Goal: Task Accomplishment & Management: Manage account settings

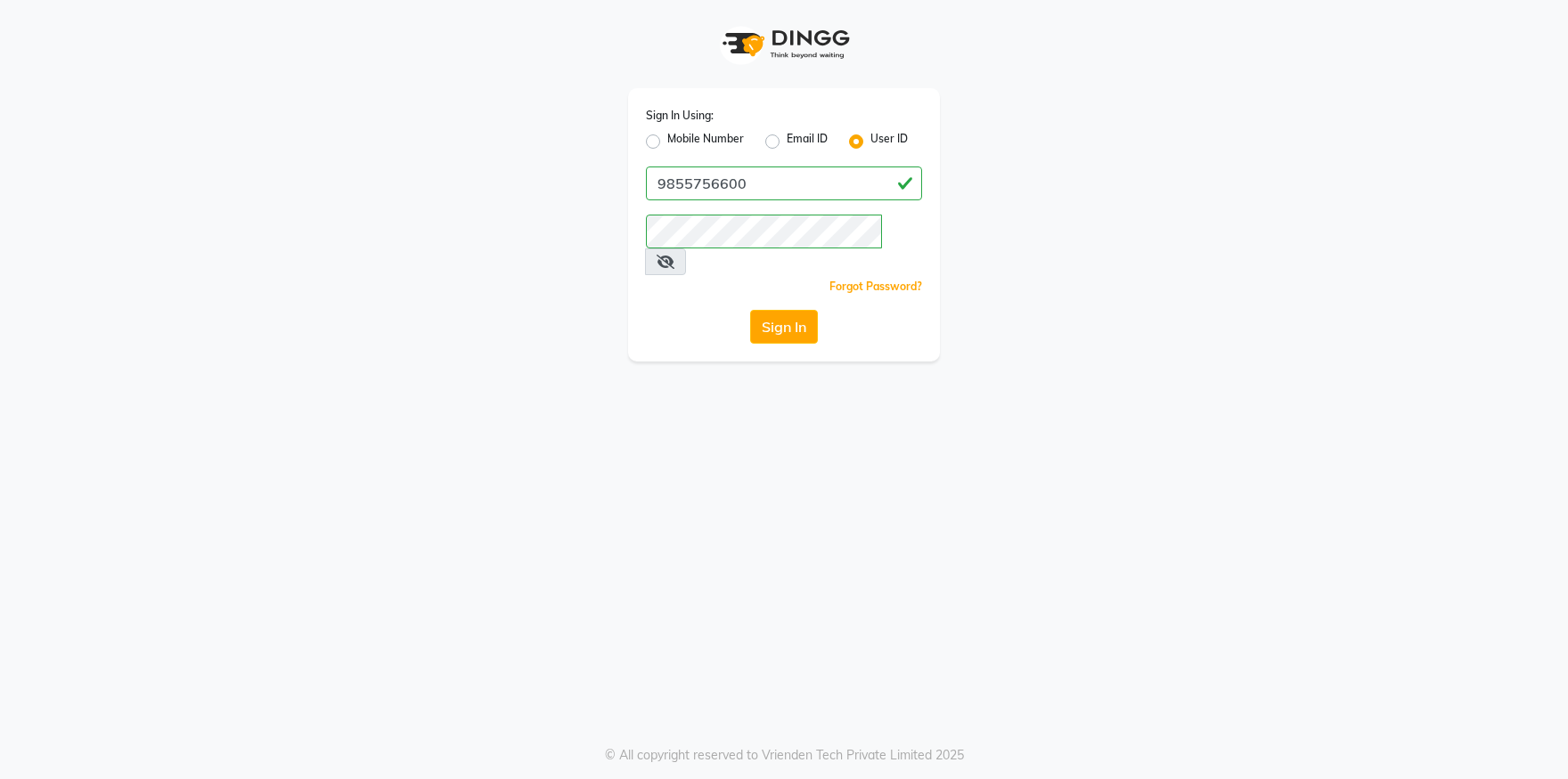
click at [668, 142] on label "Mobile Number" at bounding box center [706, 142] width 77 height 22
click at [668, 142] on input "Mobile Number" at bounding box center [673, 136] width 12 height 12
radio input "true"
radio input "false"
click at [733, 176] on input "Username" at bounding box center [814, 184] width 217 height 34
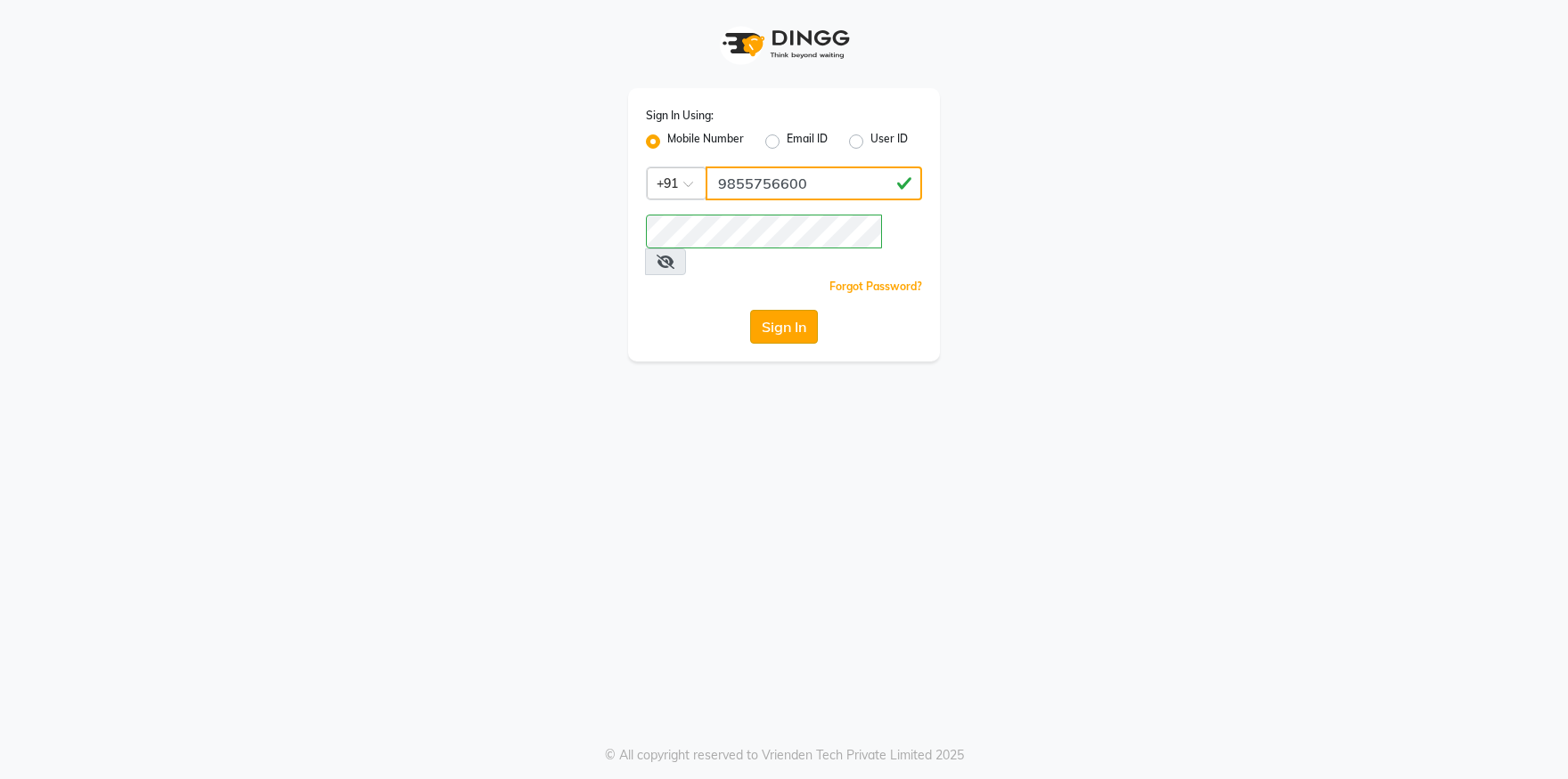
type input "9855756600"
click at [762, 310] on button "Sign In" at bounding box center [784, 327] width 68 height 34
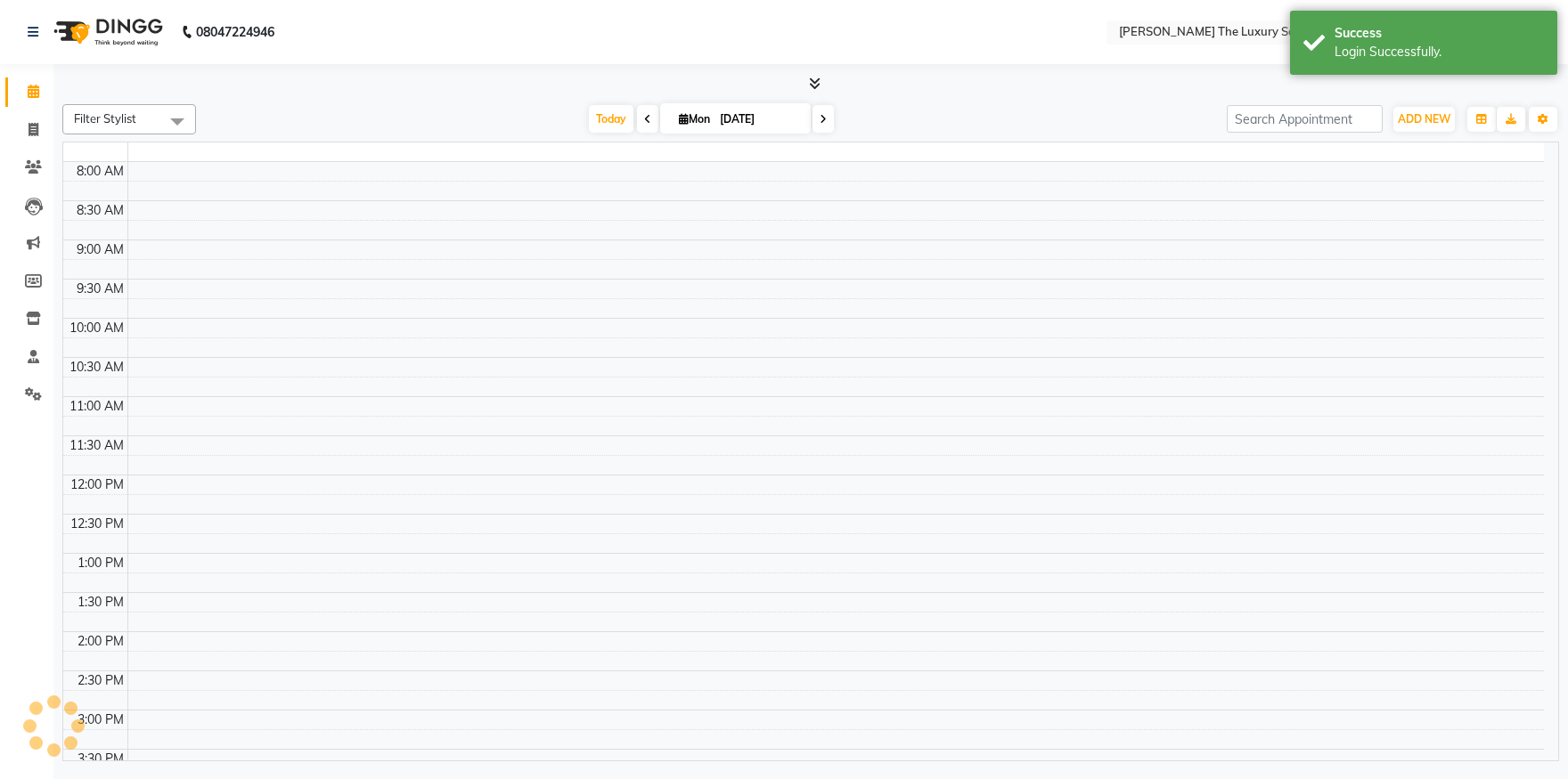
select select "en"
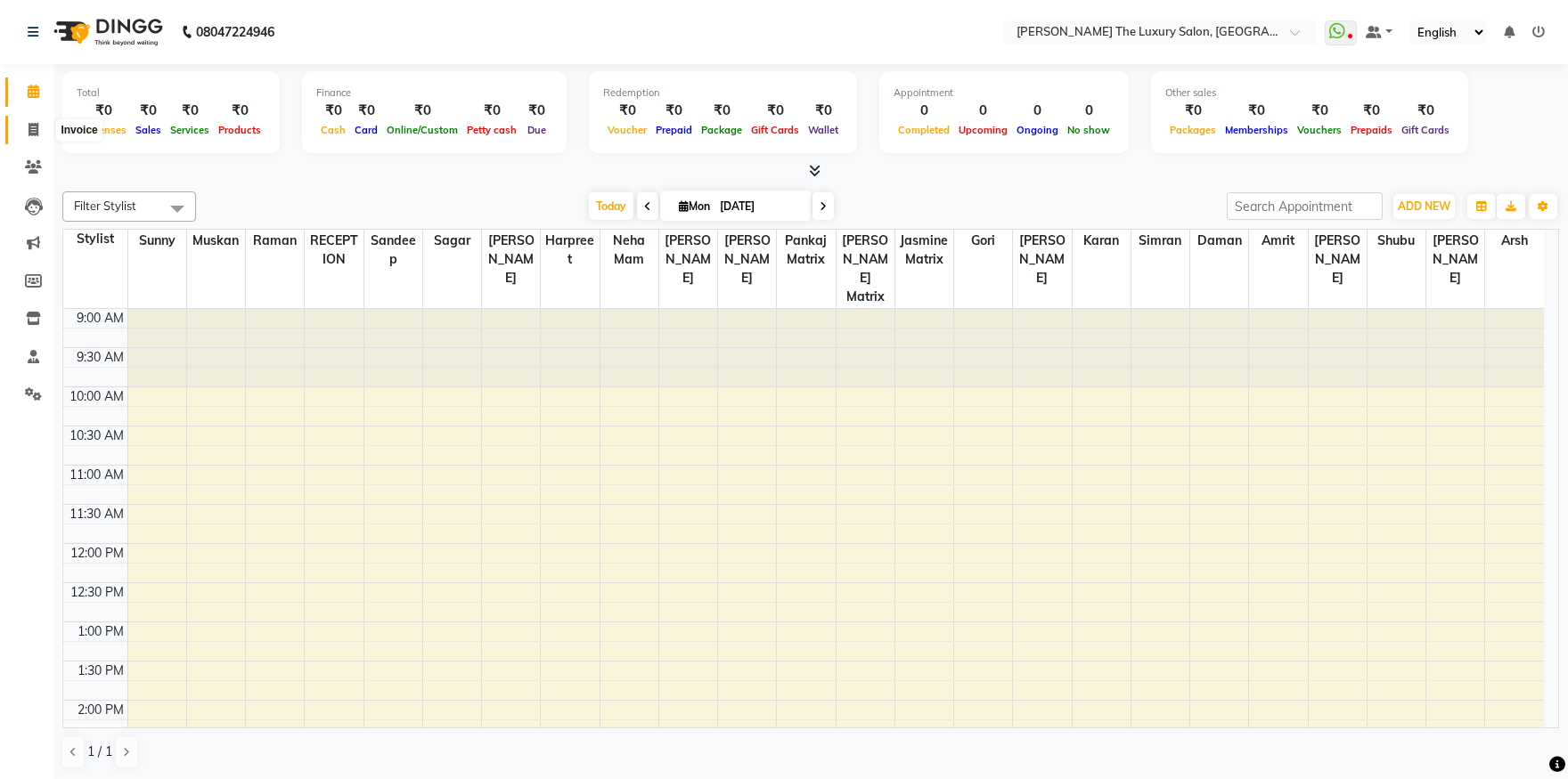
click at [36, 131] on icon at bounding box center [33, 129] width 10 height 14
select select "service"
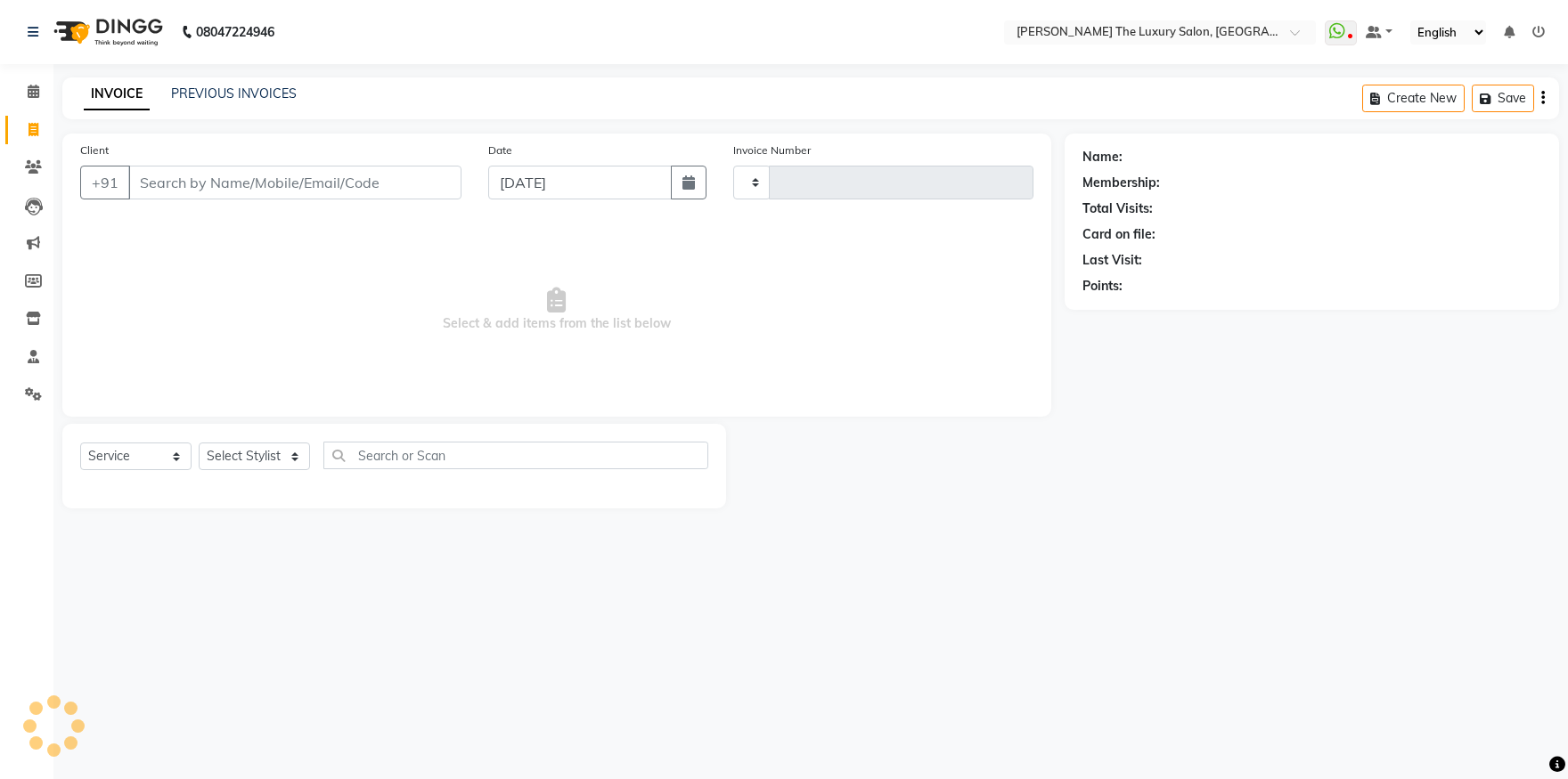
type input "3218"
select select "7179"
click at [186, 183] on input "Client" at bounding box center [294, 183] width 333 height 34
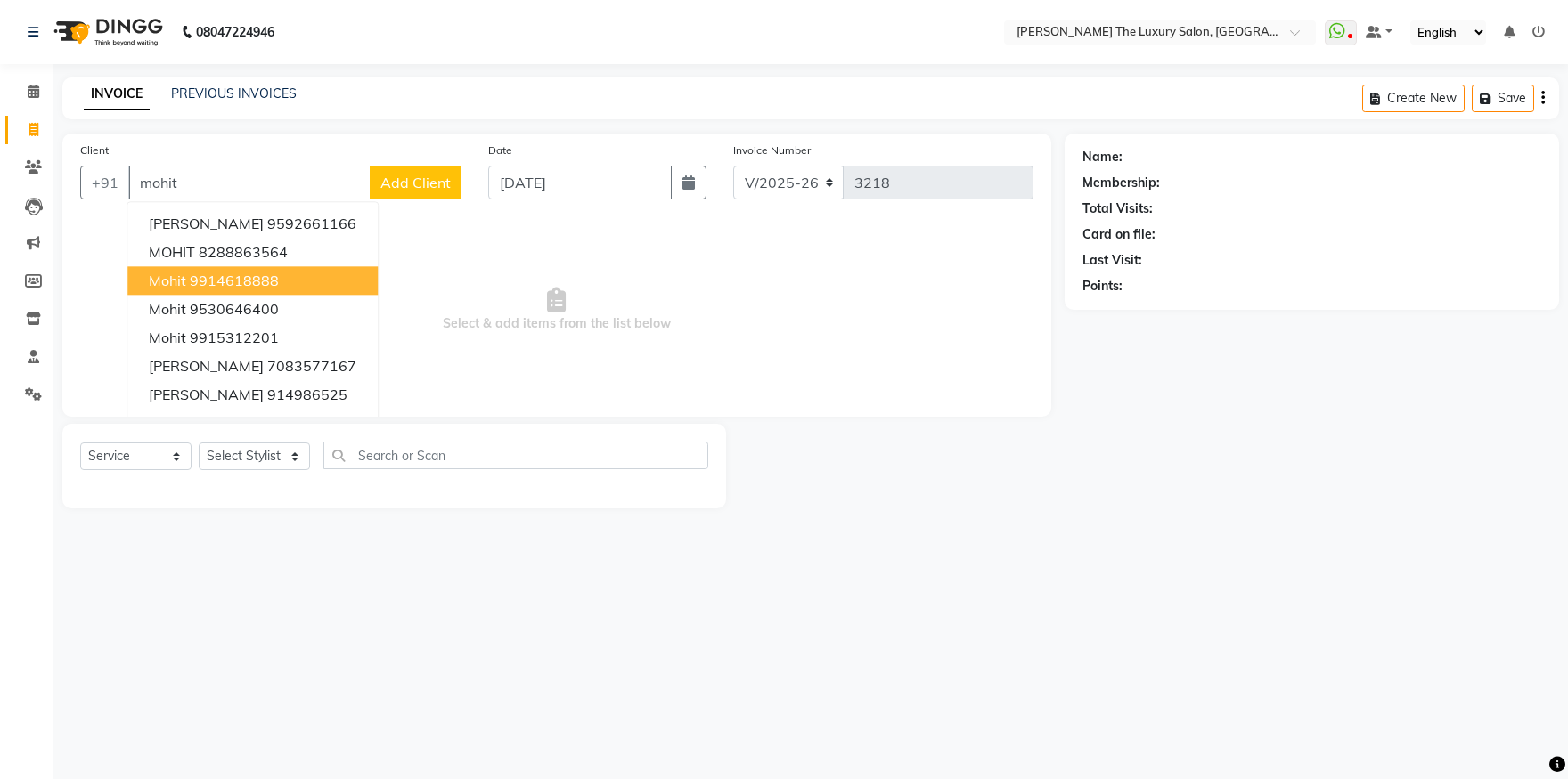
click at [291, 280] on button "Mohit 9914618888" at bounding box center [253, 280] width 251 height 29
type input "9914618888"
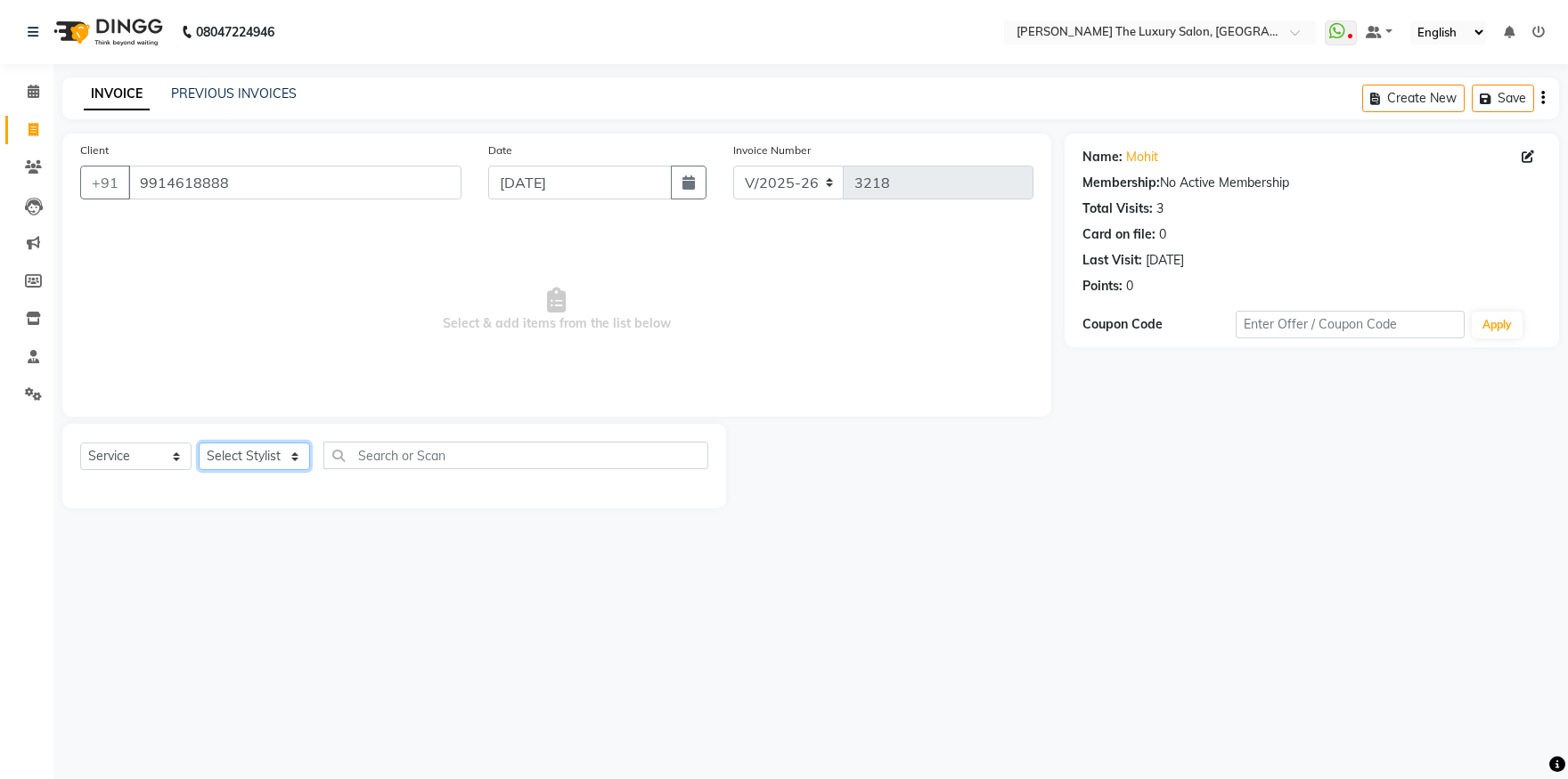
click at [198, 443] on select "Select Stylist amrit arsh [PERSON_NAME] [PERSON_NAME] jasmine matrix [PERSON_NA…" at bounding box center [254, 456] width 111 height 28
select select "86782"
click option "arsh" at bounding box center [0, 0] width 0 height 0
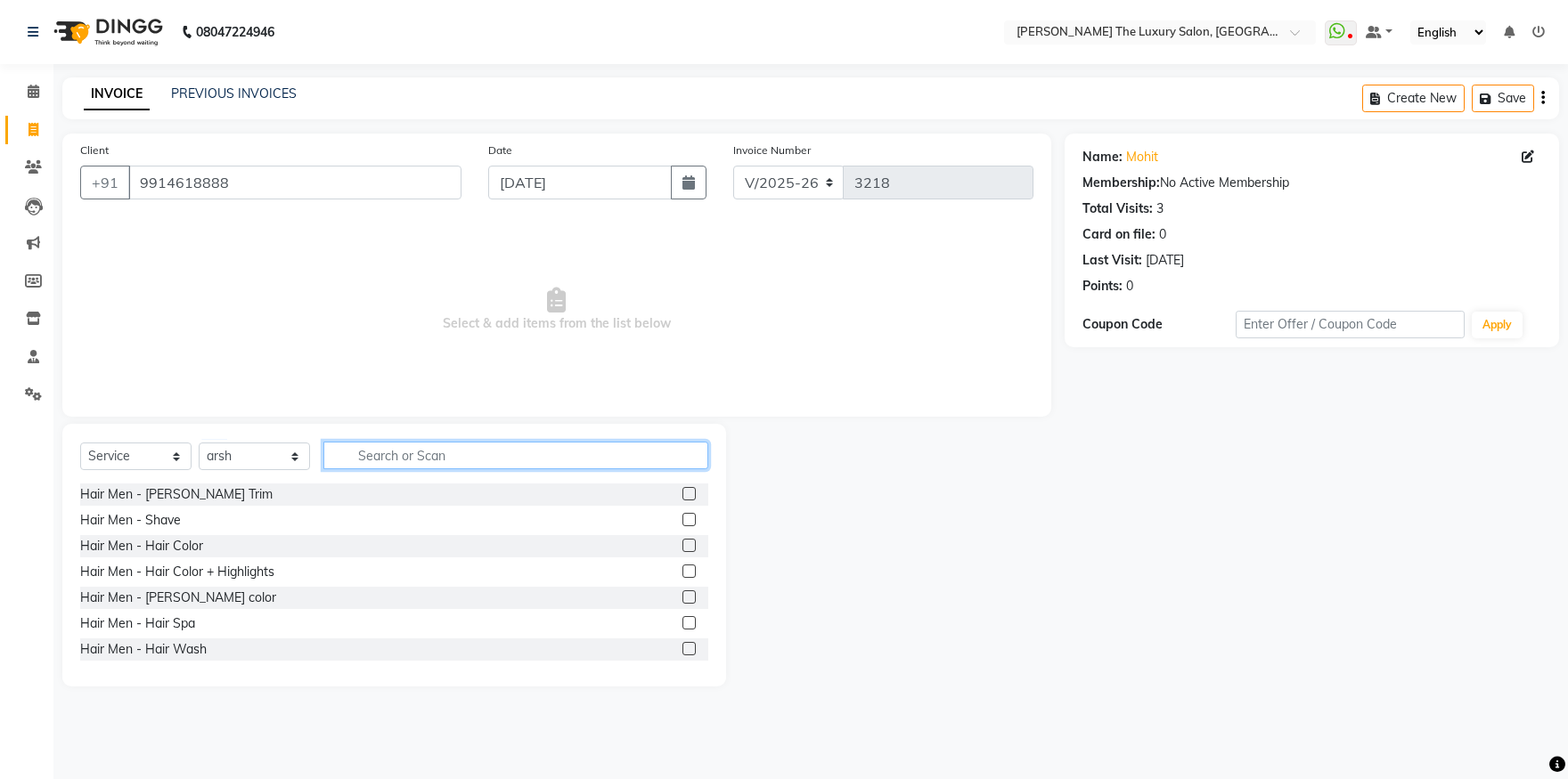
click at [438, 448] on input "text" at bounding box center [516, 455] width 385 height 28
click at [683, 495] on label at bounding box center [689, 493] width 14 height 14
click at [683, 495] on input "checkbox" at bounding box center [688, 494] width 12 height 12
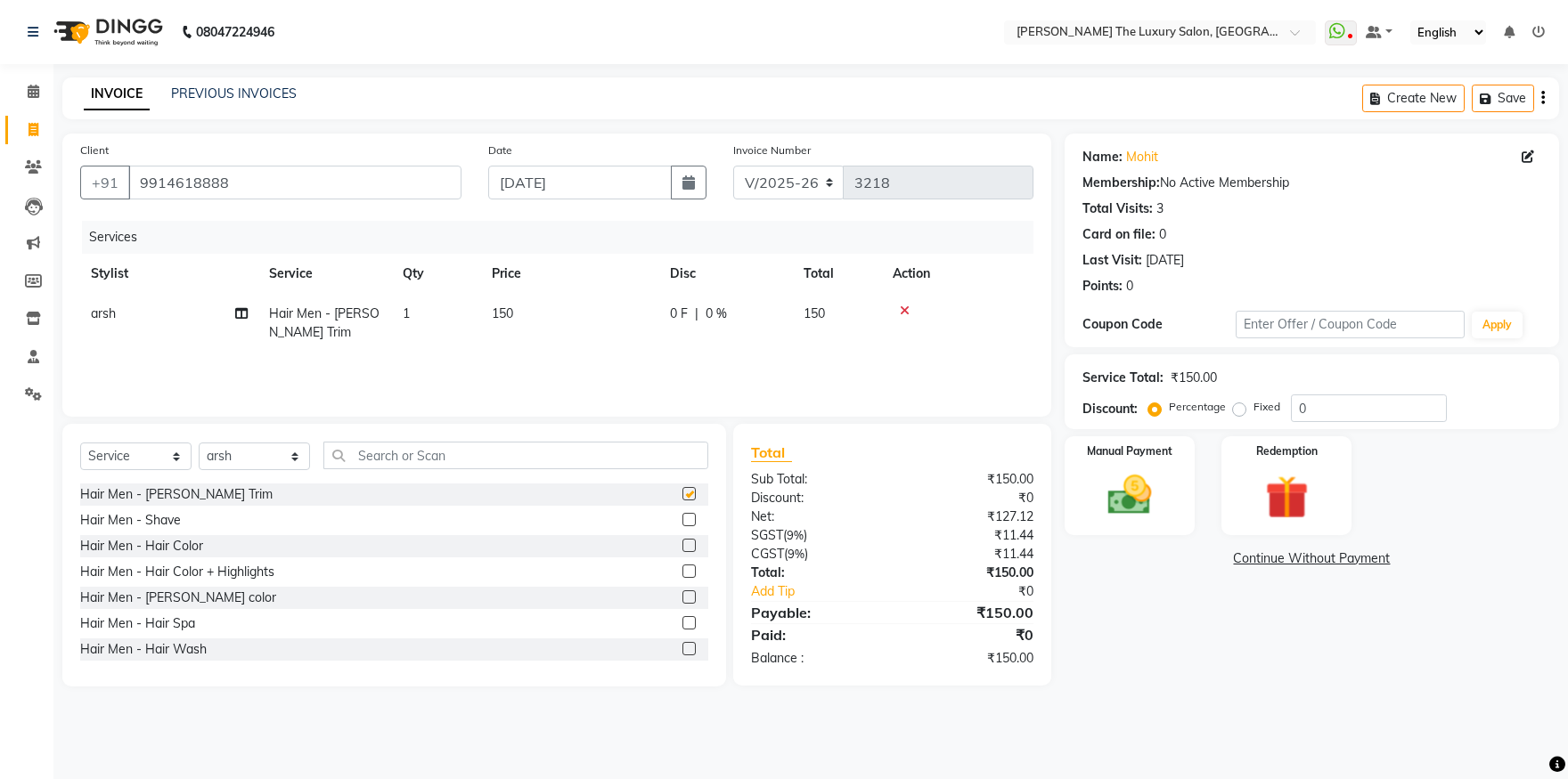
checkbox input "false"
click at [604, 456] on input "text" at bounding box center [516, 455] width 385 height 28
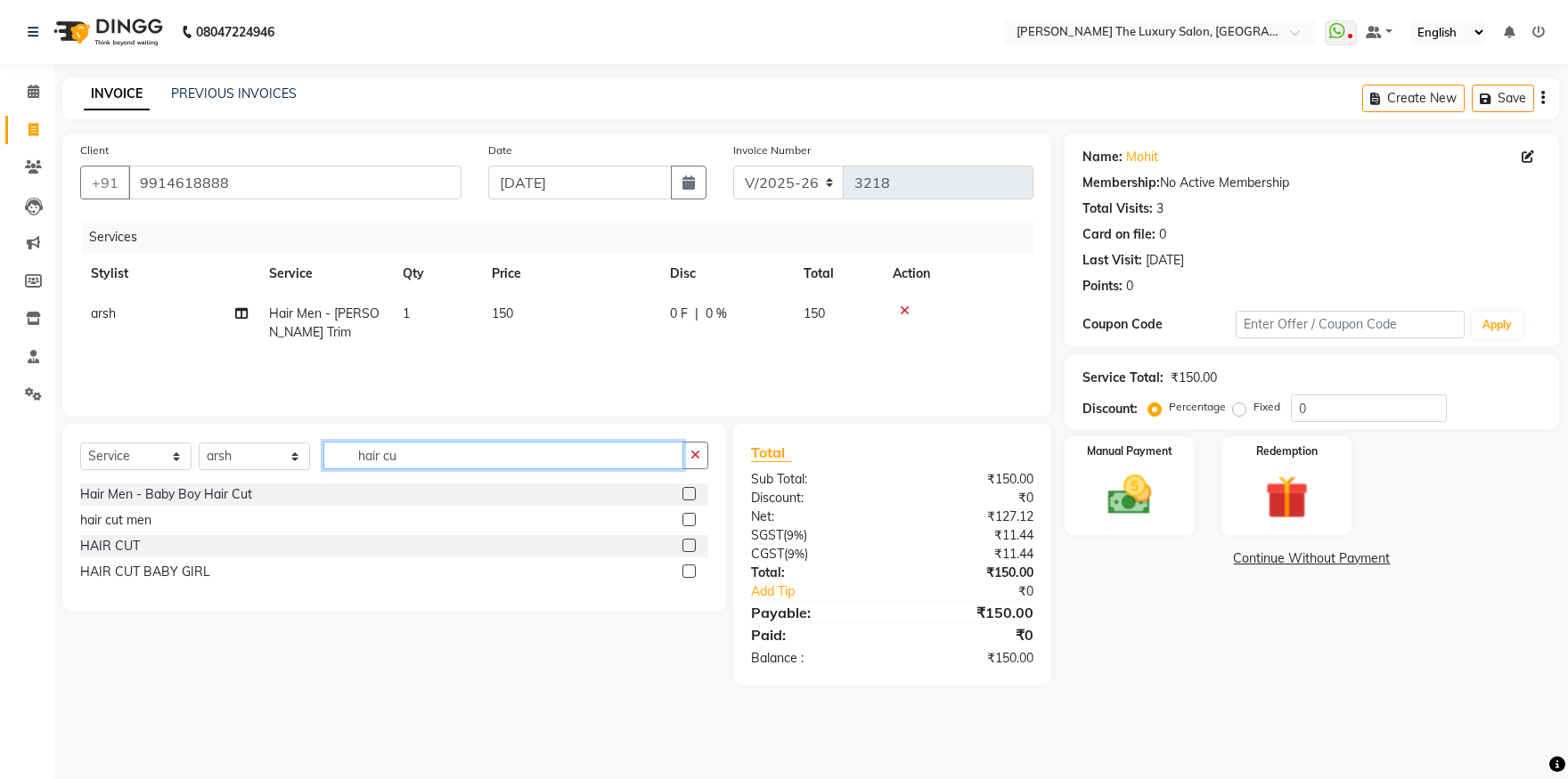
type input "hair cu"
click at [693, 522] on label at bounding box center [689, 519] width 14 height 14
click at [693, 522] on input "checkbox" at bounding box center [688, 520] width 12 height 12
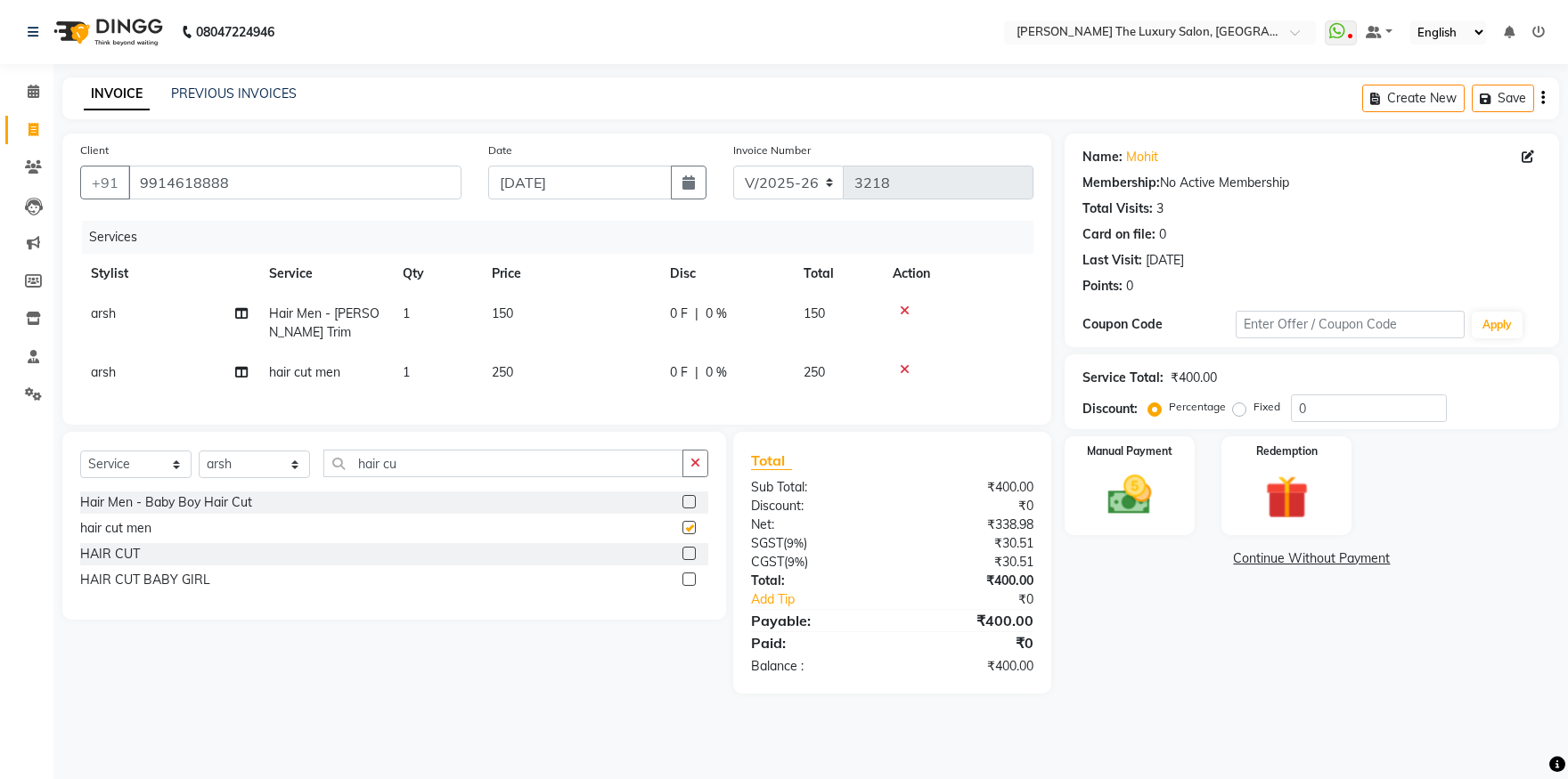
checkbox input "false"
click at [1109, 484] on img at bounding box center [1130, 496] width 74 height 52
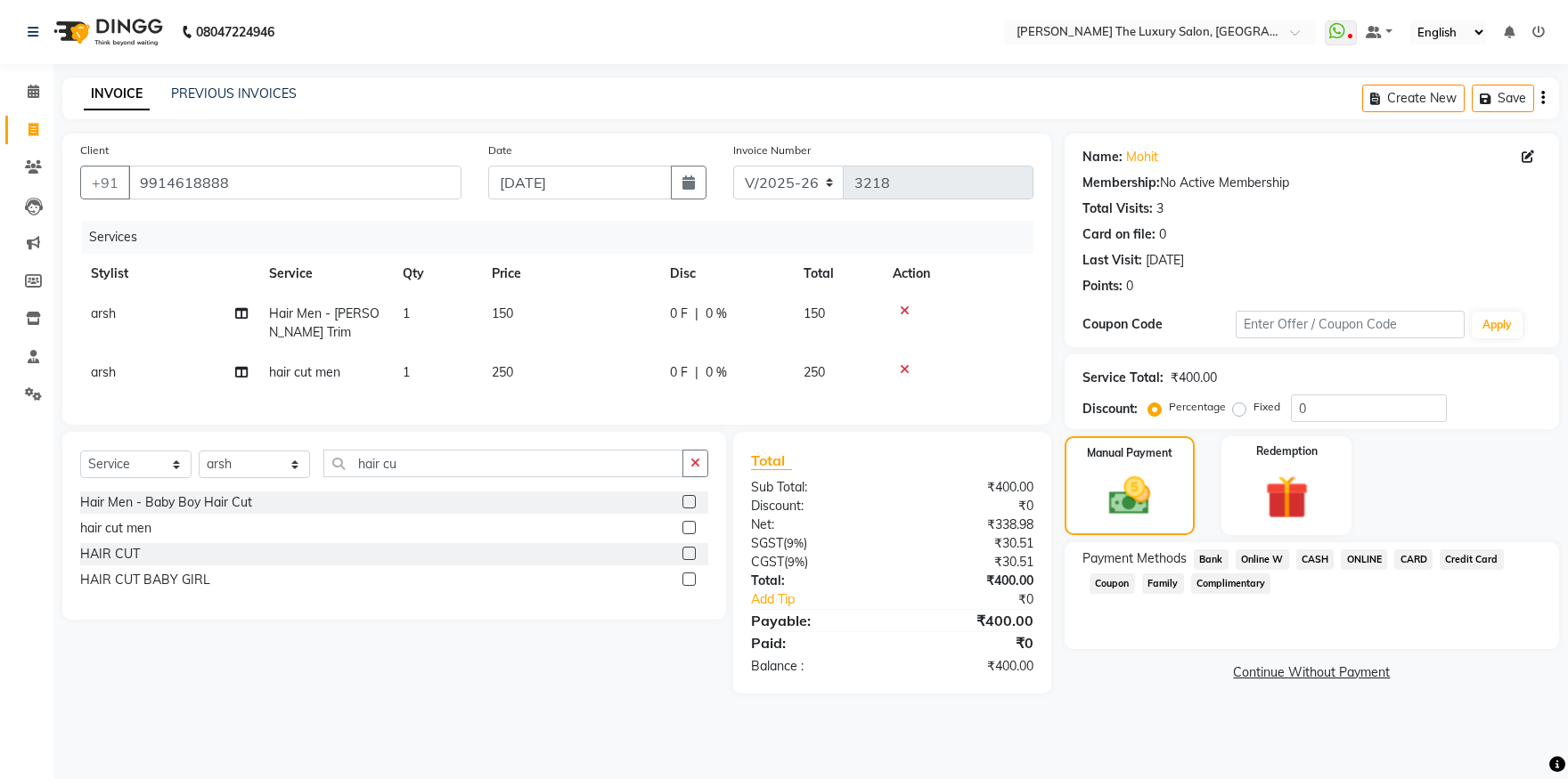
click at [1311, 554] on span "CASH" at bounding box center [1315, 559] width 38 height 21
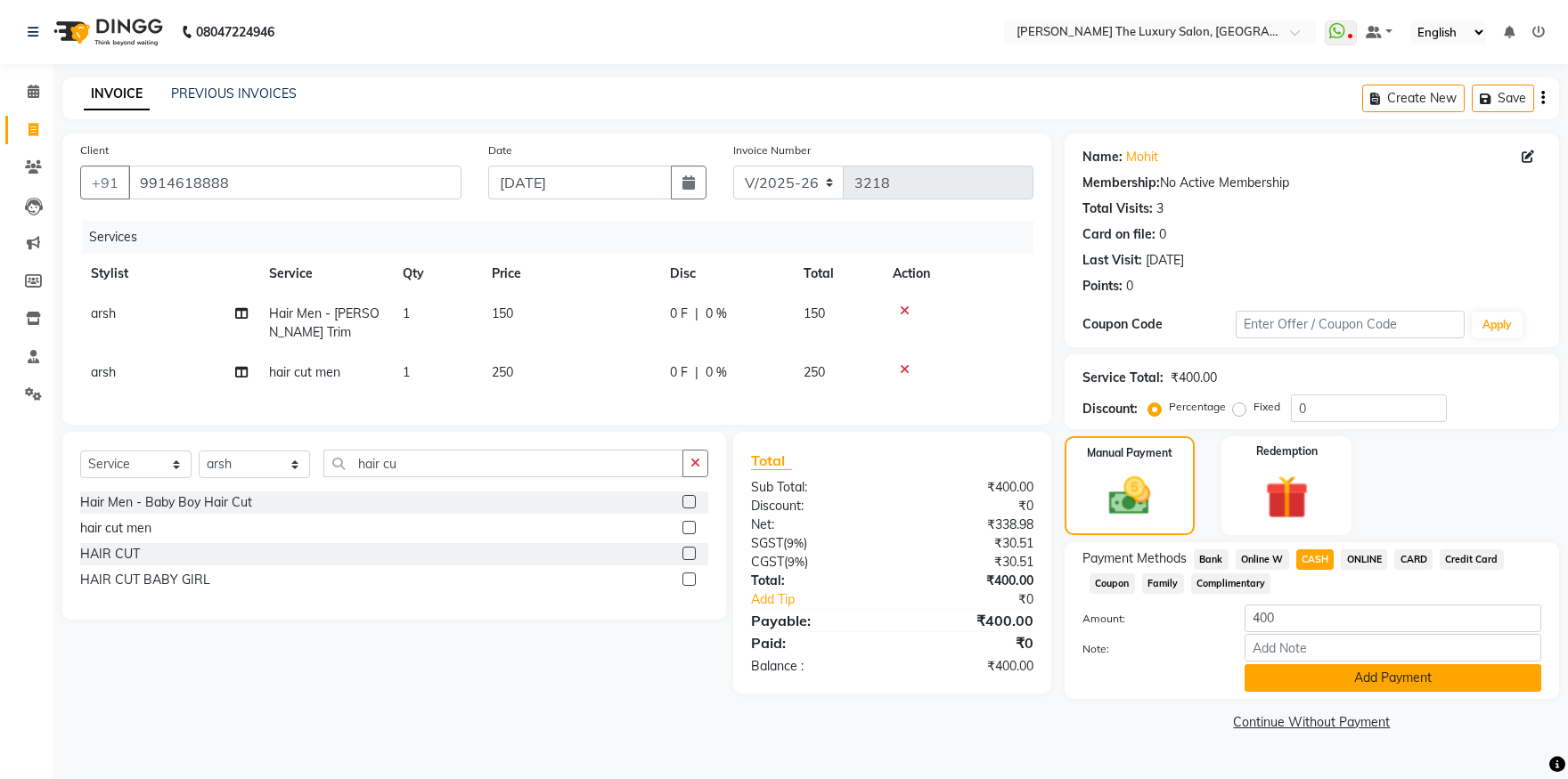
click at [1336, 684] on button "Add Payment" at bounding box center [1393, 678] width 297 height 28
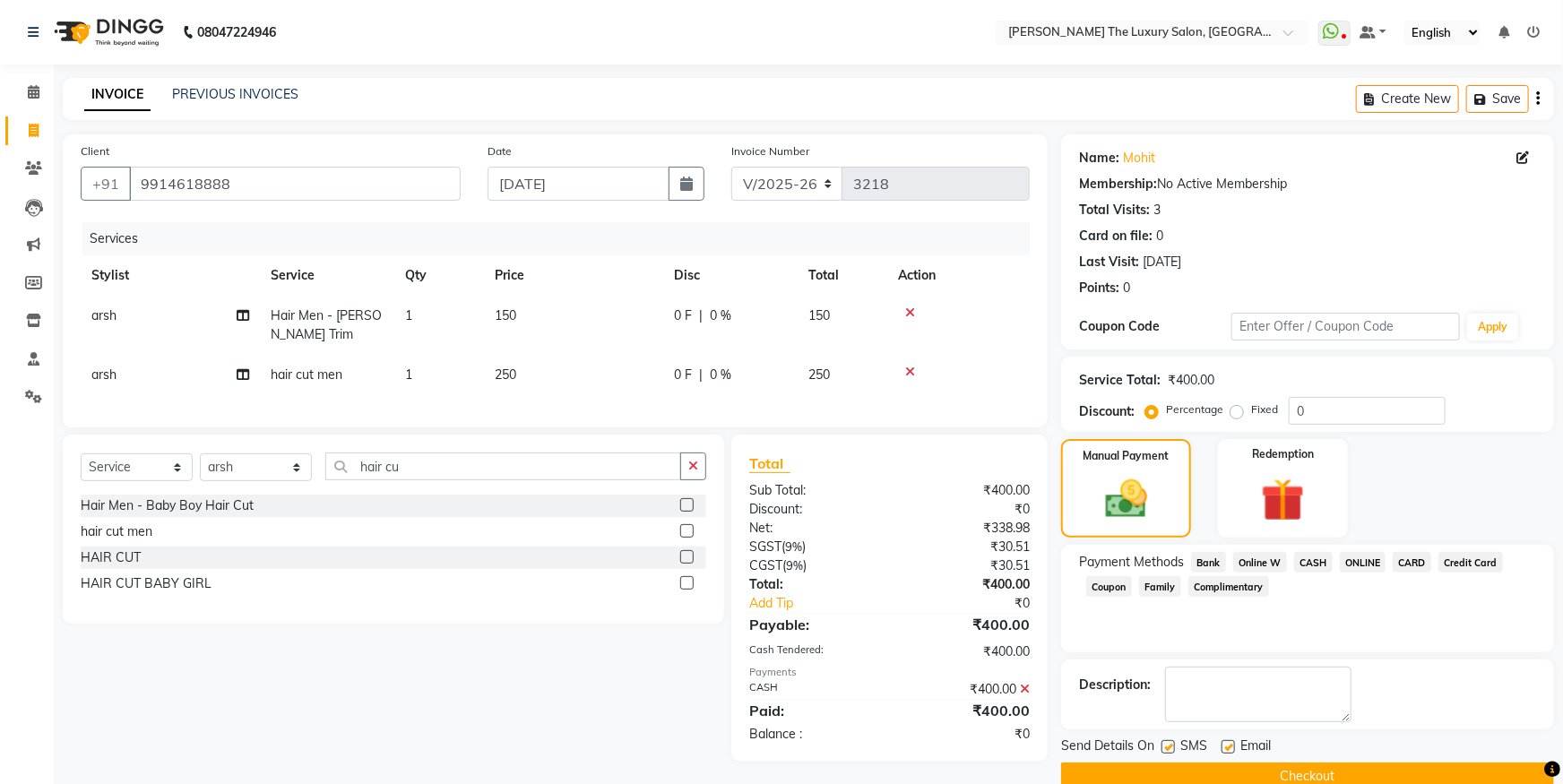
click at [1386, 774] on button "Checkout" at bounding box center [1307, 777] width 493 height 28
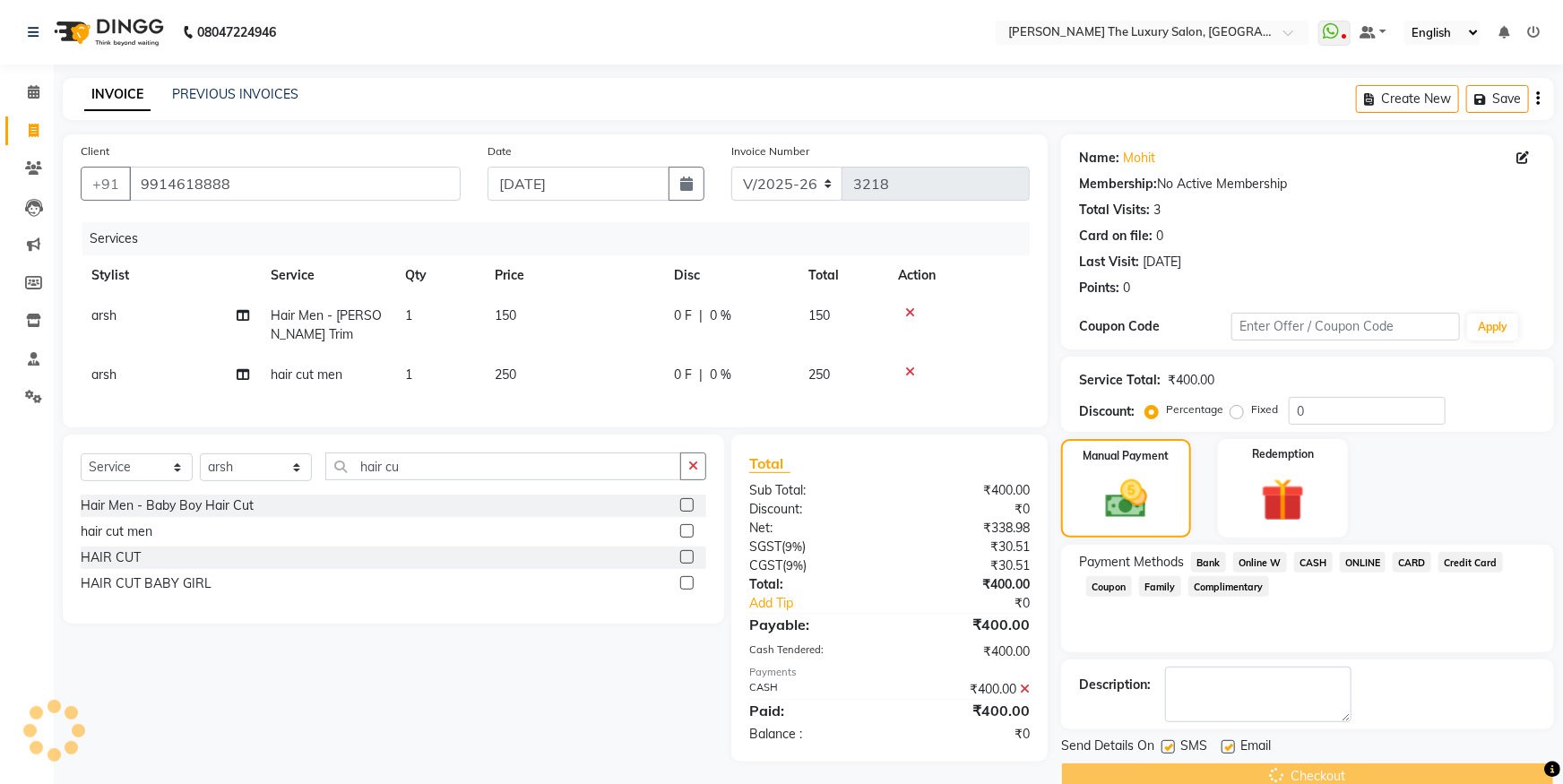
scroll to position [33, 0]
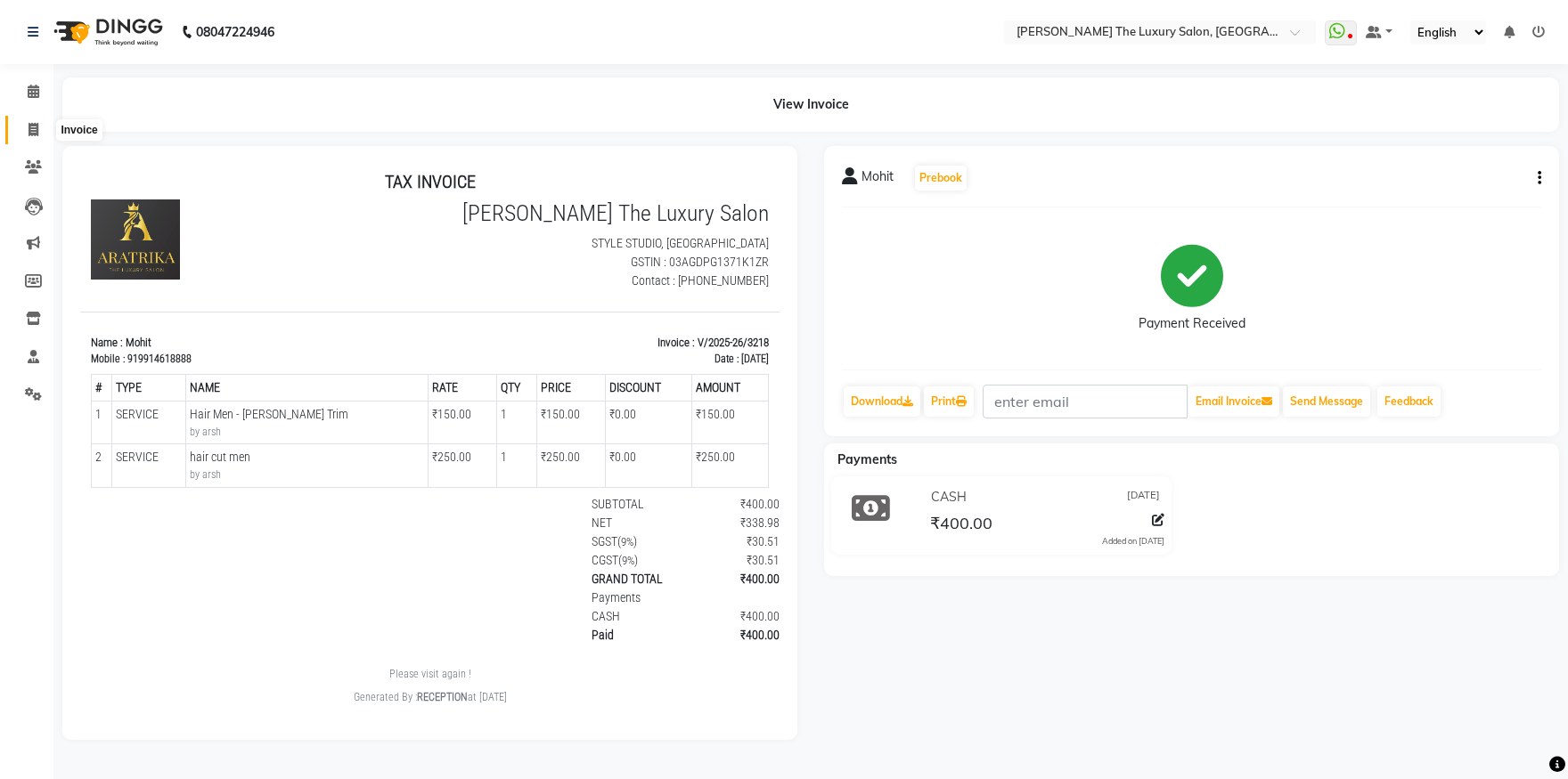
click at [31, 130] on icon at bounding box center [33, 129] width 10 height 14
select select "service"
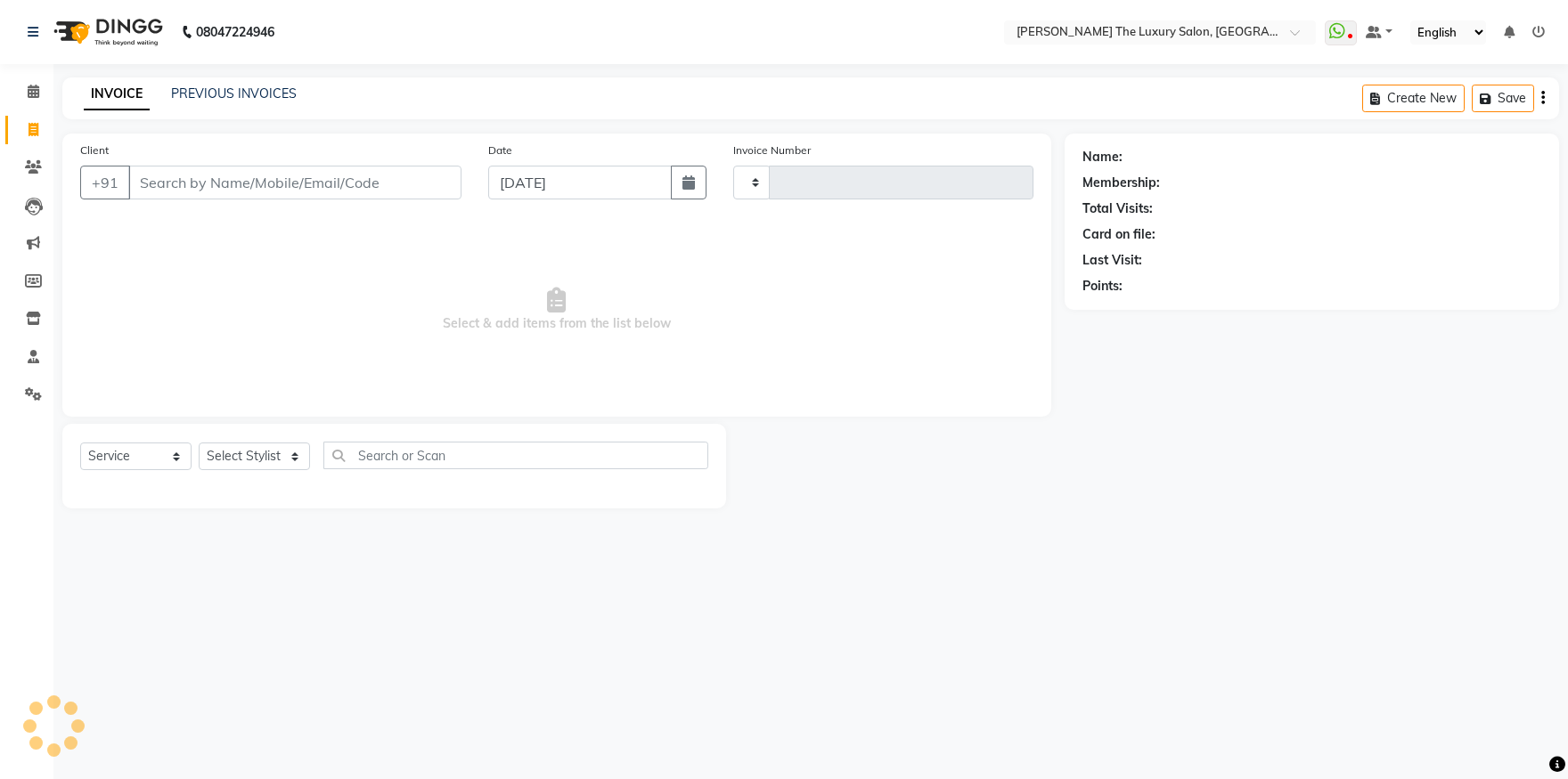
type input "3219"
select select "7179"
click at [142, 182] on input "Client" at bounding box center [294, 183] width 333 height 34
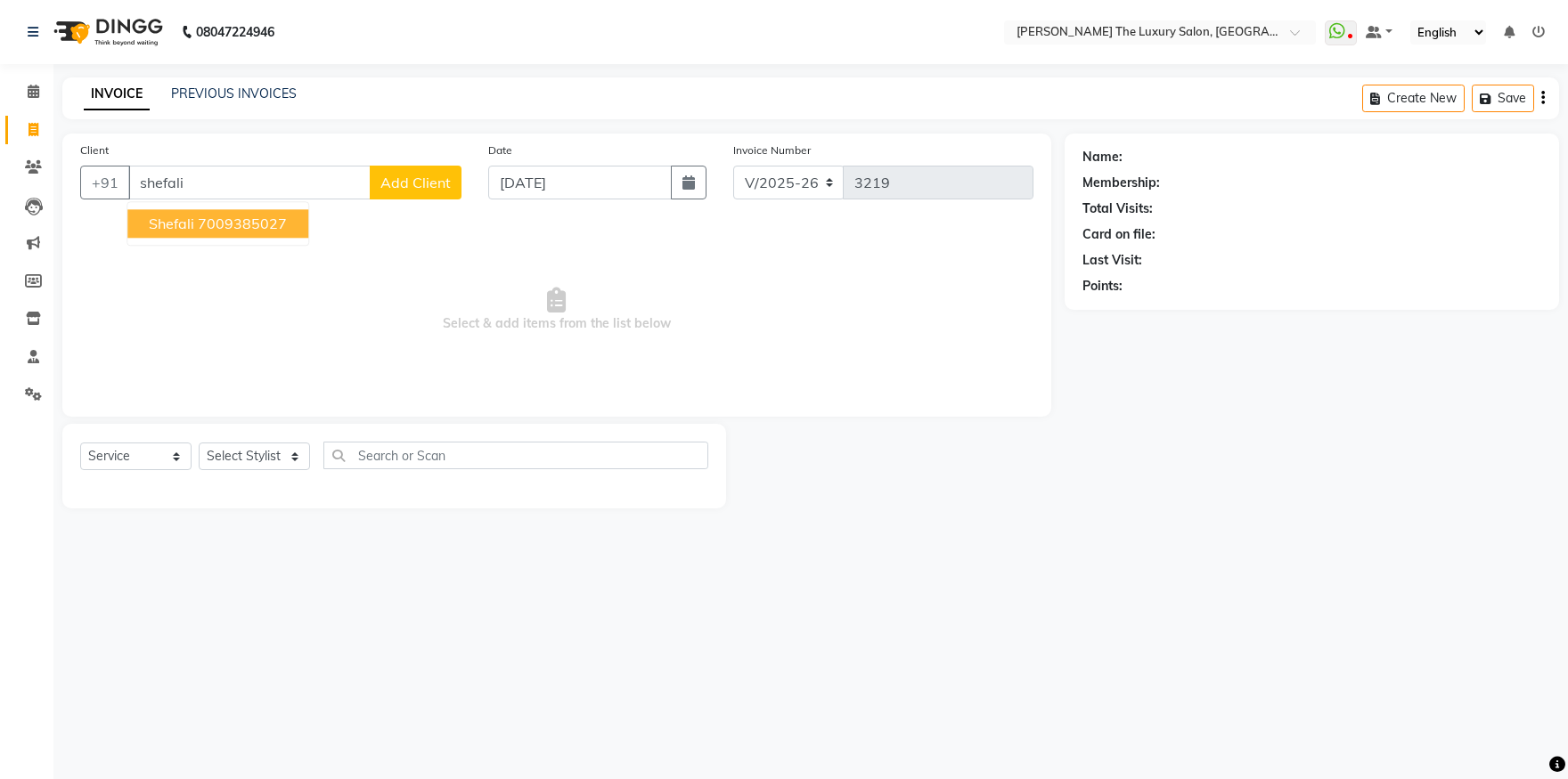
click at [220, 222] on ngb-highlight "7009385027" at bounding box center [242, 224] width 89 height 18
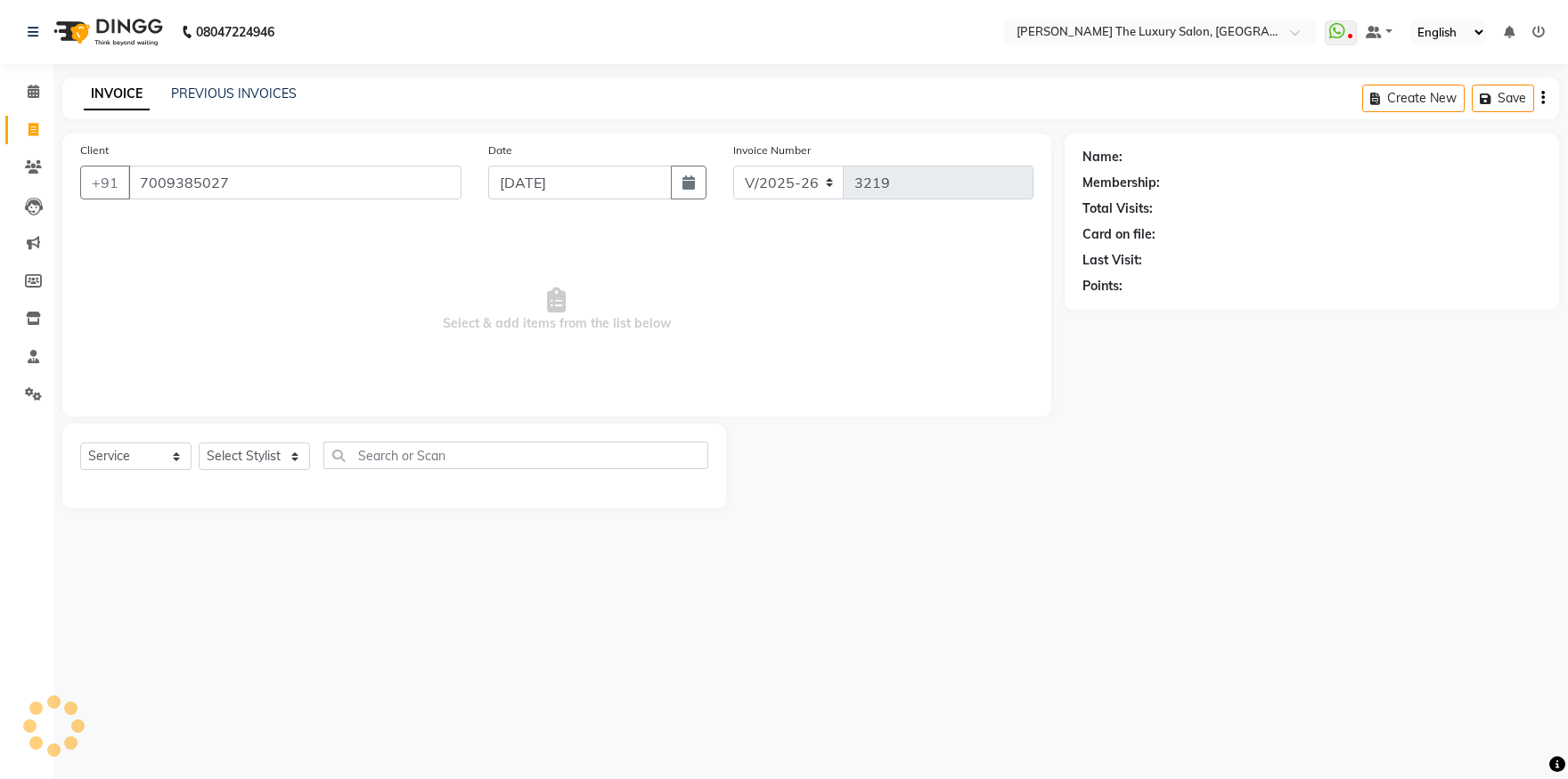
type input "7009385027"
click at [198, 443] on select "Select Stylist amrit arsh [PERSON_NAME] [PERSON_NAME] jasmine matrix [PERSON_NA…" at bounding box center [254, 456] width 111 height 28
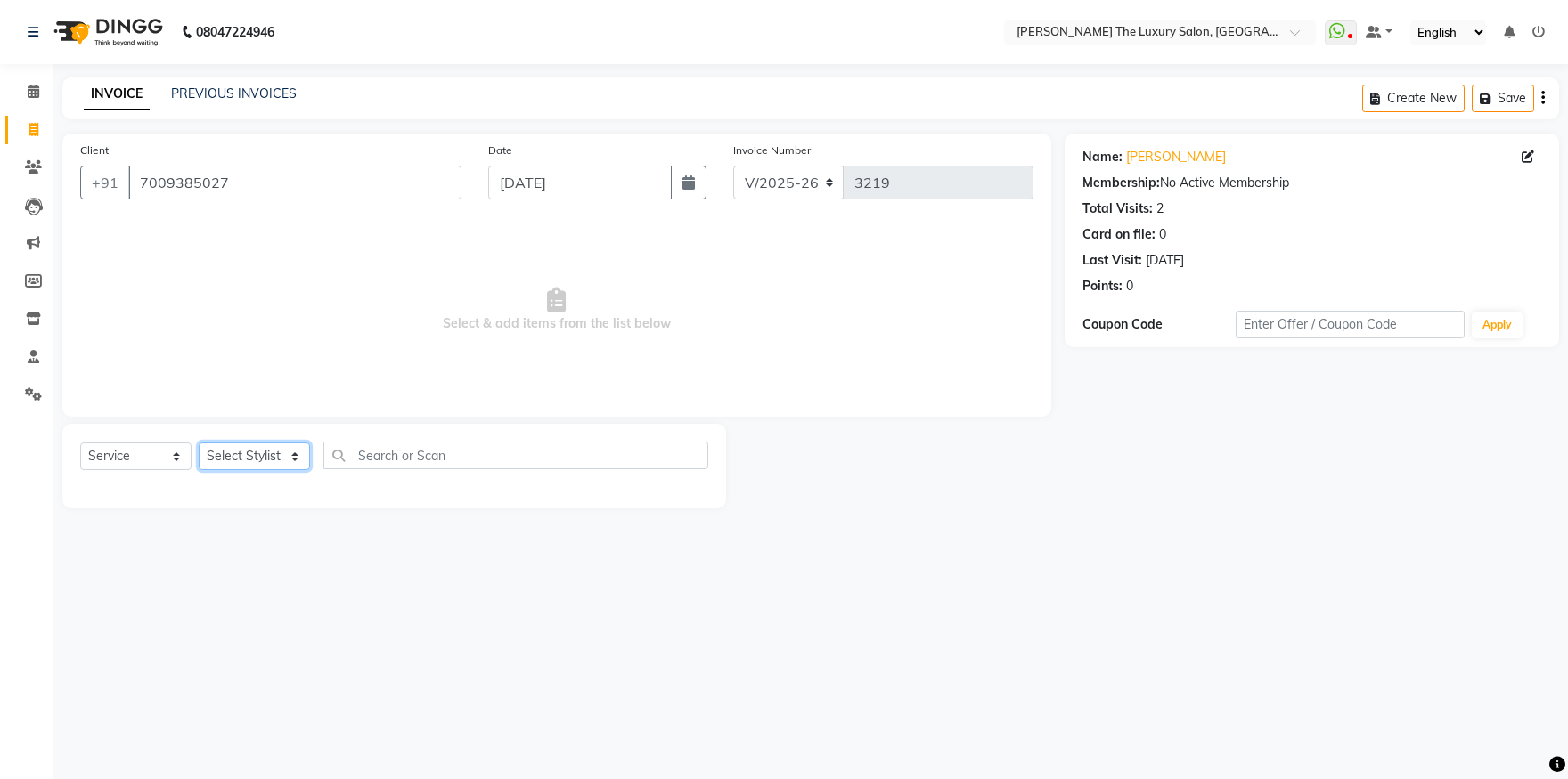
select select "86668"
click option "[PERSON_NAME]" at bounding box center [0, 0] width 0 height 0
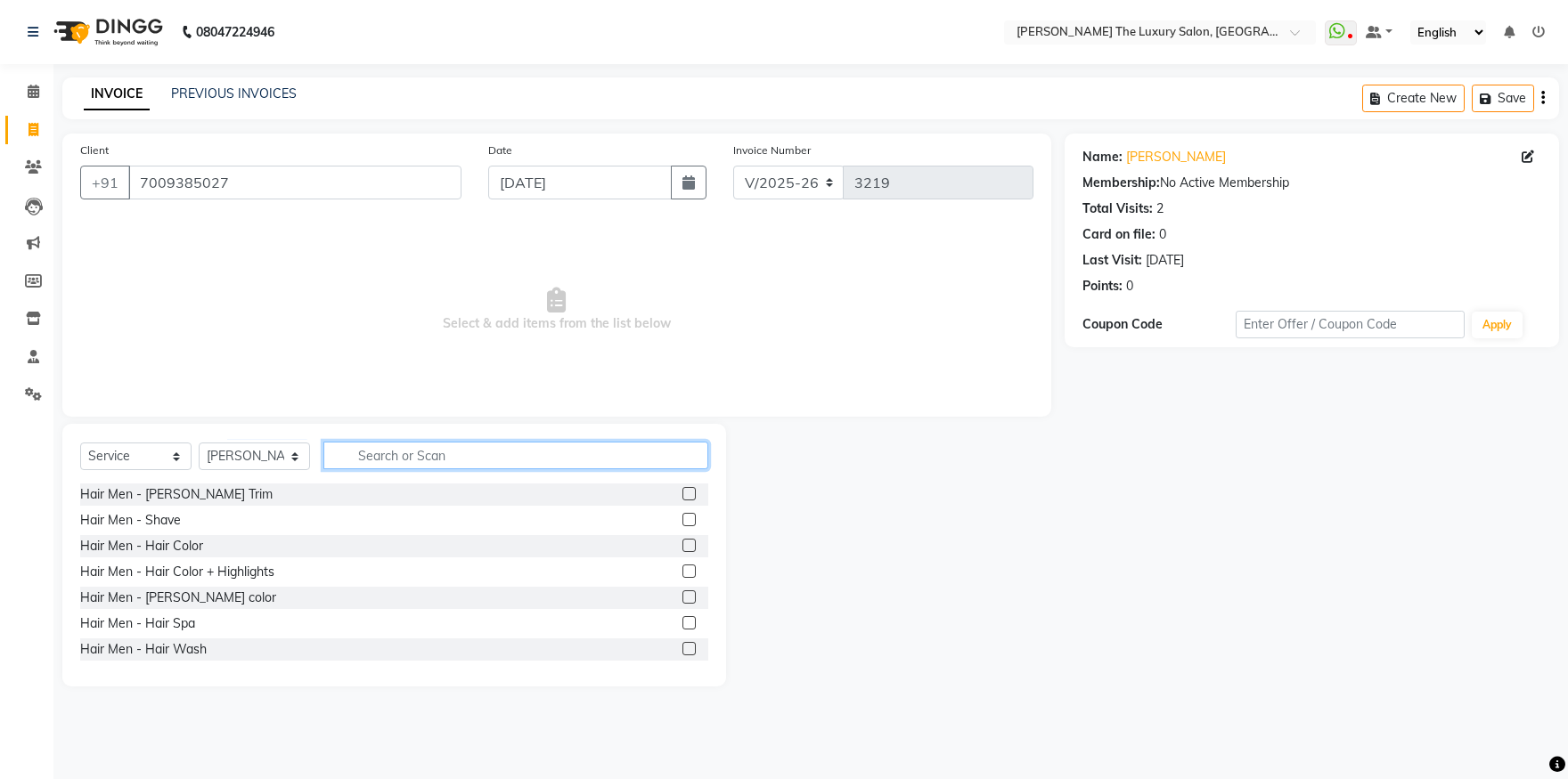
click at [372, 453] on input "text" at bounding box center [516, 455] width 385 height 28
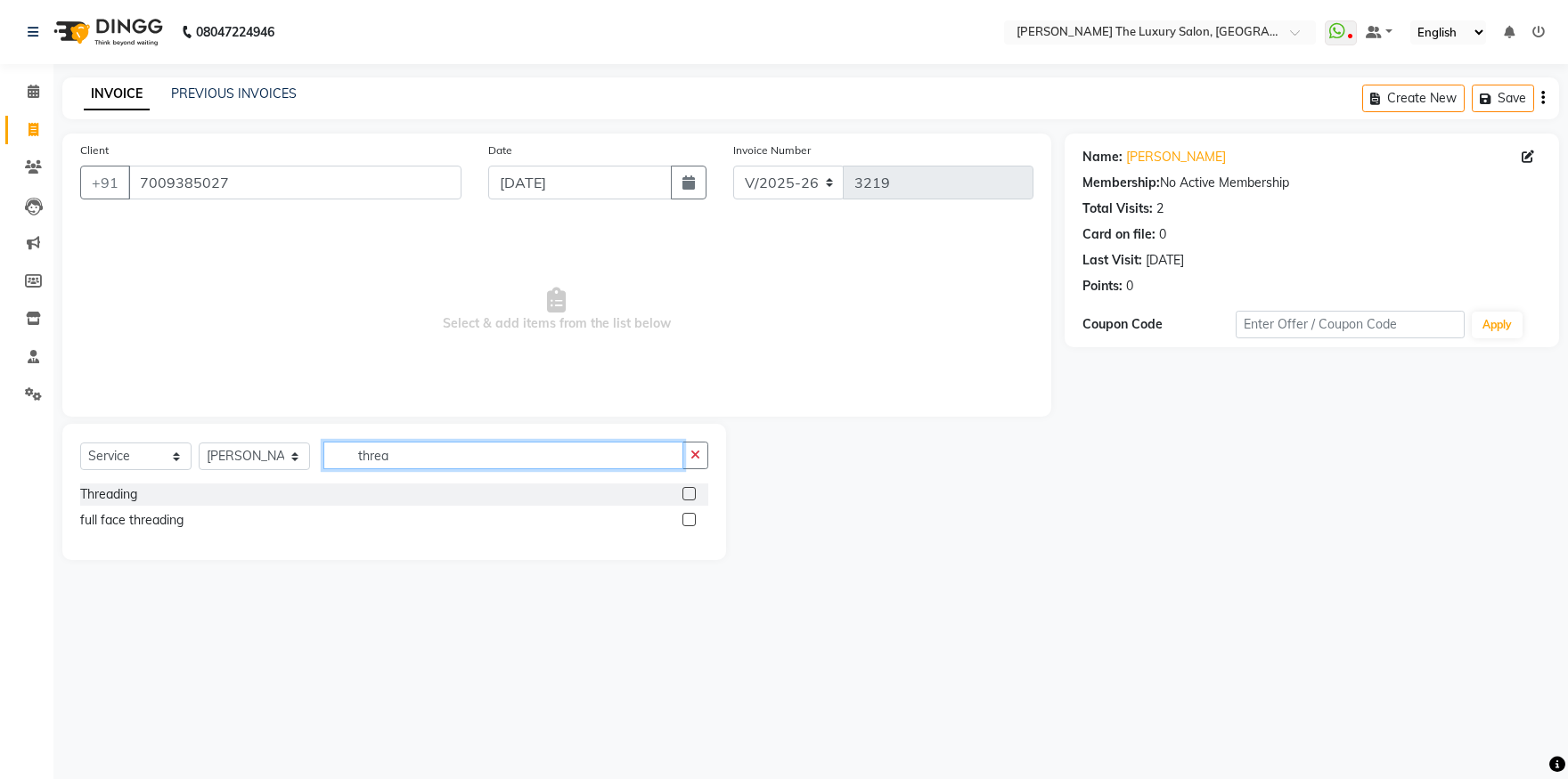
type input "threa"
click at [689, 494] on label at bounding box center [689, 493] width 14 height 14
click at [689, 494] on input "checkbox" at bounding box center [688, 494] width 12 height 12
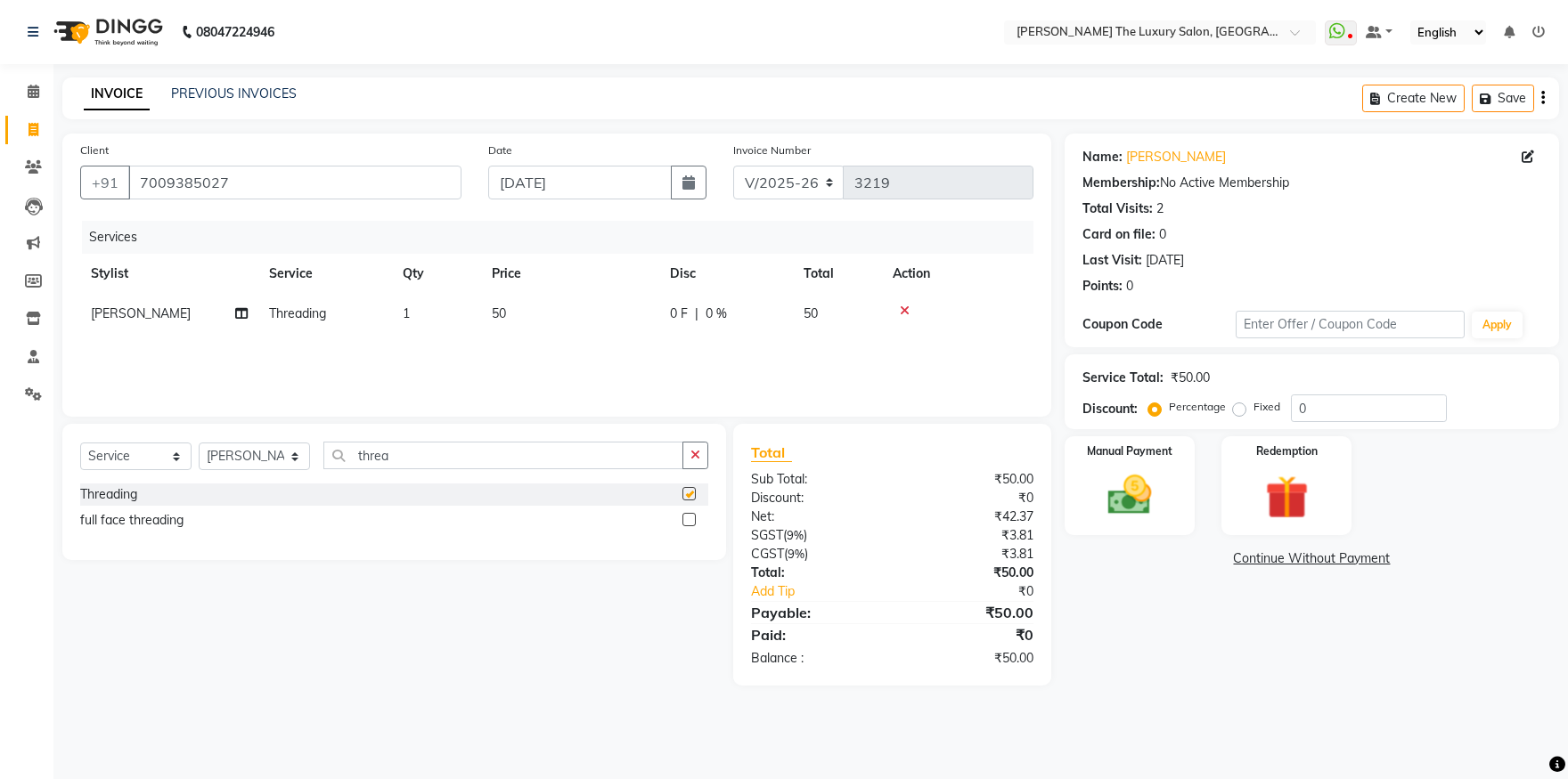
checkbox input "false"
click at [495, 308] on span "50" at bounding box center [499, 314] width 14 height 16
select select "86668"
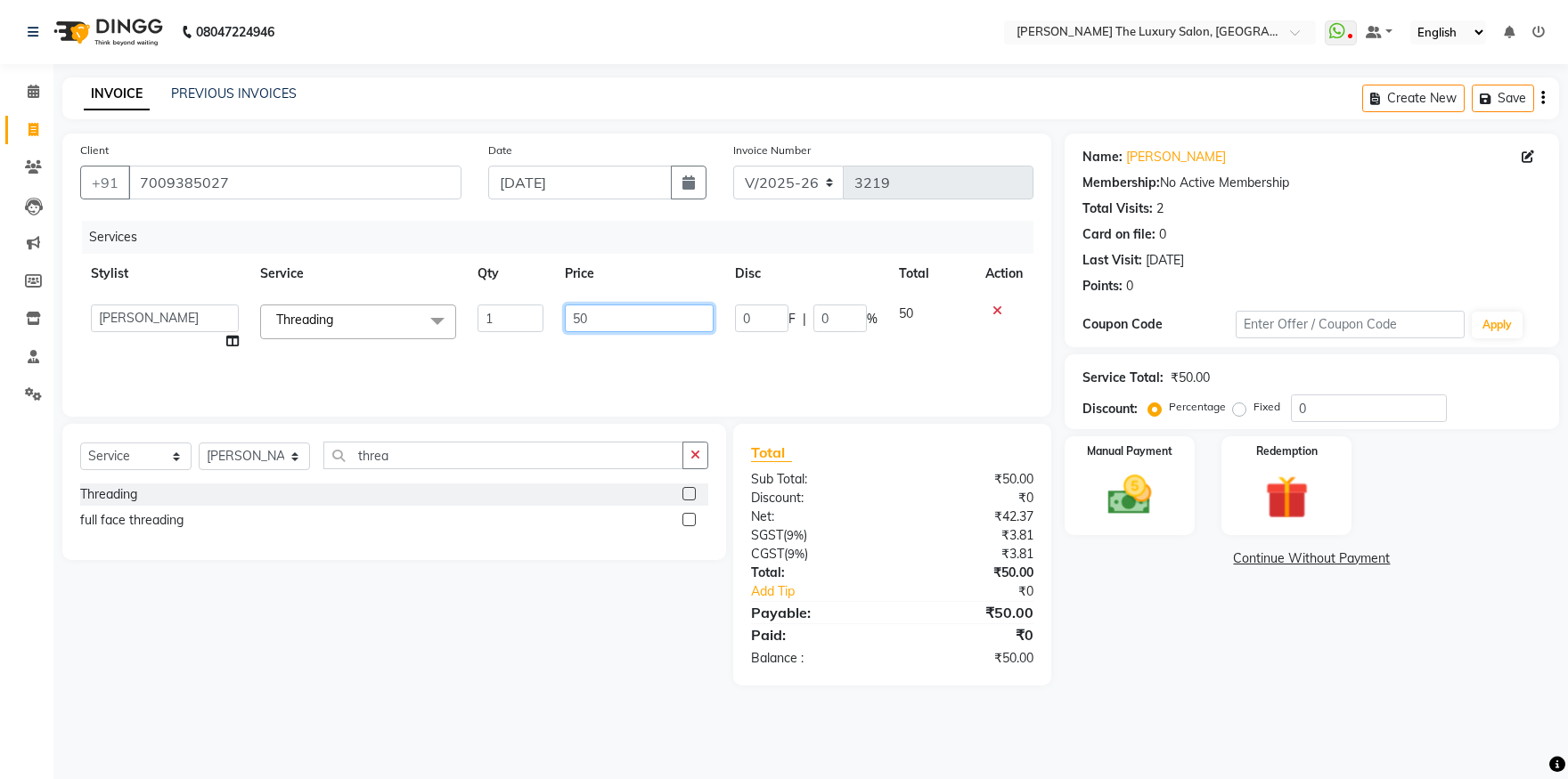
click at [578, 317] on input "50" at bounding box center [639, 318] width 149 height 28
type input "70"
click at [602, 362] on div "Services Stylist Service Qty Price Disc Total Action amrit arsh ayush Daman Gor…" at bounding box center [557, 310] width 954 height 179
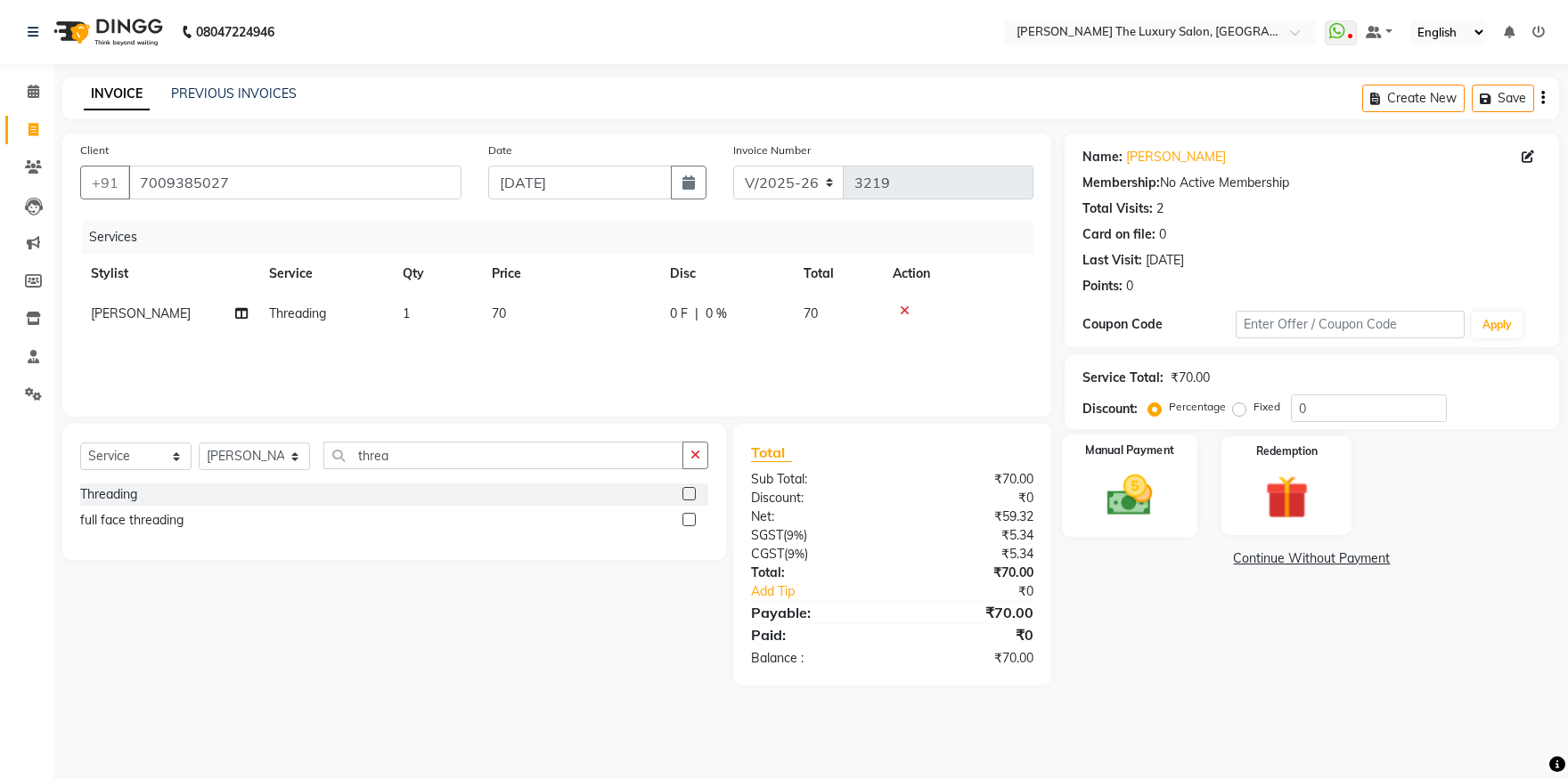
click at [1142, 529] on div "Manual Payment" at bounding box center [1130, 486] width 135 height 103
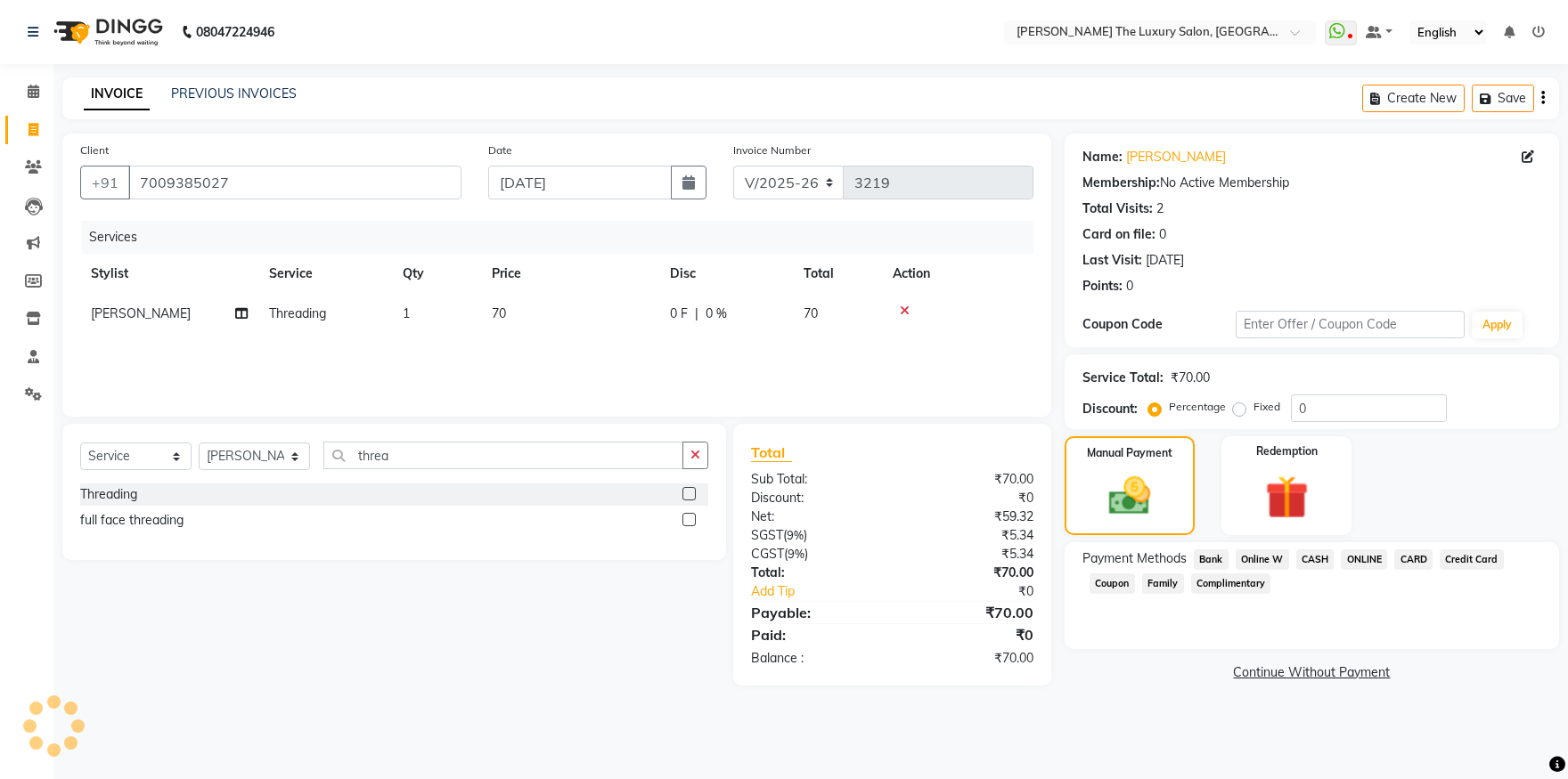
click at [1365, 564] on span "ONLINE" at bounding box center [1363, 559] width 46 height 21
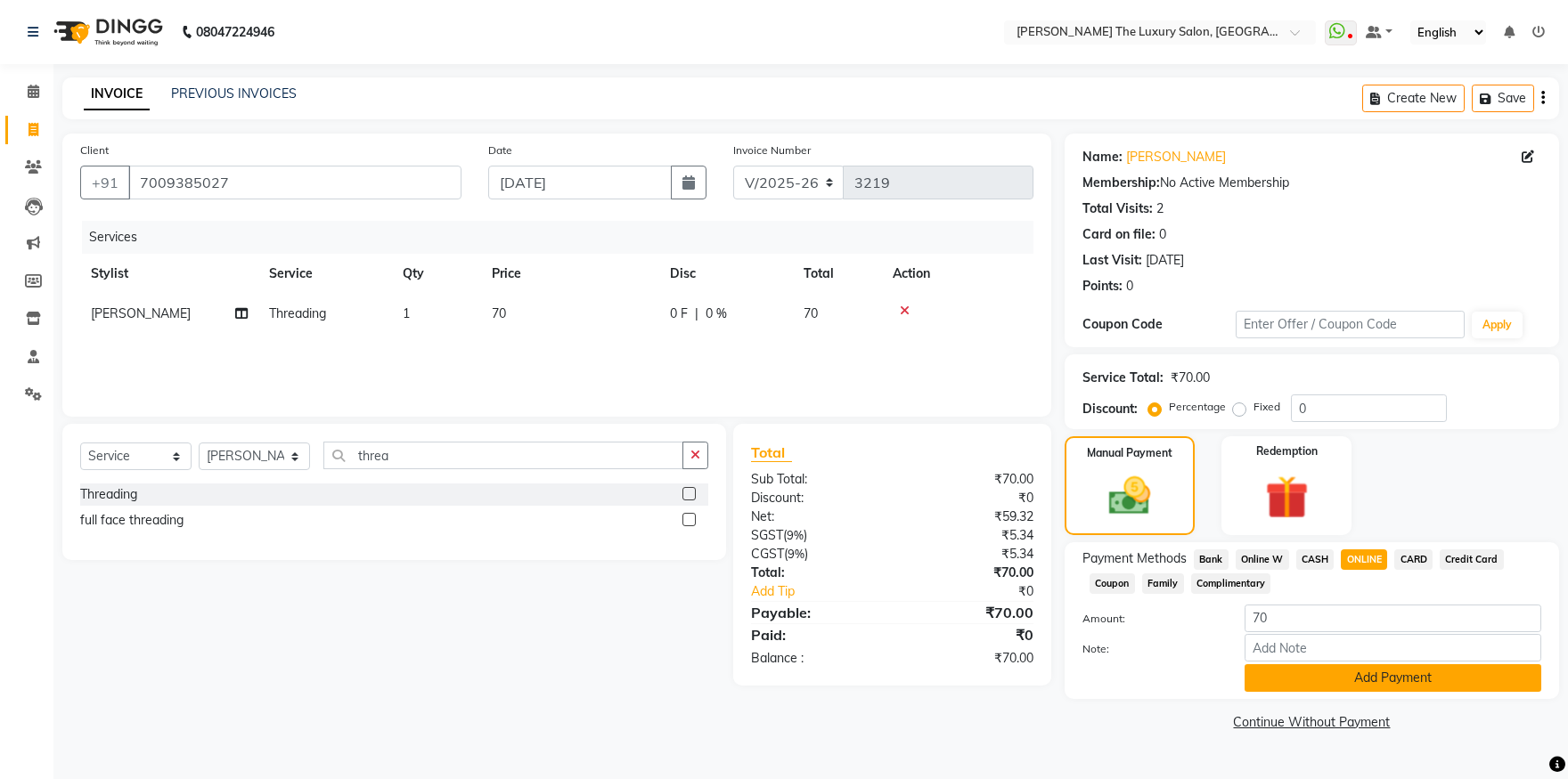
click at [1365, 666] on button "Add Payment" at bounding box center [1393, 678] width 297 height 28
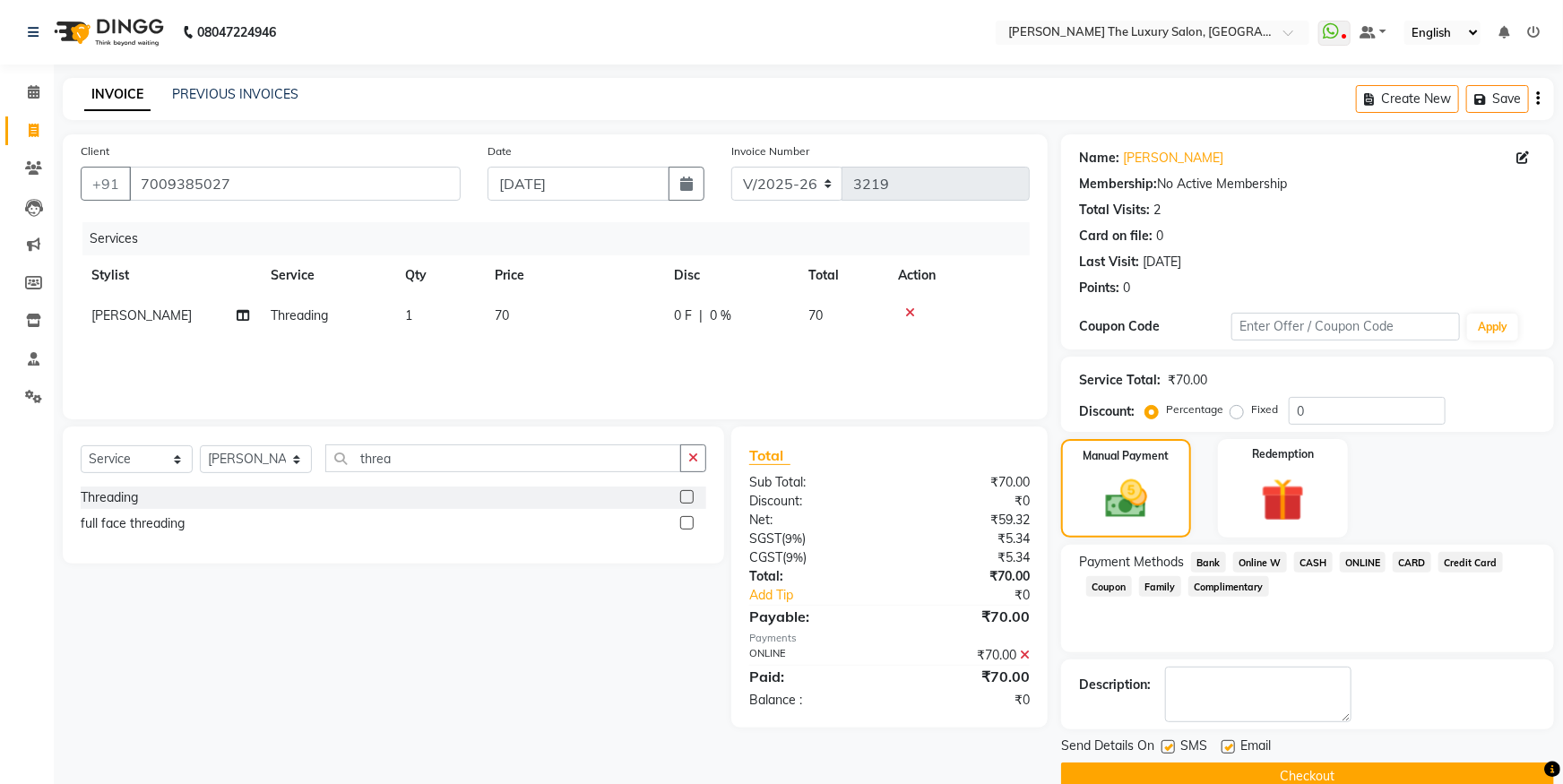
scroll to position [33, 0]
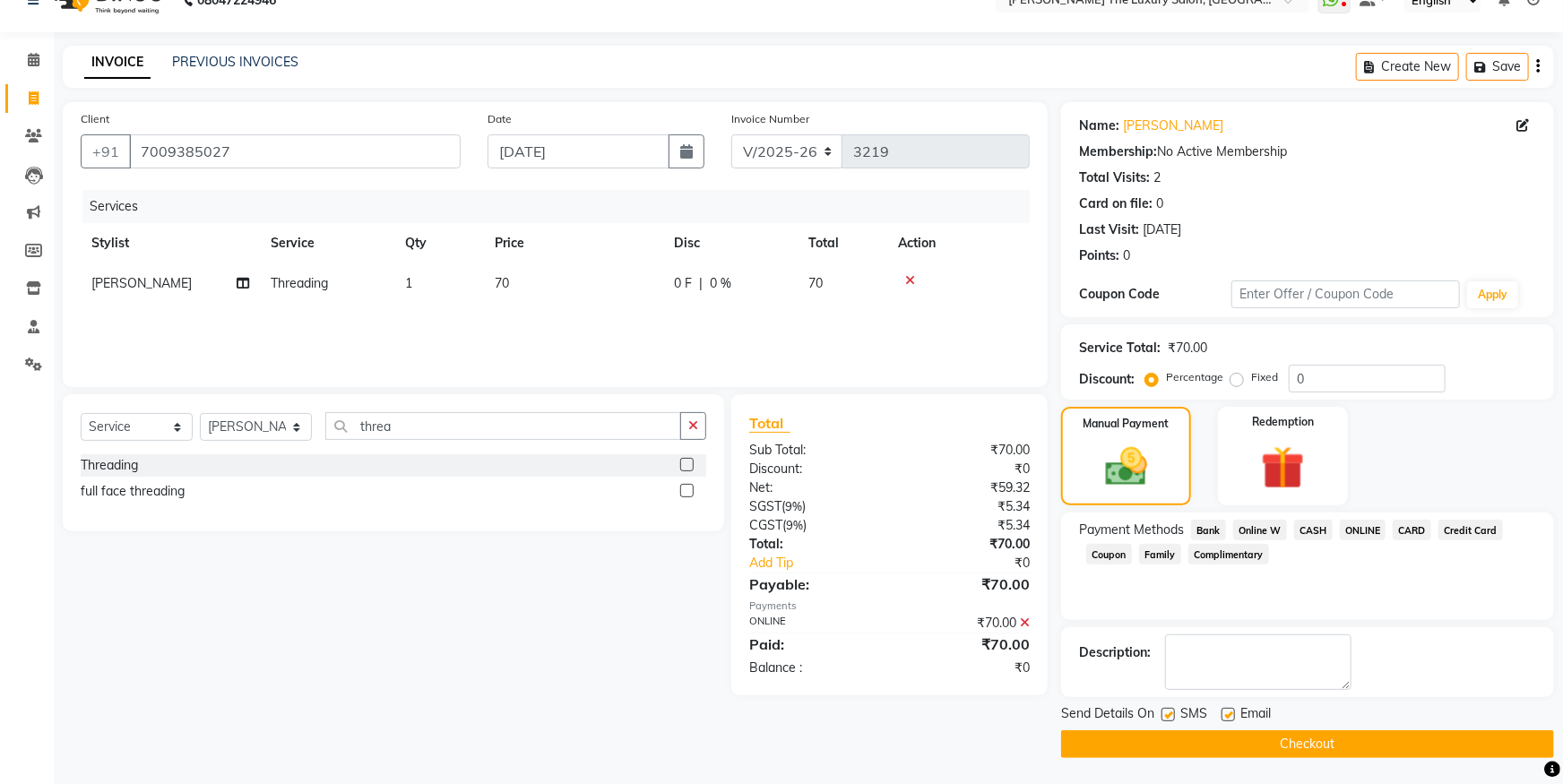
click at [1444, 752] on button "Checkout" at bounding box center [1307, 744] width 493 height 28
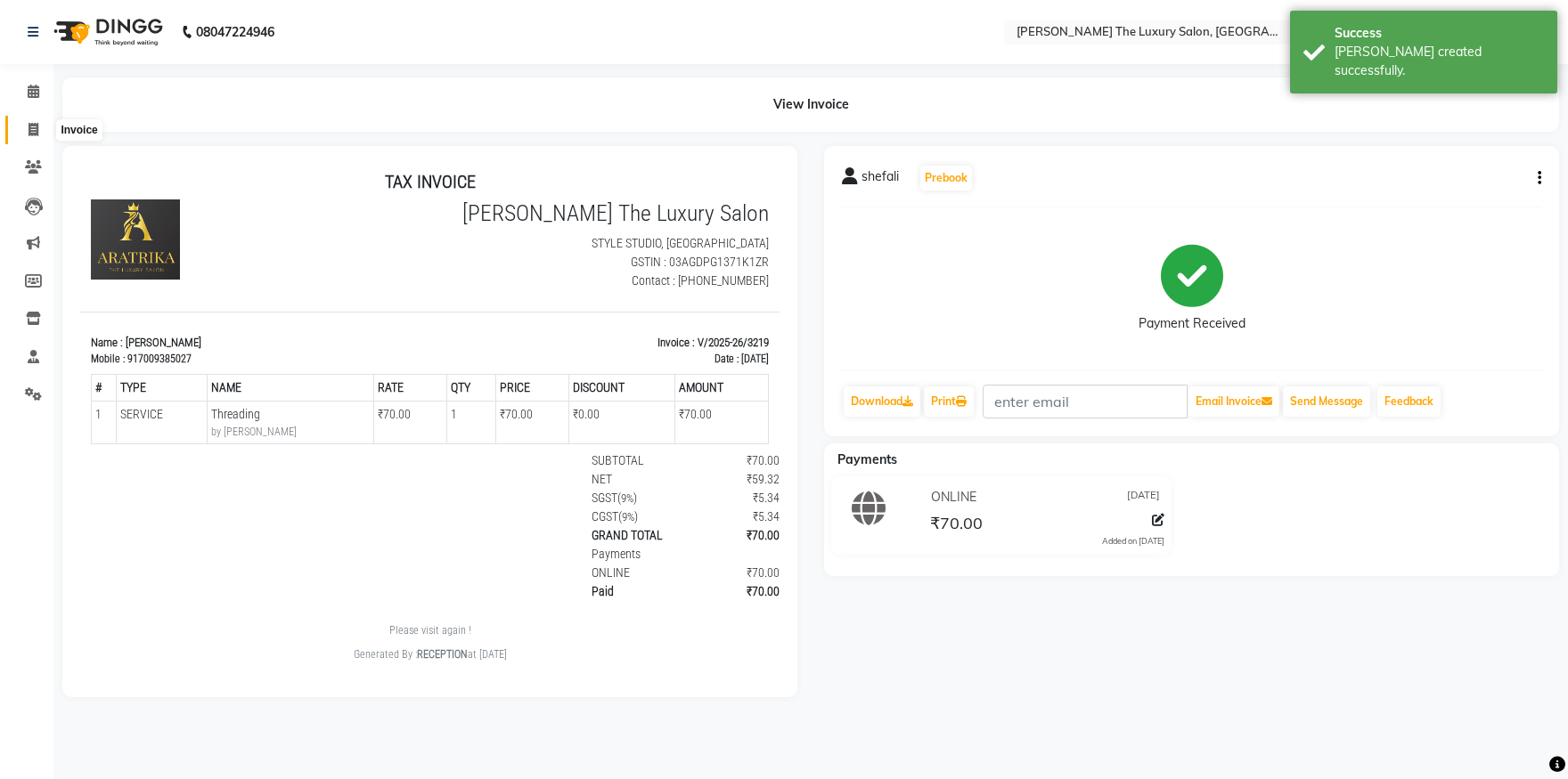
click at [33, 129] on icon at bounding box center [33, 129] width 10 height 14
select select "7179"
select select "service"
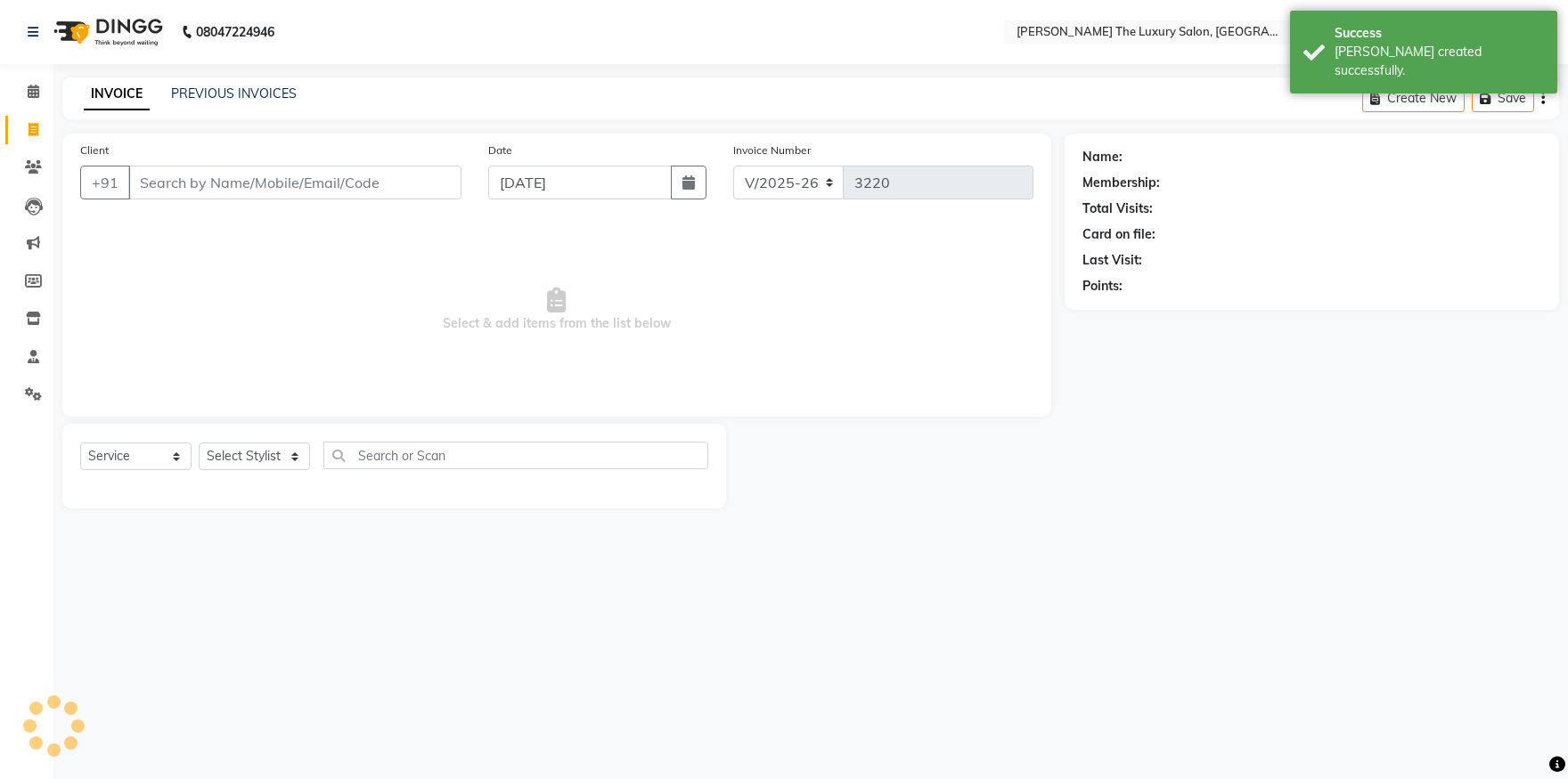
click at [214, 194] on input "Client" at bounding box center [294, 183] width 333 height 34
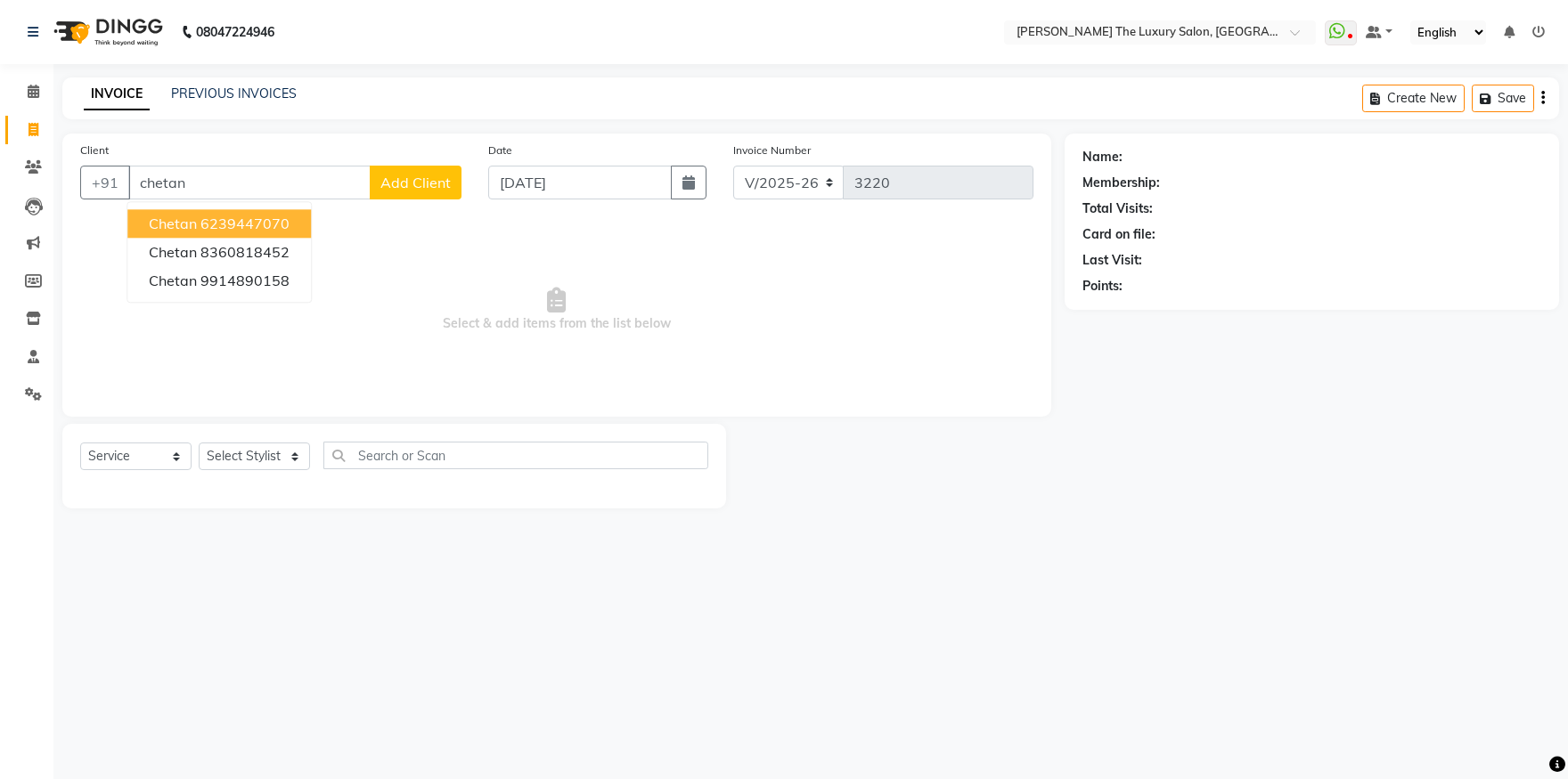
click at [236, 225] on ngb-highlight "6239447070" at bounding box center [244, 224] width 89 height 18
type input "6239447070"
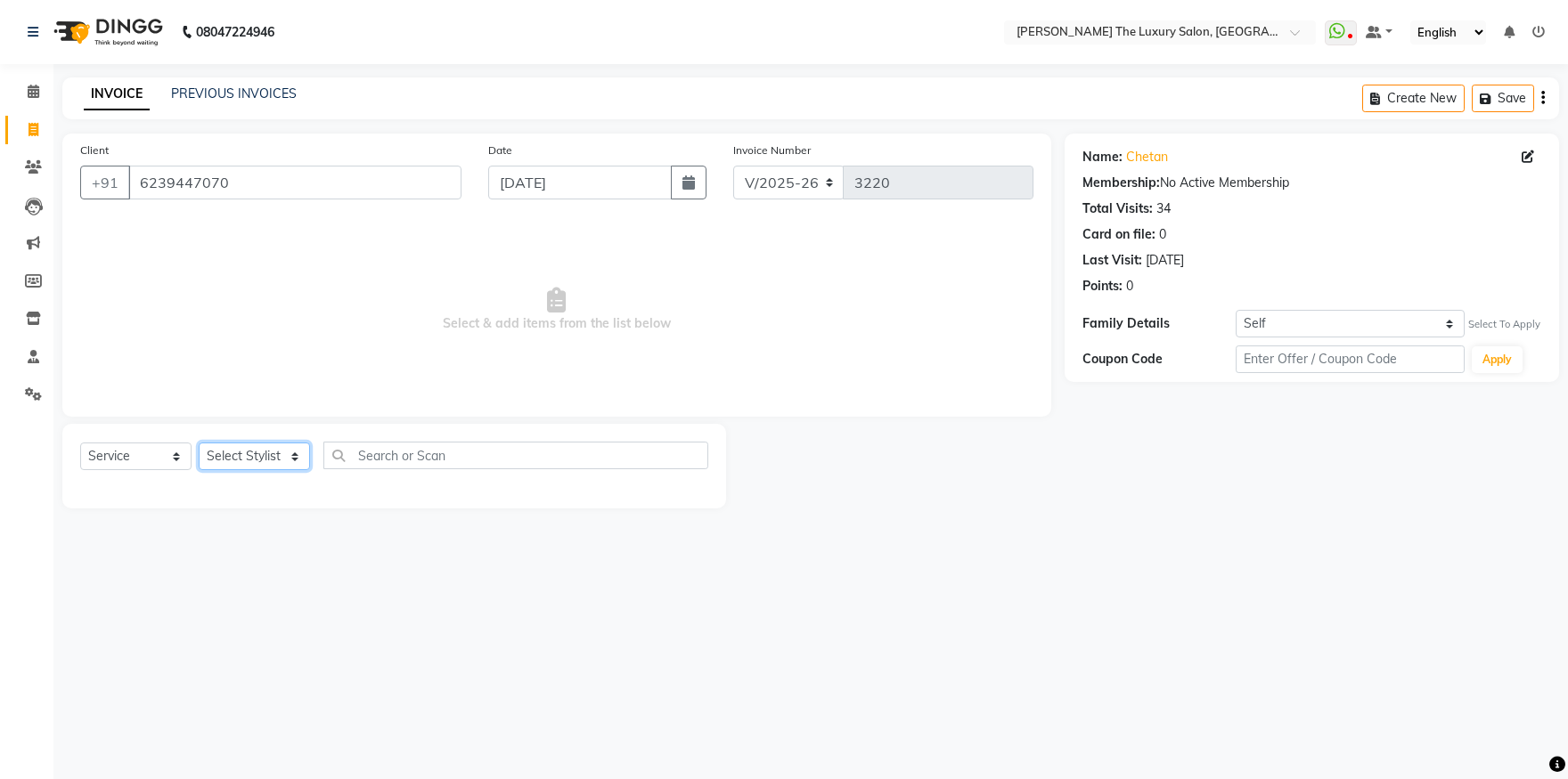
click at [198, 443] on select "Select Stylist amrit arsh [PERSON_NAME] [PERSON_NAME] jasmine matrix [PERSON_NA…" at bounding box center [254, 456] width 111 height 28
select select "60213"
click option "Raman" at bounding box center [0, 0] width 0 height 0
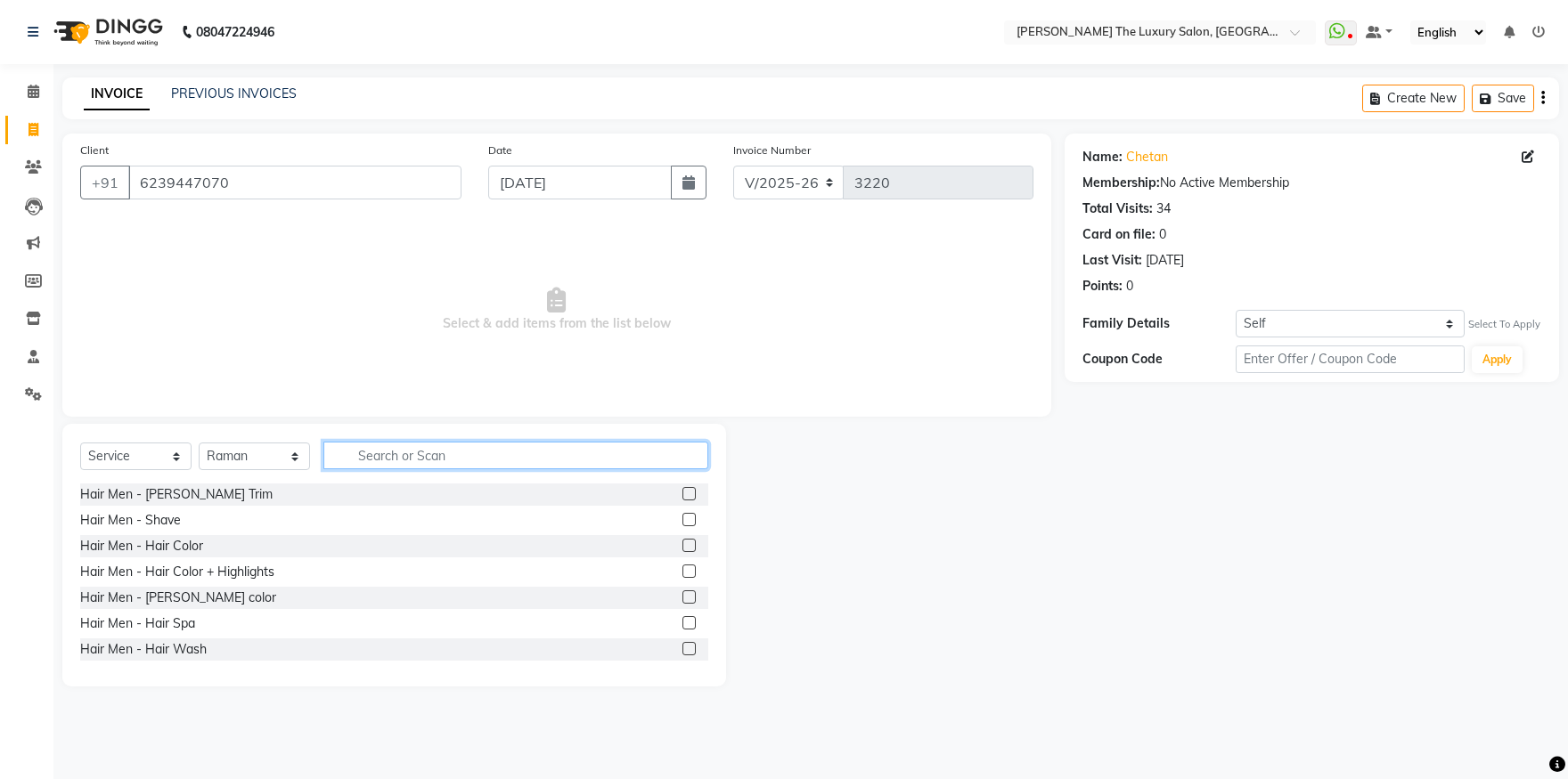
click at [391, 454] on input "text" at bounding box center [516, 455] width 385 height 28
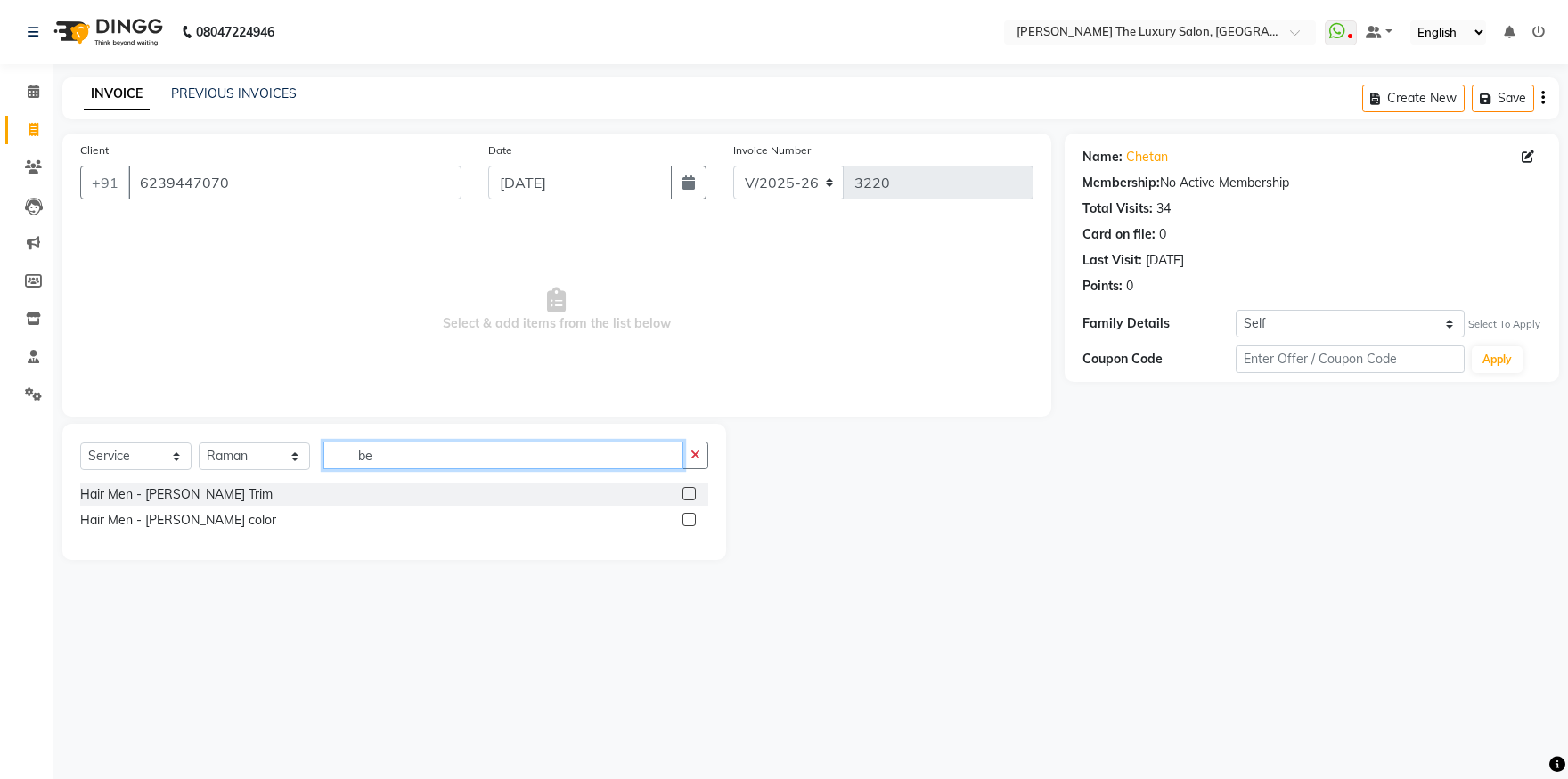
type input "be"
click at [689, 489] on label at bounding box center [689, 493] width 14 height 14
click at [689, 489] on input "checkbox" at bounding box center [688, 494] width 12 height 12
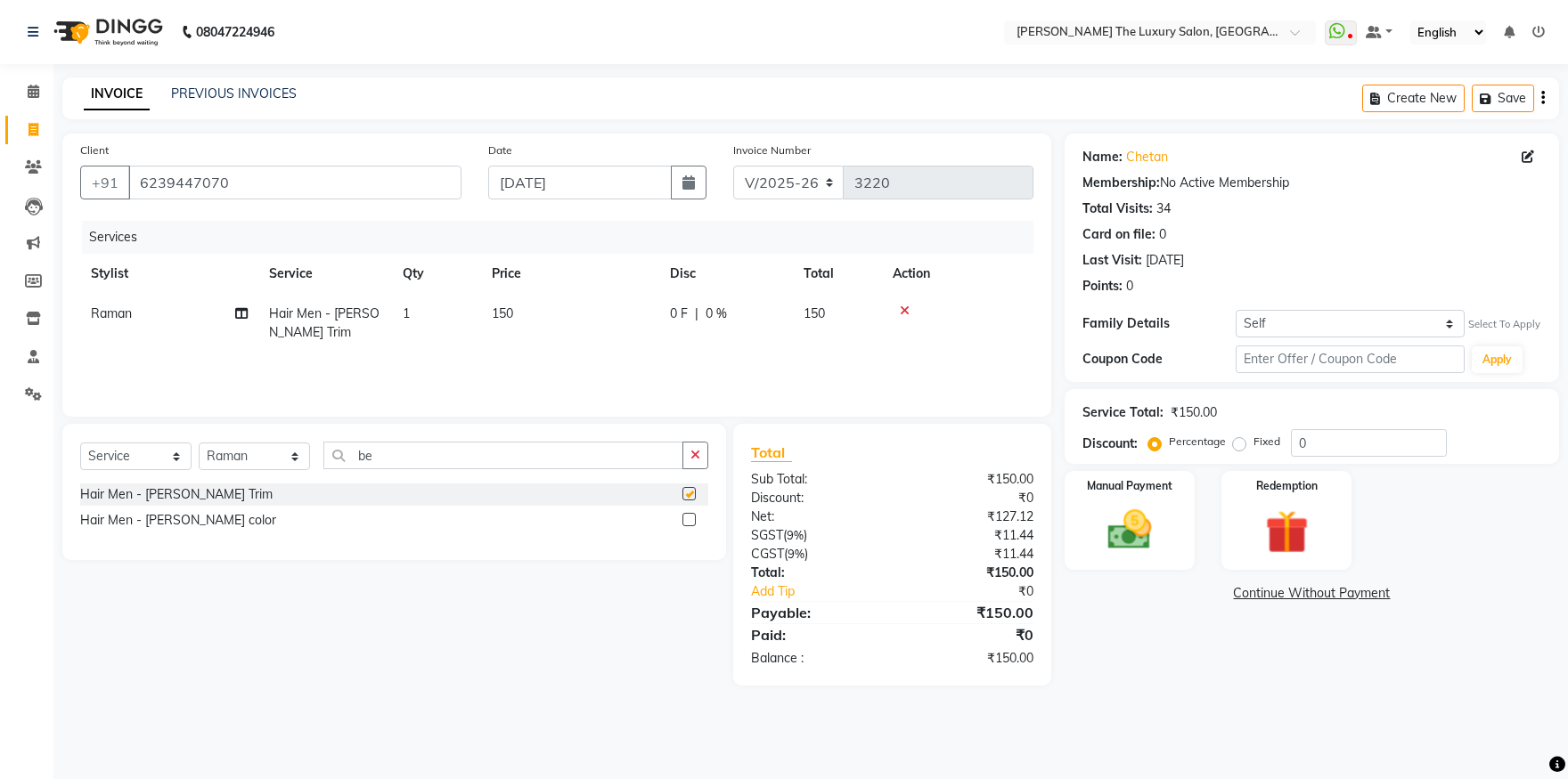
checkbox input "false"
click at [1138, 527] on img at bounding box center [1130, 530] width 74 height 52
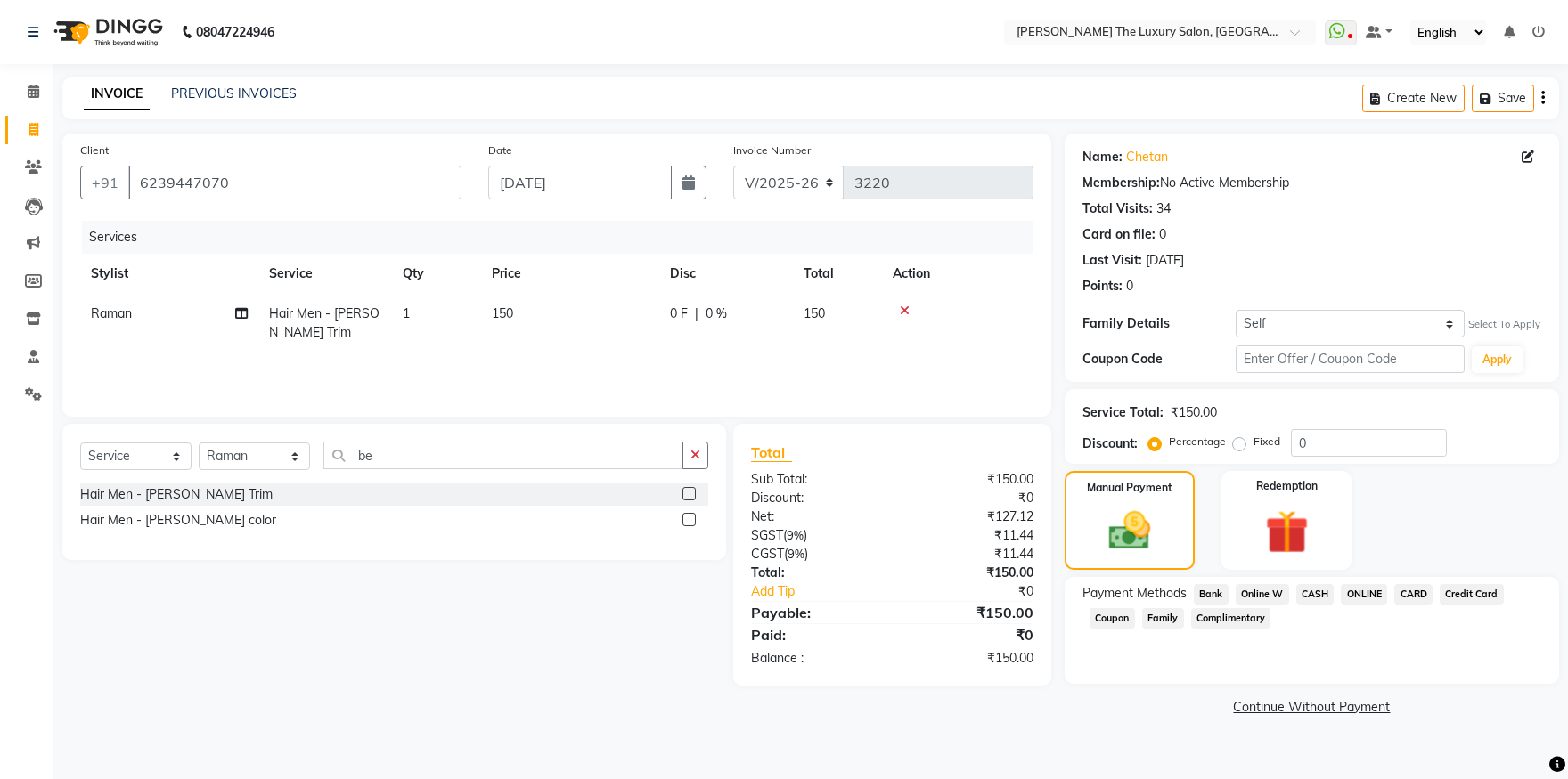
click at [1356, 592] on span "ONLINE" at bounding box center [1363, 594] width 46 height 21
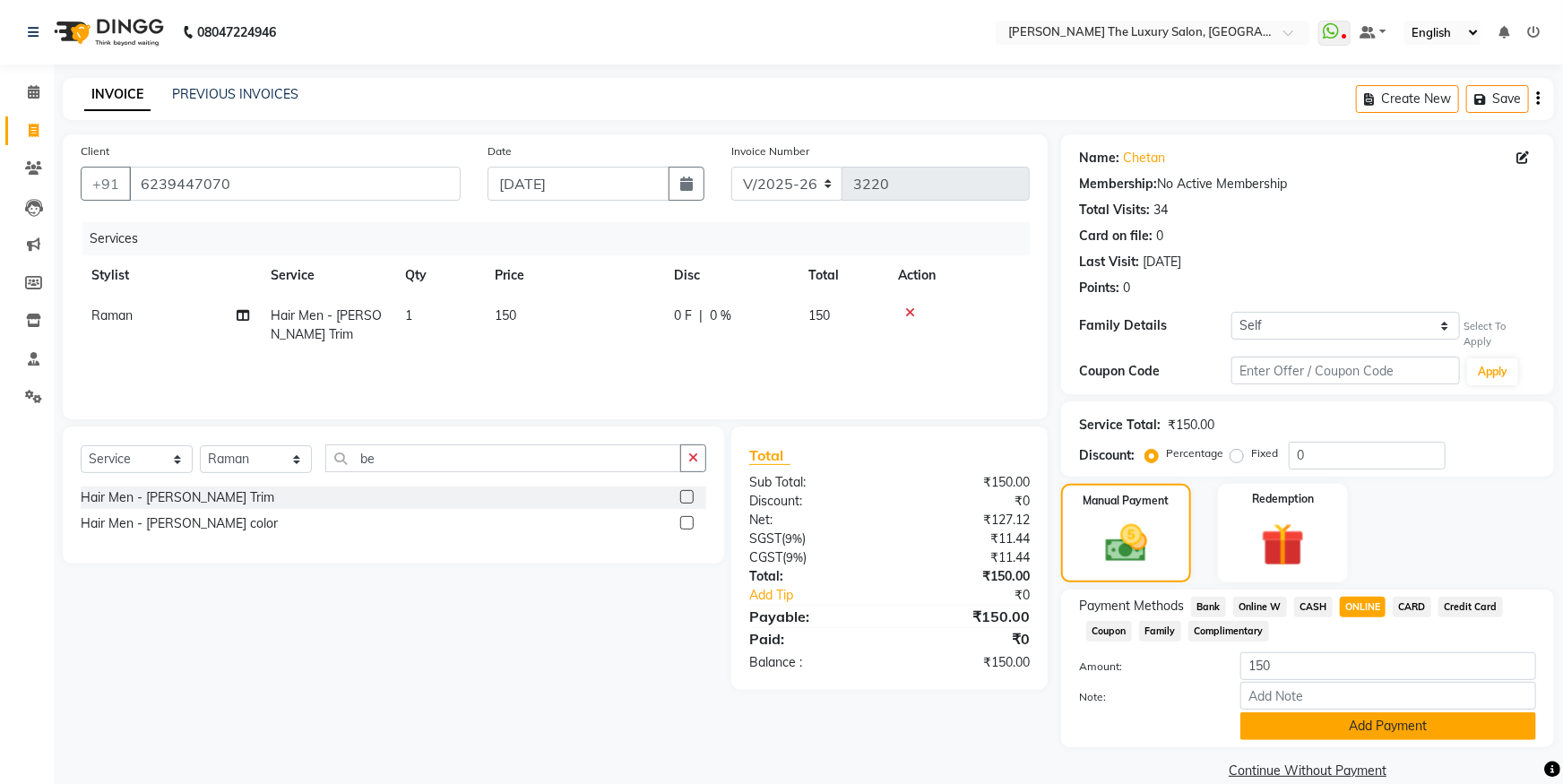
click at [1396, 713] on button "Add Payment" at bounding box center [1389, 726] width 296 height 28
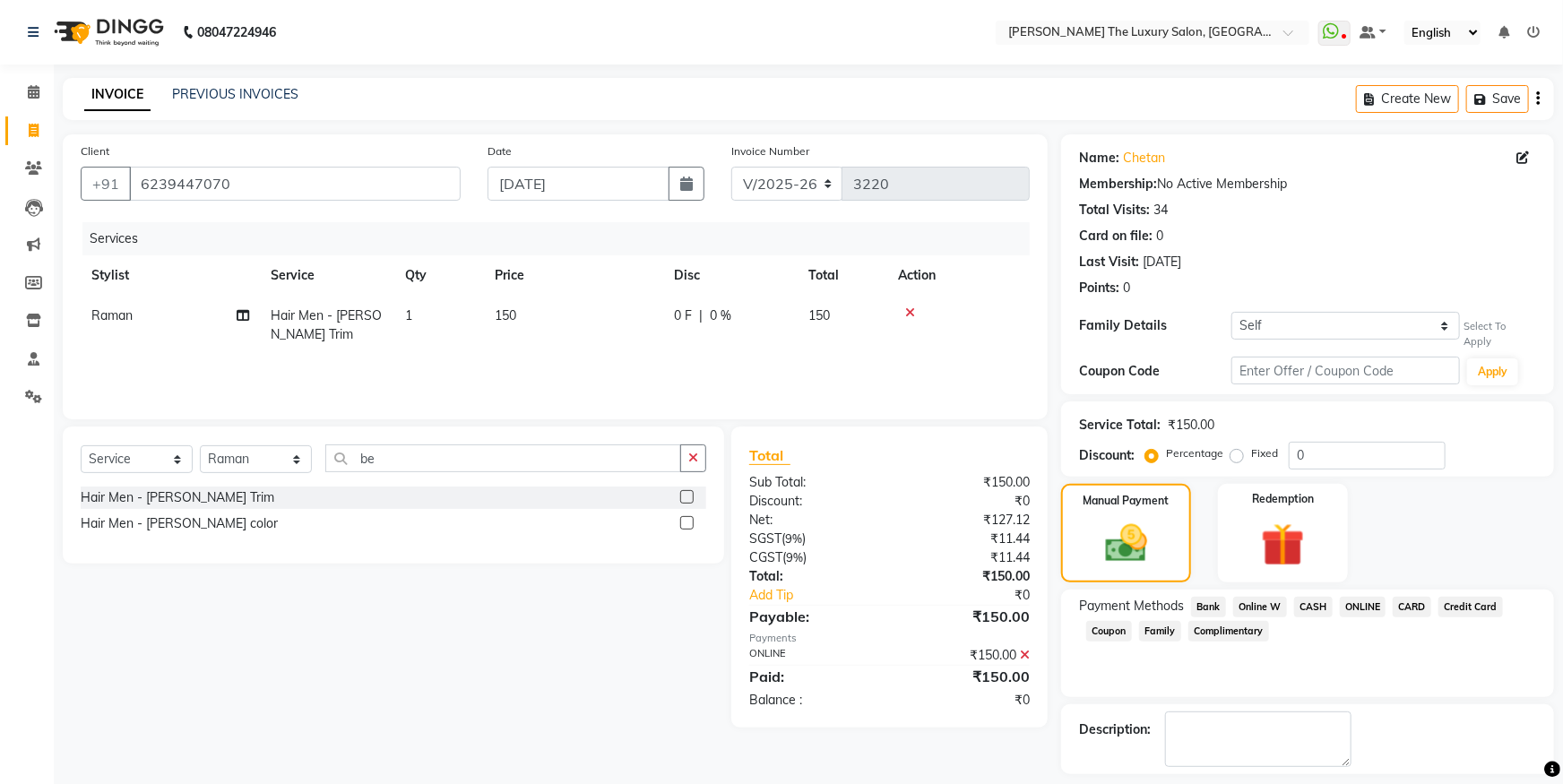
scroll to position [67, 0]
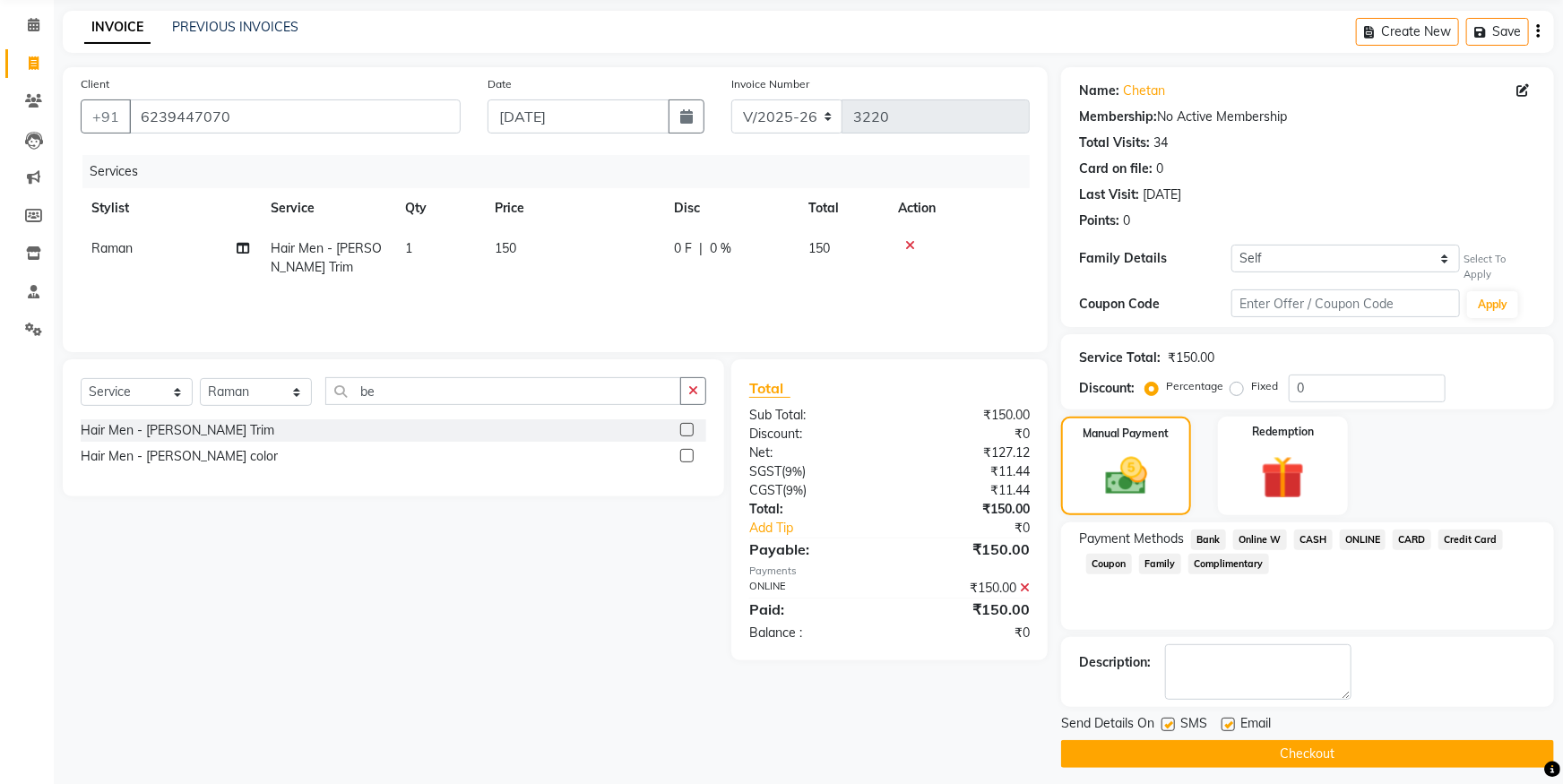
click at [1362, 745] on button "Checkout" at bounding box center [1307, 754] width 493 height 28
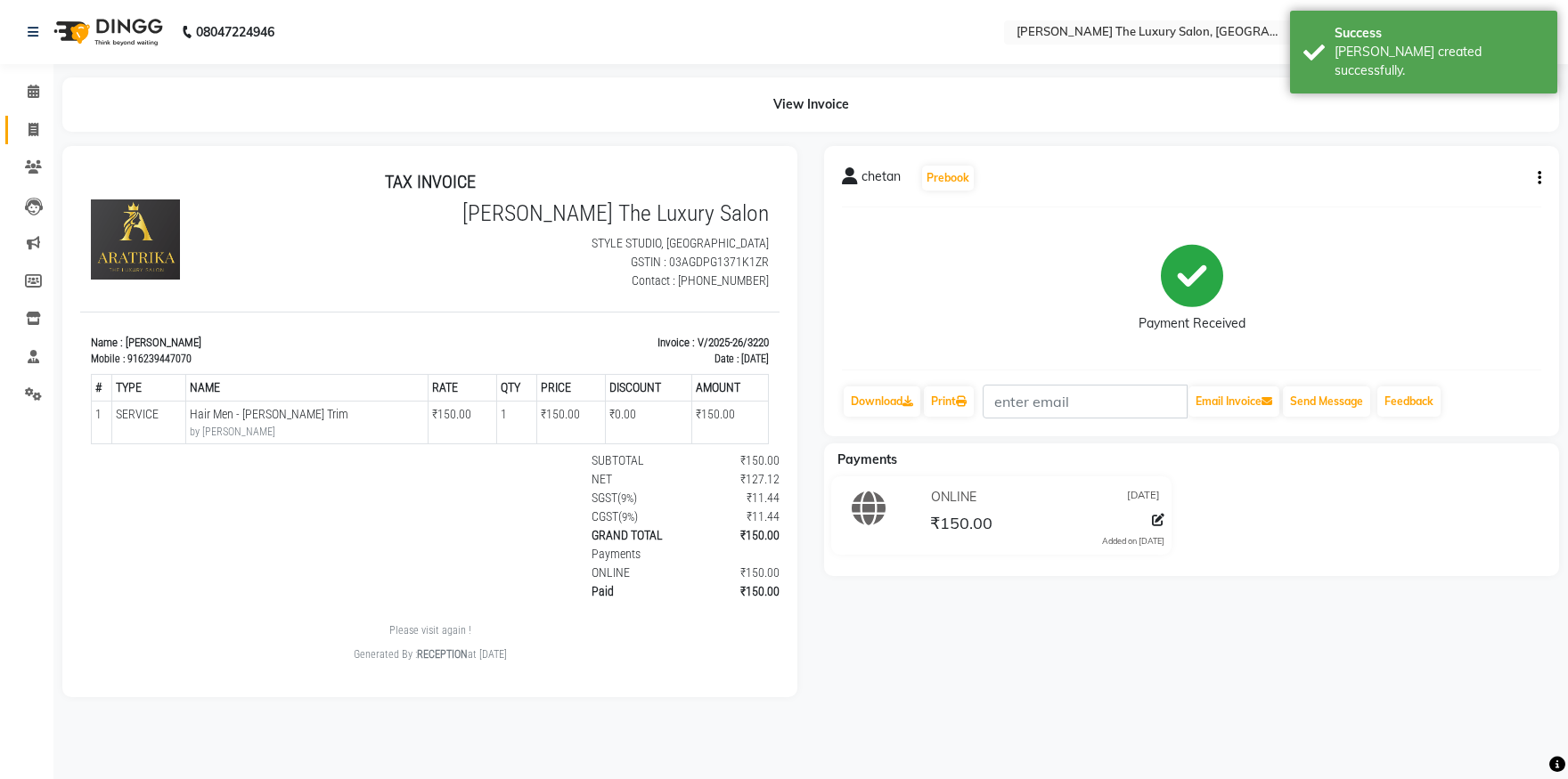
click at [36, 122] on span at bounding box center [33, 130] width 32 height 21
select select "7179"
select select "service"
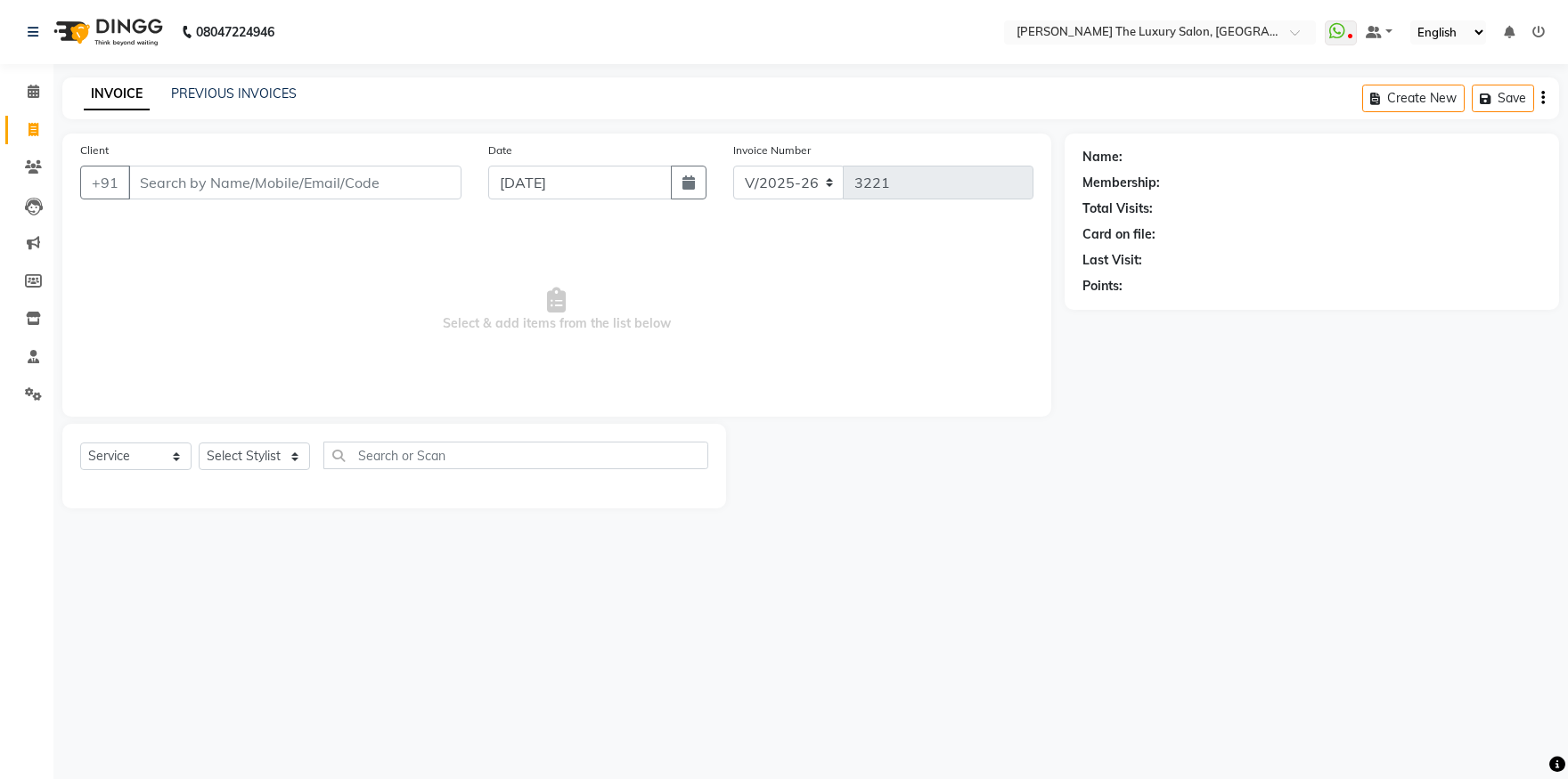
click at [192, 181] on input "Client" at bounding box center [294, 183] width 333 height 34
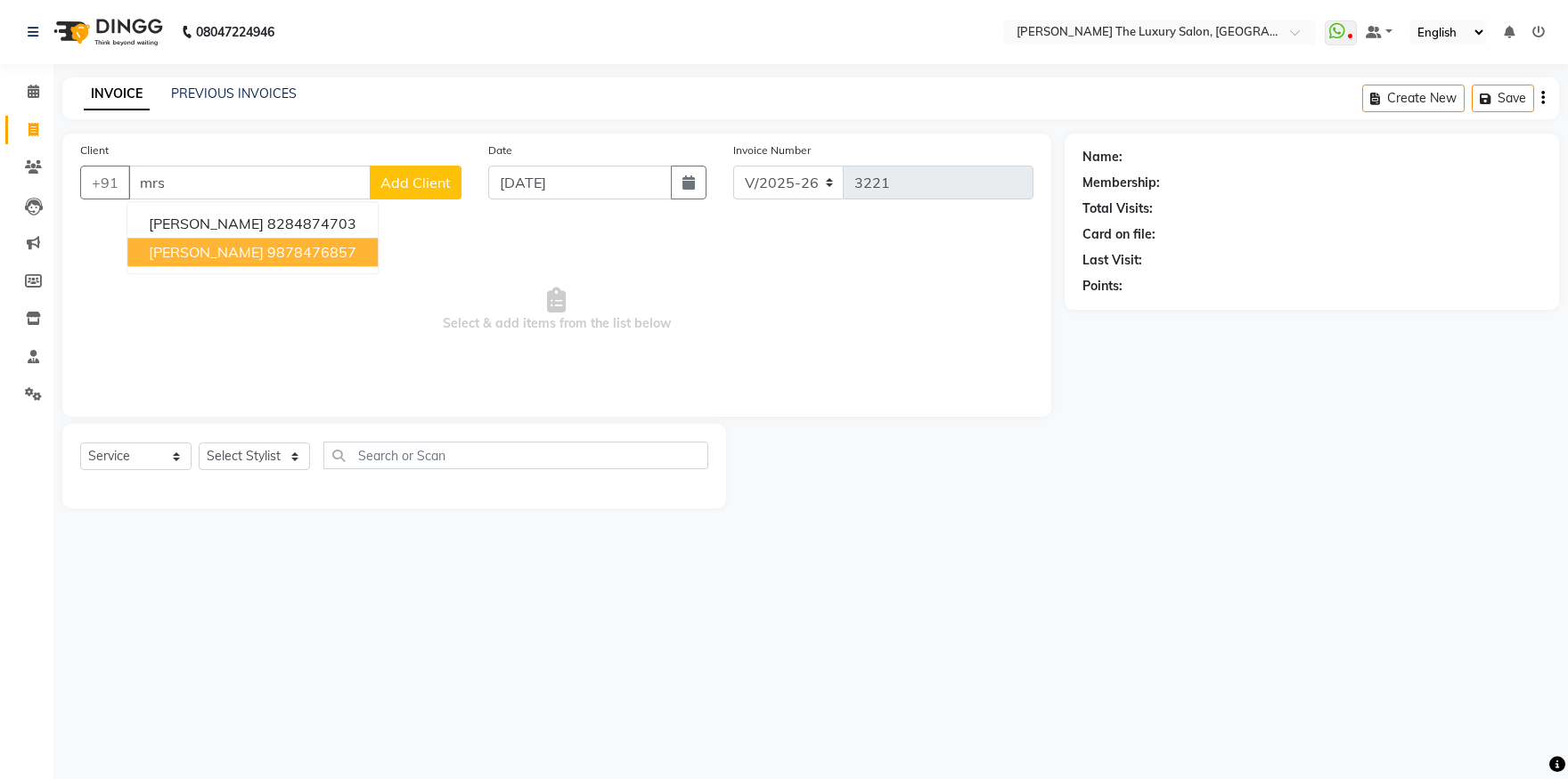
click at [288, 257] on ngb-highlight "9878476857" at bounding box center [311, 252] width 89 height 18
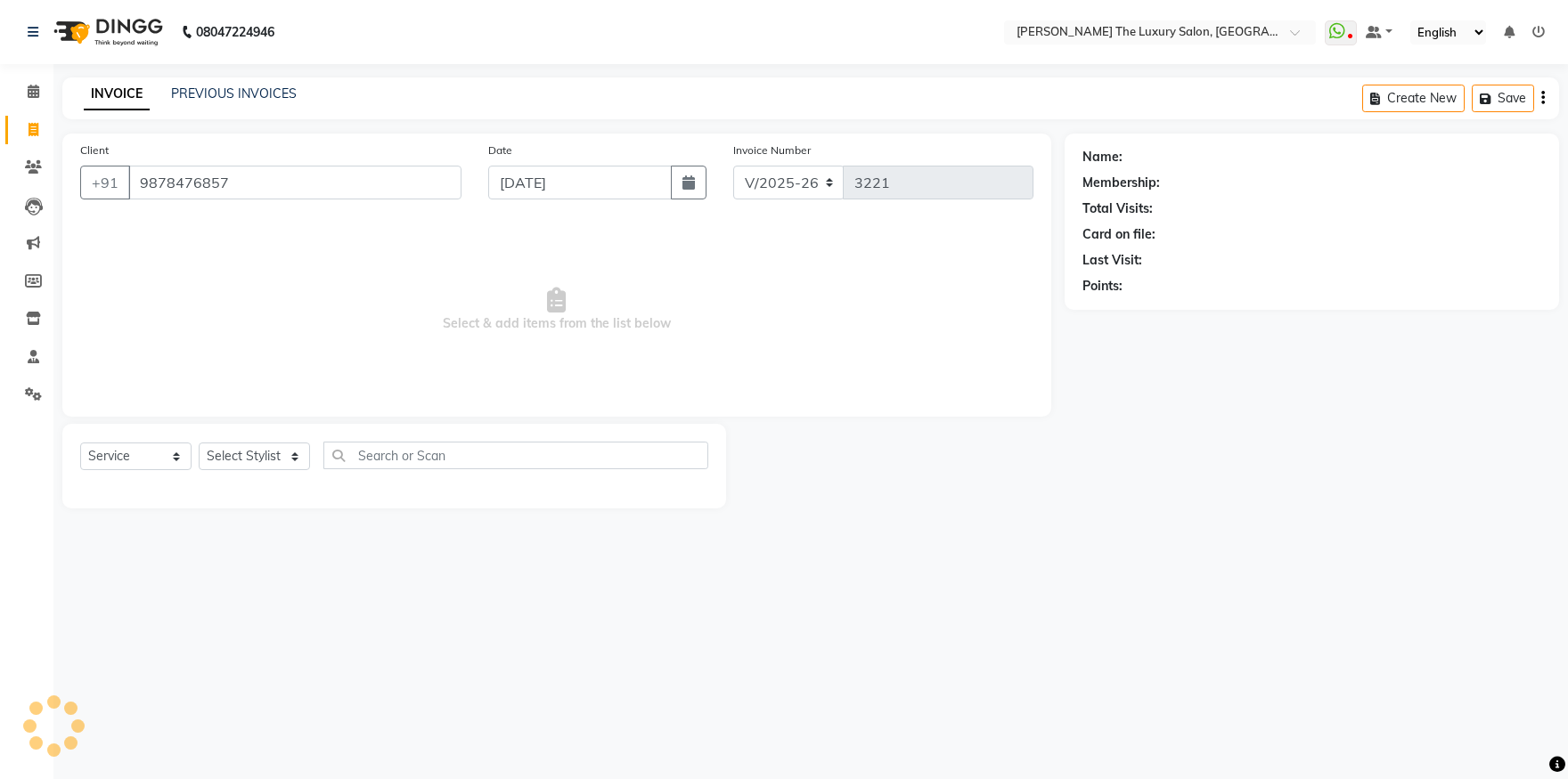
type input "9878476857"
click at [198, 443] on select "Select Stylist amrit arsh [PERSON_NAME] [PERSON_NAME] jasmine matrix [PERSON_NA…" at bounding box center [254, 456] width 111 height 28
select select "60210"
click option "Muskan" at bounding box center [0, 0] width 0 height 0
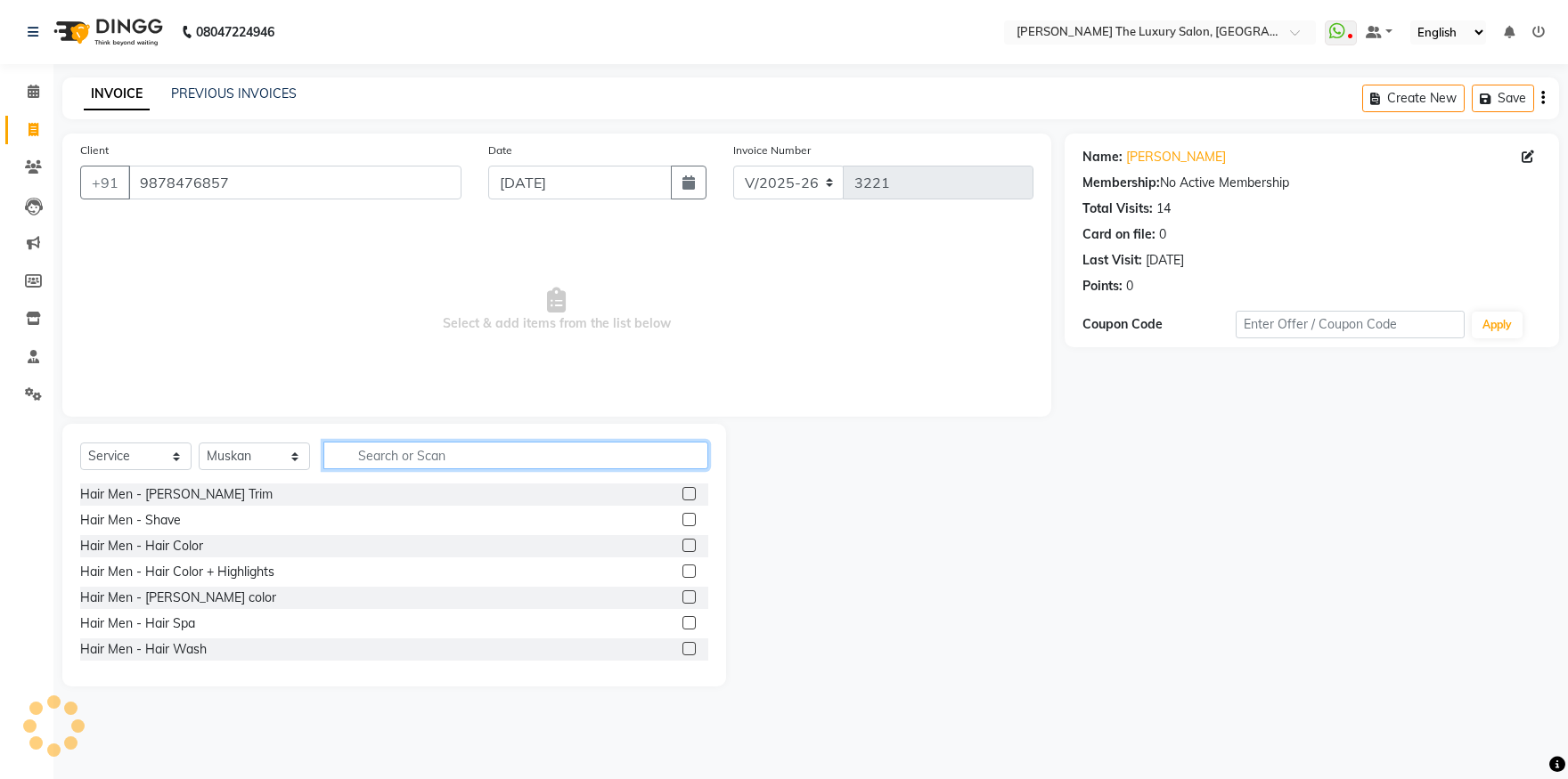
click at [454, 457] on input "text" at bounding box center [516, 455] width 385 height 28
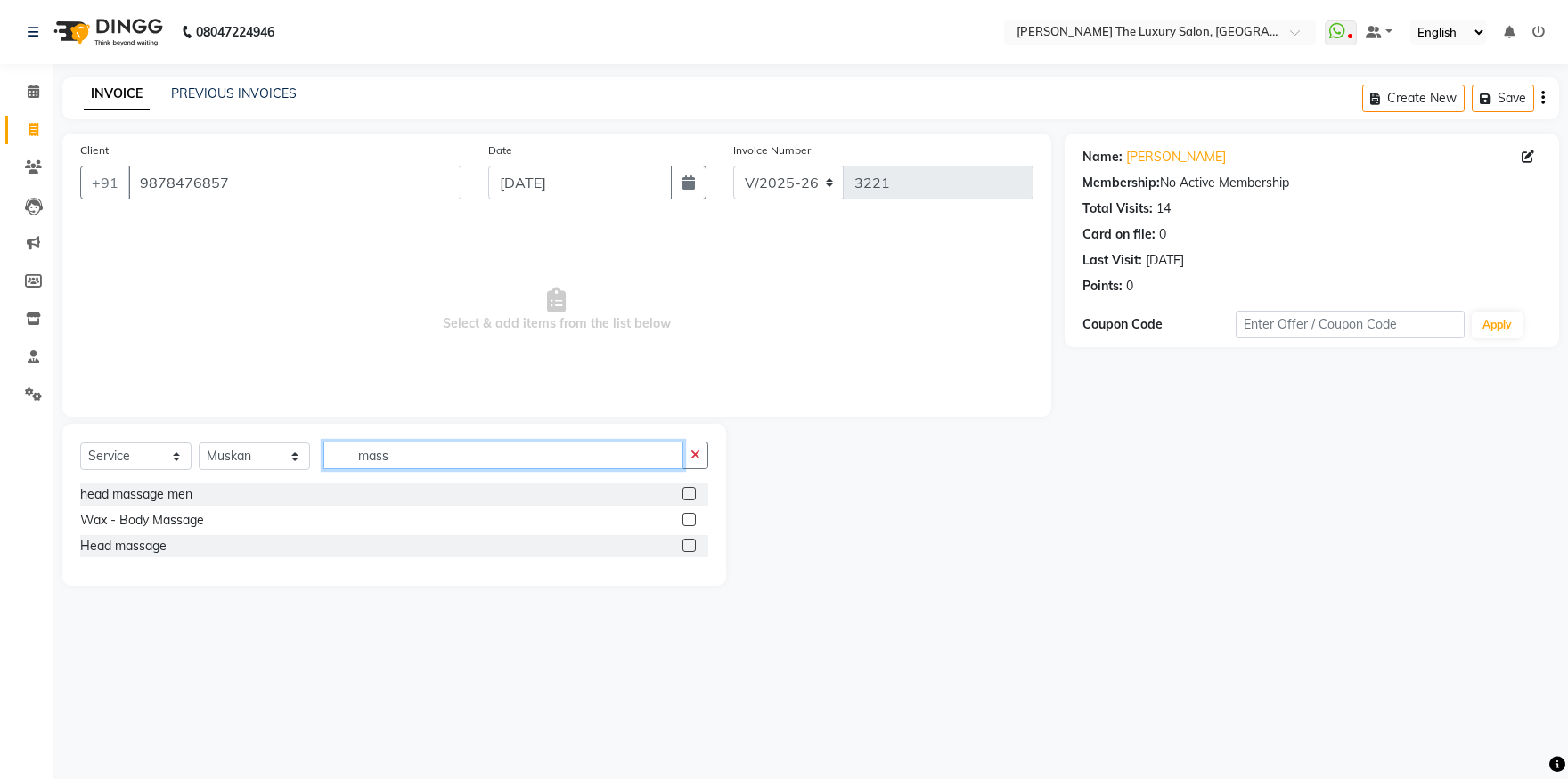
type input "mass"
click at [684, 520] on label at bounding box center [689, 519] width 14 height 14
click at [684, 520] on input "checkbox" at bounding box center [688, 520] width 12 height 12
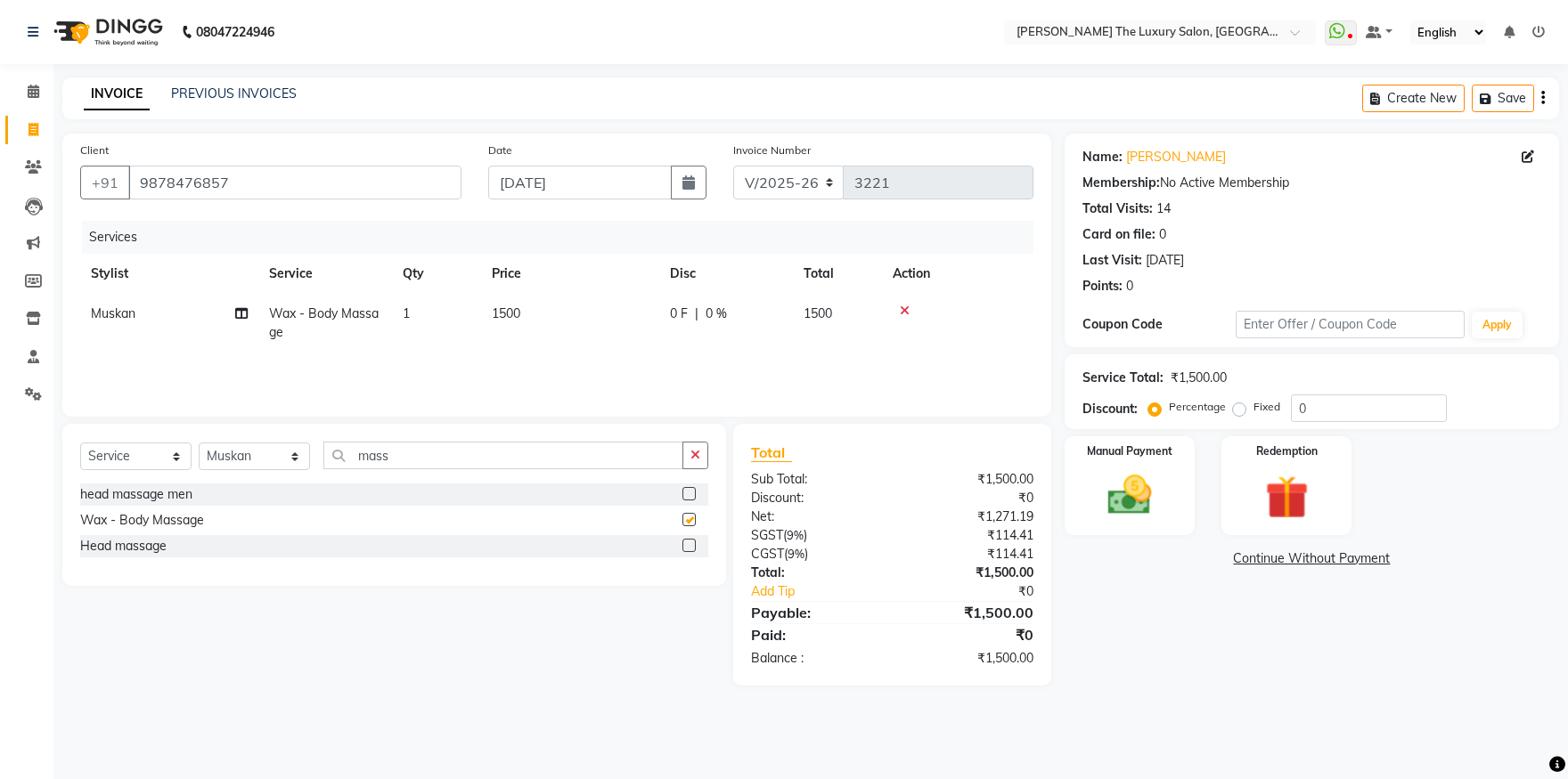
checkbox input "false"
click at [518, 308] on span "1500" at bounding box center [506, 314] width 29 height 16
select select "60210"
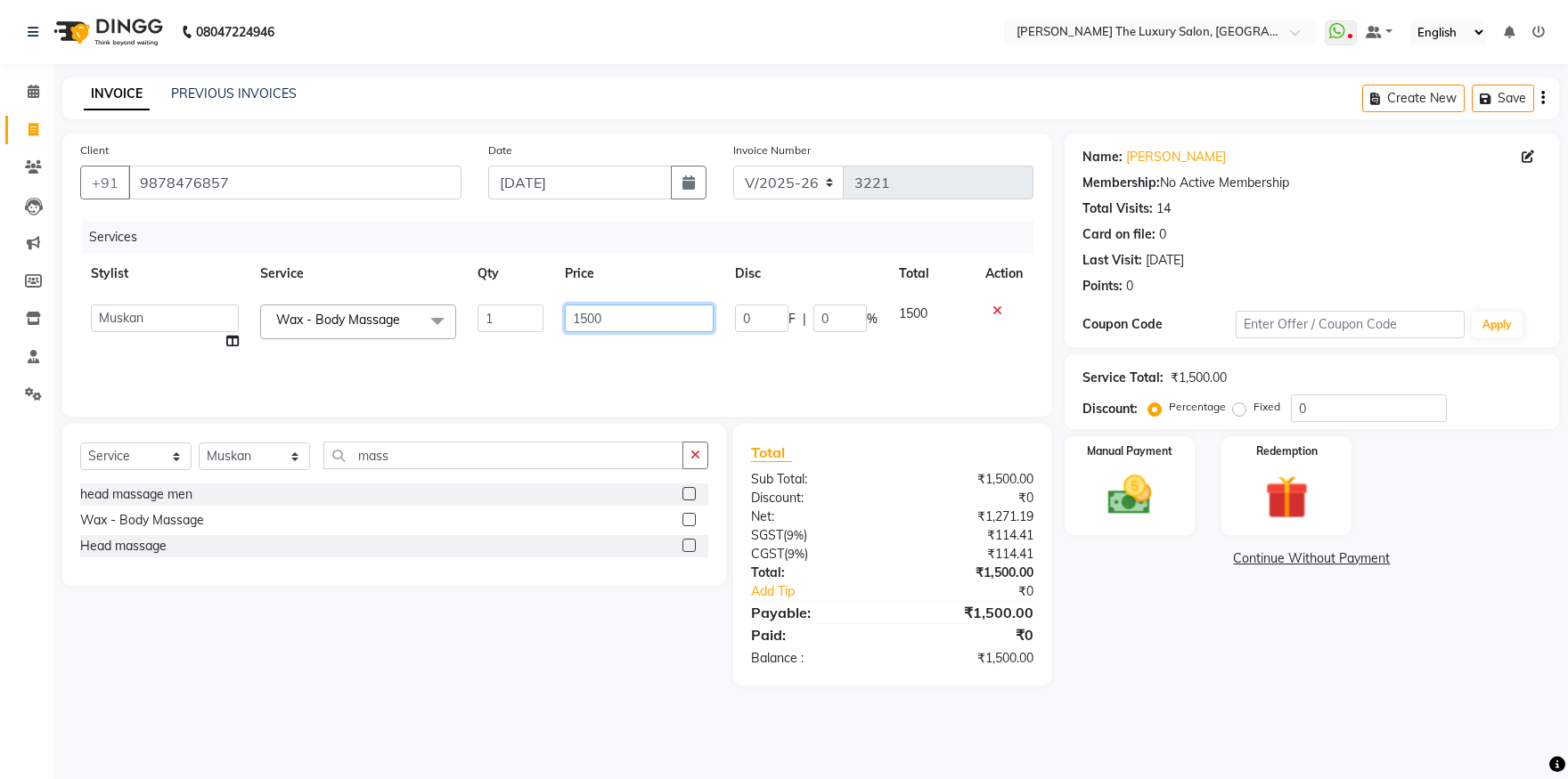
click at [589, 318] on input "1500" at bounding box center [639, 318] width 149 height 28
type input "100"
click at [609, 348] on td "100" at bounding box center [639, 327] width 171 height 68
select select "60210"
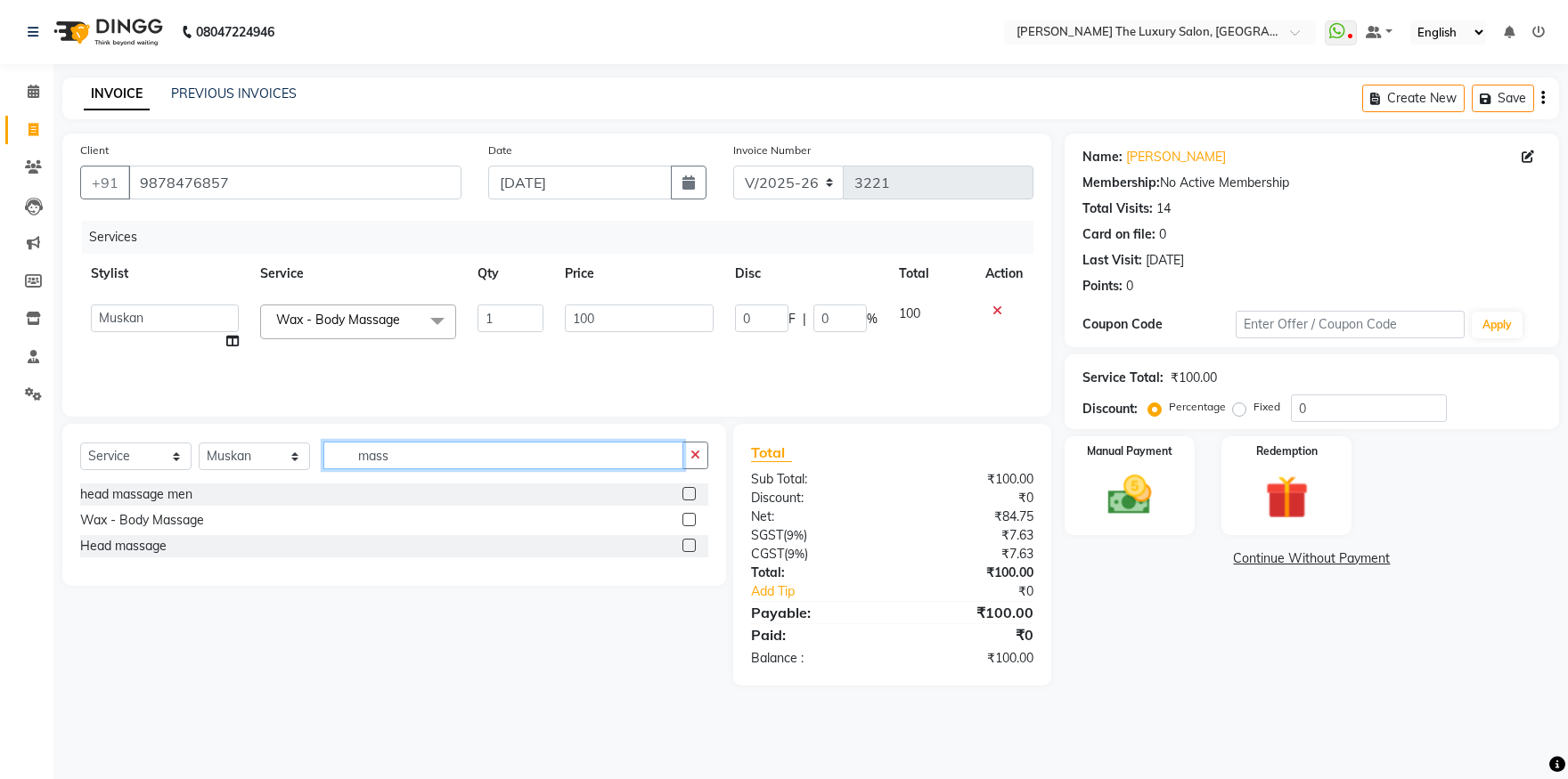
click at [470, 459] on input "mass" at bounding box center [503, 455] width 360 height 28
type input "m"
type input "nail p"
click at [687, 549] on label at bounding box center [689, 545] width 14 height 14
click at [687, 549] on input "checkbox" at bounding box center [688, 546] width 12 height 12
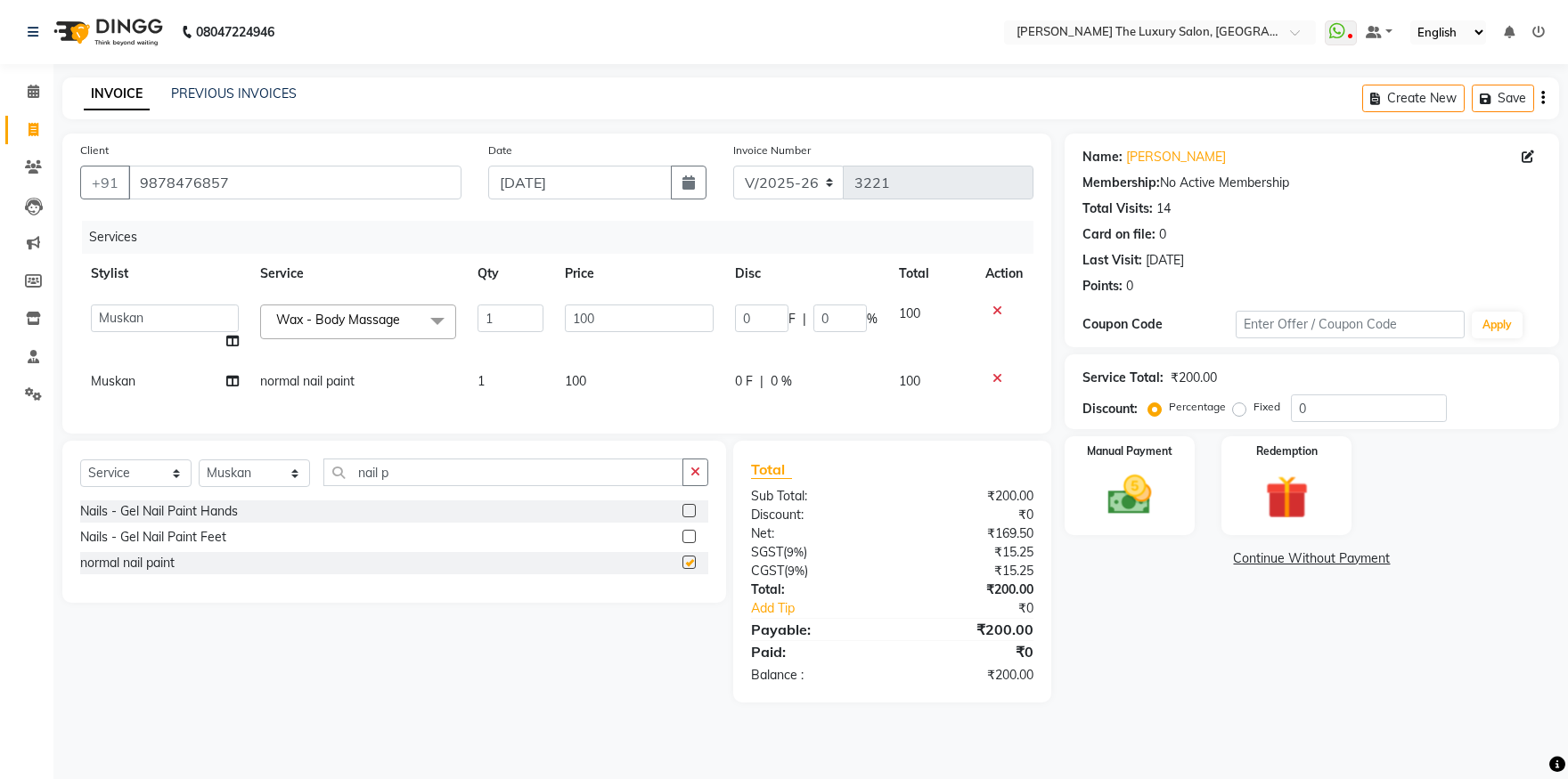
checkbox input "false"
click at [580, 380] on span "100" at bounding box center [576, 381] width 22 height 16
select select "60210"
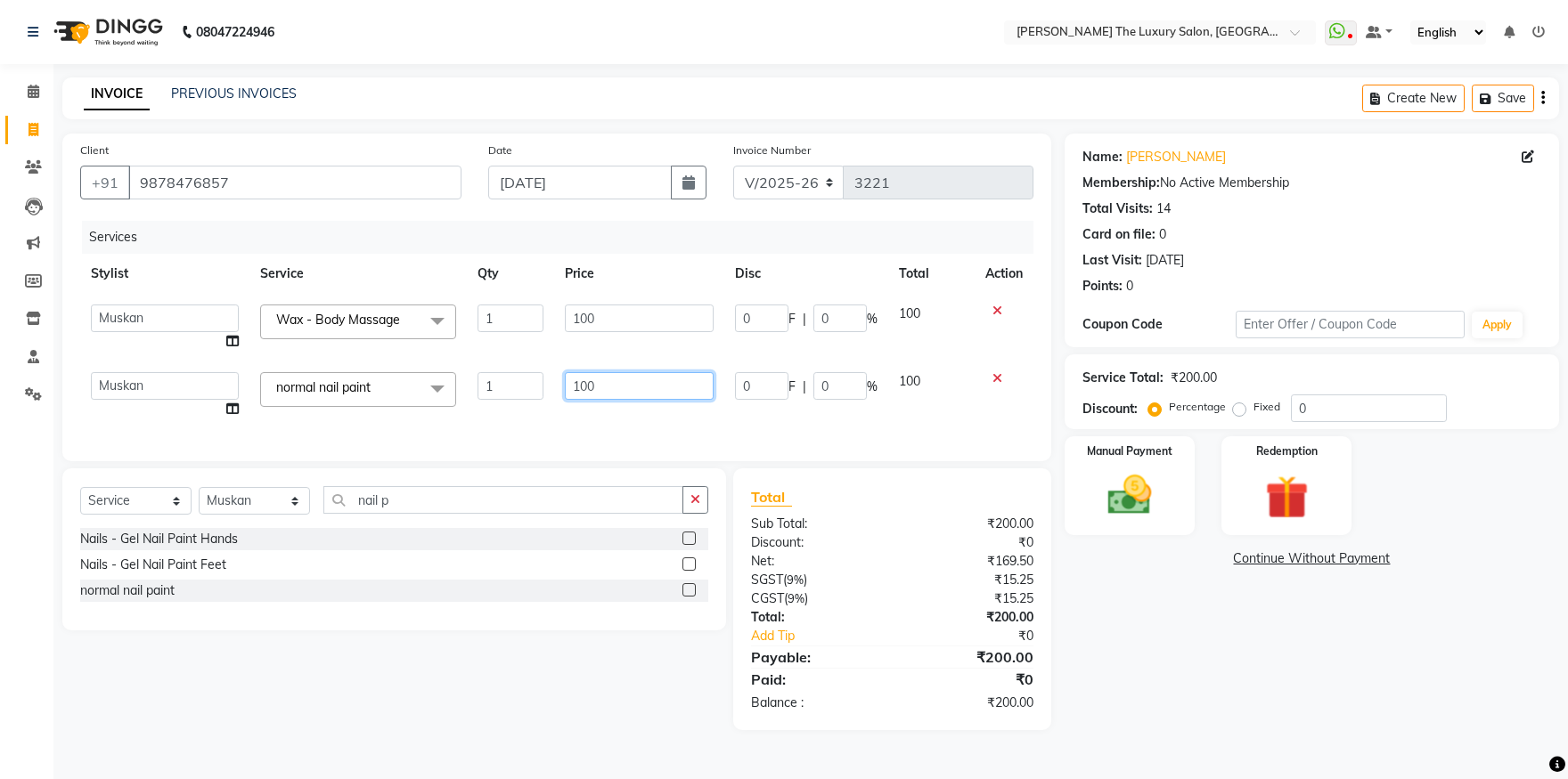
click at [582, 388] on input "100" at bounding box center [639, 386] width 149 height 28
type input "200"
click at [673, 416] on div "Services Stylist Service Qty Price Disc Total Action amrit arsh ayush Daman Gor…" at bounding box center [557, 332] width 954 height 223
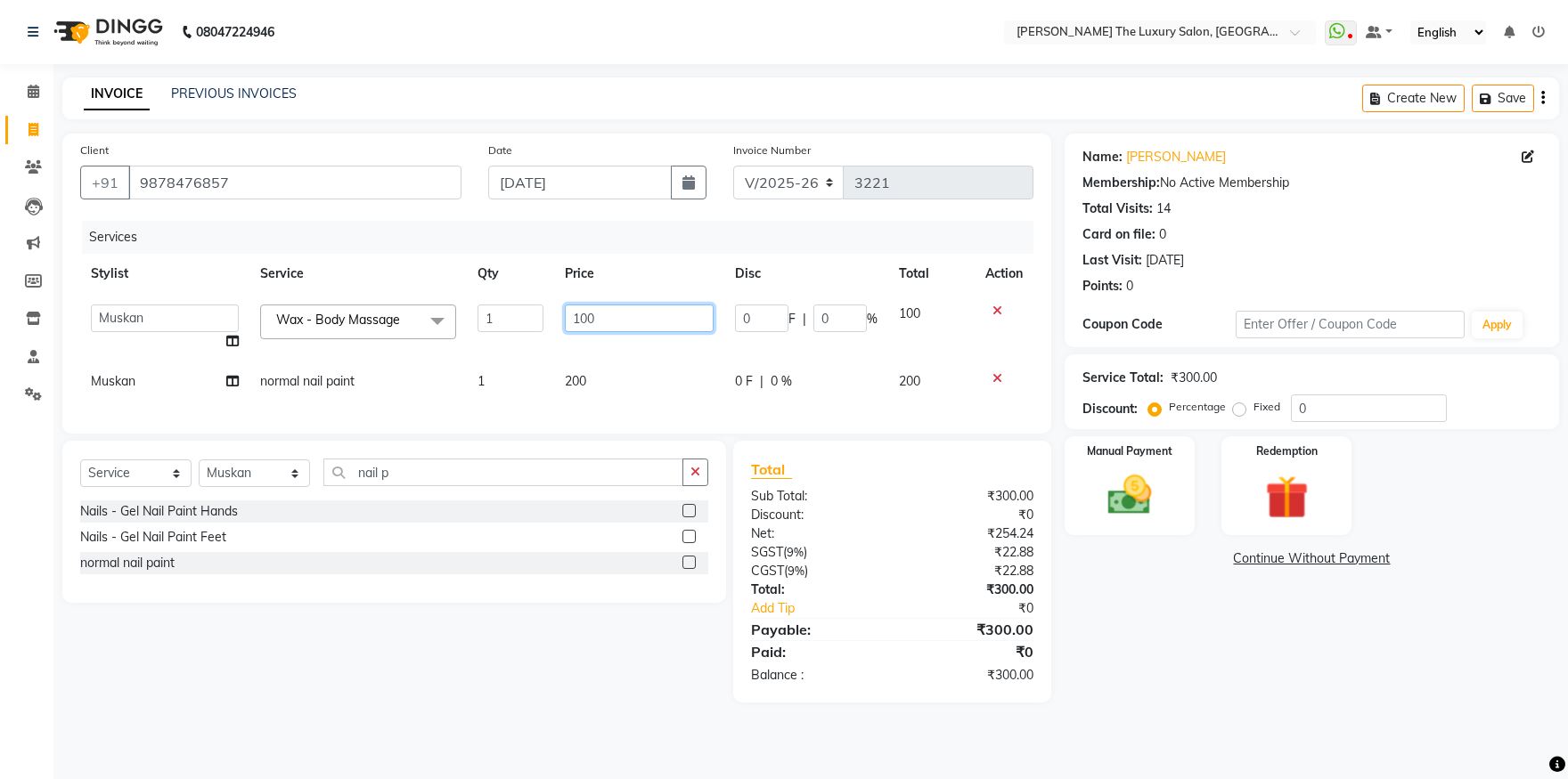
click at [586, 328] on input "100" at bounding box center [639, 318] width 149 height 28
type input "1000"
click at [669, 397] on div "Services Stylist Service Qty Price Disc Total Action amrit arsh ayush Daman Gor…" at bounding box center [557, 318] width 954 height 195
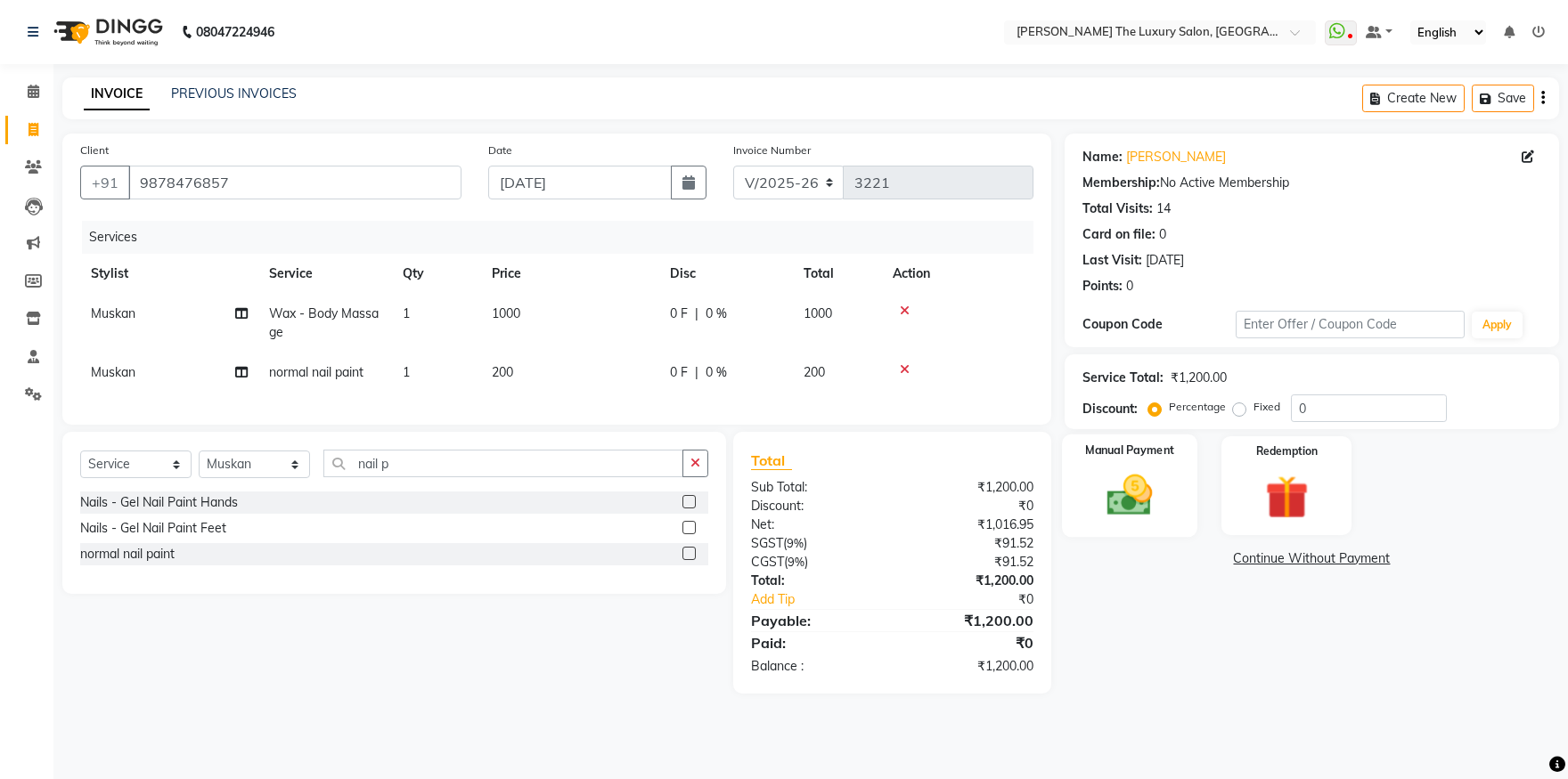
click at [1113, 500] on img at bounding box center [1130, 496] width 74 height 52
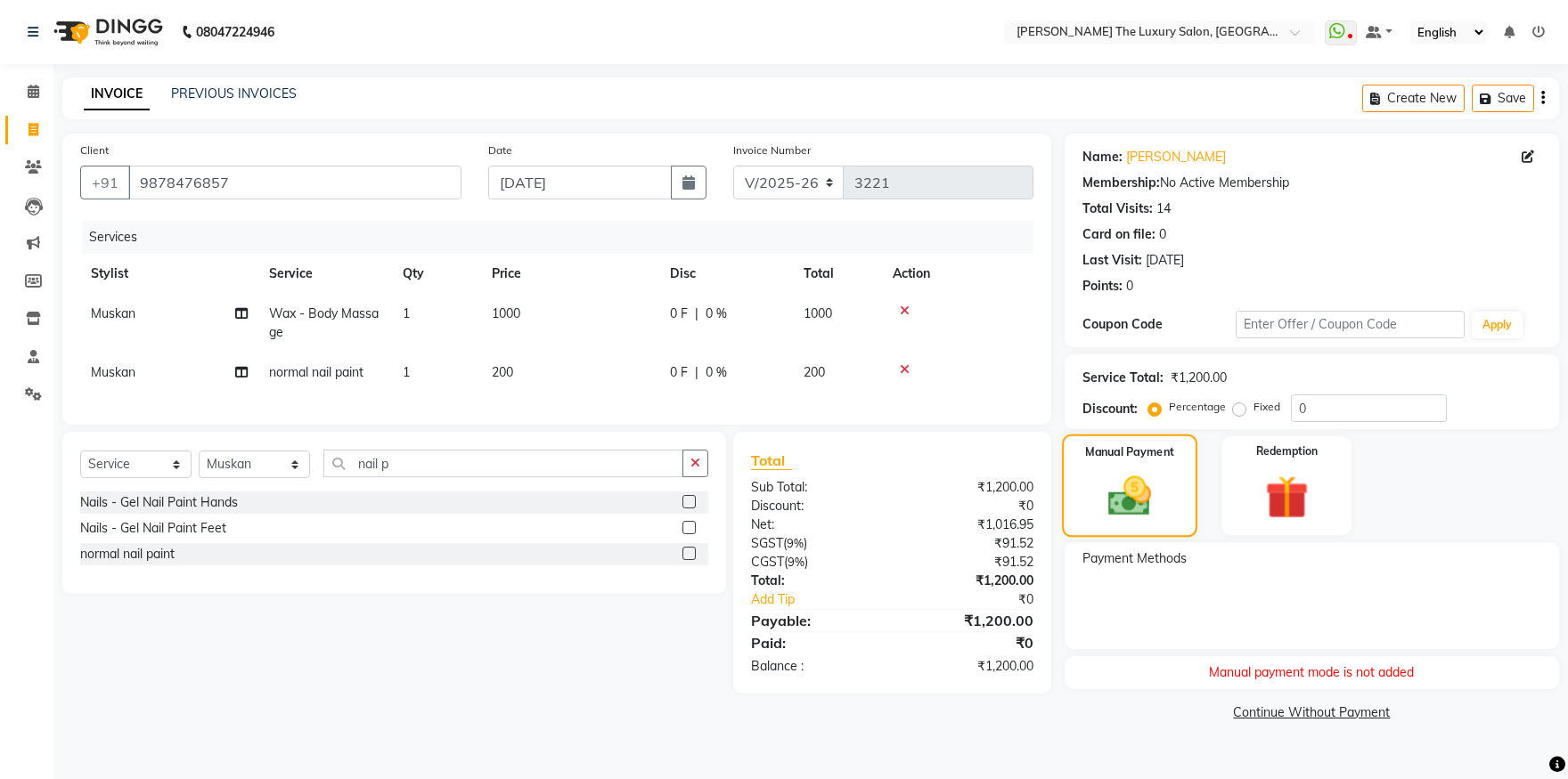
click at [1121, 513] on img at bounding box center [1130, 496] width 71 height 50
click at [1307, 495] on img at bounding box center [1287, 498] width 74 height 56
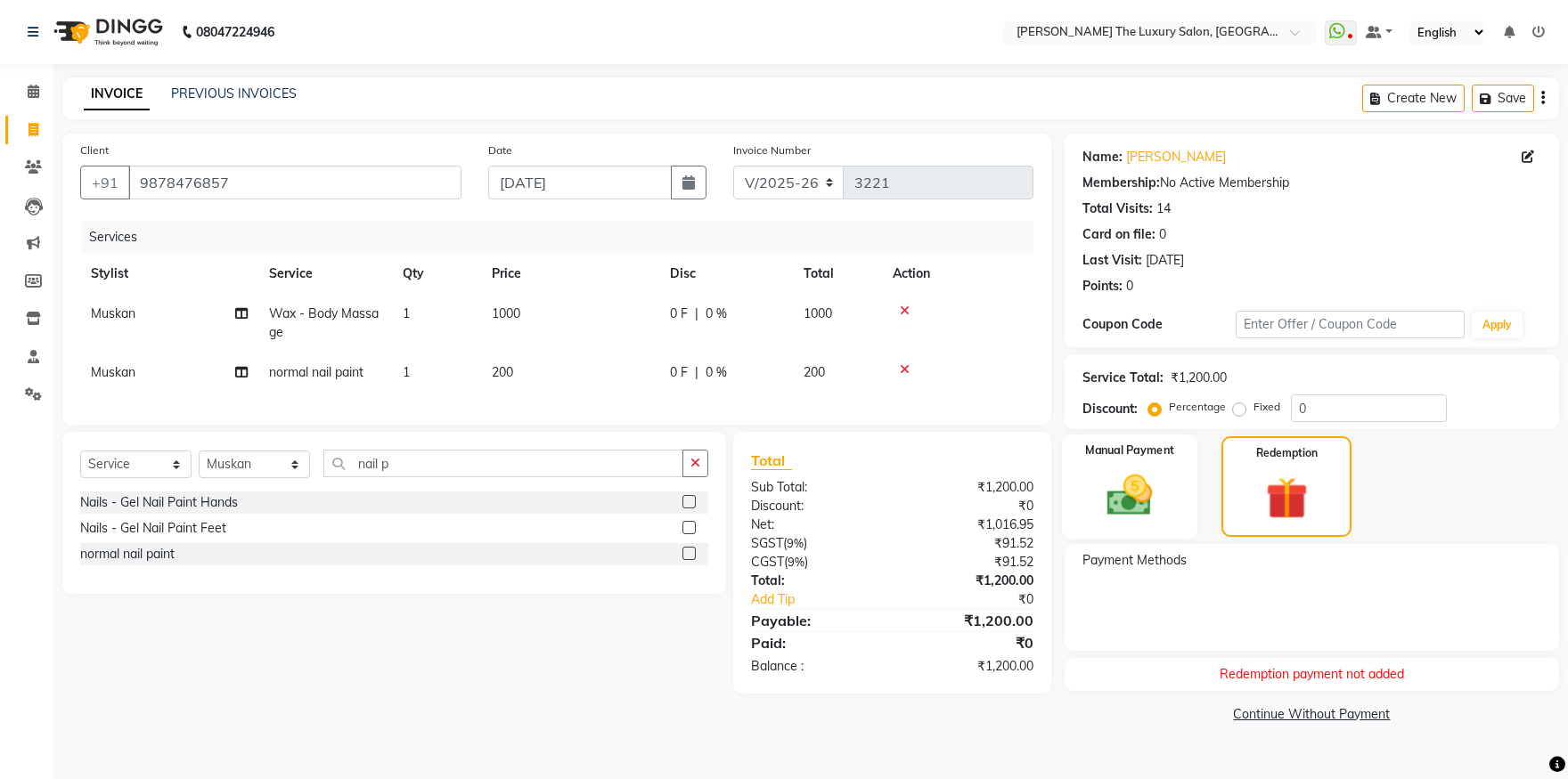
click at [1165, 506] on img at bounding box center [1130, 496] width 74 height 52
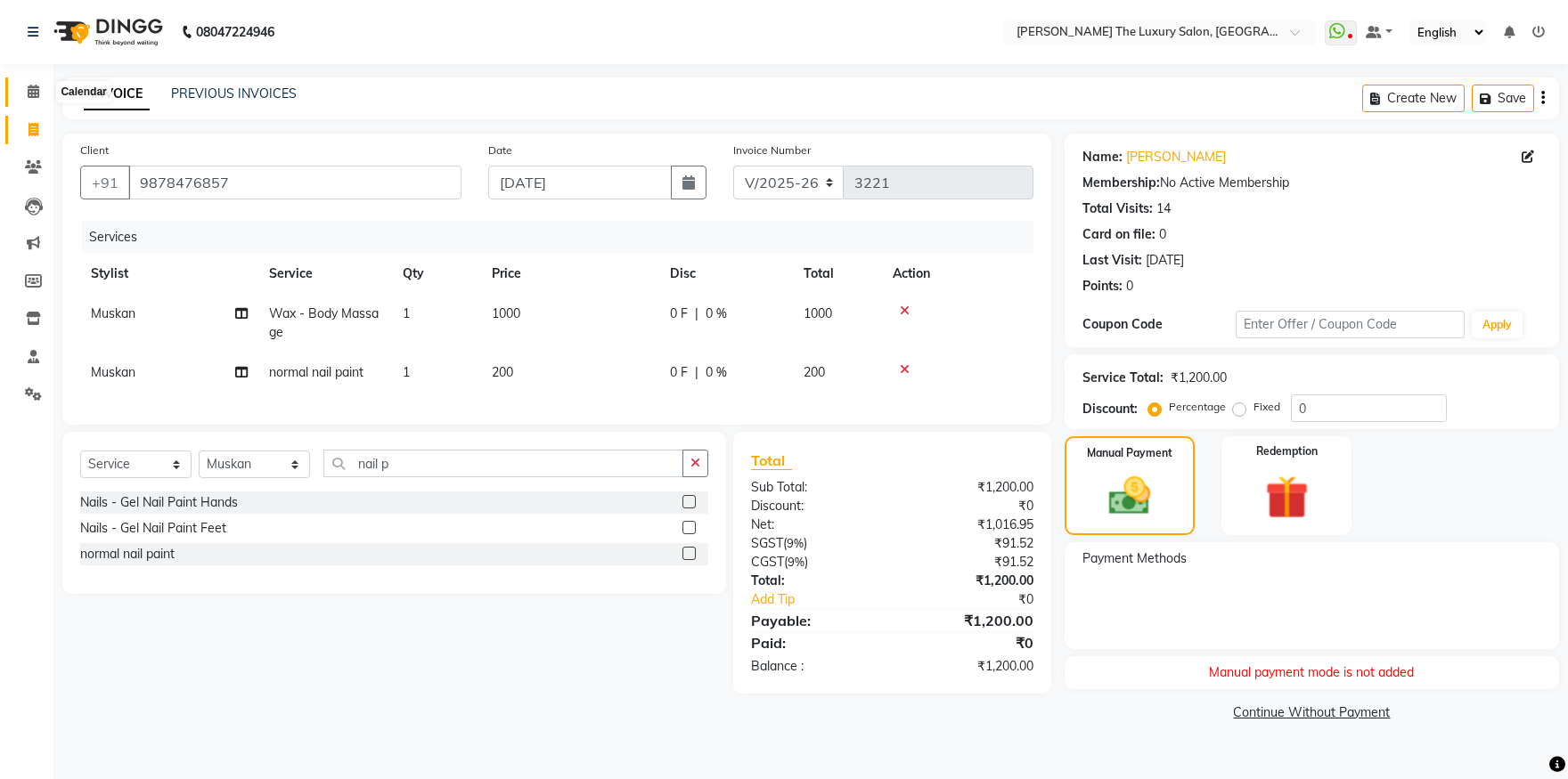
click at [36, 89] on icon at bounding box center [33, 91] width 12 height 14
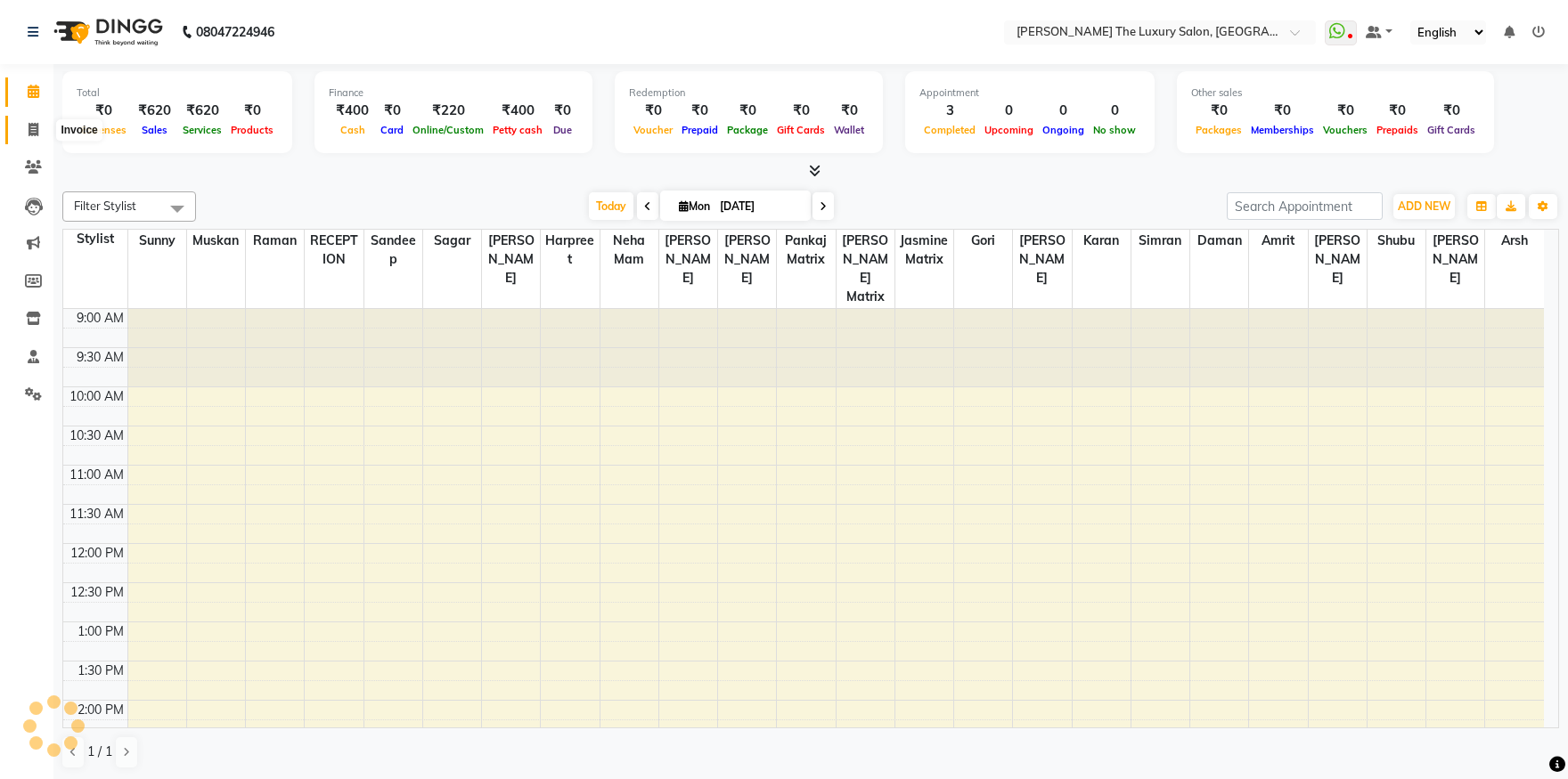
click at [36, 133] on icon at bounding box center [33, 129] width 10 height 14
select select "service"
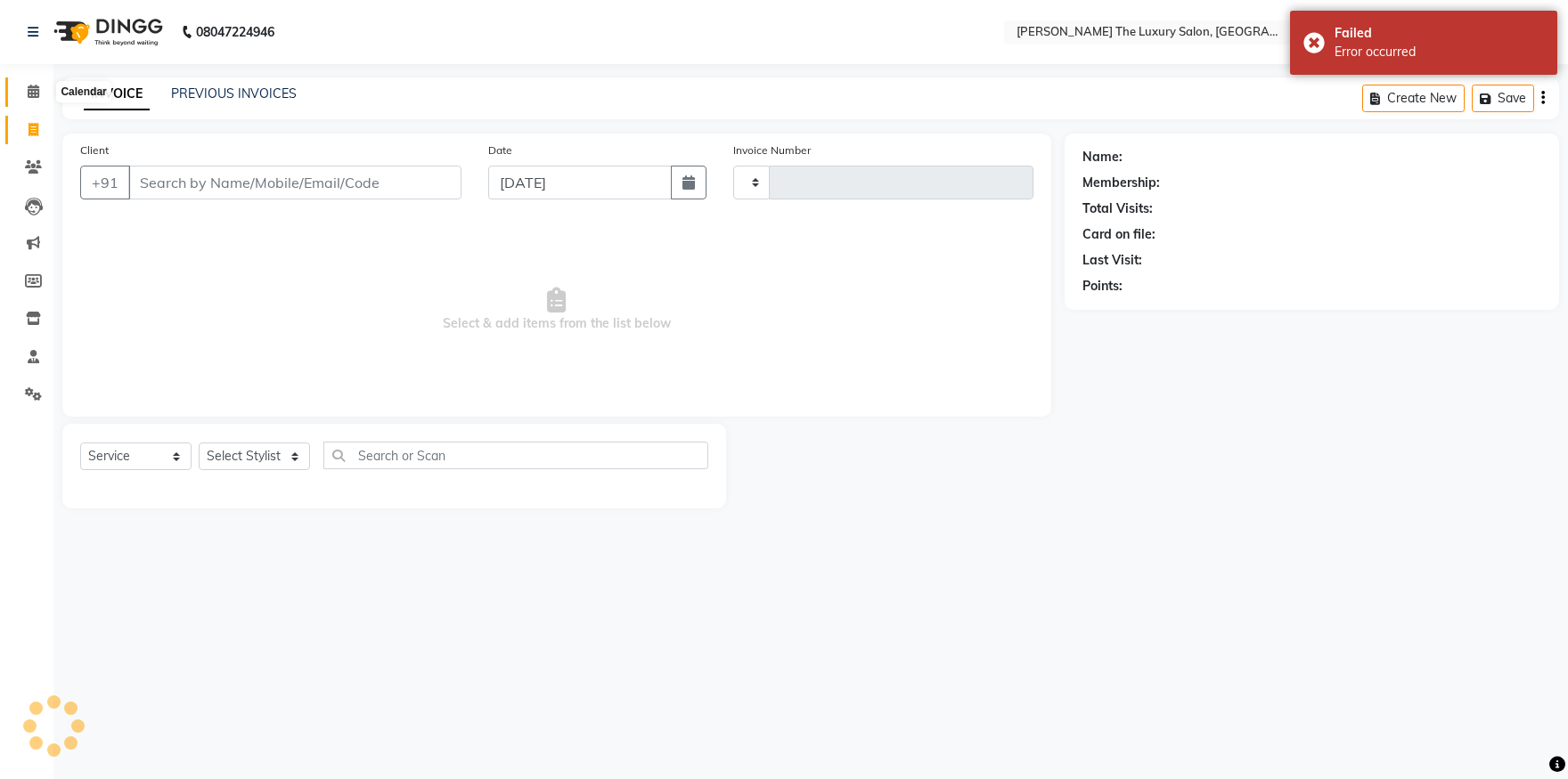
click at [32, 94] on icon at bounding box center [33, 91] width 12 height 14
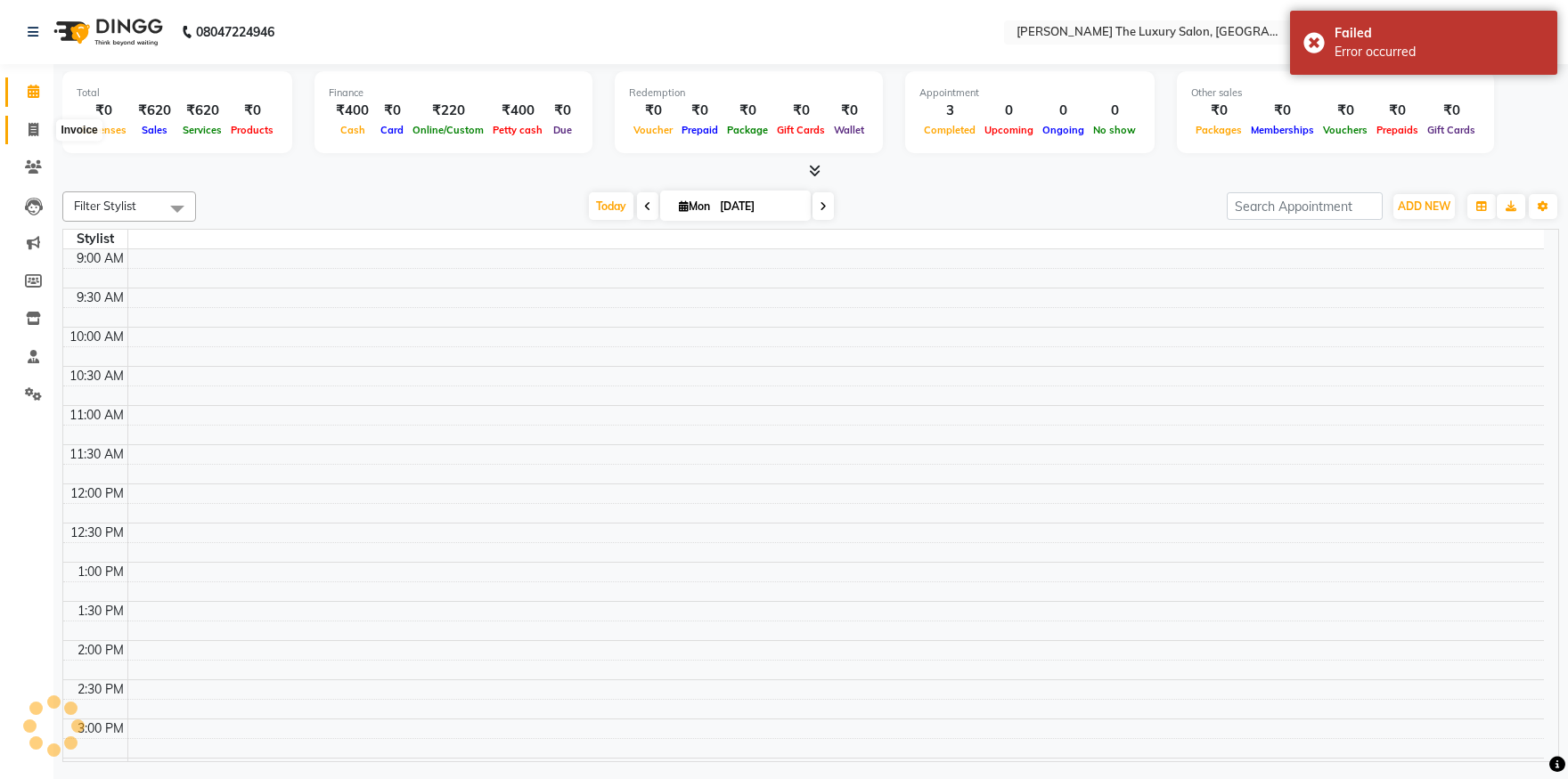
click at [32, 126] on icon at bounding box center [33, 129] width 10 height 14
select select "7179"
select select "service"
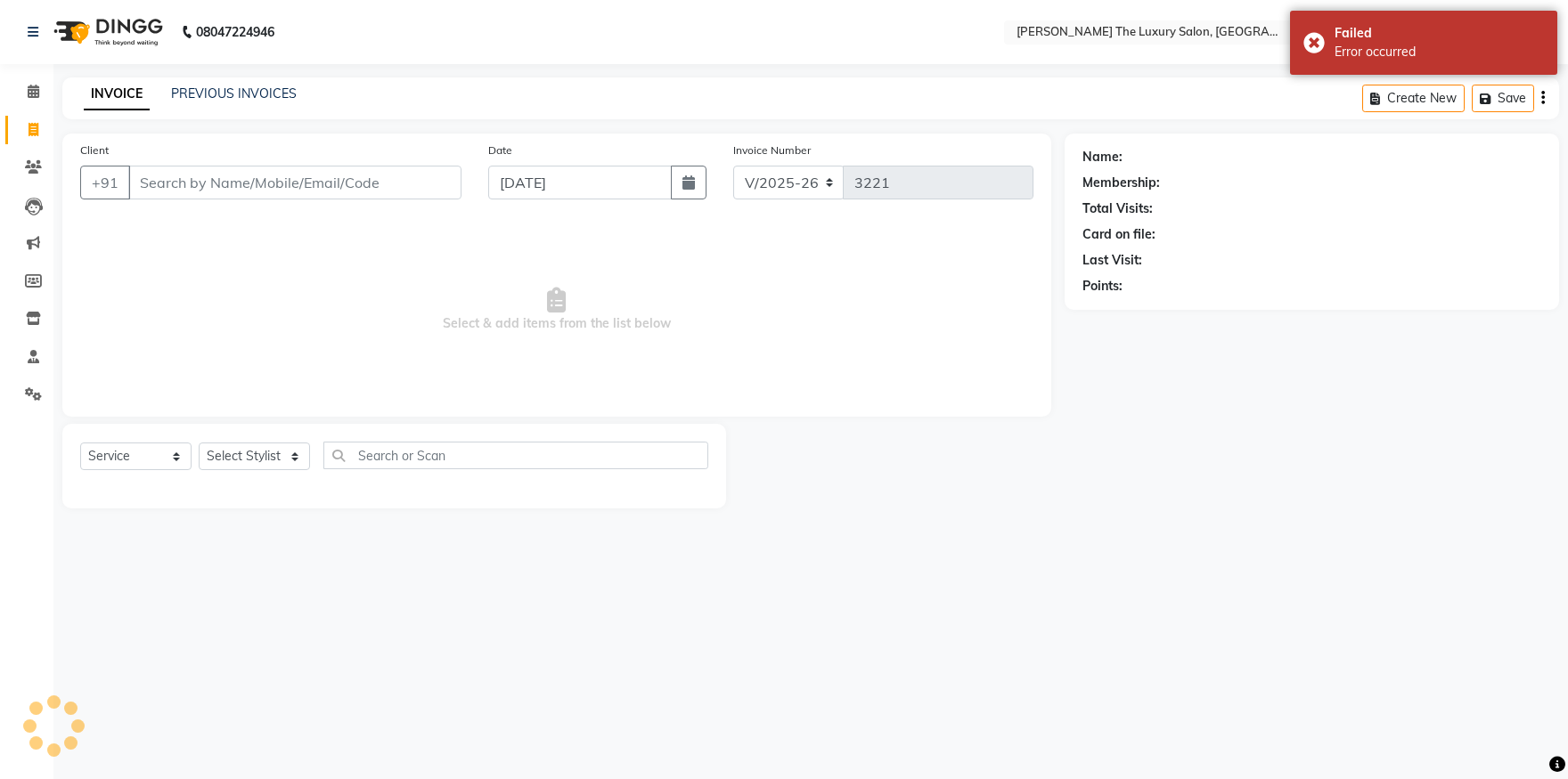
click at [195, 173] on input "Client" at bounding box center [294, 183] width 333 height 34
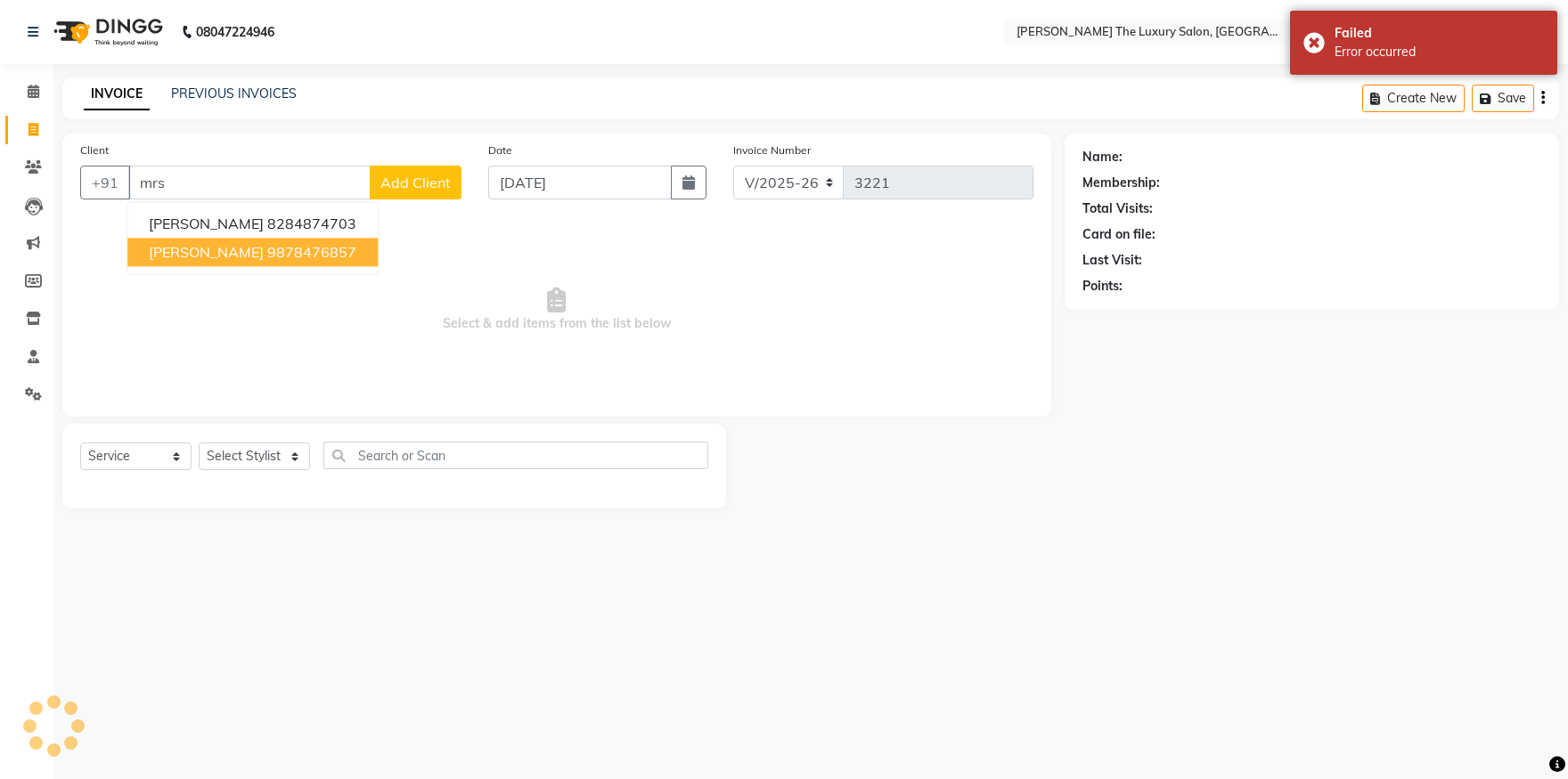
click at [267, 253] on ngb-highlight "9878476857" at bounding box center [311, 252] width 89 height 18
type input "9878476857"
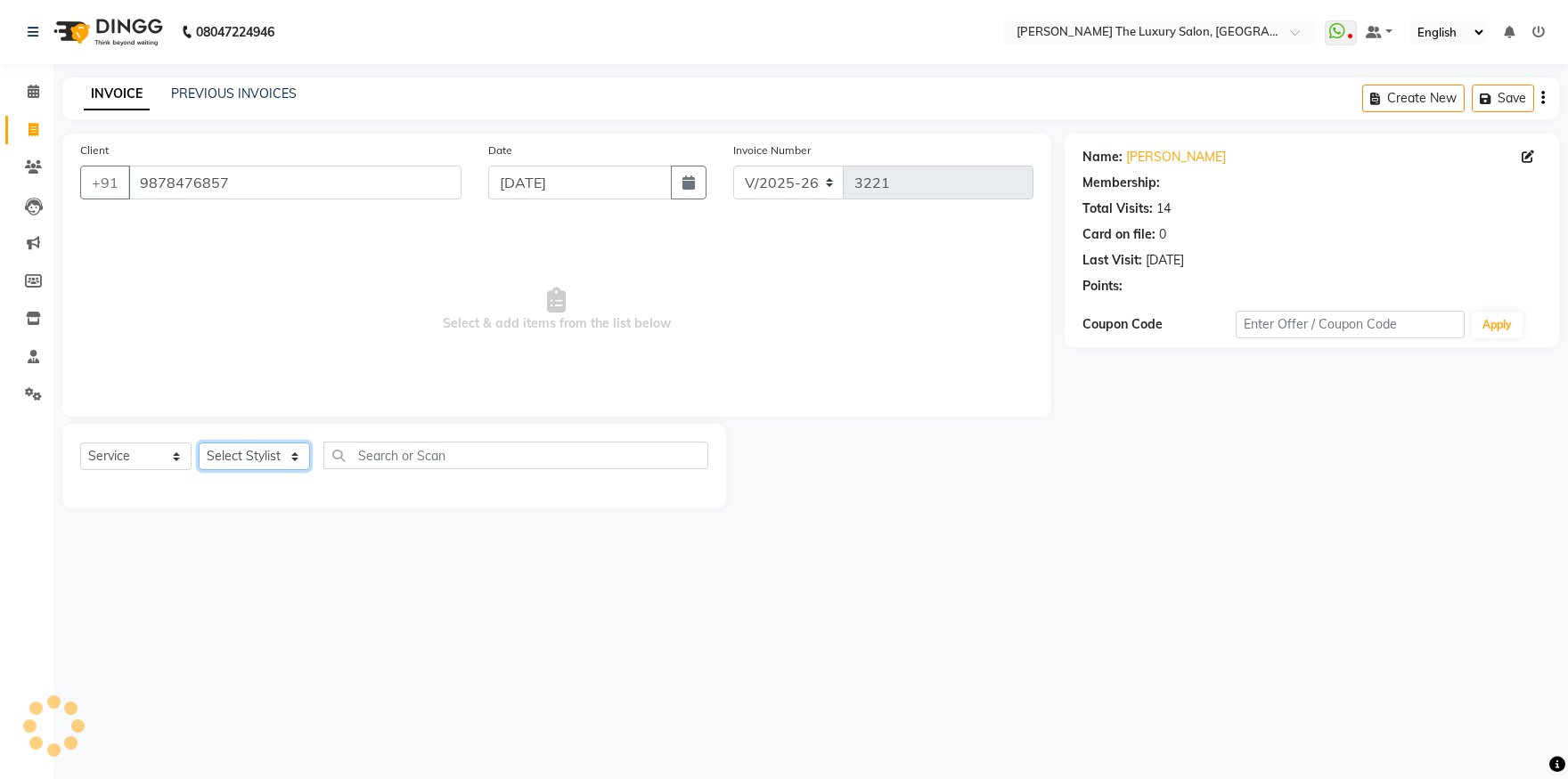
click at [198, 443] on select "Select Stylist amrit arsh [PERSON_NAME] [PERSON_NAME] jasmine matrix [PERSON_NA…" at bounding box center [254, 456] width 111 height 28
select select "60210"
click option "Muskan" at bounding box center [0, 0] width 0 height 0
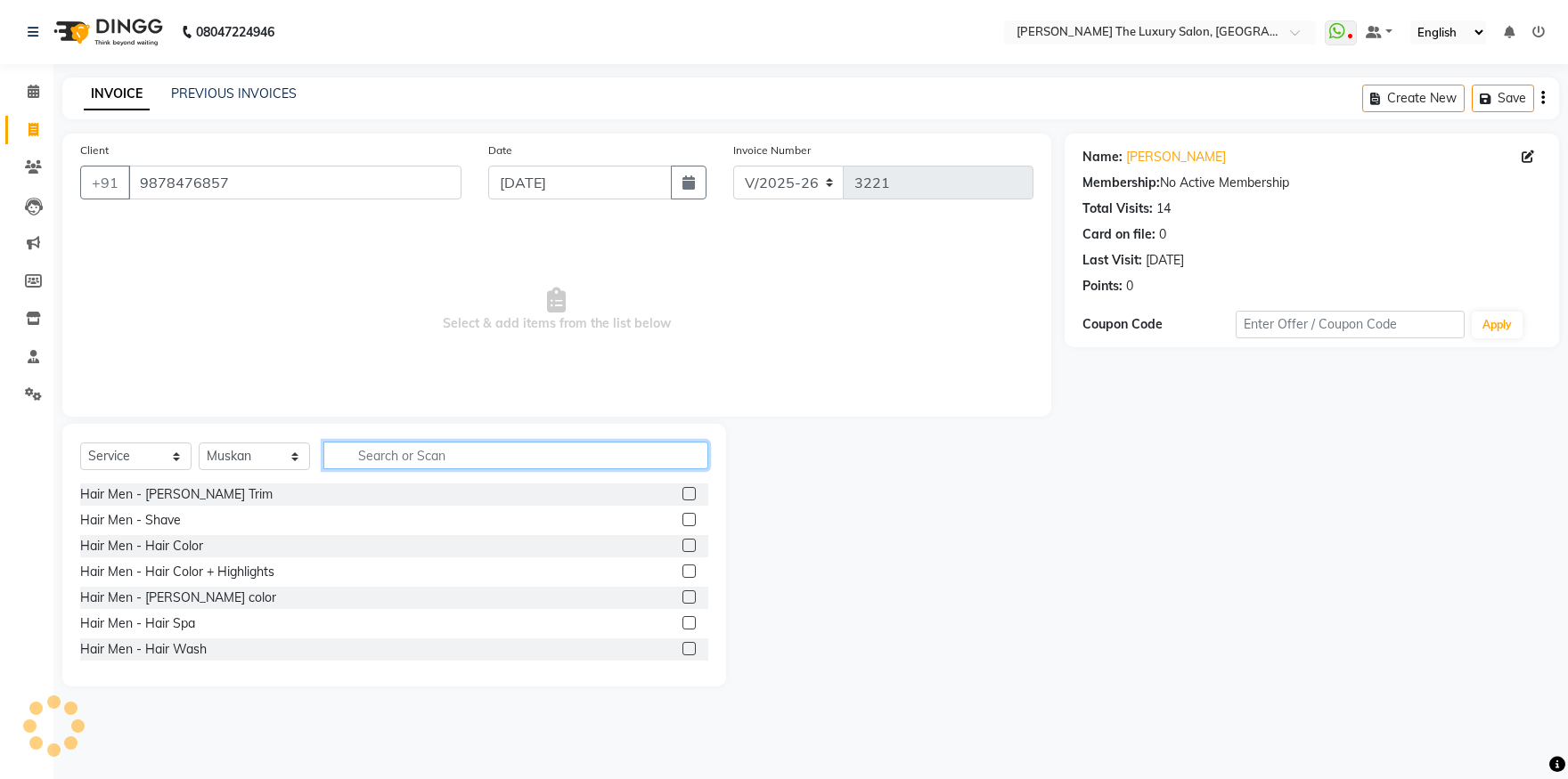
click at [384, 459] on input "text" at bounding box center [516, 455] width 385 height 28
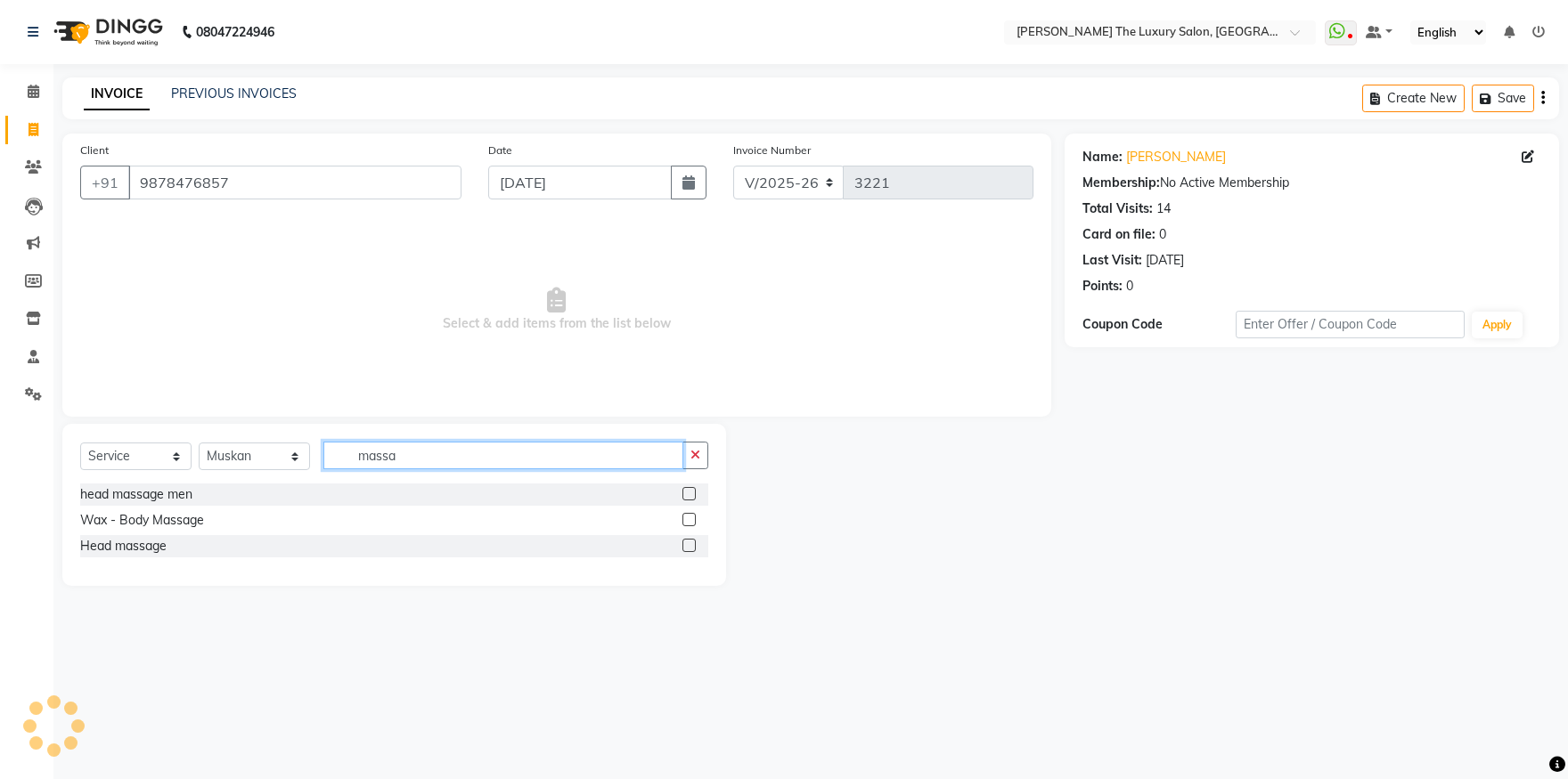
type input "massa"
click at [692, 519] on label at bounding box center [689, 519] width 14 height 14
click at [692, 519] on input "checkbox" at bounding box center [688, 520] width 12 height 12
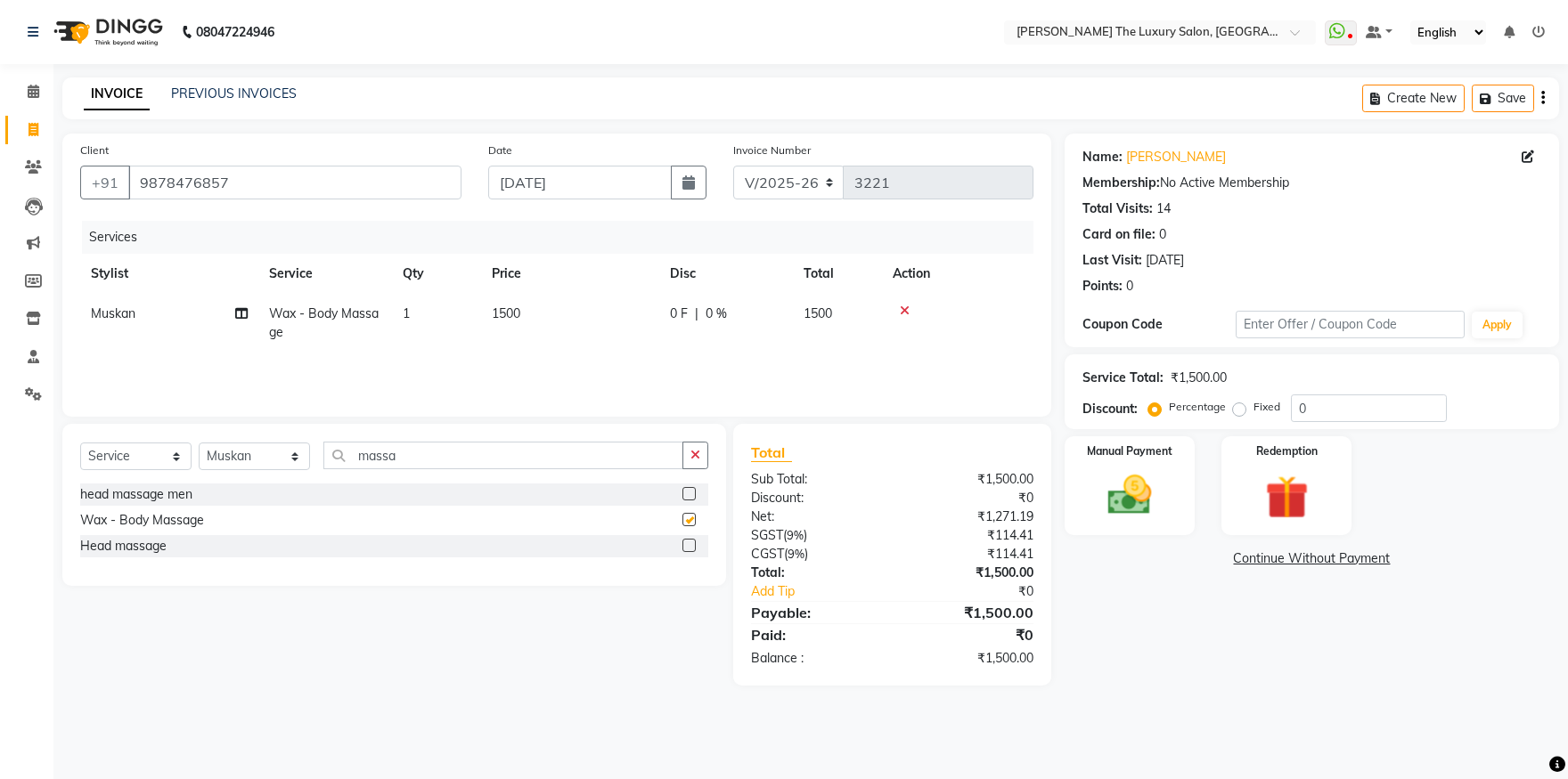
checkbox input "false"
click at [513, 310] on span "1500" at bounding box center [506, 314] width 29 height 16
select select "60210"
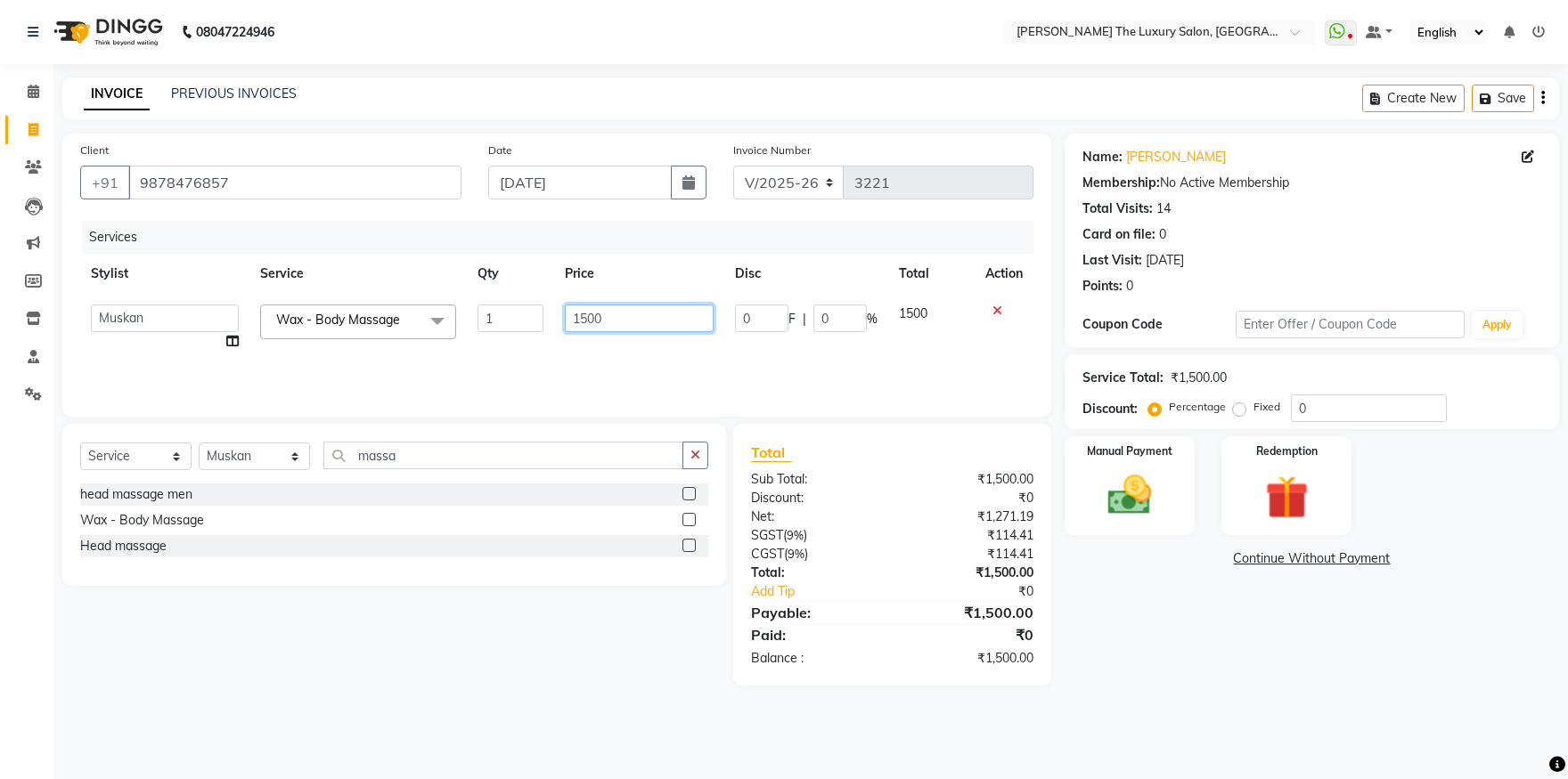
click at [590, 309] on input "1500" at bounding box center [639, 318] width 149 height 28
type input "1000"
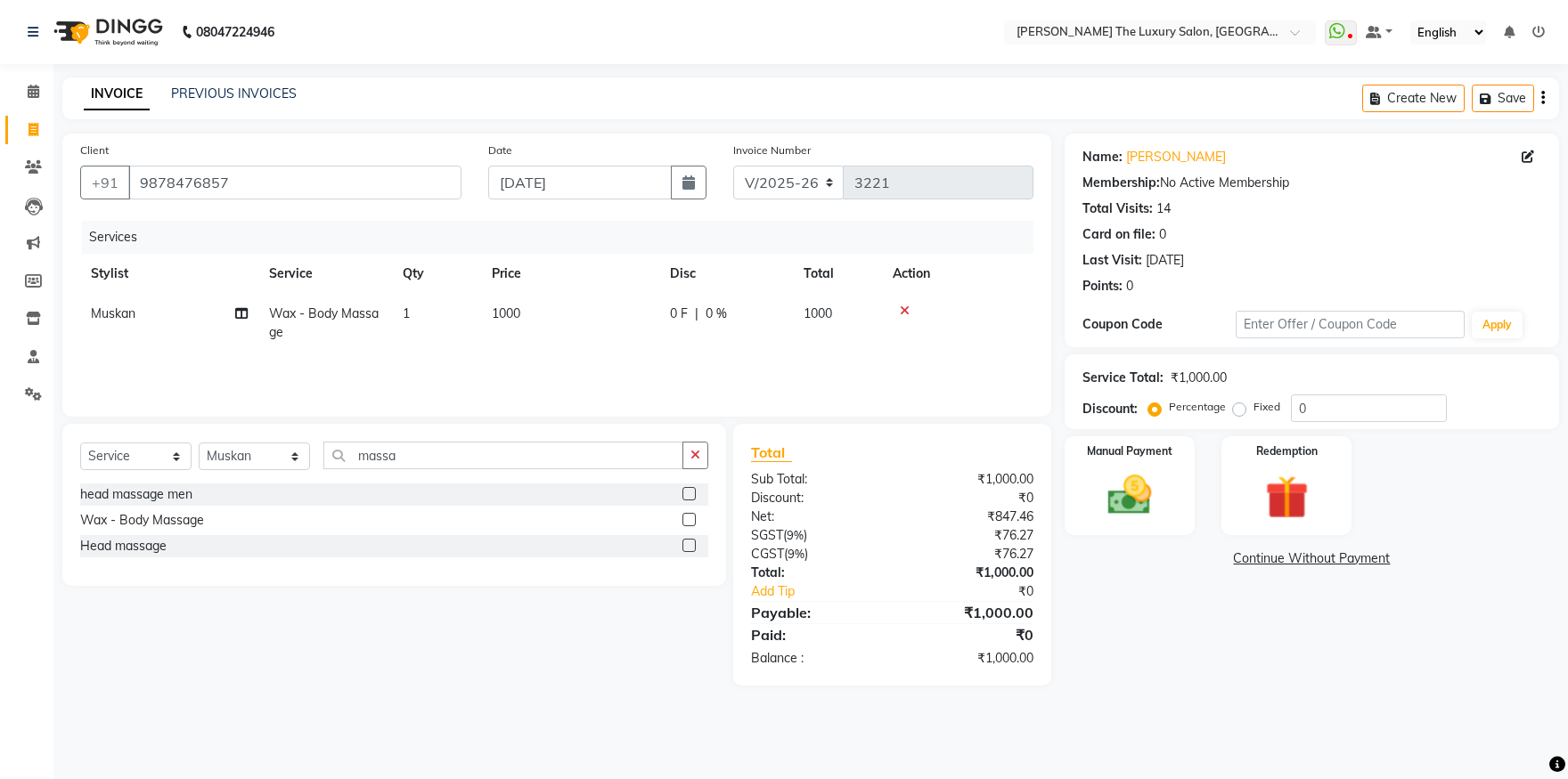
click at [597, 365] on div "Services Stylist Service Qty Price Disc Total Action Muskan Wax - Body Massage …" at bounding box center [557, 310] width 954 height 179
click at [401, 454] on input "massa" at bounding box center [503, 455] width 360 height 28
type input "m"
type input "nail pain"
click at [691, 543] on label at bounding box center [689, 545] width 14 height 14
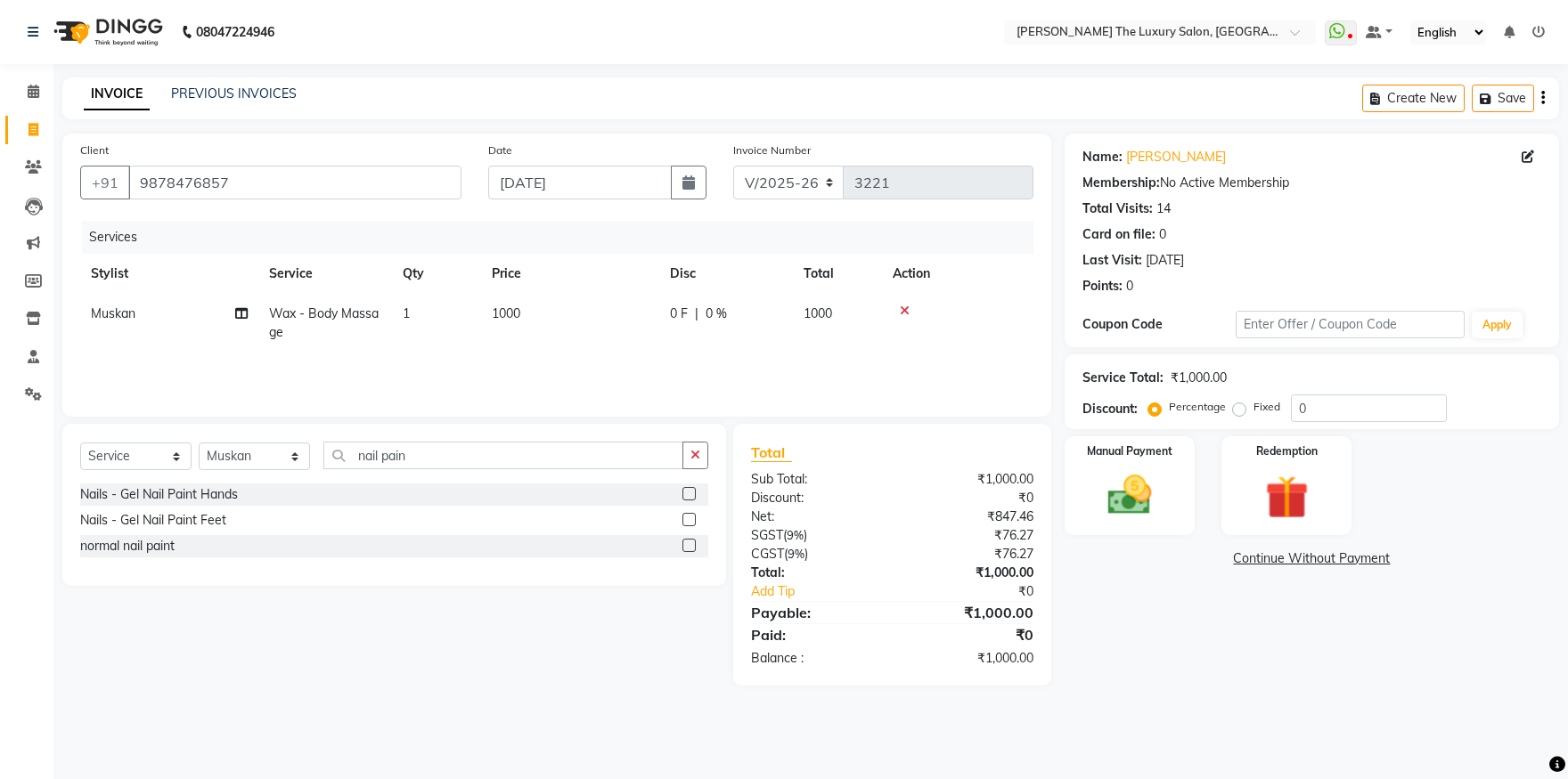
click at [691, 543] on input "checkbox" at bounding box center [688, 546] width 12 height 12
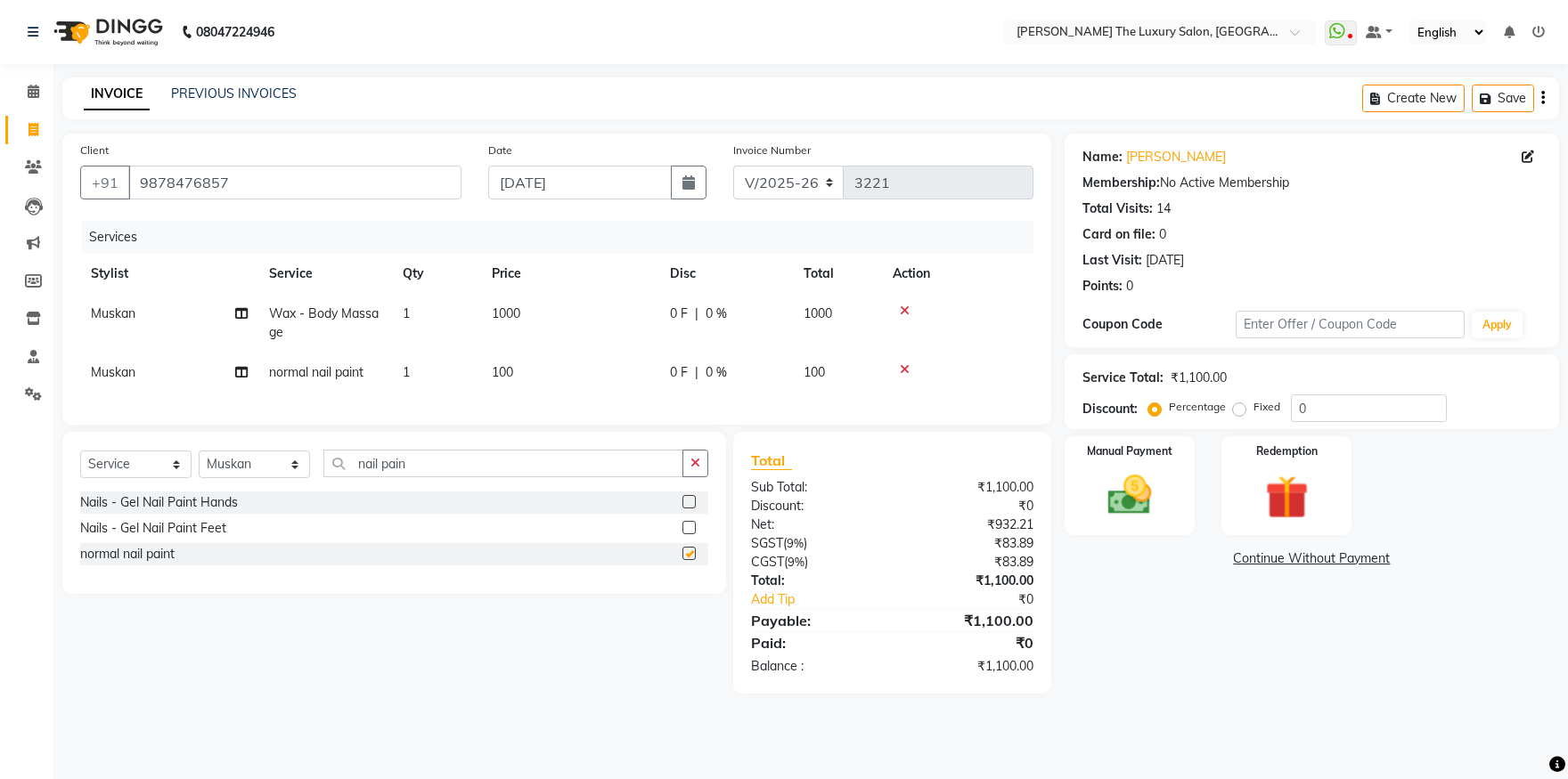
checkbox input "false"
click at [504, 360] on td "100" at bounding box center [570, 372] width 179 height 40
select select "60210"
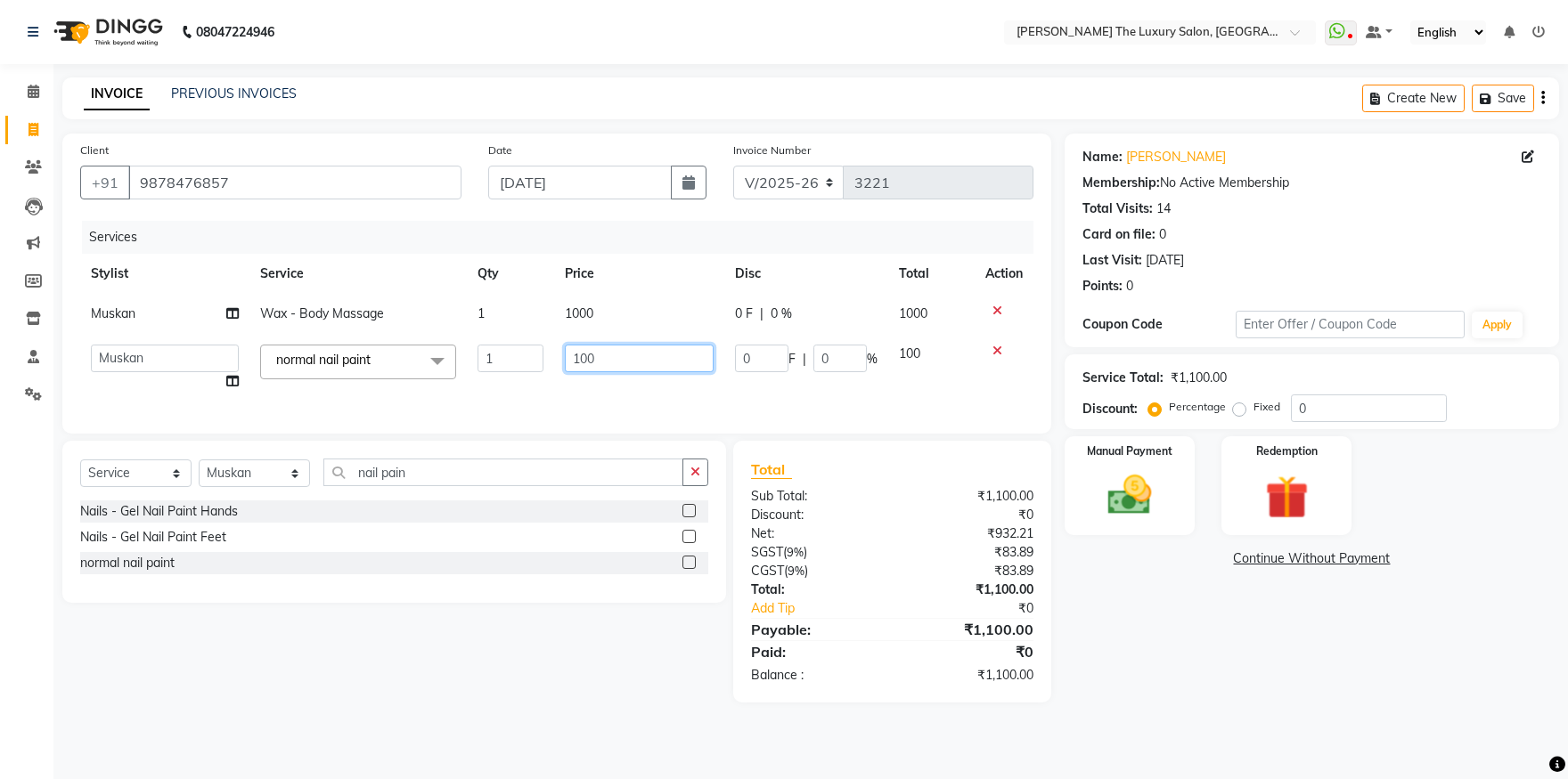
click at [578, 354] on input "100" at bounding box center [639, 358] width 149 height 28
type input "200"
click at [732, 392] on td "0 F | 0 %" at bounding box center [807, 367] width 164 height 68
select select "60210"
click at [1155, 483] on img at bounding box center [1130, 496] width 74 height 52
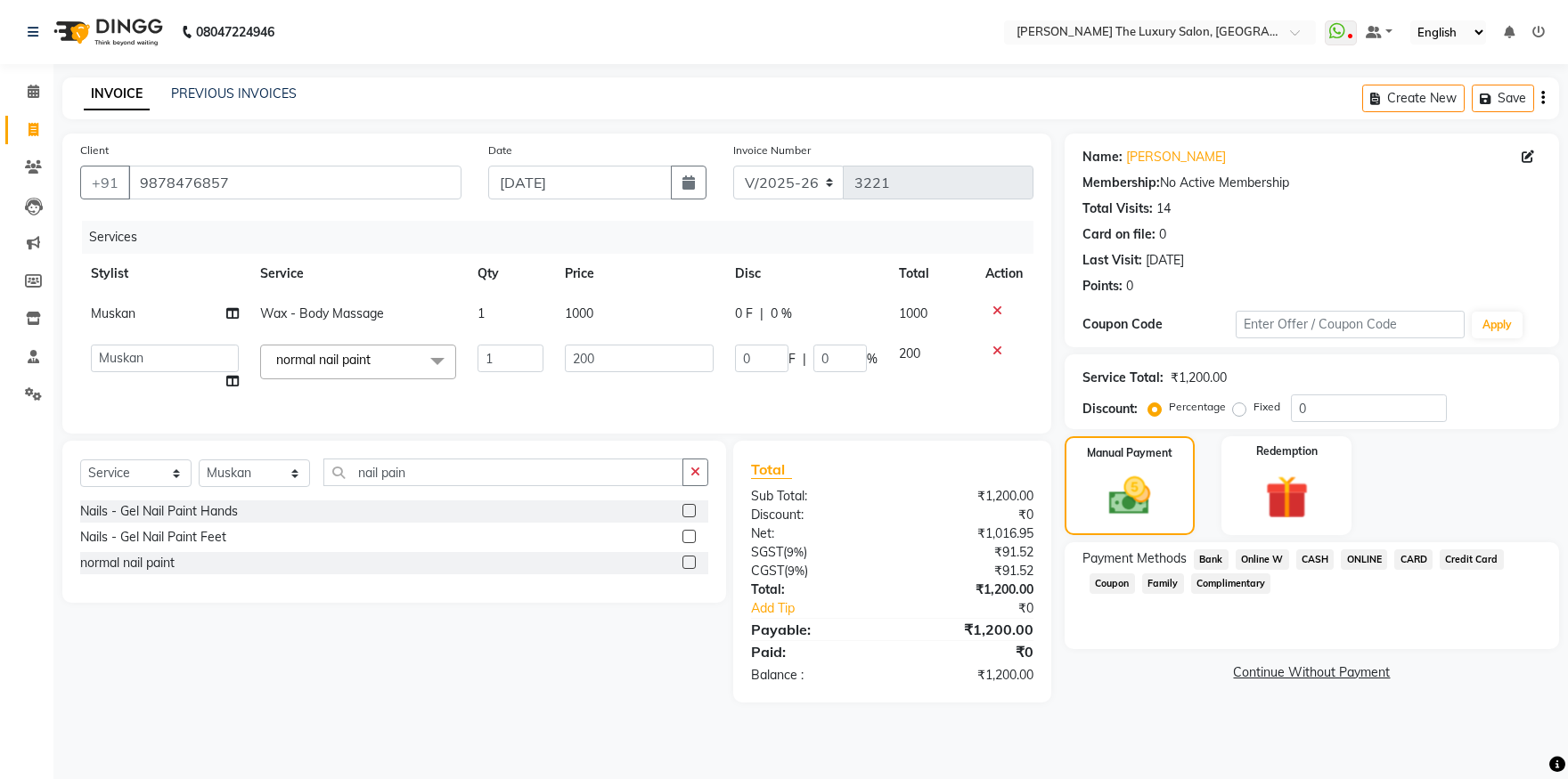
click at [1416, 554] on span "CARD" at bounding box center [1414, 559] width 38 height 21
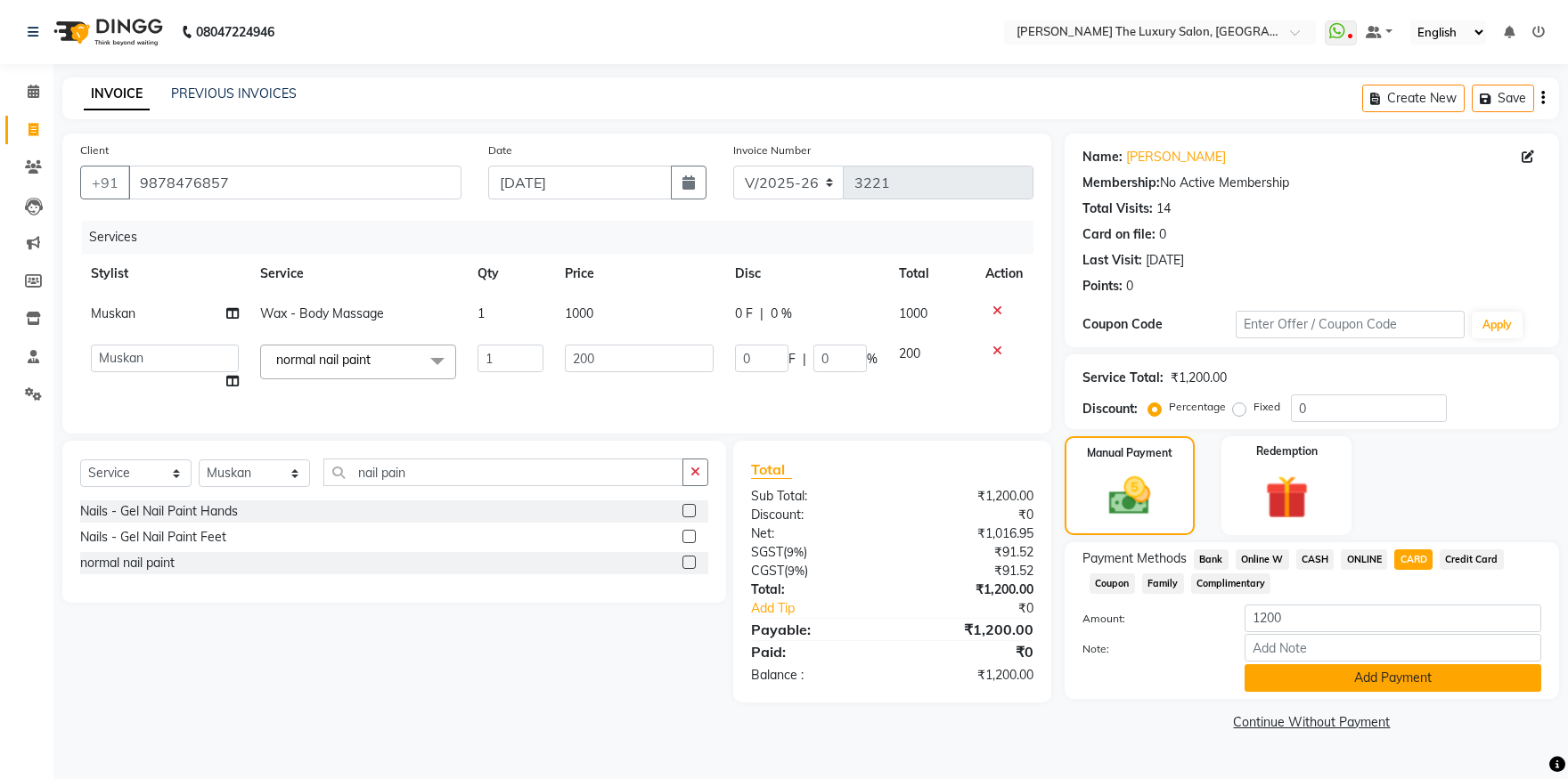
click at [1390, 672] on button "Add Payment" at bounding box center [1393, 678] width 297 height 28
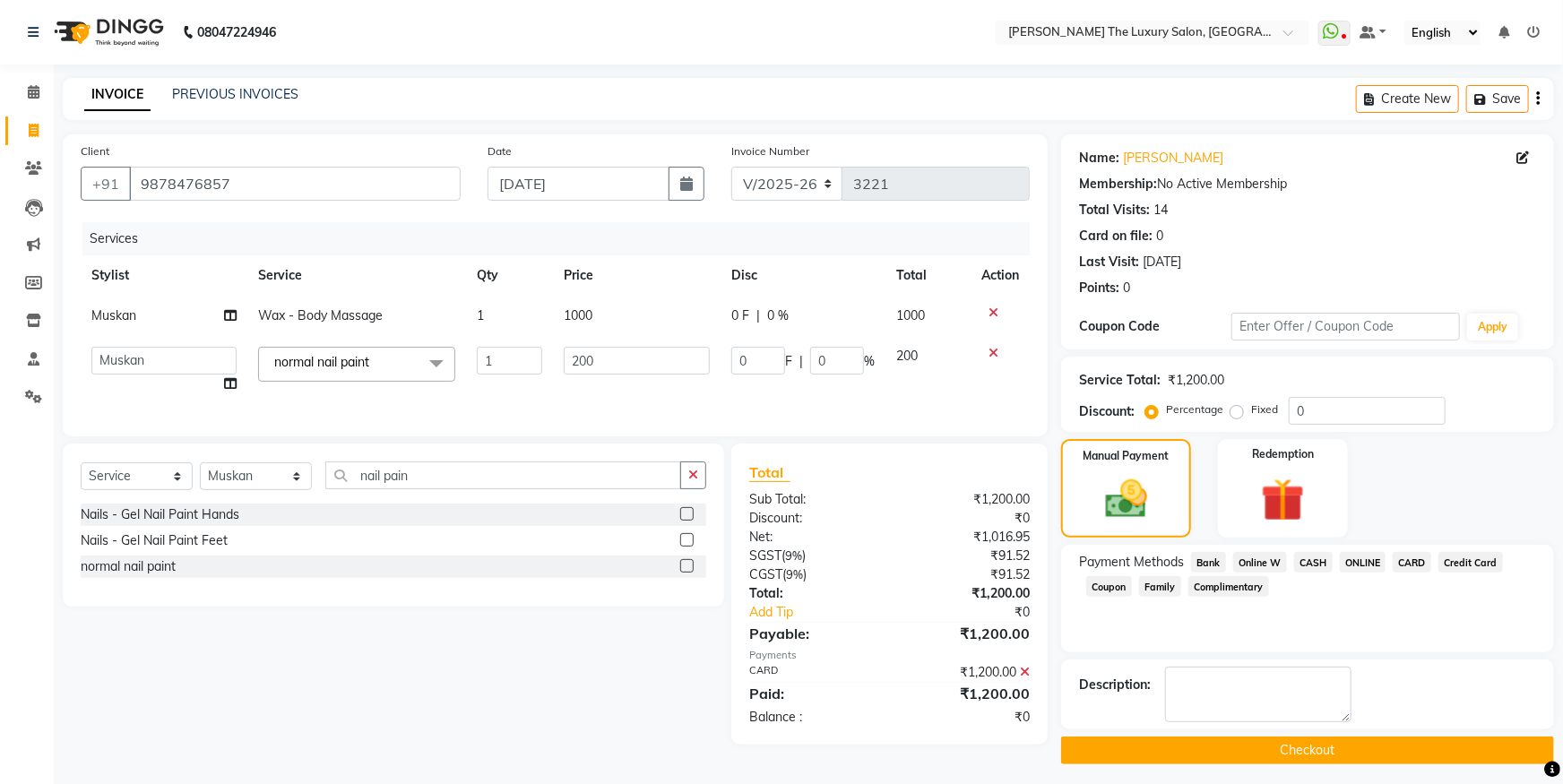
click at [1390, 743] on button "Checkout" at bounding box center [1307, 750] width 493 height 28
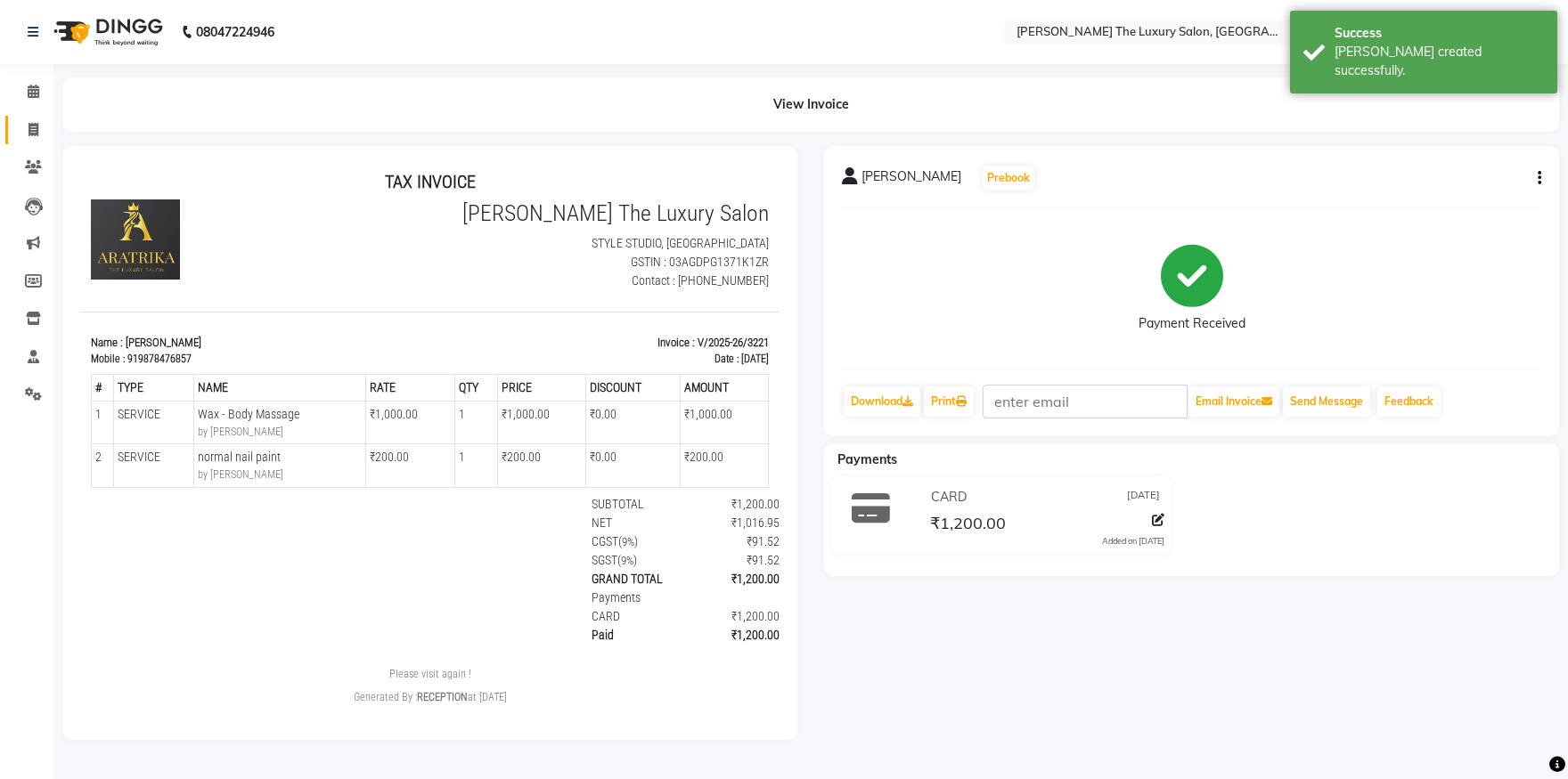
click at [31, 118] on link "Invoice" at bounding box center [26, 130] width 42 height 30
select select "7179"
select select "service"
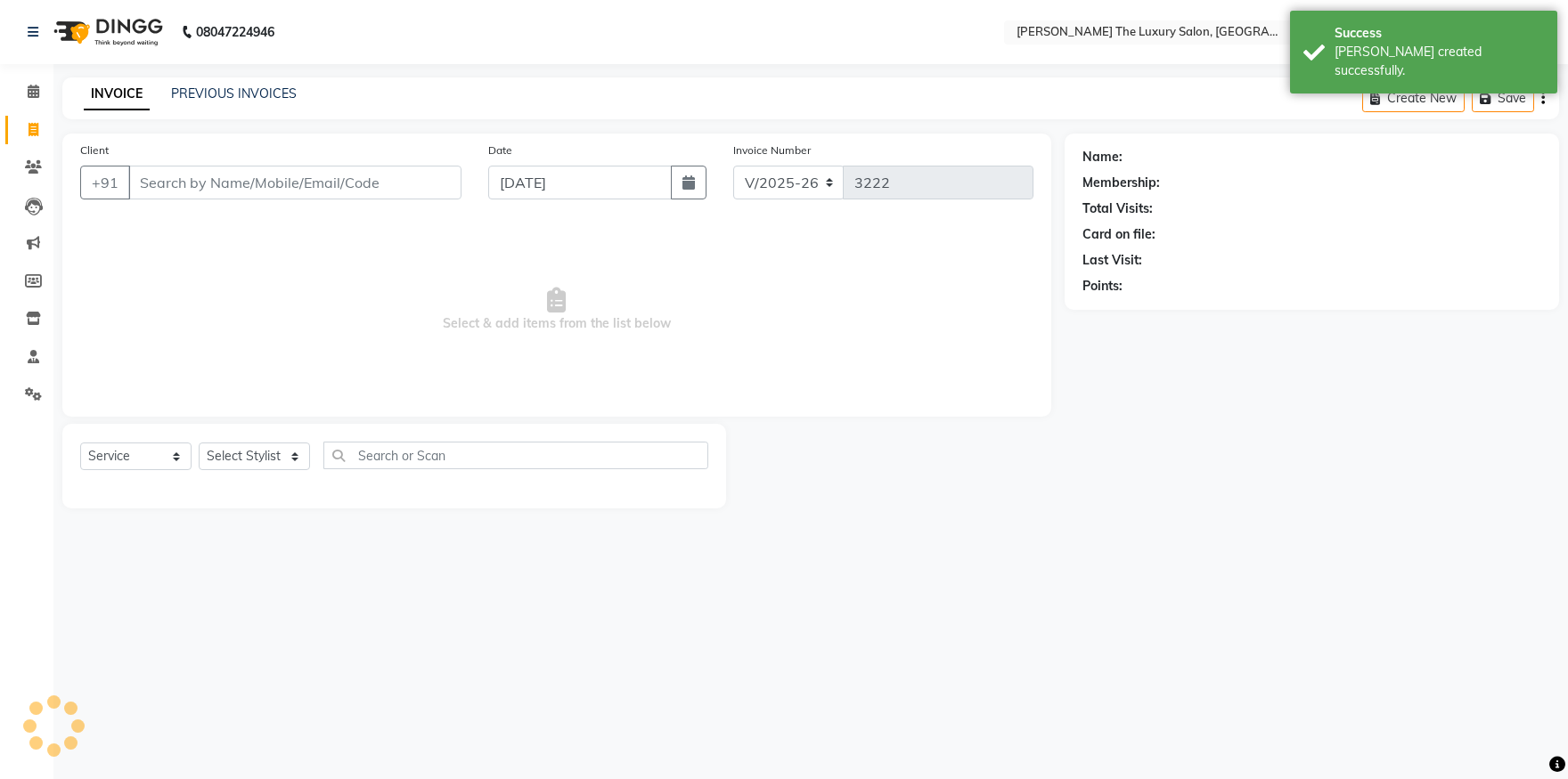
click at [189, 190] on input "Client" at bounding box center [294, 183] width 333 height 34
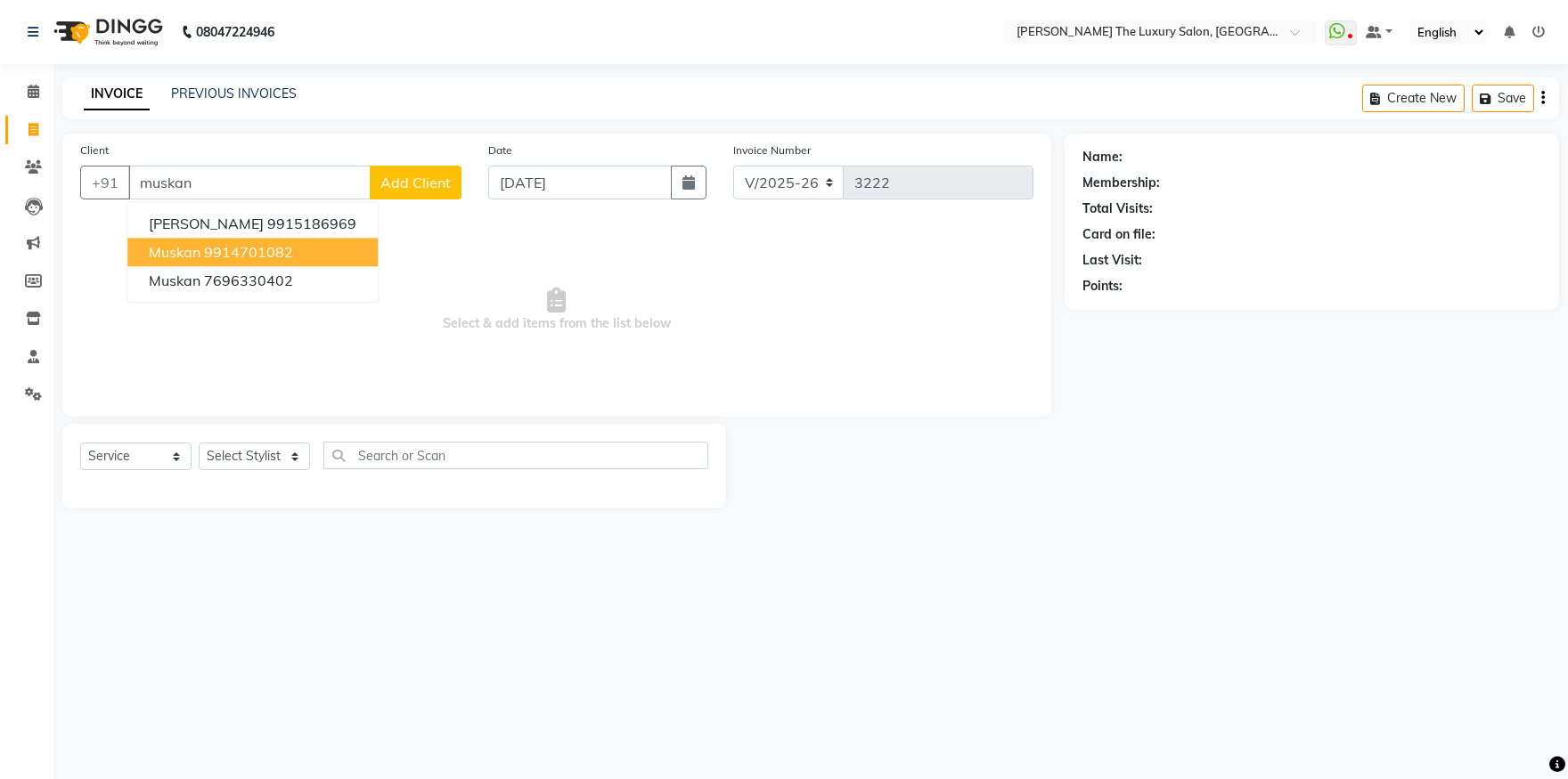
click at [192, 260] on span "muskan" at bounding box center [174, 252] width 51 height 18
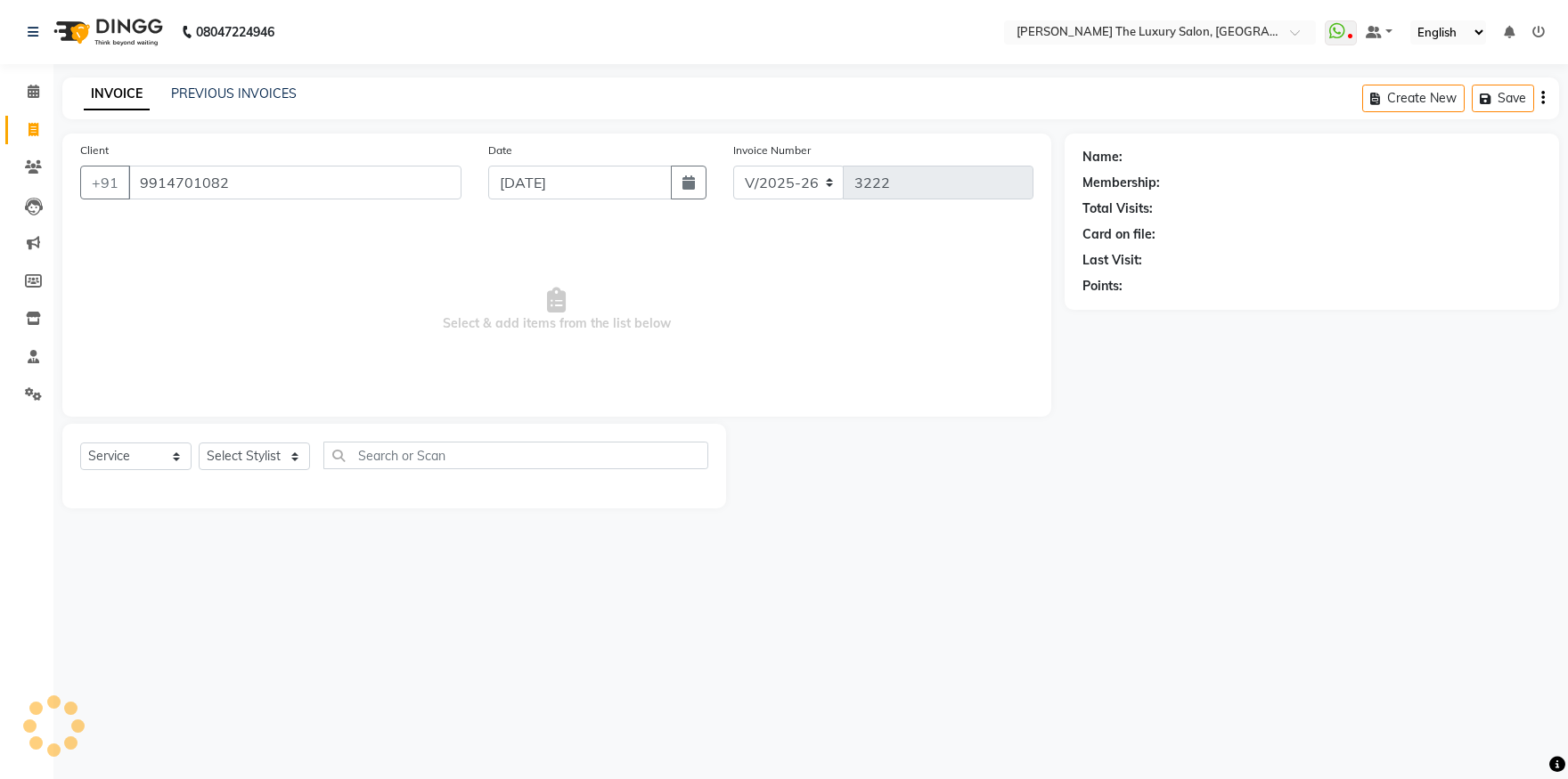
type input "9914701082"
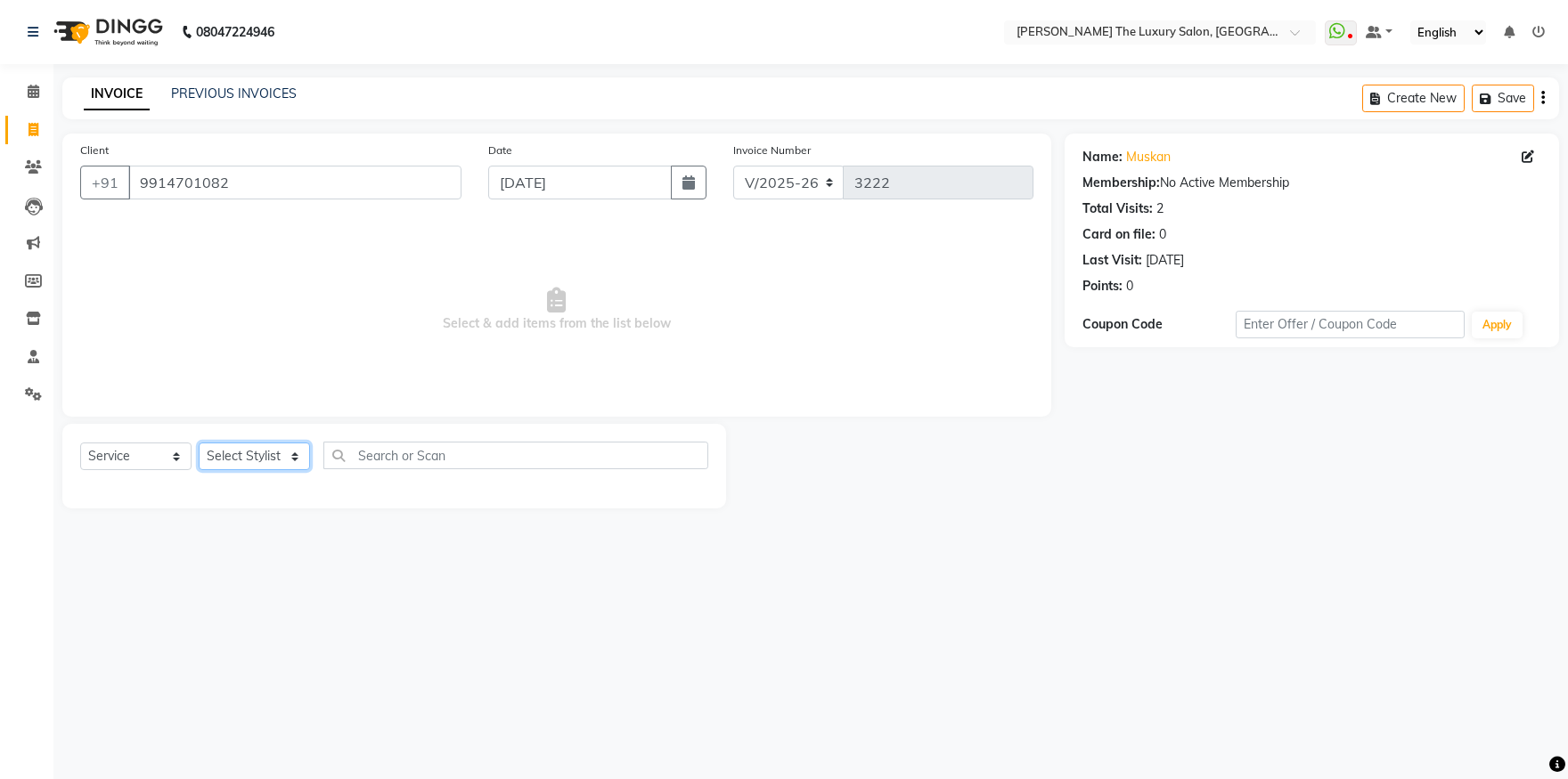
click at [198, 443] on select "Select Stylist amrit arsh [PERSON_NAME] [PERSON_NAME] jasmine matrix [PERSON_NA…" at bounding box center [254, 456] width 111 height 28
select select "60210"
click option "Muskan" at bounding box center [0, 0] width 0 height 0
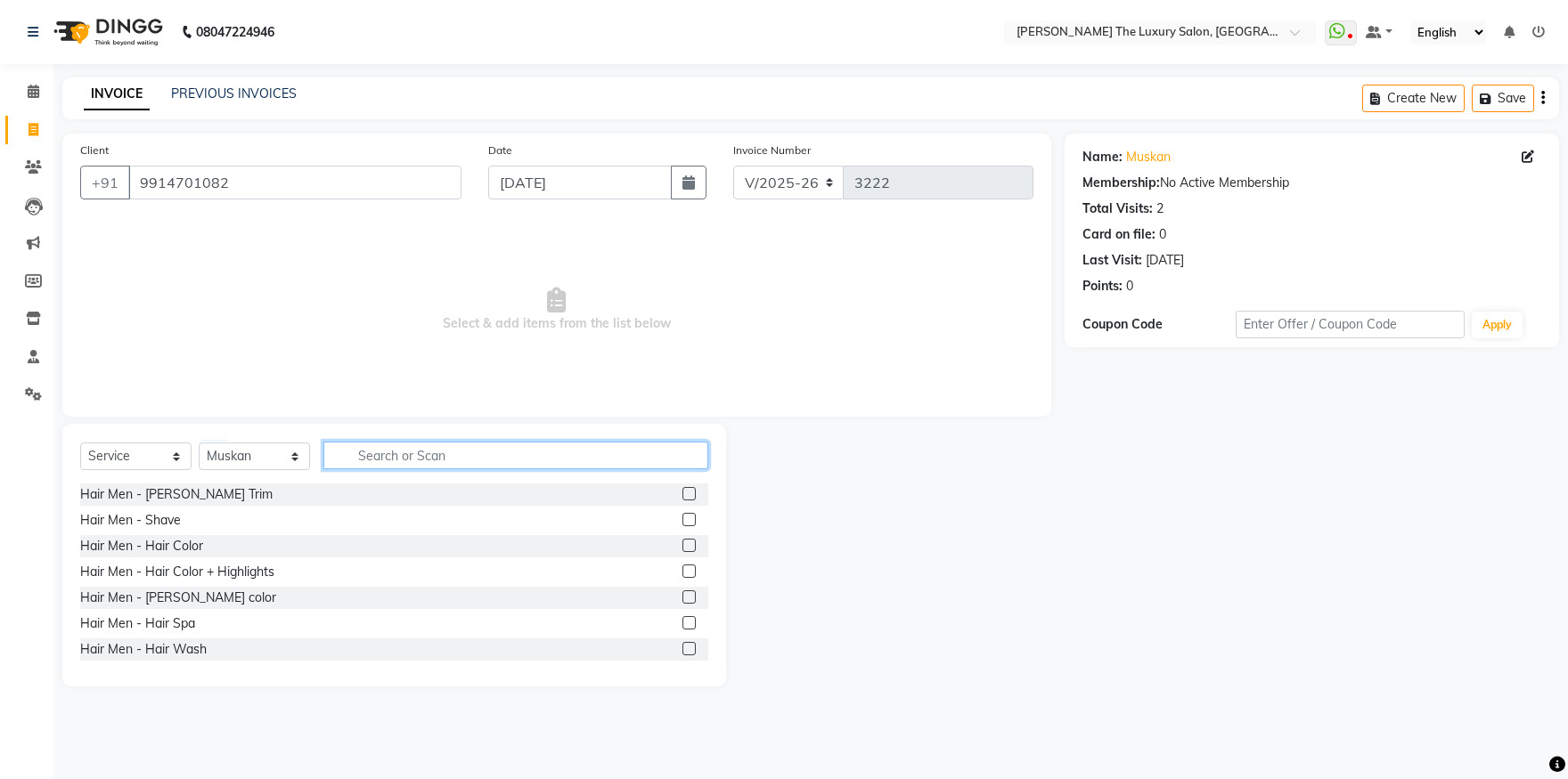
click at [407, 449] on input "text" at bounding box center [516, 455] width 385 height 28
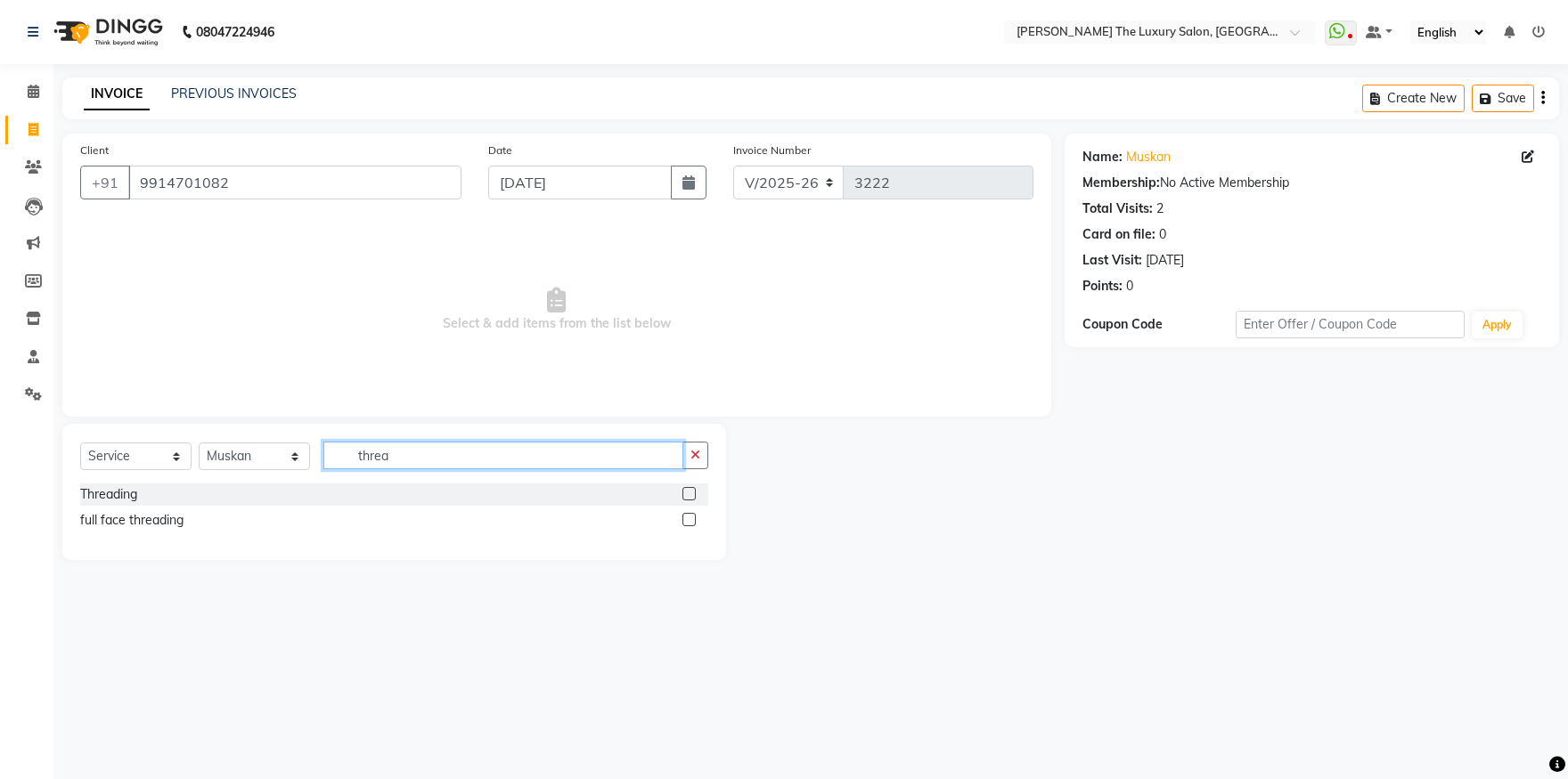
type input "threa"
click at [687, 494] on label at bounding box center [689, 493] width 14 height 14
click at [687, 494] on input "checkbox" at bounding box center [688, 494] width 12 height 12
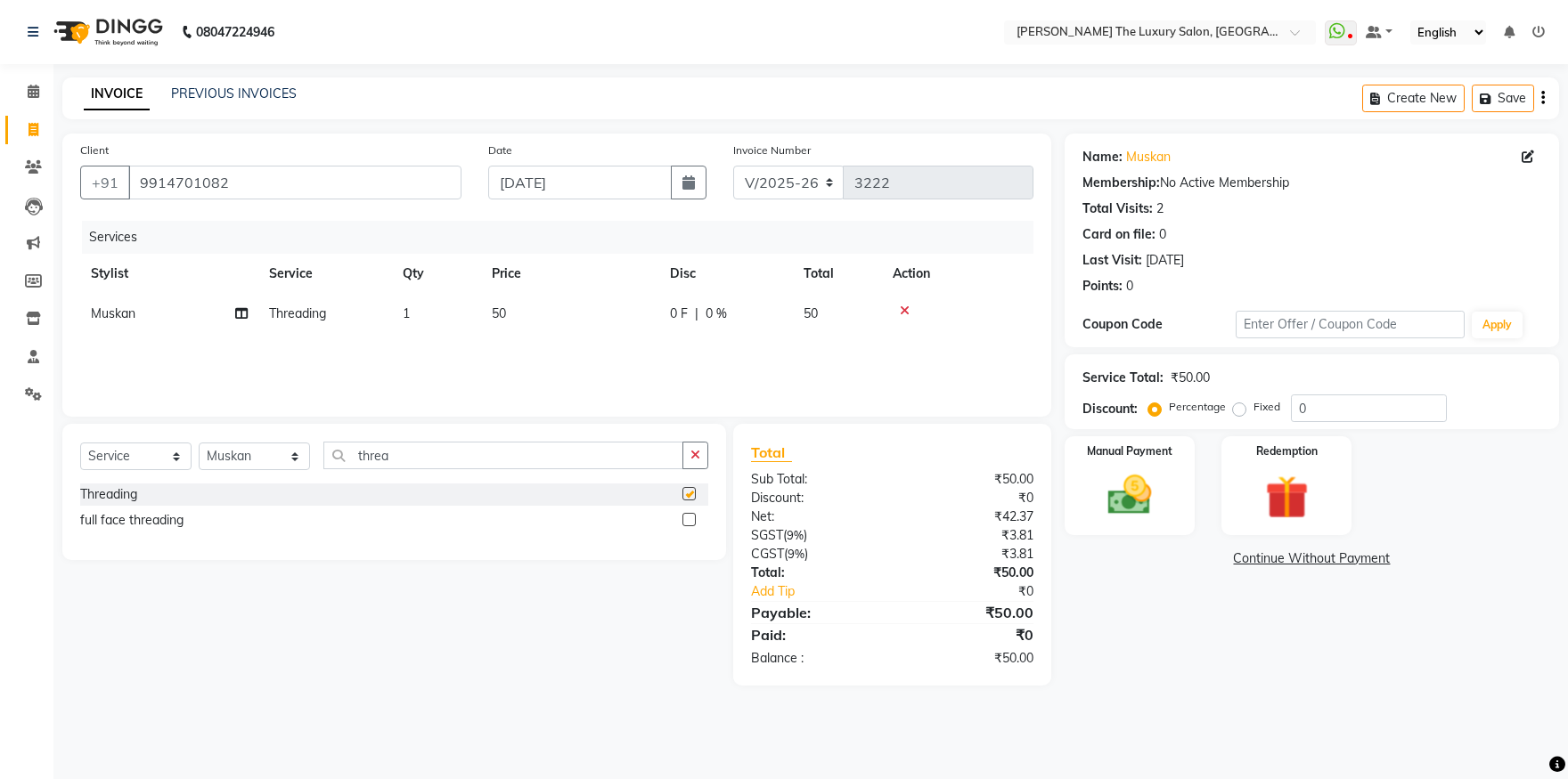
checkbox input "false"
click at [502, 313] on span "50" at bounding box center [499, 314] width 14 height 16
select select "60210"
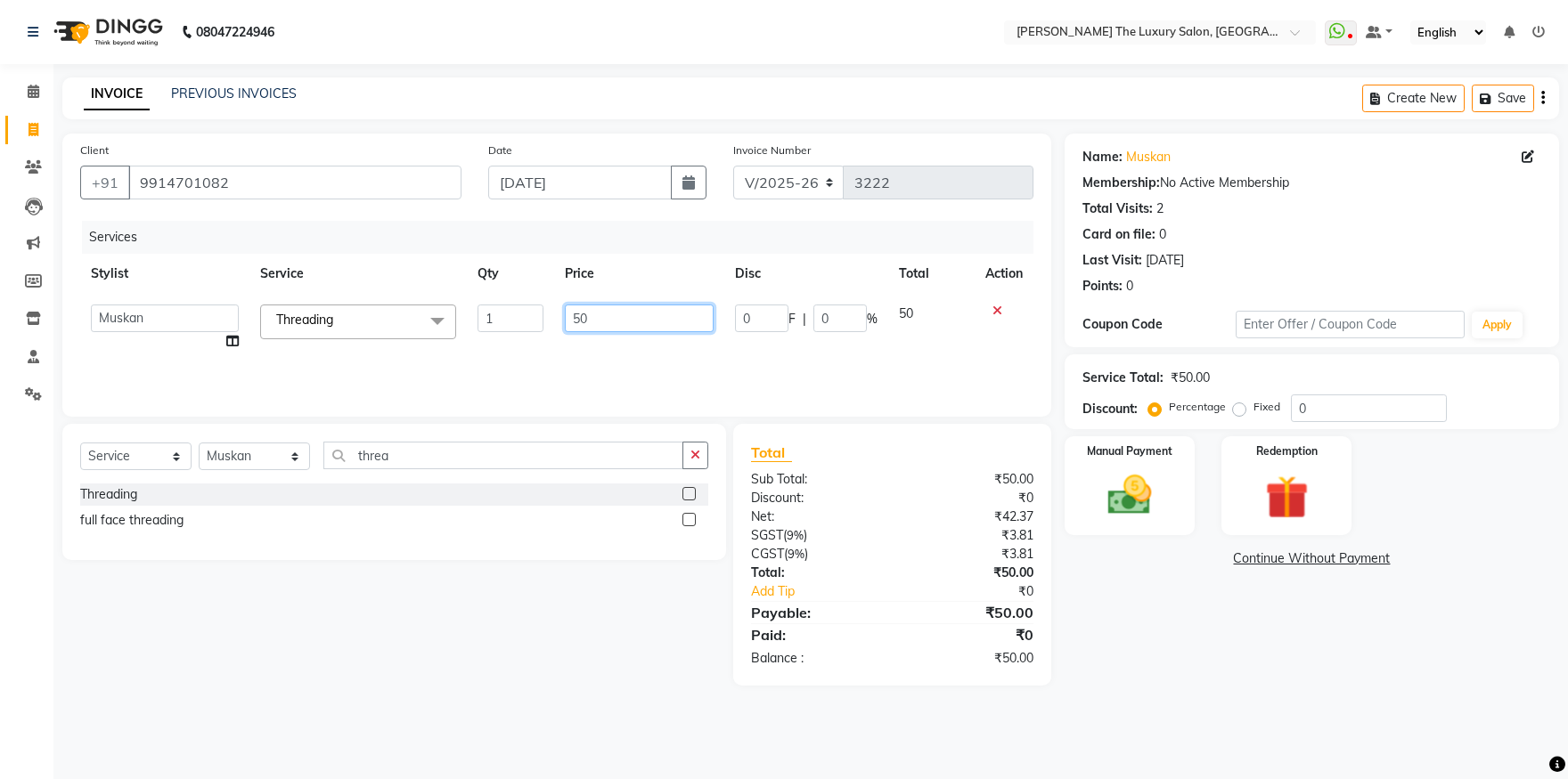
click at [583, 316] on input "50" at bounding box center [639, 318] width 149 height 28
type input "100"
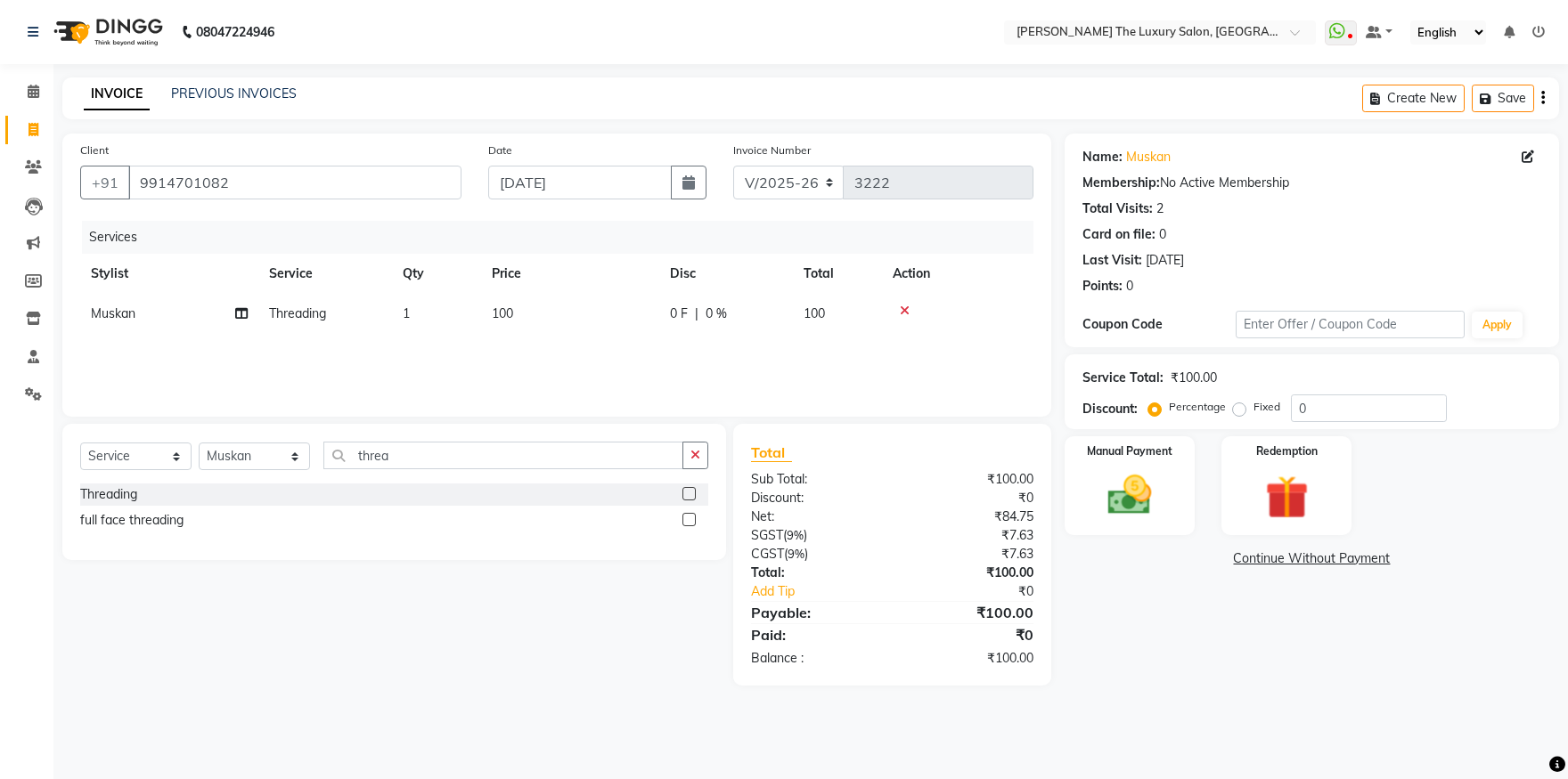
click at [659, 354] on div "Services Stylist Service Qty Price Disc Total Action Muskan Threading 1 100 0 F…" at bounding box center [557, 310] width 954 height 179
click at [1128, 474] on img at bounding box center [1130, 496] width 74 height 52
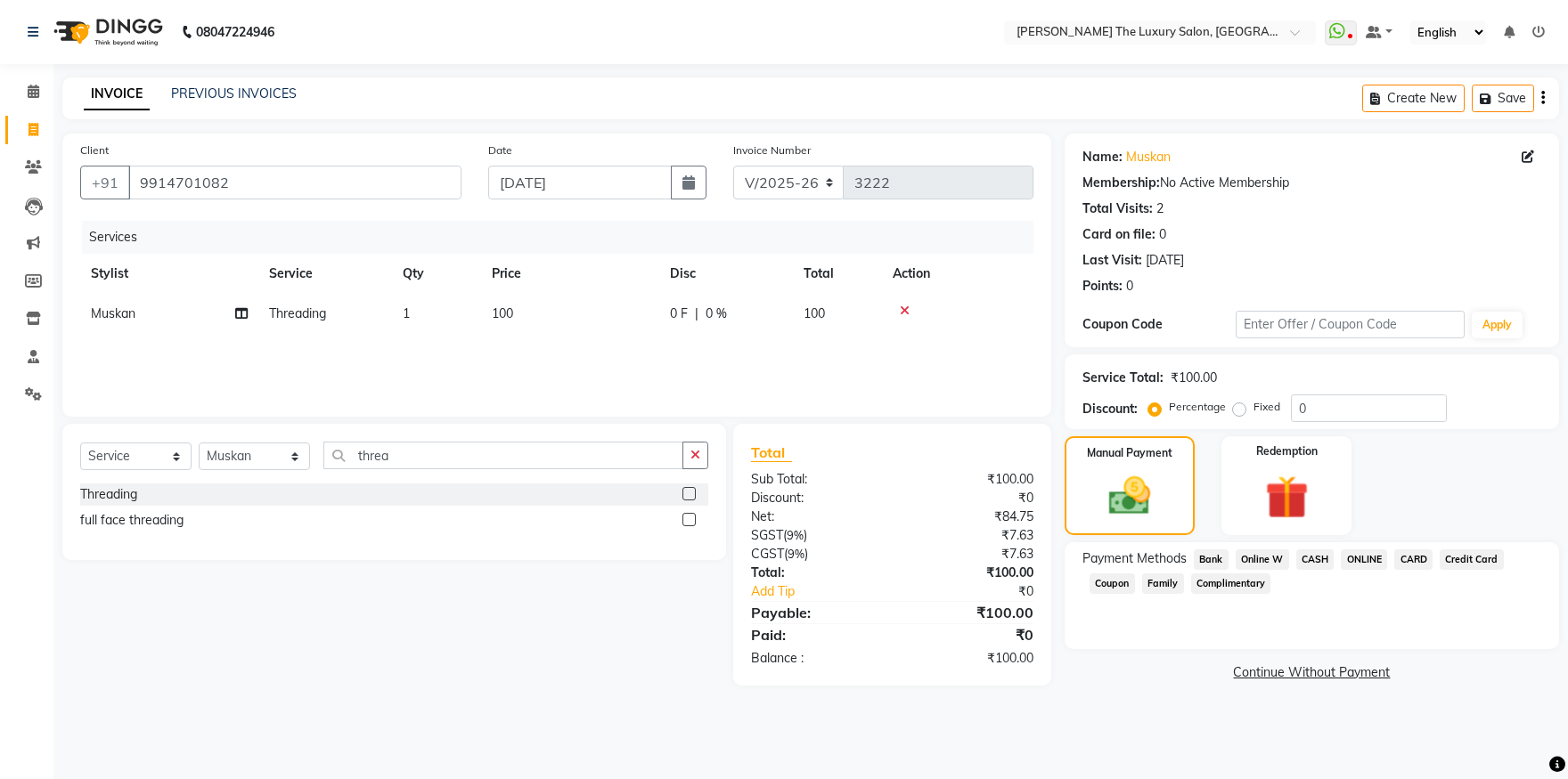
click at [1324, 555] on span "CASH" at bounding box center [1315, 559] width 38 height 21
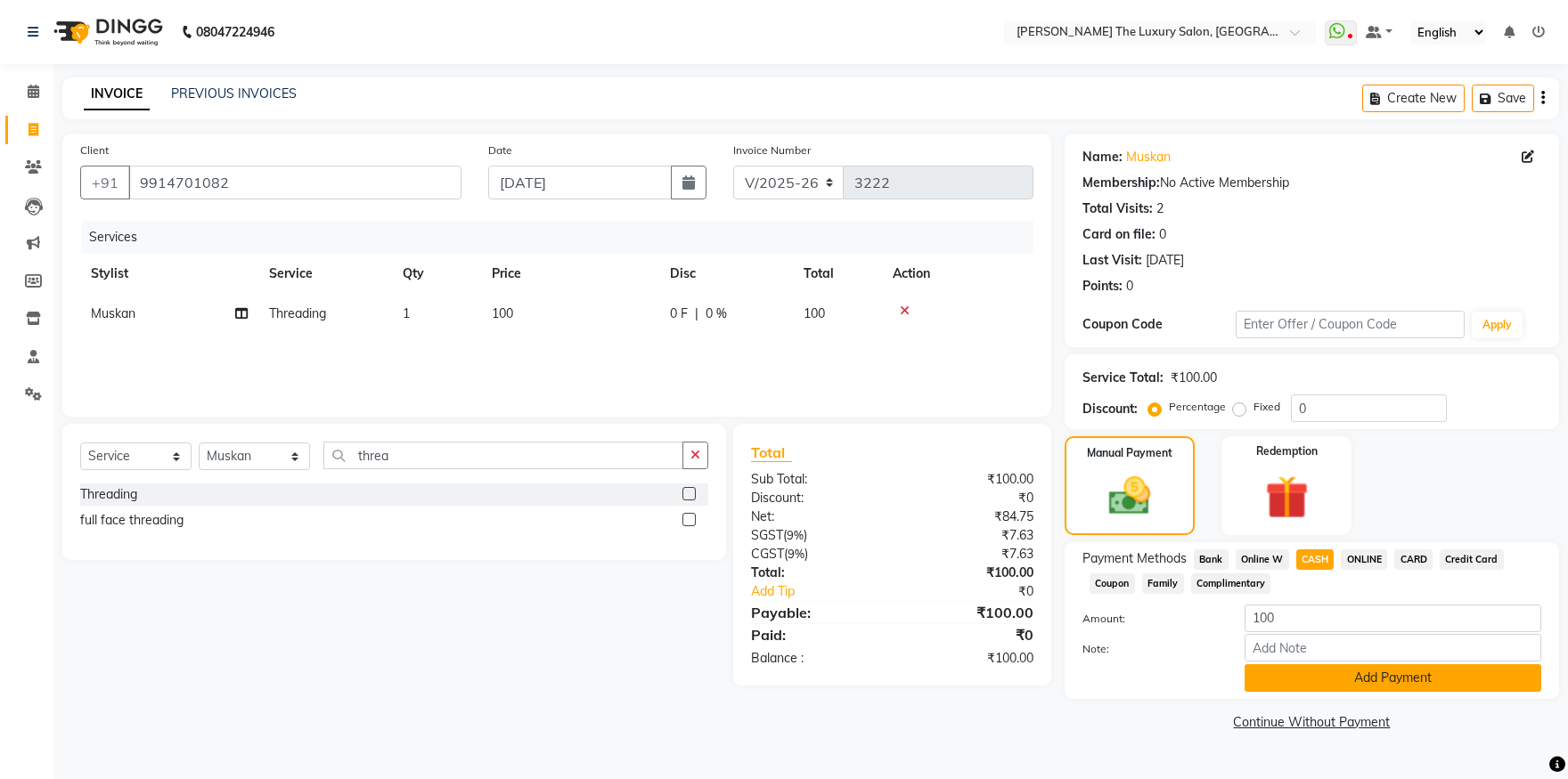
click at [1380, 674] on button "Add Payment" at bounding box center [1393, 678] width 297 height 28
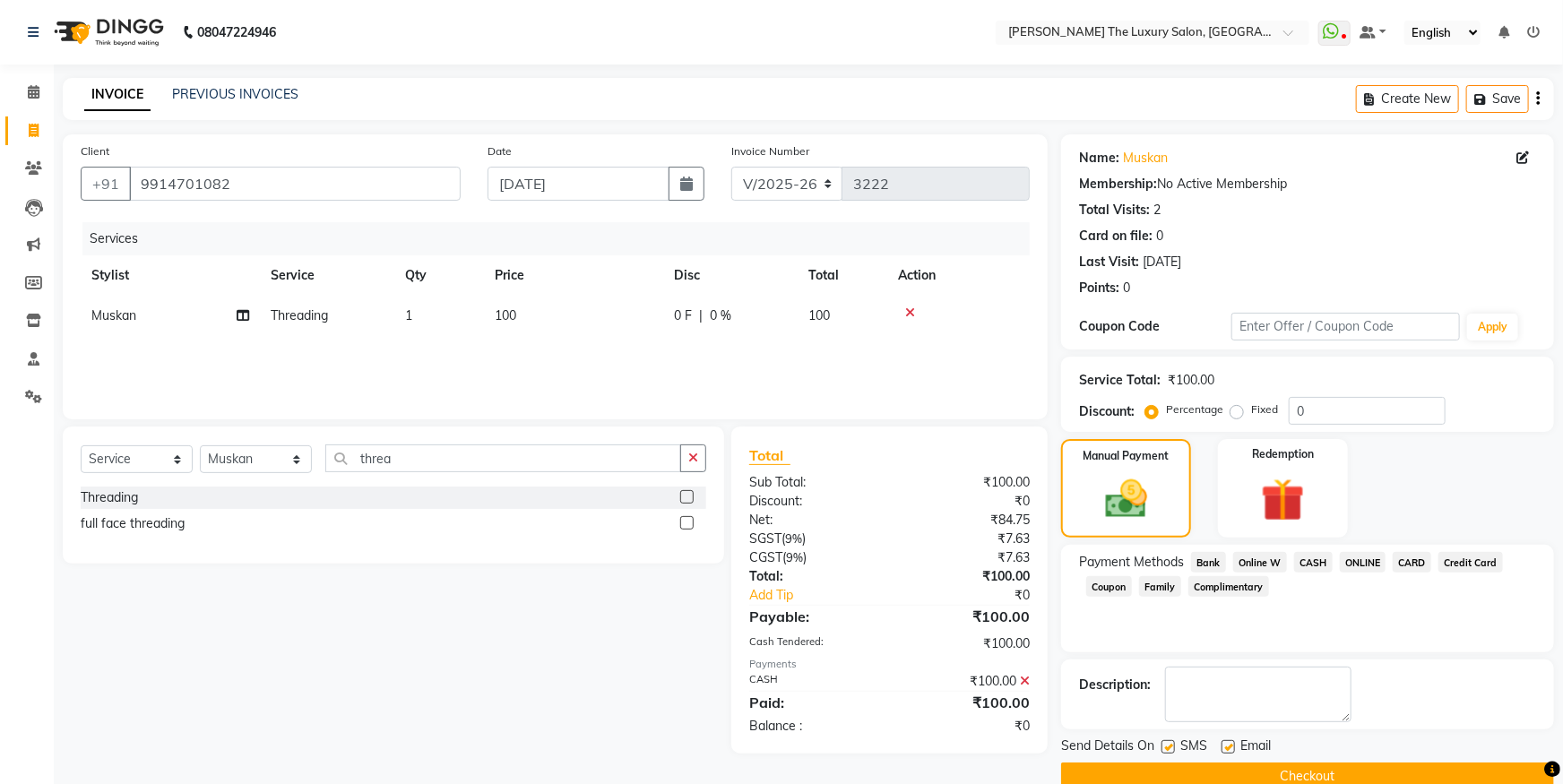
scroll to position [33, 0]
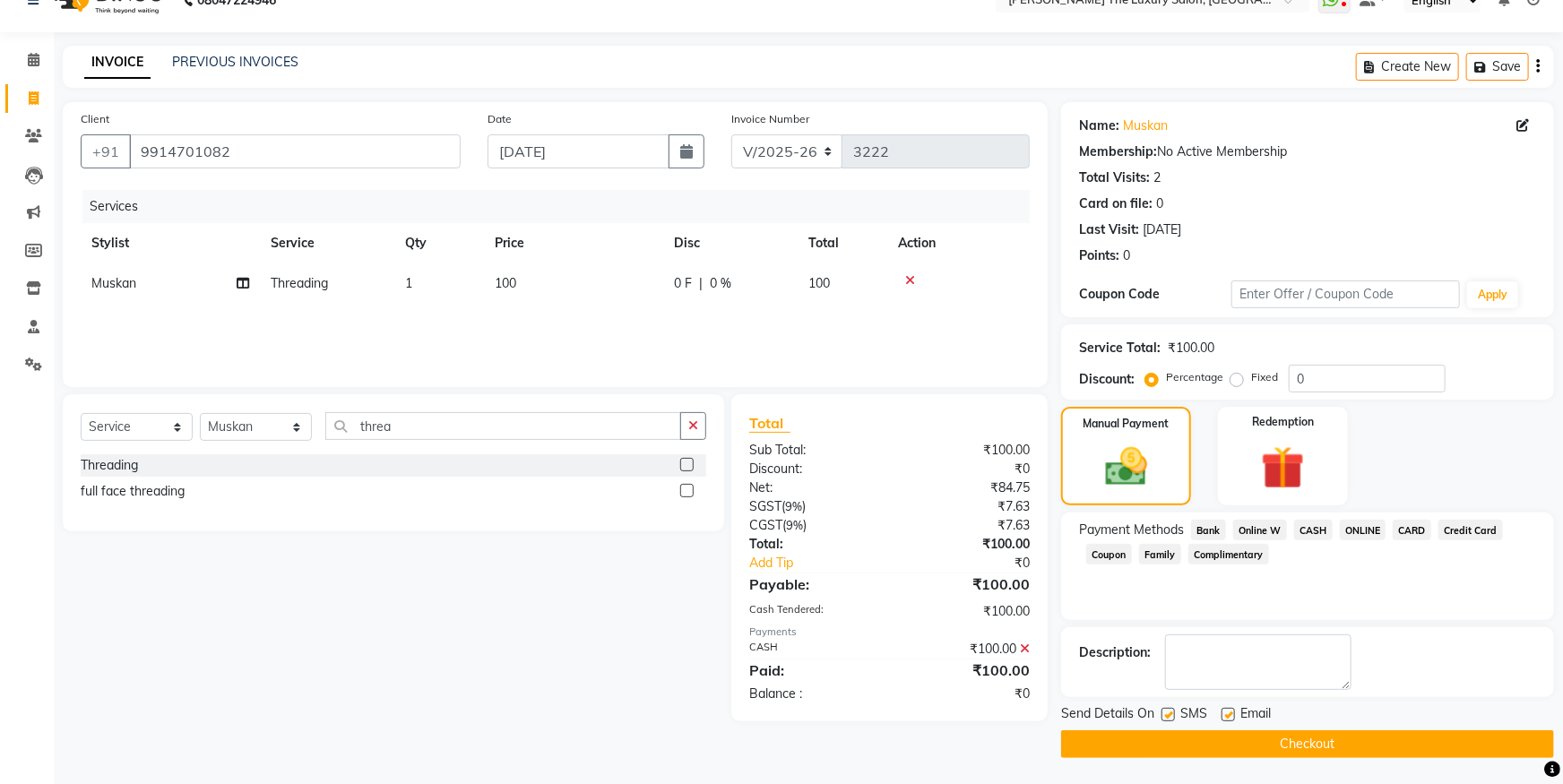
click at [1166, 715] on label at bounding box center [1168, 714] width 14 height 14
click at [1166, 715] on input "checkbox" at bounding box center [1167, 715] width 12 height 12
checkbox input "false"
click at [1235, 710] on label at bounding box center [1228, 714] width 14 height 14
click at [1234, 710] on input "checkbox" at bounding box center [1227, 715] width 12 height 12
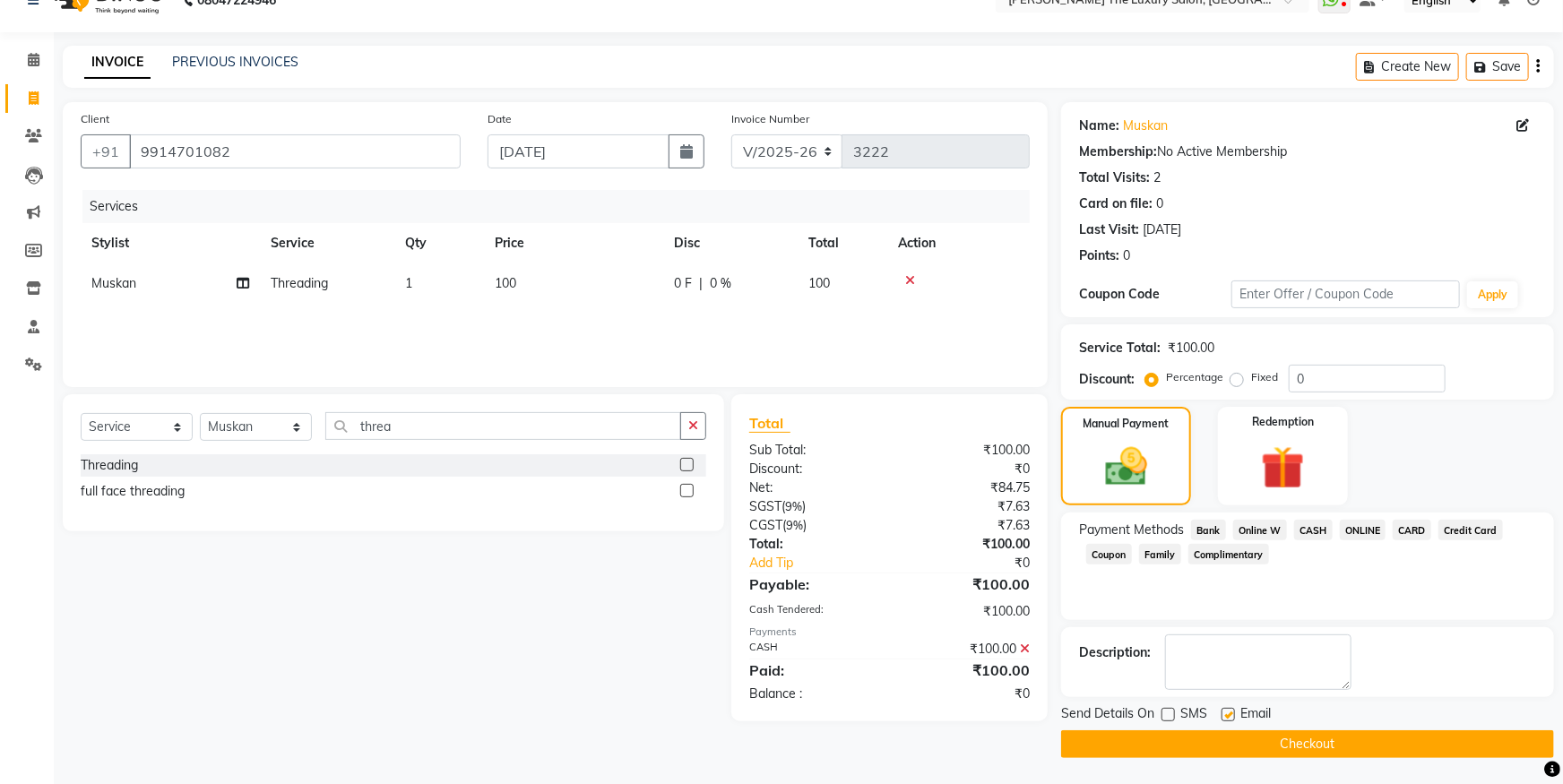
checkbox input "false"
click at [1246, 751] on button "Checkout" at bounding box center [1307, 744] width 493 height 28
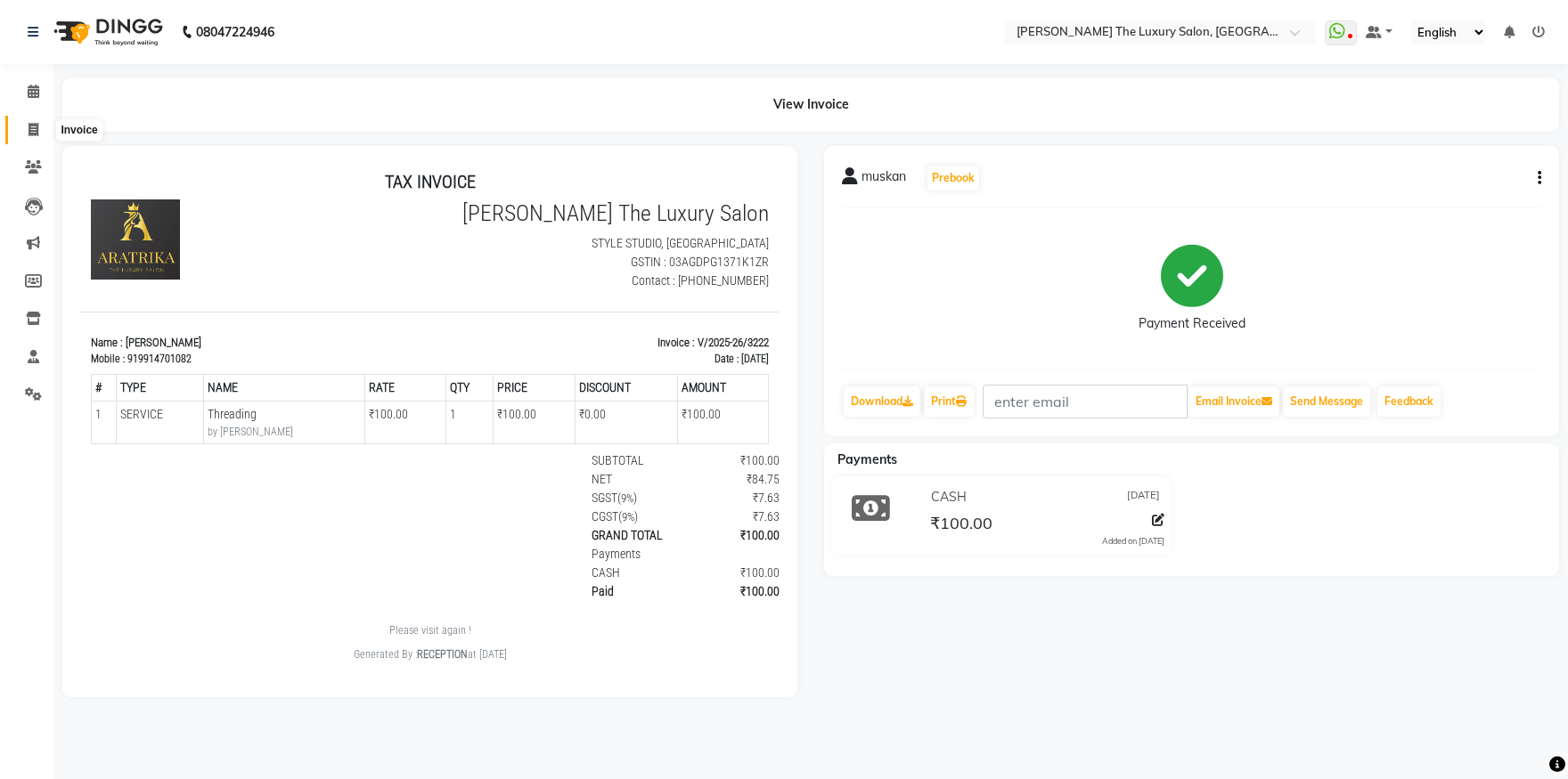
click at [25, 122] on span at bounding box center [33, 130] width 32 height 21
select select "service"
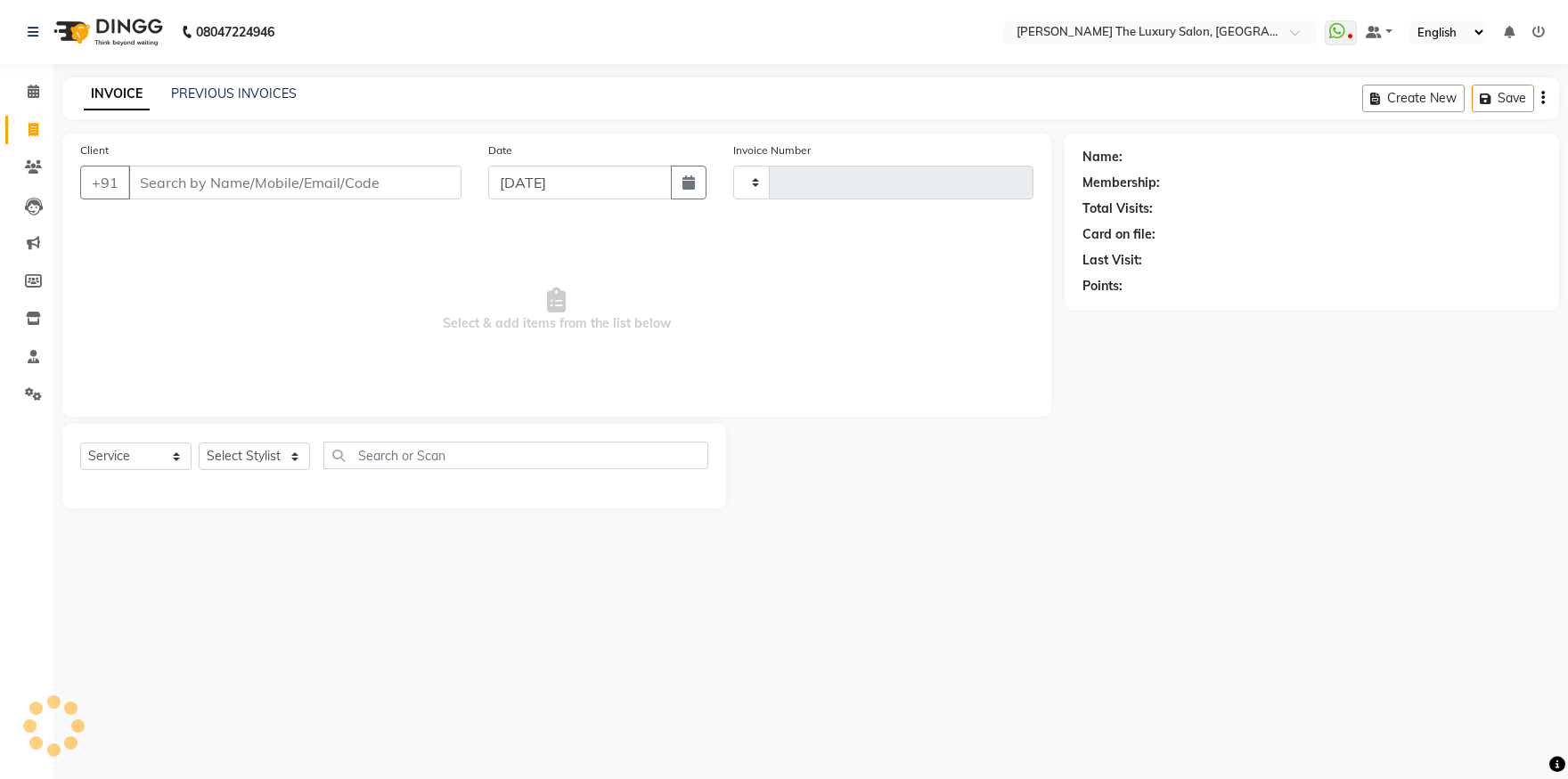
type input "3223"
select select "7179"
click at [216, 180] on input "Client" at bounding box center [294, 183] width 333 height 34
click at [217, 180] on input "Client" at bounding box center [294, 183] width 333 height 34
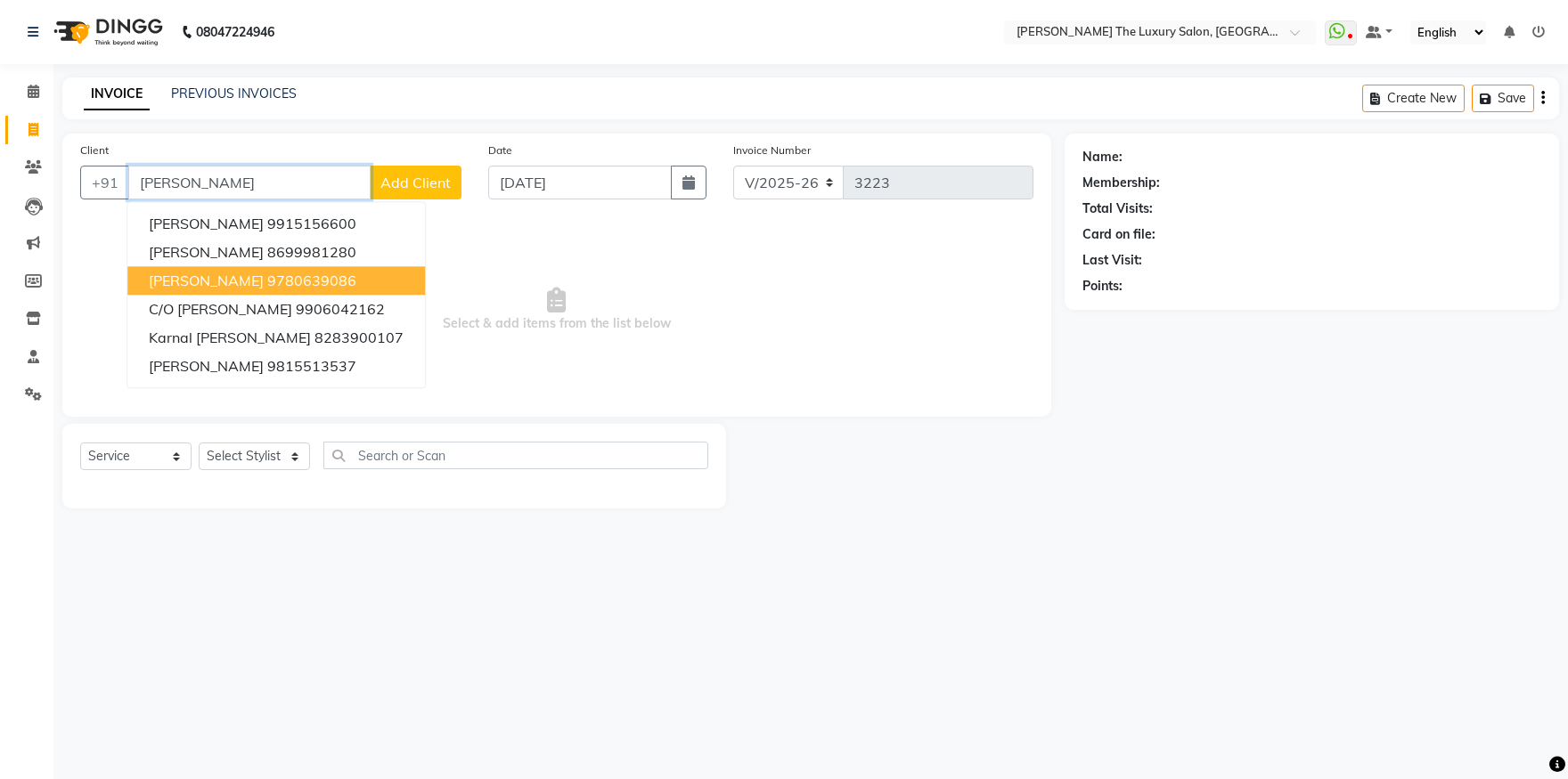
click at [255, 269] on button "Munish 9780639086" at bounding box center [276, 280] width 298 height 29
type input "9780639086"
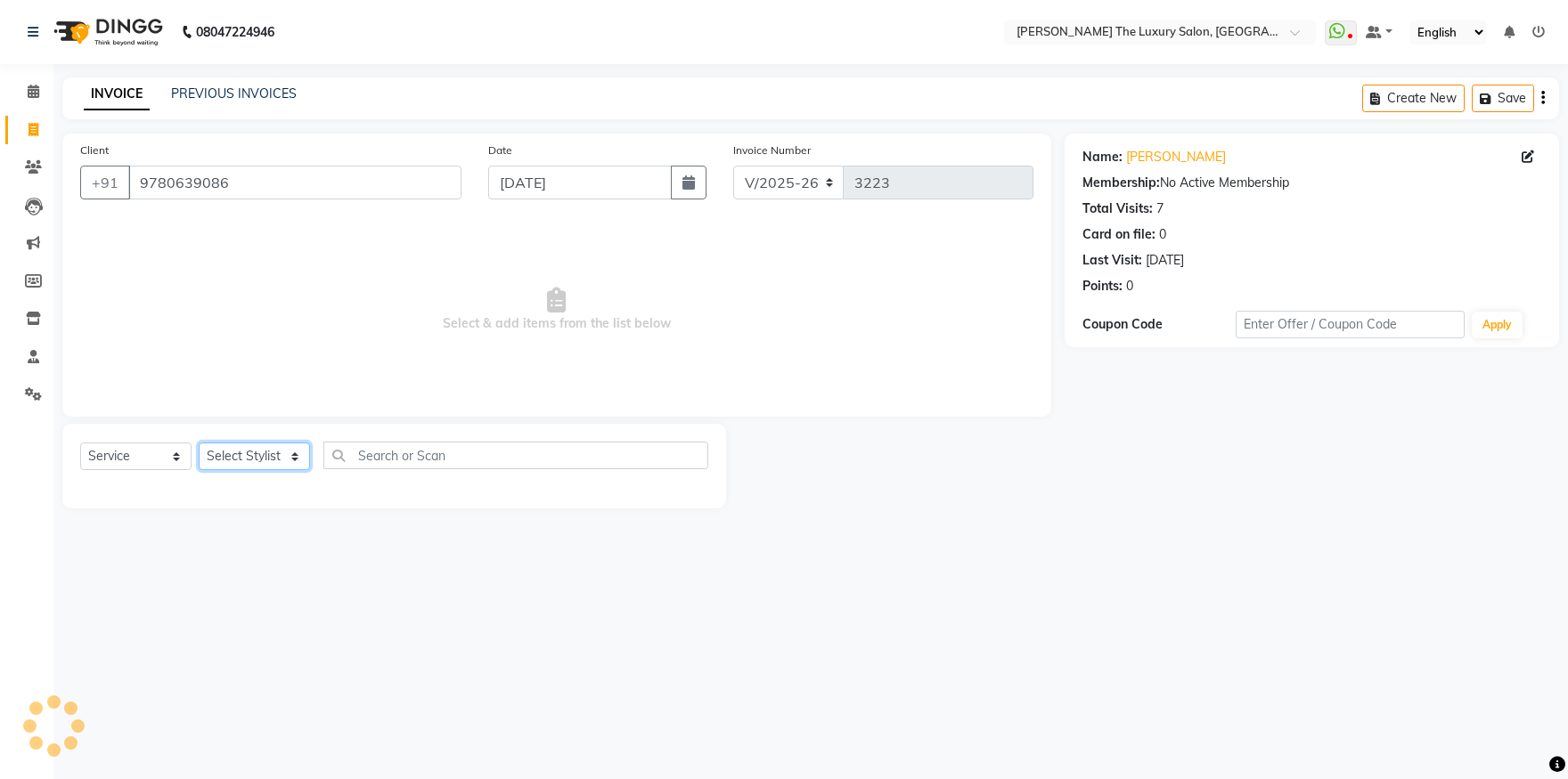
click at [198, 443] on select "Select Stylist amrit arsh [PERSON_NAME] [PERSON_NAME] jasmine matrix [PERSON_NA…" at bounding box center [254, 456] width 111 height 28
select select "86782"
click option "arsh" at bounding box center [0, 0] width 0 height 0
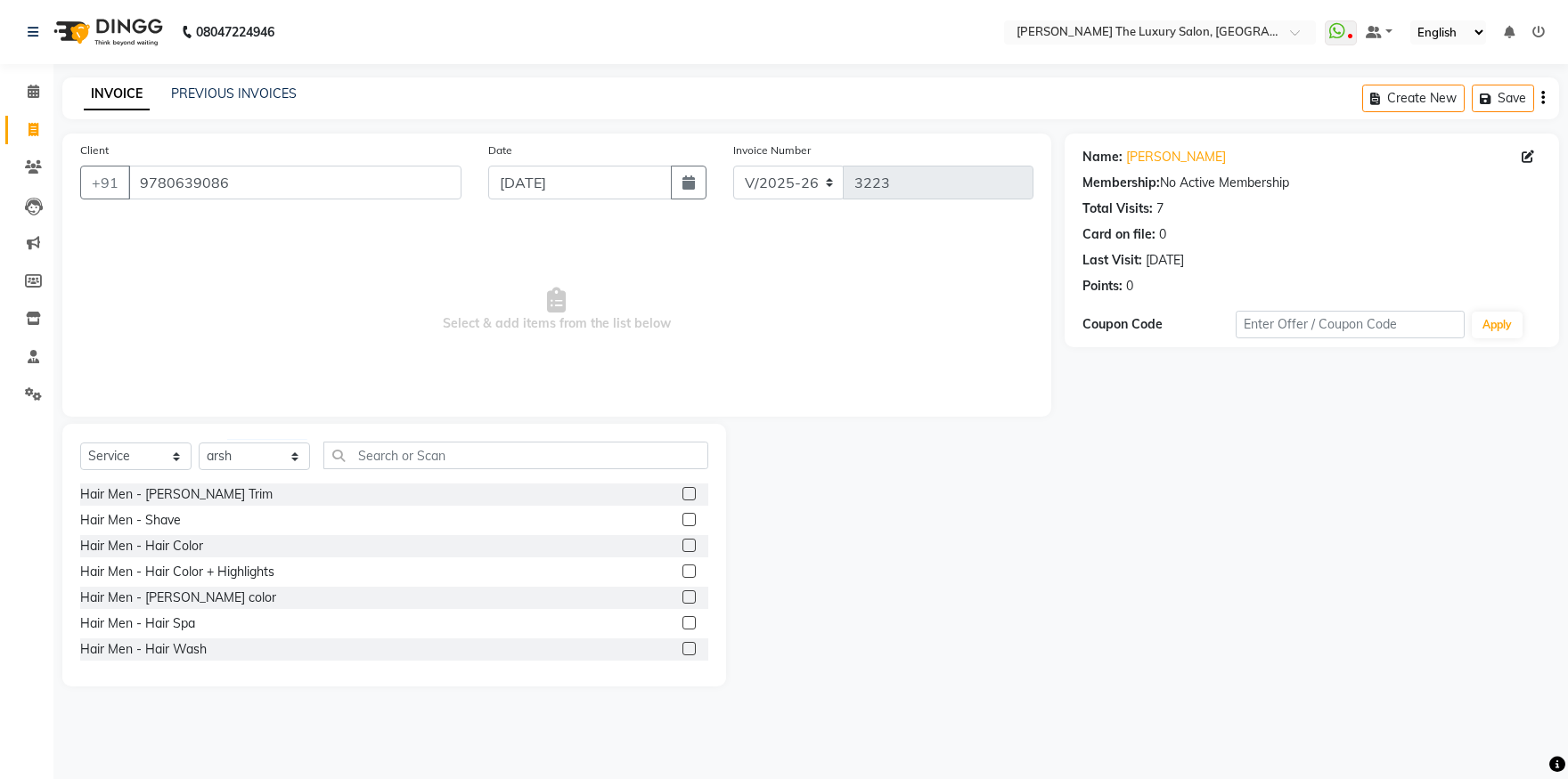
click at [683, 494] on label at bounding box center [689, 493] width 14 height 14
click at [683, 494] on input "checkbox" at bounding box center [688, 494] width 12 height 12
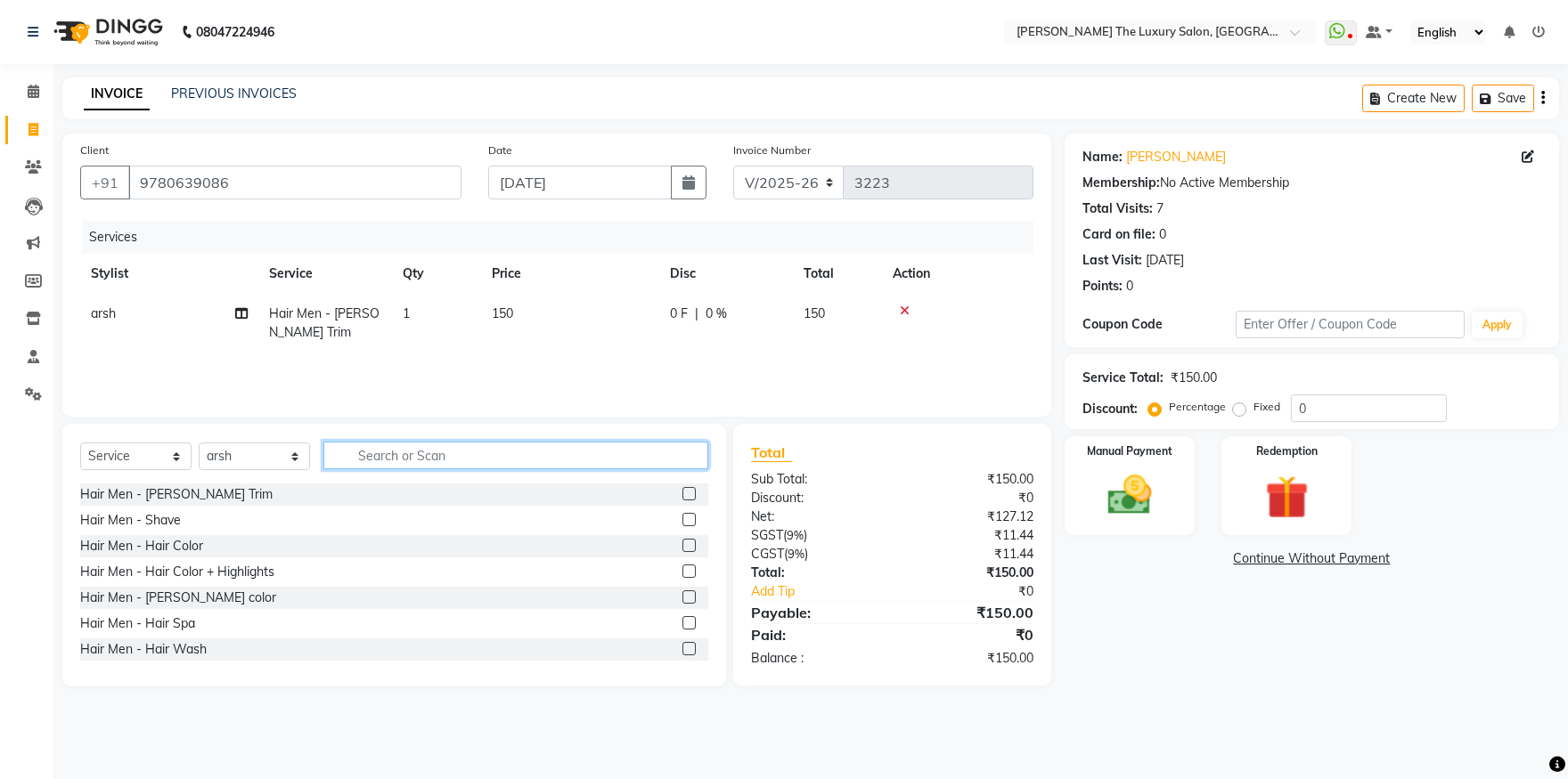
checkbox input "false"
click at [604, 456] on input "text" at bounding box center [516, 455] width 385 height 28
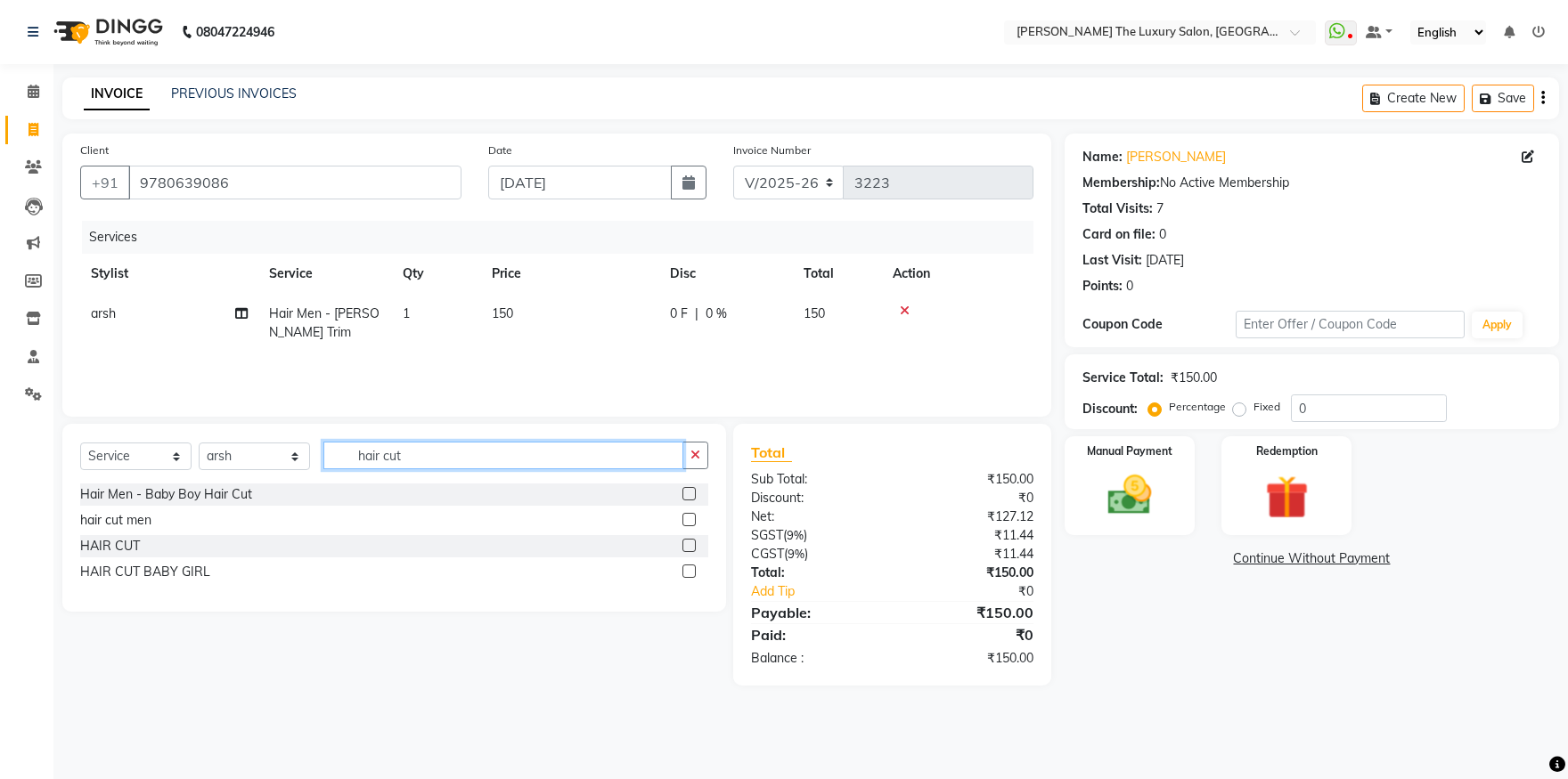
type input "hair cut"
click at [688, 523] on label at bounding box center [689, 519] width 14 height 14
click at [688, 523] on input "checkbox" at bounding box center [688, 520] width 12 height 12
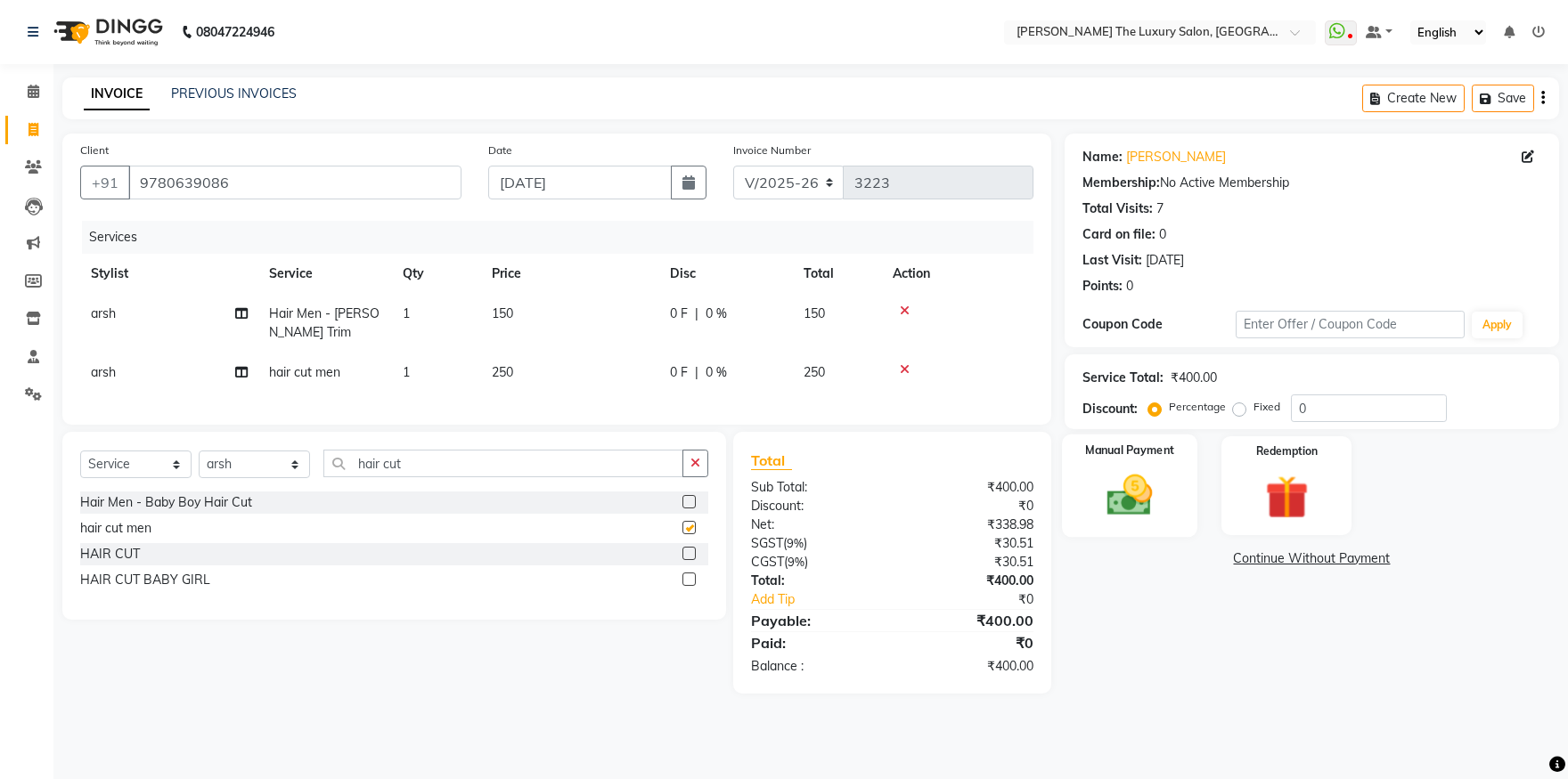
checkbox input "false"
click at [1139, 499] on img at bounding box center [1130, 496] width 74 height 52
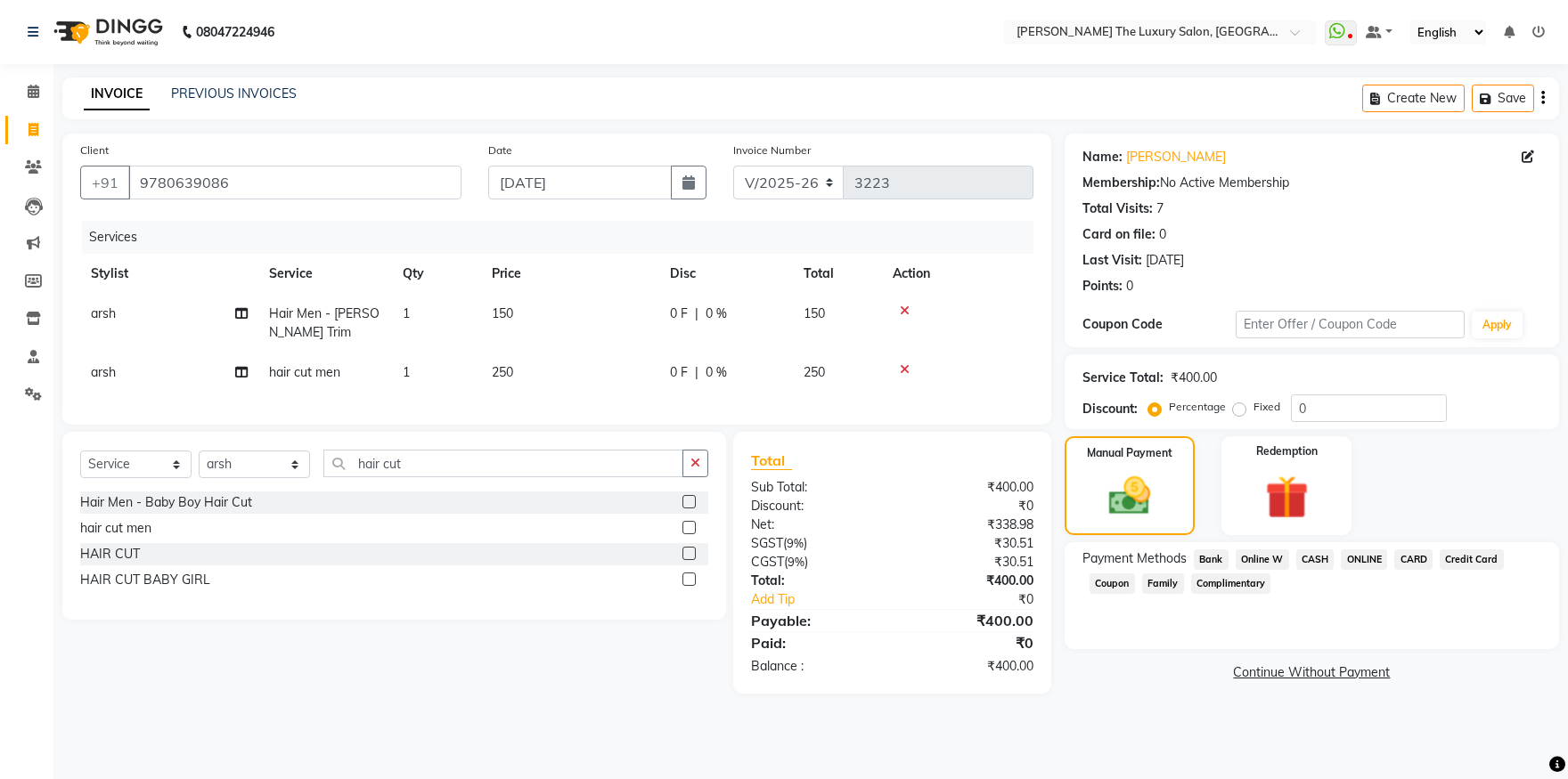
click at [1330, 557] on span "CASH" at bounding box center [1315, 559] width 38 height 21
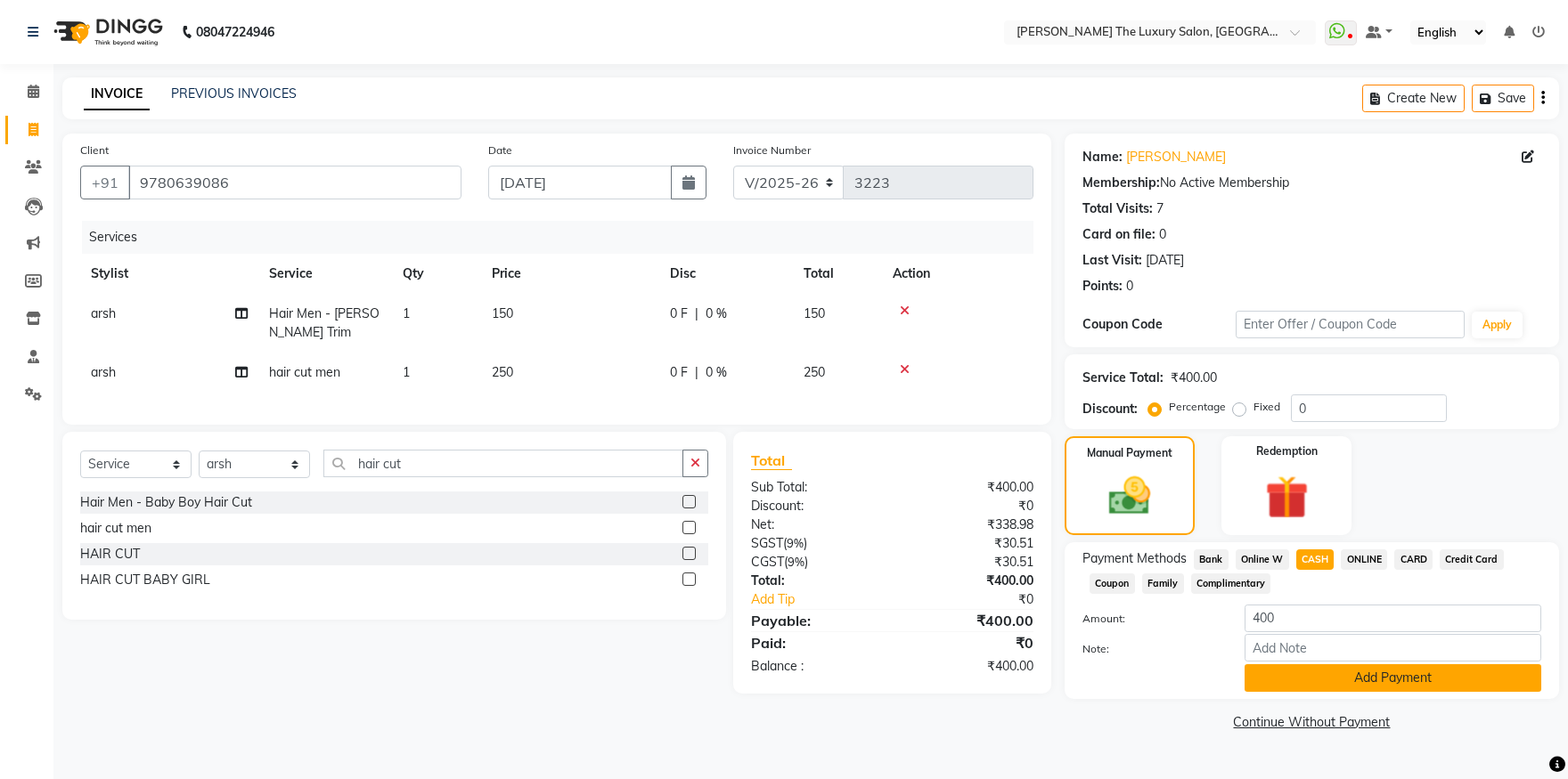
click at [1347, 676] on button "Add Payment" at bounding box center [1393, 678] width 297 height 28
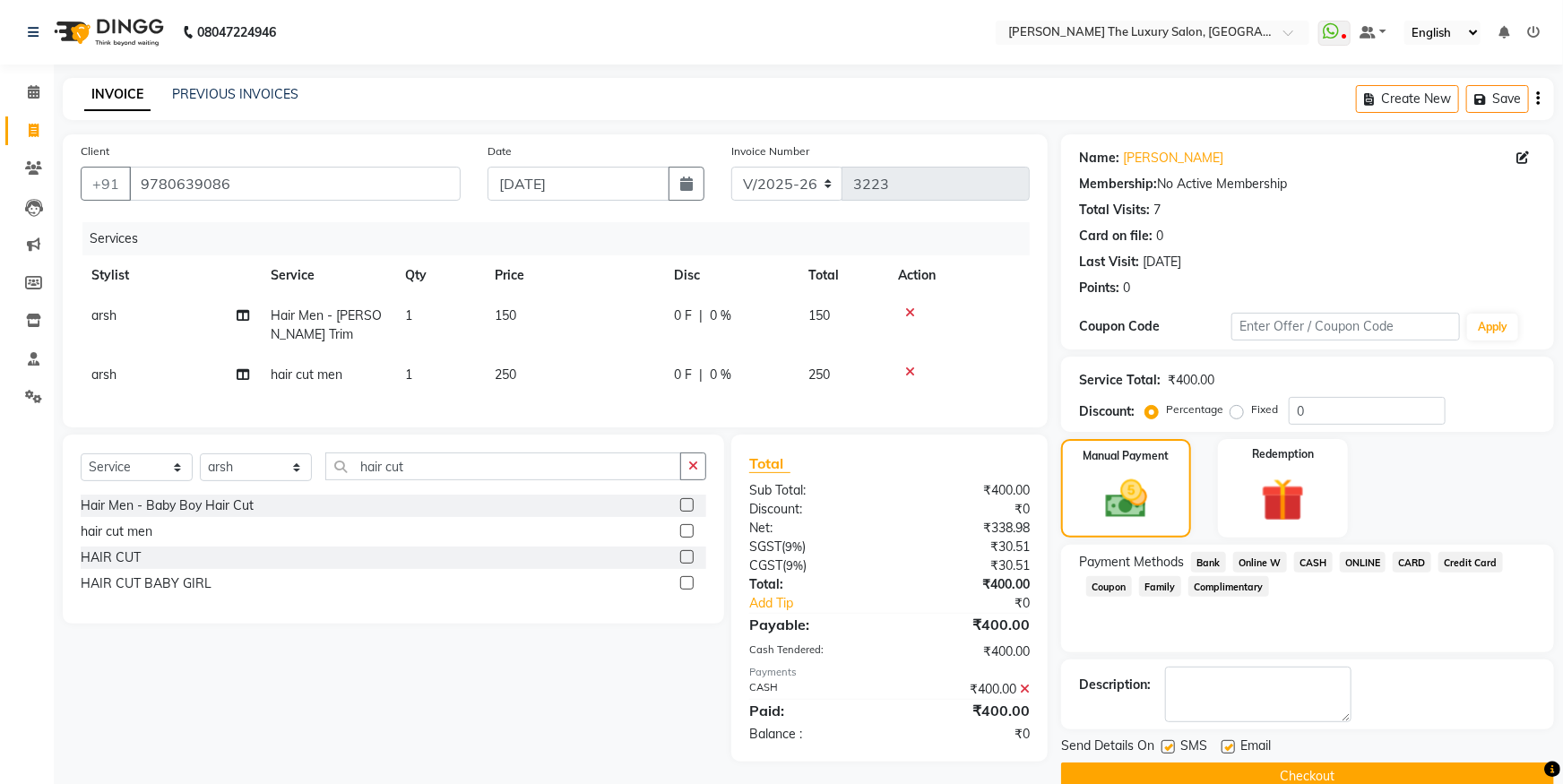
scroll to position [33, 0]
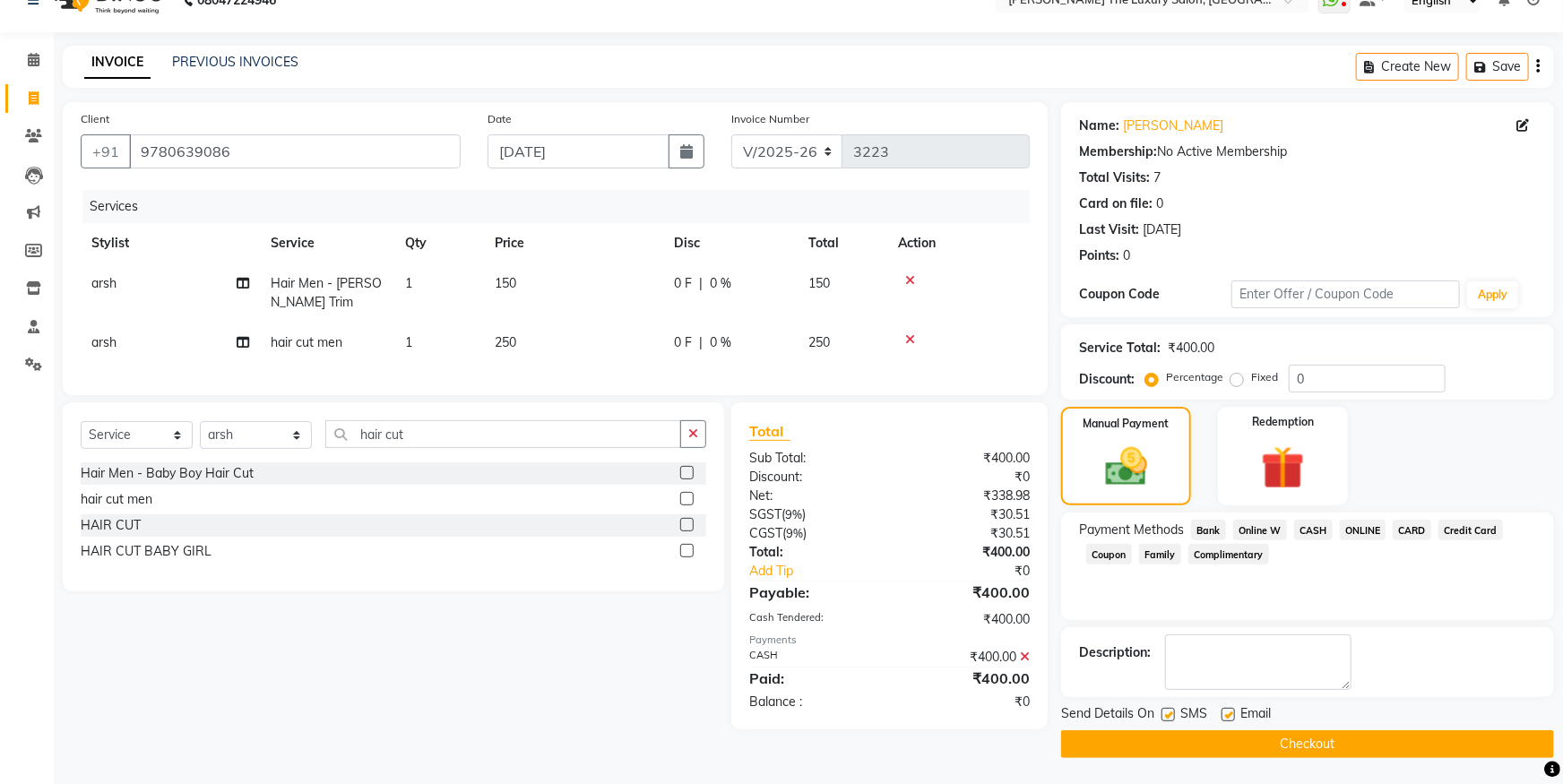
click at [1167, 715] on label at bounding box center [1168, 714] width 14 height 14
click at [1167, 715] on input "checkbox" at bounding box center [1167, 715] width 12 height 12
checkbox input "false"
click at [1234, 716] on label at bounding box center [1228, 714] width 14 height 14
click at [1234, 716] on input "checkbox" at bounding box center [1227, 715] width 12 height 12
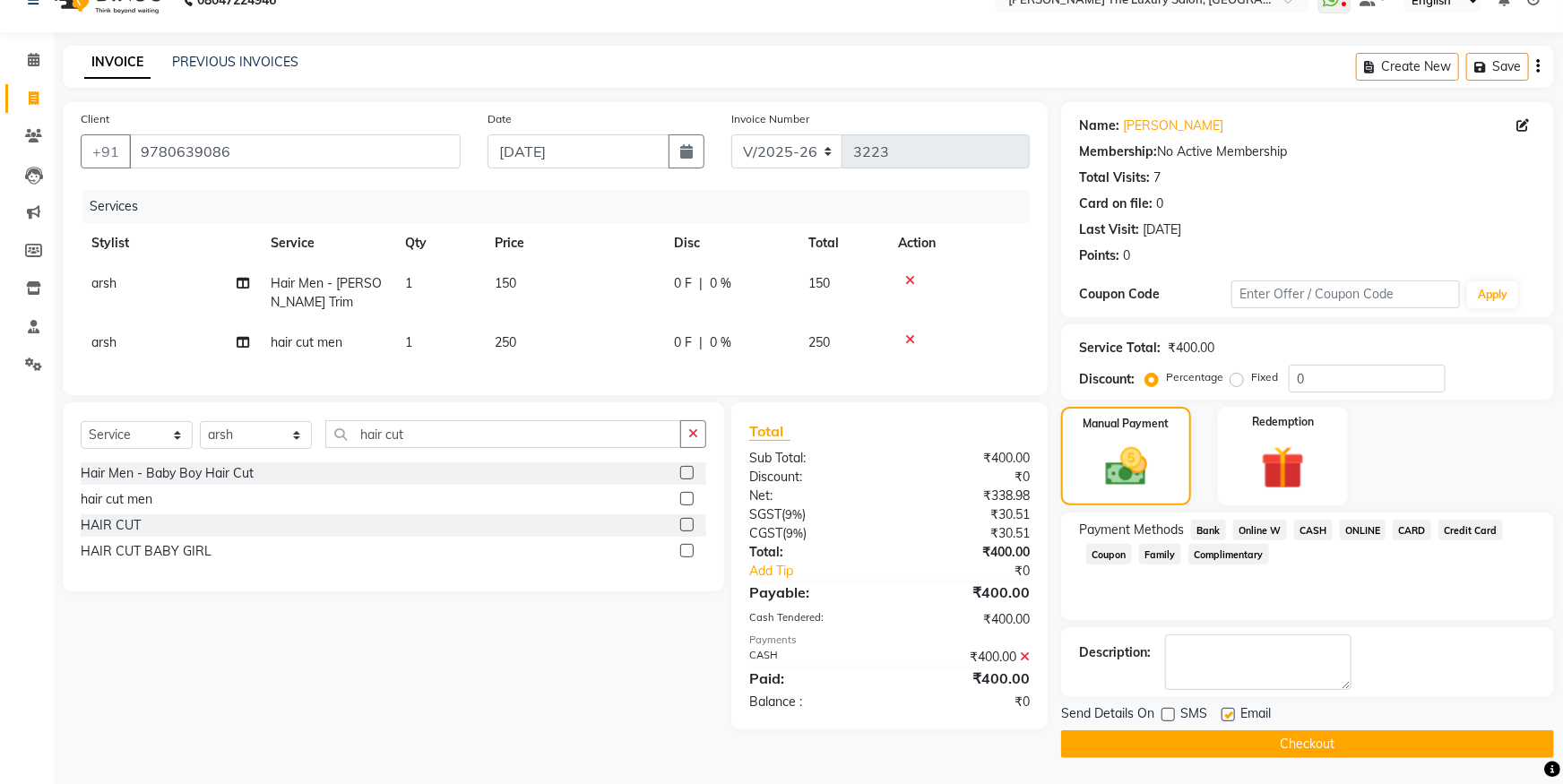
checkbox input "false"
click at [1224, 734] on button "Checkout" at bounding box center [1307, 744] width 493 height 28
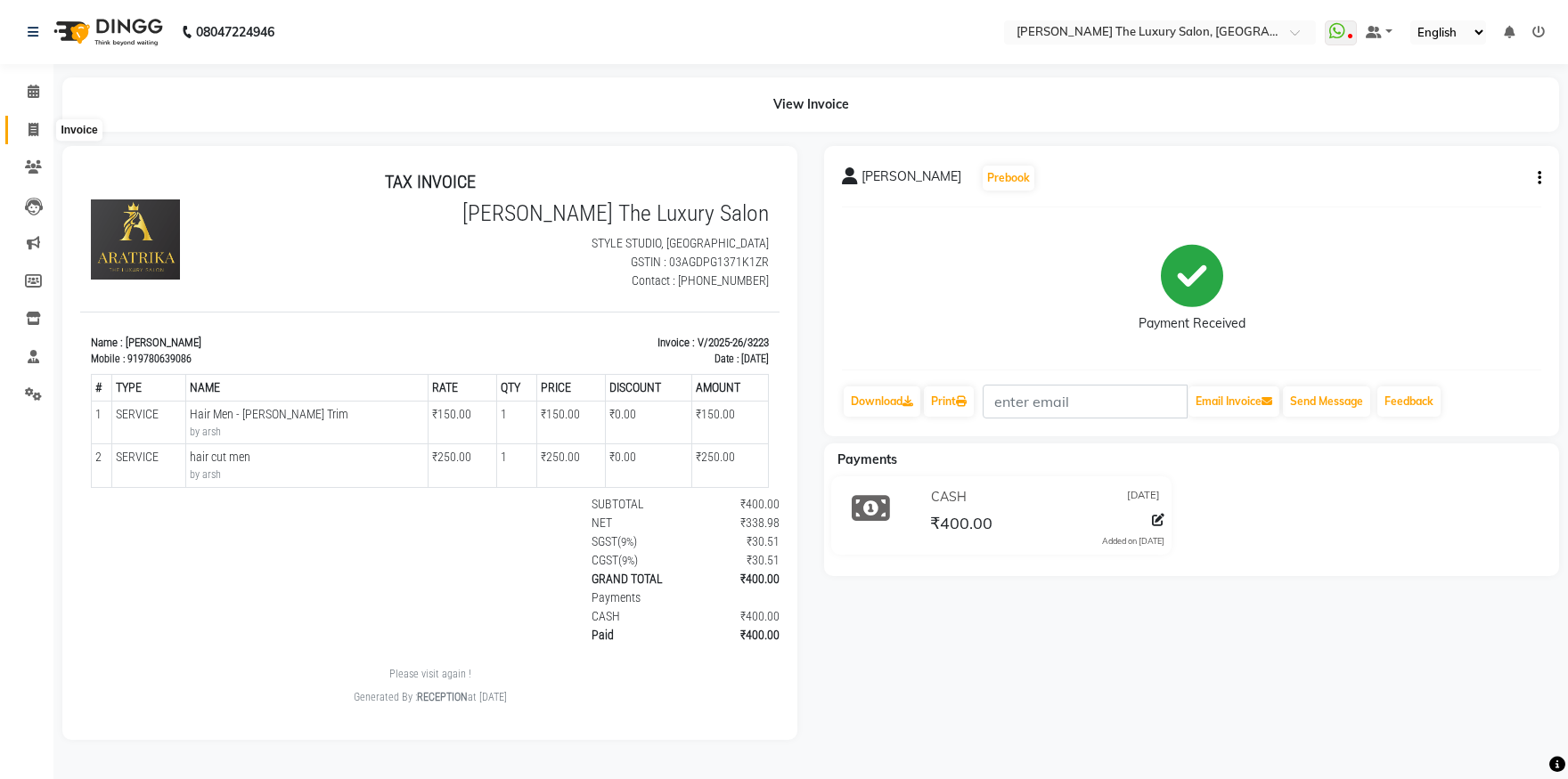
click at [36, 125] on icon at bounding box center [33, 129] width 10 height 14
select select "service"
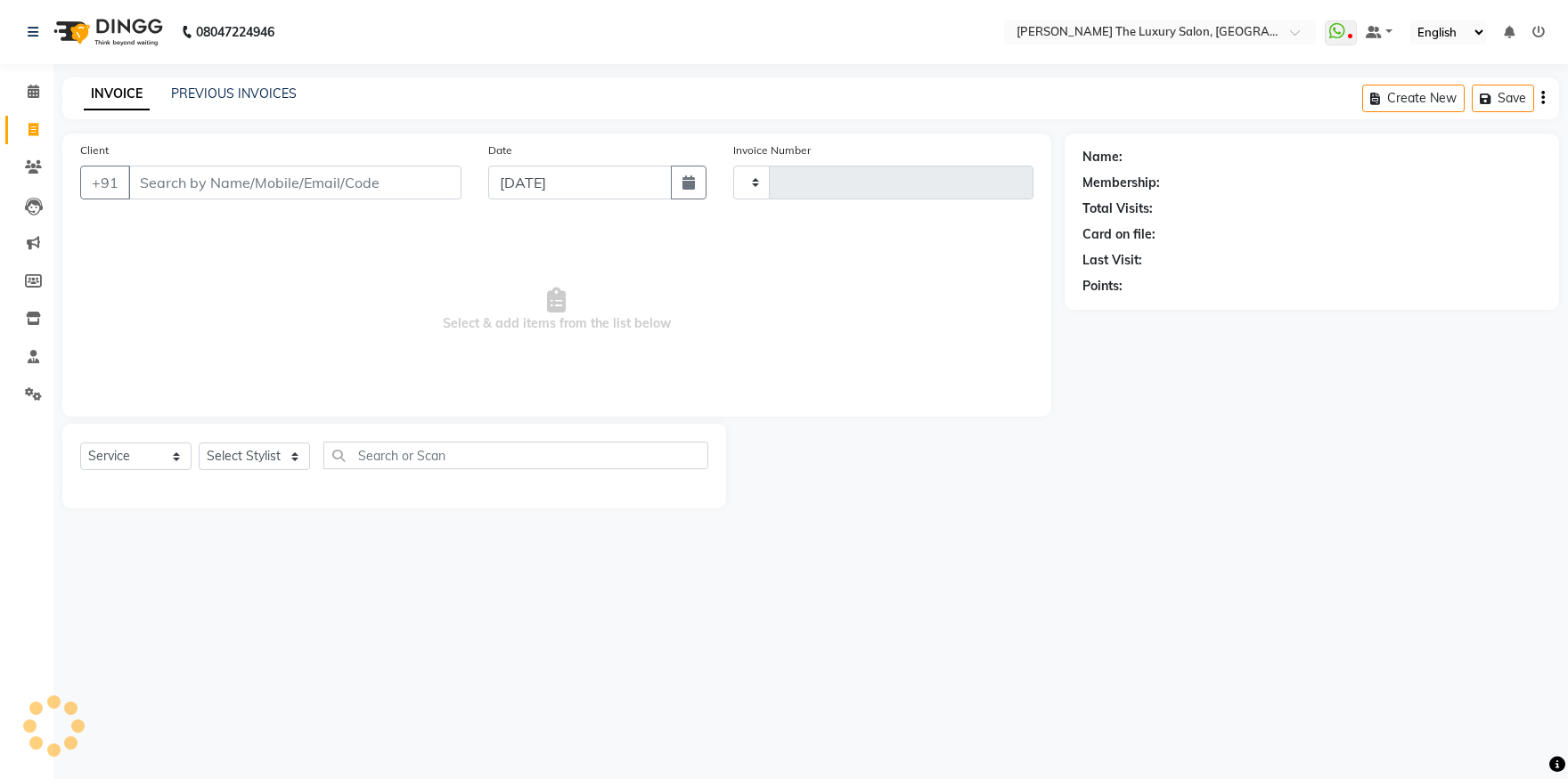
click at [247, 179] on input "Client" at bounding box center [294, 183] width 333 height 34
select select "7179"
type input "3224"
type input "r"
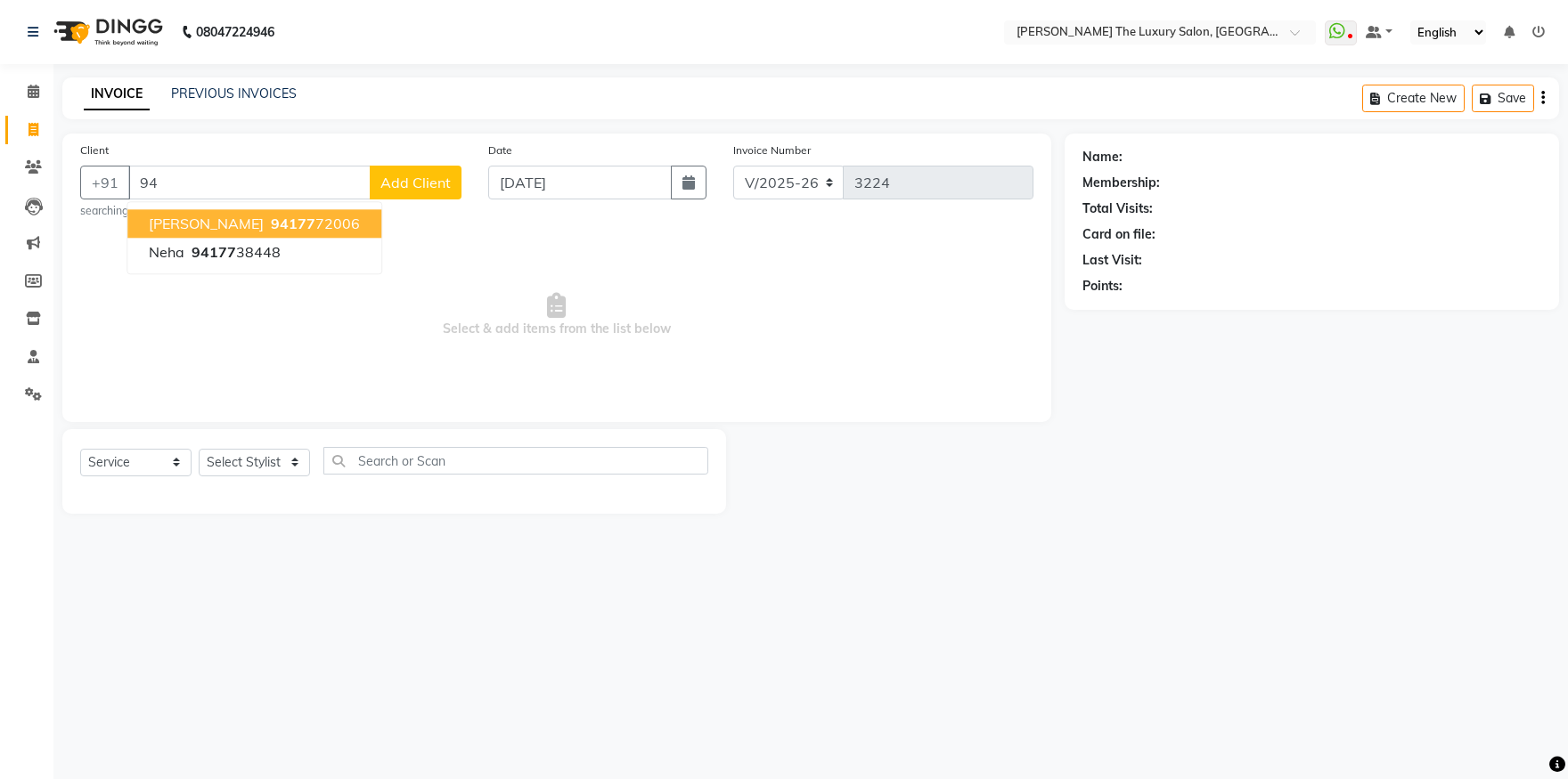
type input "9"
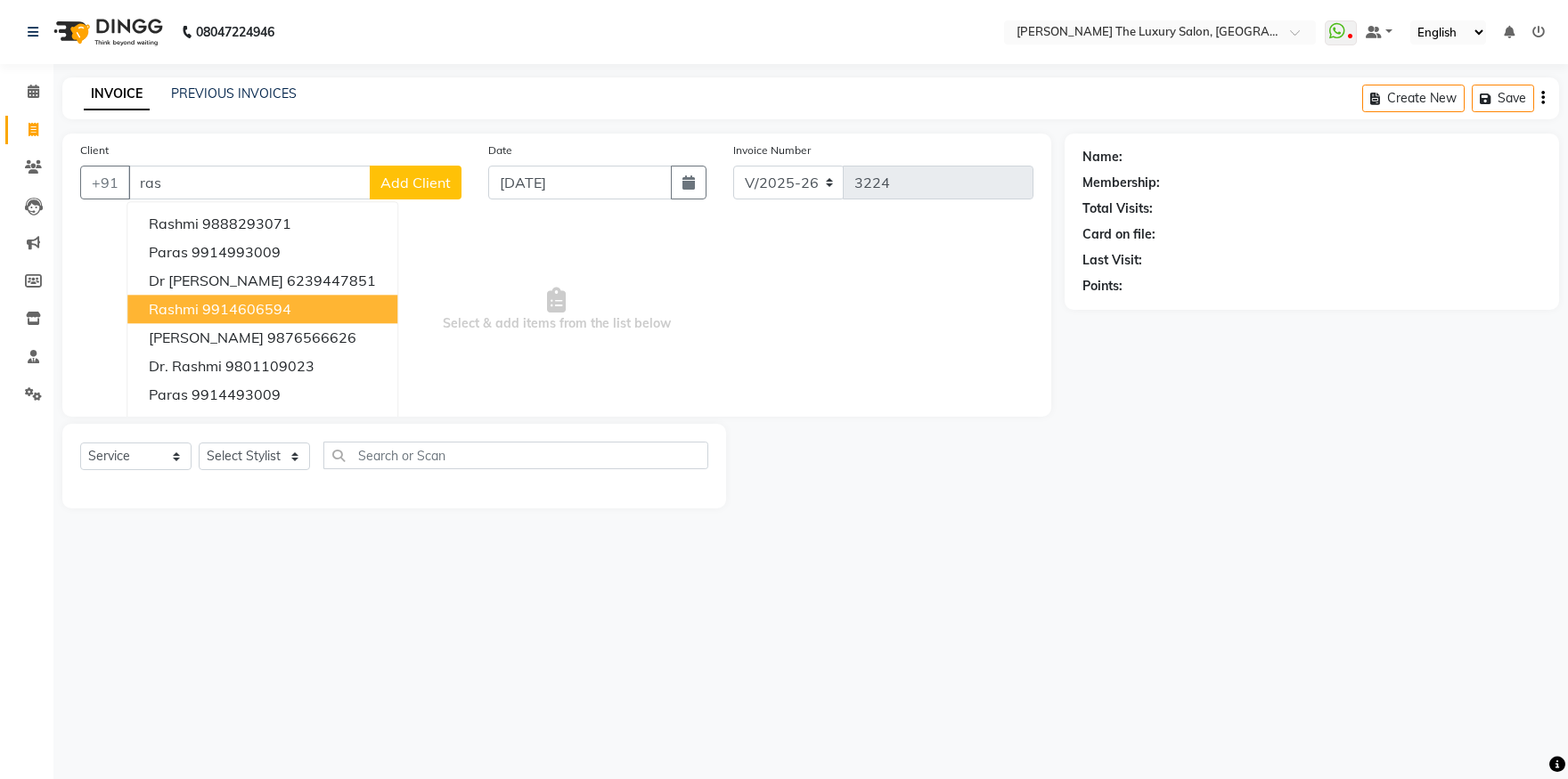
click at [251, 312] on ngb-highlight "9914606594" at bounding box center [246, 309] width 89 height 18
type input "9914606594"
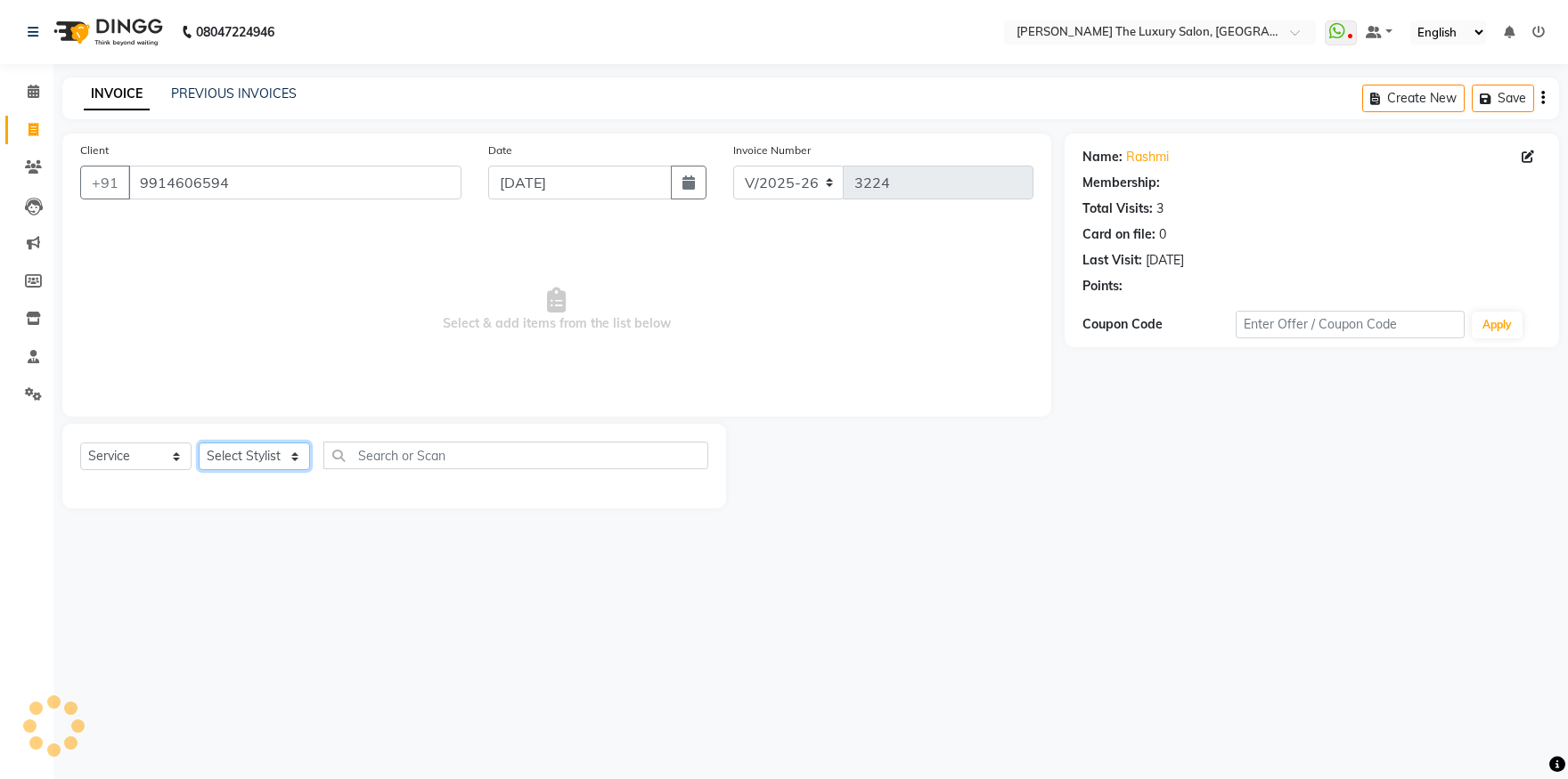
click at [198, 443] on select "Select Stylist amrit arsh ayush Daman Gori Harpreet jasmine matrix Jaswant sing…" at bounding box center [254, 456] width 111 height 28
select select "60210"
click option "Muskan" at bounding box center [0, 0] width 0 height 0
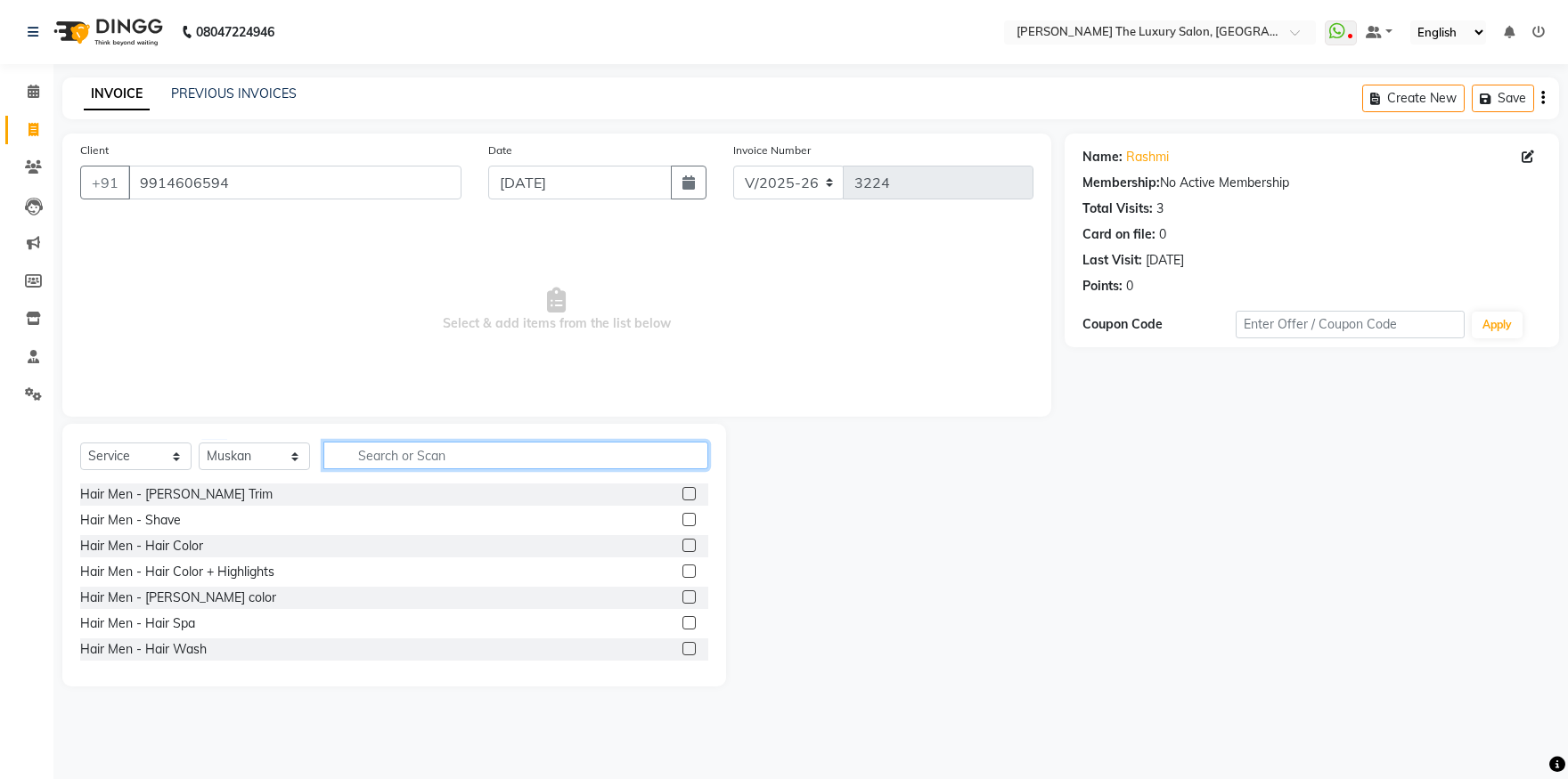
click at [394, 448] on input "text" at bounding box center [516, 455] width 385 height 28
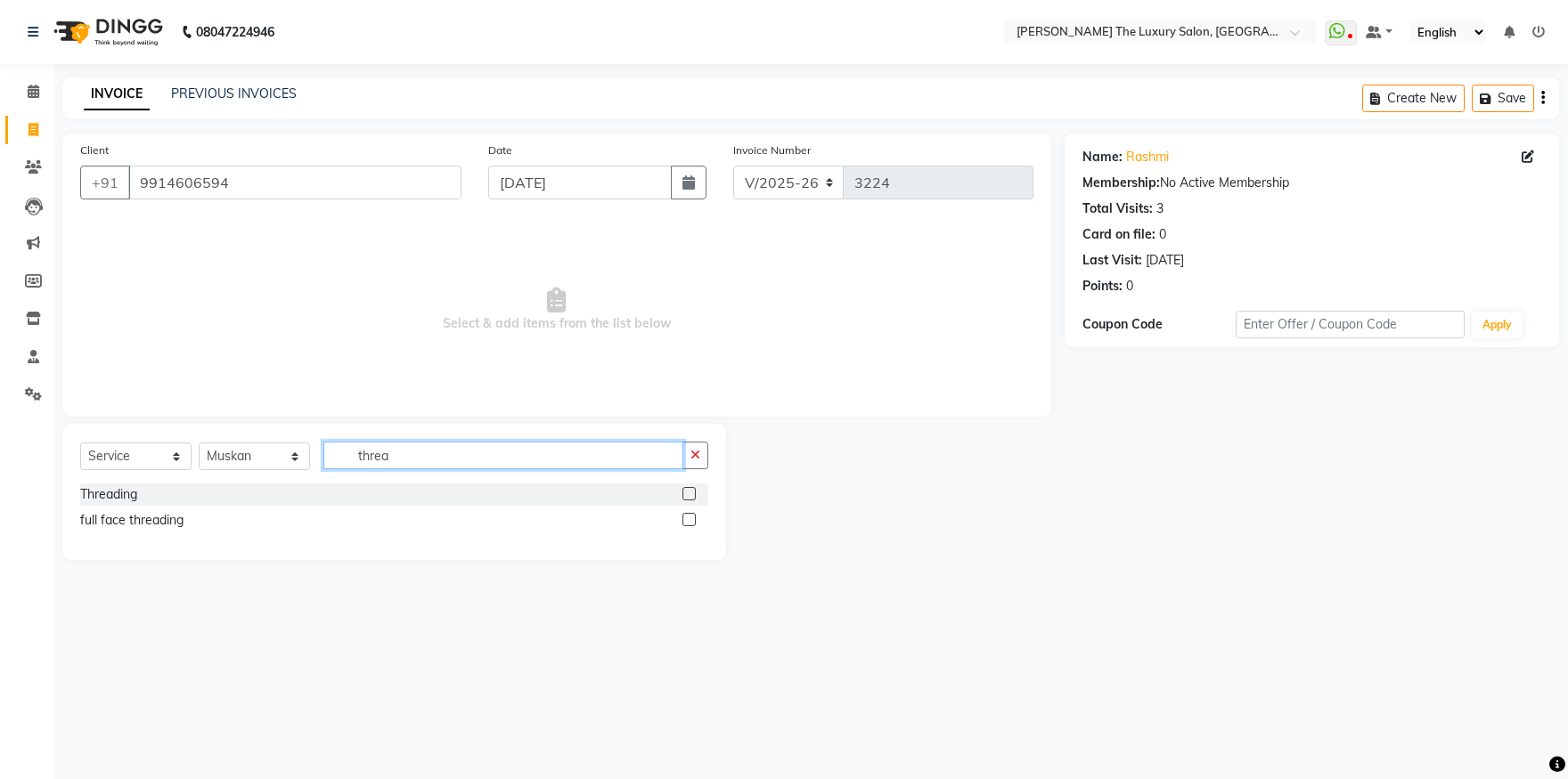
type input "threa"
click at [687, 519] on label at bounding box center [689, 519] width 14 height 14
click at [687, 519] on input "checkbox" at bounding box center [688, 520] width 12 height 12
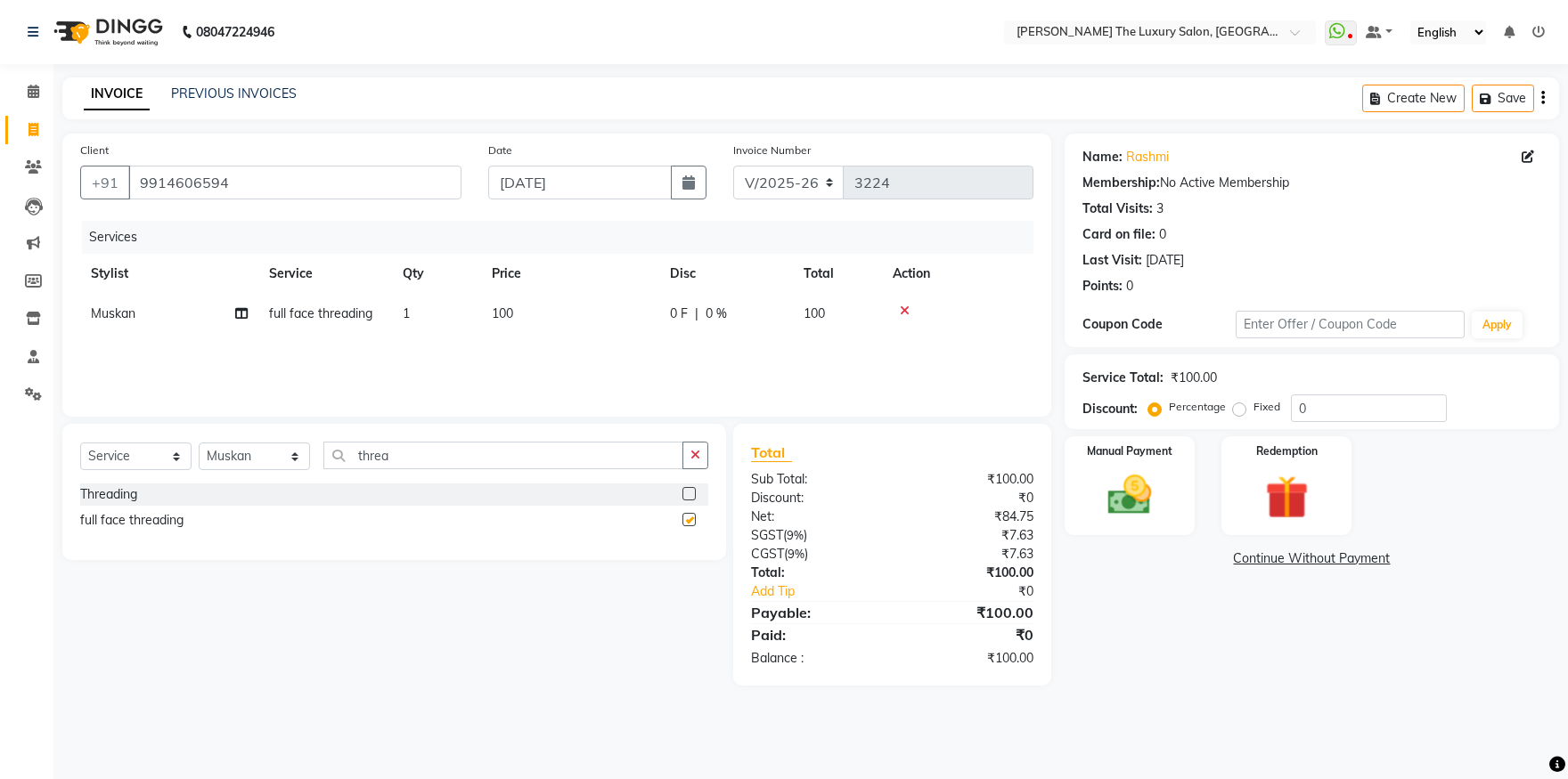
checkbox input "false"
click at [1128, 502] on img at bounding box center [1130, 496] width 74 height 52
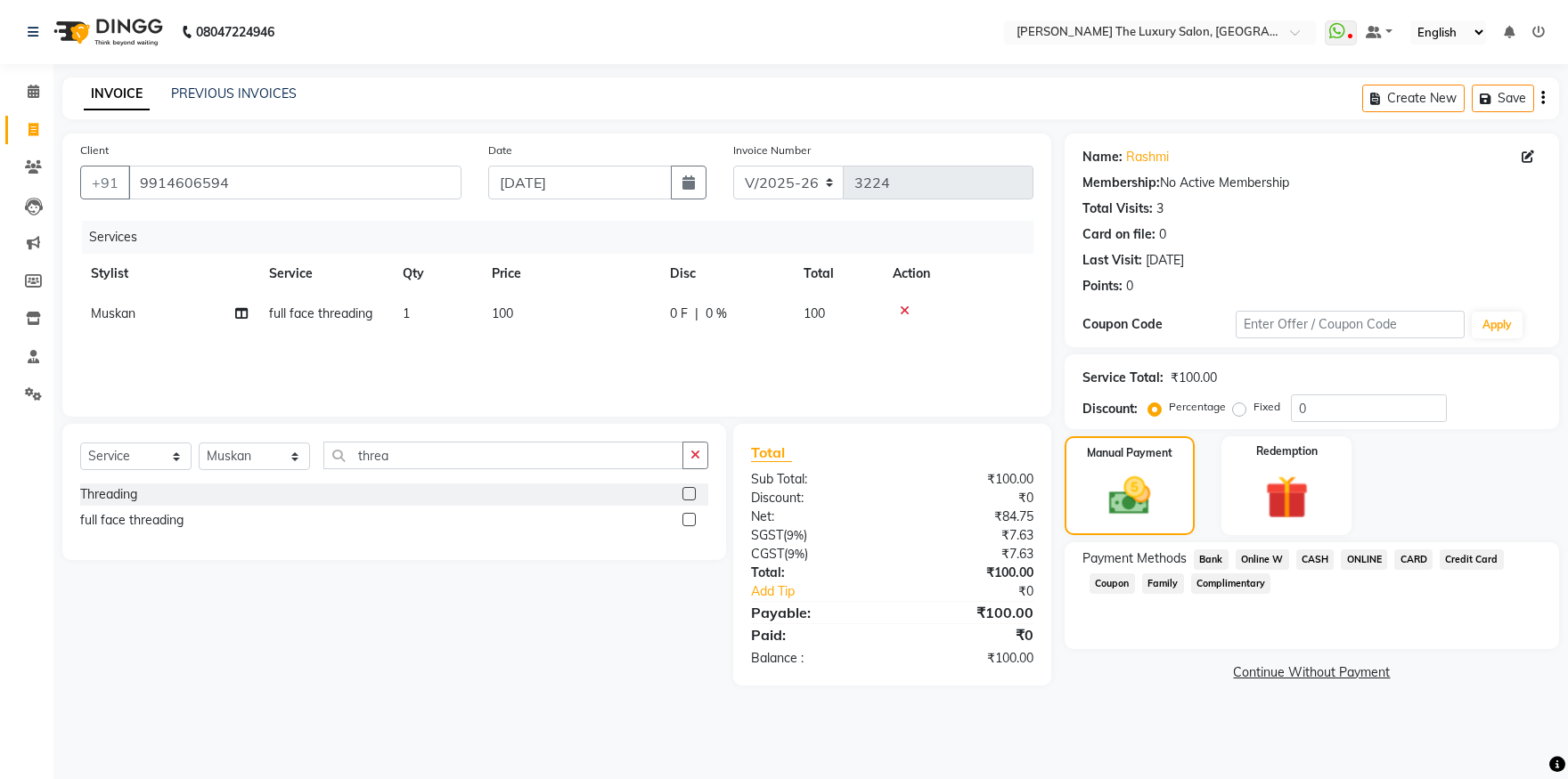
click at [1326, 562] on span "CASH" at bounding box center [1315, 559] width 38 height 21
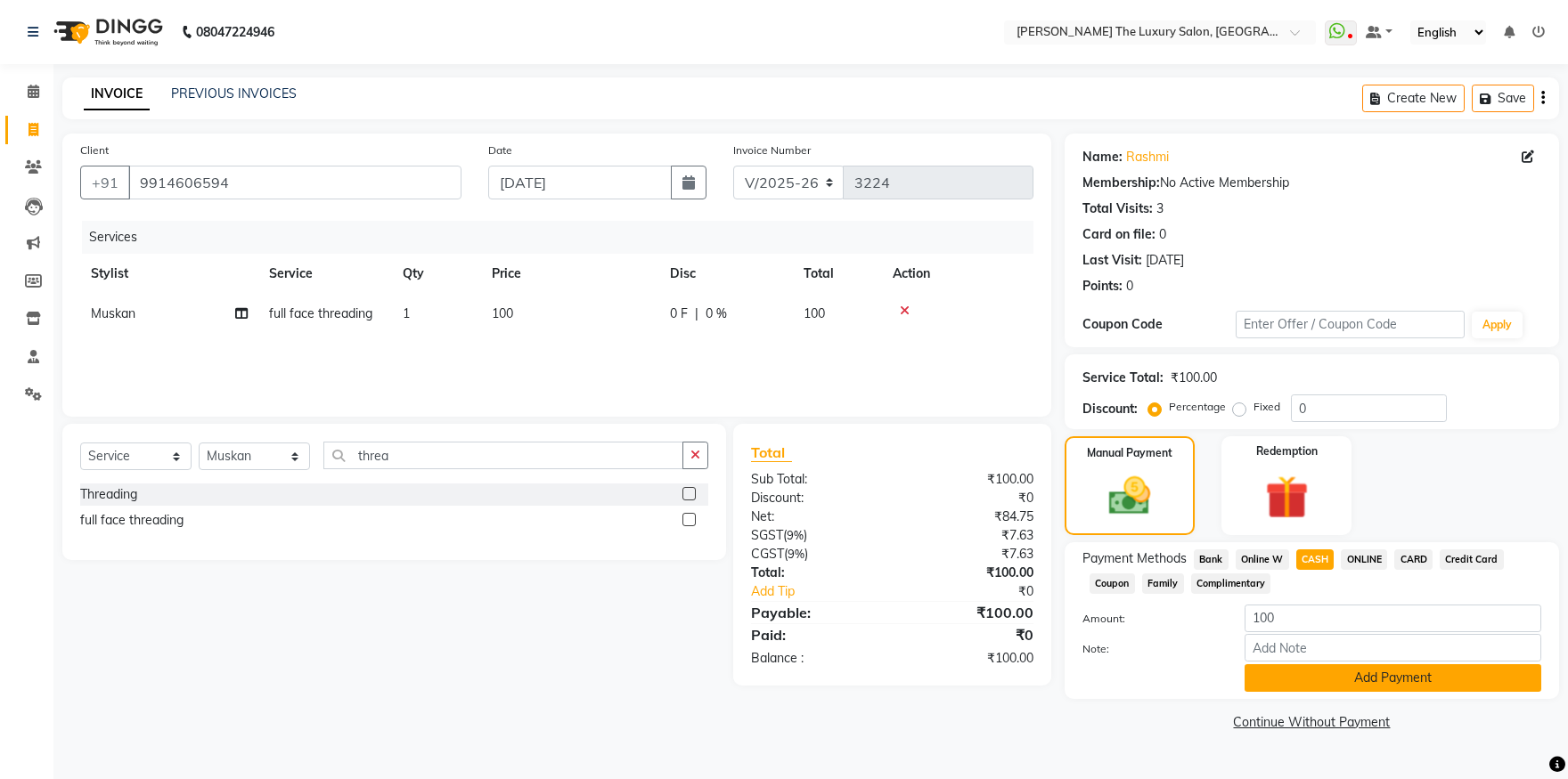
click at [1342, 677] on button "Add Payment" at bounding box center [1393, 678] width 297 height 28
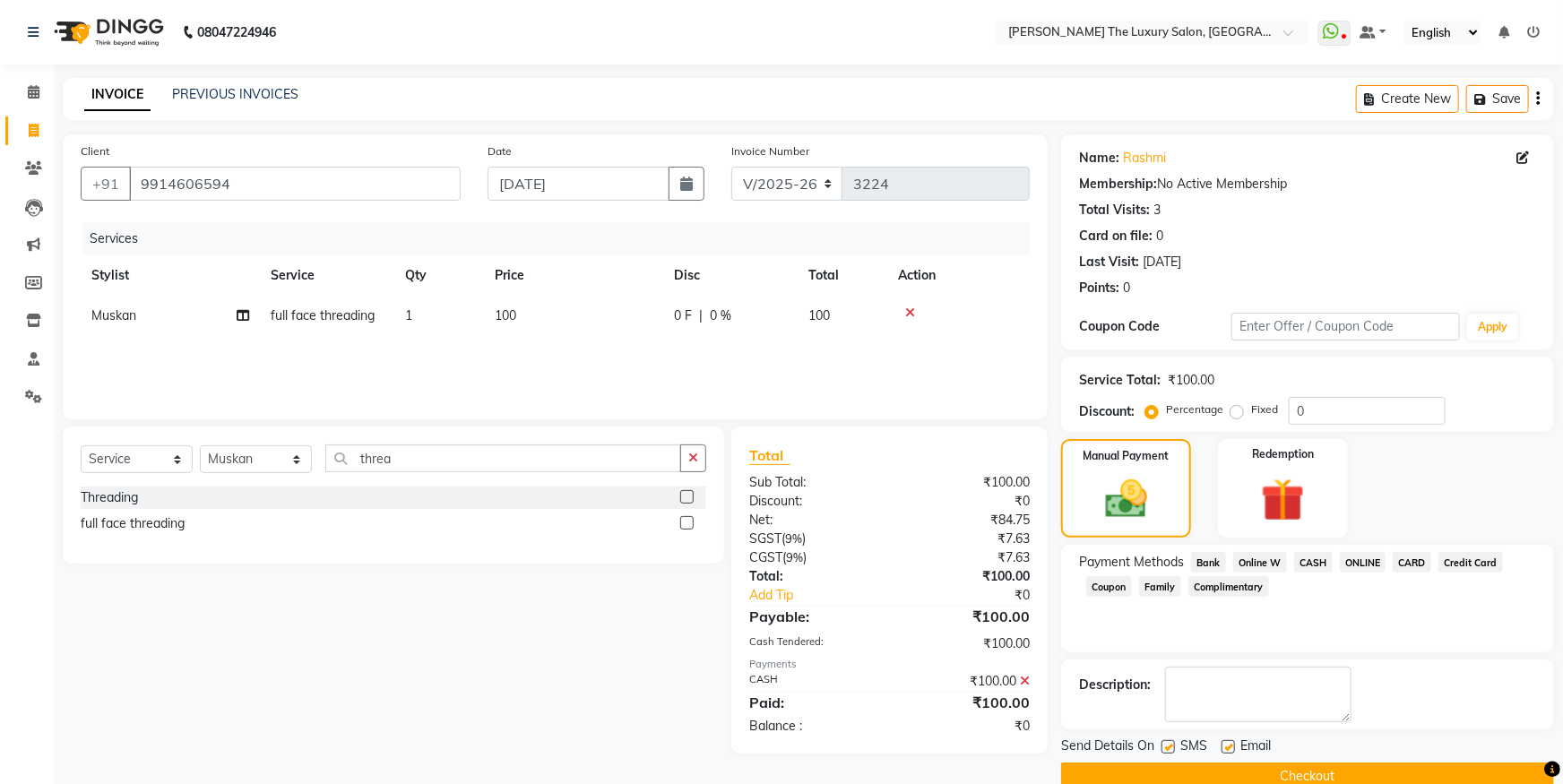
scroll to position [33, 0]
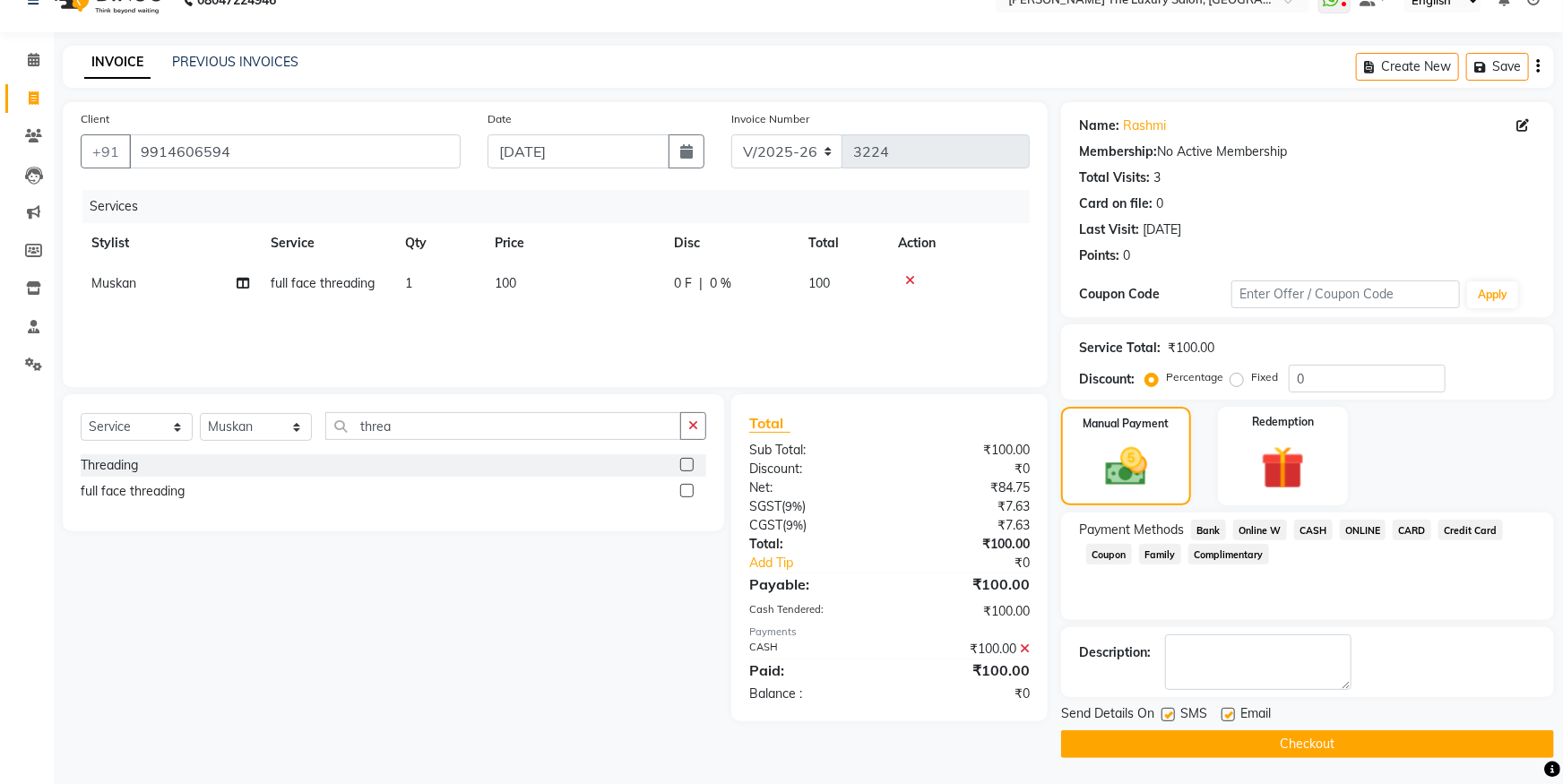
click at [1174, 716] on label at bounding box center [1168, 714] width 14 height 14
click at [1174, 716] on input "checkbox" at bounding box center [1167, 715] width 12 height 12
checkbox input "false"
click at [1235, 712] on label at bounding box center [1228, 714] width 14 height 14
click at [1234, 712] on input "checkbox" at bounding box center [1227, 715] width 12 height 12
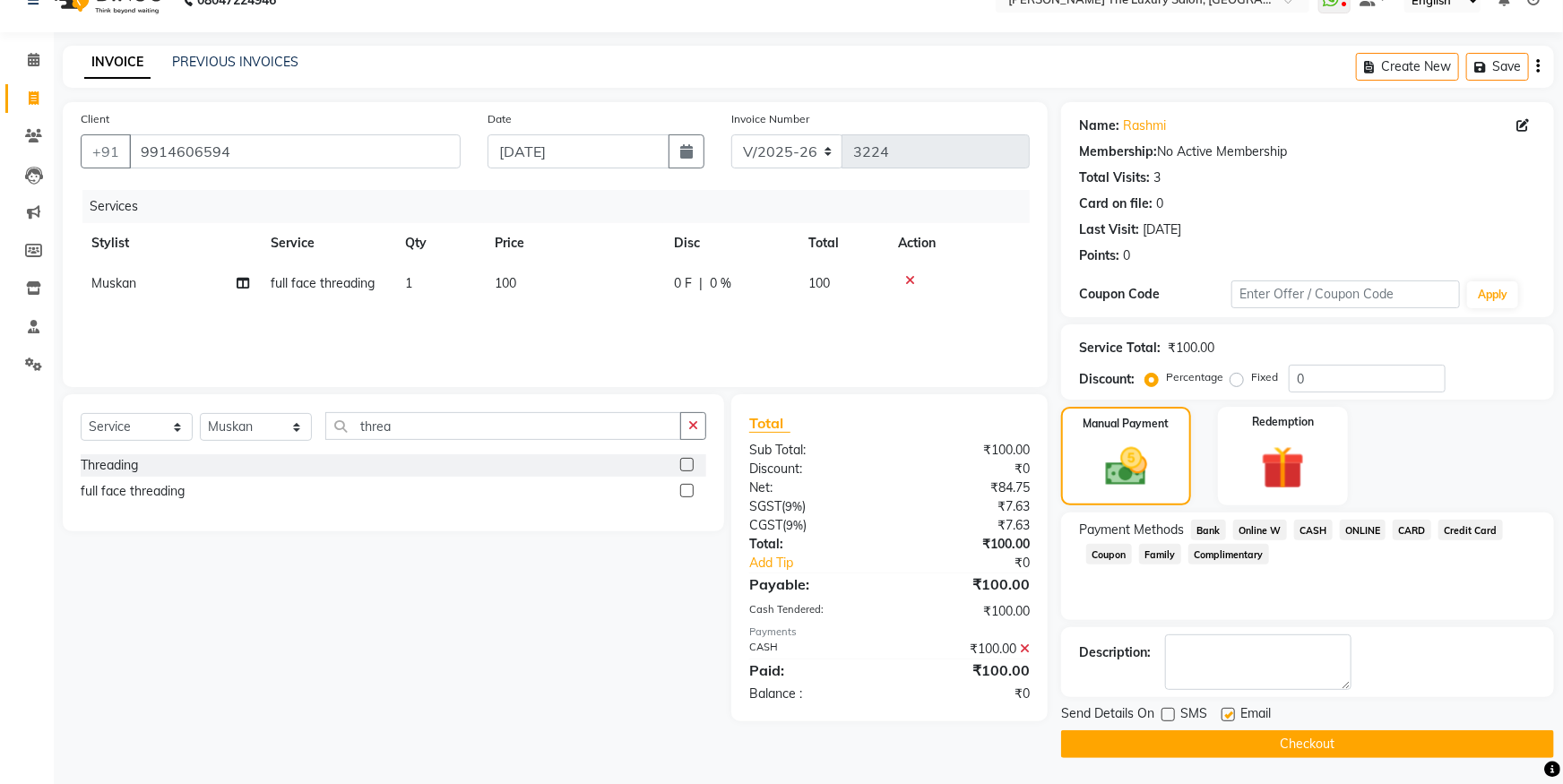
checkbox input "false"
click at [1237, 746] on button "Checkout" at bounding box center [1307, 744] width 493 height 28
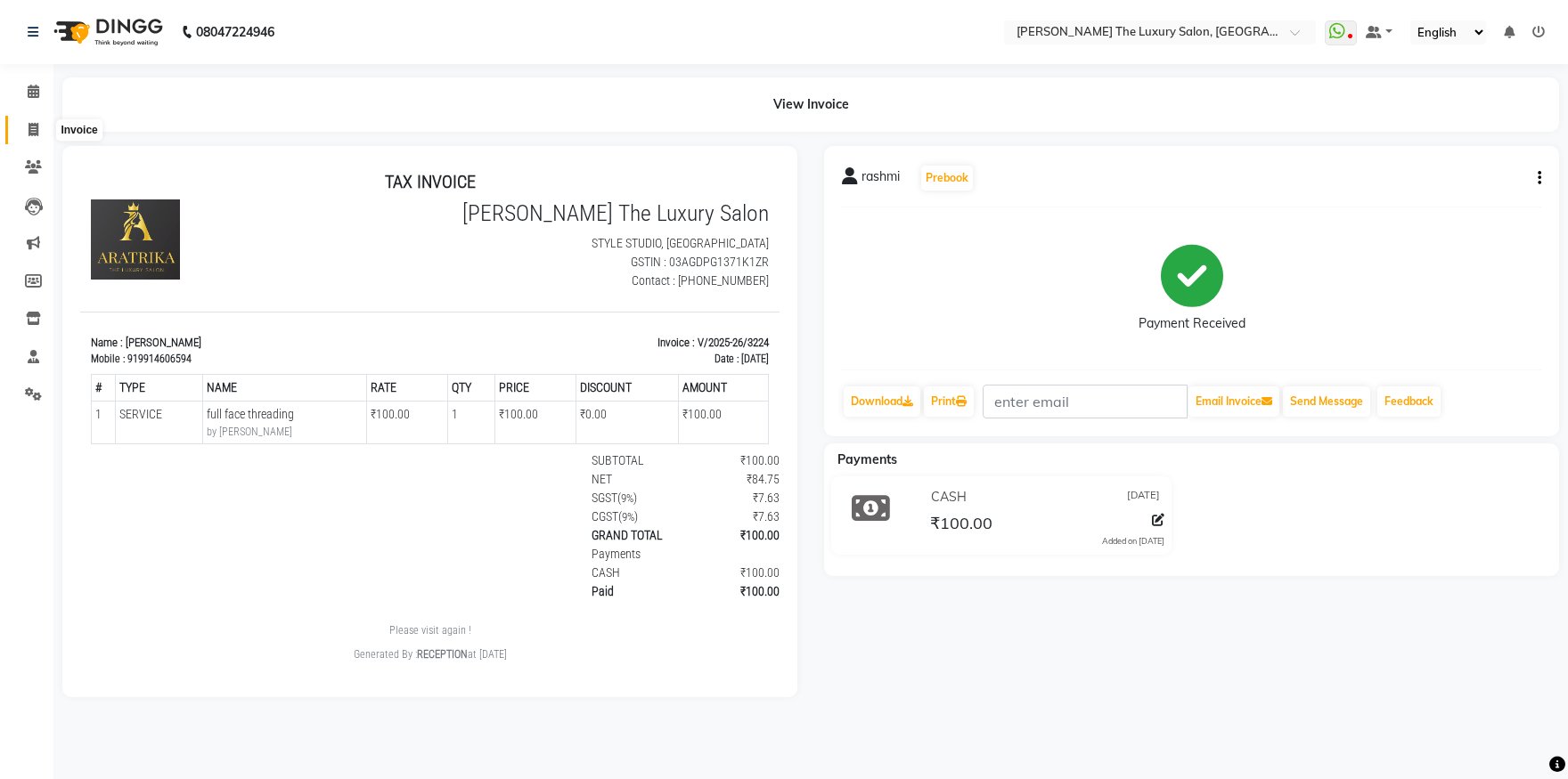
click at [28, 127] on span at bounding box center [33, 130] width 32 height 21
select select "service"
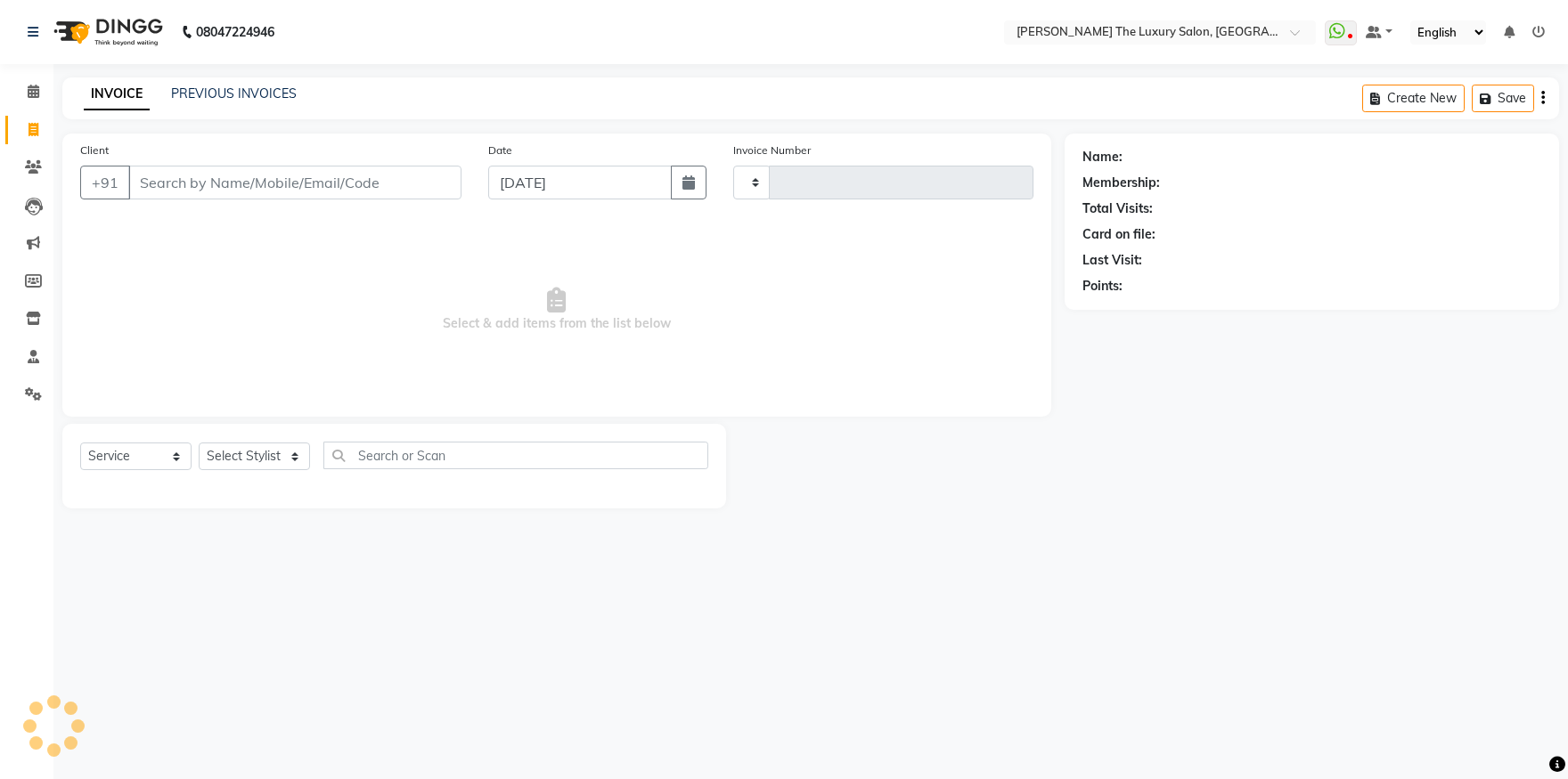
type input "3225"
select select "7179"
click at [298, 182] on input "Client" at bounding box center [294, 183] width 333 height 34
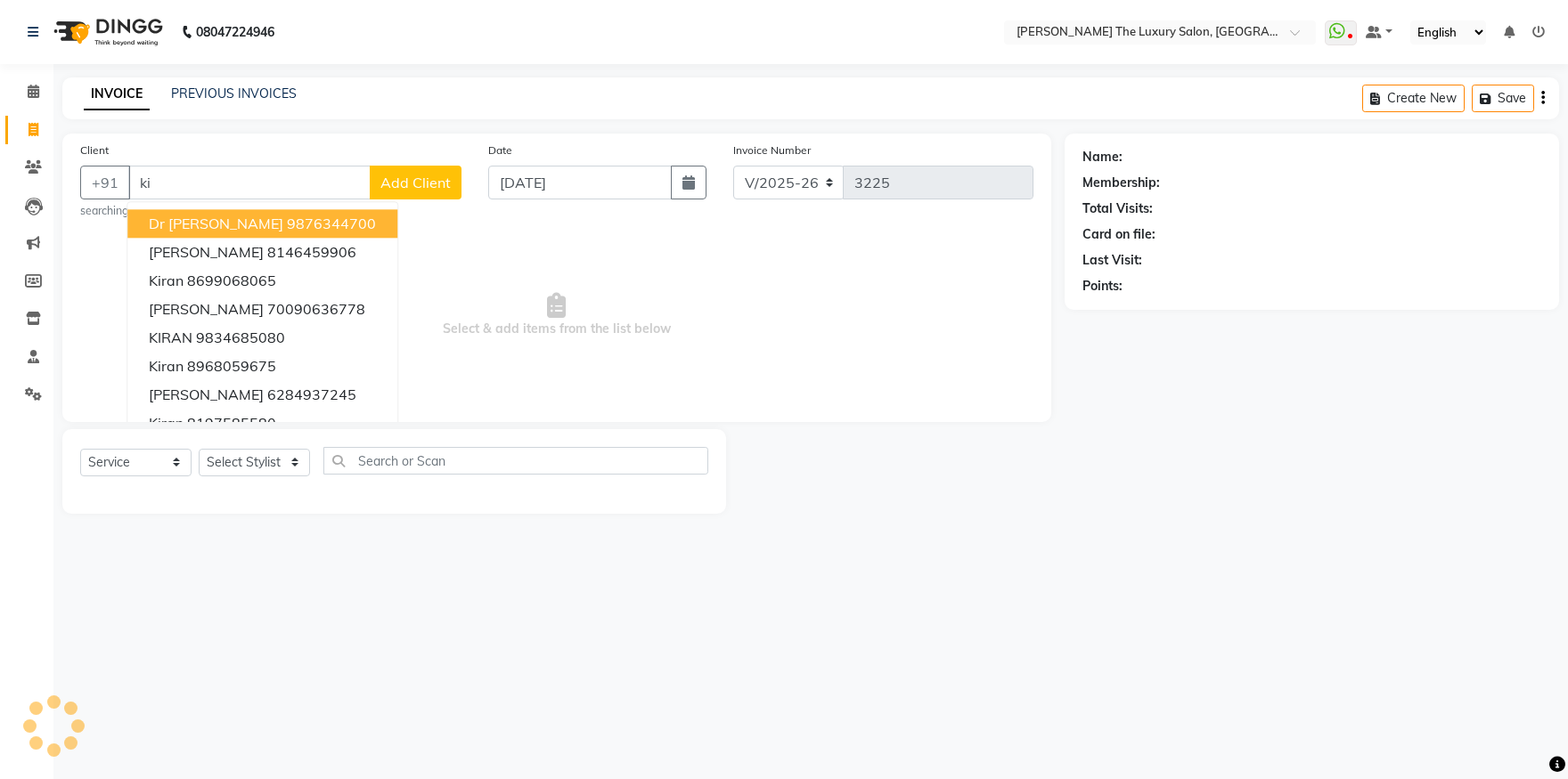
type input "k"
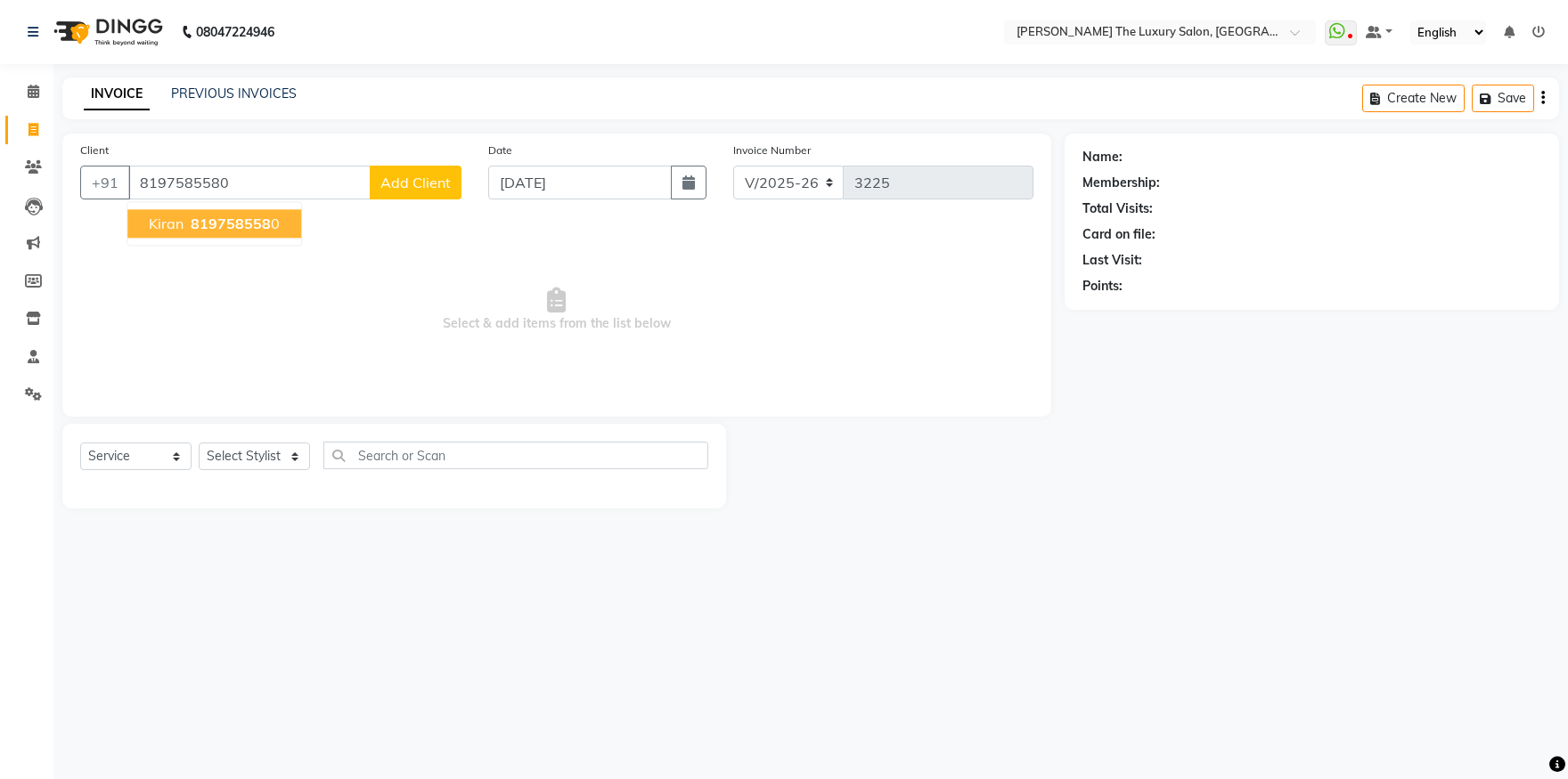
type input "8197585580"
click at [259, 228] on span "819758558" at bounding box center [230, 224] width 80 height 18
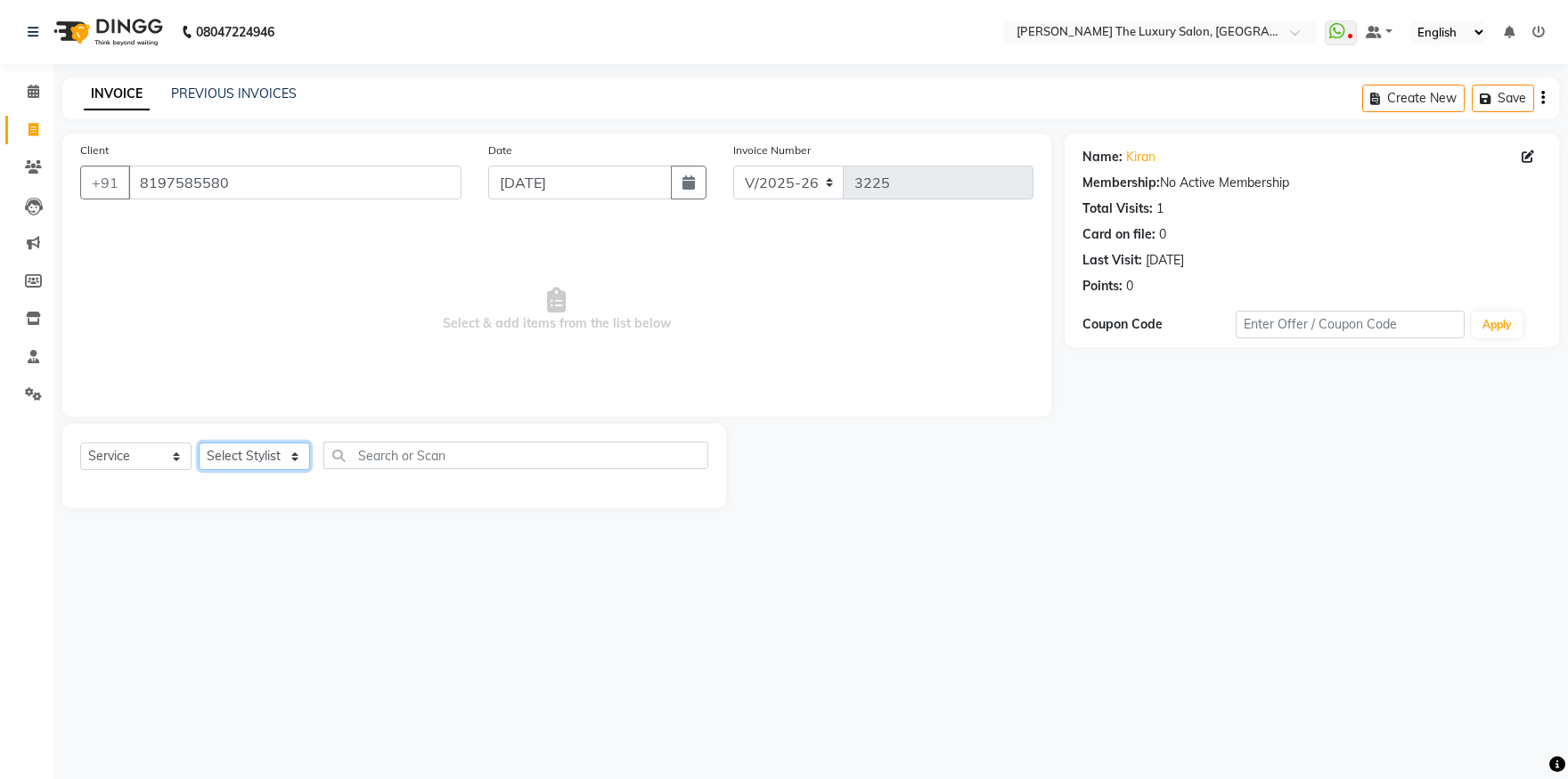
click at [198, 443] on select "Select Stylist amrit arsh ayush Daman Gori Harpreet jasmine matrix Jaswant sing…" at bounding box center [254, 456] width 111 height 28
select select "61750"
click option "sandeep" at bounding box center [0, 0] width 0 height 0
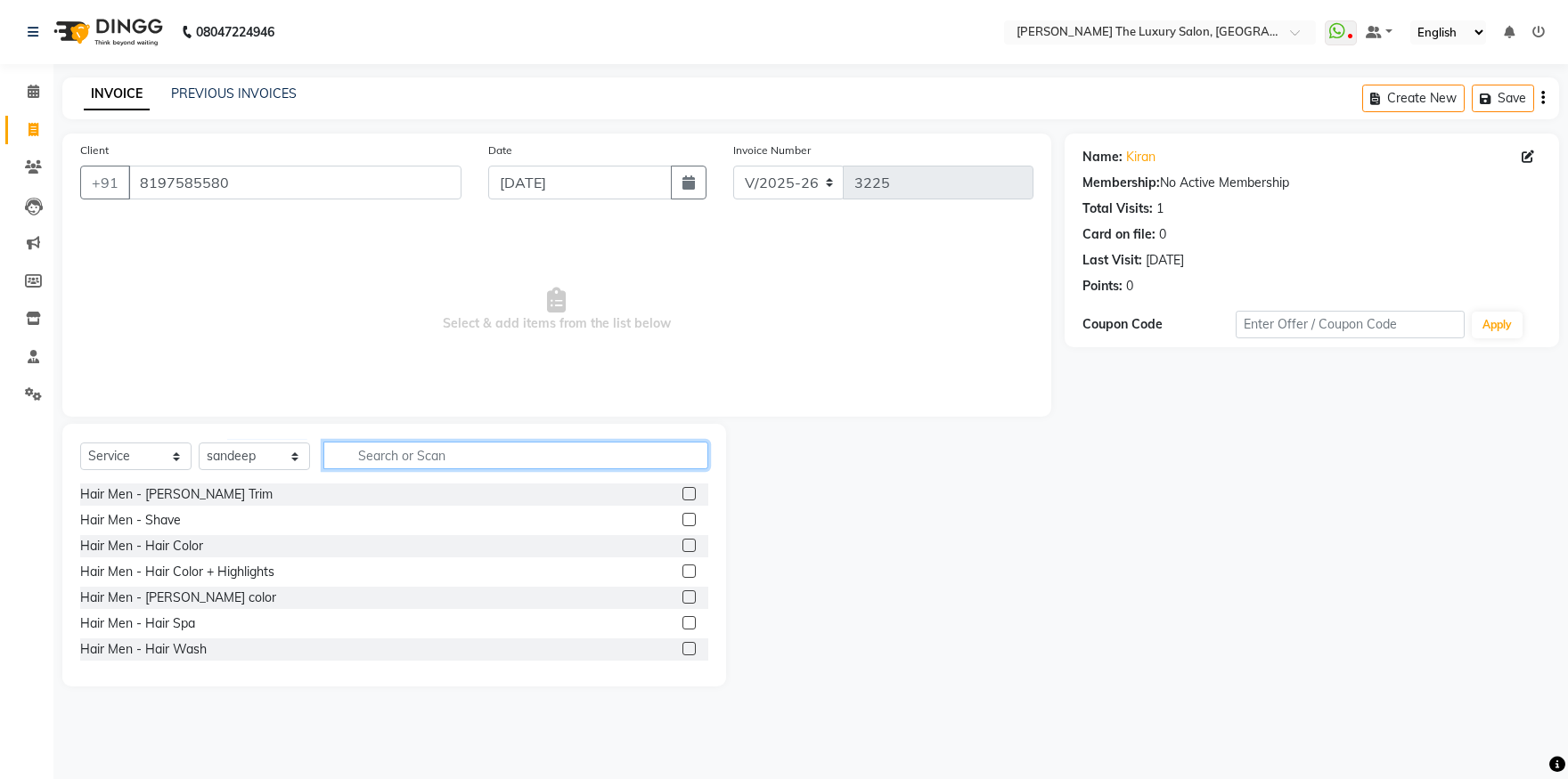
click at [378, 455] on input "text" at bounding box center [516, 455] width 385 height 28
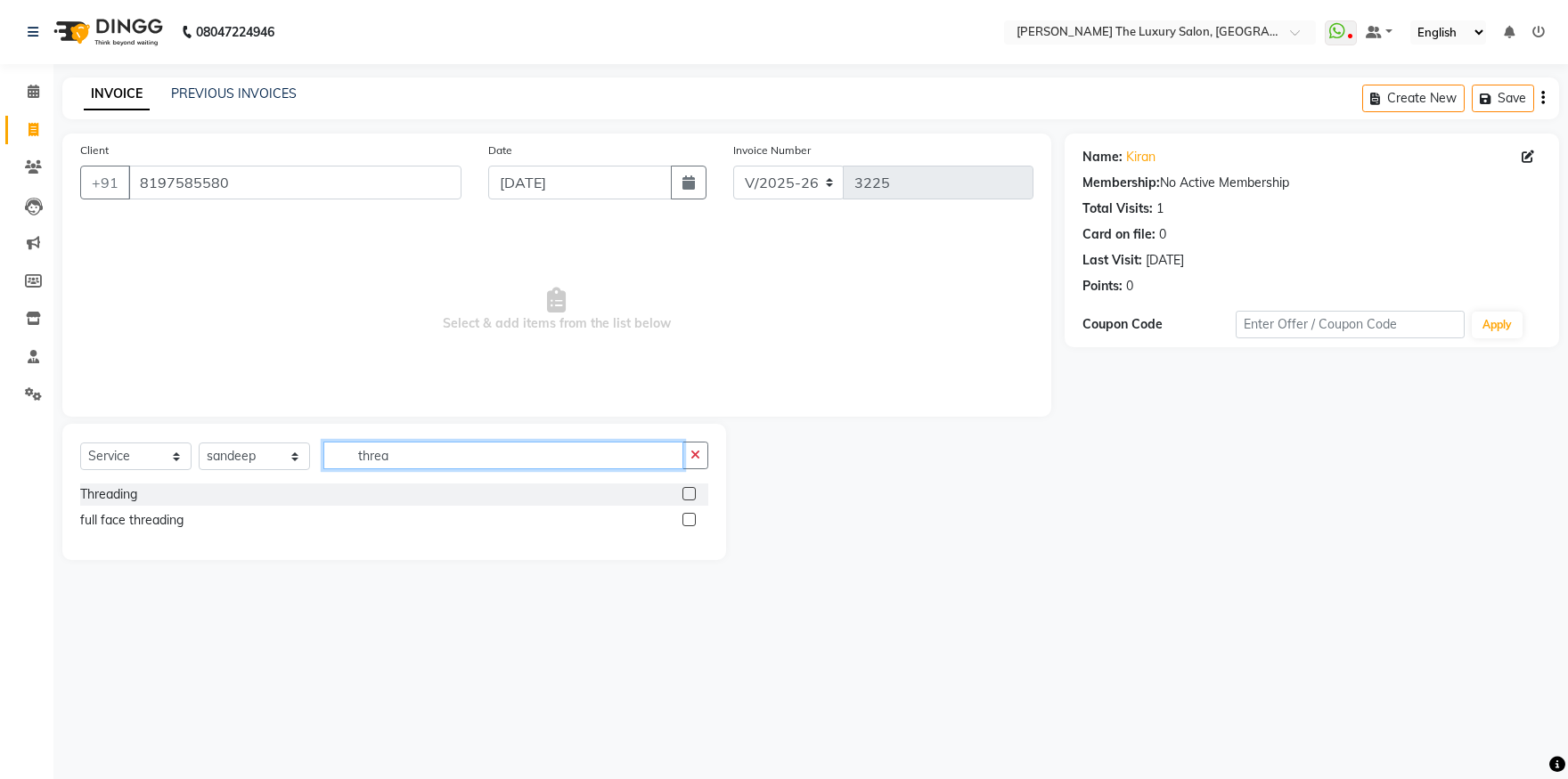
type input "threa"
click at [684, 491] on label at bounding box center [689, 493] width 14 height 14
click at [684, 491] on input "checkbox" at bounding box center [688, 494] width 12 height 12
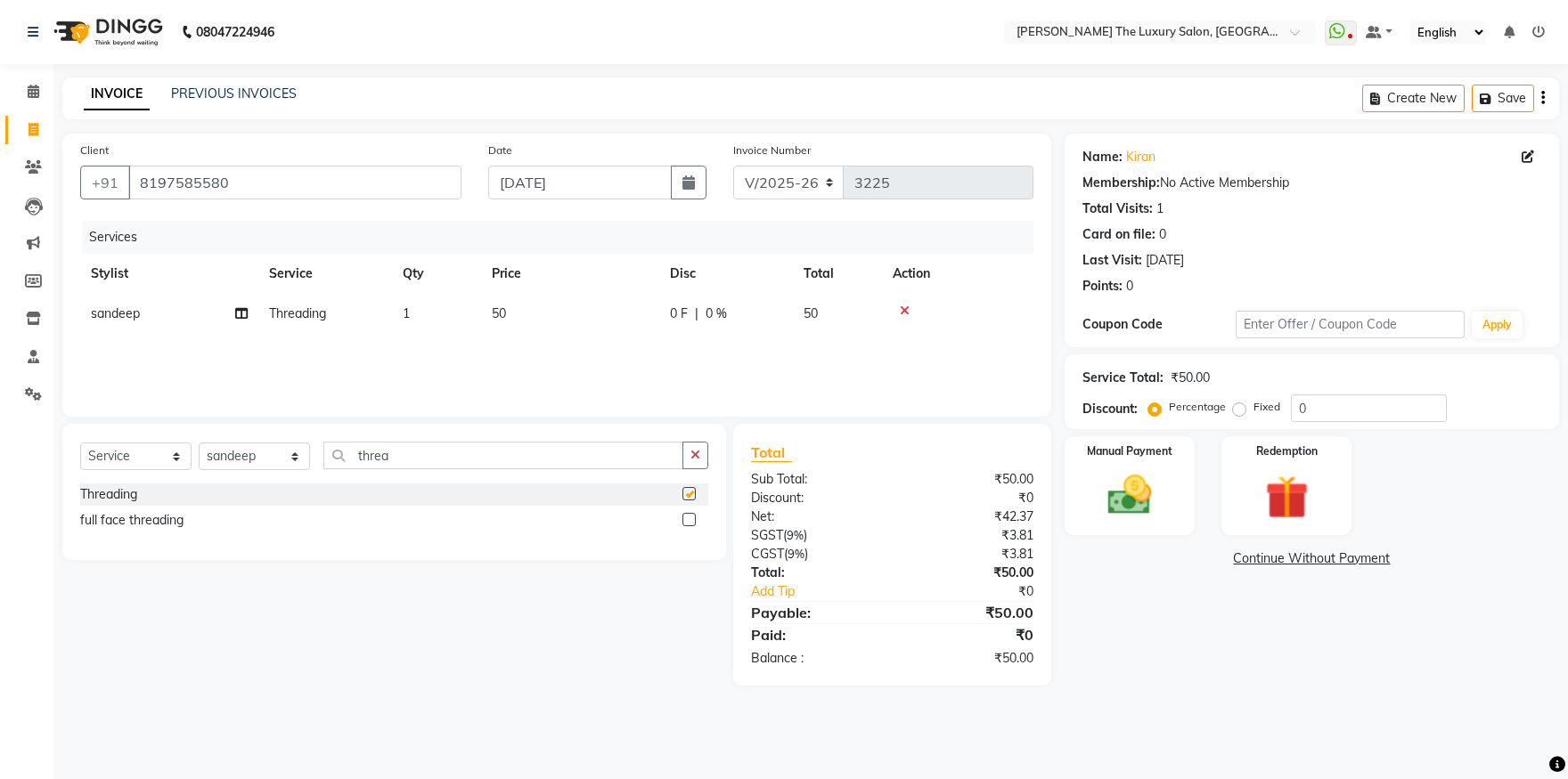
checkbox input "false"
click at [1163, 499] on img at bounding box center [1130, 496] width 74 height 52
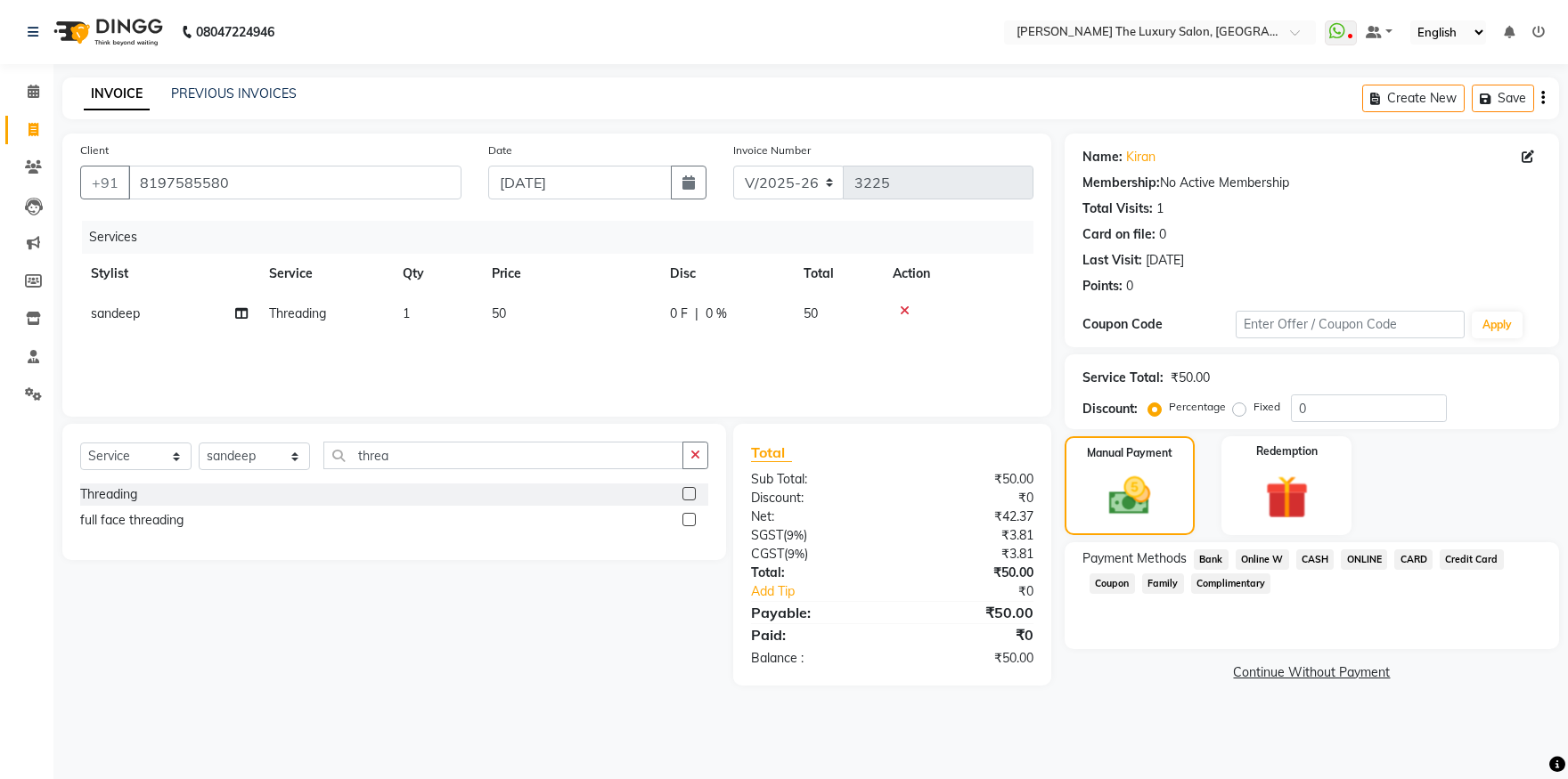
click at [1314, 555] on span "CASH" at bounding box center [1315, 559] width 38 height 21
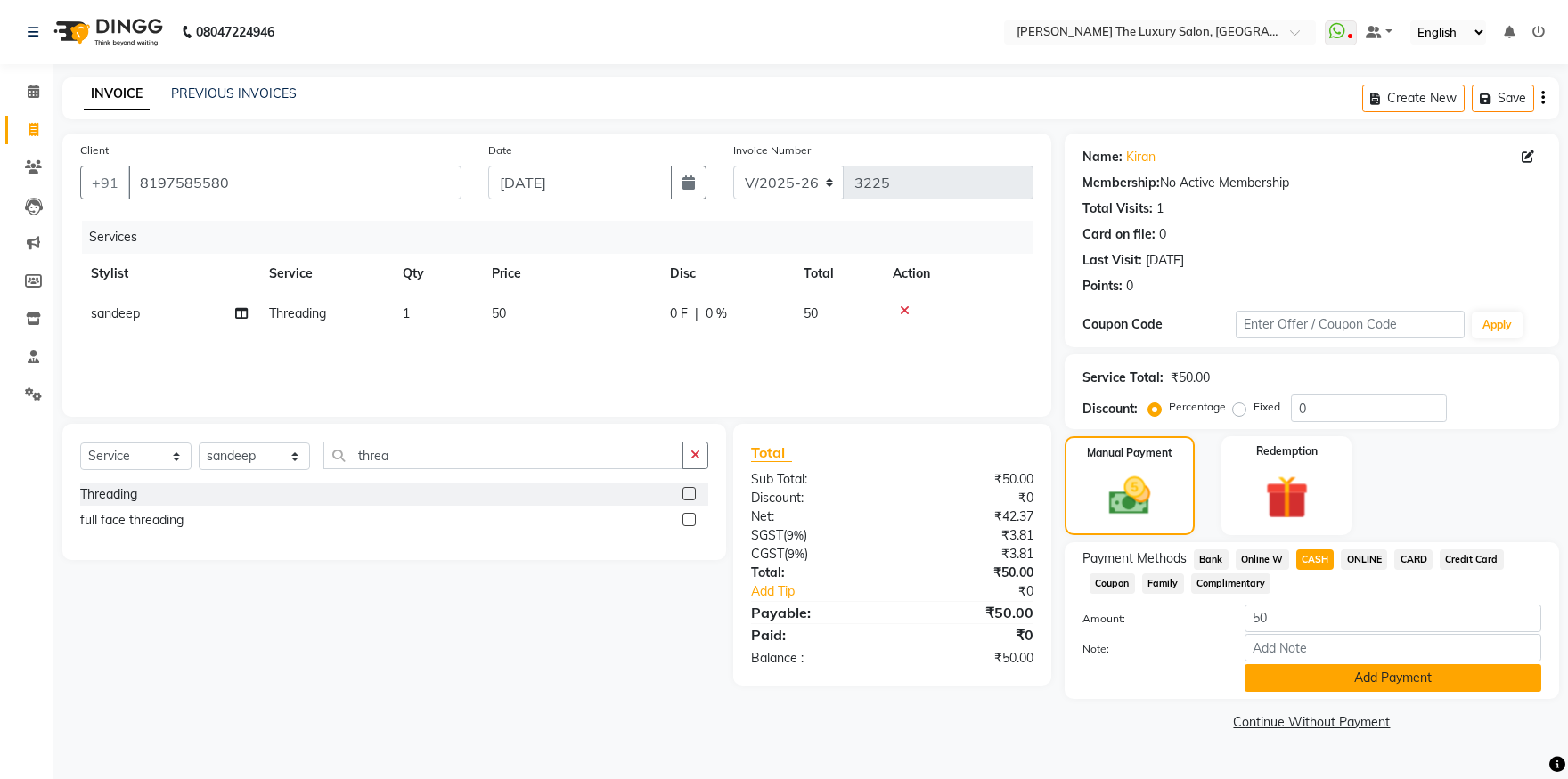
click at [1352, 678] on button "Add Payment" at bounding box center [1393, 678] width 297 height 28
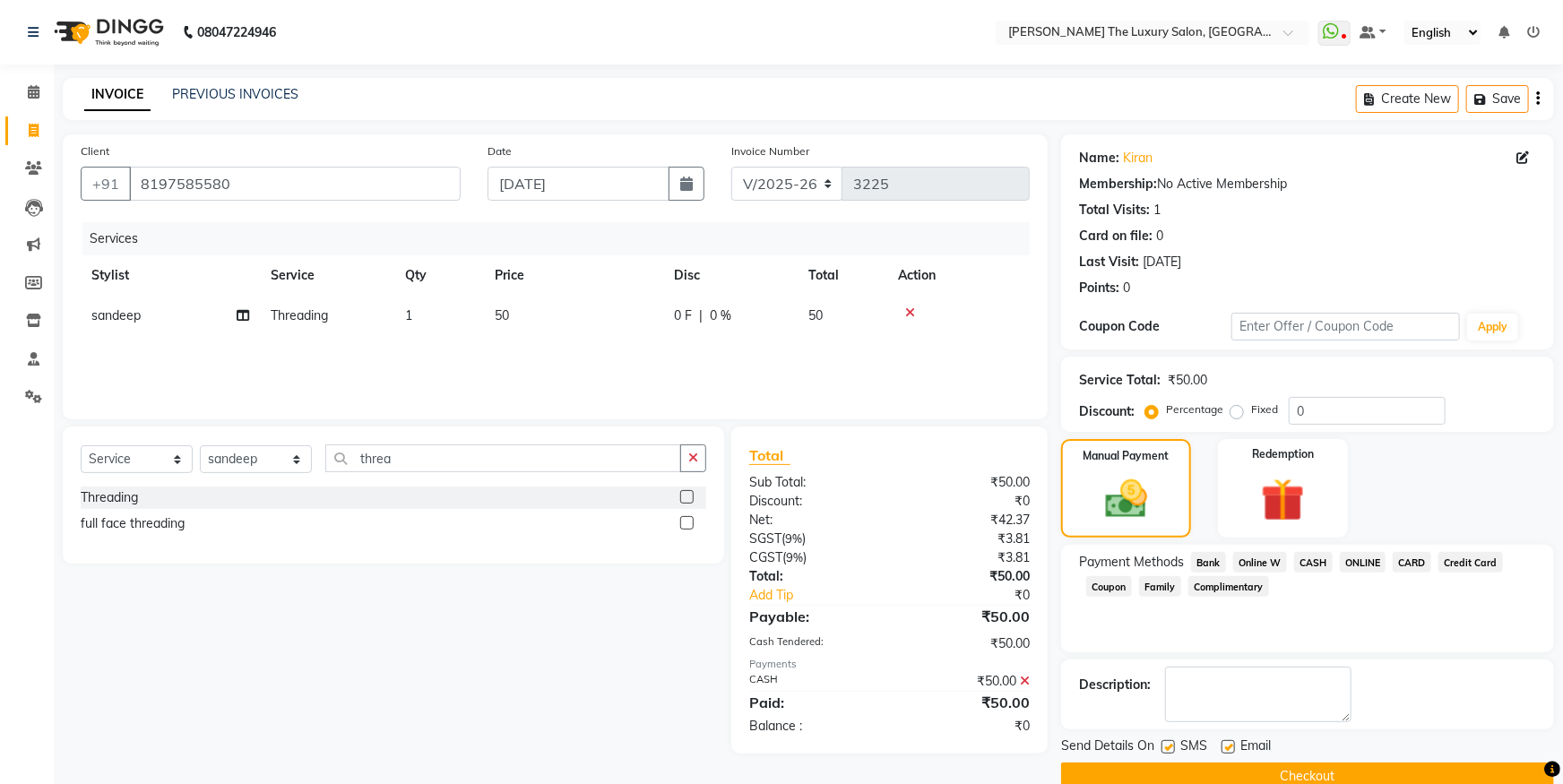
scroll to position [33, 0]
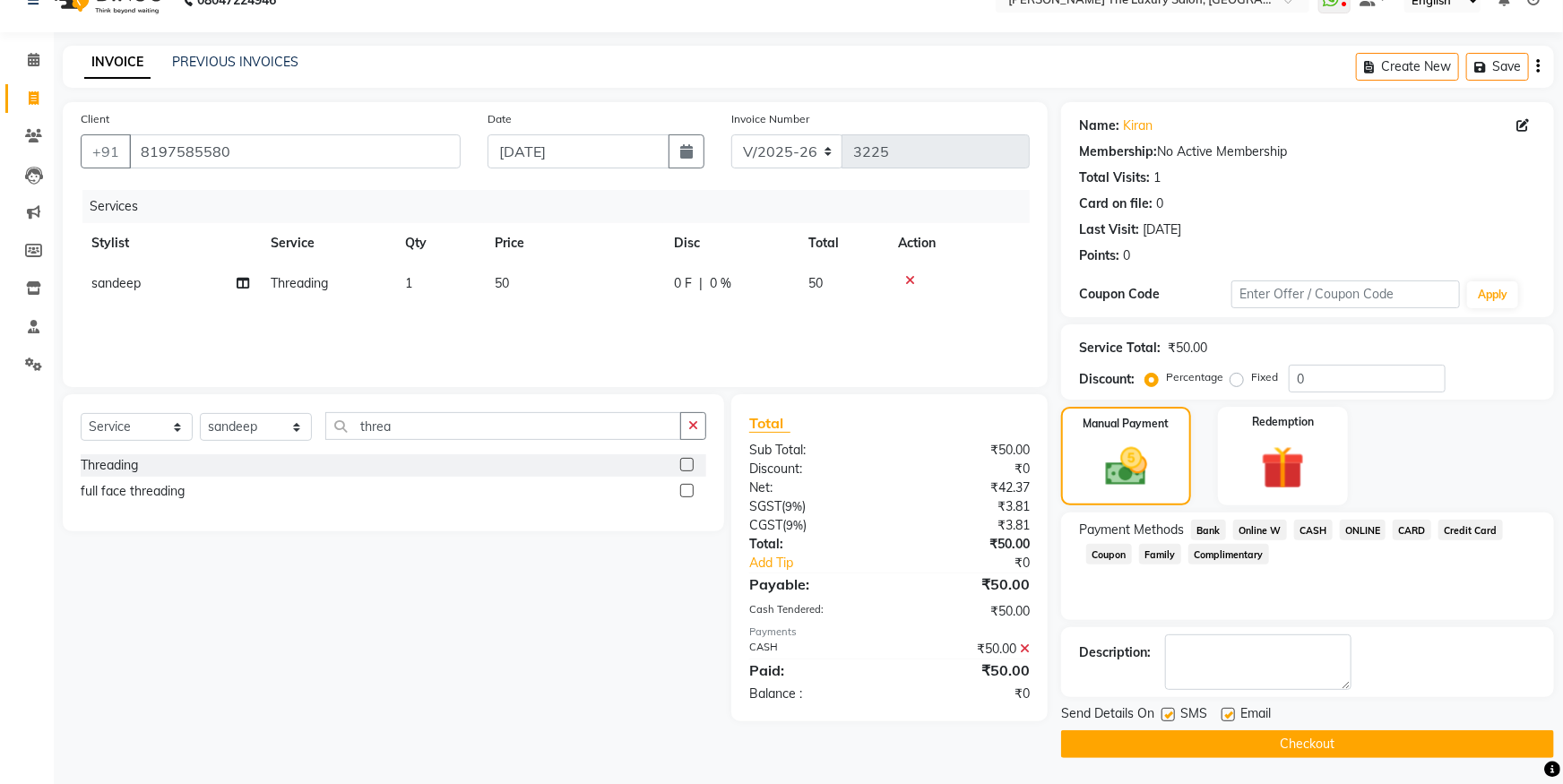
click at [1461, 728] on div "Send Details On SMS Email Checkout" at bounding box center [1307, 730] width 493 height 54
click at [1472, 745] on button "Checkout" at bounding box center [1307, 744] width 493 height 28
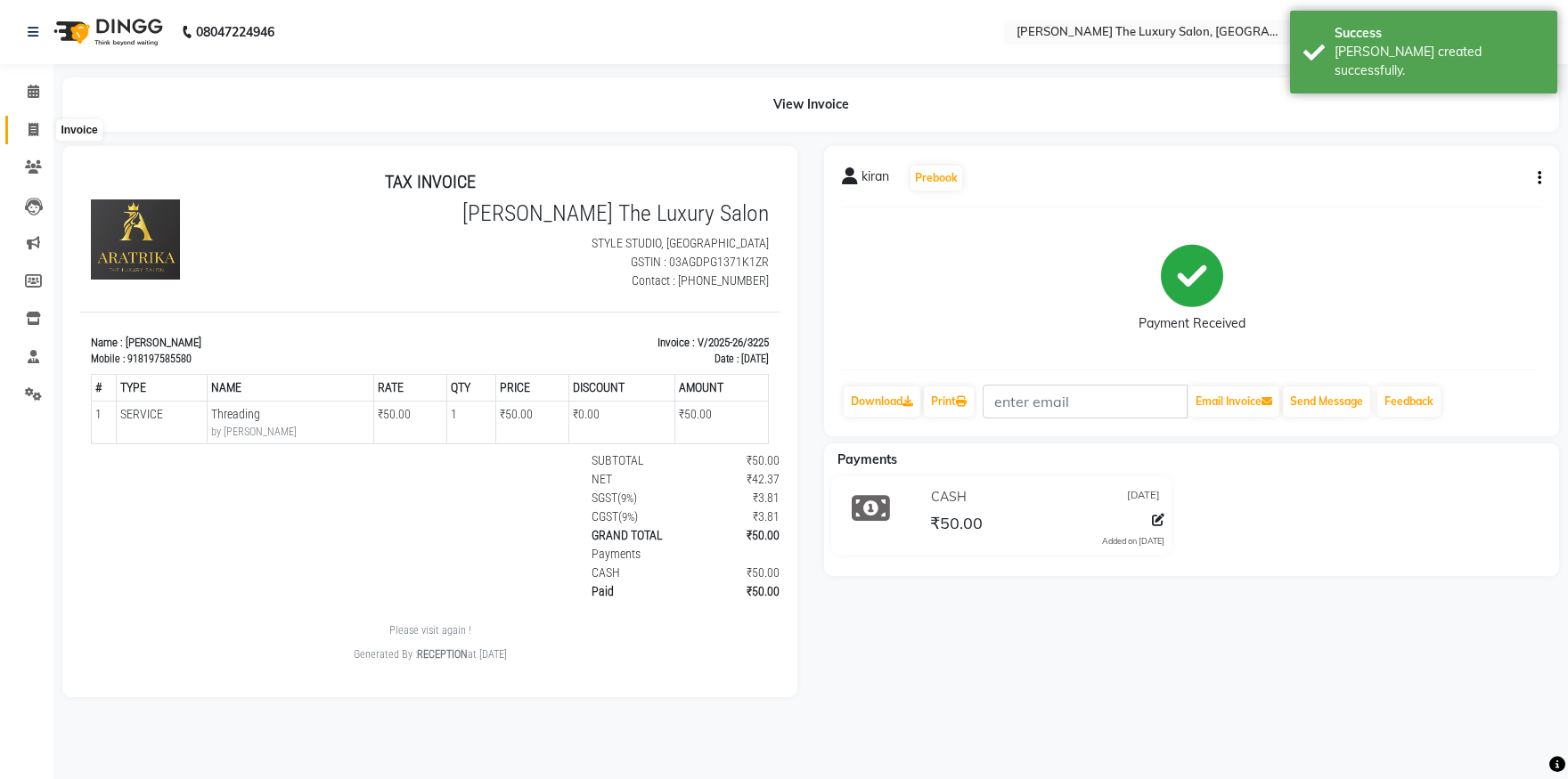
click at [28, 127] on span at bounding box center [33, 130] width 32 height 21
select select "service"
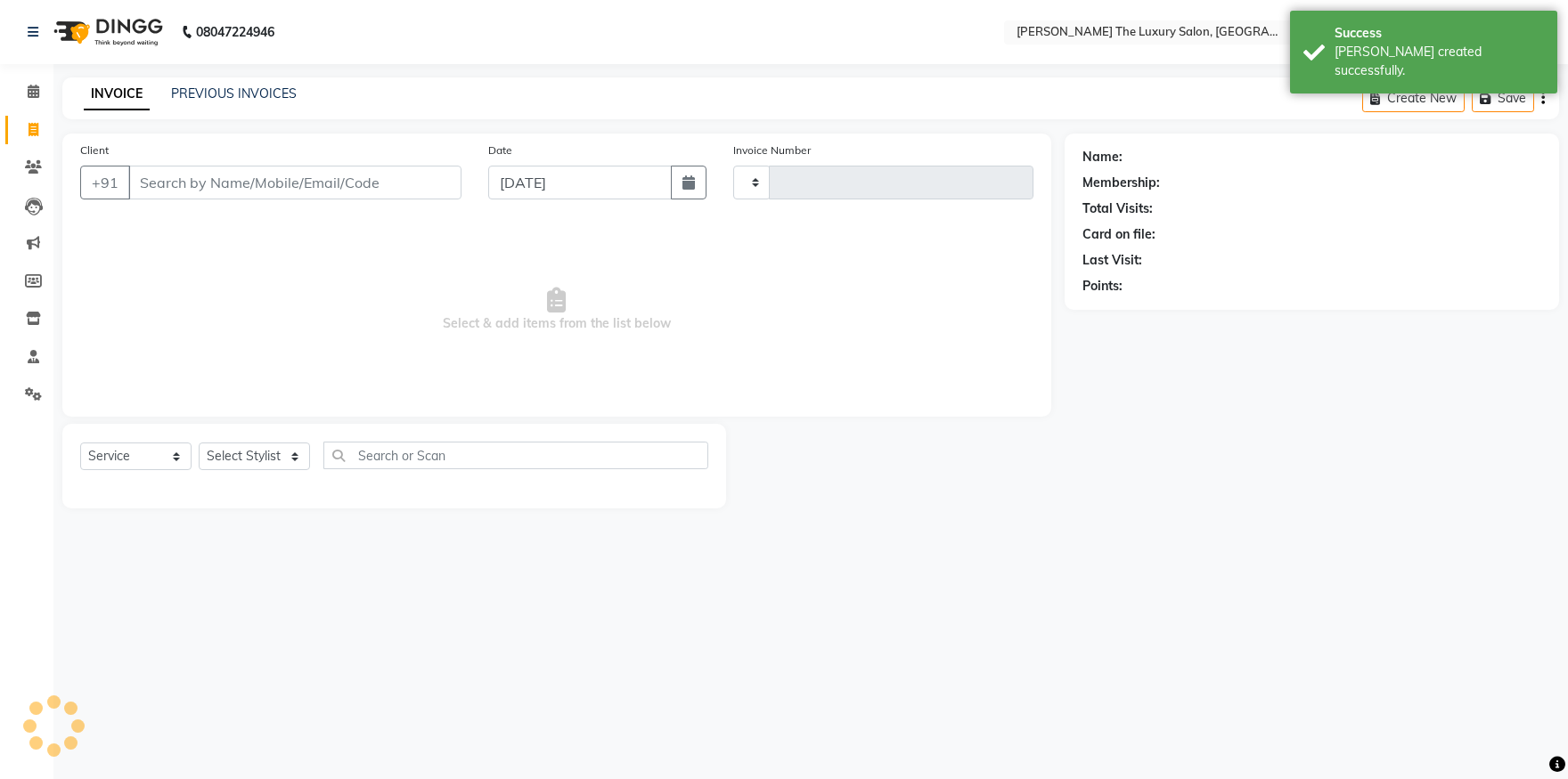
type input "3226"
select select "7179"
click at [187, 184] on input "Client" at bounding box center [294, 183] width 333 height 34
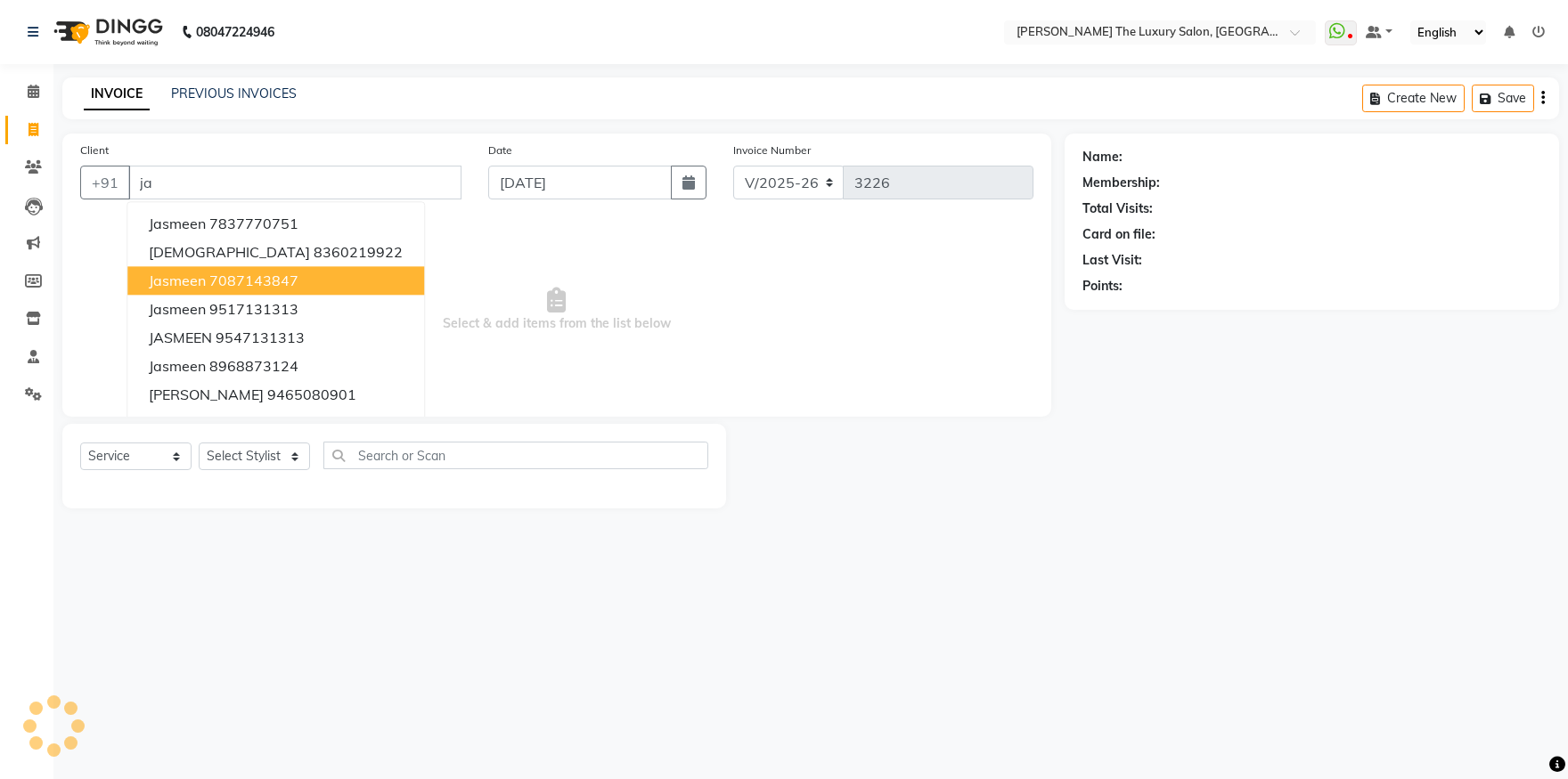
type input "j"
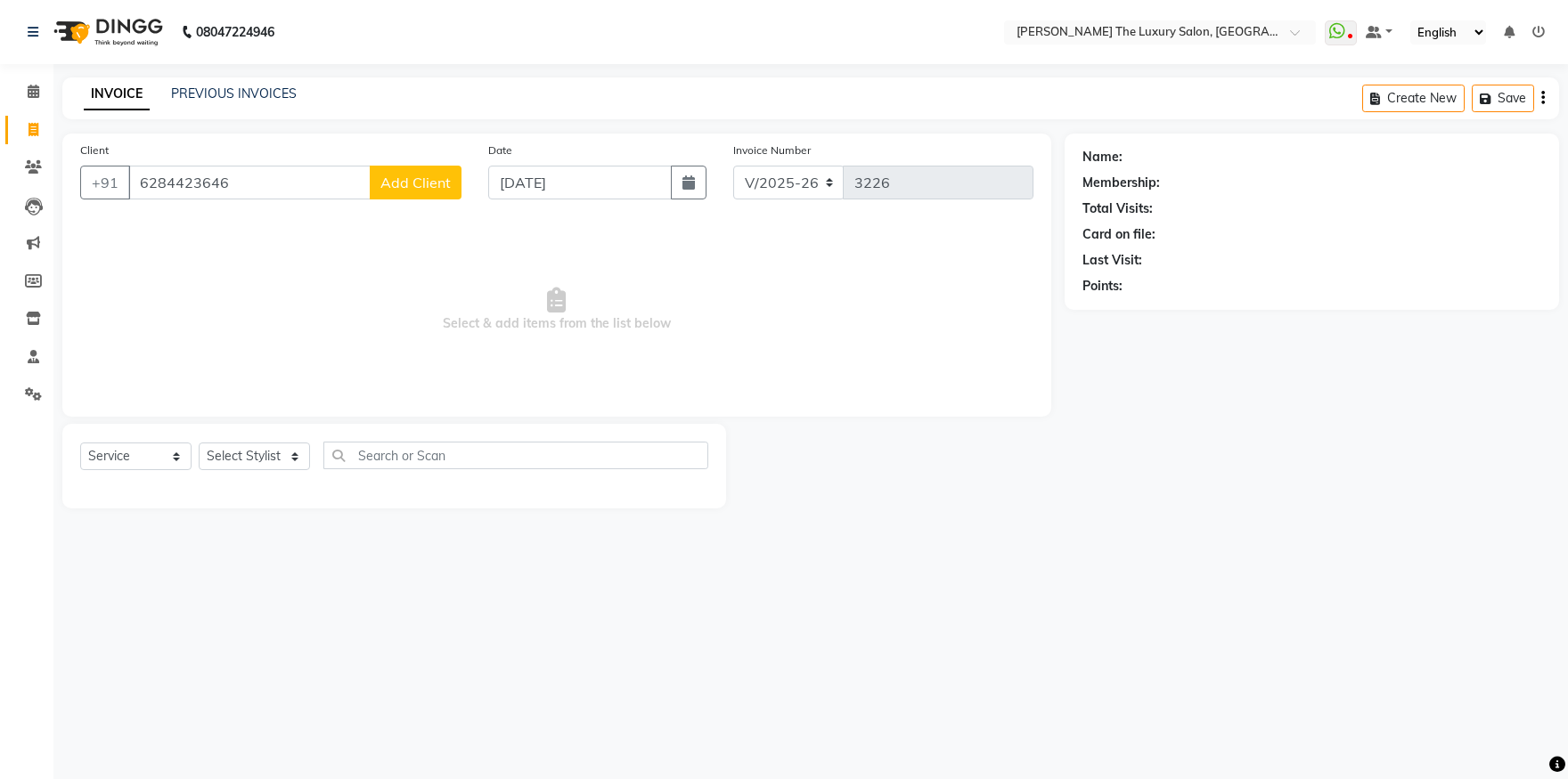
type input "6284423646"
click at [378, 181] on button "Add Client" at bounding box center [416, 183] width 92 height 34
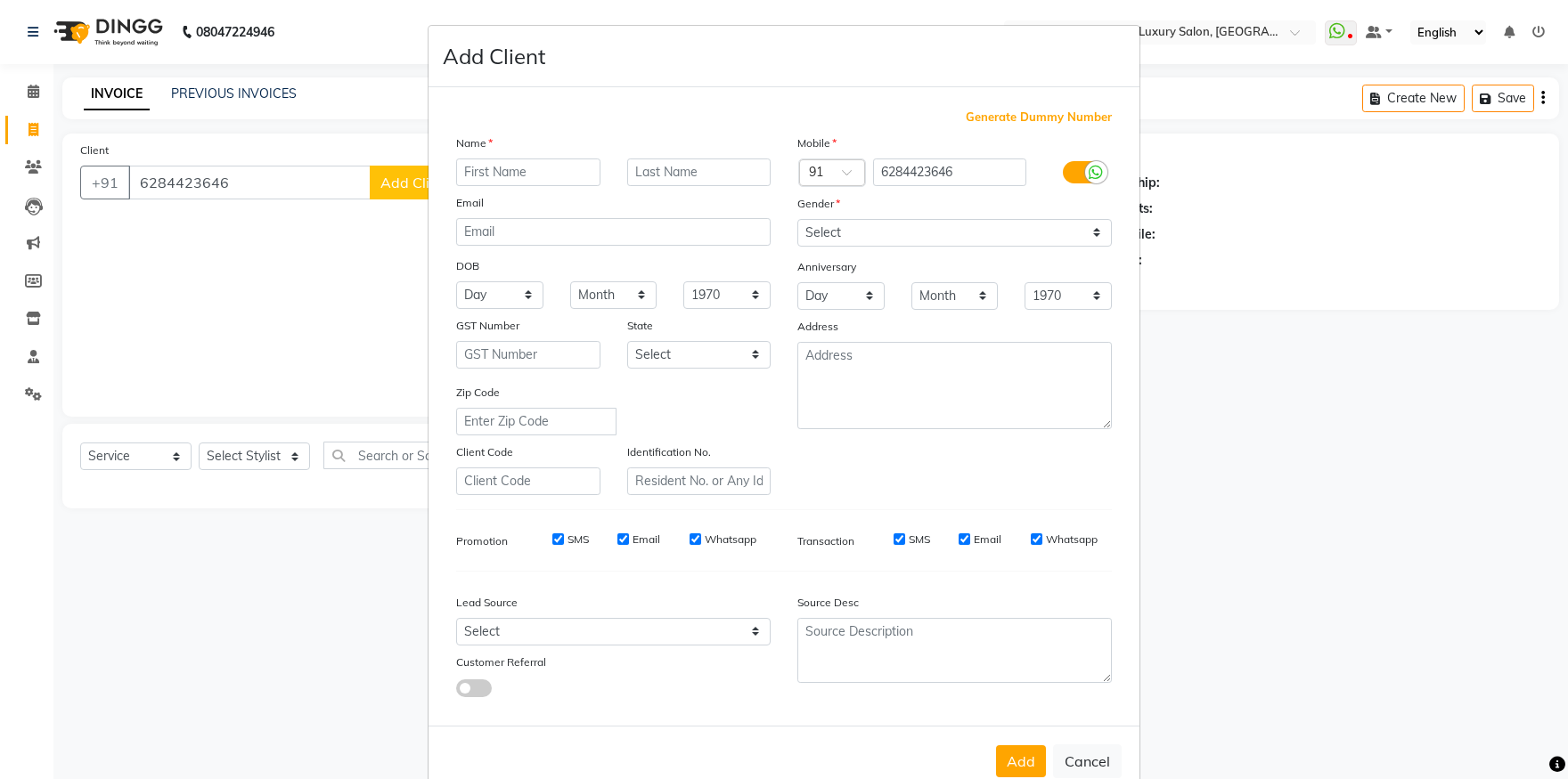
click at [483, 166] on input "text" at bounding box center [529, 172] width 144 height 28
type input "jasmeet"
click at [798, 219] on select "Select Male Female Other Prefer Not To Say" at bounding box center [955, 233] width 315 height 28
select select "female"
click option "Female" at bounding box center [0, 0] width 0 height 0
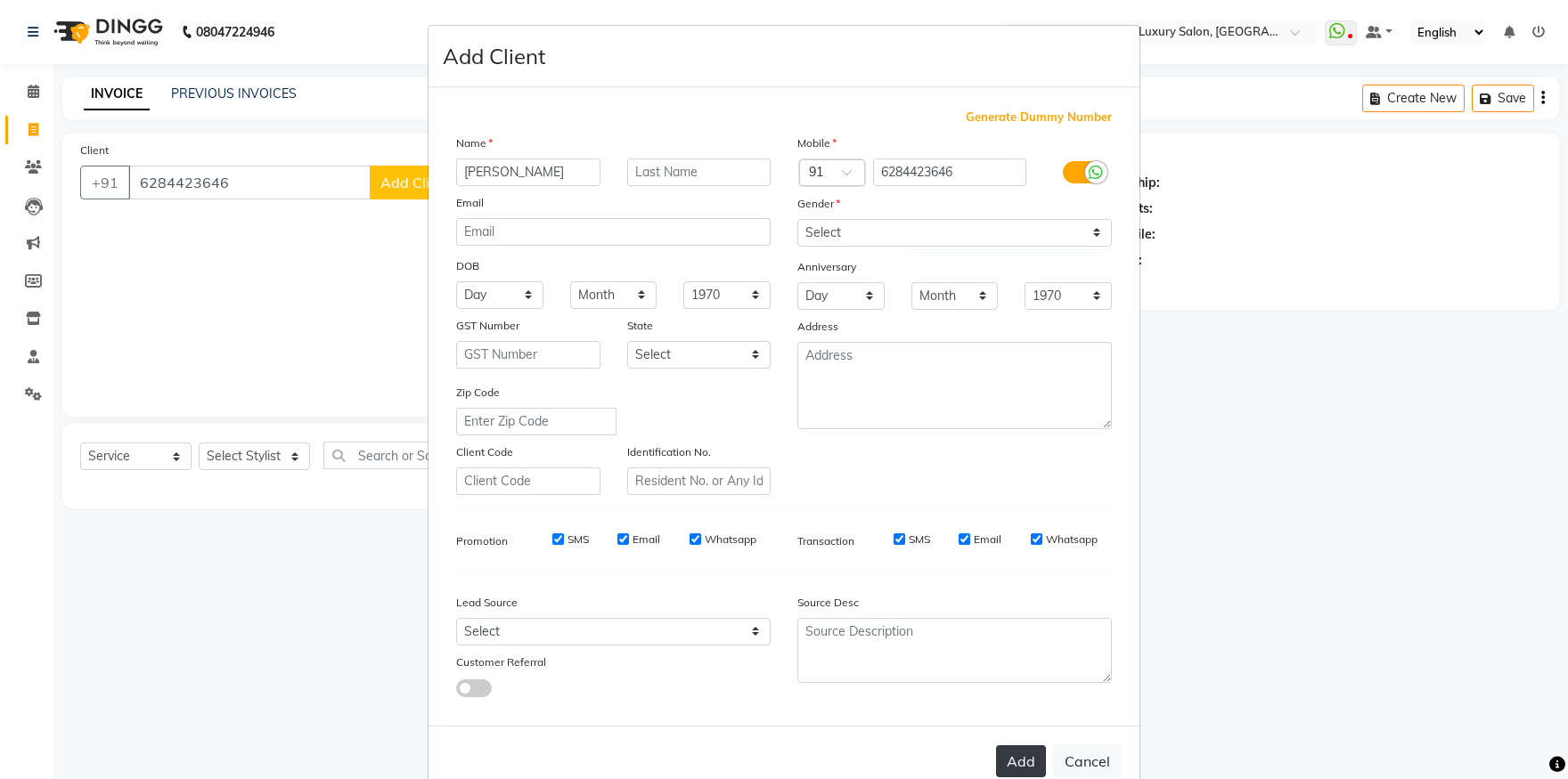
click at [1026, 773] on button "Add" at bounding box center [1020, 762] width 50 height 32
select select
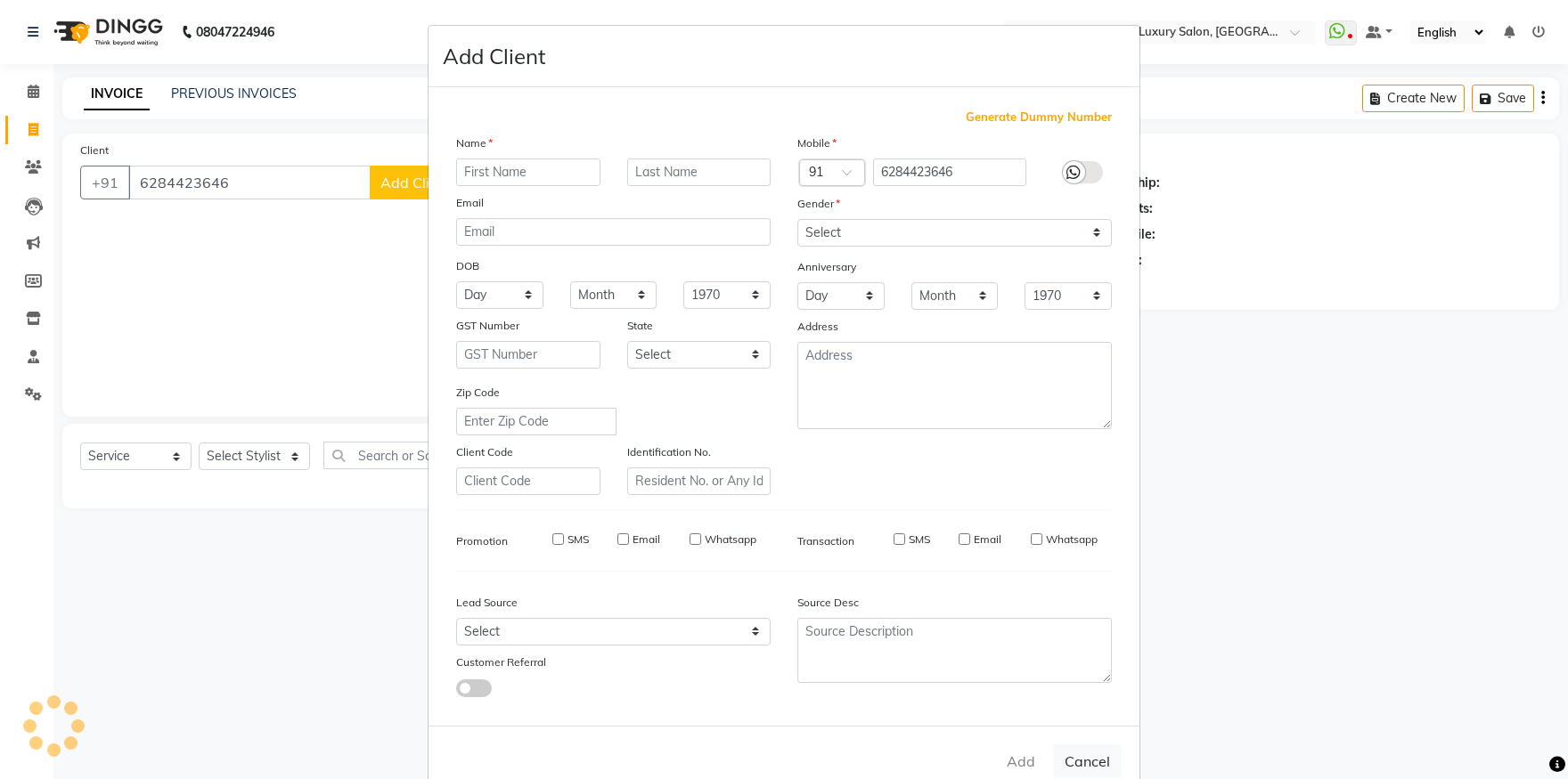
select select
checkbox input "false"
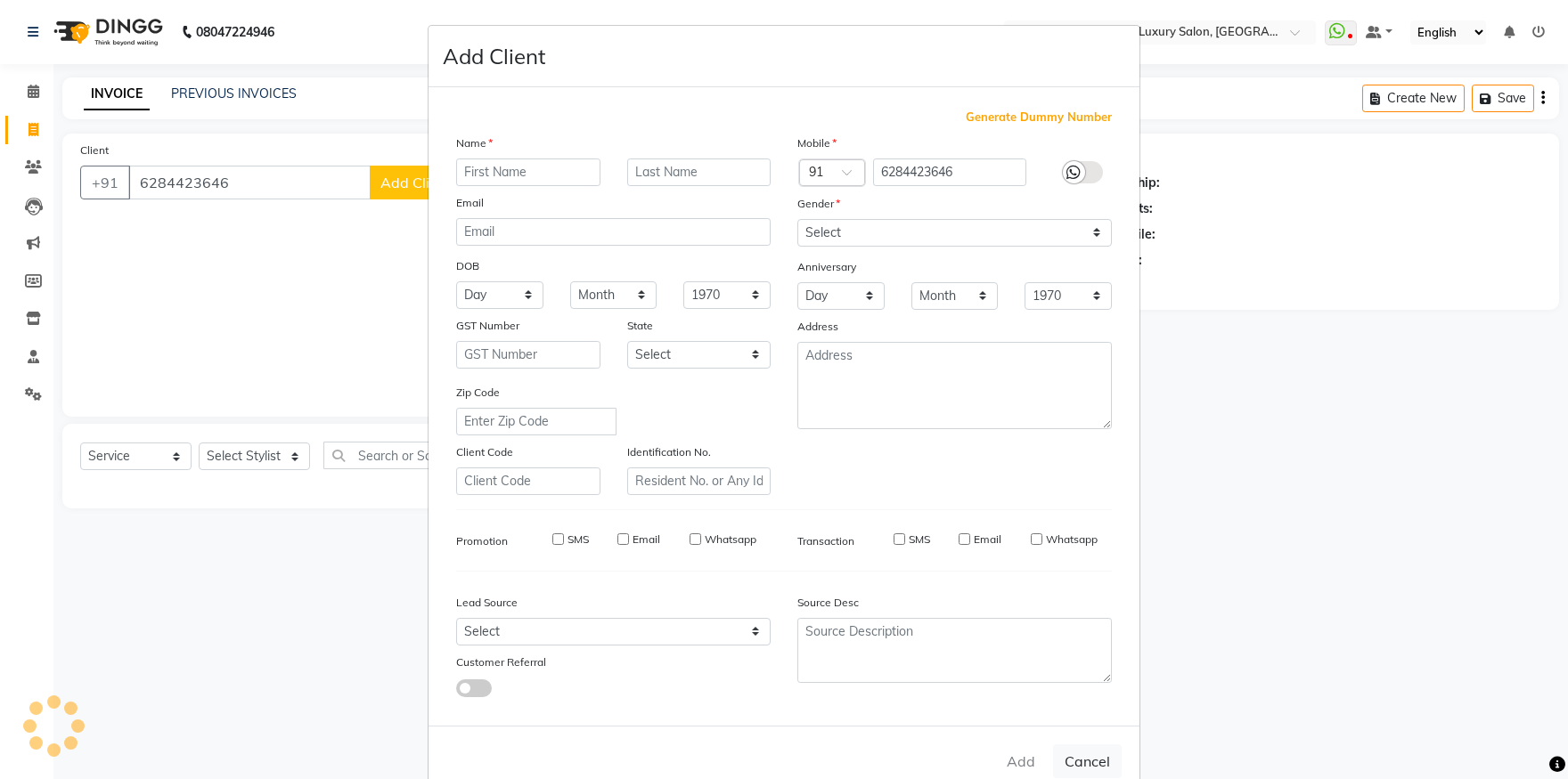
checkbox input "false"
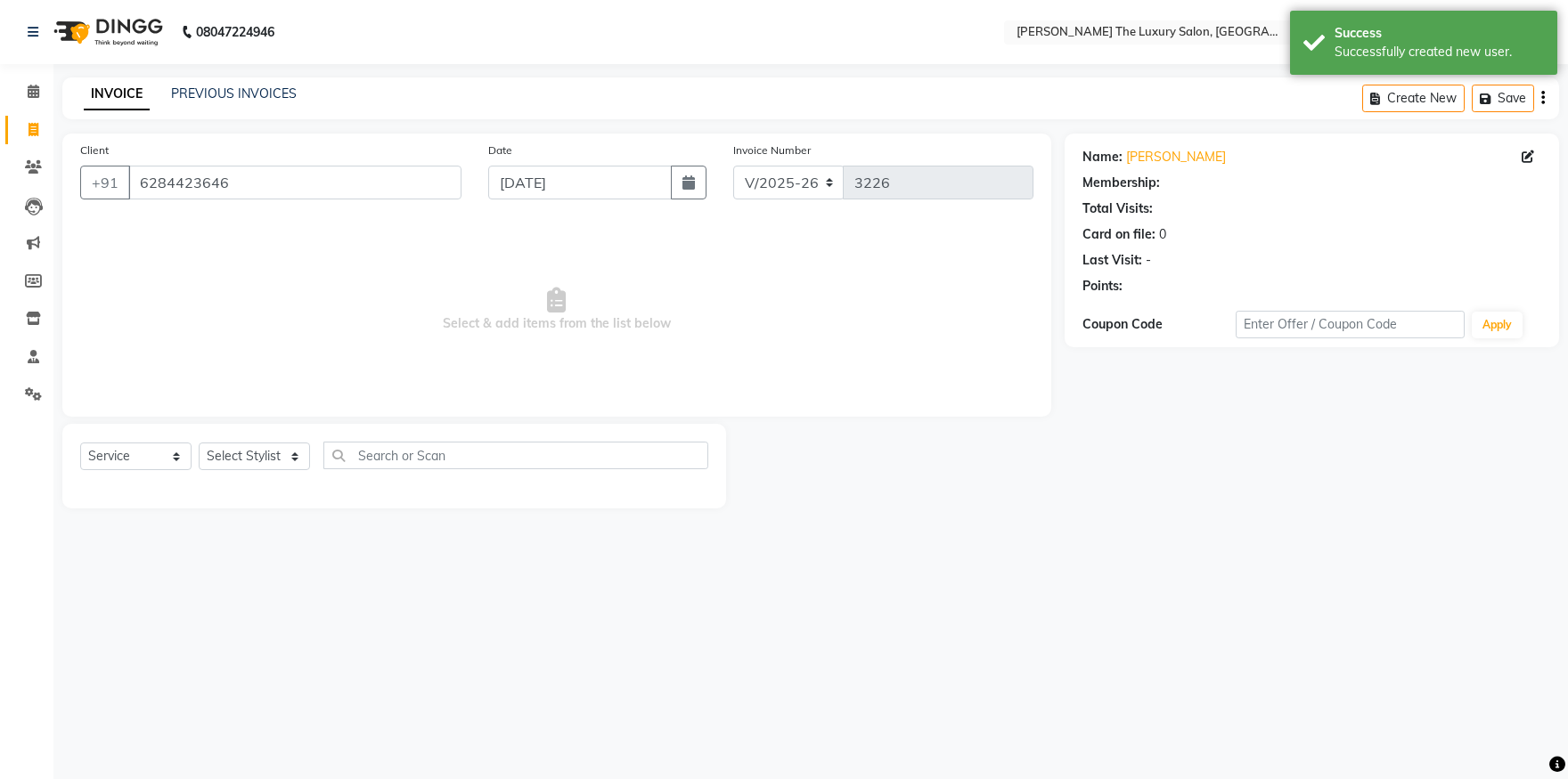
click at [287, 441] on div "Select Service Product Membership Package Voucher Prepaid Gift Card Select Styl…" at bounding box center [394, 466] width 664 height 85
select select "86668"
click option "[PERSON_NAME]" at bounding box center [0, 0] width 0 height 0
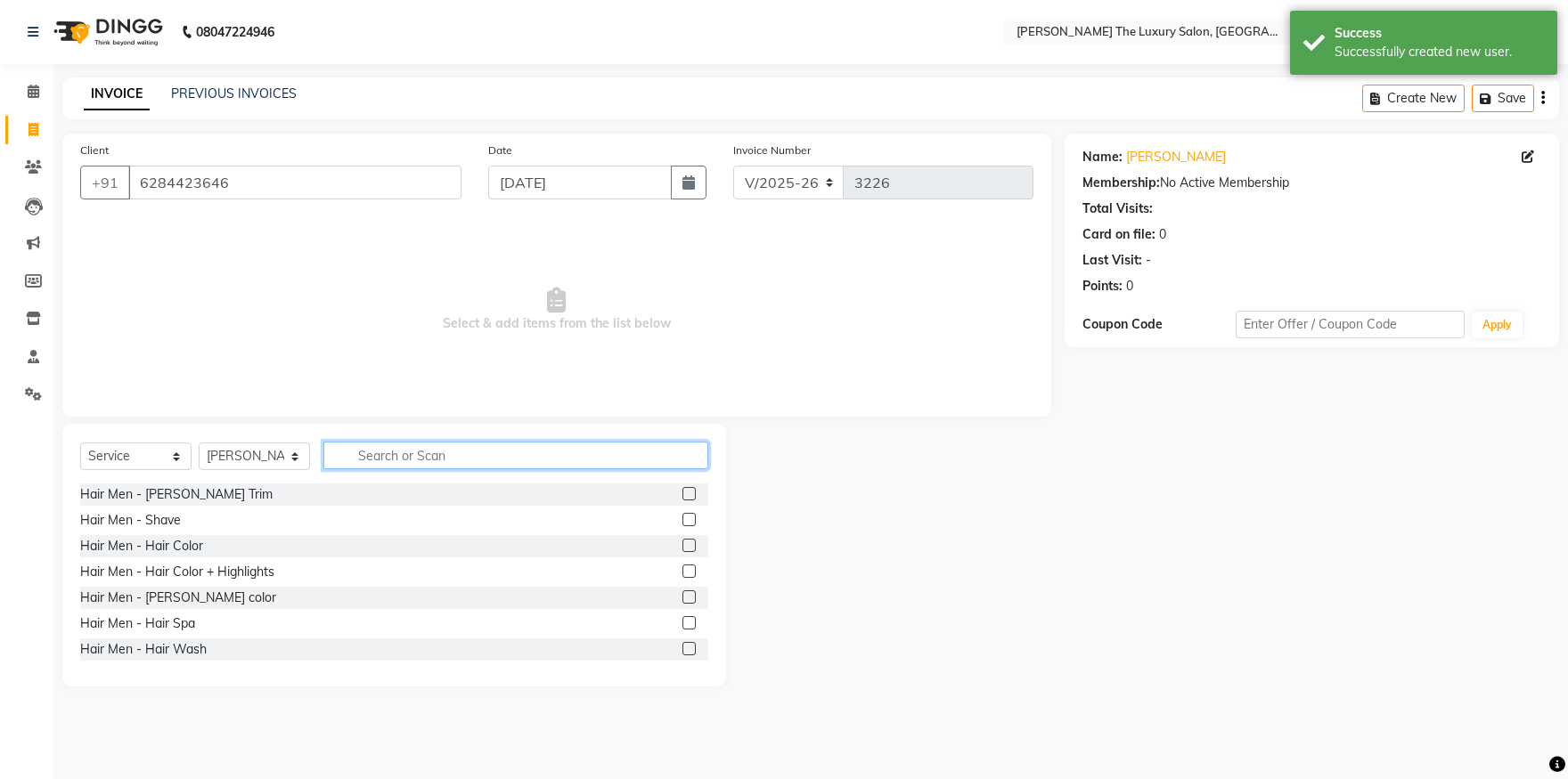
click at [485, 463] on input "text" at bounding box center [516, 455] width 385 height 28
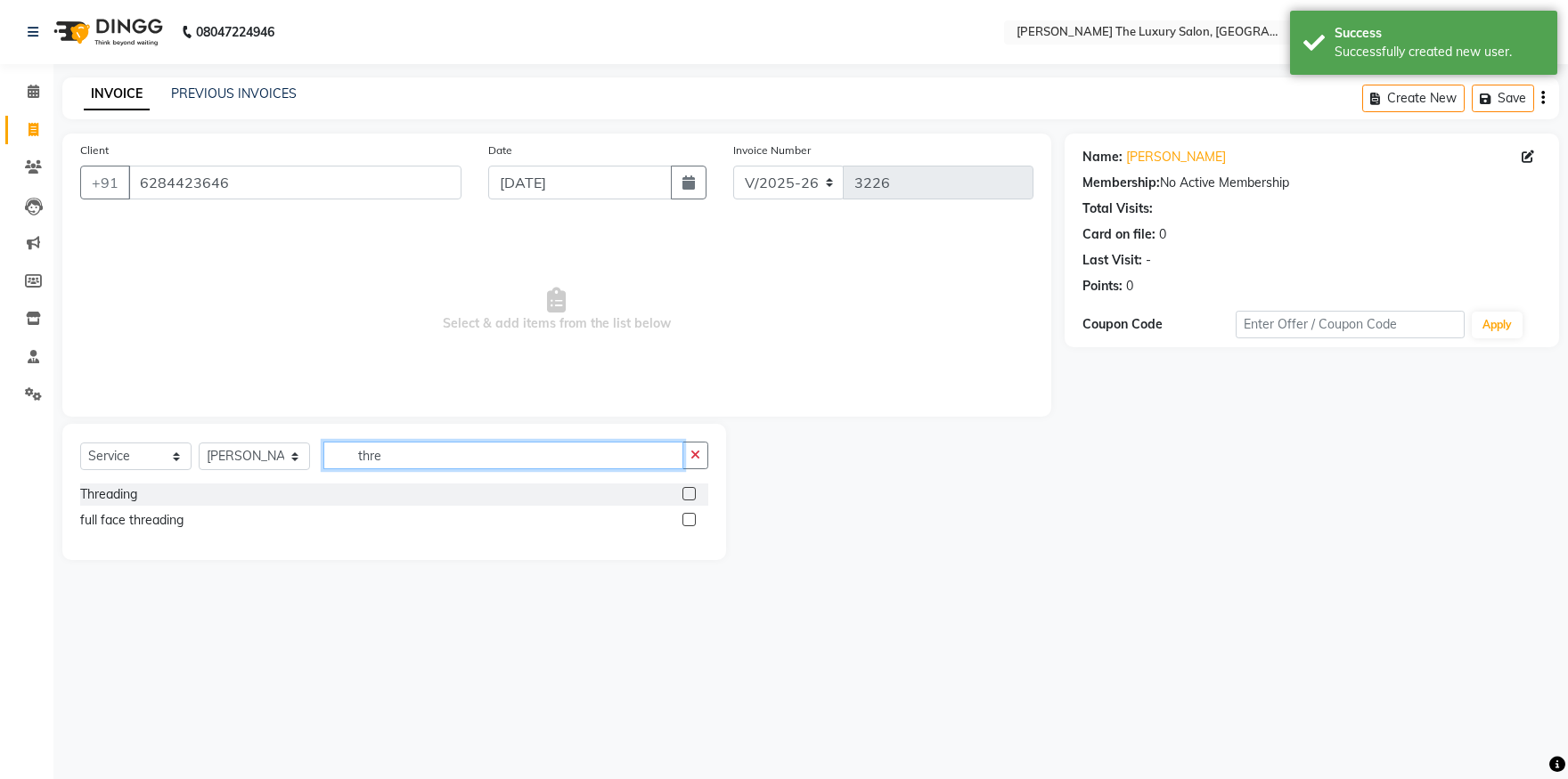
type input "thre"
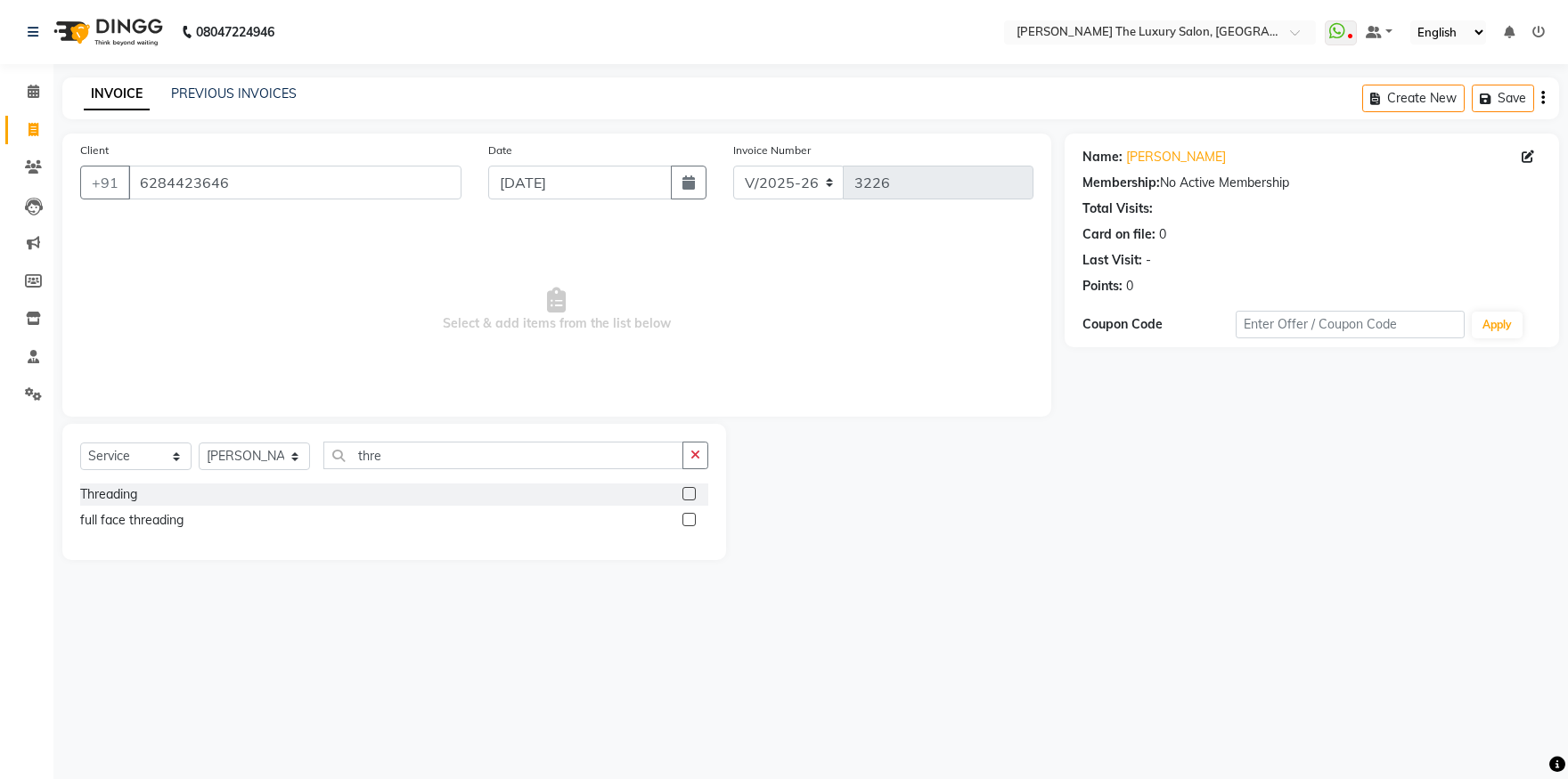
click at [687, 518] on label at bounding box center [689, 519] width 14 height 14
click at [687, 518] on input "checkbox" at bounding box center [688, 520] width 12 height 12
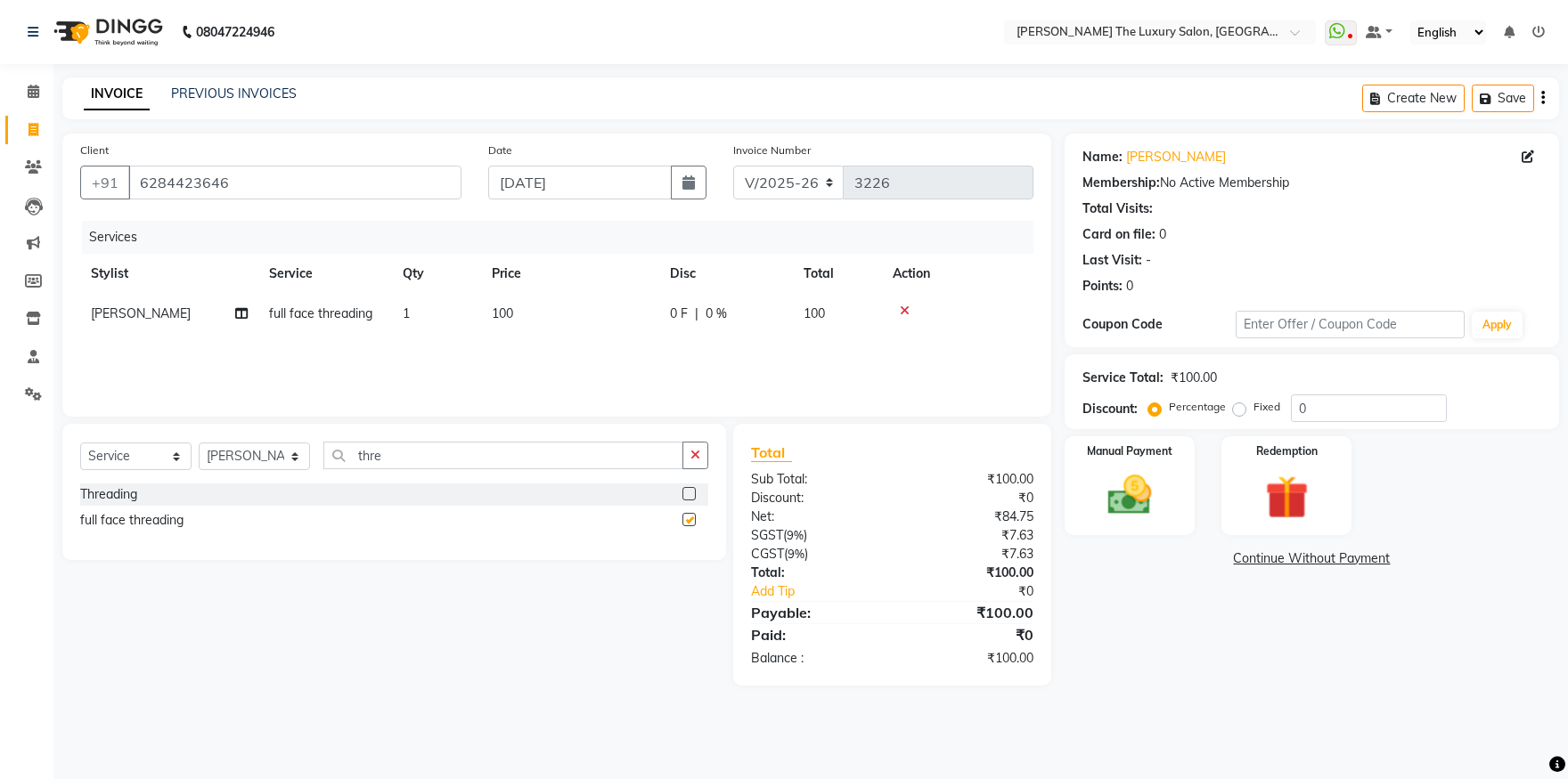
checkbox input "false"
click at [1111, 490] on img at bounding box center [1130, 496] width 74 height 52
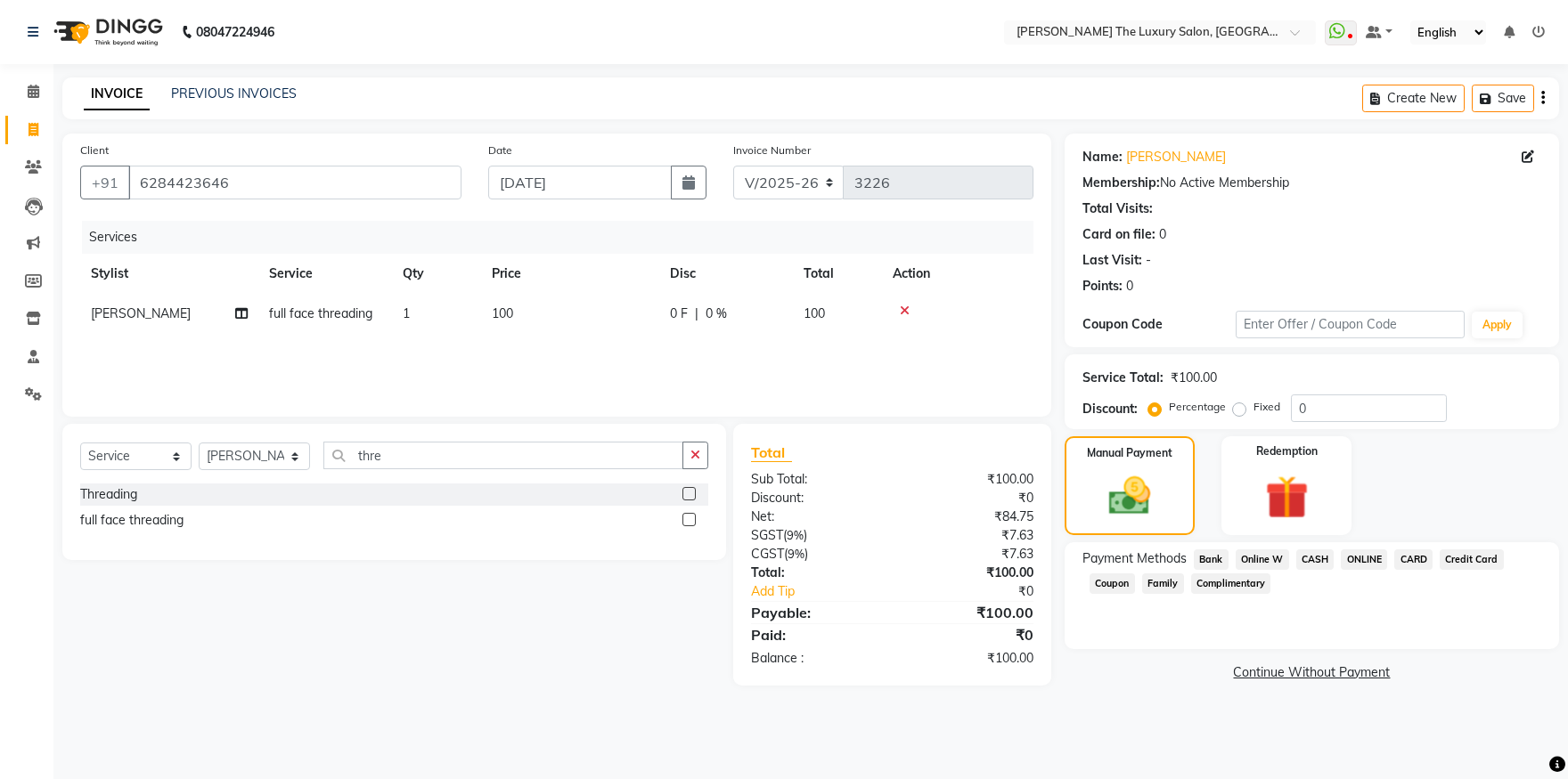
click at [1322, 559] on span "CASH" at bounding box center [1315, 559] width 38 height 21
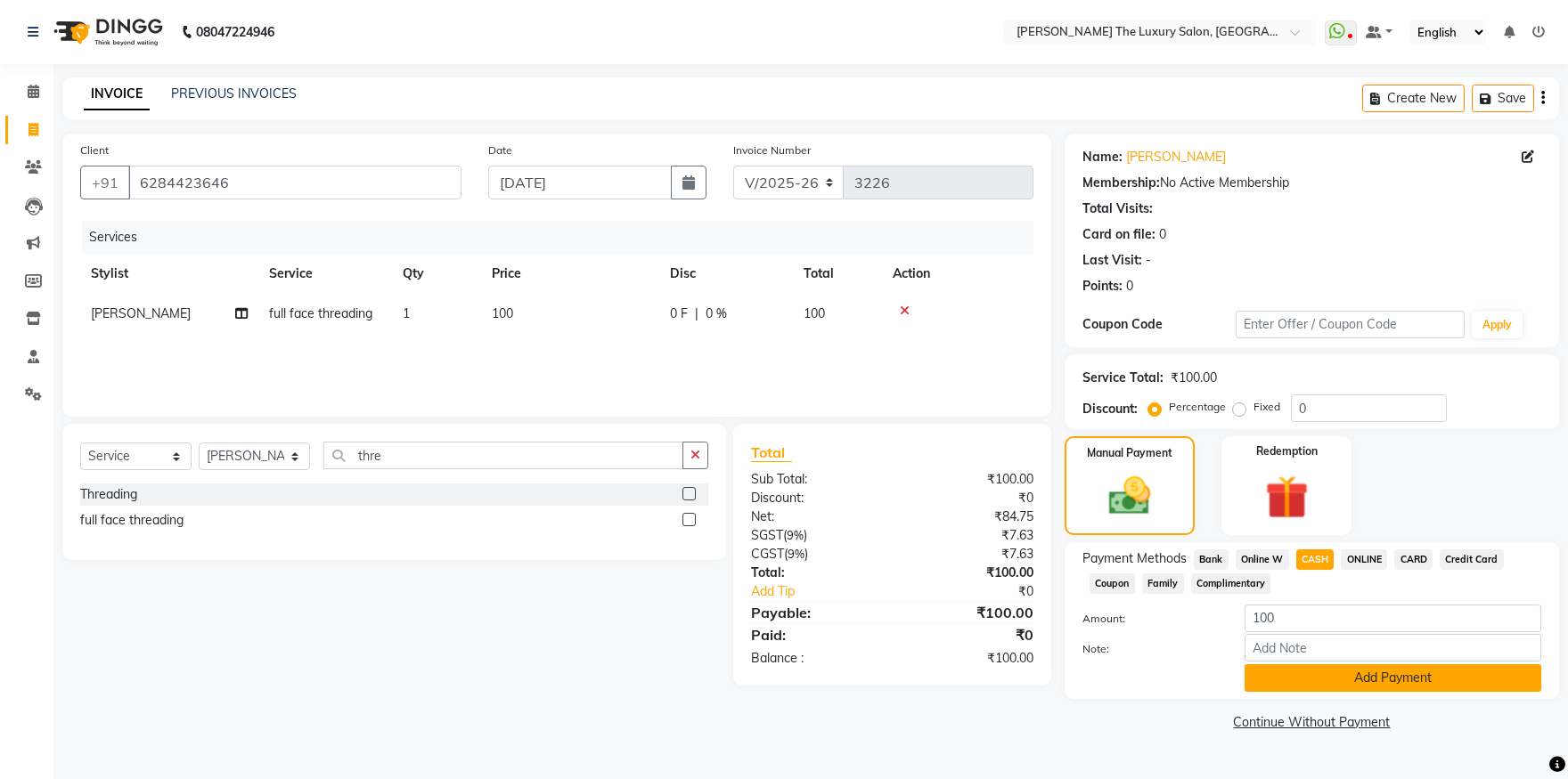
click at [1344, 676] on button "Add Payment" at bounding box center [1393, 678] width 297 height 28
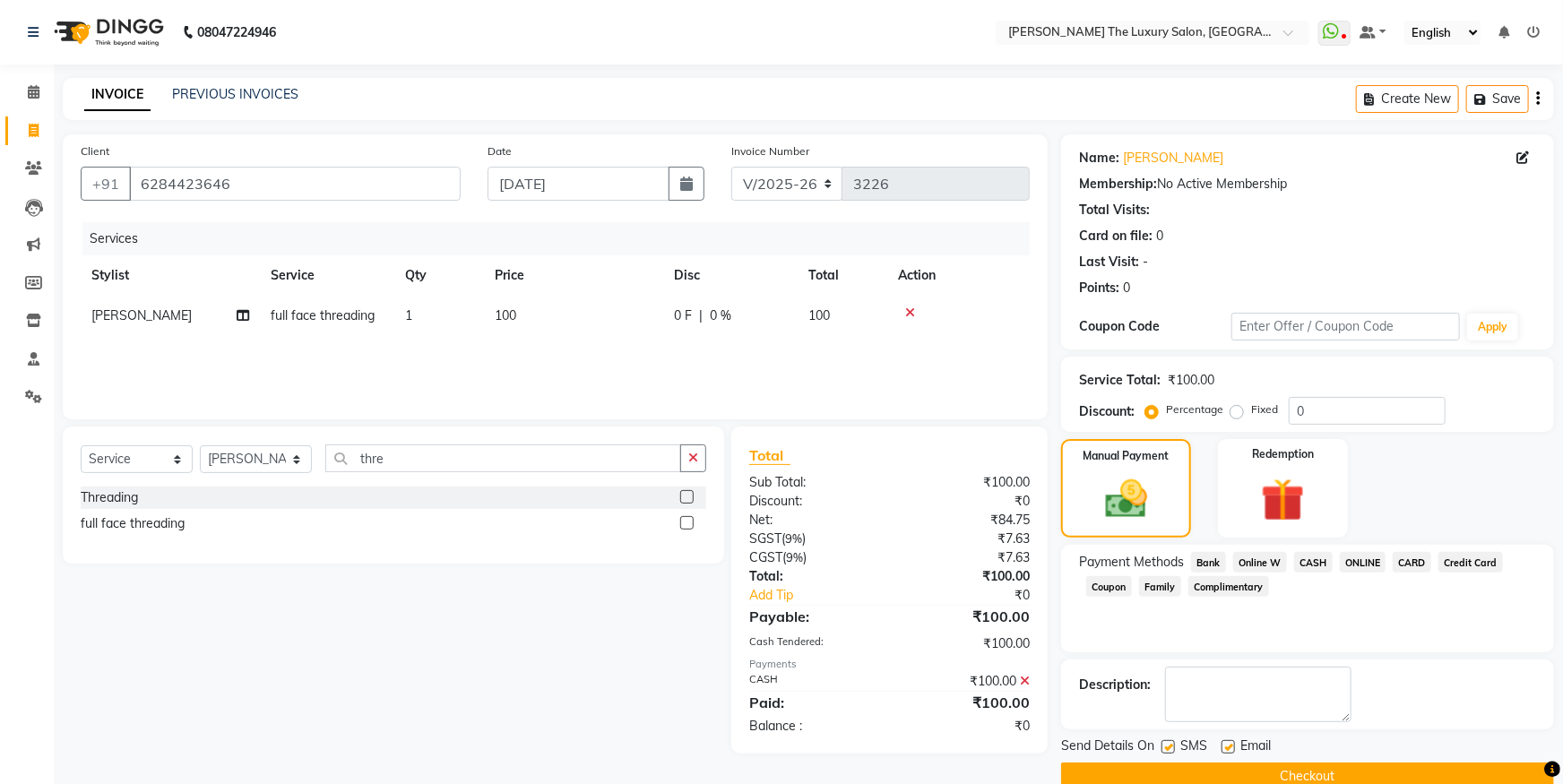
scroll to position [33, 0]
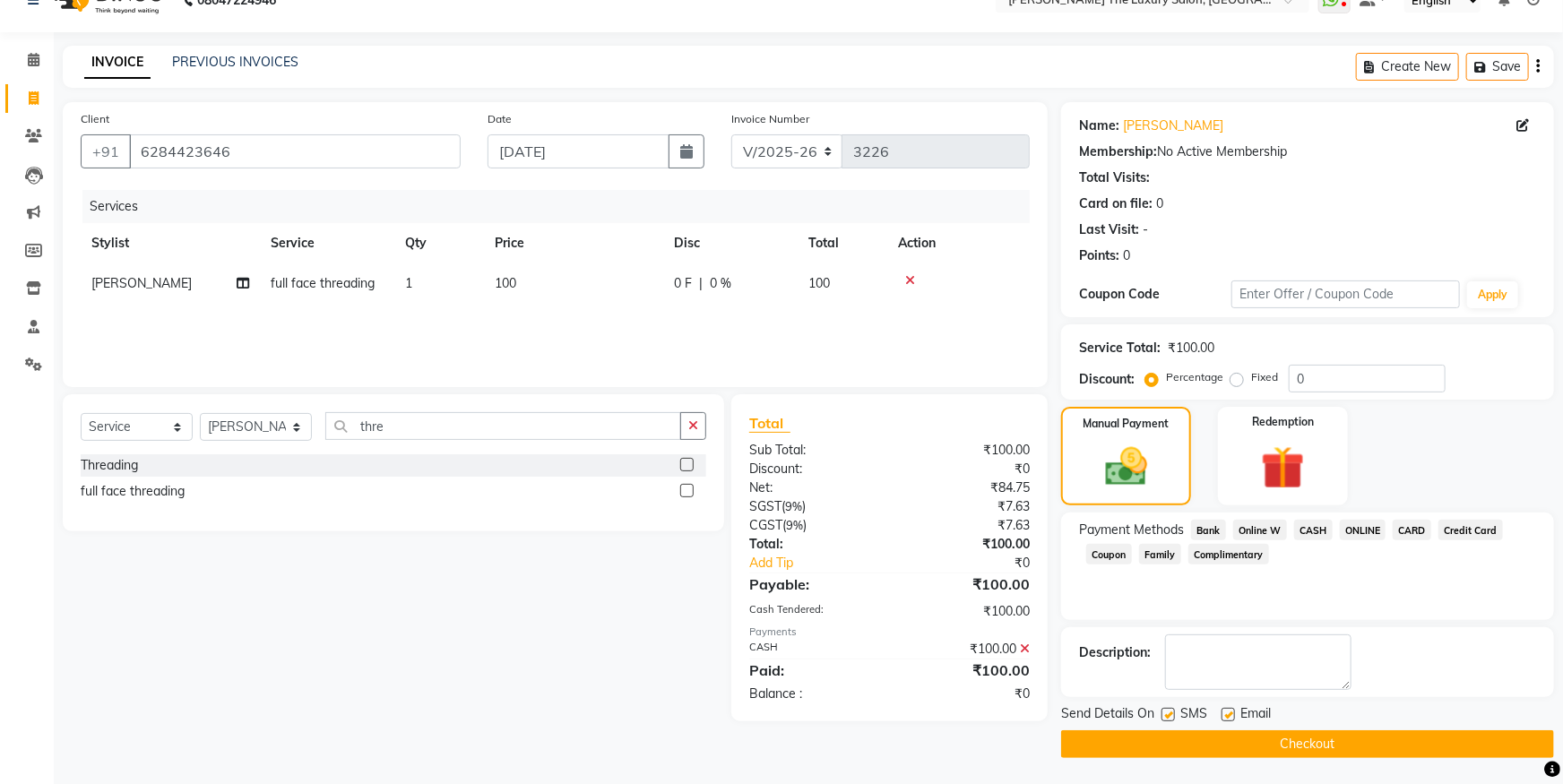
click at [1441, 737] on button "Checkout" at bounding box center [1307, 744] width 493 height 28
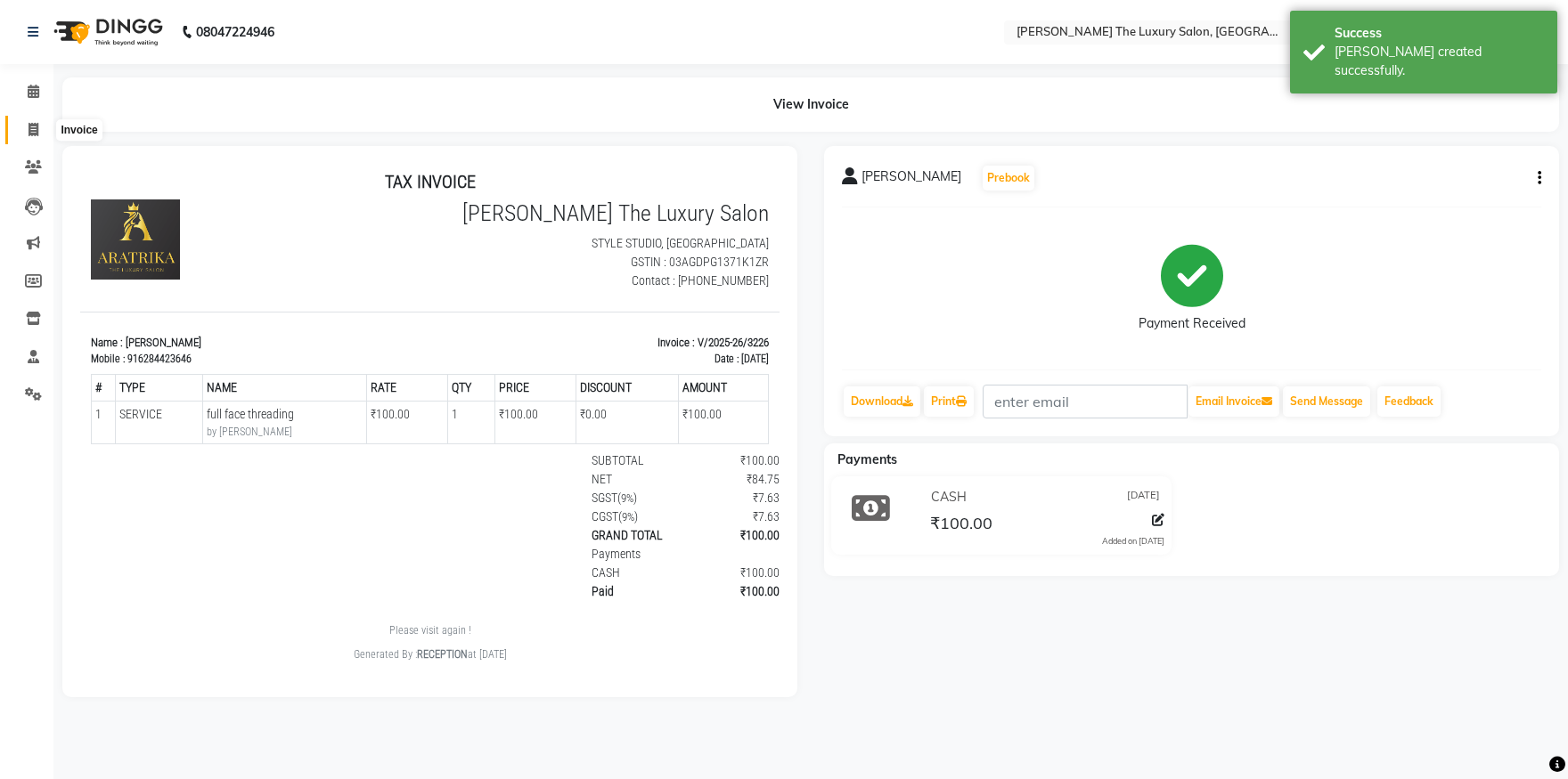
click at [35, 132] on icon at bounding box center [33, 129] width 10 height 14
select select "service"
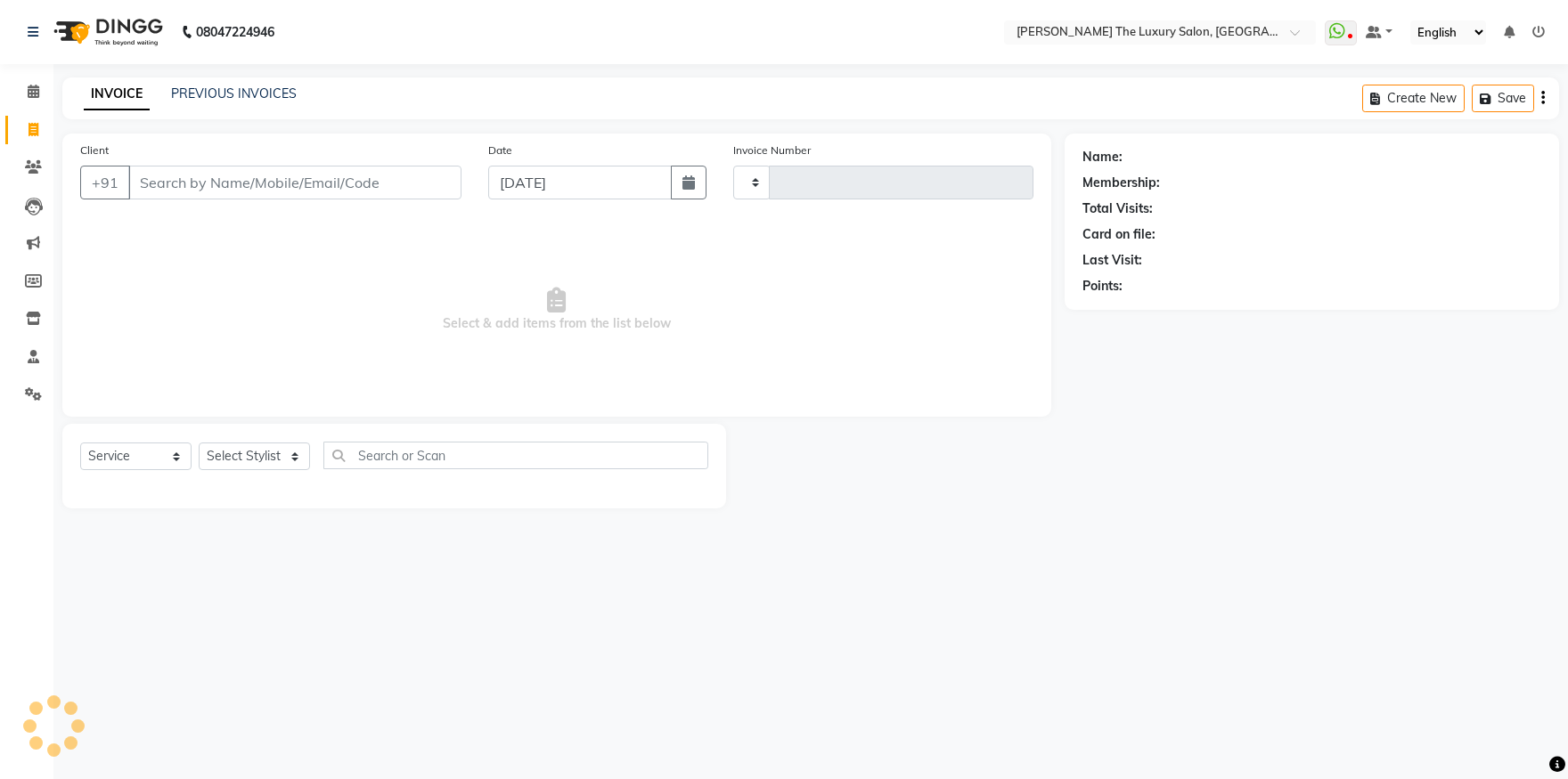
click at [251, 191] on input "Client" at bounding box center [294, 183] width 333 height 34
type input "3227"
select select "7179"
click at [270, 89] on link "PREVIOUS INVOICES" at bounding box center [234, 94] width 125 height 16
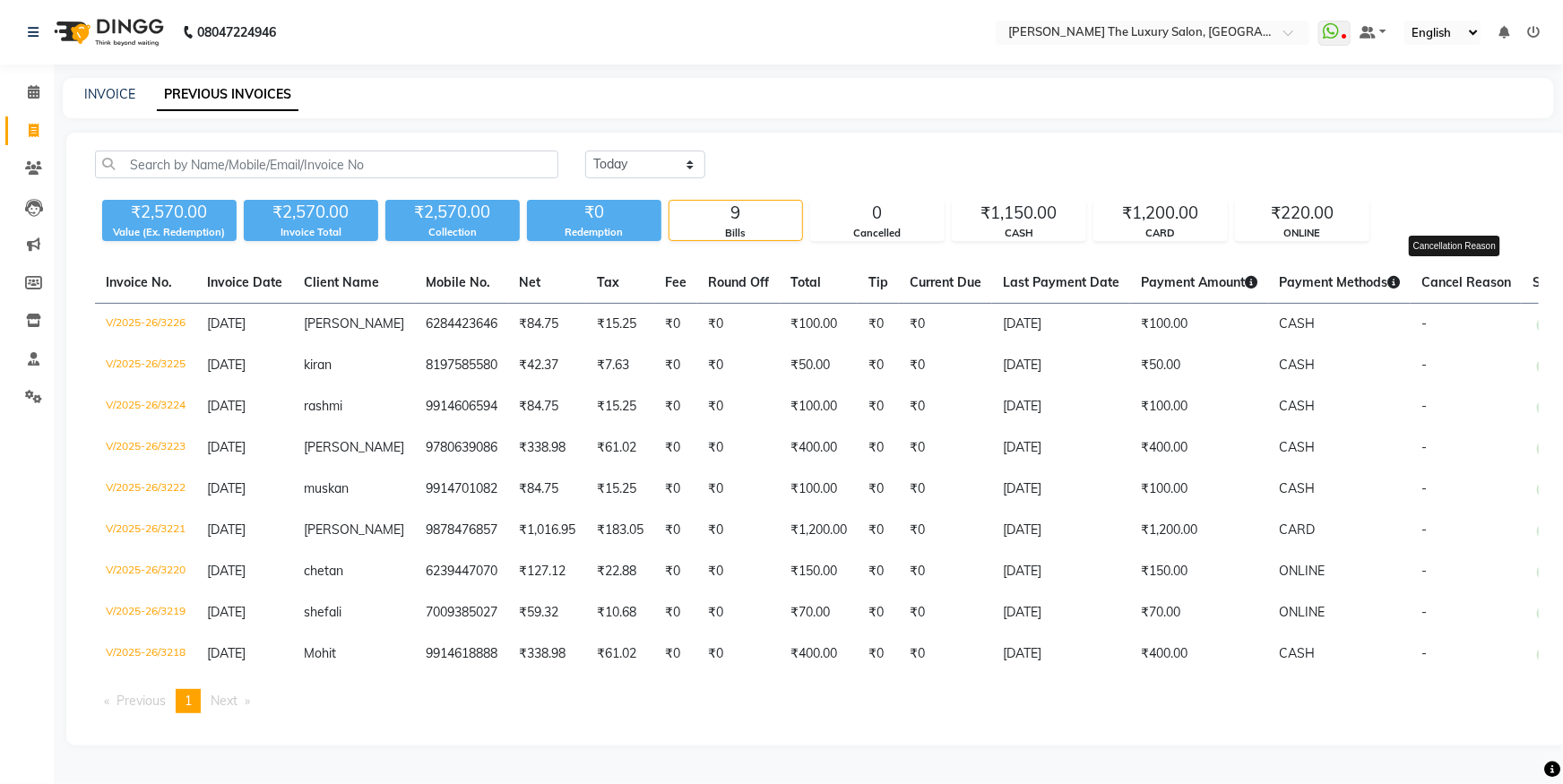
click at [1448, 281] on span "Cancel Reason" at bounding box center [1466, 282] width 90 height 16
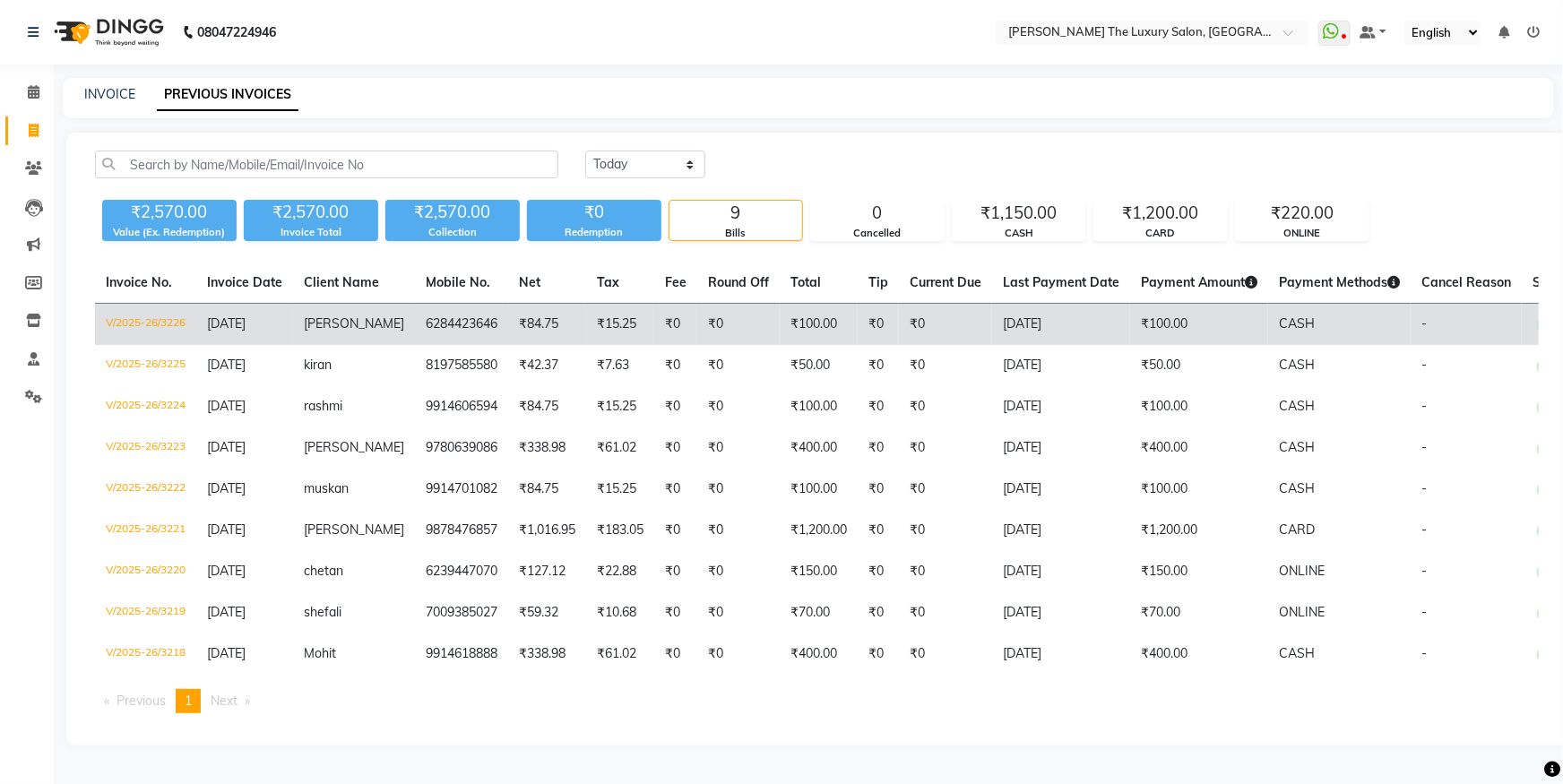
click at [1296, 321] on span "CASH" at bounding box center [1297, 324] width 36 height 16
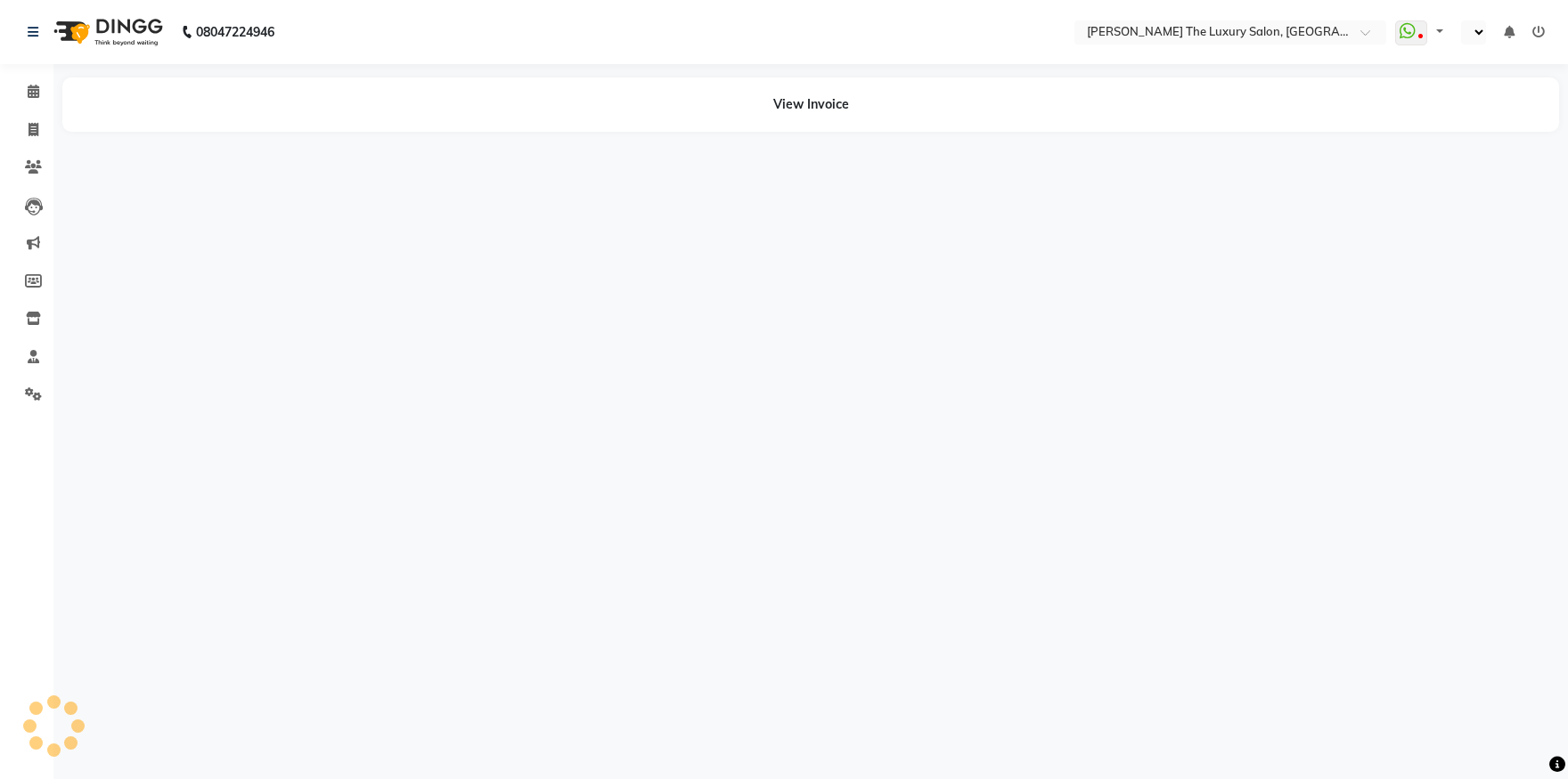
select select "en"
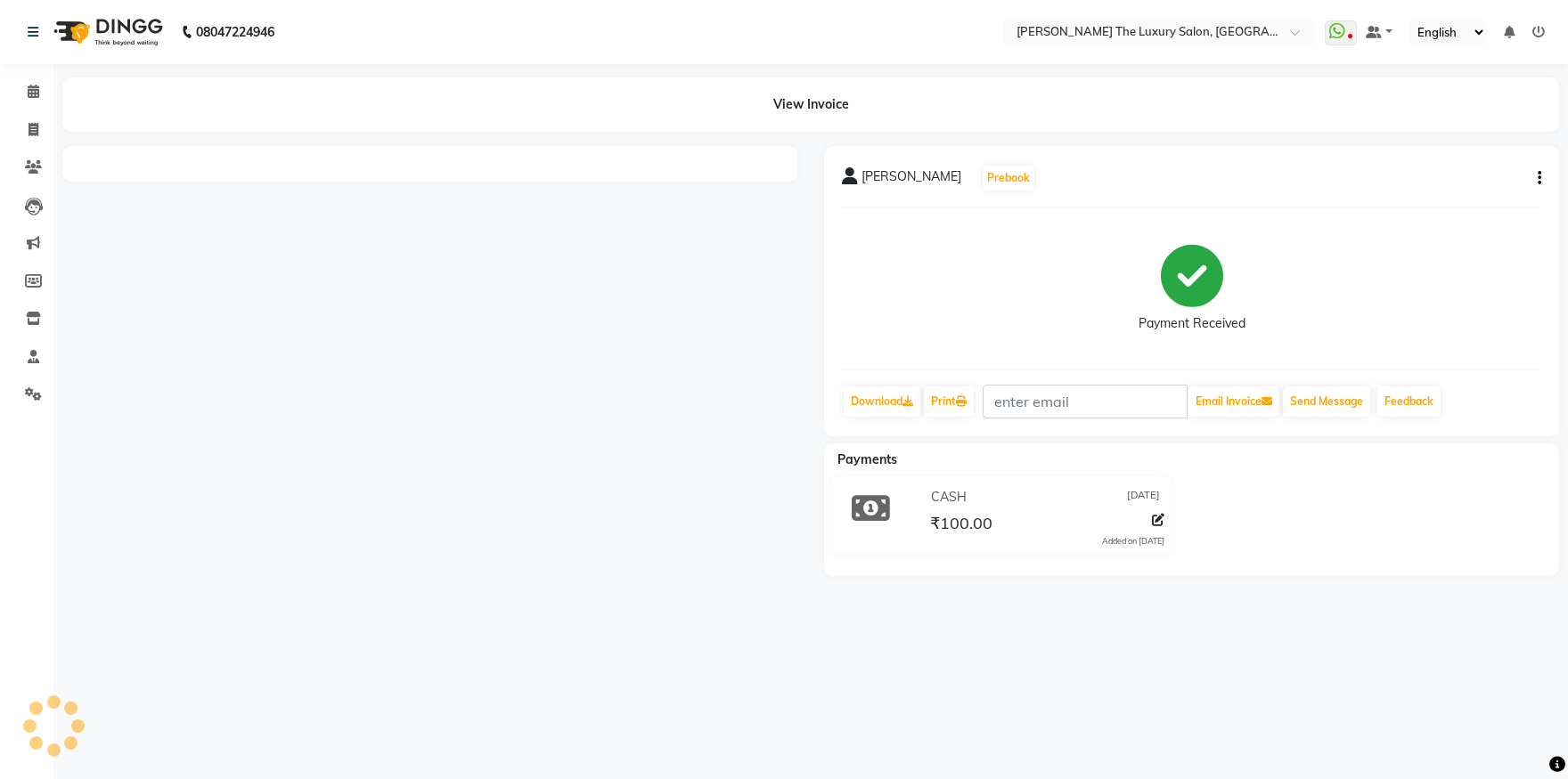
click at [1541, 179] on icon "button" at bounding box center [1540, 179] width 4 height 1
click at [1447, 146] on div "Cancel Invoice" at bounding box center [1450, 144] width 122 height 23
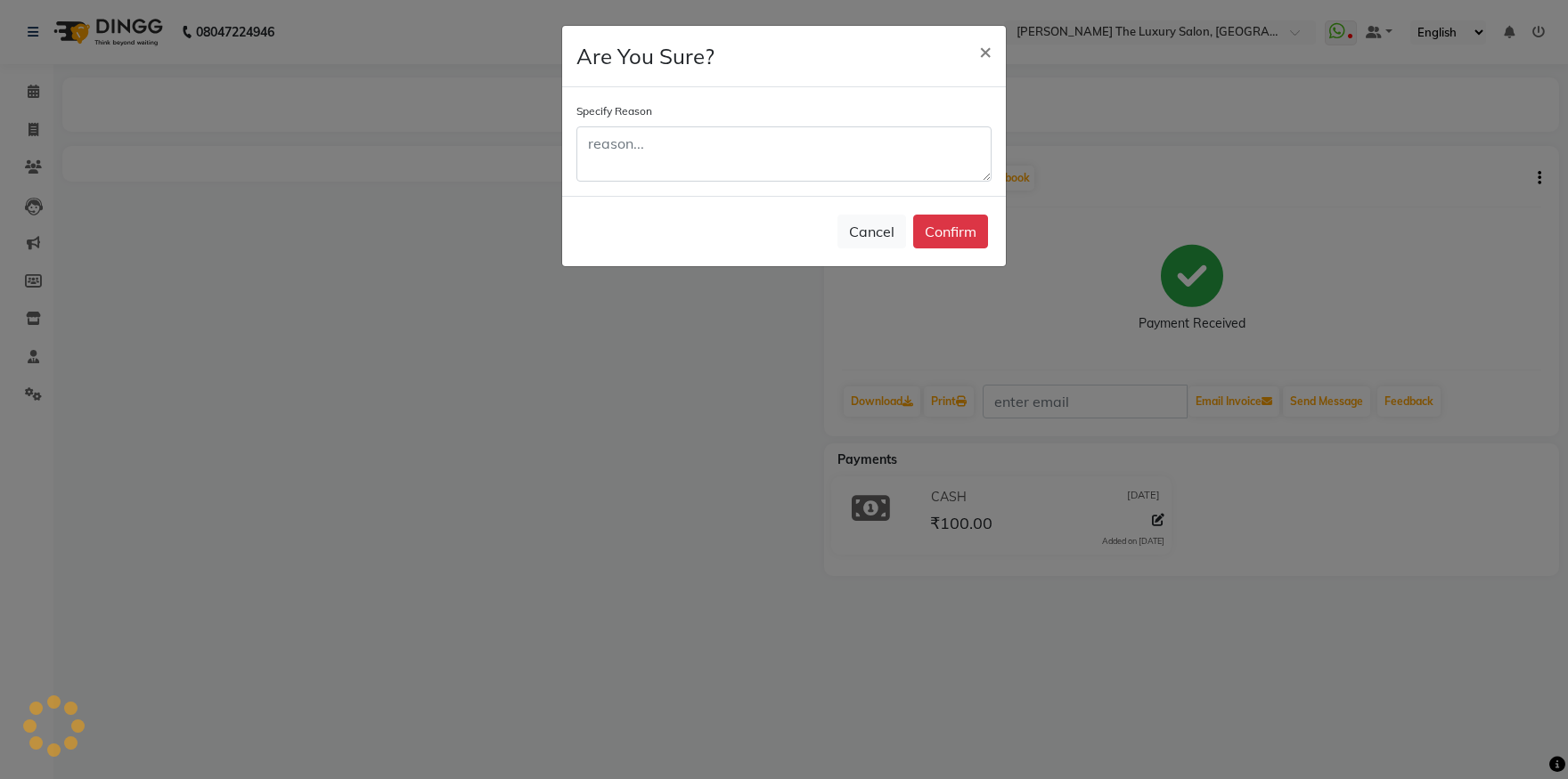
click at [826, 123] on div "Specify Reason" at bounding box center [784, 142] width 415 height 80
click at [829, 133] on textarea at bounding box center [784, 153] width 415 height 55
type textarea "n"
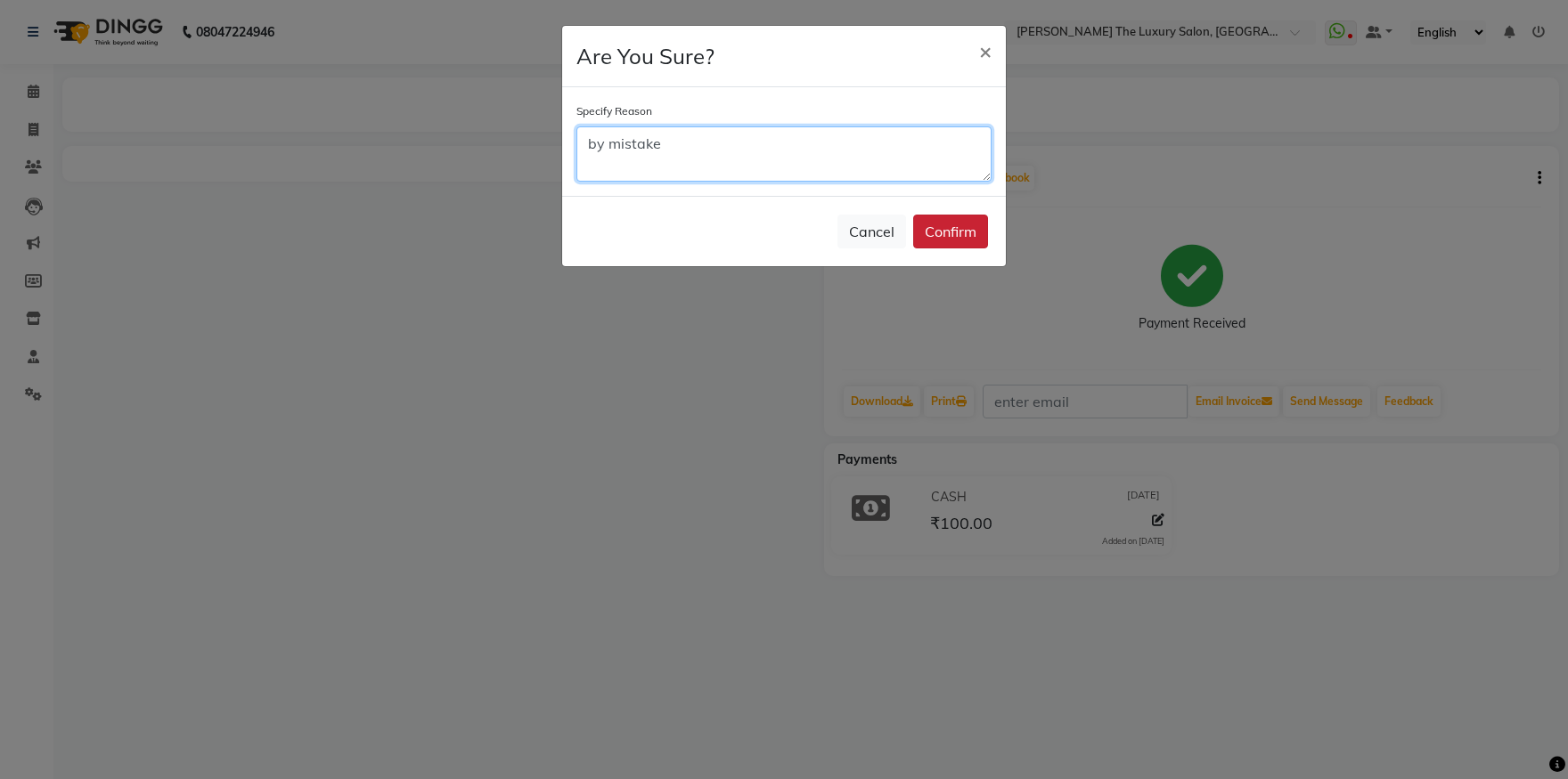
type textarea "by mistake"
click at [947, 230] on button "Confirm" at bounding box center [950, 232] width 75 height 34
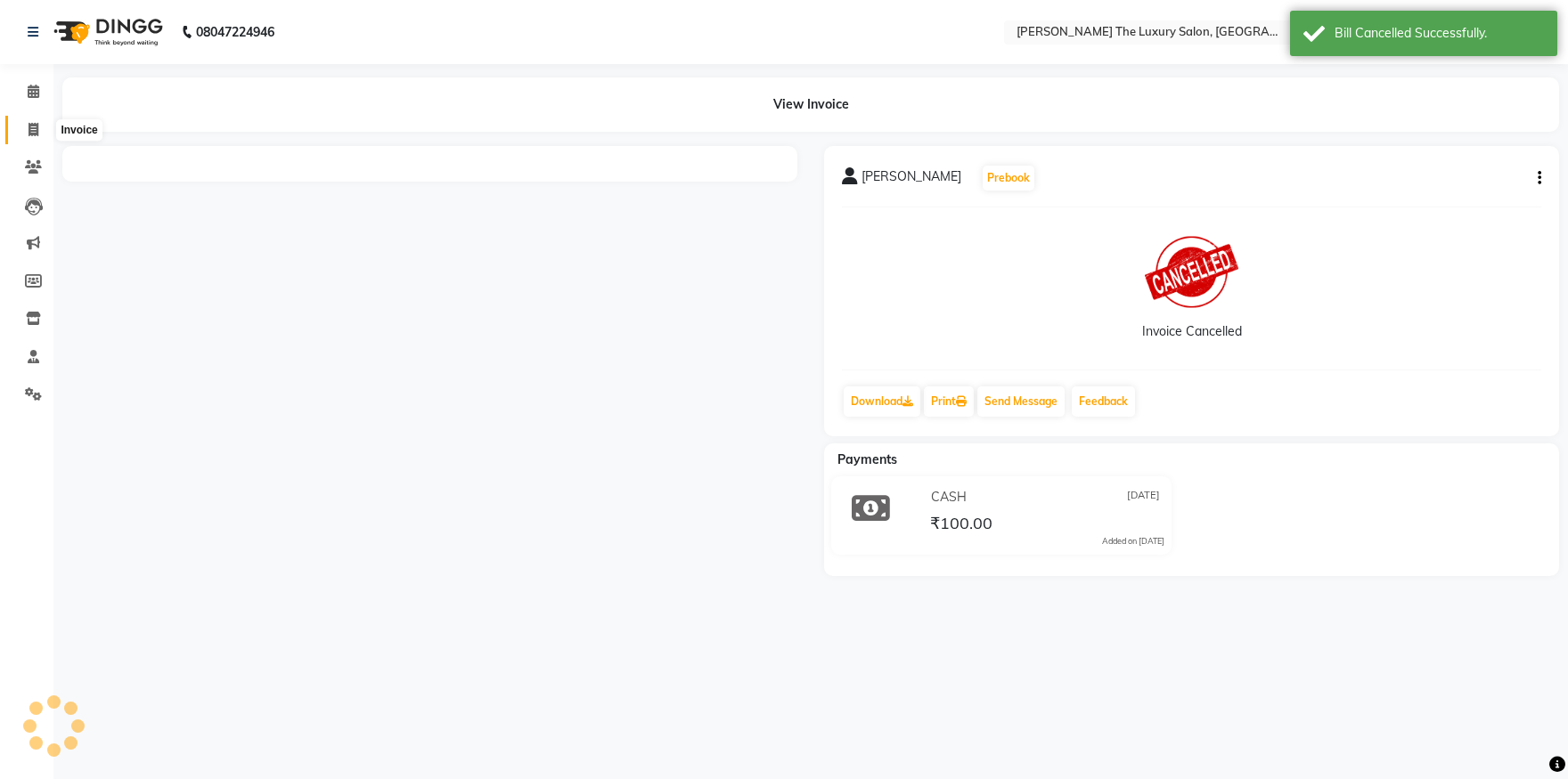
click at [30, 130] on icon at bounding box center [33, 129] width 10 height 14
select select "7179"
select select "service"
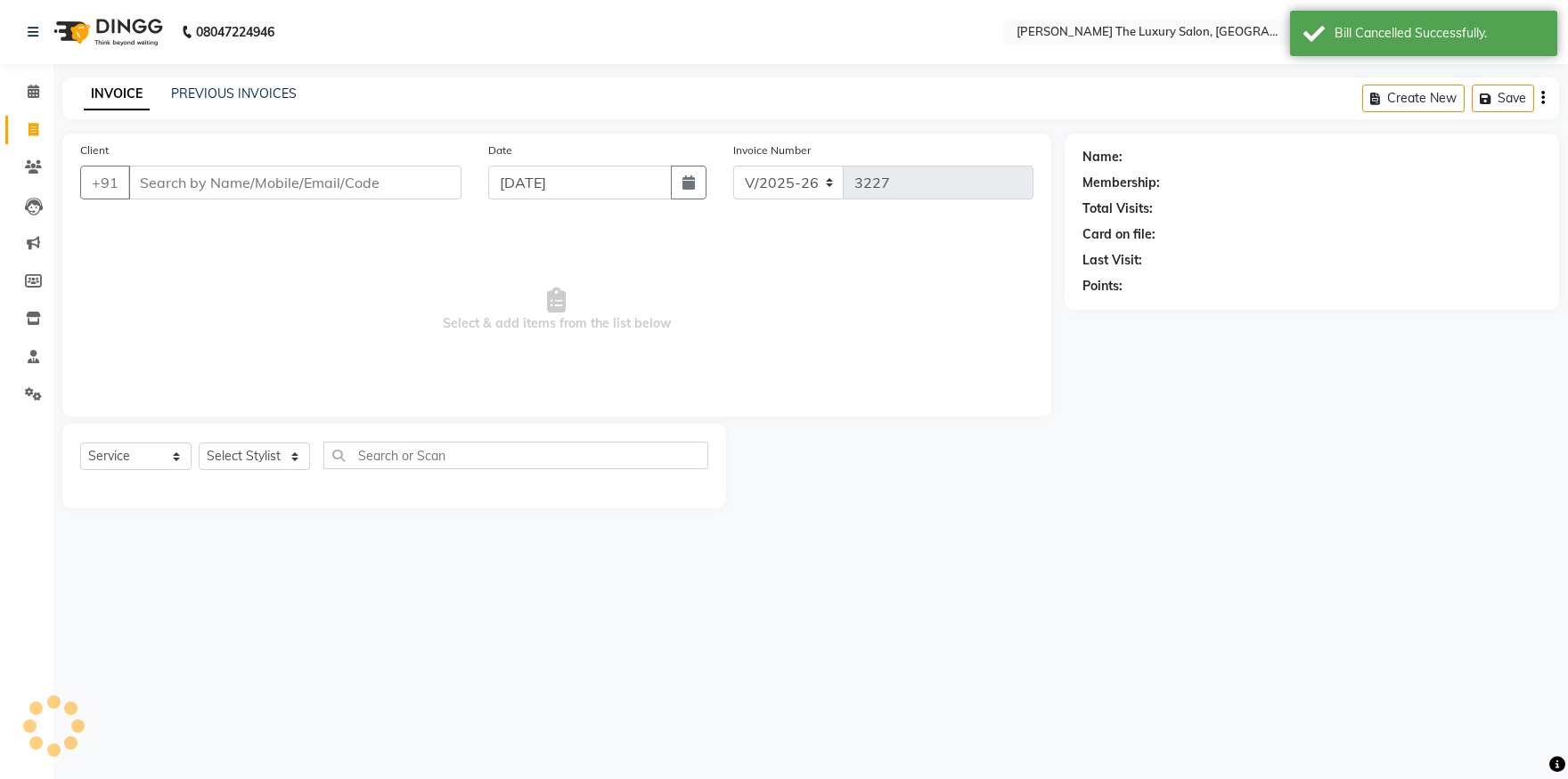
click at [160, 184] on input "Client" at bounding box center [294, 183] width 333 height 34
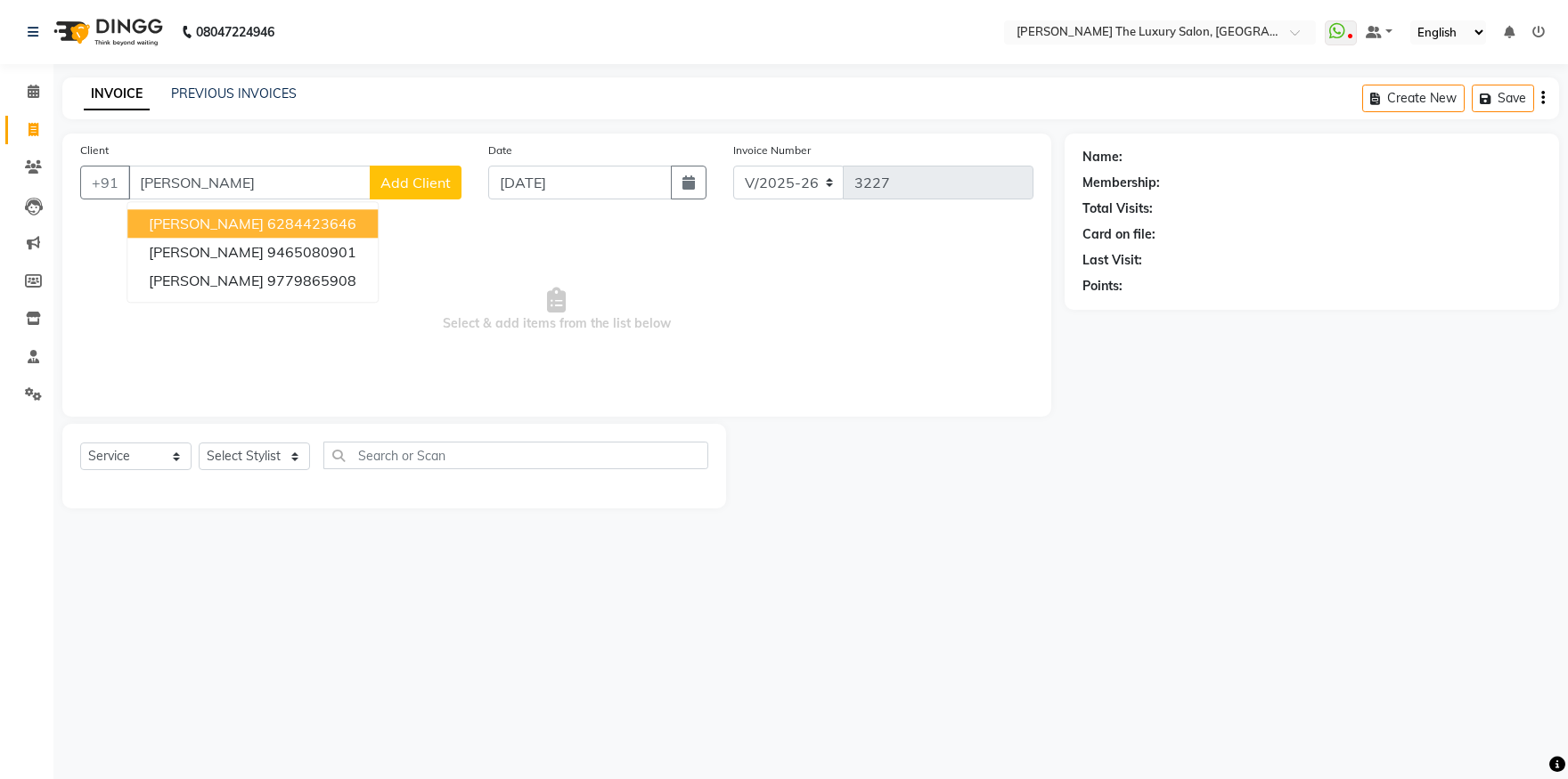
click at [279, 226] on ngb-highlight "6284423646" at bounding box center [311, 224] width 89 height 18
type input "6284423646"
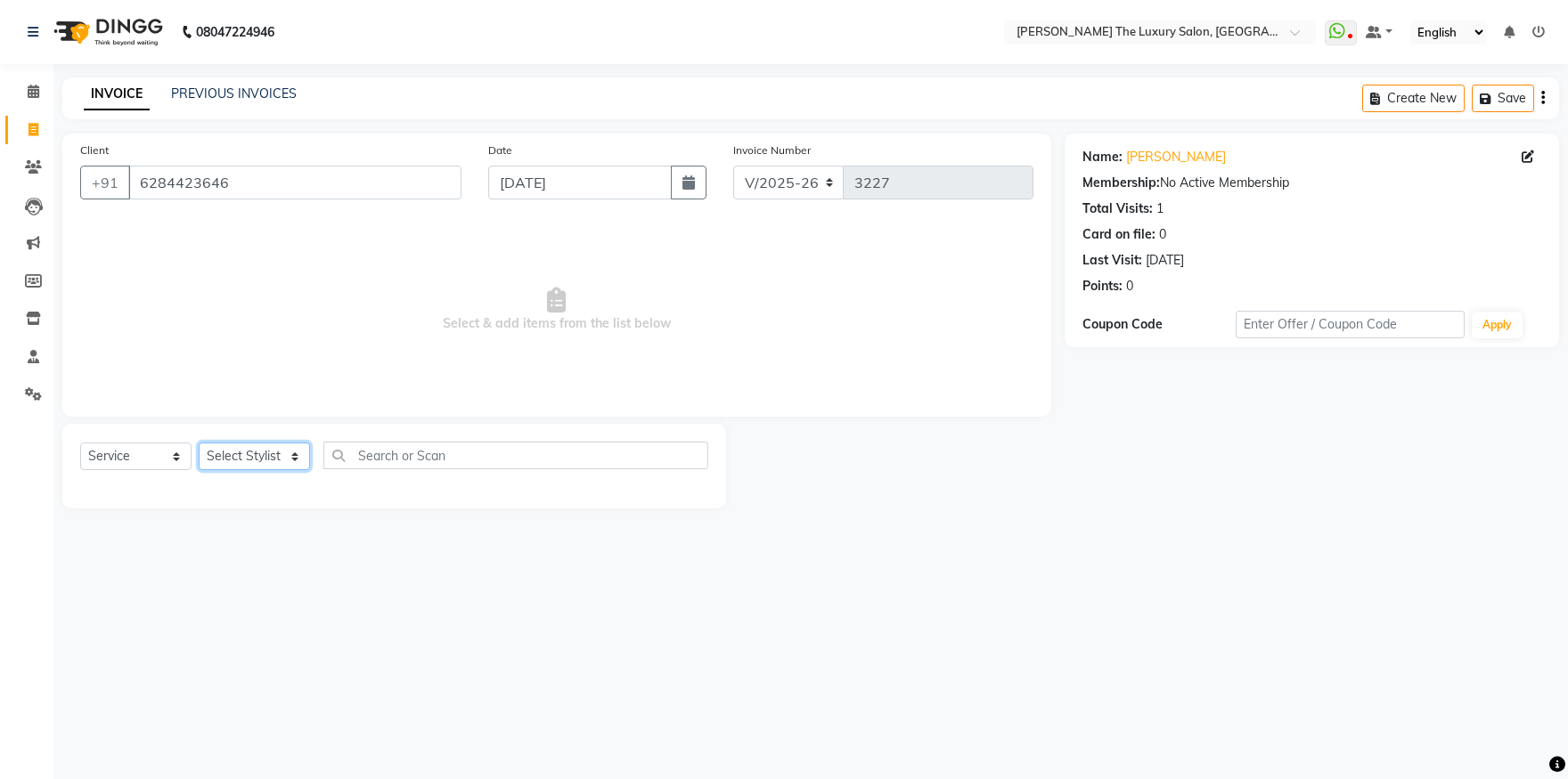
click at [198, 443] on select "Select Stylist amrit arsh [PERSON_NAME] [PERSON_NAME] jasmine matrix [PERSON_NA…" at bounding box center [254, 456] width 111 height 28
select select "86668"
click option "[PERSON_NAME]" at bounding box center [0, 0] width 0 height 0
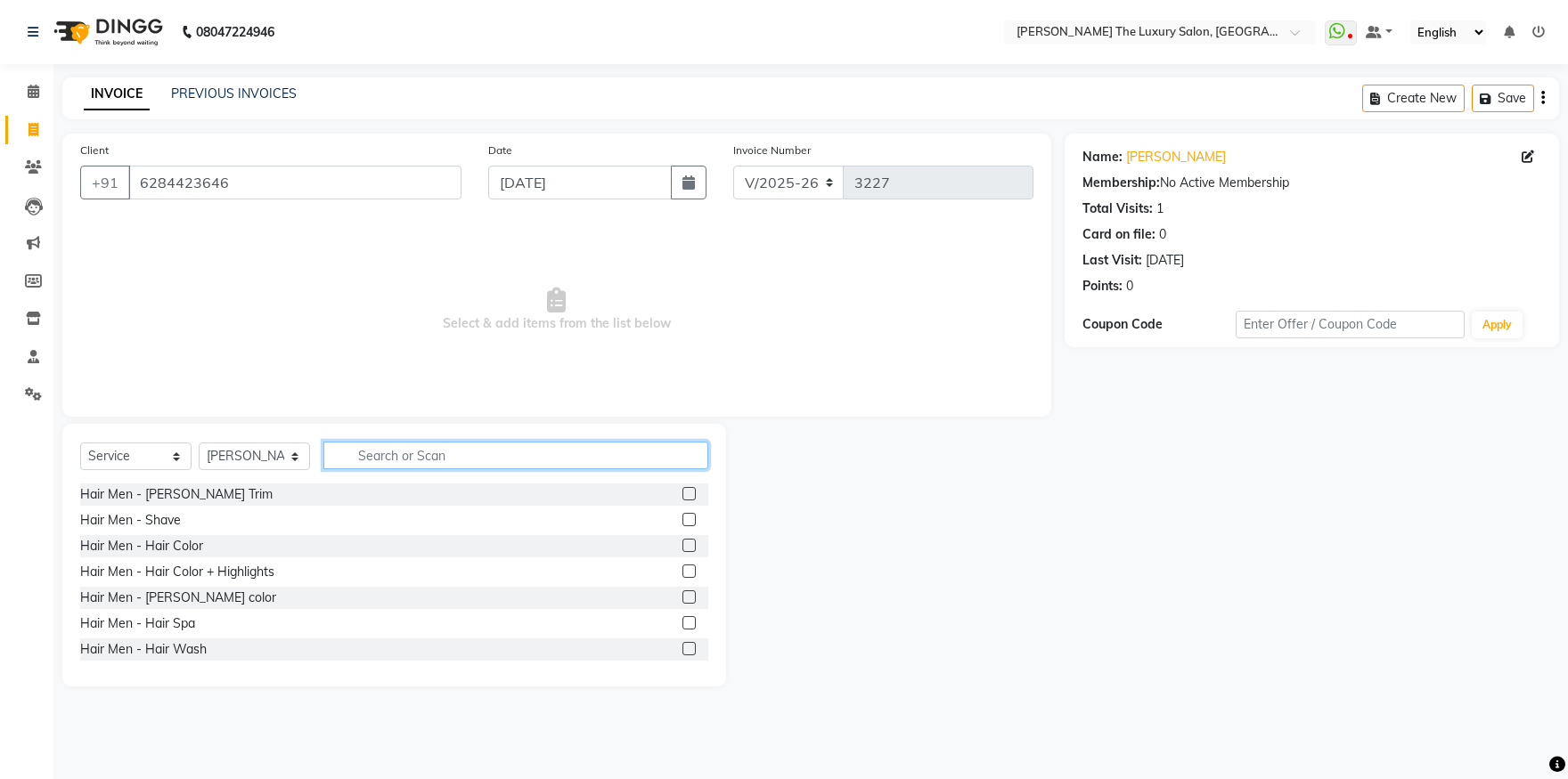
click at [630, 455] on input "text" at bounding box center [516, 455] width 385 height 28
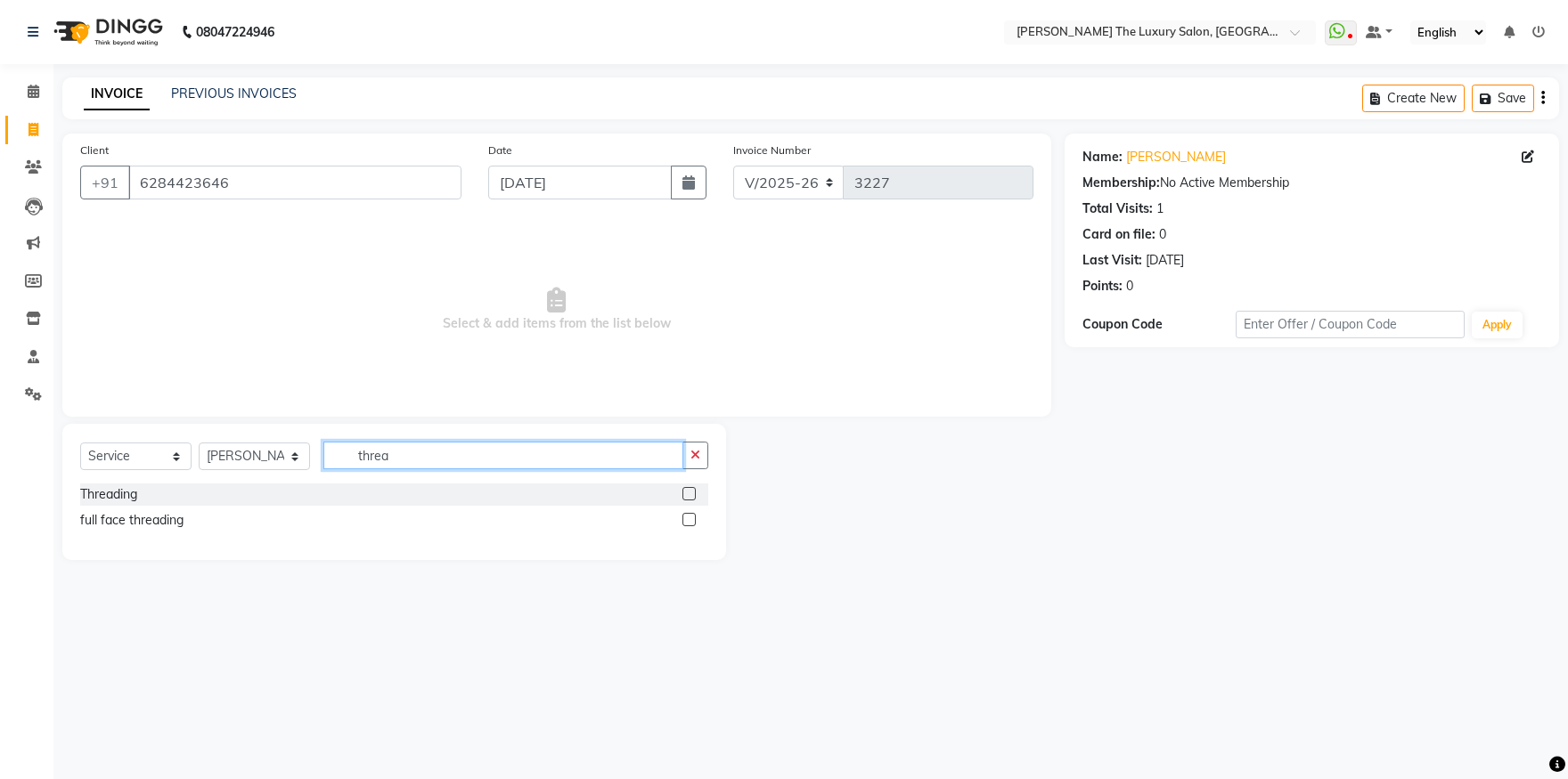
type input "threa"
click at [690, 524] on label at bounding box center [689, 519] width 14 height 14
click at [690, 524] on input "checkbox" at bounding box center [688, 520] width 12 height 12
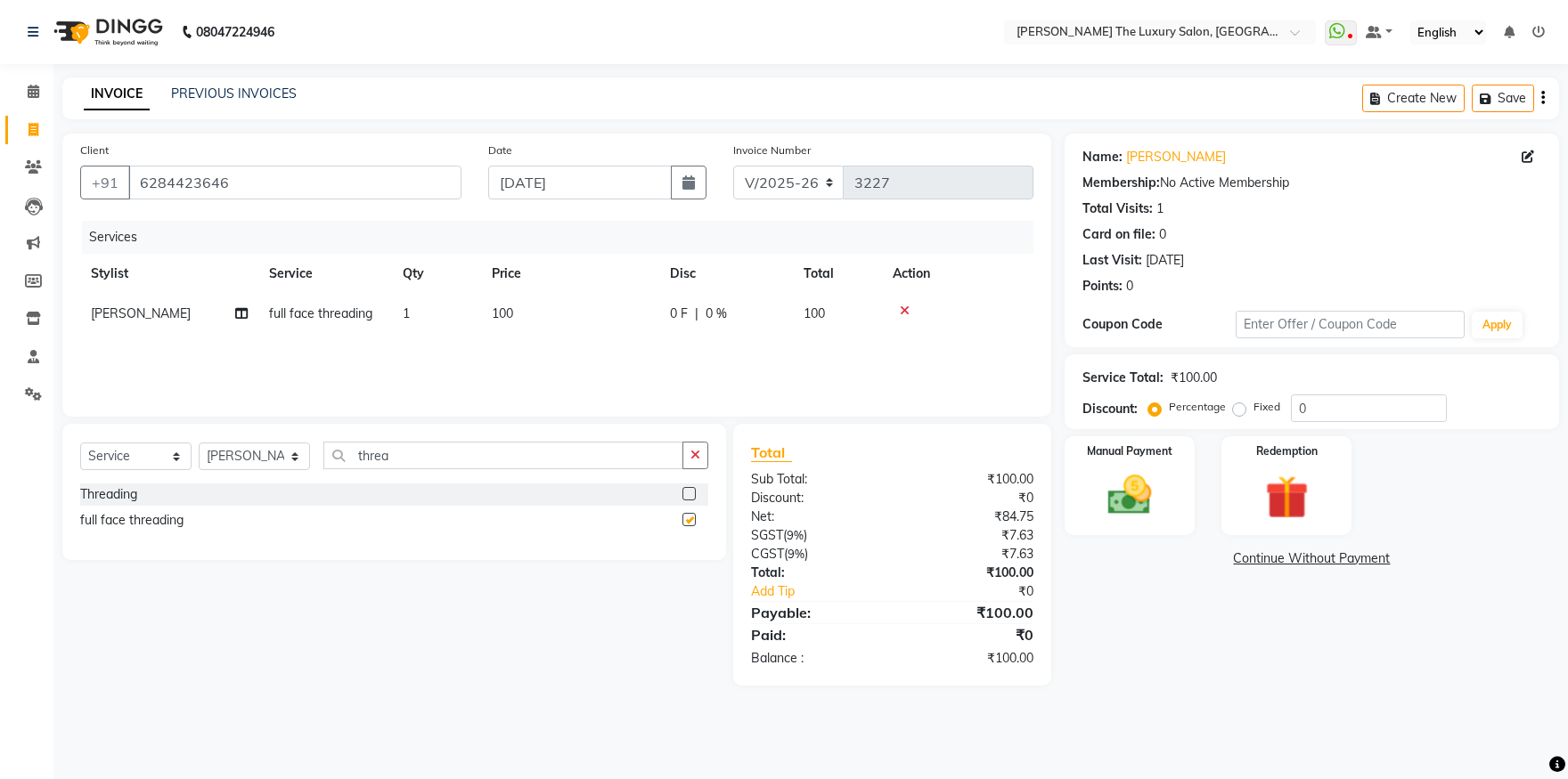
checkbox input "false"
click at [1113, 490] on img at bounding box center [1130, 496] width 74 height 52
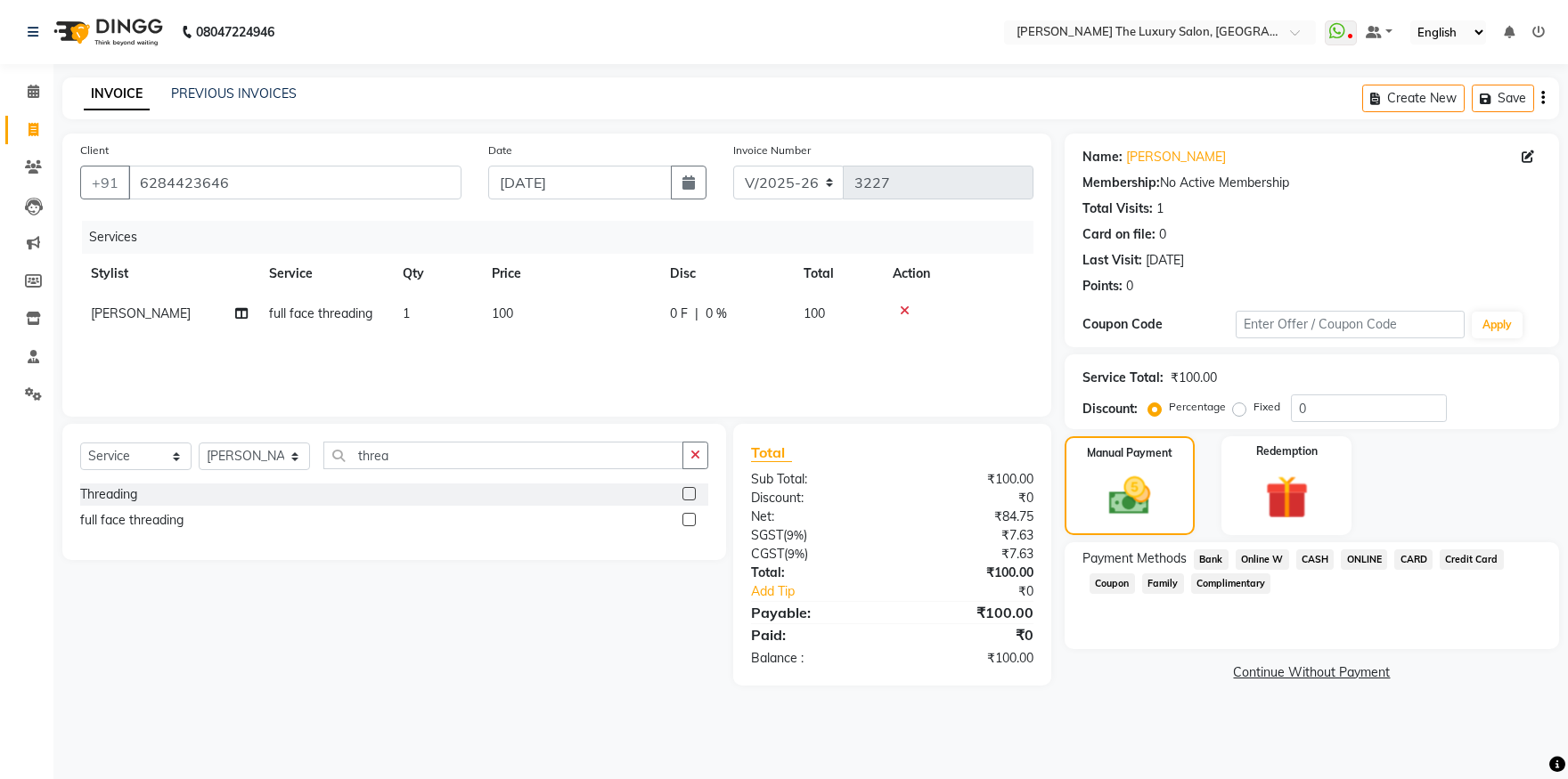
click at [1368, 557] on span "ONLINE" at bounding box center [1363, 559] width 46 height 21
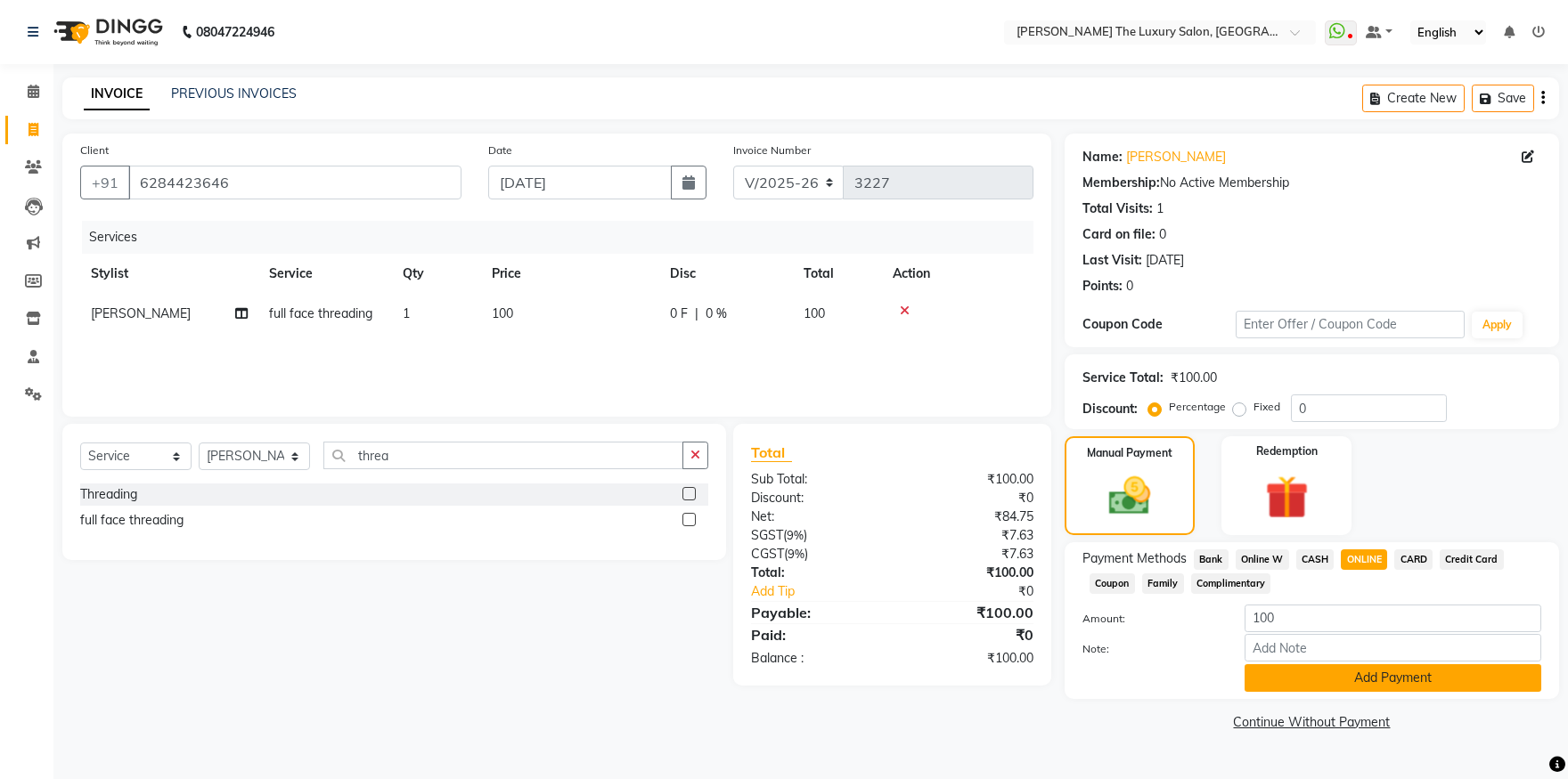
click at [1391, 680] on button "Add Payment" at bounding box center [1393, 678] width 297 height 28
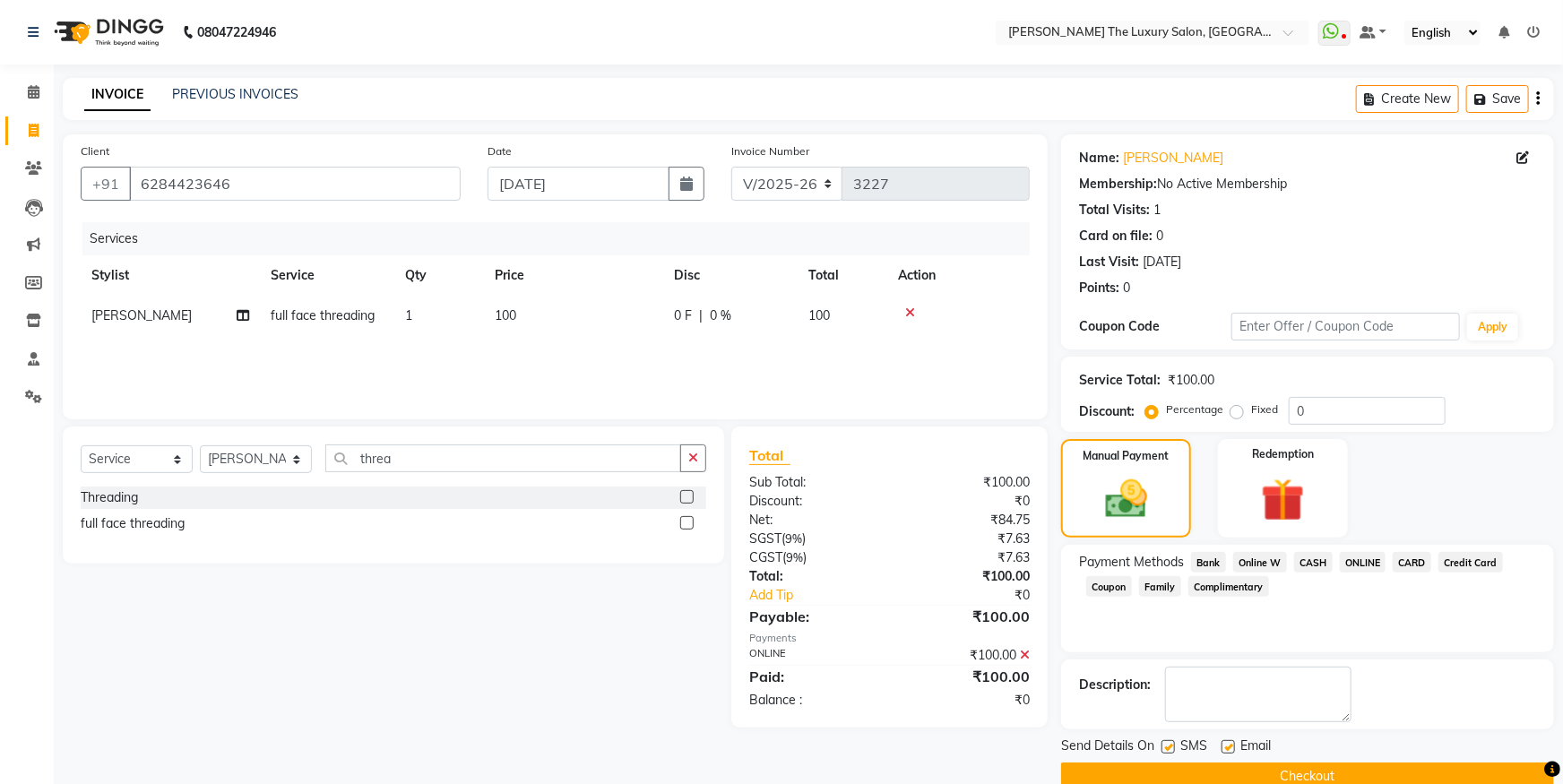
scroll to position [33, 0]
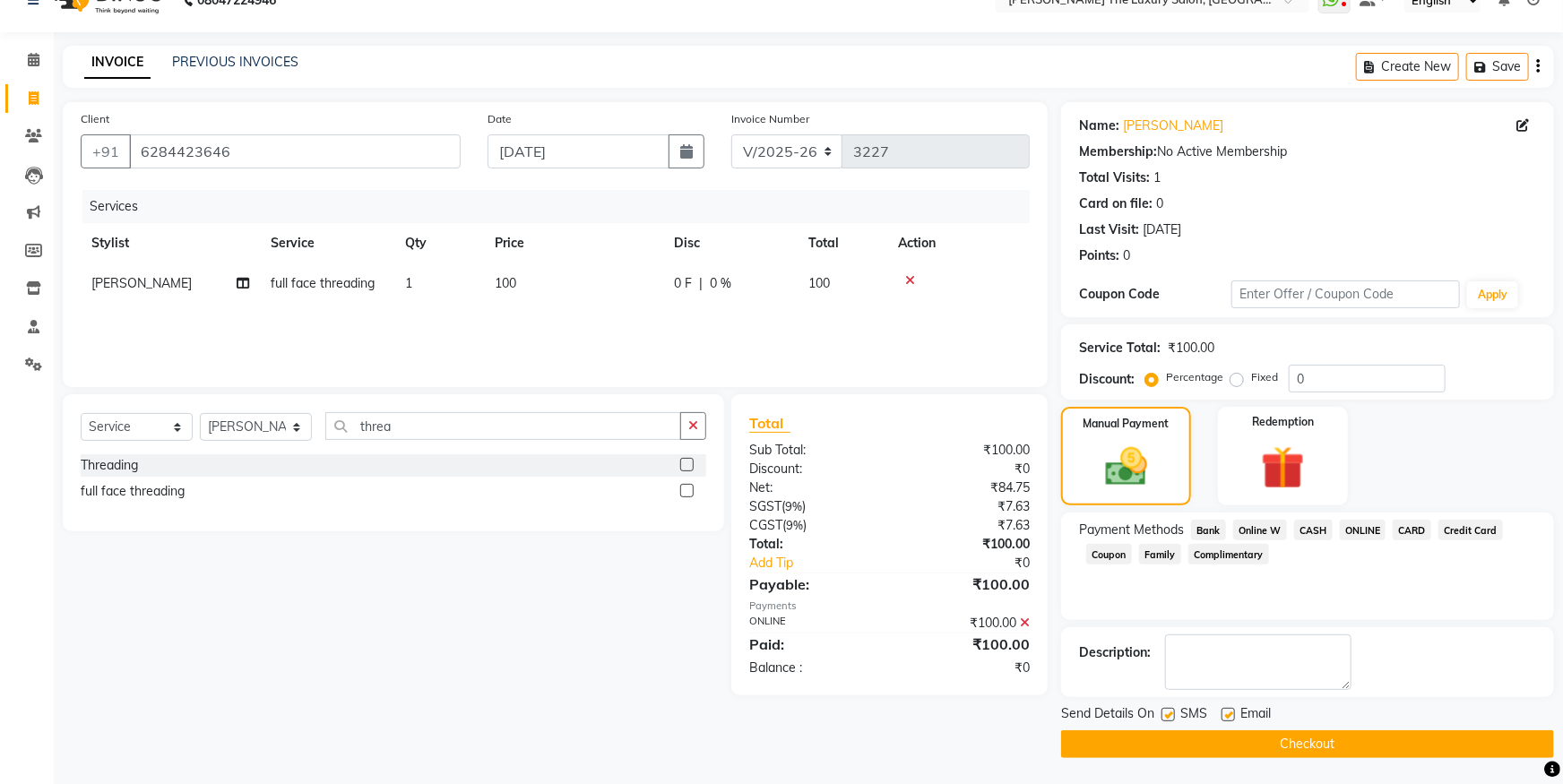
click at [1481, 745] on button "Checkout" at bounding box center [1307, 744] width 493 height 28
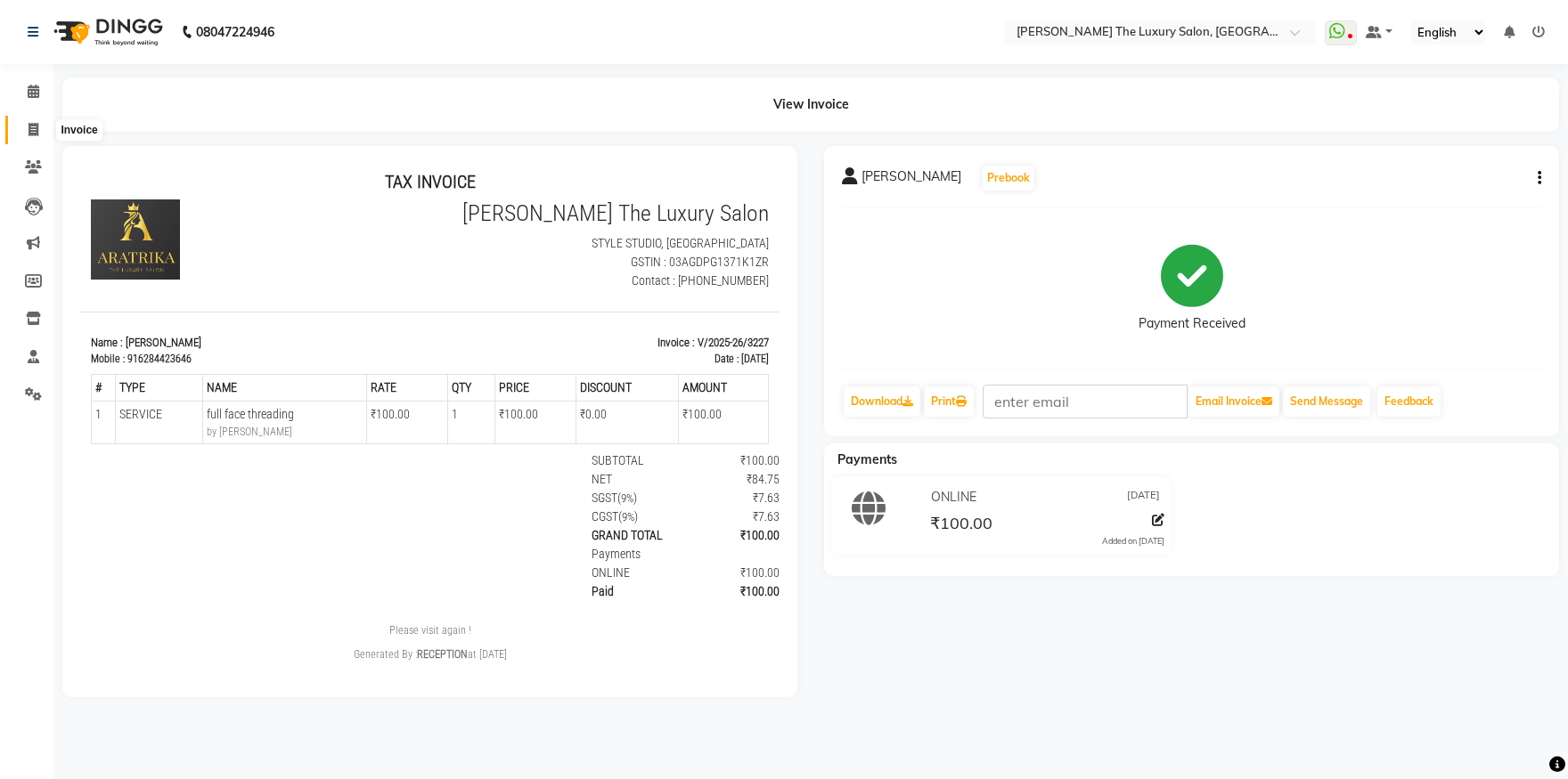
click at [33, 124] on icon at bounding box center [33, 129] width 10 height 14
select select "service"
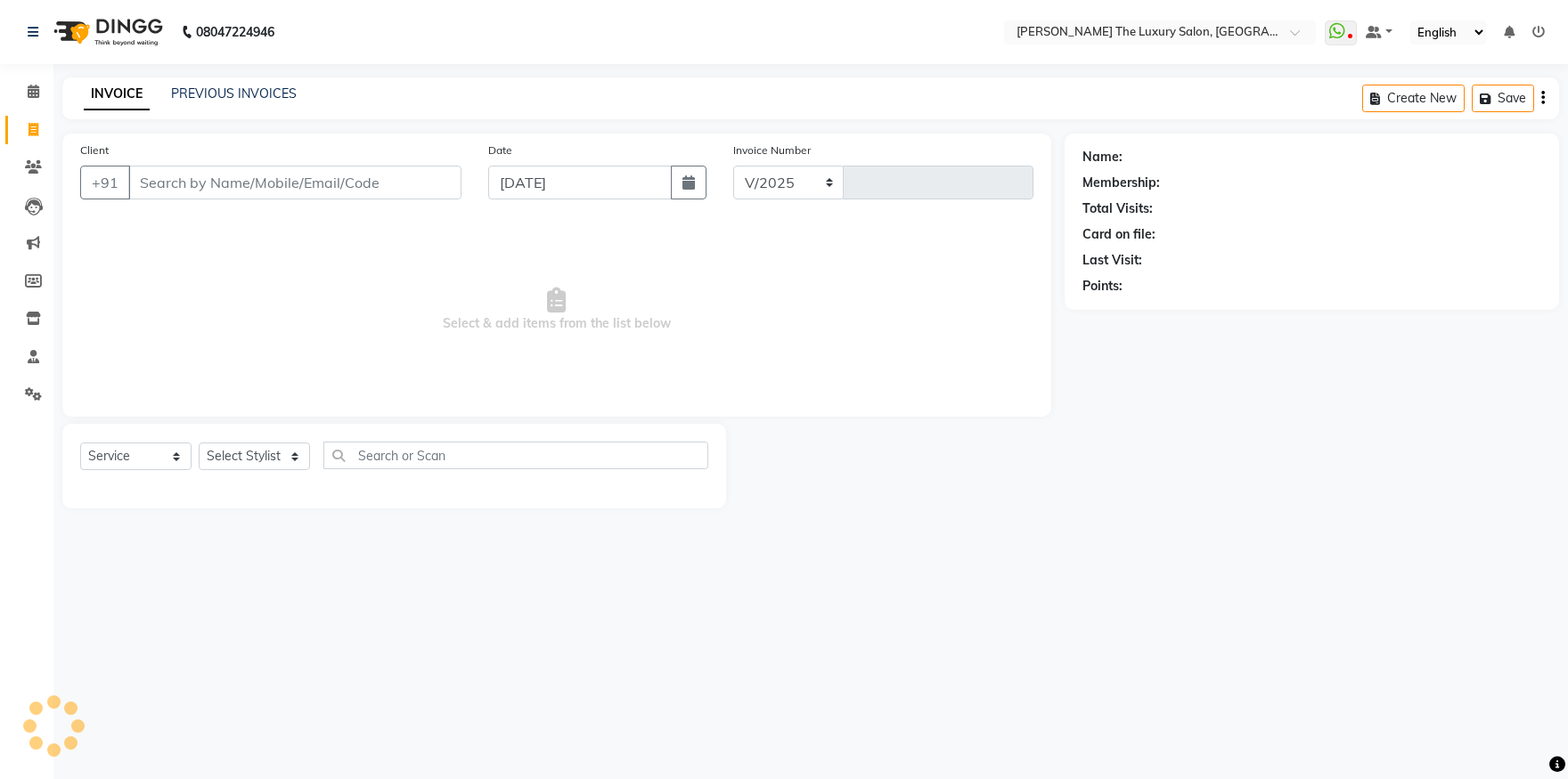
click at [171, 180] on input "Client" at bounding box center [294, 183] width 333 height 34
select select "7179"
type input "3228"
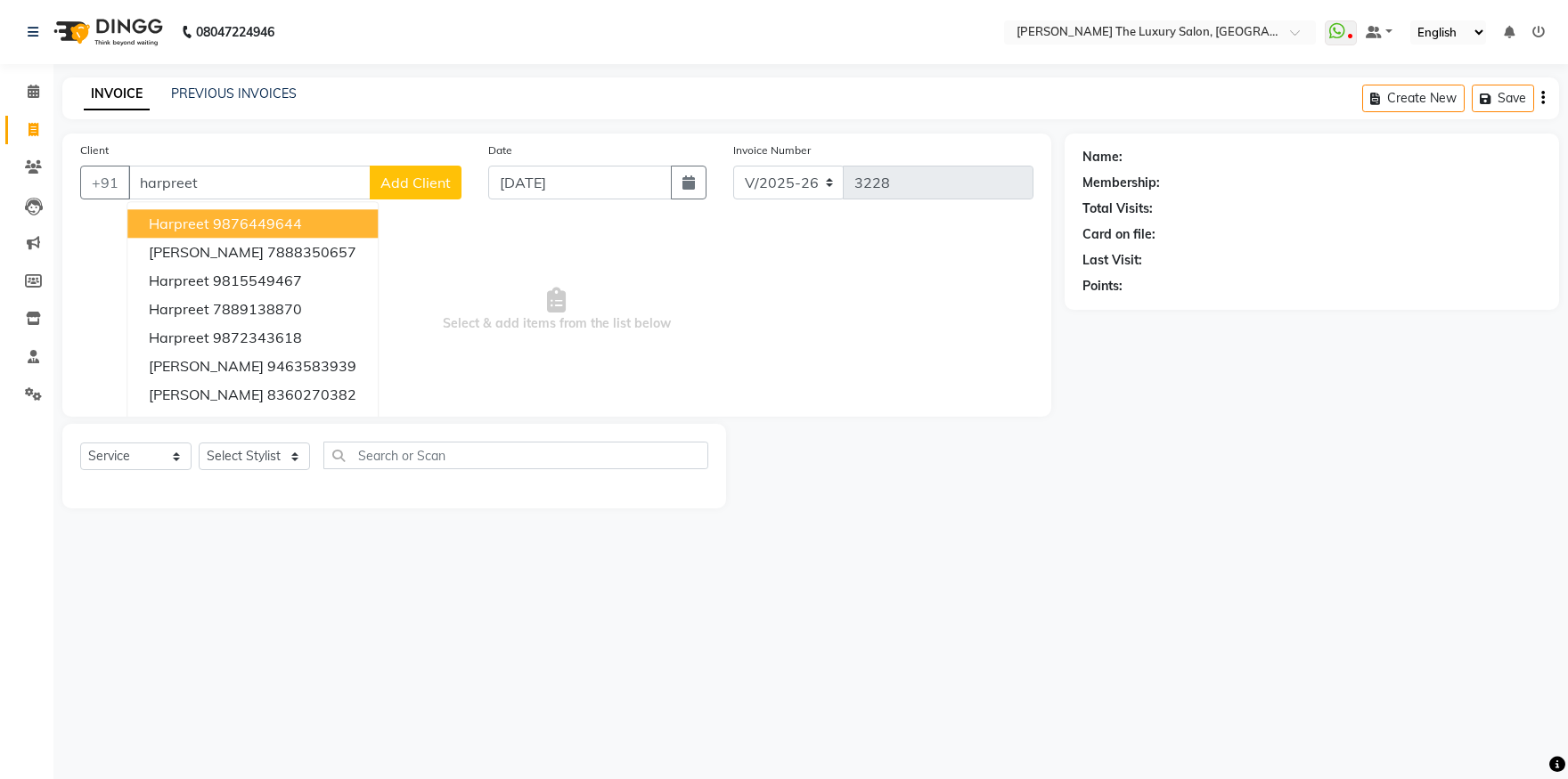
click at [320, 184] on input "harpreet" at bounding box center [249, 183] width 243 height 34
type input "h"
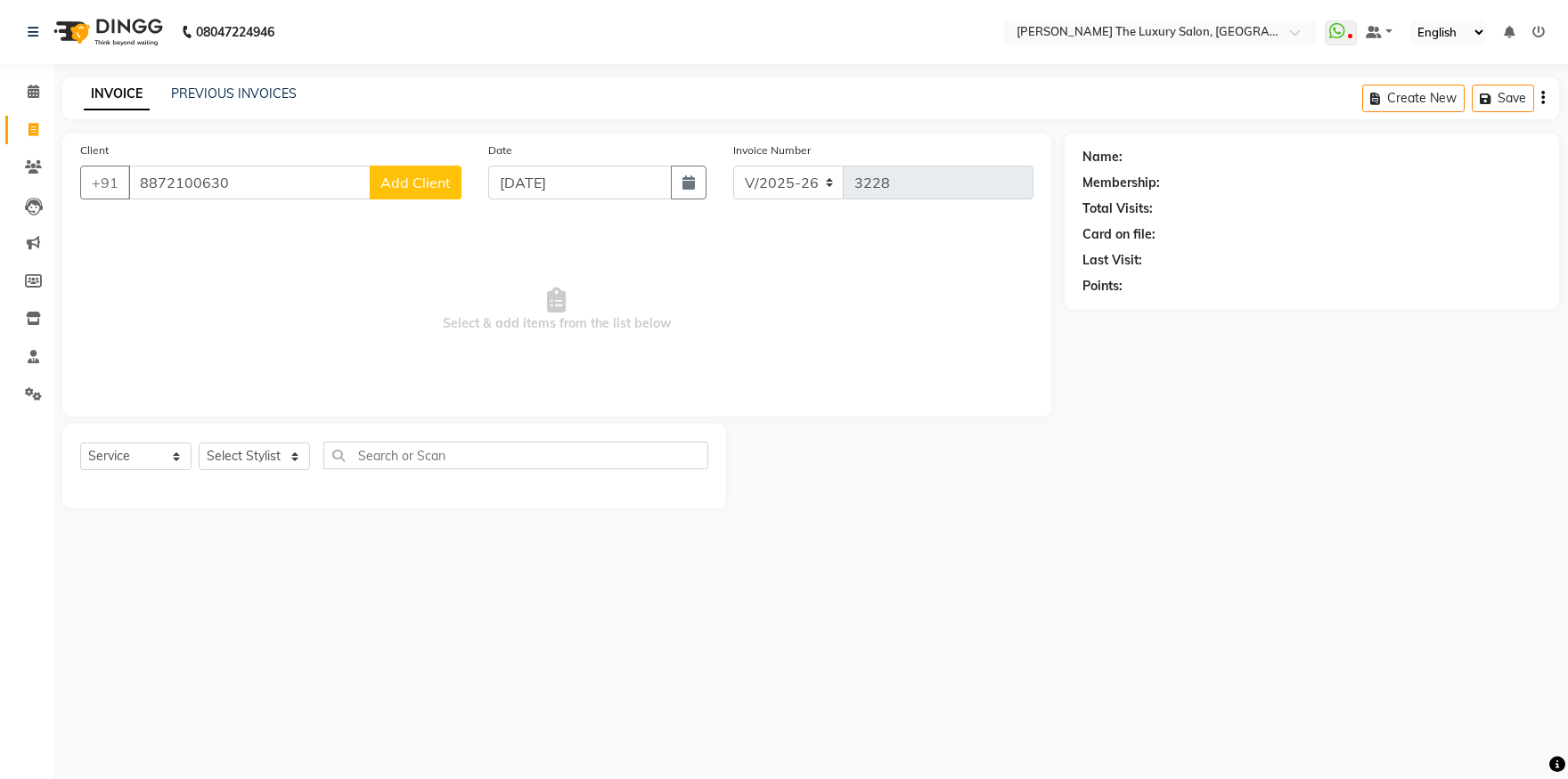
type input "8872100630"
click at [437, 184] on span "Add Client" at bounding box center [416, 183] width 70 height 18
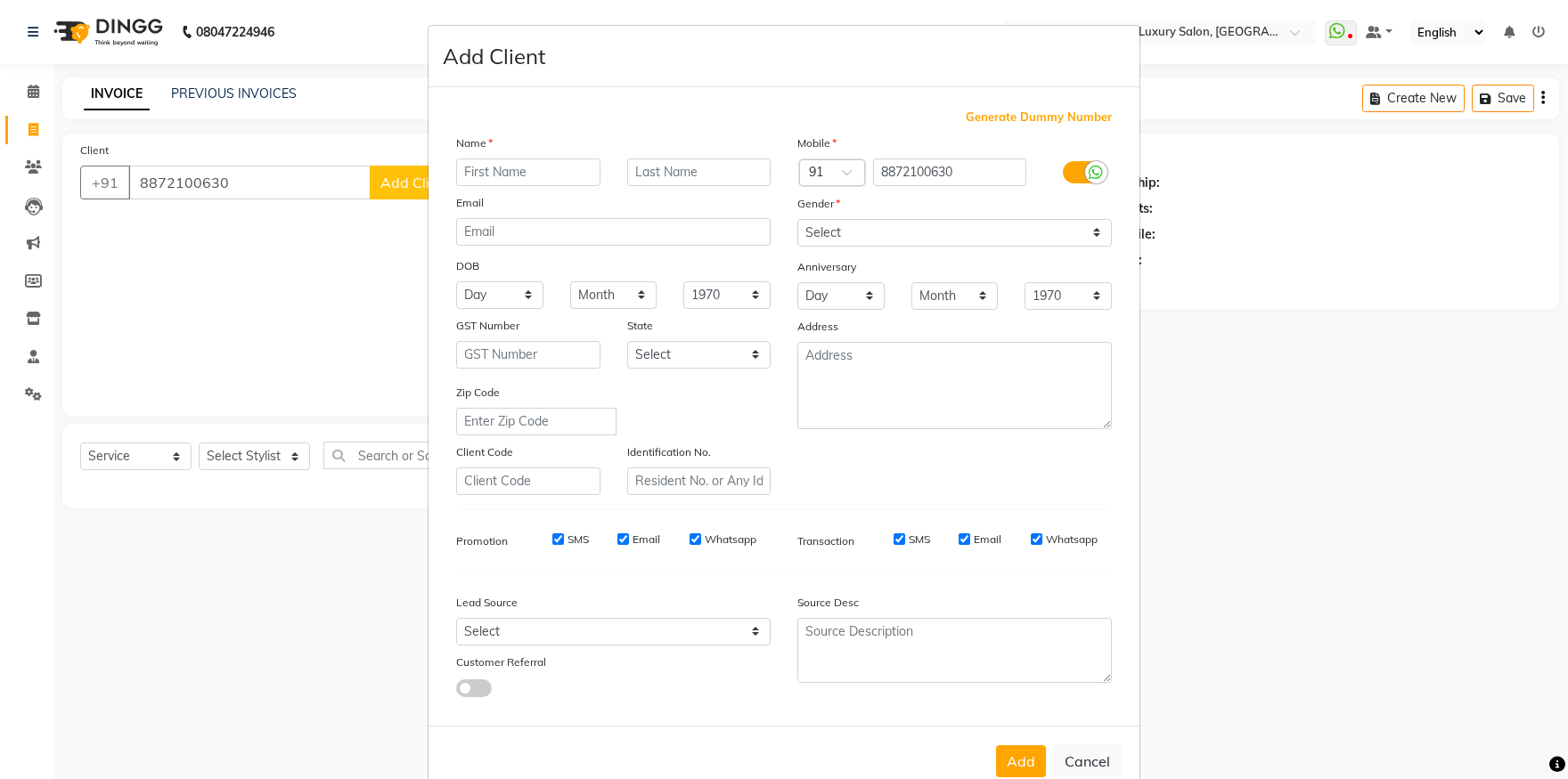
click at [524, 164] on input "text" at bounding box center [529, 172] width 144 height 28
type input "harpreet"
click at [798, 219] on select "Select Male Female Other Prefer Not To Say" at bounding box center [955, 233] width 315 height 28
select select "female"
click option "Female" at bounding box center [0, 0] width 0 height 0
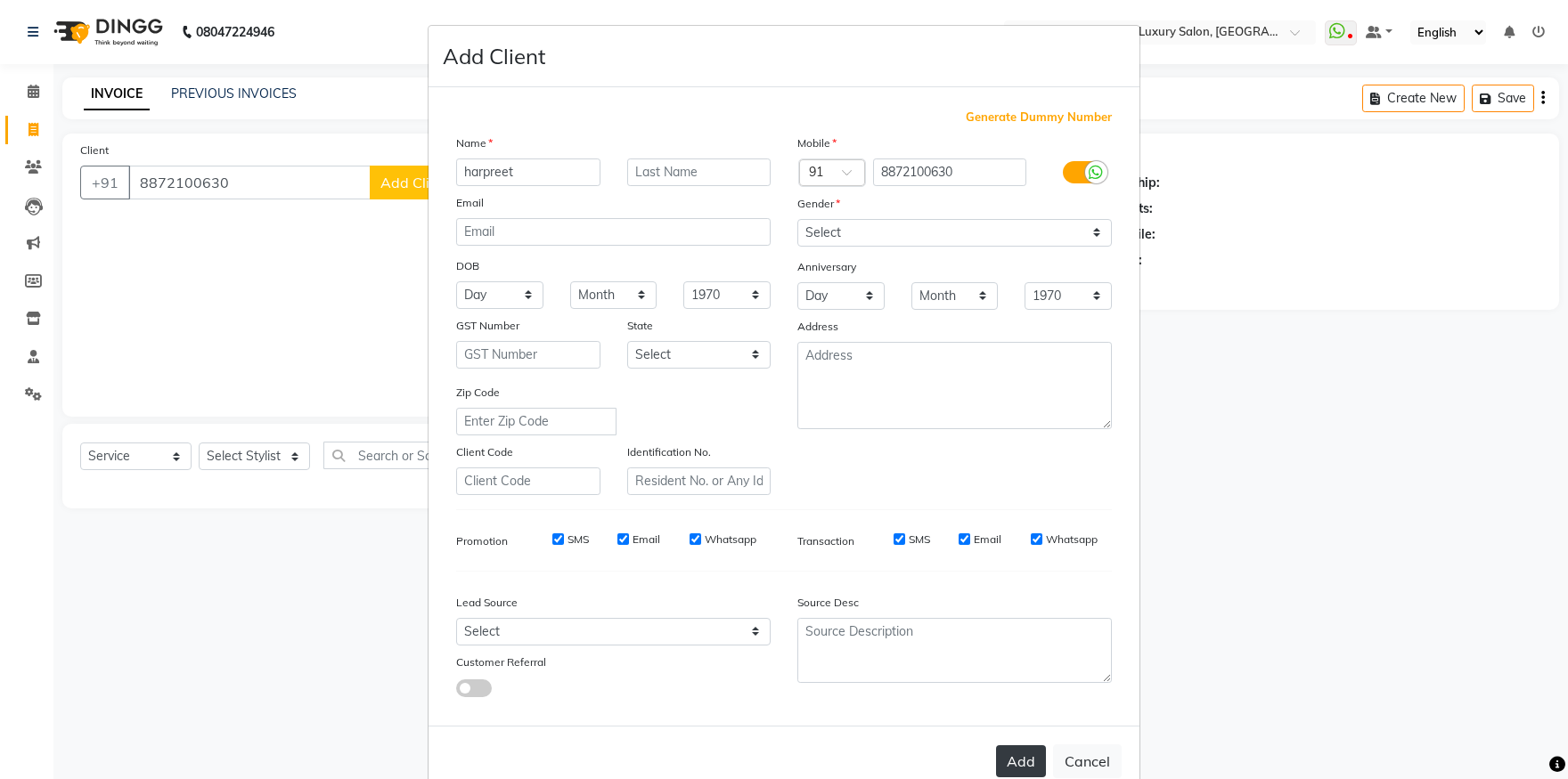
click at [1013, 761] on button "Add" at bounding box center [1020, 762] width 50 height 32
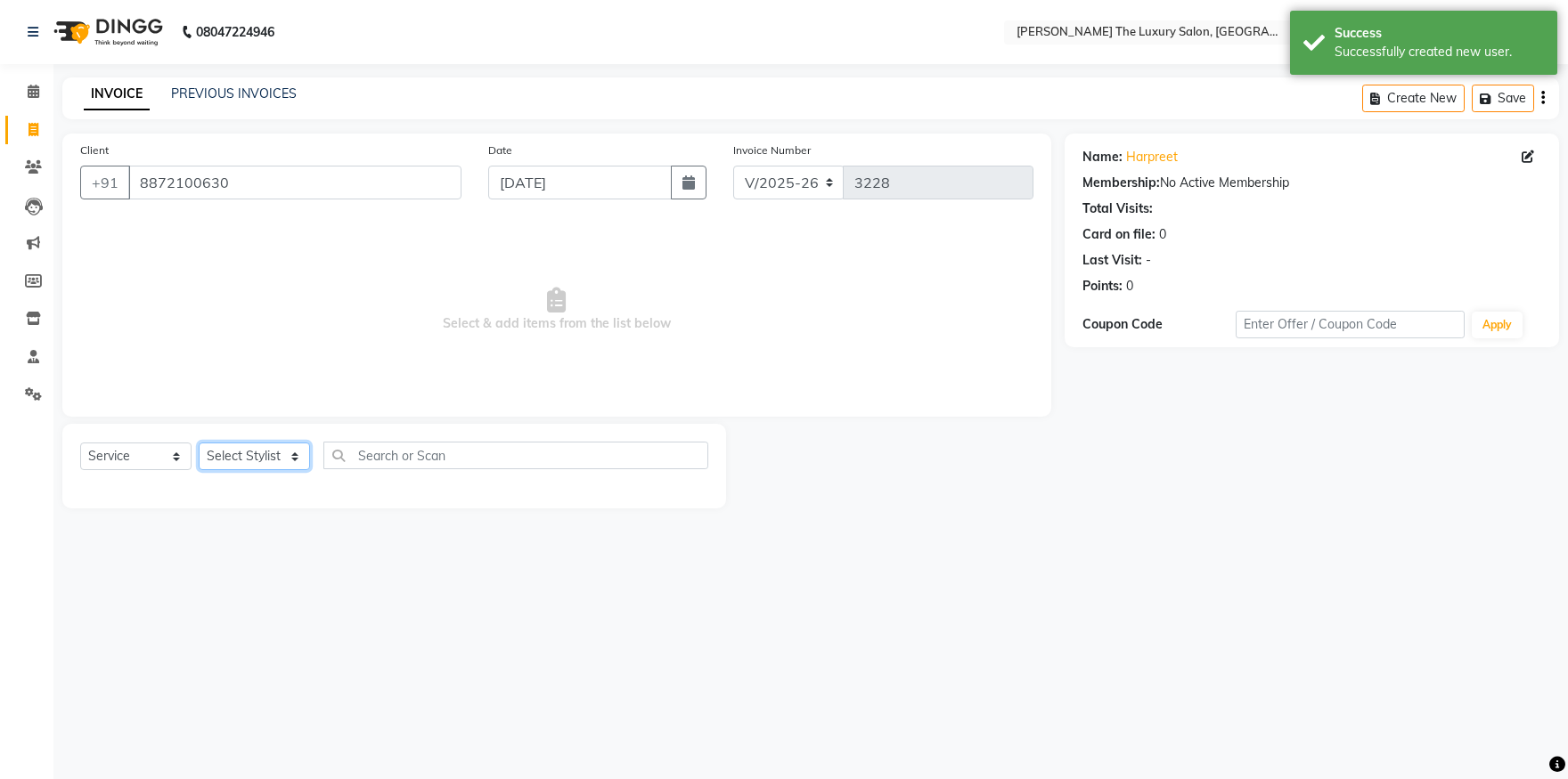
click at [198, 443] on select "Select Stylist amrit arsh ayush Daman Gori Harpreet jasmine matrix Jaswant sing…" at bounding box center [254, 456] width 111 height 28
select select "61750"
click option "sandeep" at bounding box center [0, 0] width 0 height 0
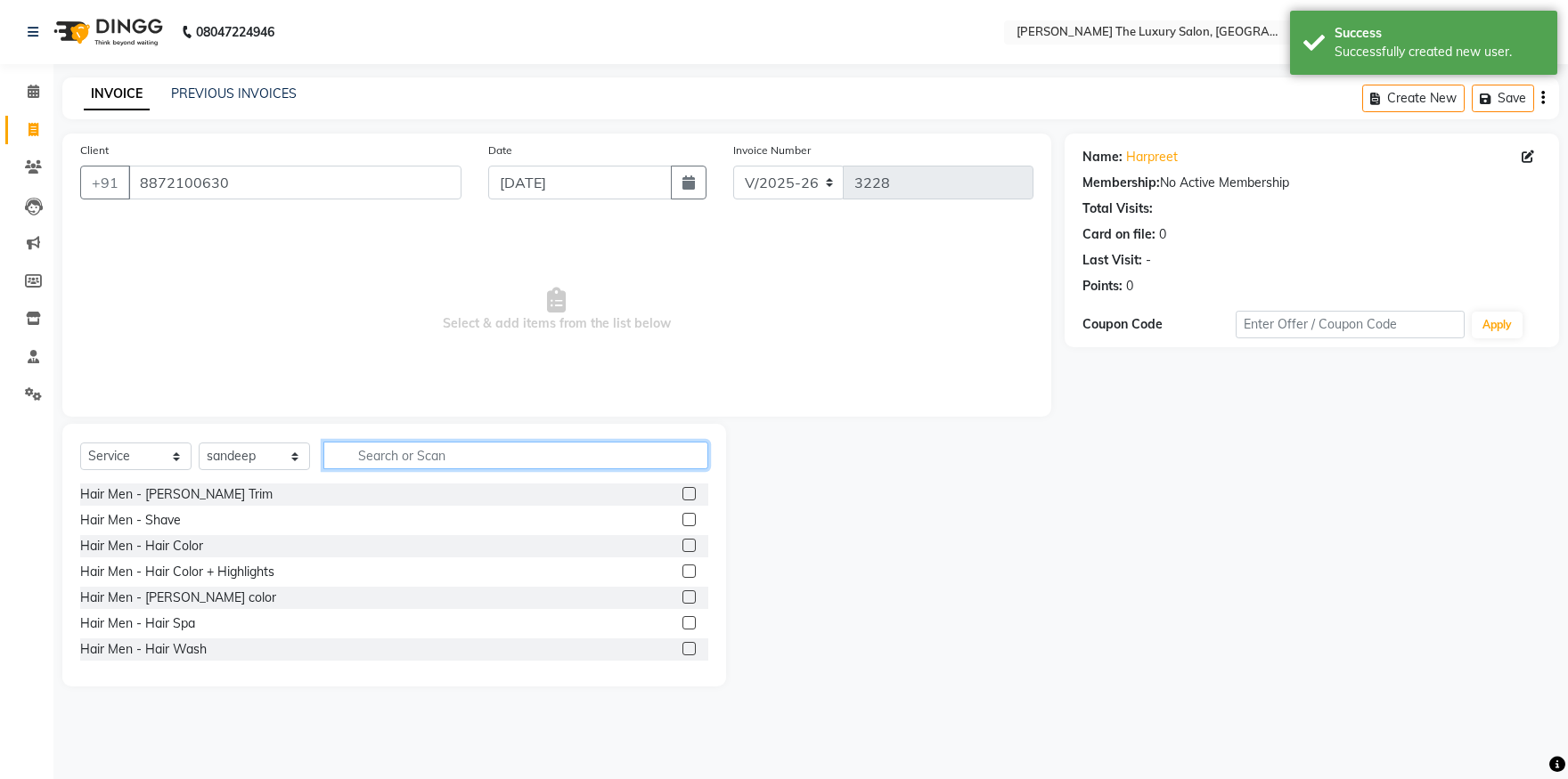
click at [413, 456] on input "text" at bounding box center [516, 455] width 385 height 28
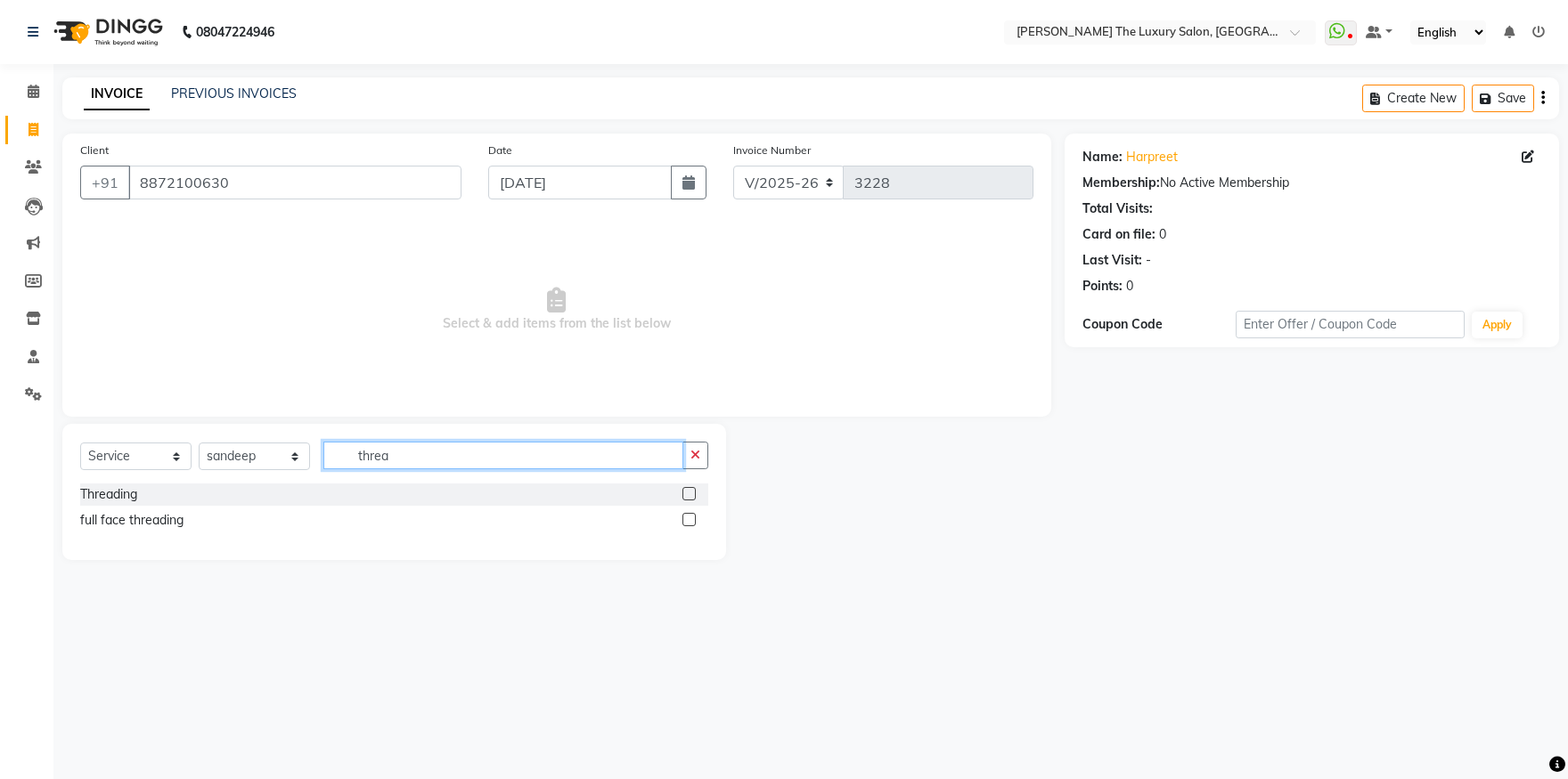
type input "threa"
click at [690, 494] on label at bounding box center [689, 493] width 14 height 14
click at [690, 494] on input "checkbox" at bounding box center [688, 494] width 12 height 12
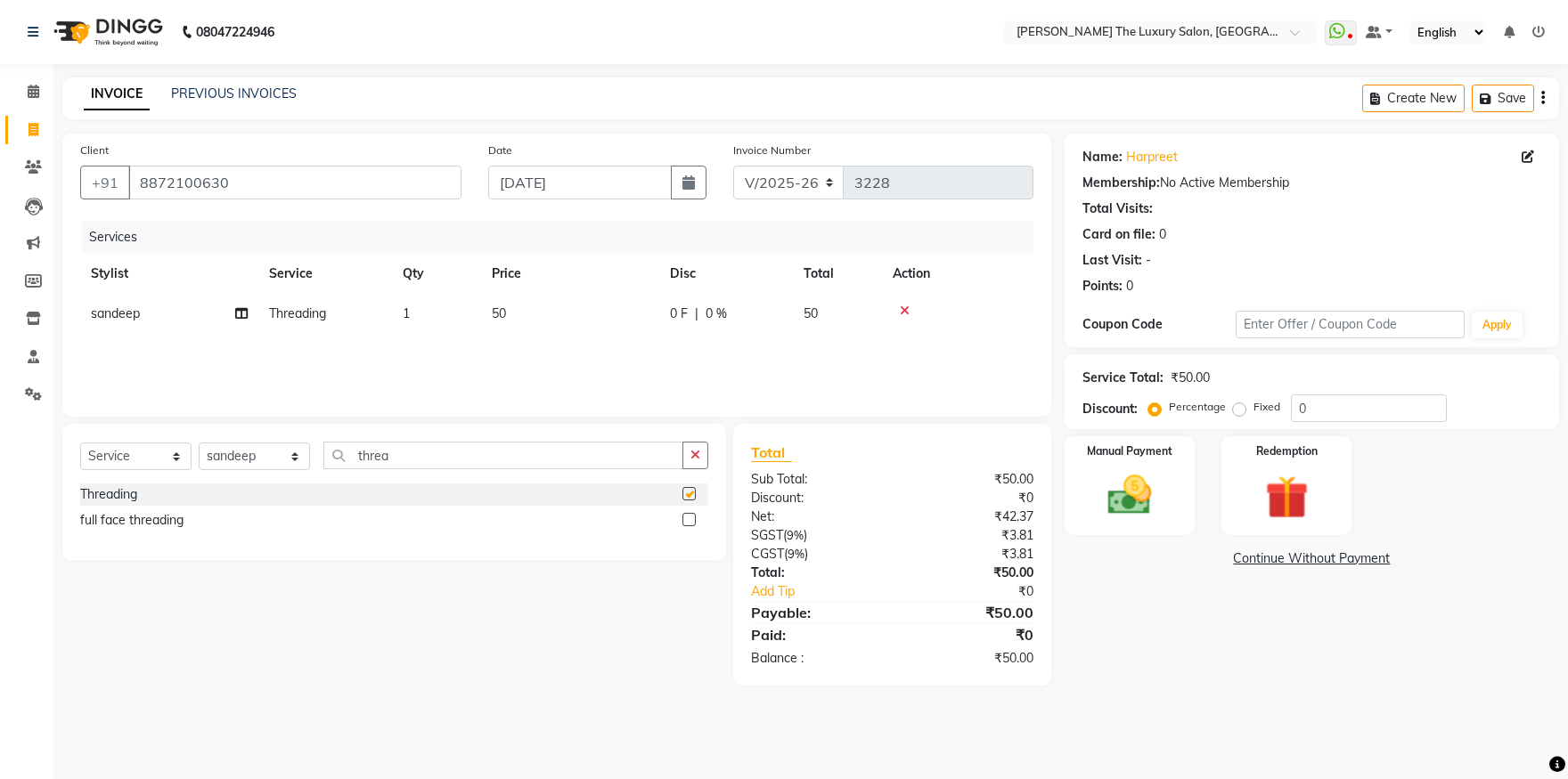
checkbox input "false"
click at [1092, 518] on div "Manual Payment" at bounding box center [1130, 486] width 135 height 103
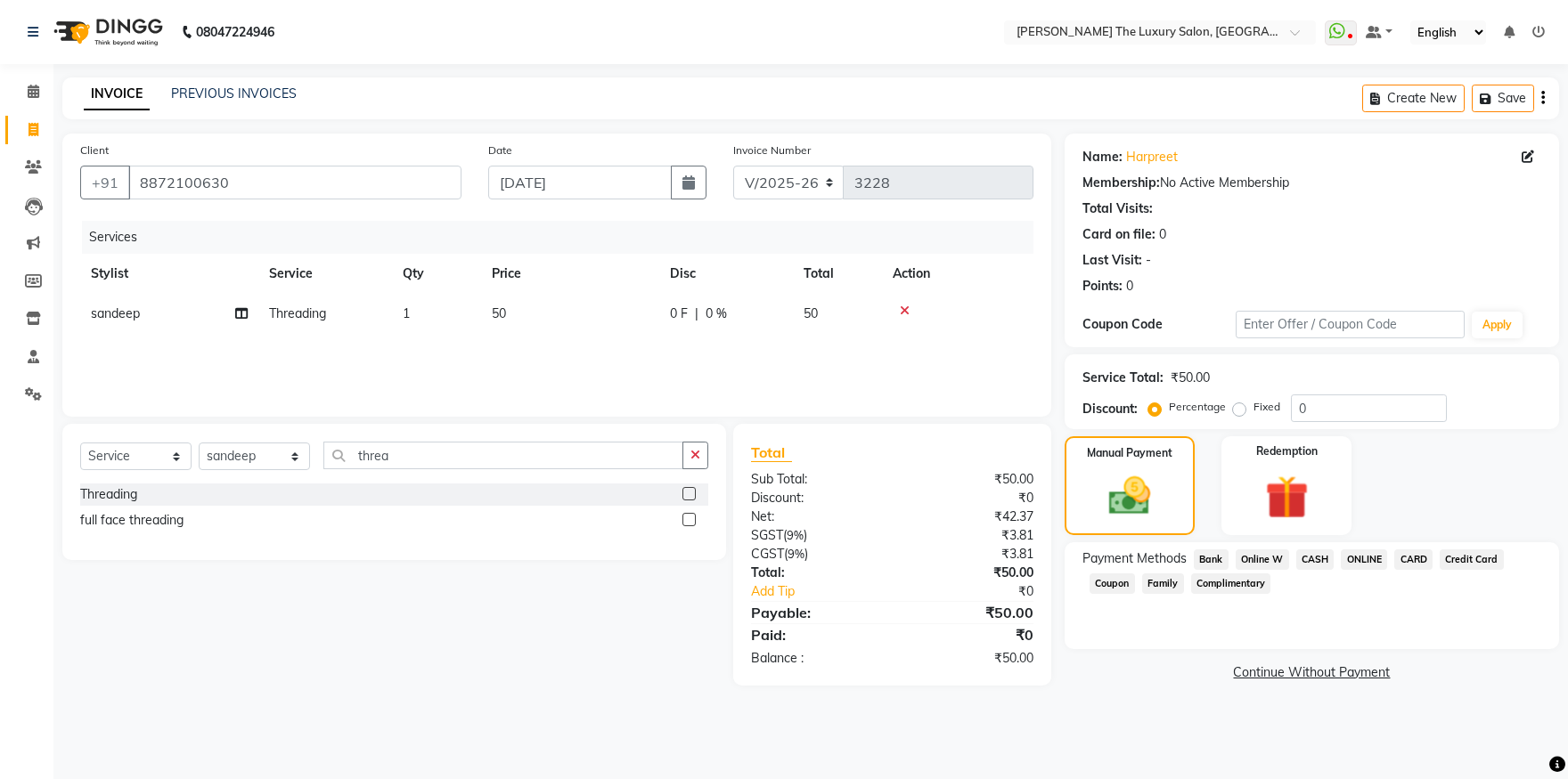
click at [1310, 562] on span "CASH" at bounding box center [1315, 559] width 38 height 21
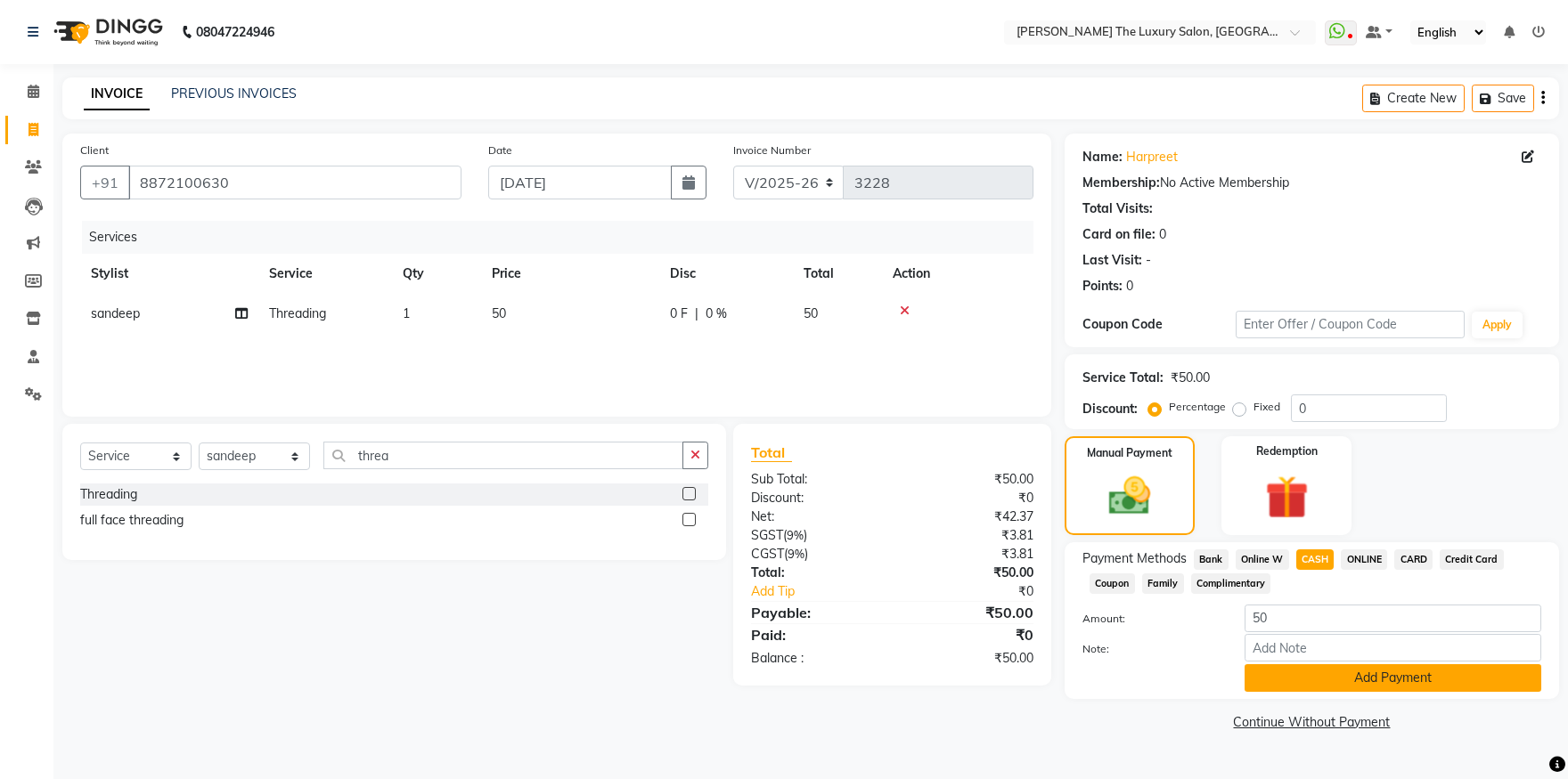
click at [1336, 669] on button "Add Payment" at bounding box center [1393, 678] width 297 height 28
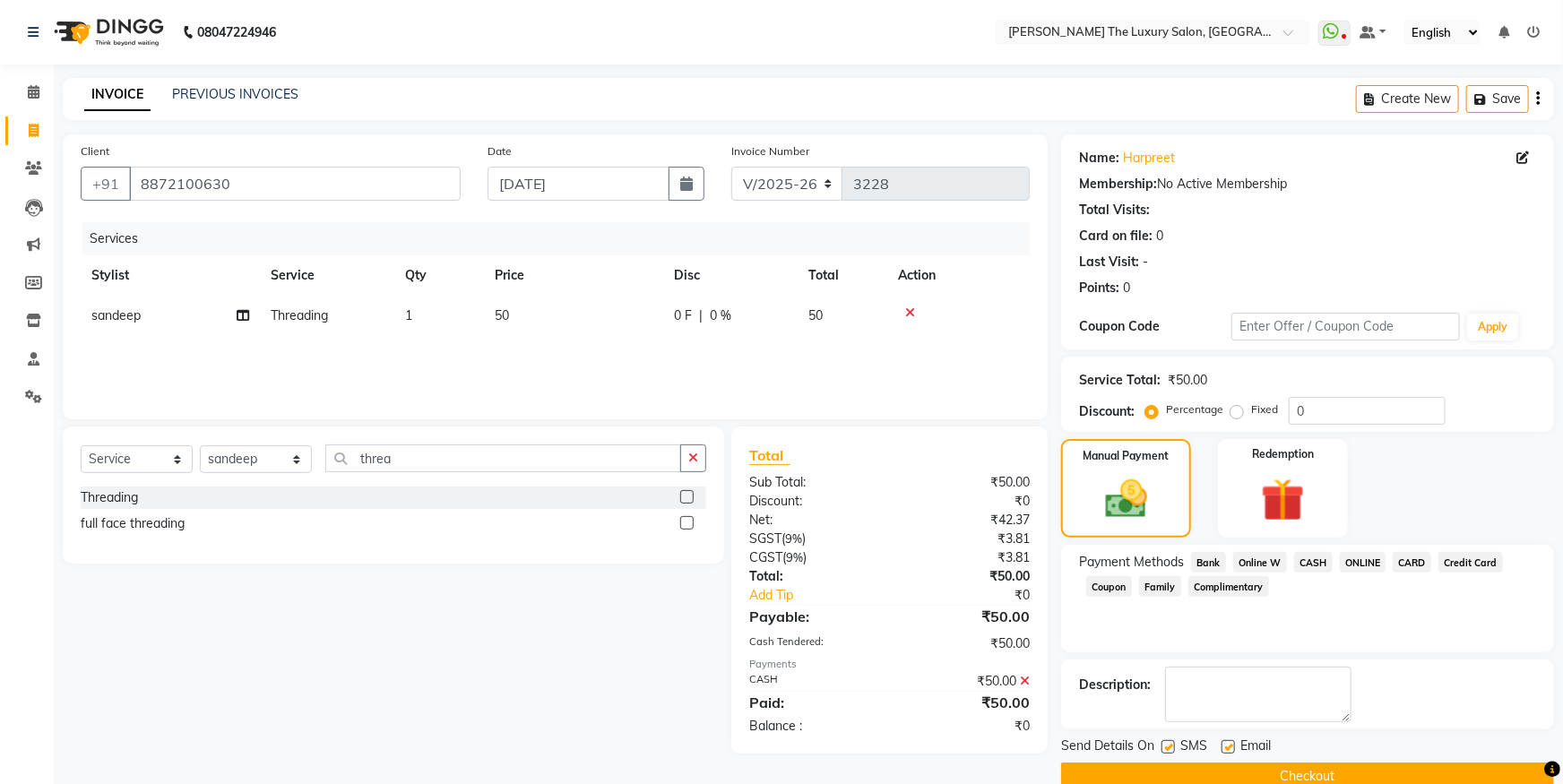
scroll to position [33, 0]
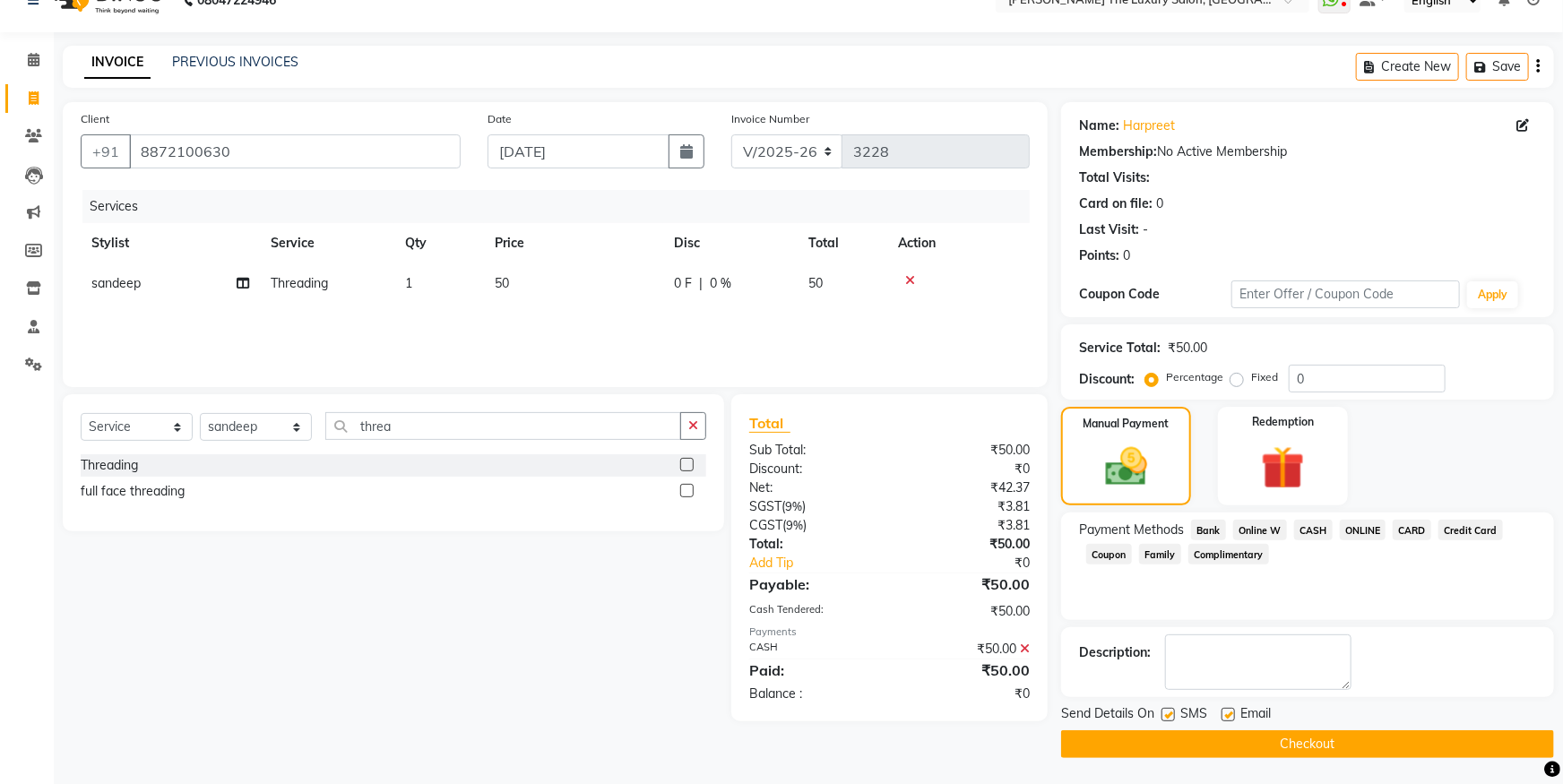
click at [1470, 748] on button "Checkout" at bounding box center [1307, 744] width 493 height 28
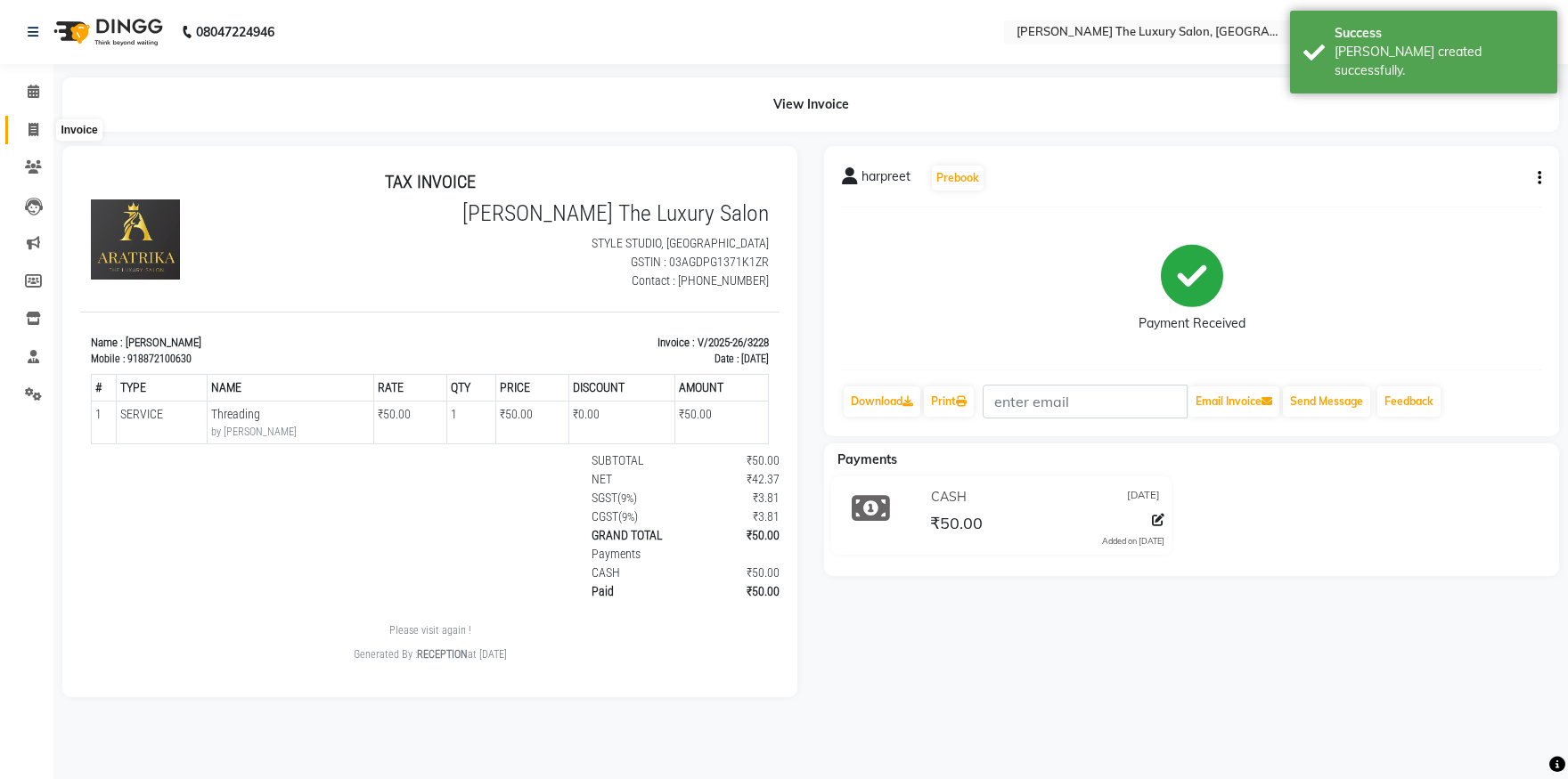
click at [27, 125] on span at bounding box center [33, 130] width 32 height 21
select select "service"
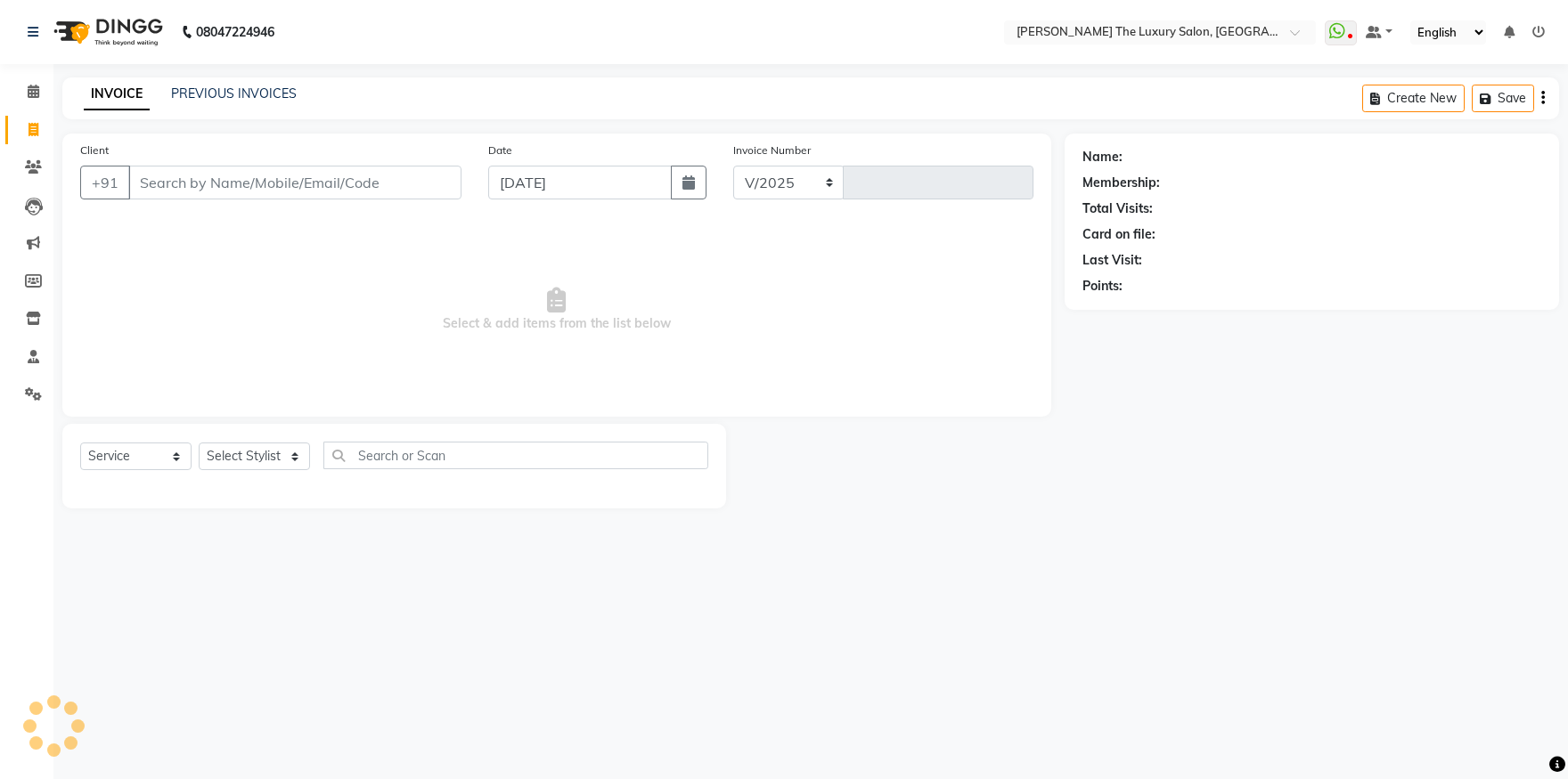
select select "7179"
type input "3229"
click at [217, 197] on input "Client" at bounding box center [294, 183] width 333 height 34
type input "k"
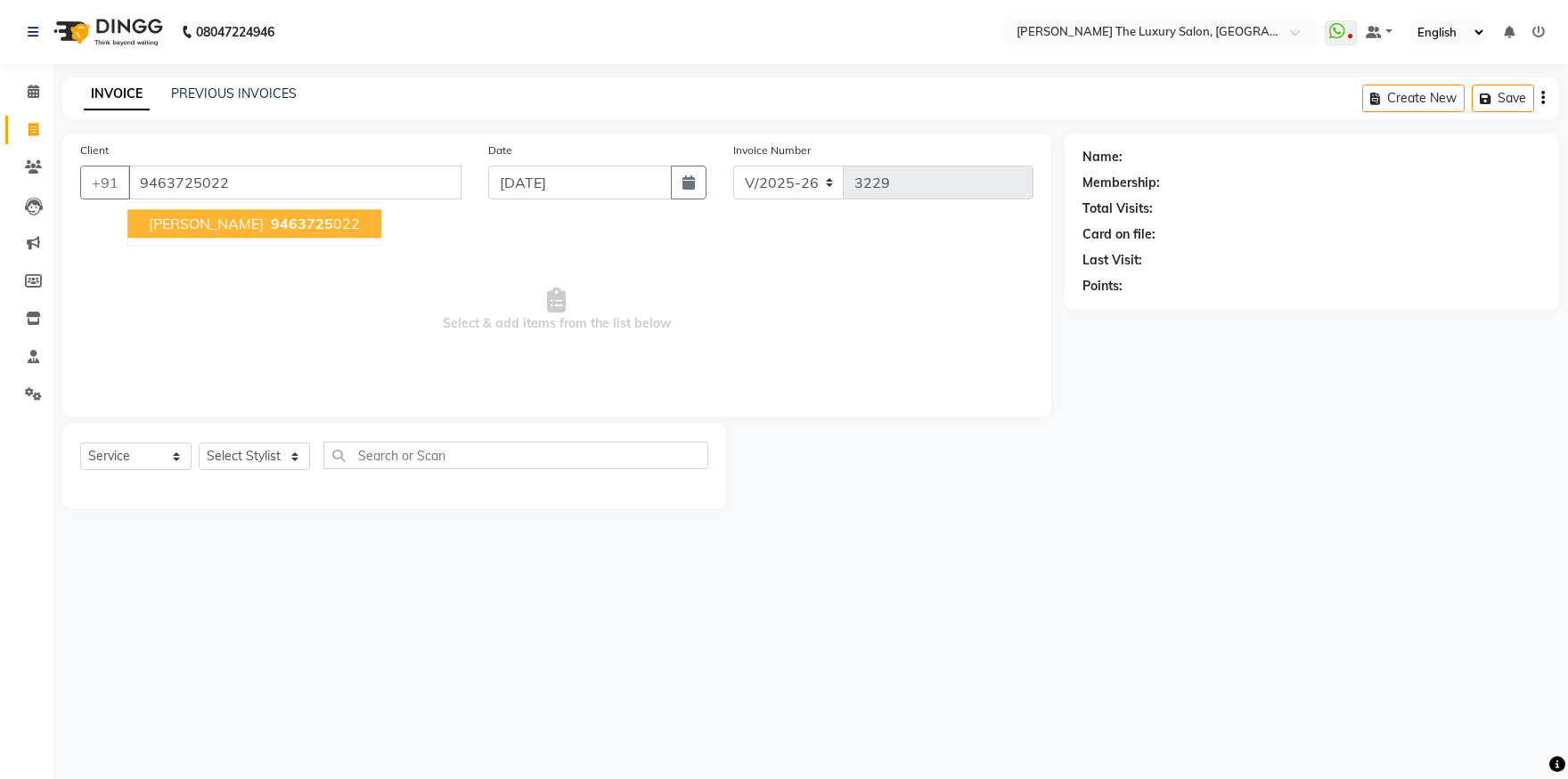
type input "9463725022"
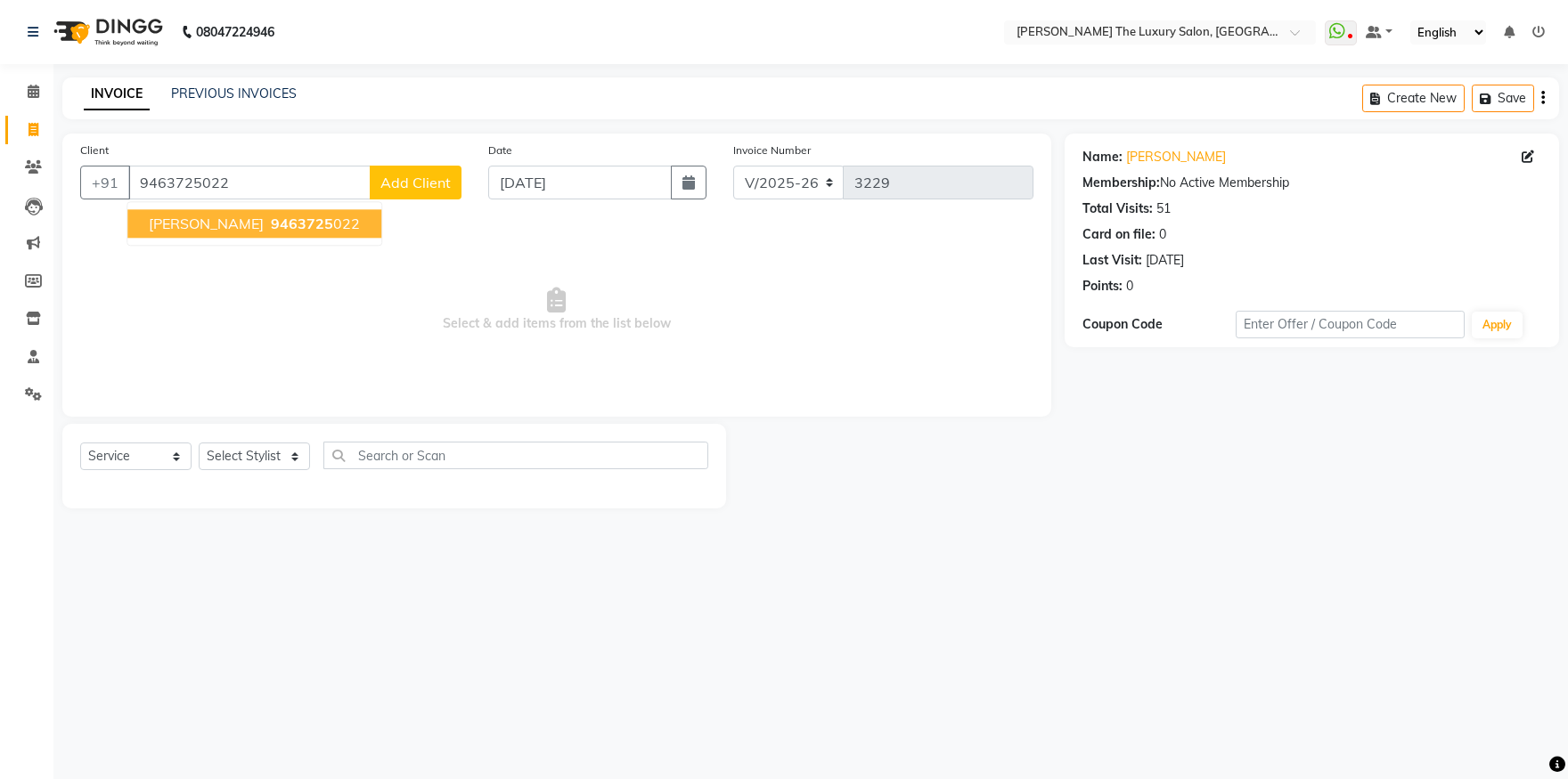
click at [194, 221] on span "sukhjeet" at bounding box center [206, 224] width 115 height 18
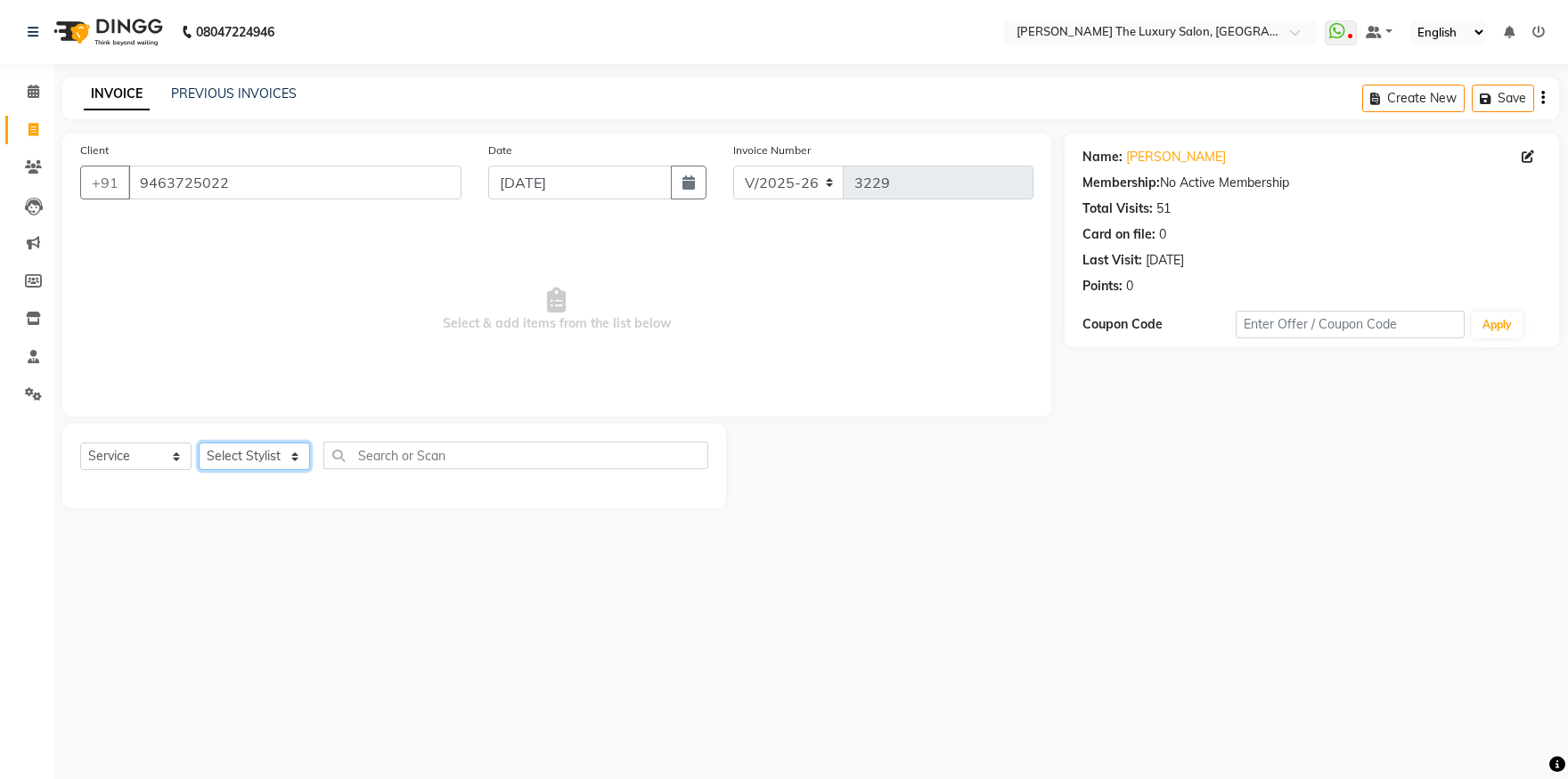
click at [198, 443] on select "Select Stylist amrit arsh ayush Daman Gori Harpreet jasmine matrix Jaswant sing…" at bounding box center [254, 456] width 111 height 28
select select "60210"
click option "Muskan" at bounding box center [0, 0] width 0 height 0
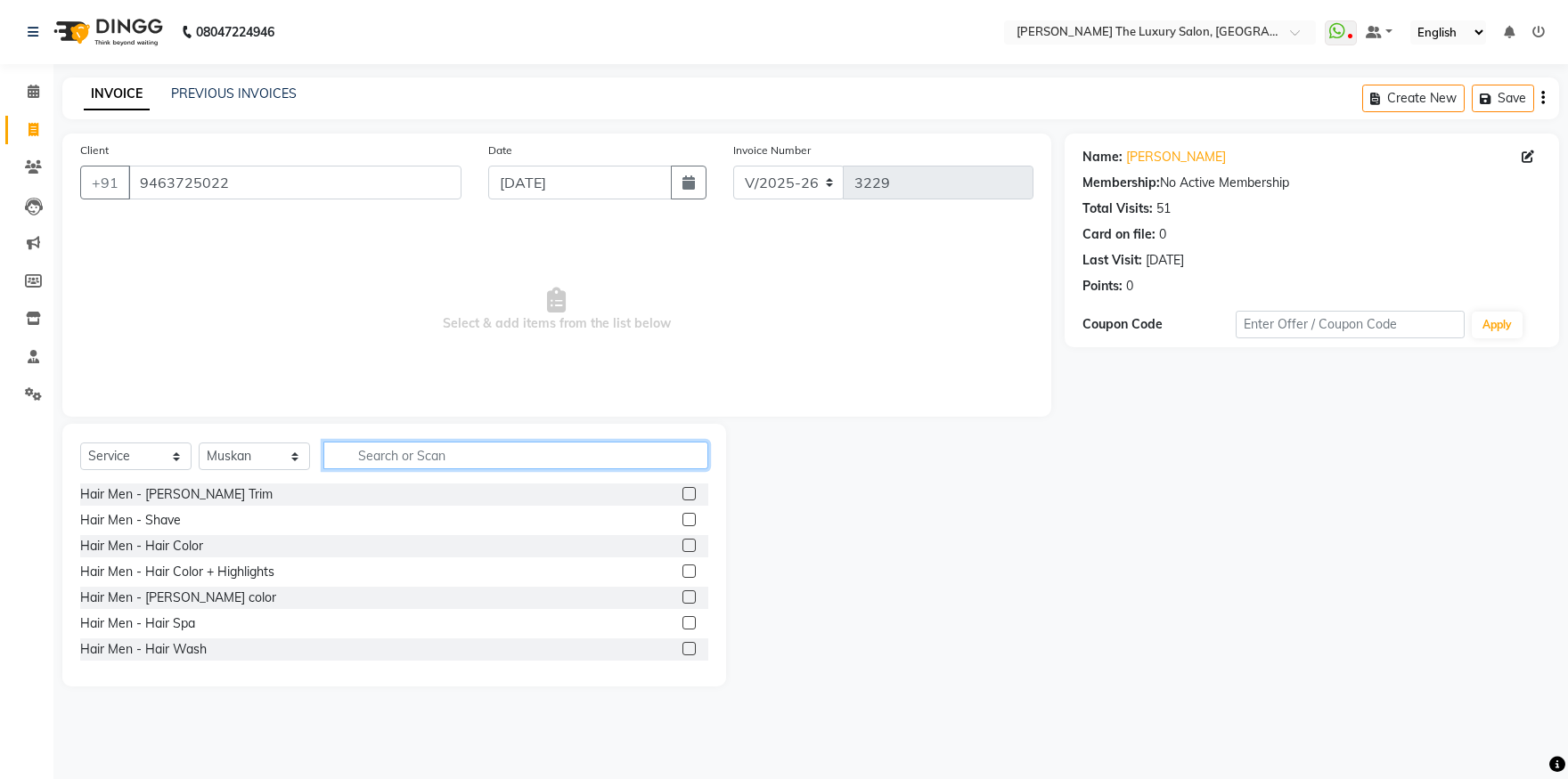
click at [398, 456] on input "text" at bounding box center [516, 455] width 385 height 28
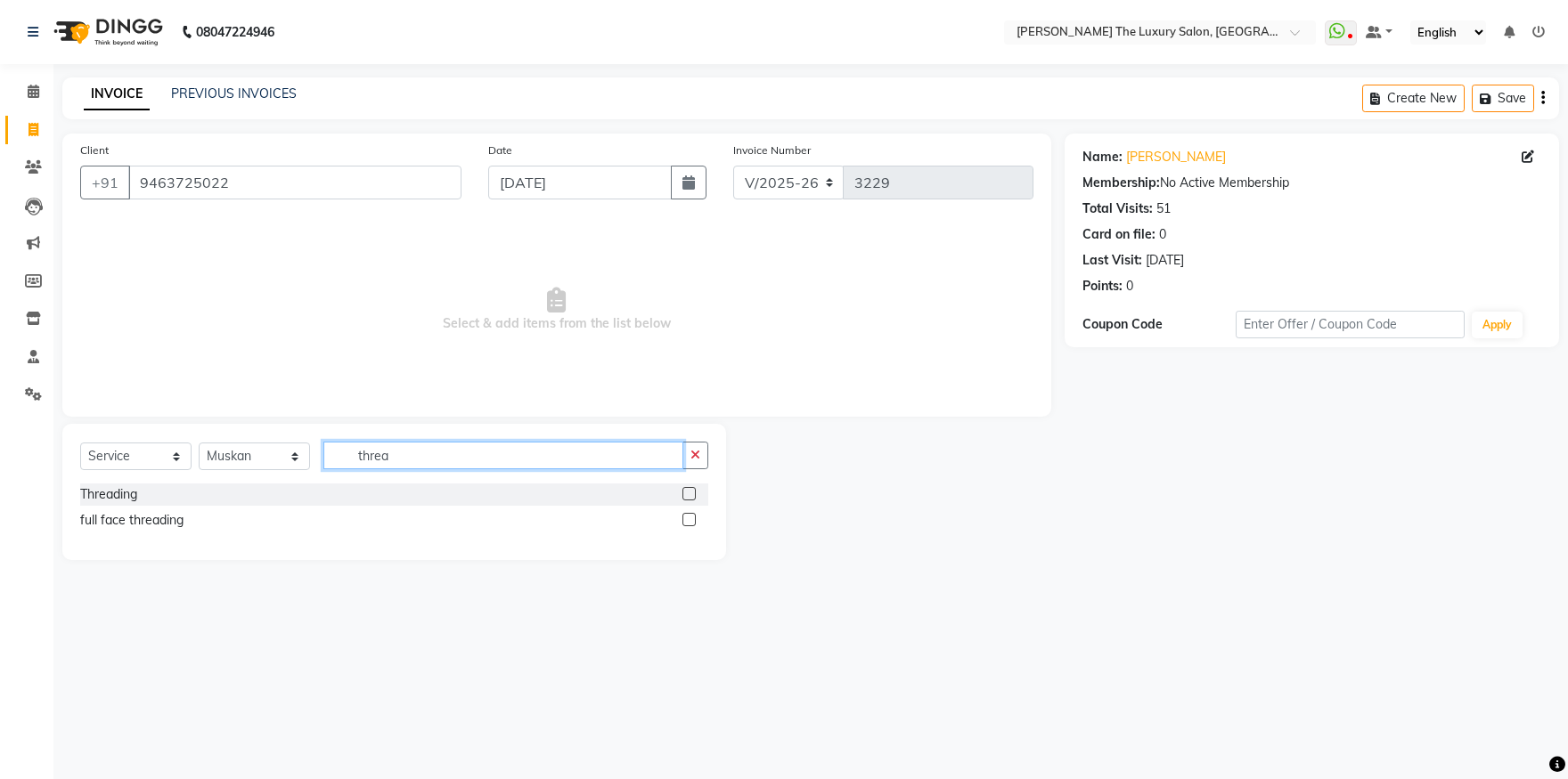
type input "threa"
click at [692, 519] on label at bounding box center [689, 519] width 14 height 14
click at [692, 519] on input "checkbox" at bounding box center [688, 520] width 12 height 12
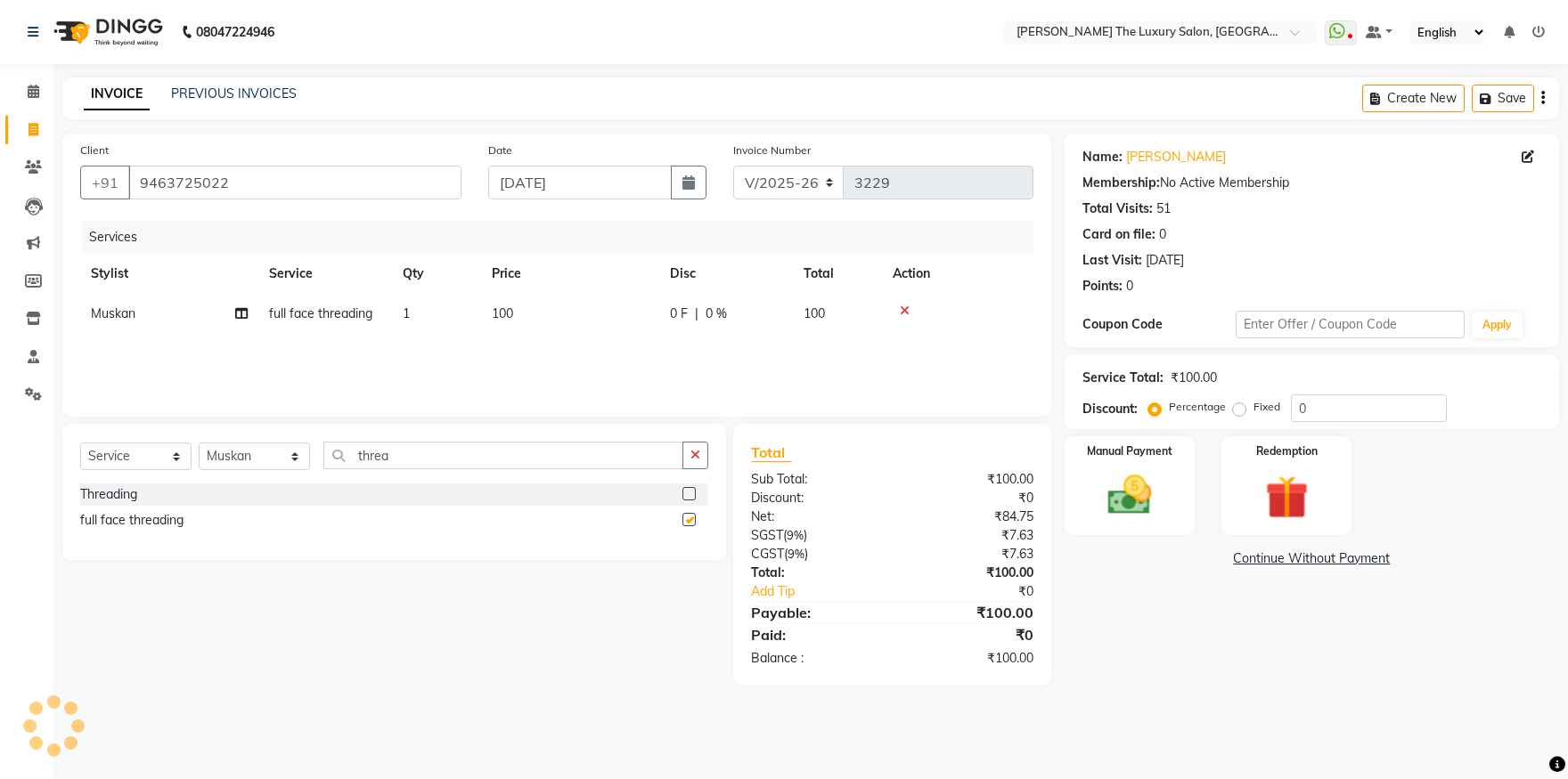
checkbox input "false"
click at [1120, 505] on img at bounding box center [1130, 496] width 74 height 52
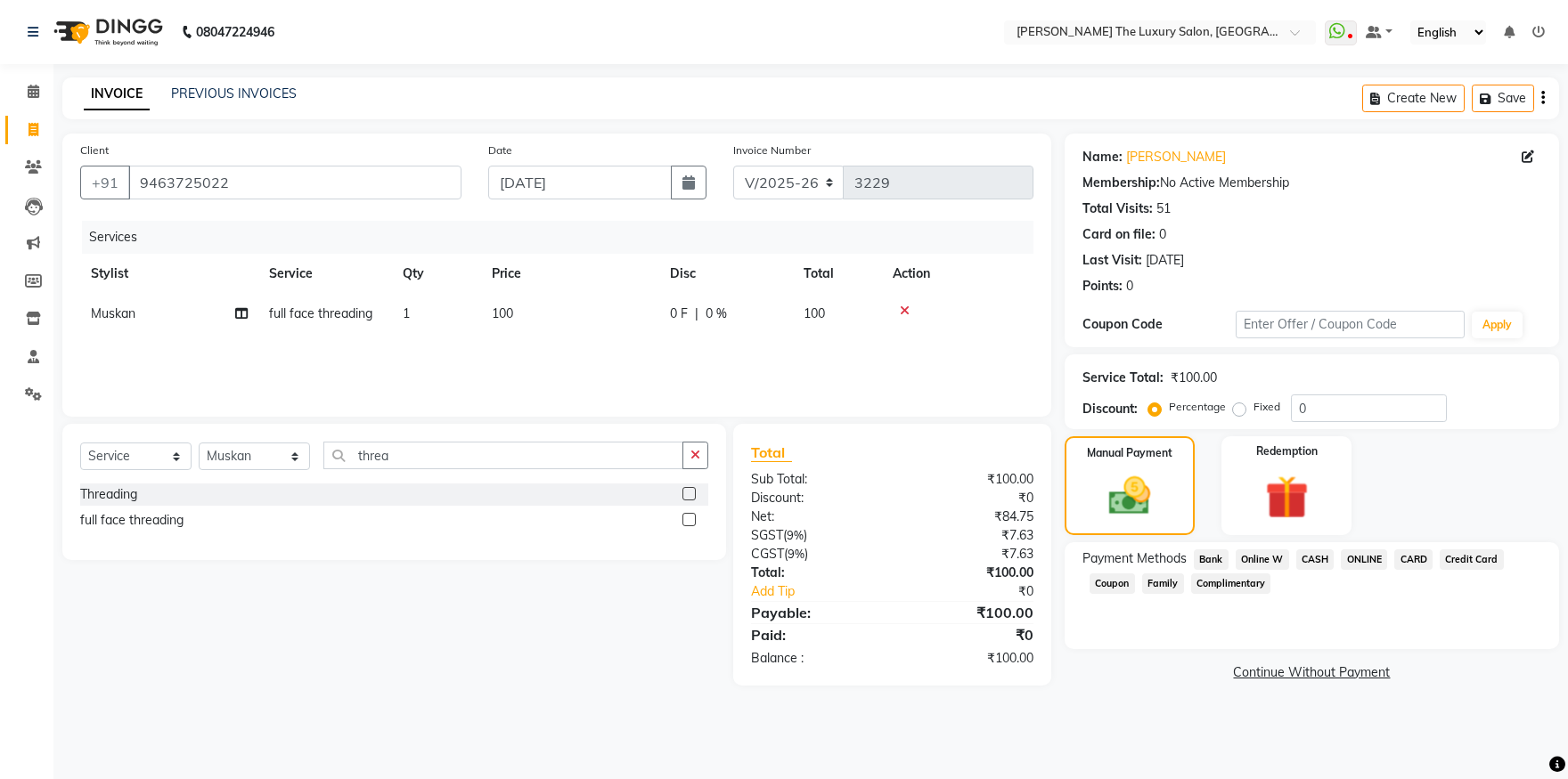
click at [1321, 557] on span "CASH" at bounding box center [1315, 559] width 38 height 21
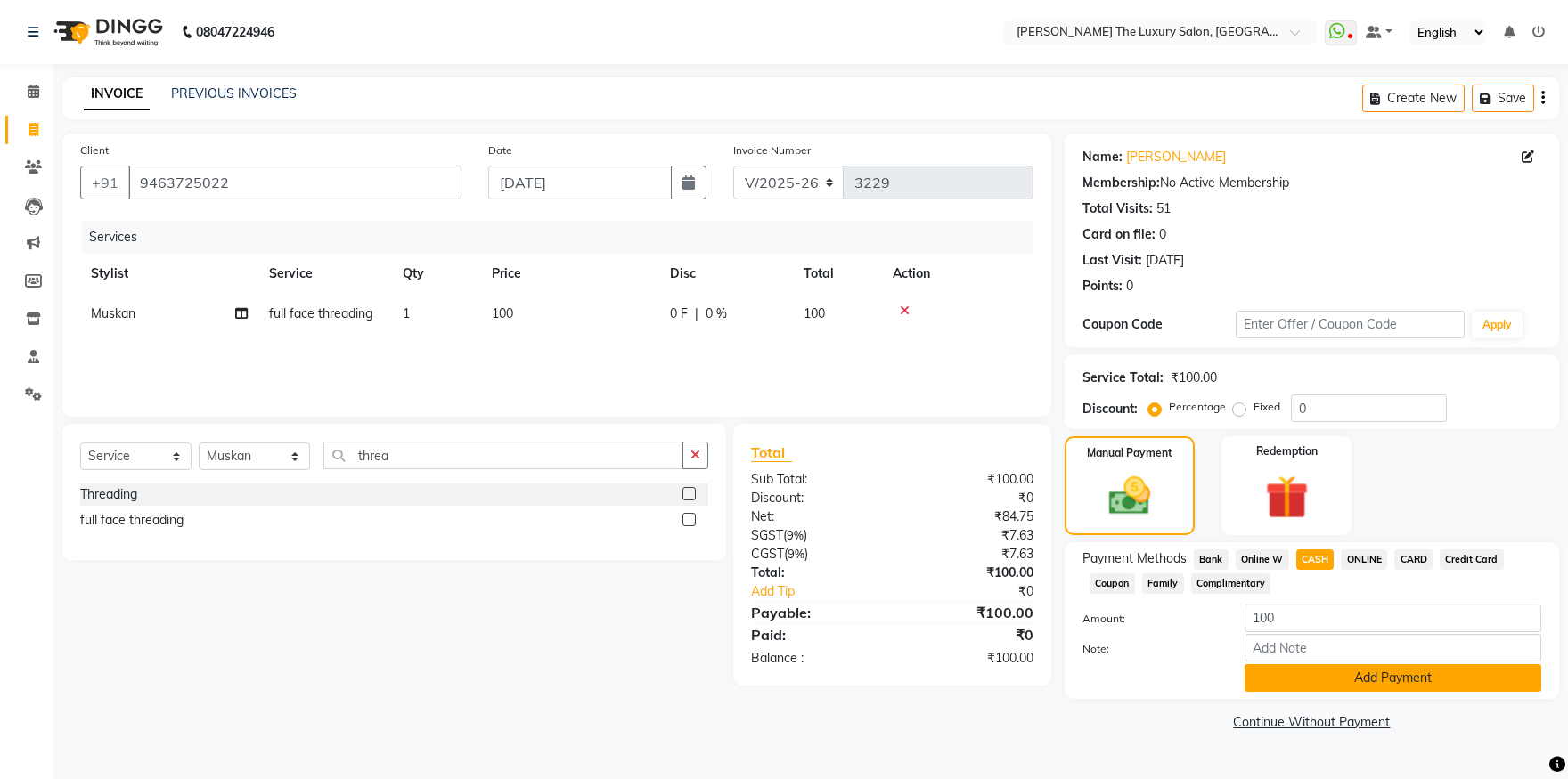
click at [1368, 681] on button "Add Payment" at bounding box center [1393, 678] width 297 height 28
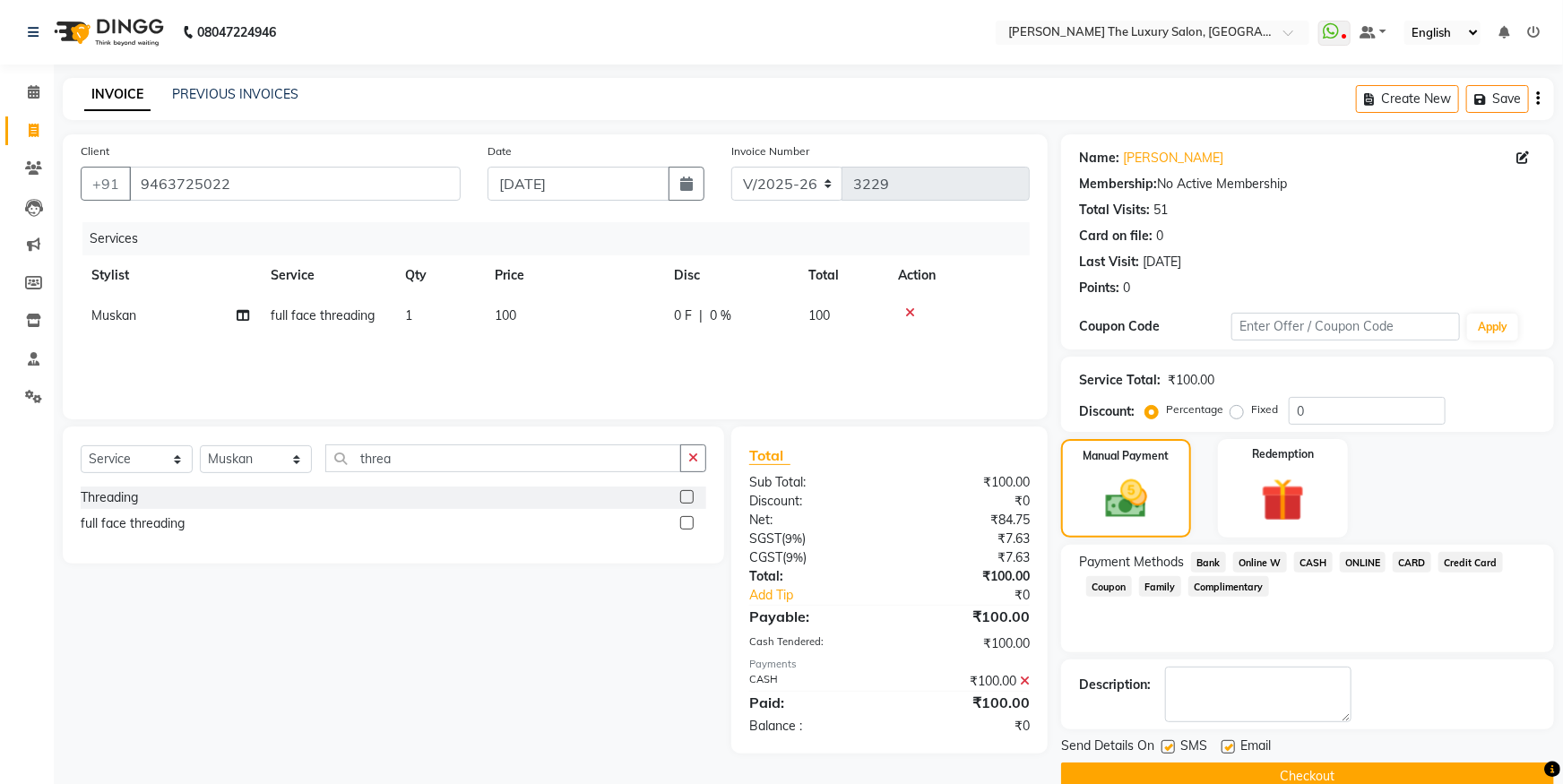
scroll to position [33, 0]
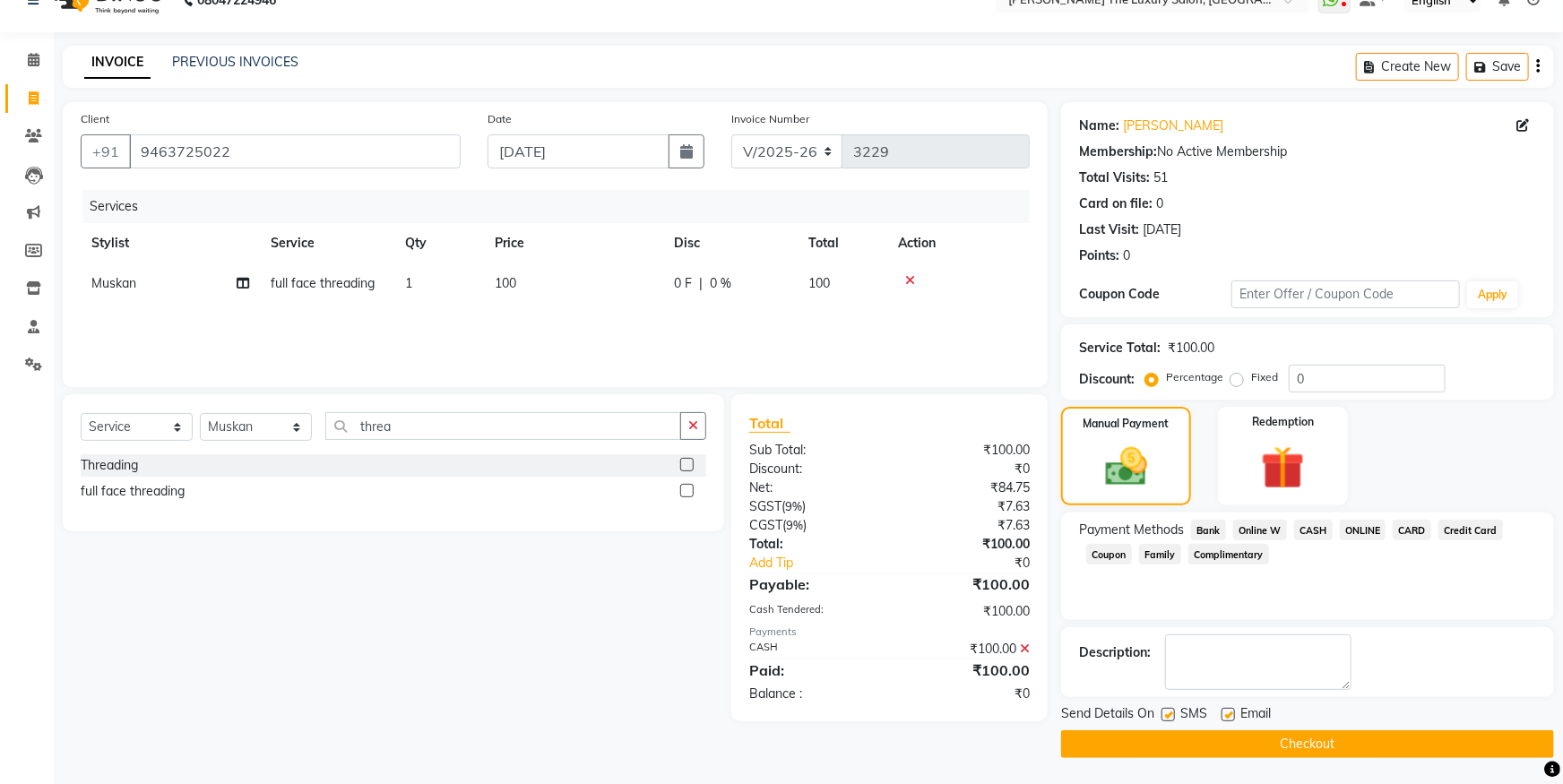
click at [1181, 741] on button "Checkout" at bounding box center [1307, 744] width 493 height 28
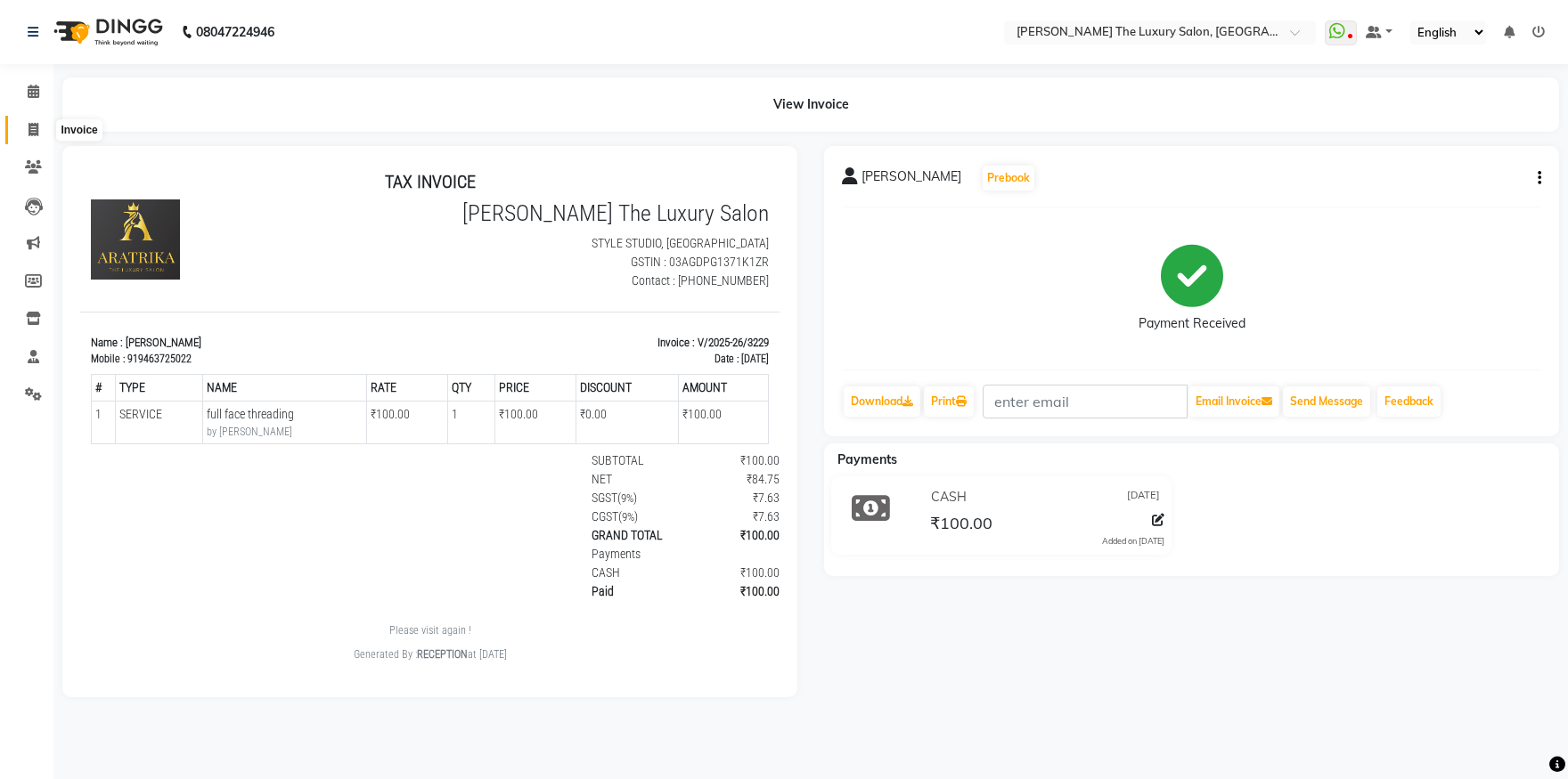
click at [32, 126] on icon at bounding box center [33, 129] width 10 height 14
select select "service"
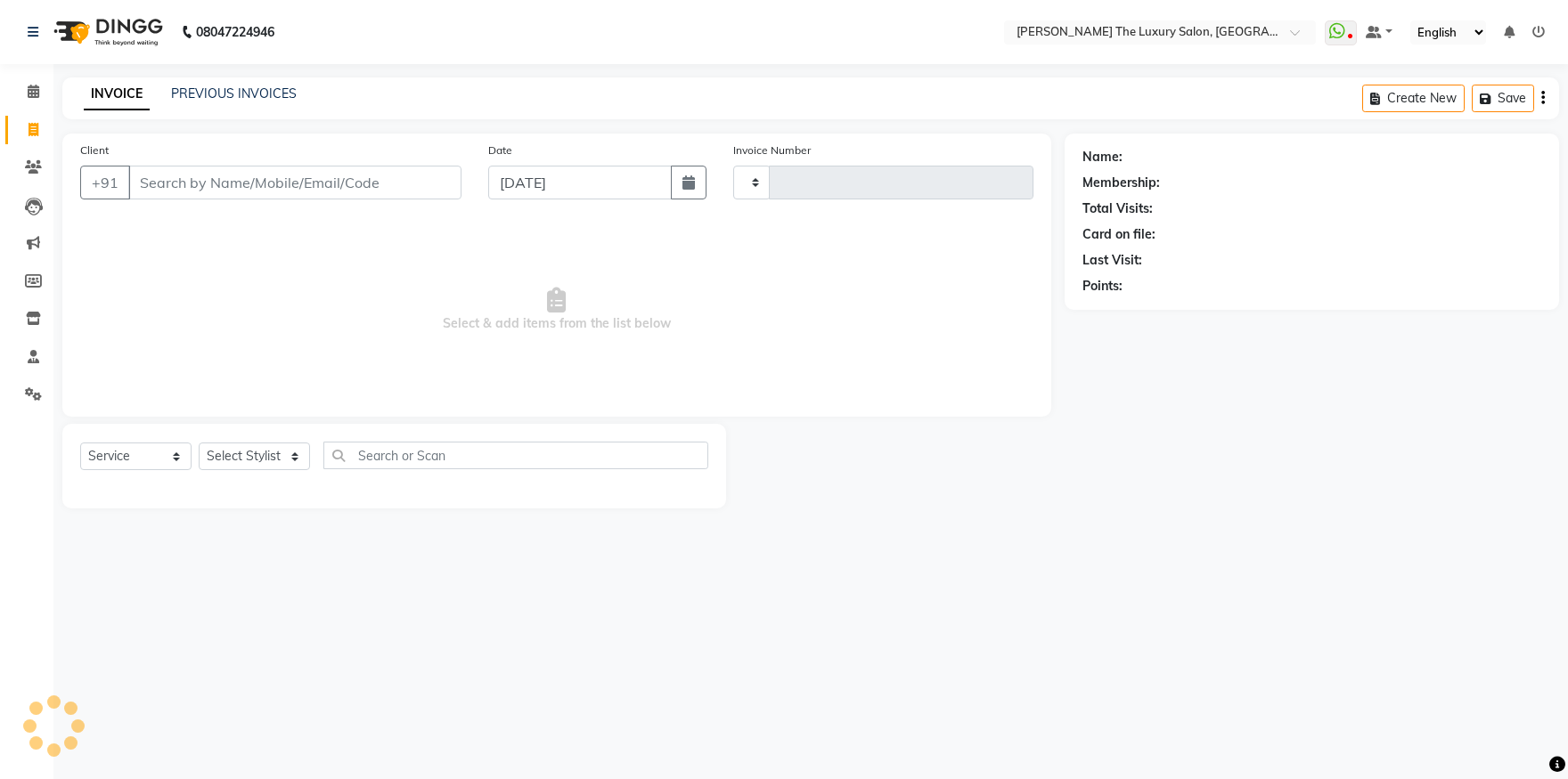
type input "3230"
select select "7179"
click at [218, 88] on link "PREVIOUS INVOICES" at bounding box center [234, 94] width 125 height 16
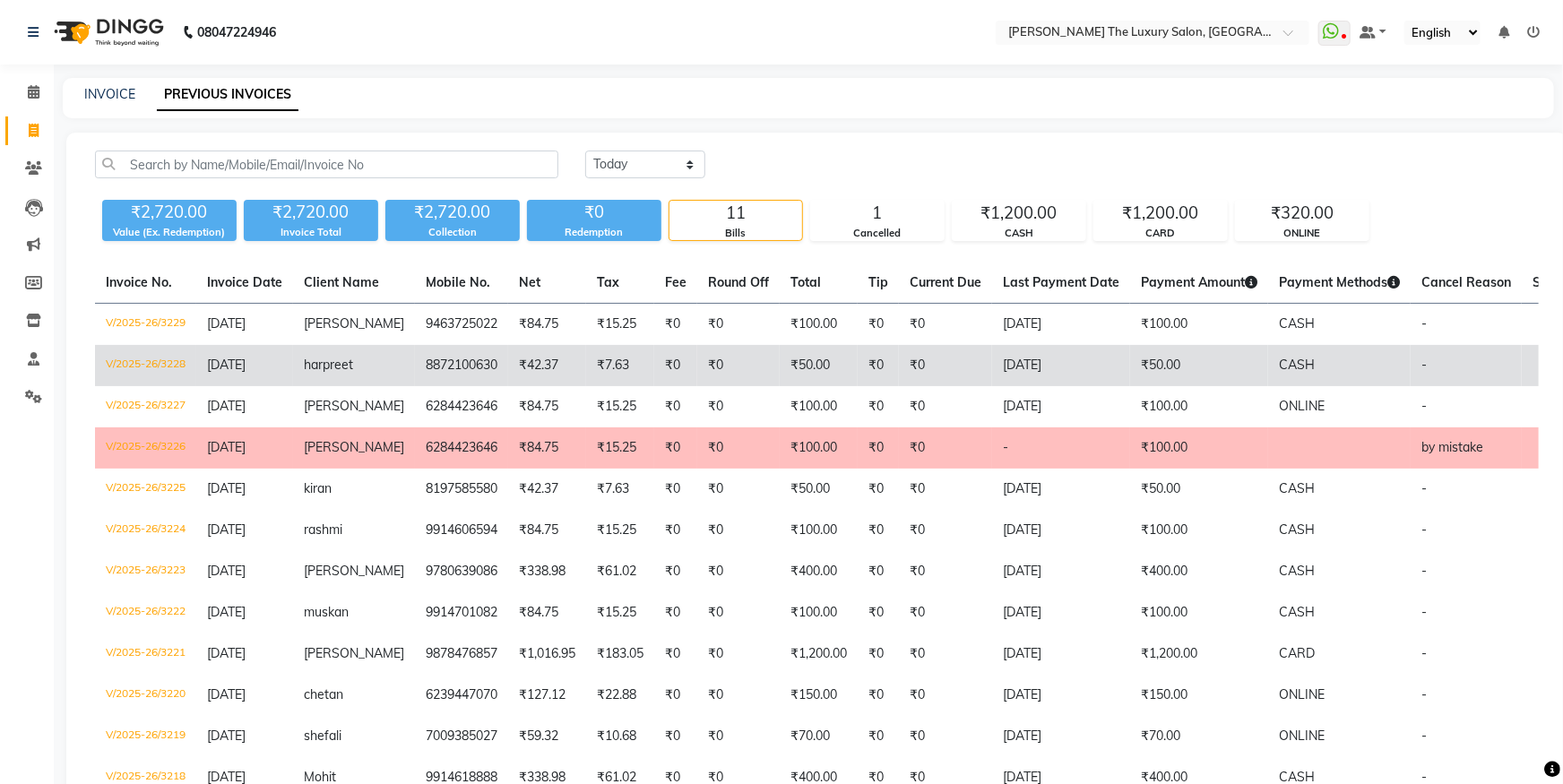
click at [1057, 374] on td "[DATE]" at bounding box center [1061, 365] width 138 height 41
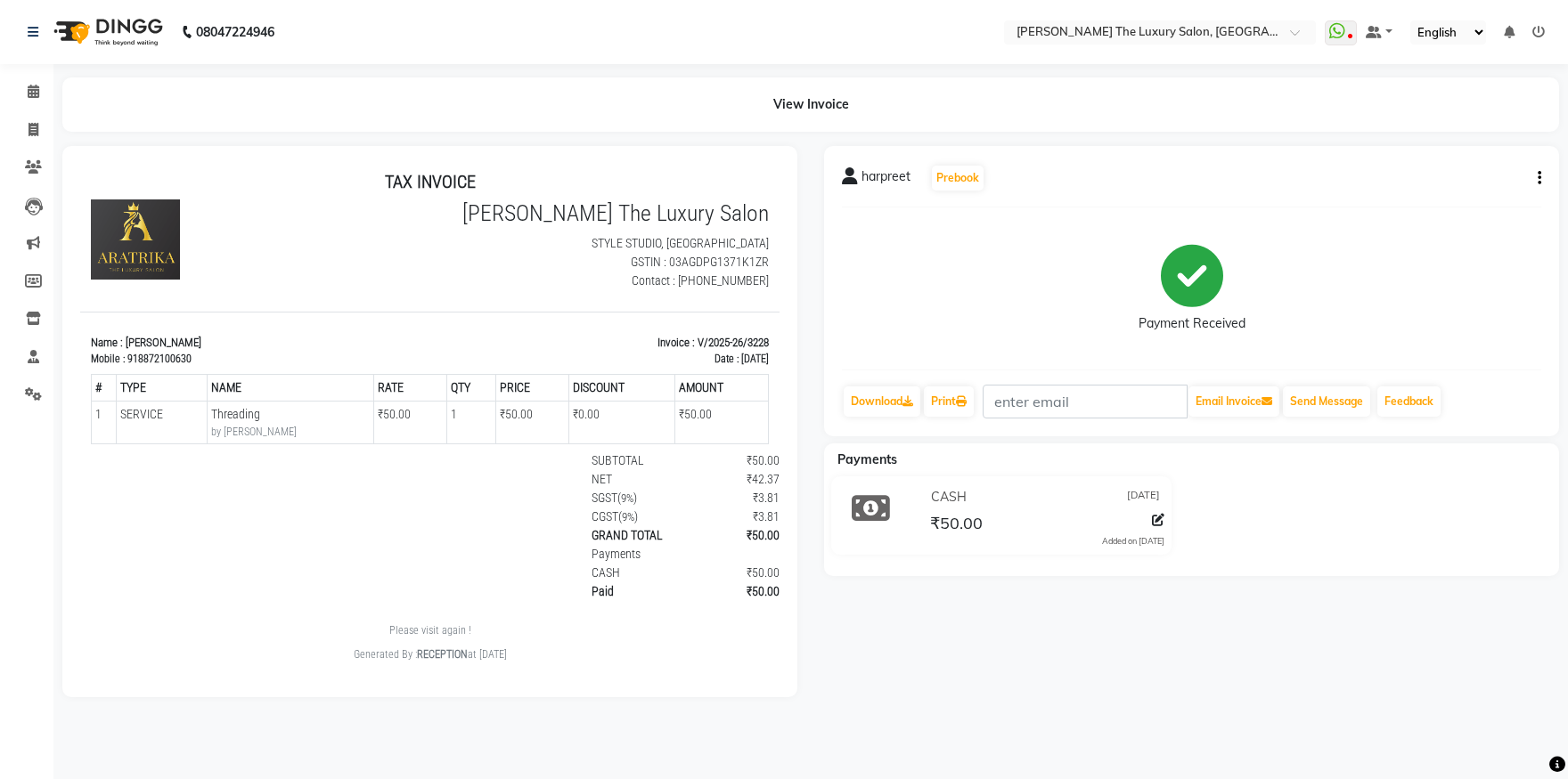
click at [1539, 179] on icon "button" at bounding box center [1540, 179] width 4 height 1
click at [1436, 143] on div "Cancel Invoice" at bounding box center [1450, 144] width 122 height 23
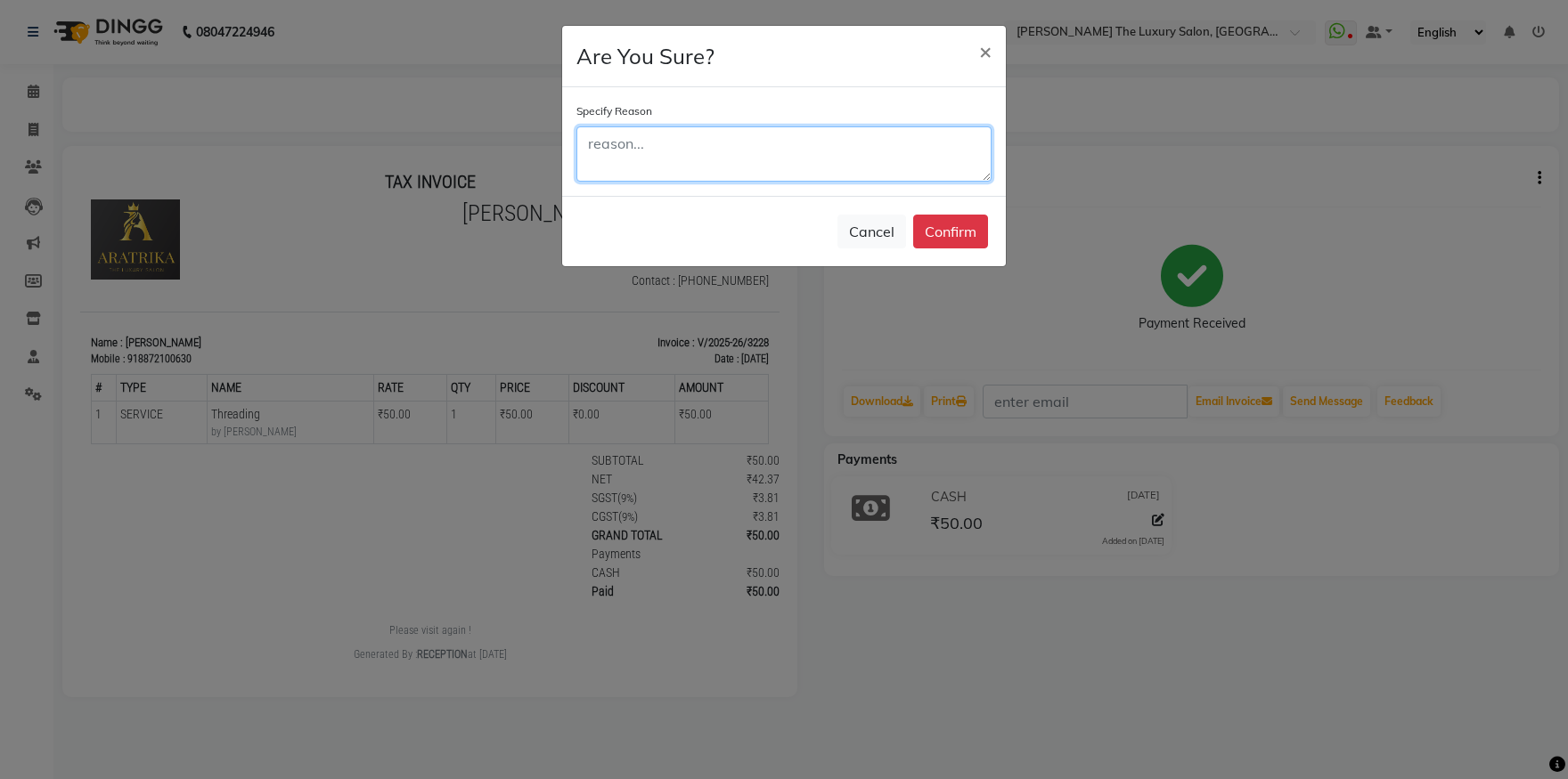
click at [889, 142] on textarea at bounding box center [784, 153] width 415 height 55
type textarea "by mistake"
click at [975, 227] on button "Confirm" at bounding box center [950, 232] width 75 height 34
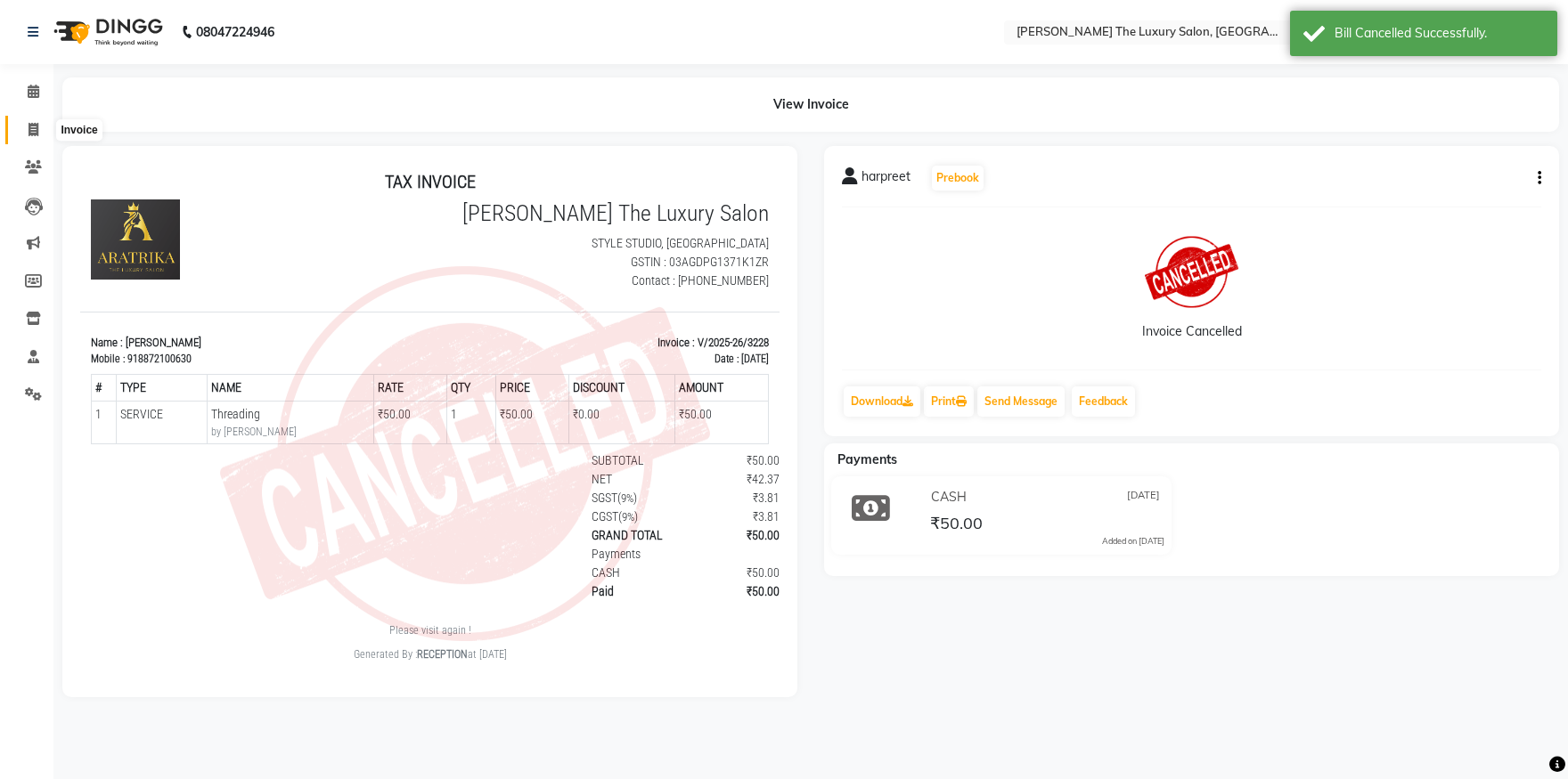
click at [33, 120] on span at bounding box center [33, 130] width 32 height 21
select select "7179"
select select "service"
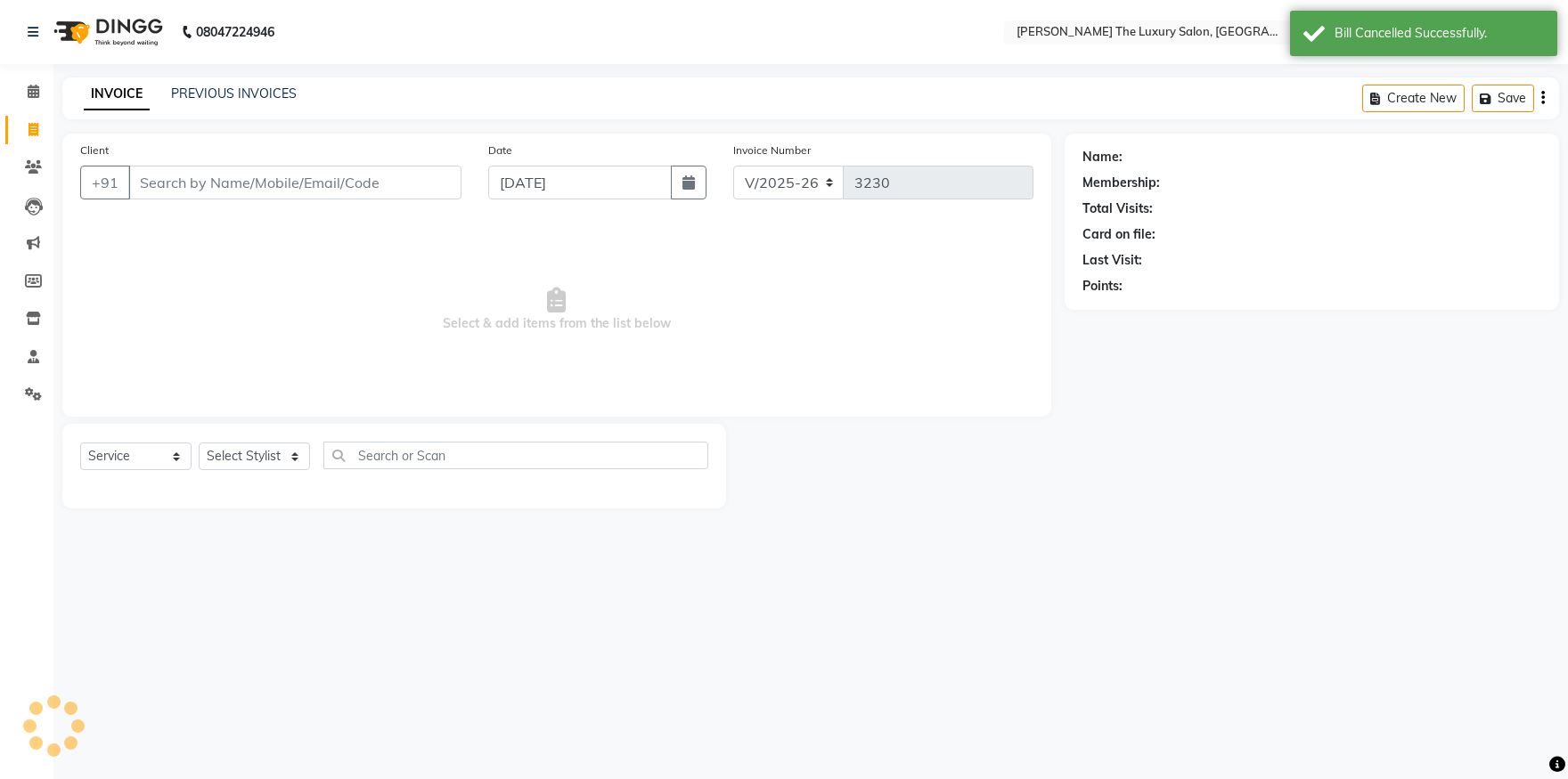
click at [216, 175] on input "Client" at bounding box center [294, 183] width 333 height 34
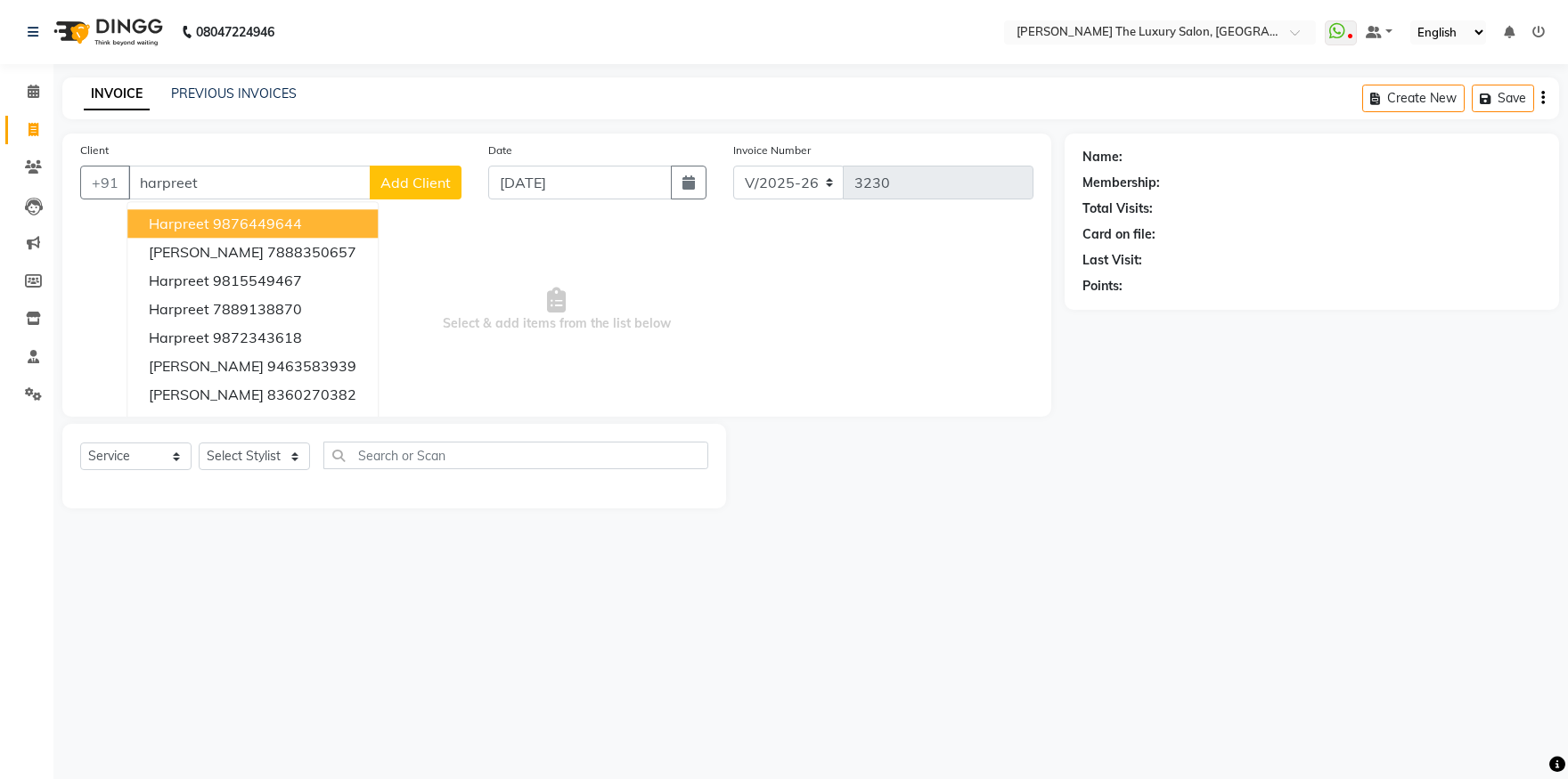
click at [271, 179] on input "harpreet" at bounding box center [249, 183] width 243 height 34
type input "h"
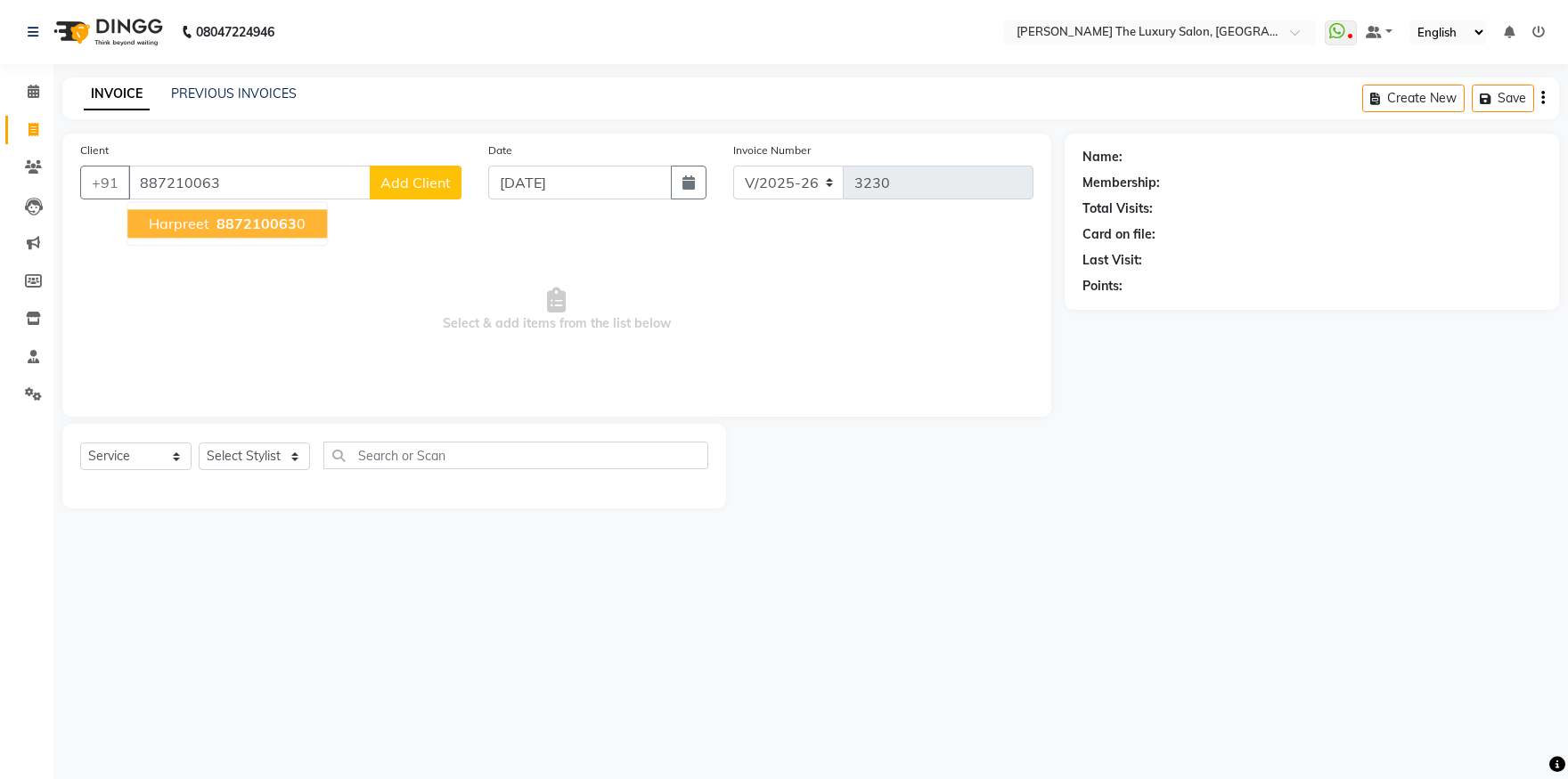
click at [264, 218] on span "887210063" at bounding box center [256, 224] width 80 height 18
type input "8872100630"
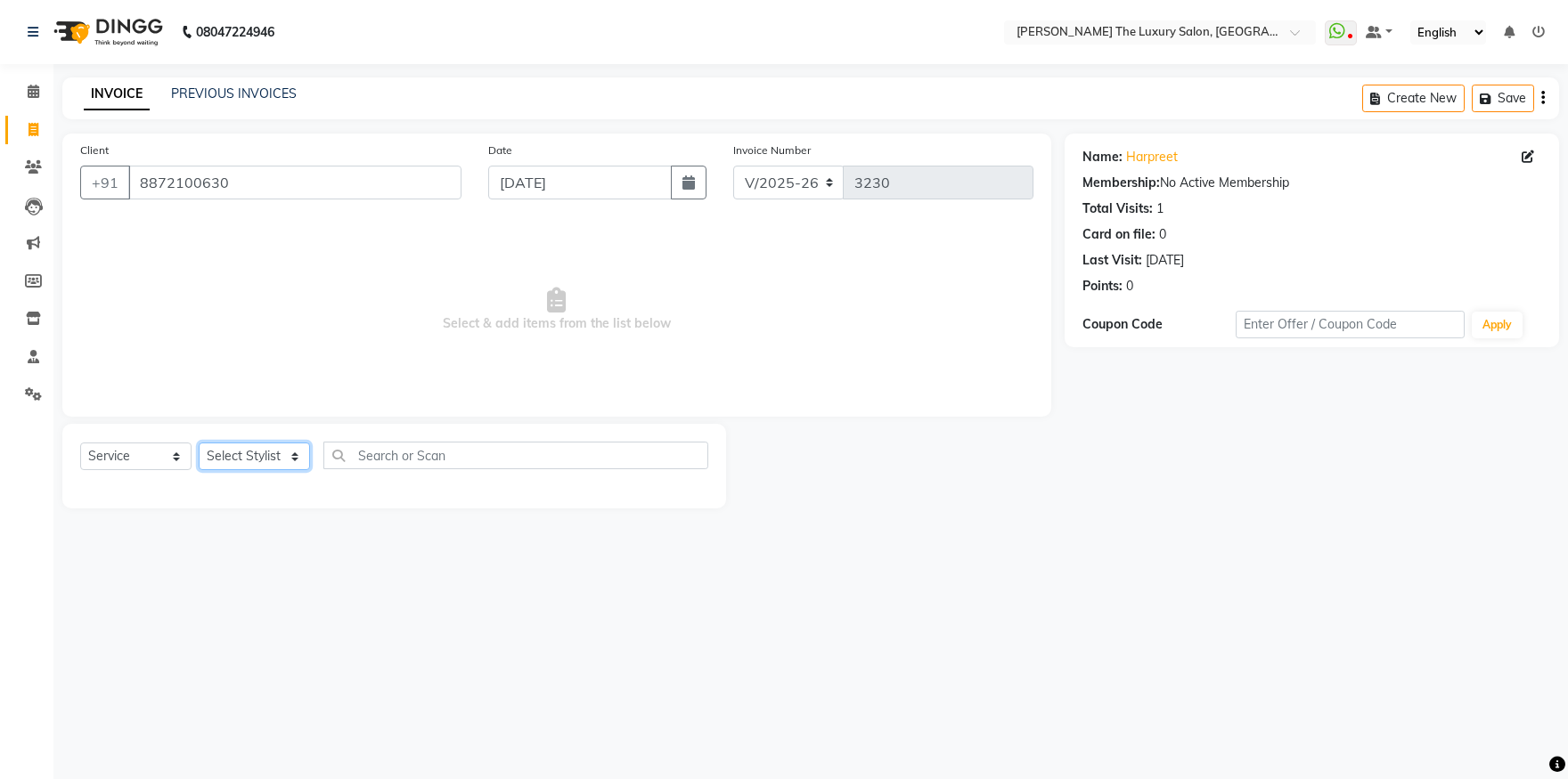
click at [198, 443] on select "Select Stylist amrit arsh [PERSON_NAME] [PERSON_NAME] jasmine matrix [PERSON_NA…" at bounding box center [254, 456] width 111 height 28
select select "61750"
click option "sandeep" at bounding box center [0, 0] width 0 height 0
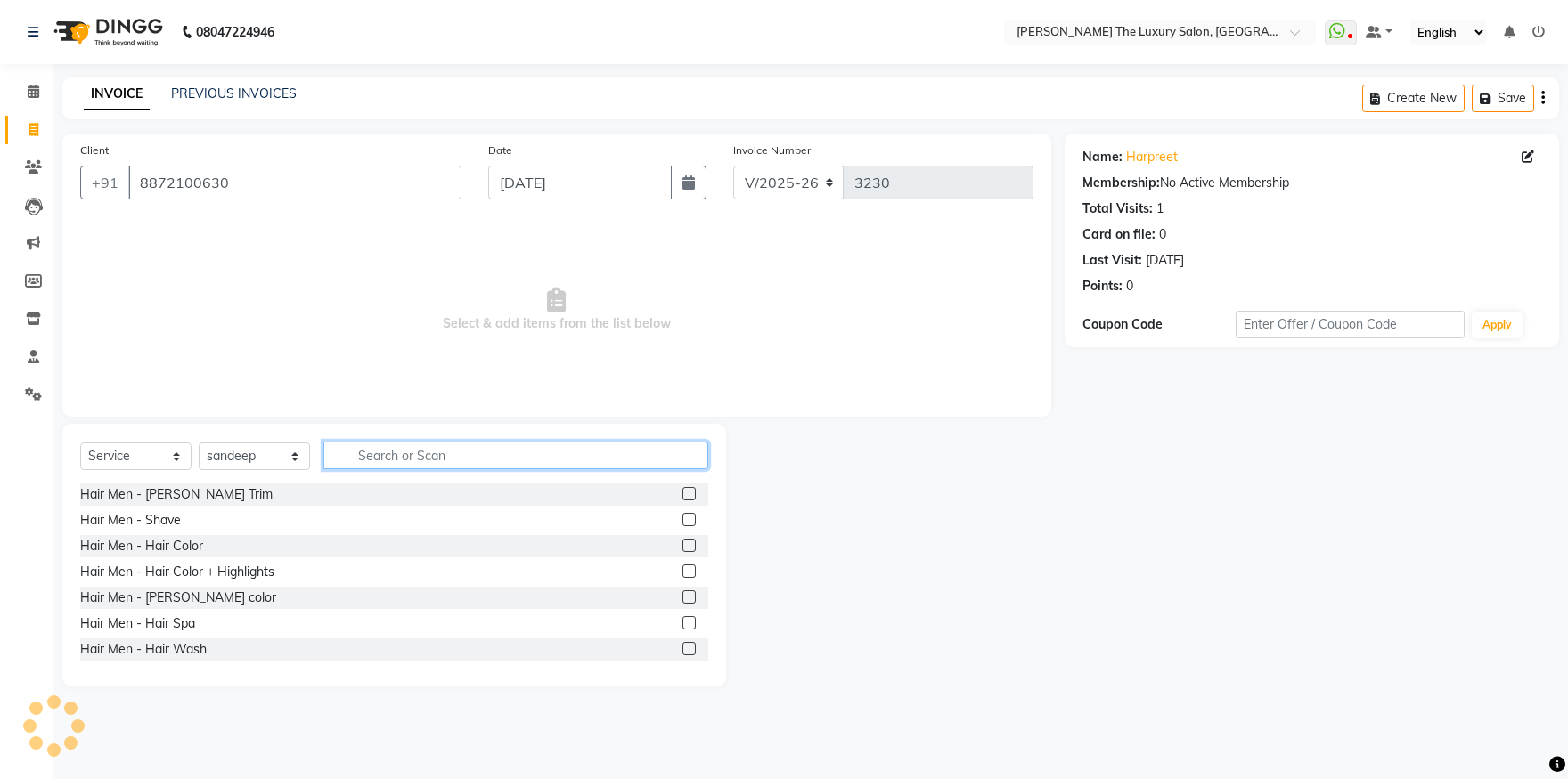
click at [407, 463] on input "text" at bounding box center [516, 455] width 385 height 28
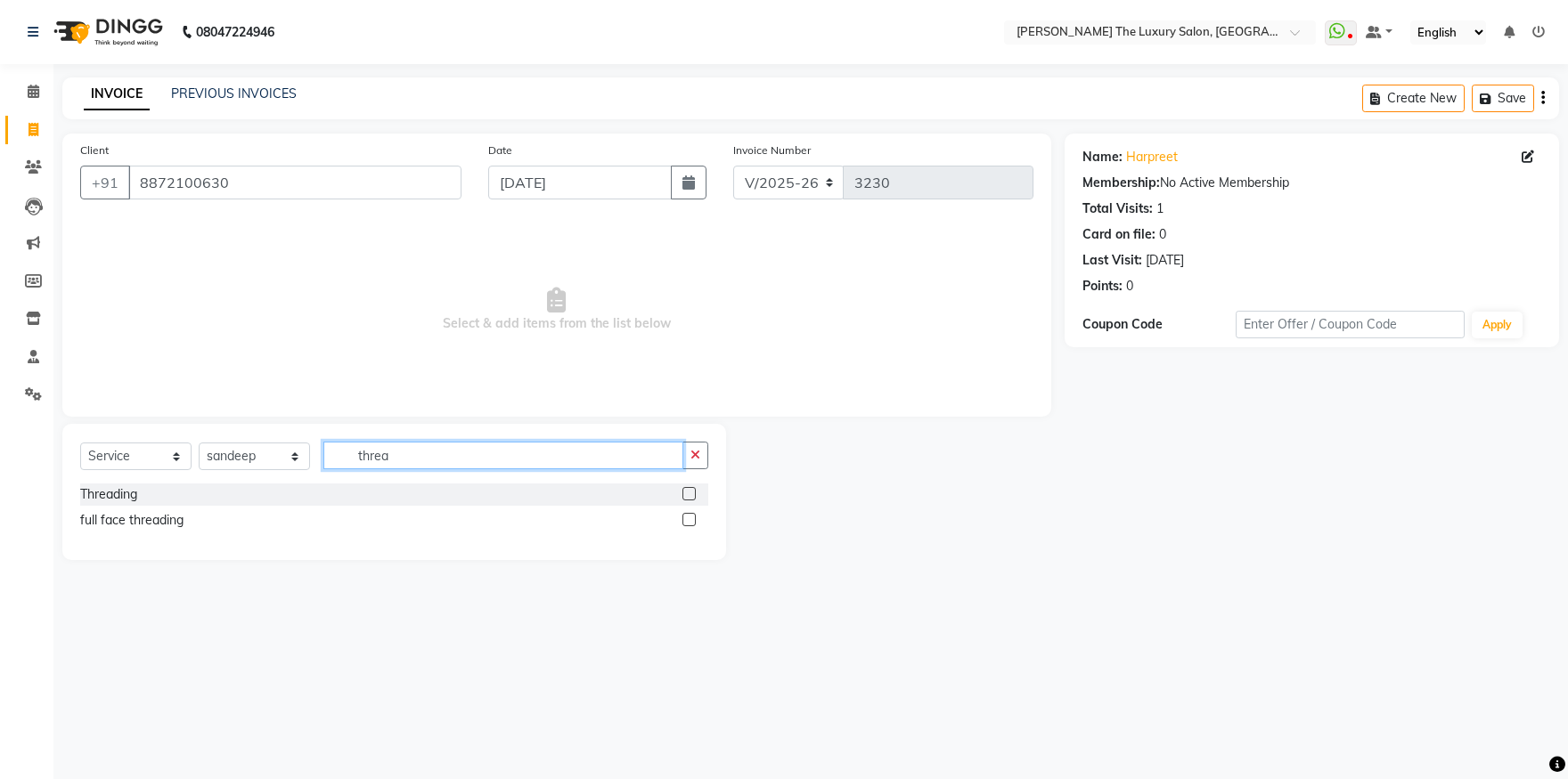
type input "threa"
click at [685, 494] on label at bounding box center [689, 493] width 14 height 14
click at [685, 494] on input "checkbox" at bounding box center [688, 494] width 12 height 12
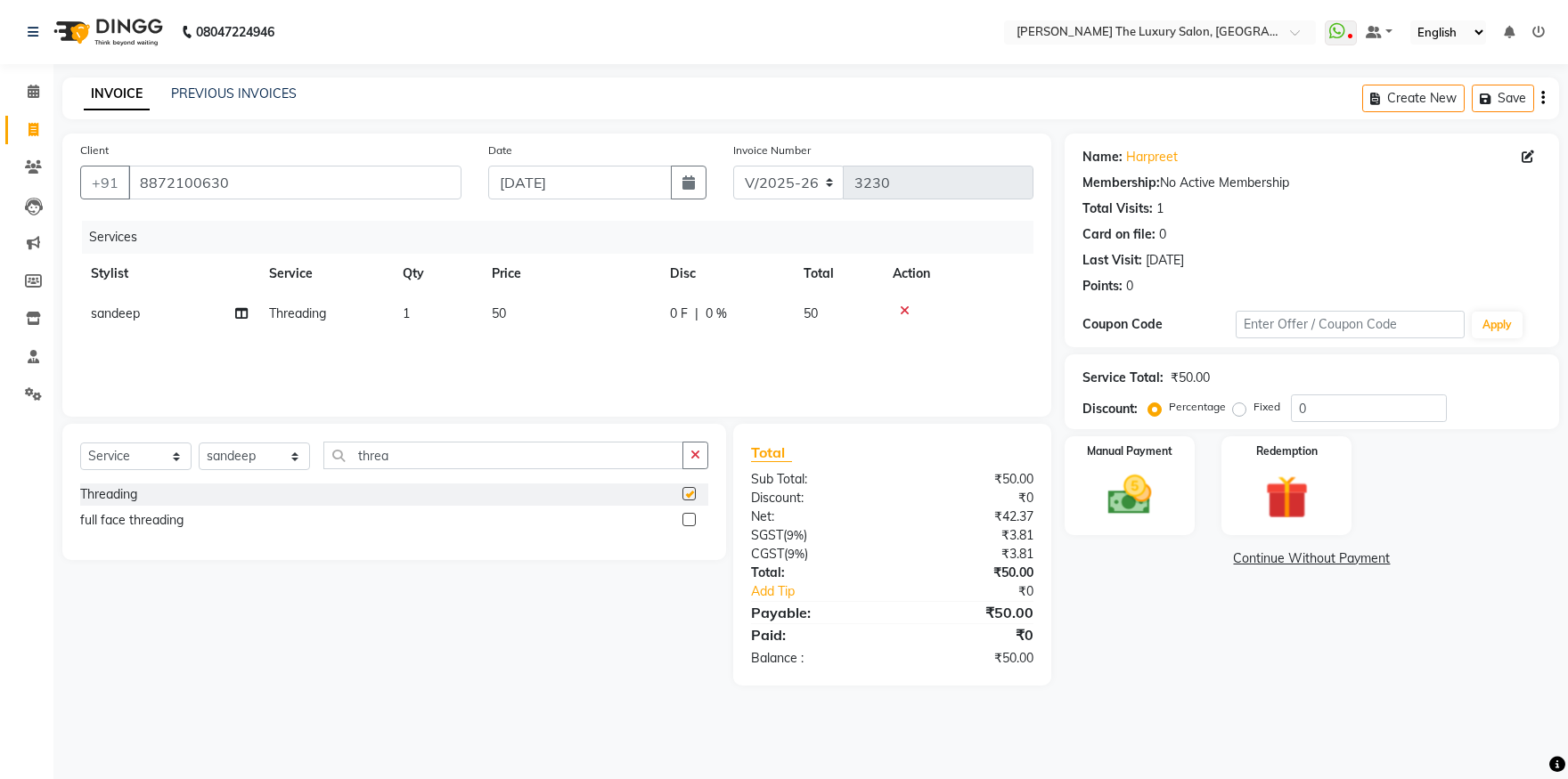
checkbox input "false"
click at [1125, 490] on img at bounding box center [1130, 496] width 74 height 52
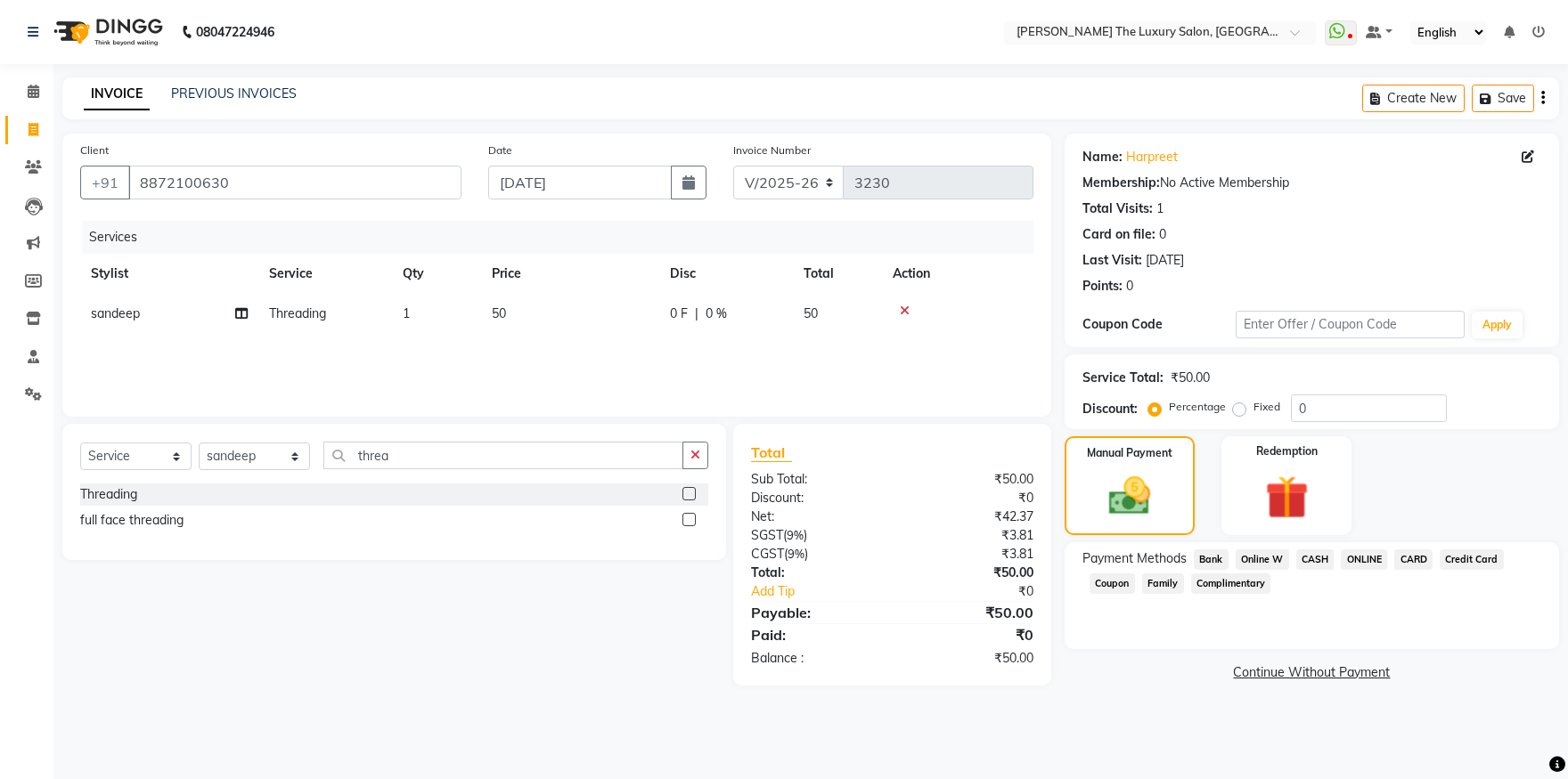
click at [1358, 554] on span "ONLINE" at bounding box center [1363, 559] width 46 height 21
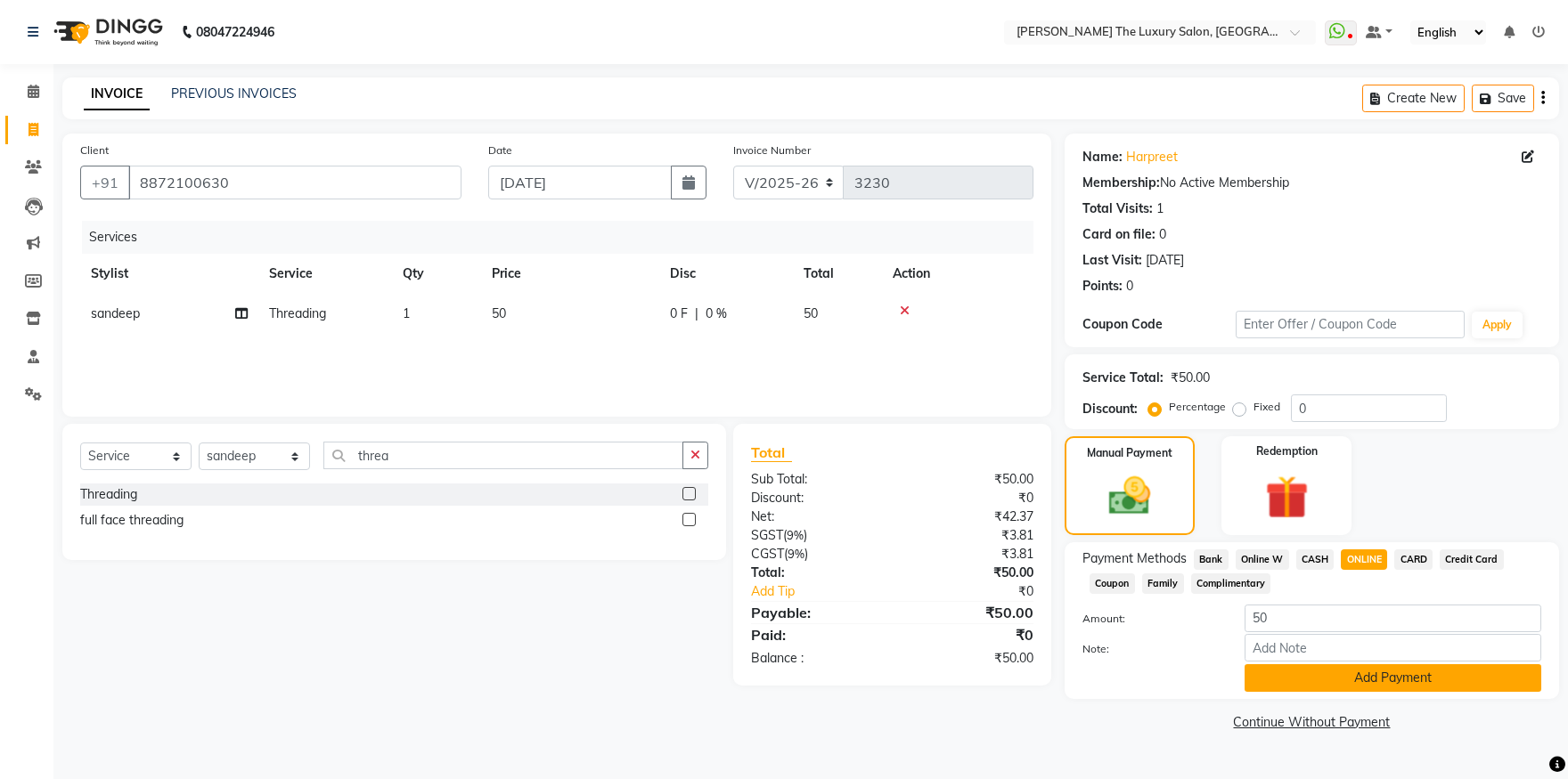
click at [1405, 676] on button "Add Payment" at bounding box center [1393, 678] width 297 height 28
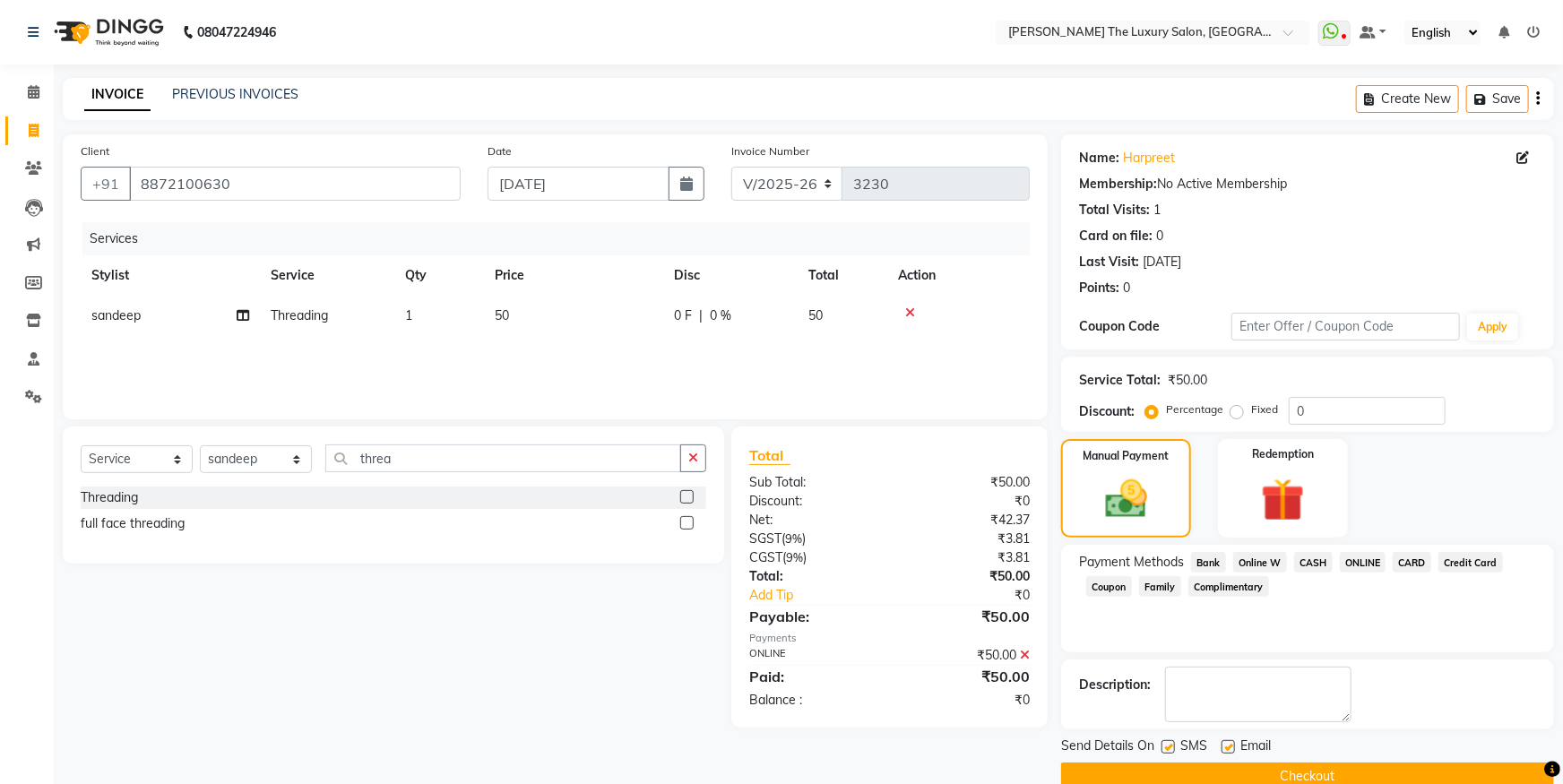
scroll to position [33, 0]
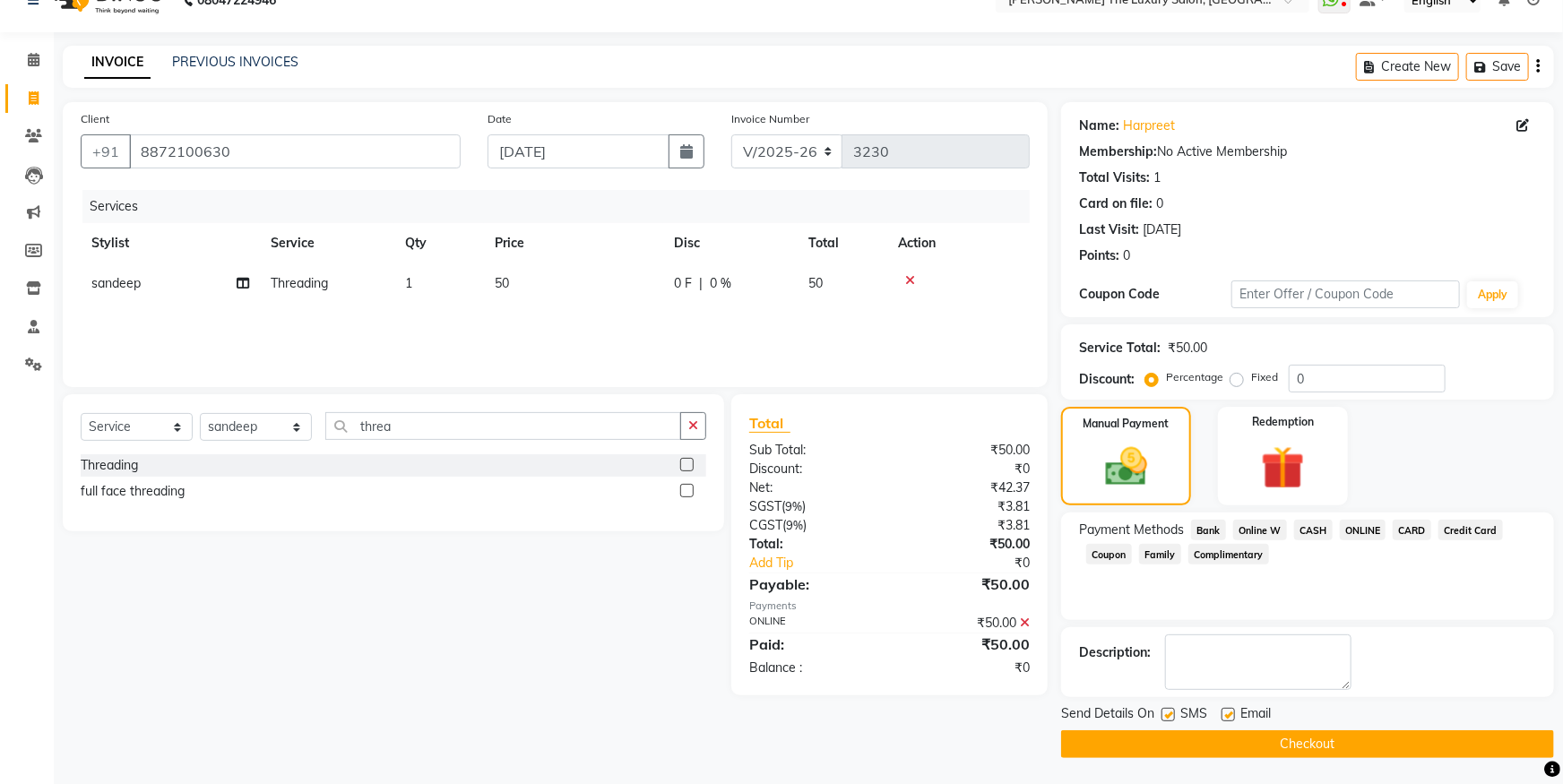
click at [1516, 749] on button "Checkout" at bounding box center [1307, 744] width 493 height 28
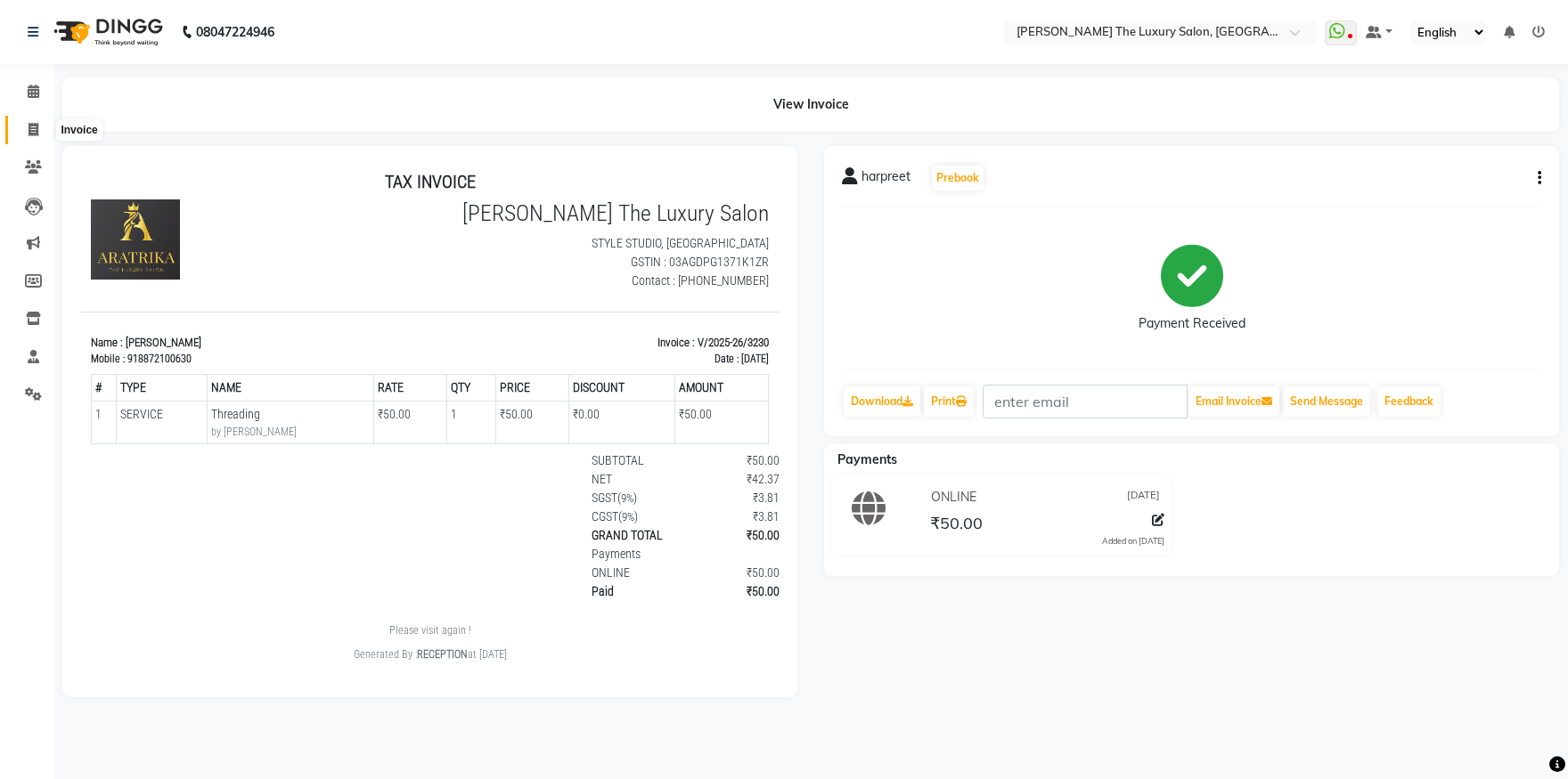
click at [34, 124] on icon at bounding box center [33, 129] width 10 height 14
select select "7179"
select select "service"
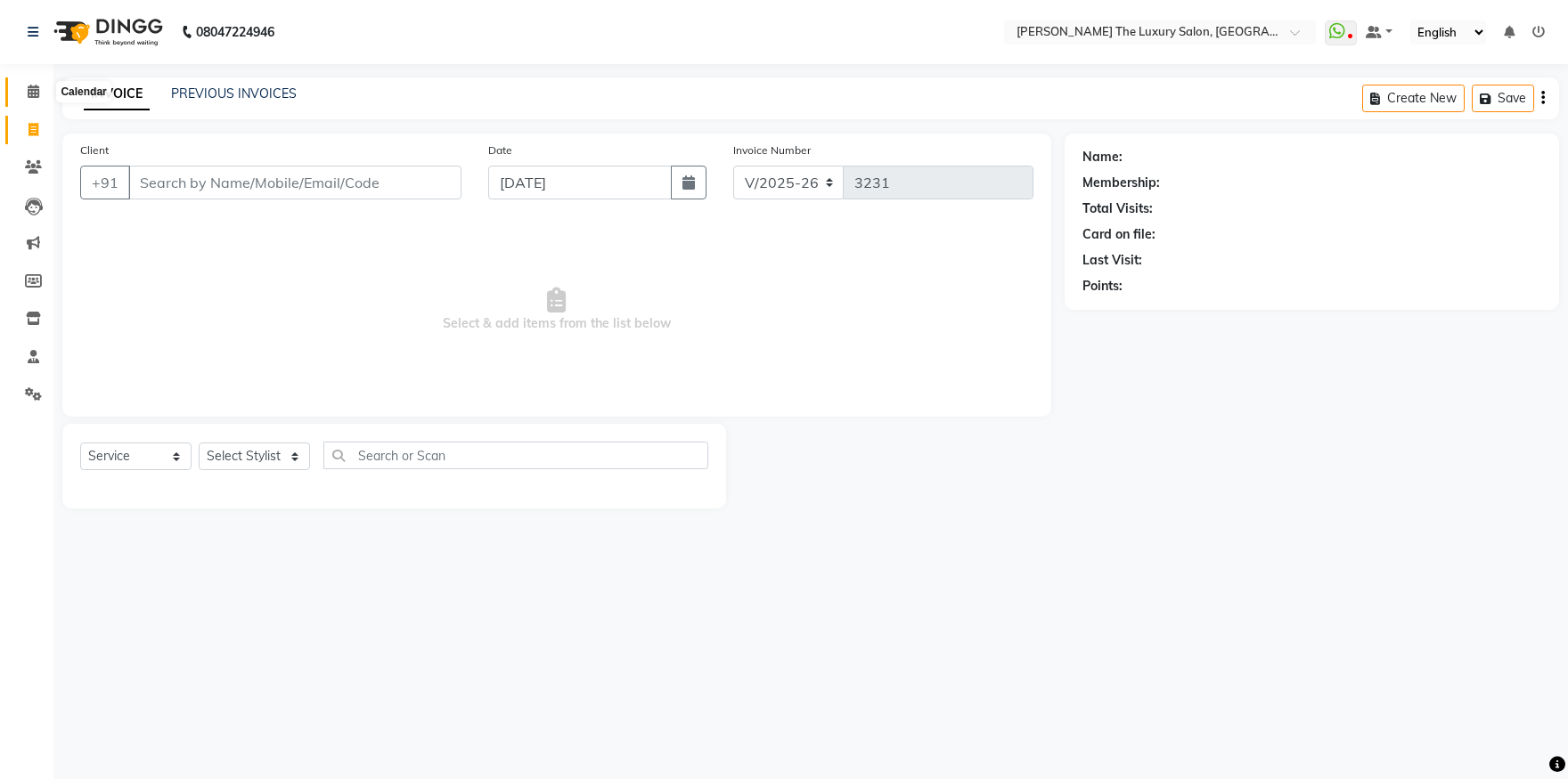
click at [30, 89] on icon at bounding box center [33, 91] width 12 height 14
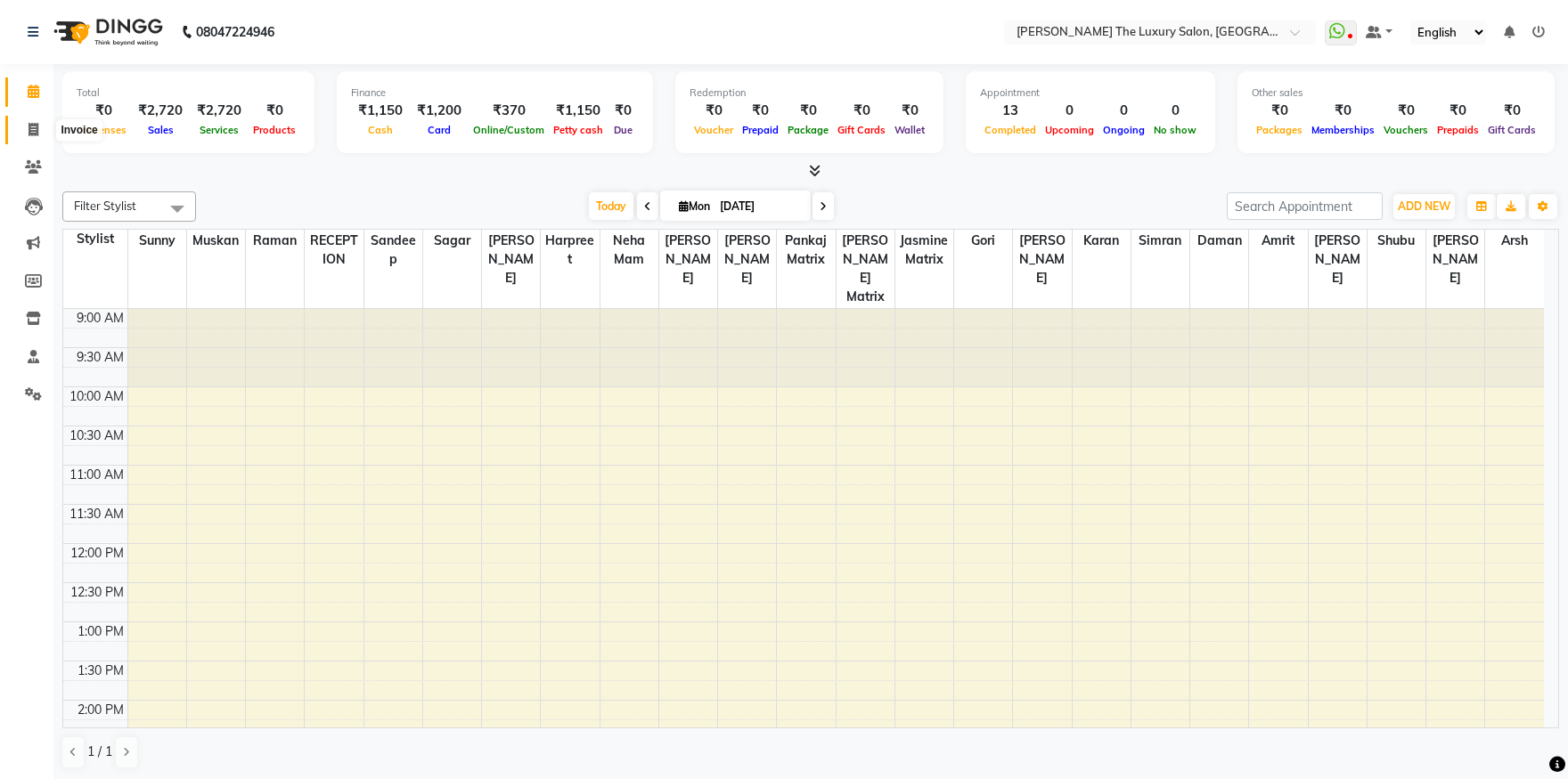
click at [36, 123] on icon at bounding box center [33, 129] width 10 height 14
select select "service"
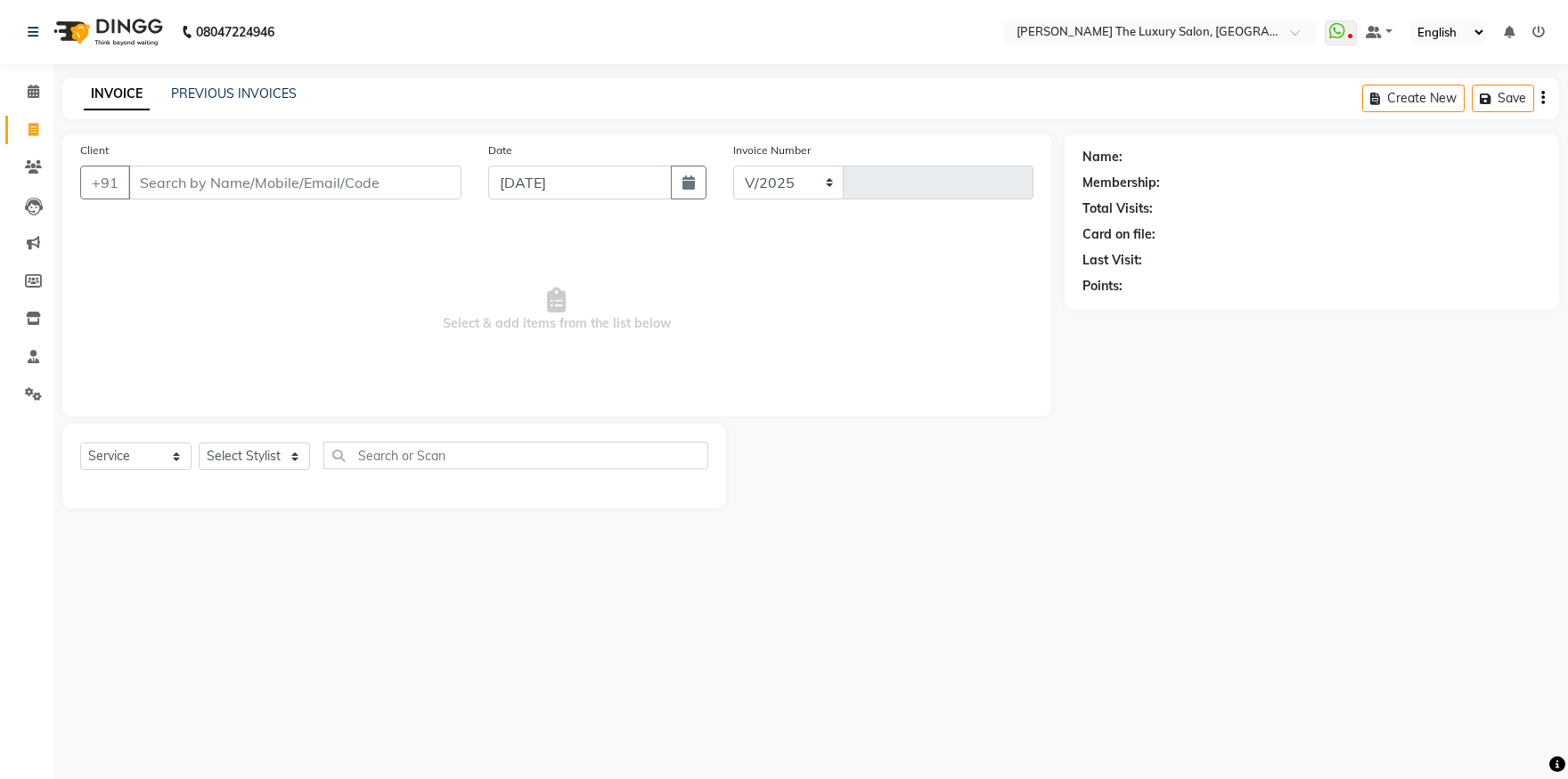
select select "7179"
type input "3231"
click at [32, 81] on link "Calendar" at bounding box center [26, 92] width 42 height 30
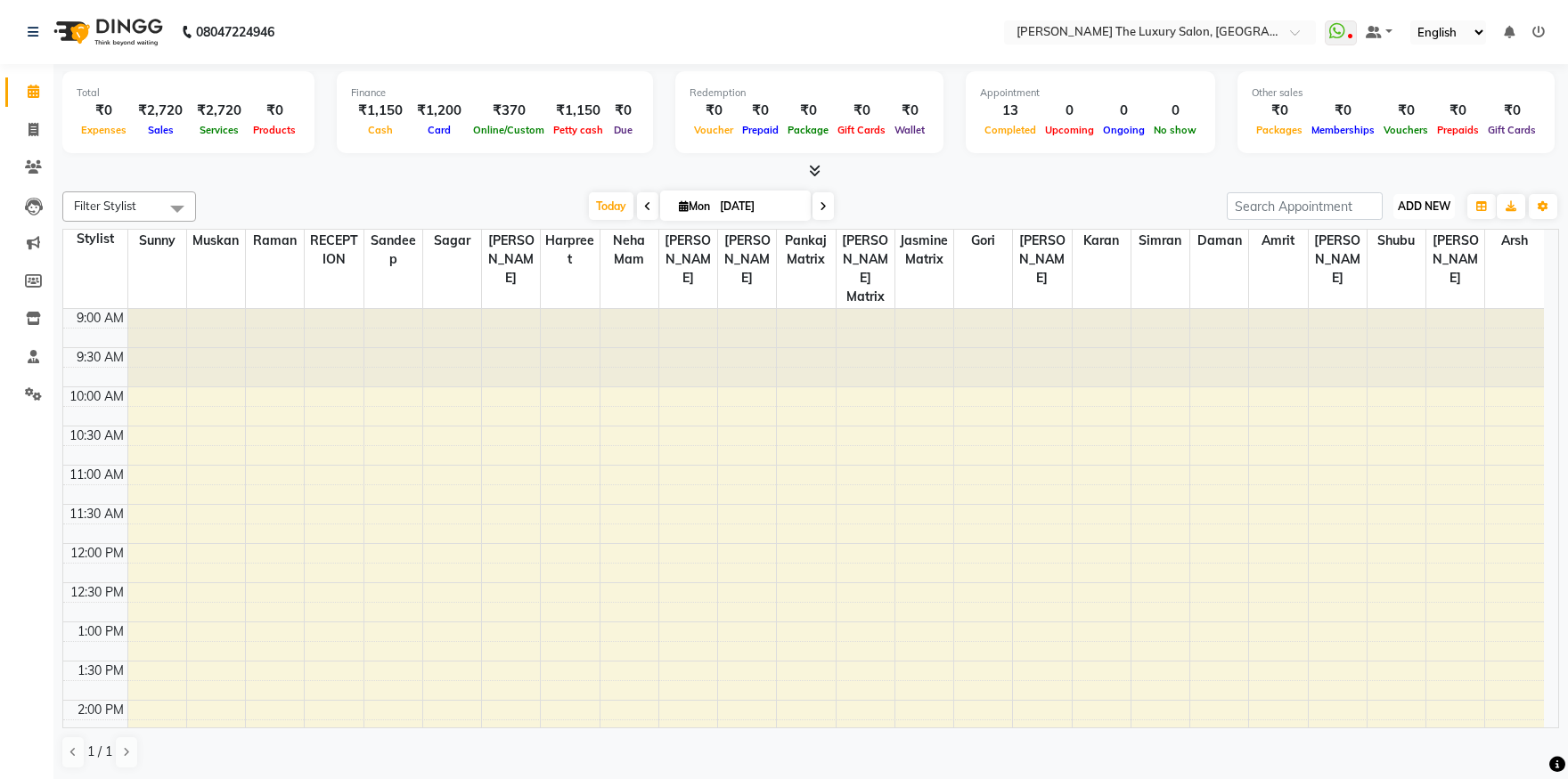
click at [1425, 201] on span "ADD NEW" at bounding box center [1425, 206] width 52 height 14
click at [1388, 284] on link "Add Expense" at bounding box center [1384, 286] width 141 height 23
select select "1"
select select "6260"
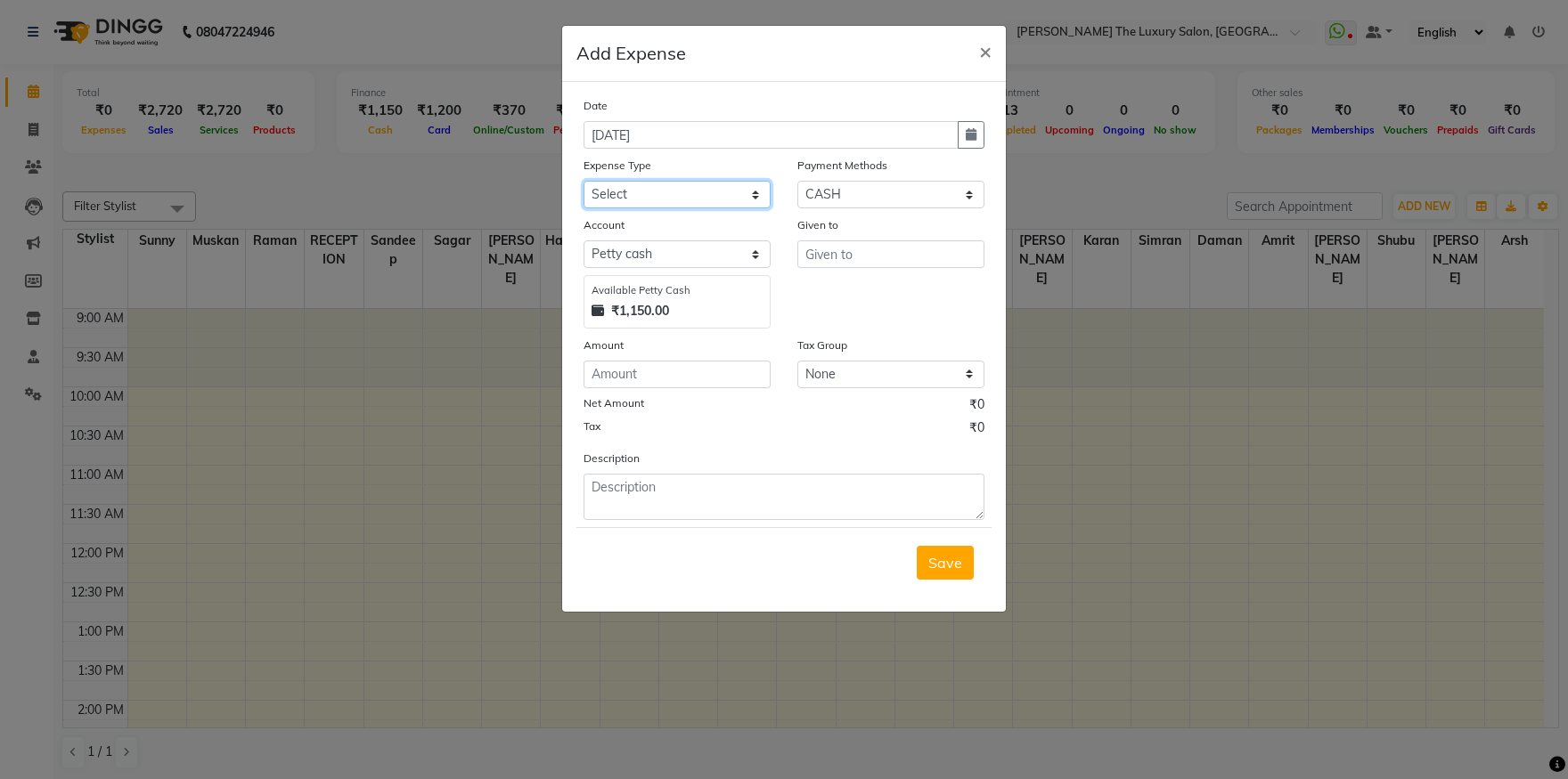
click at [584, 180] on select "Select Advance Salary Bank charges Car maintenance Cash transfer to bank Cash t…" at bounding box center [677, 194] width 187 height 28
click at [388, 169] on ngb-modal-window "Add Expense × Date 01-09-2025 Expense Type Select Advance Salary Bank charges C…" at bounding box center [784, 390] width 1568 height 779
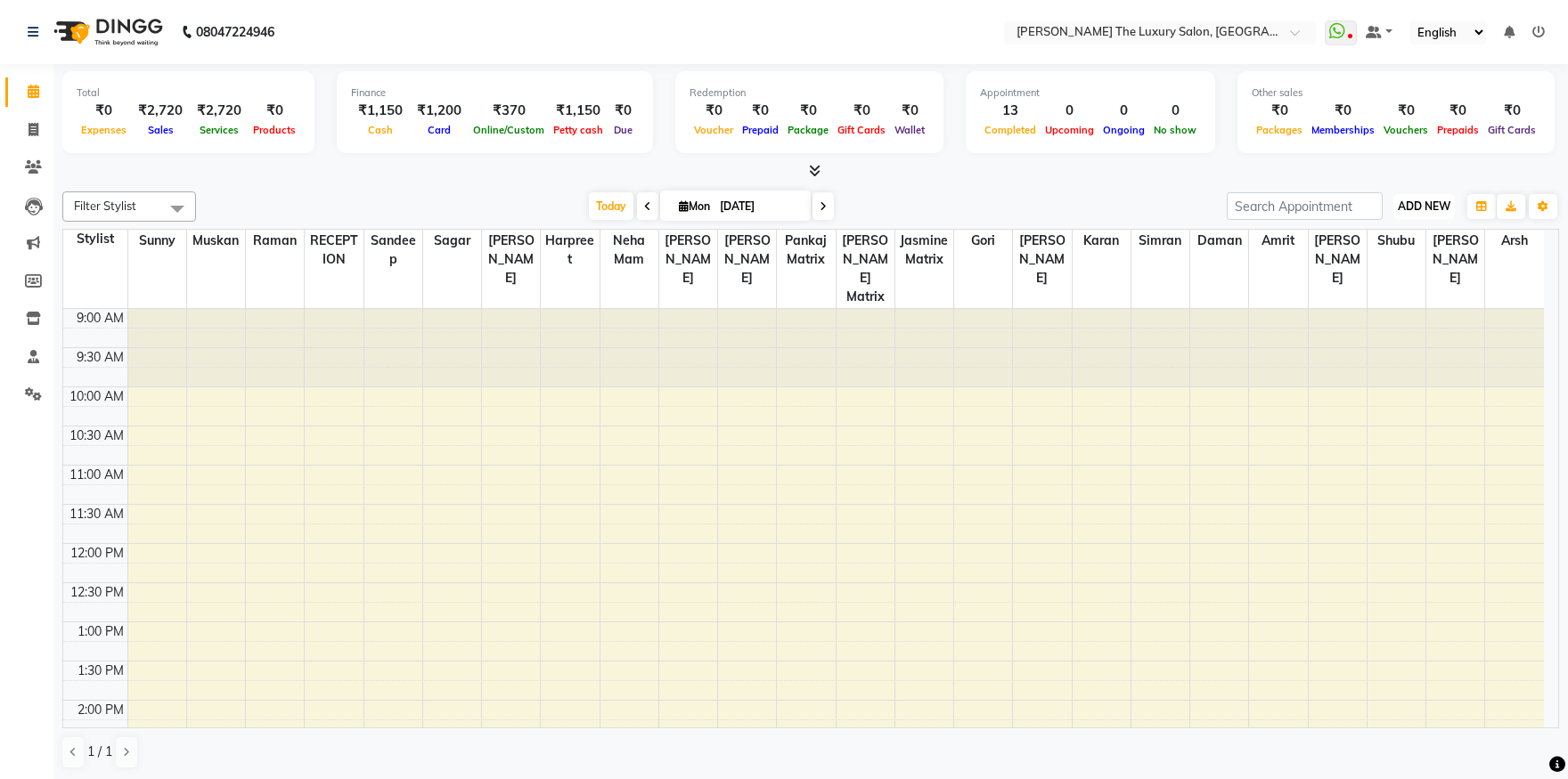
click at [1443, 205] on span "ADD NEW" at bounding box center [1425, 206] width 52 height 14
click at [1393, 286] on link "Add Expense" at bounding box center [1384, 286] width 141 height 23
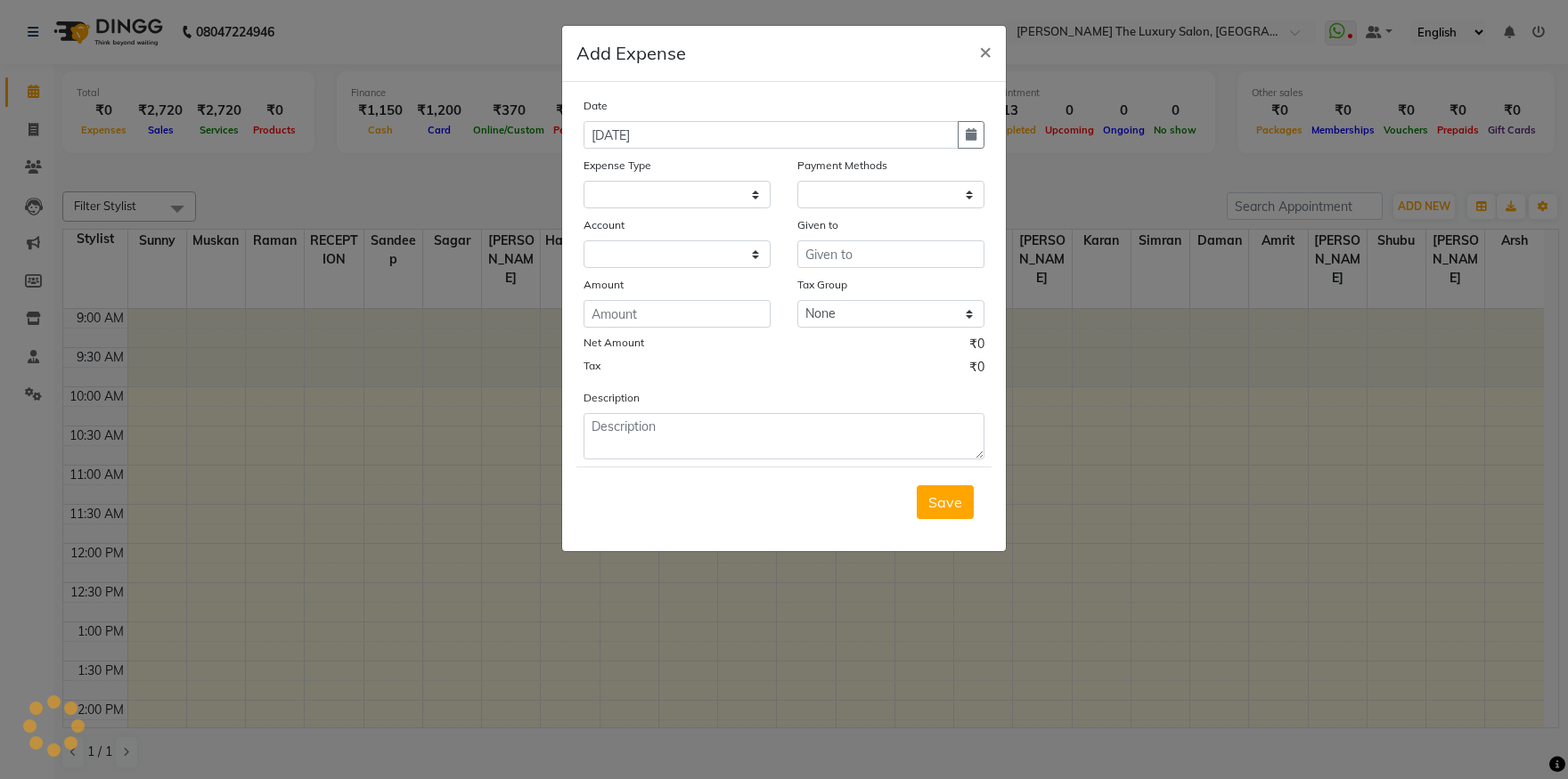
select select
select select "1"
select select "6260"
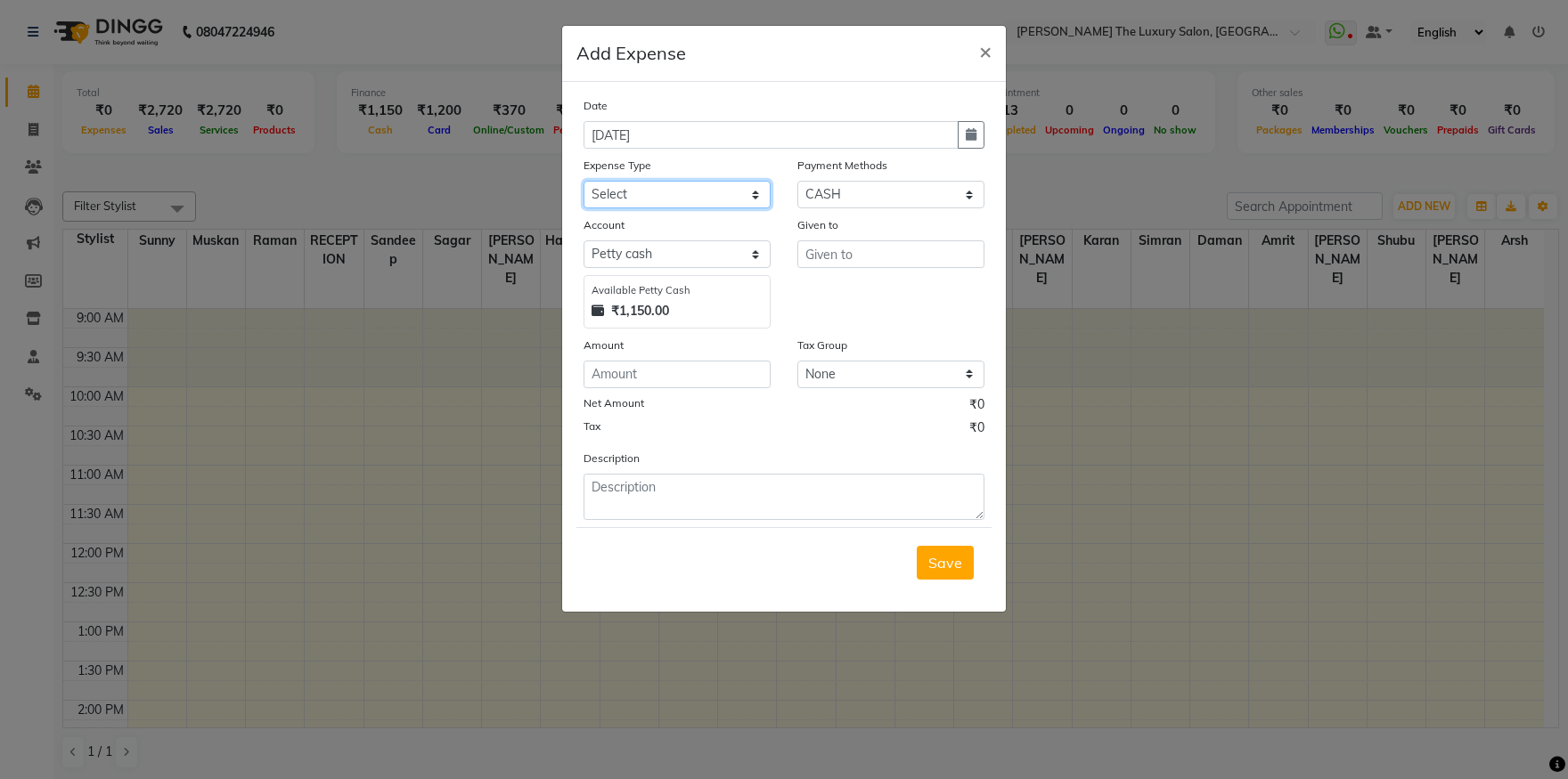
click at [584, 180] on select "Select Advance Salary Bank charges Car maintenance Cash transfer to bank Cash t…" at bounding box center [677, 194] width 187 height 28
select select "18155"
click option "Pantry" at bounding box center [0, 0] width 0 height 0
click at [879, 239] on div "Given to" at bounding box center [890, 228] width 187 height 25
click at [879, 250] on input "text" at bounding box center [890, 254] width 187 height 28
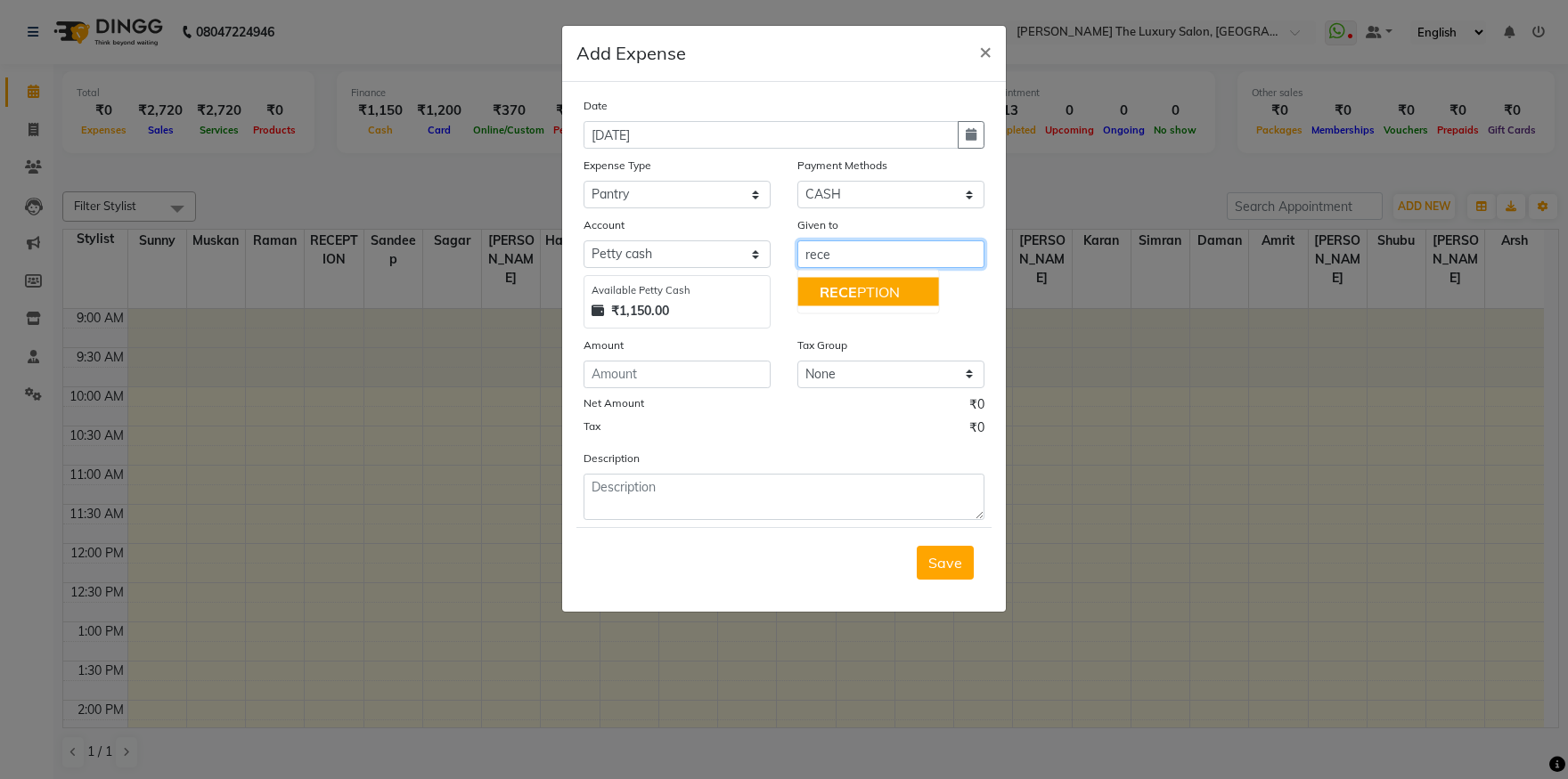
click at [891, 288] on ngb-highlight "RECE PTION" at bounding box center [860, 292] width 80 height 18
type input "RECEPTION"
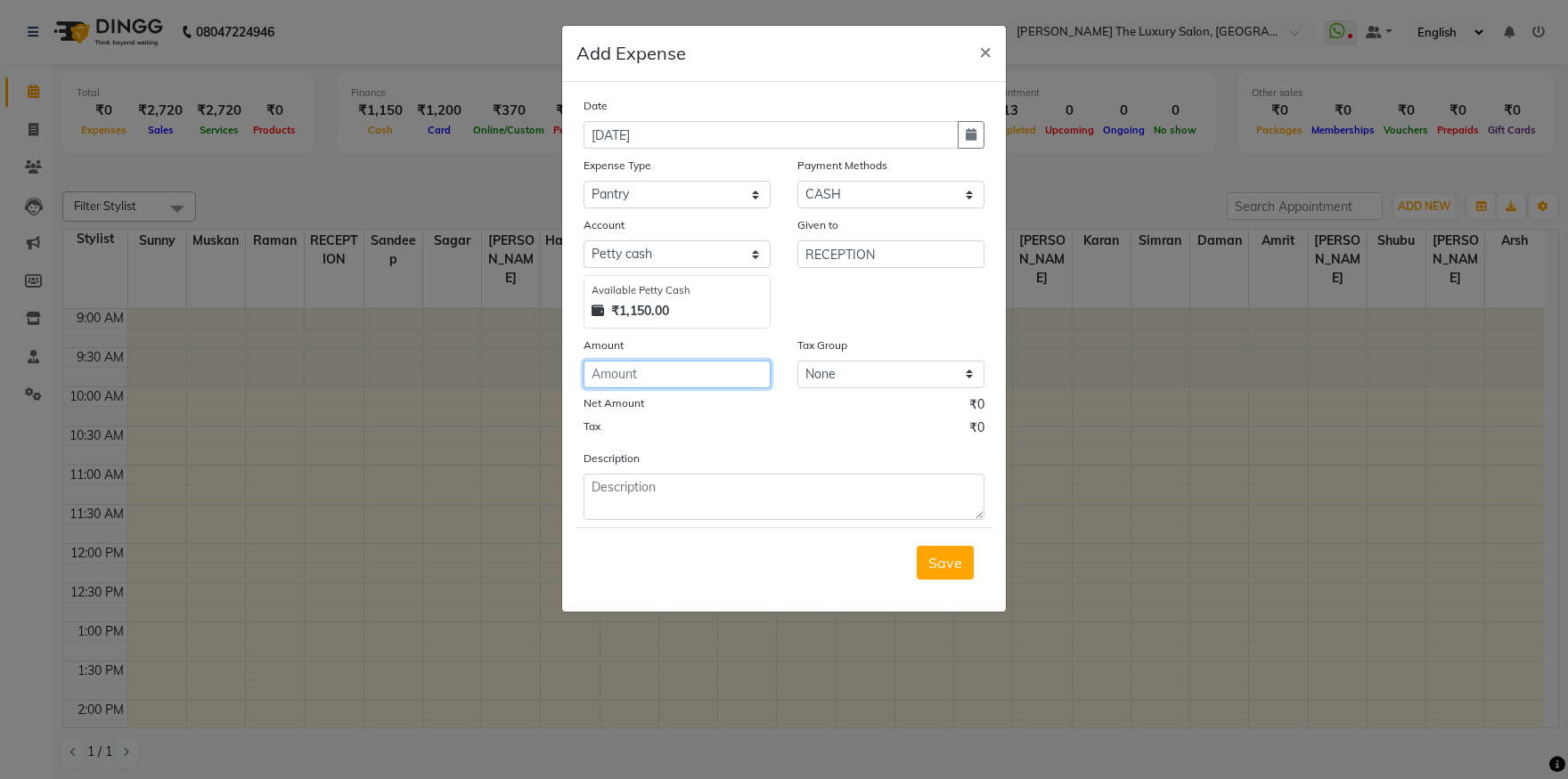
click at [703, 368] on input "number" at bounding box center [677, 374] width 187 height 28
type input "70"
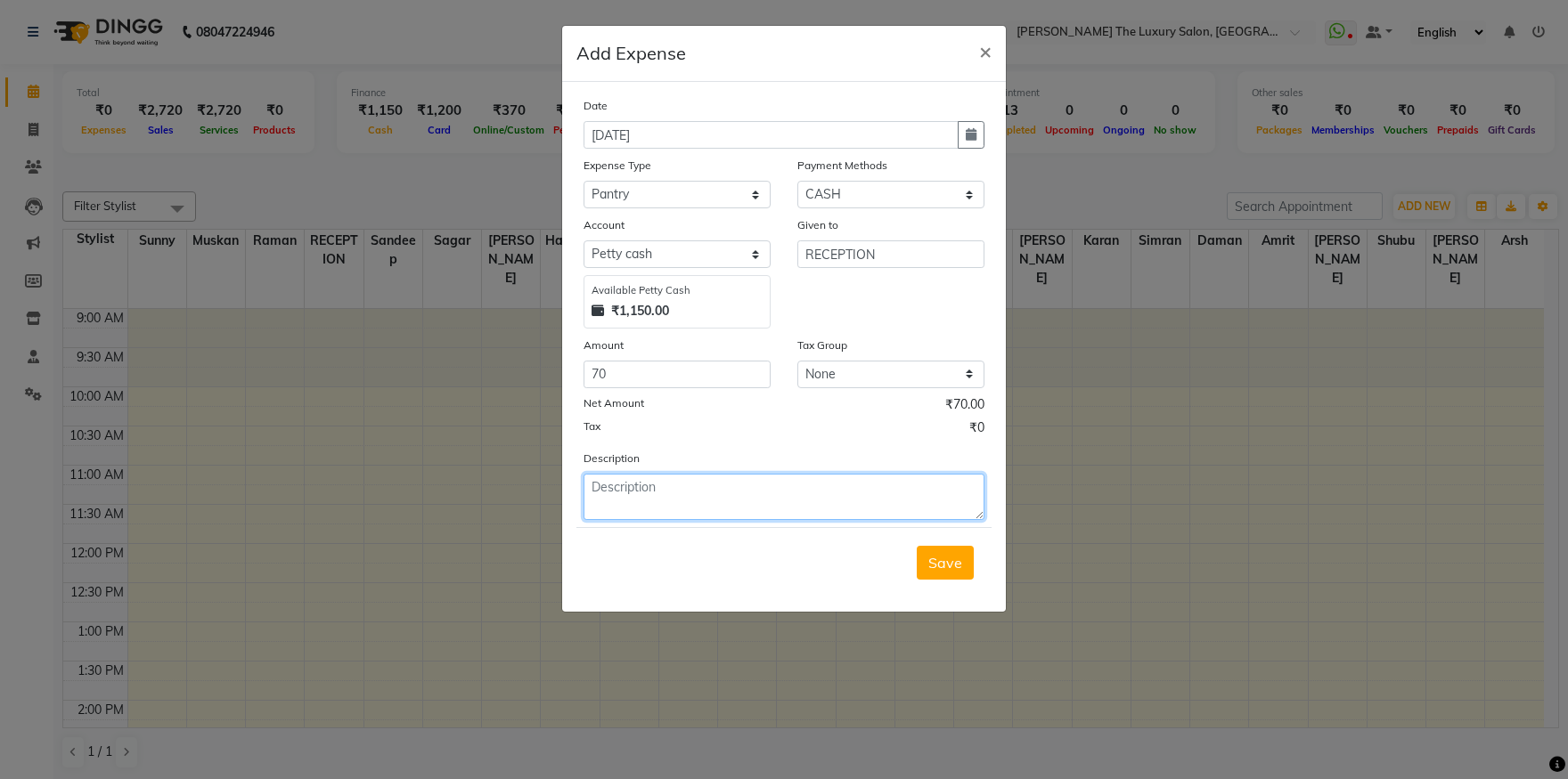
click at [814, 493] on textarea at bounding box center [784, 496] width 401 height 46
type textarea "milk"
click at [953, 565] on span "Save" at bounding box center [945, 563] width 34 height 18
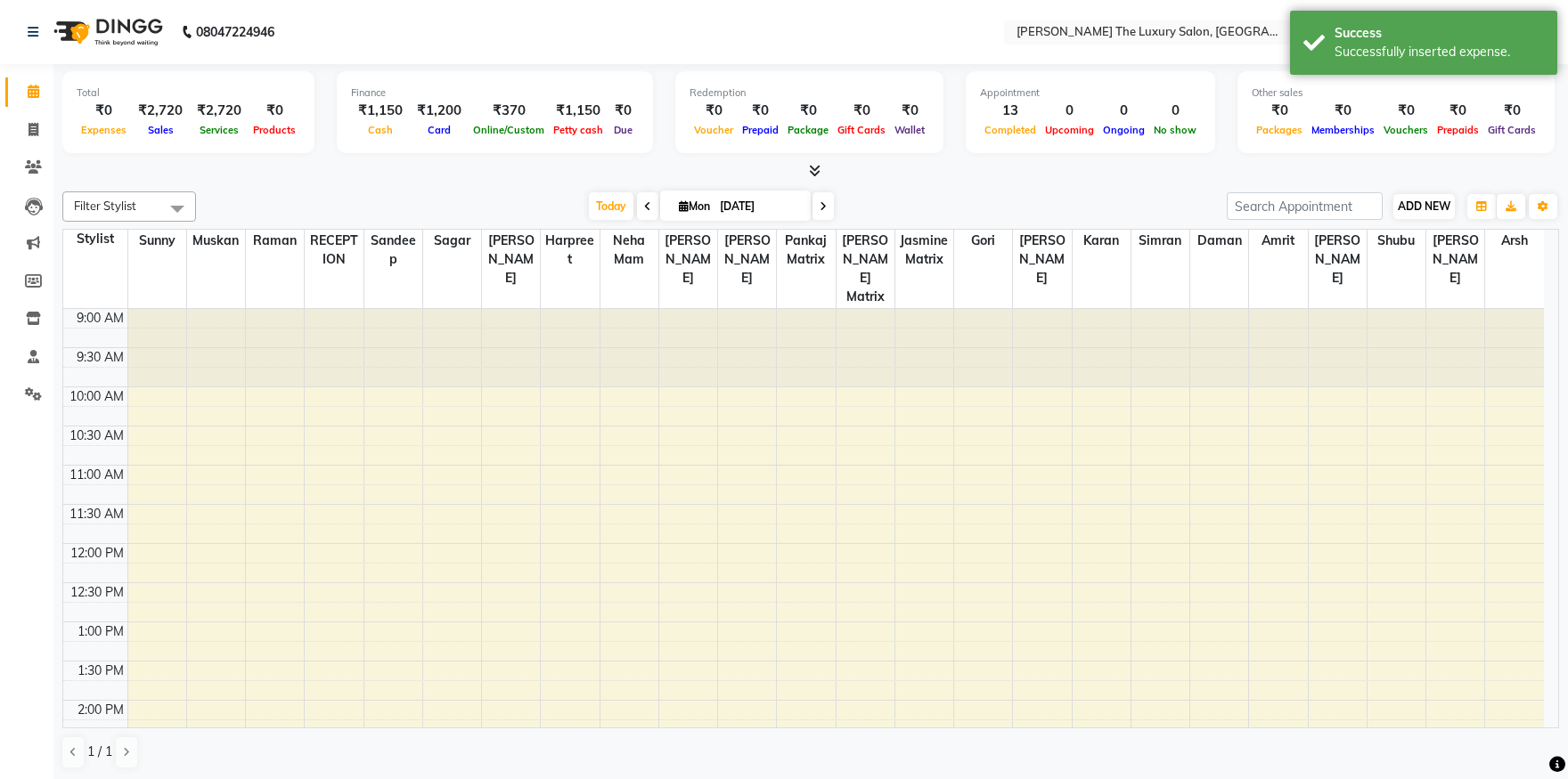
click at [1431, 197] on div "ADD NEW Toggle Dropdown Add Appointment Add Invoice Add Expense Add Attendance …" at bounding box center [1425, 206] width 65 height 29
click at [1436, 206] on span "ADD NEW" at bounding box center [1425, 206] width 52 height 14
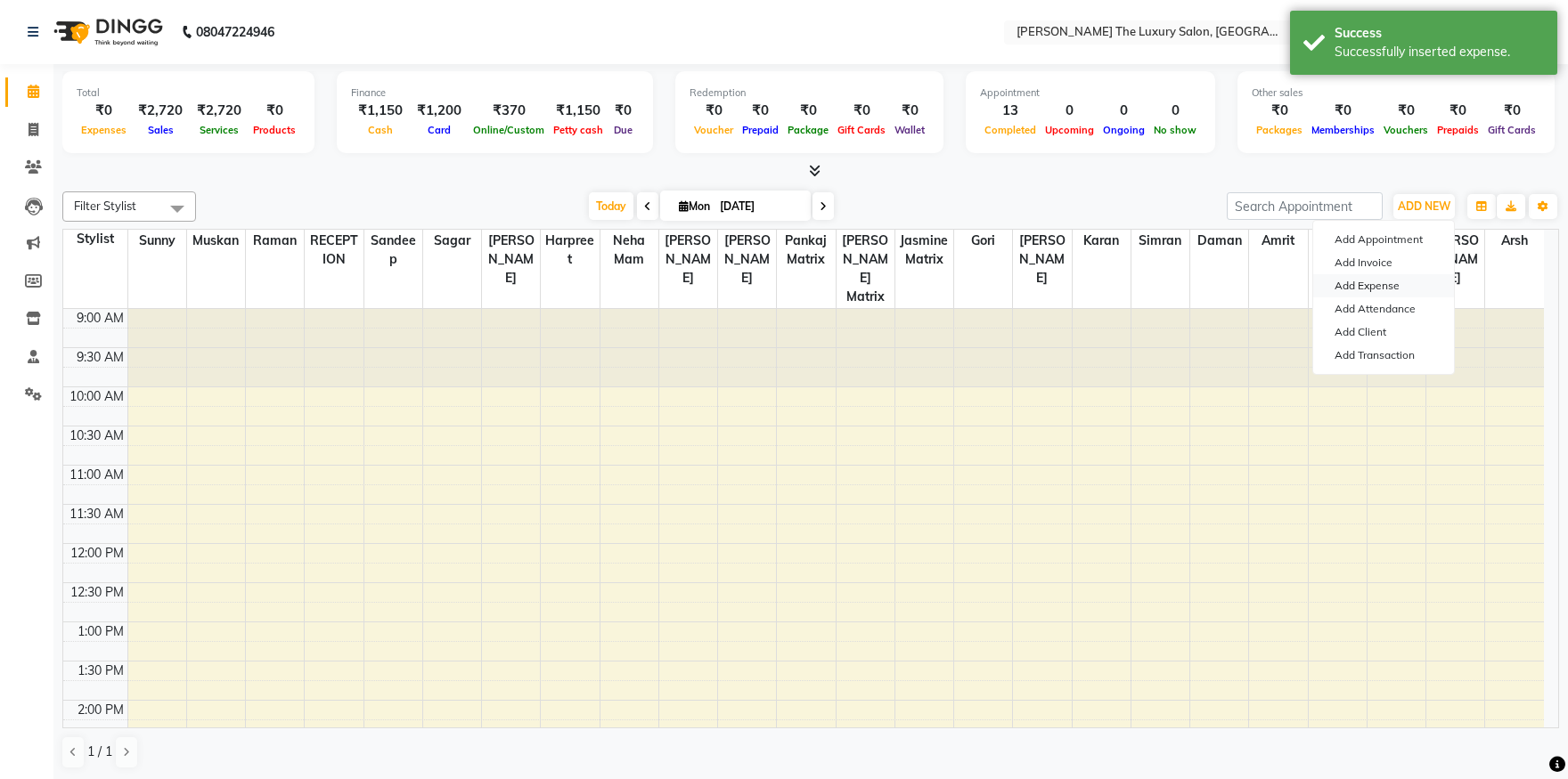
click at [1377, 283] on link "Add Expense" at bounding box center [1384, 286] width 141 height 23
select select "1"
select select "6260"
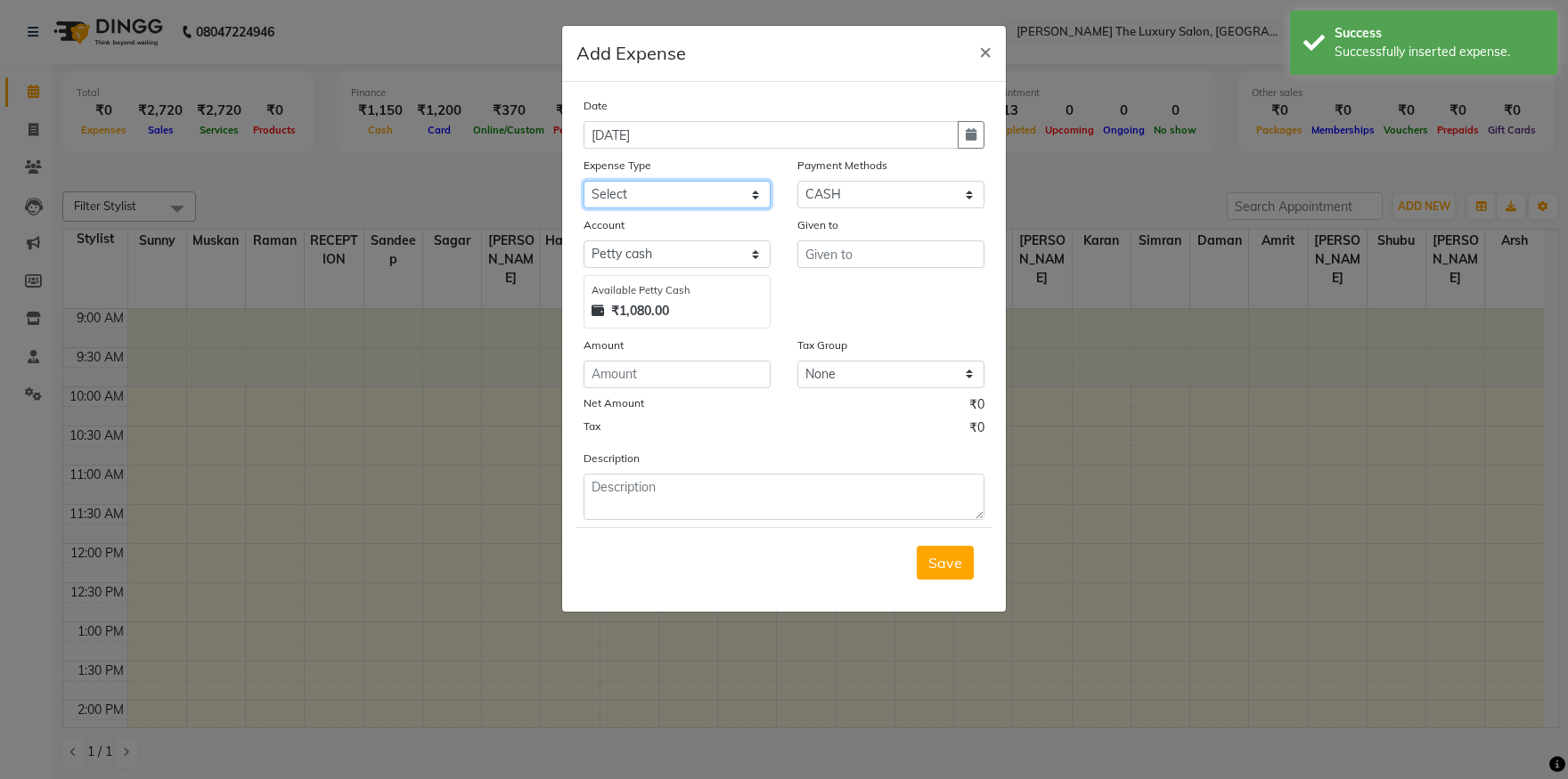
click at [584, 180] on select "Select Advance Salary Bank charges Car maintenance Cash transfer to bank Cash t…" at bounding box center [677, 194] width 187 height 28
select select "18155"
click option "Pantry" at bounding box center [0, 0] width 0 height 0
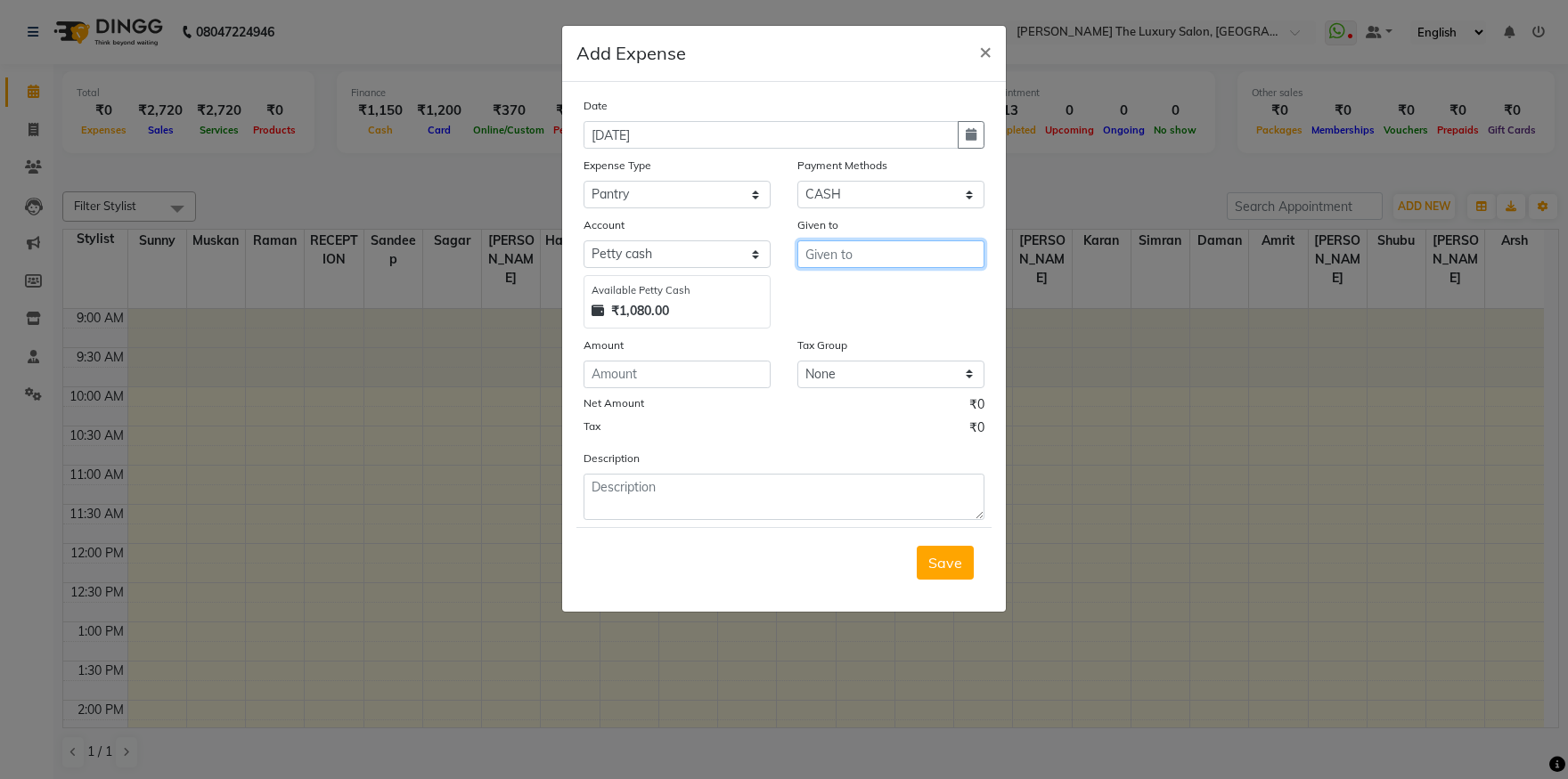
click at [877, 253] on input "text" at bounding box center [890, 254] width 187 height 28
click at [892, 294] on ngb-highlight "REC EPTION" at bounding box center [860, 292] width 79 height 18
type input "RECEPTION"
click at [661, 388] on div "Date 01-09-2025 Expense Type Select Advance Salary Bank charges Car maintenance…" at bounding box center [784, 308] width 401 height 424
click at [663, 378] on input "number" at bounding box center [677, 374] width 187 height 28
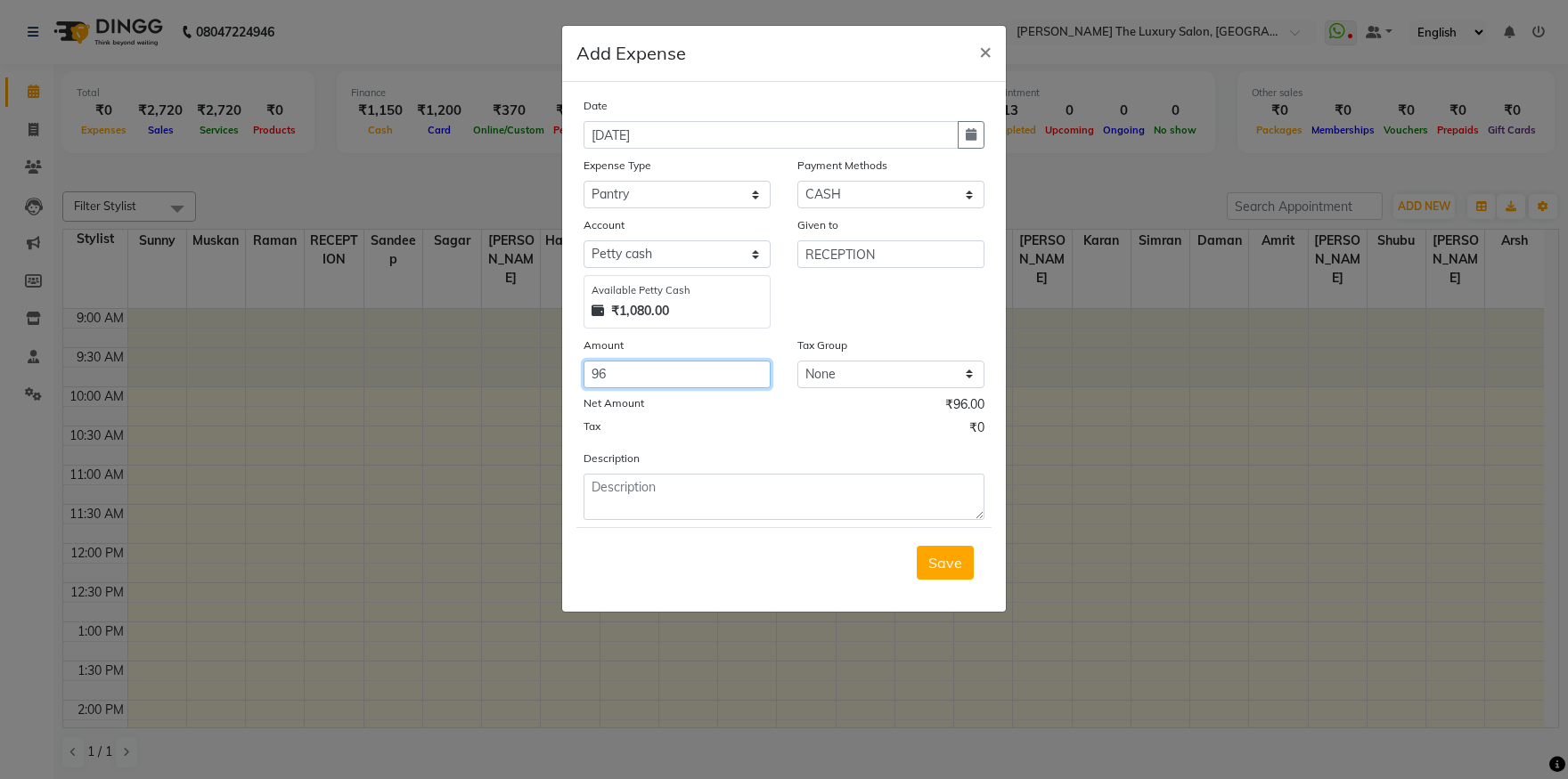
type input "96"
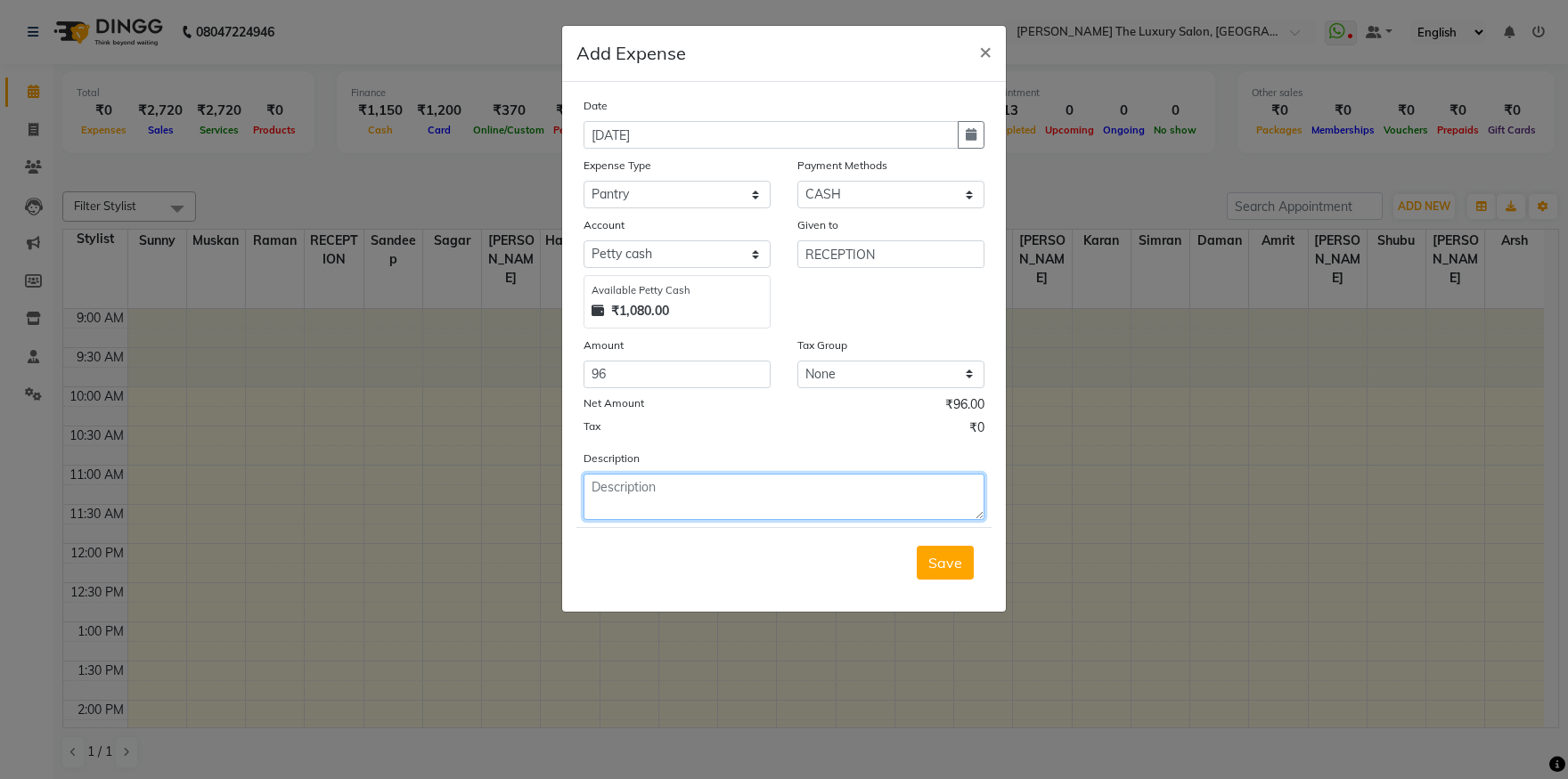
click at [676, 484] on textarea at bounding box center [784, 496] width 401 height 46
type textarea "milk"
click at [957, 568] on span "Save" at bounding box center [945, 563] width 34 height 18
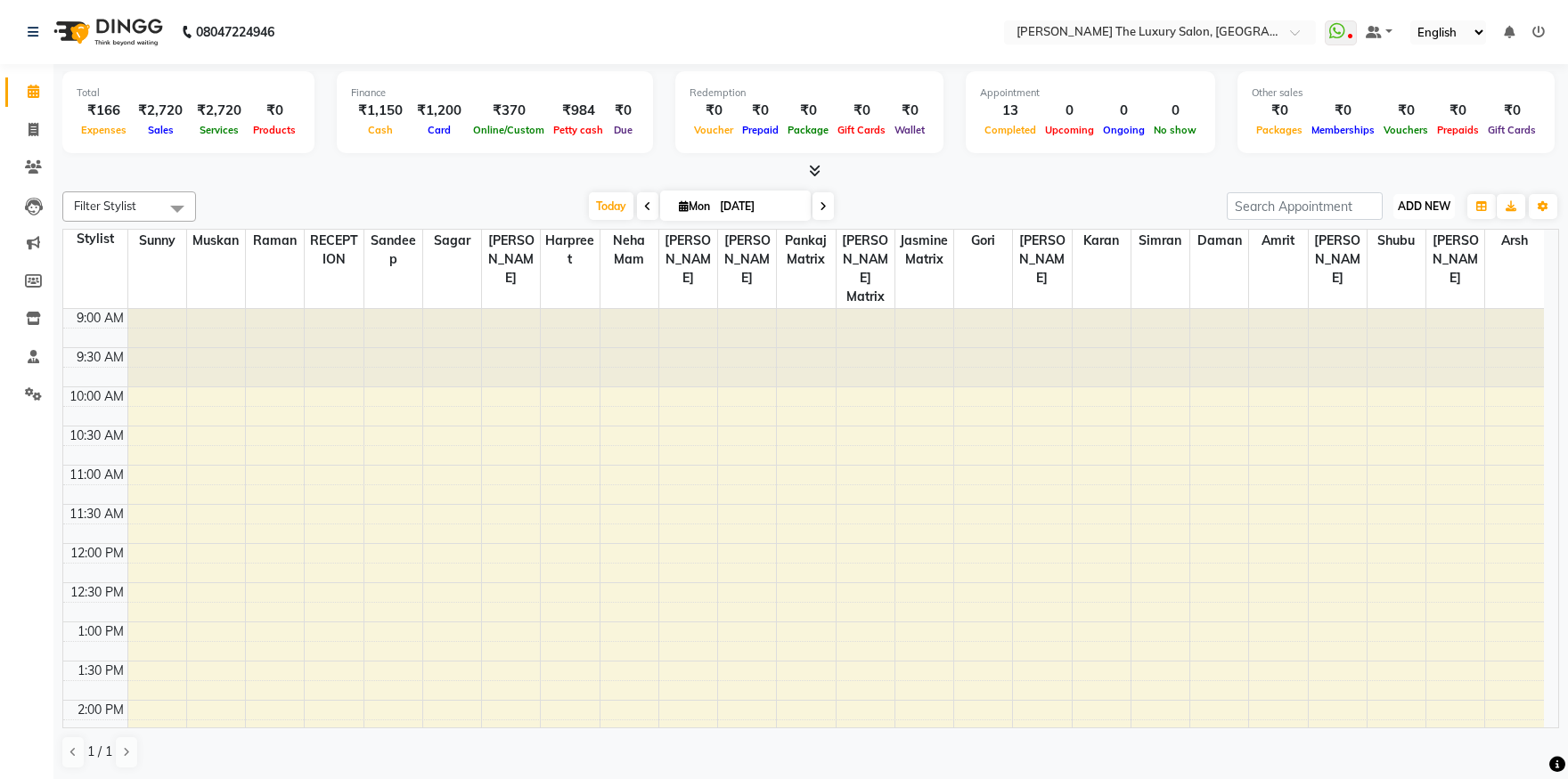
click at [1439, 201] on span "ADD NEW" at bounding box center [1425, 206] width 52 height 14
click at [1390, 286] on link "Add Expense" at bounding box center [1384, 286] width 141 height 23
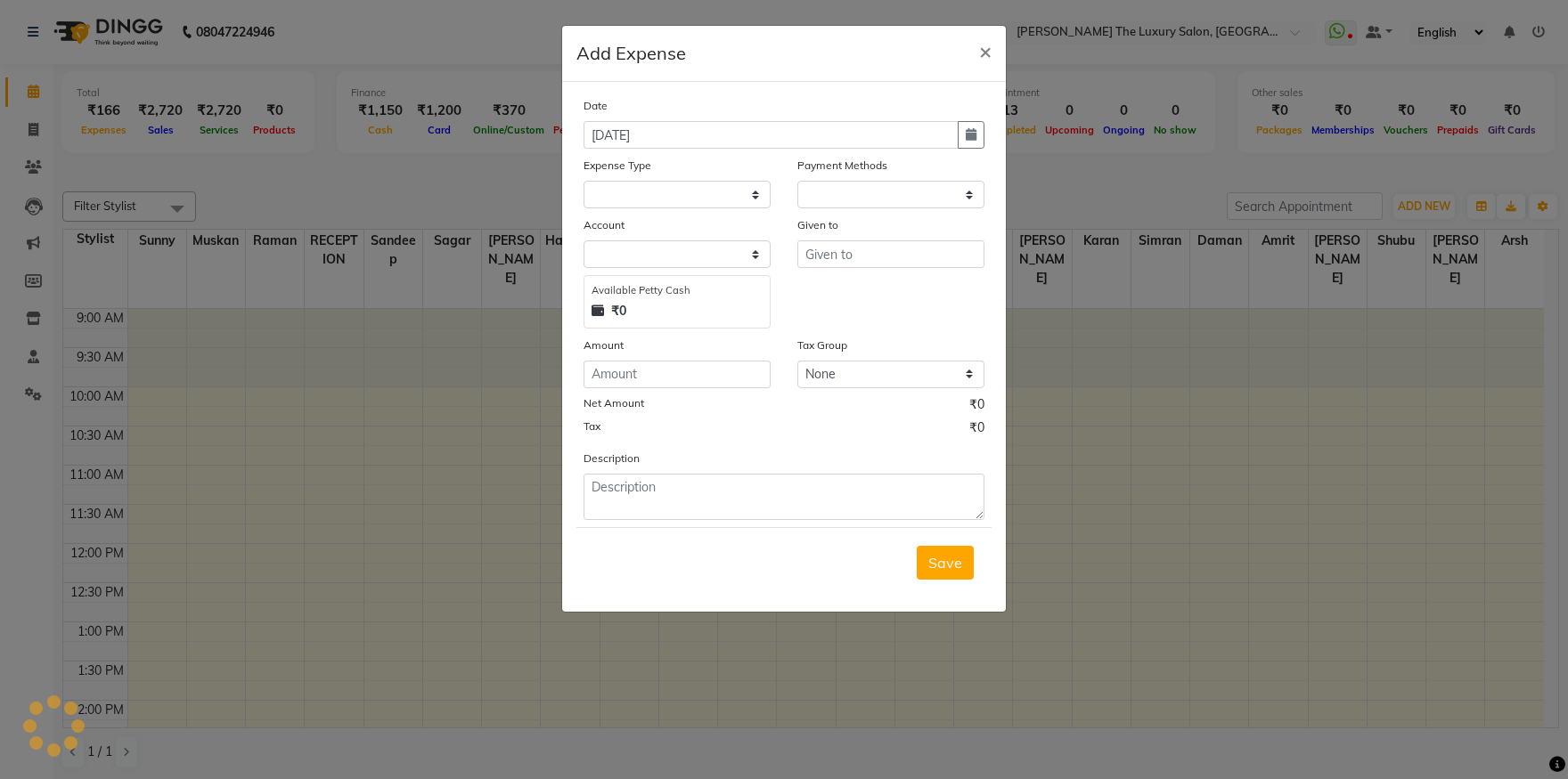
select select
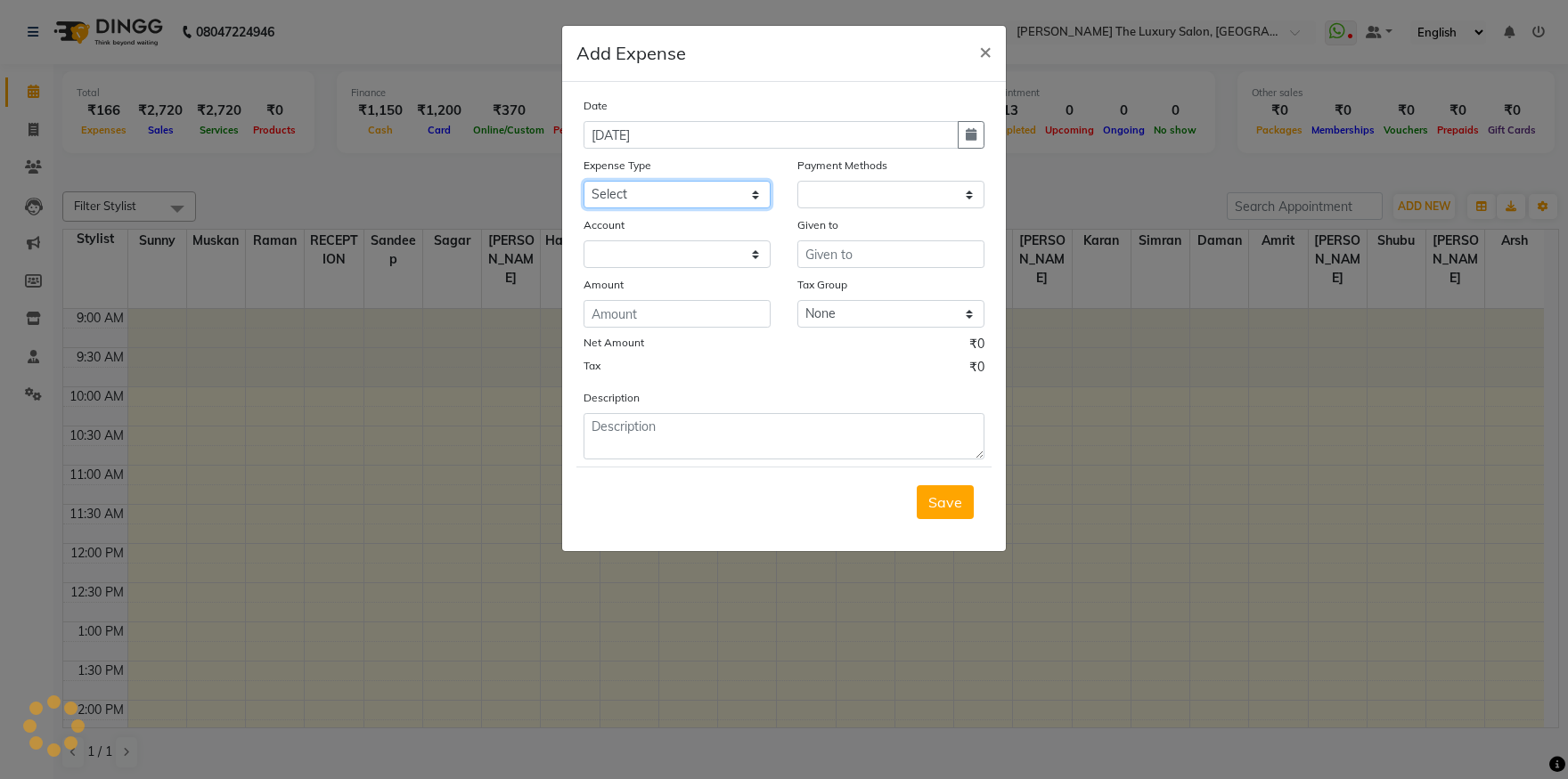
click at [584, 180] on select "Select Advance Salary Bank charges Car maintenance Cash transfer to bank Cash t…" at bounding box center [677, 194] width 187 height 28
select select "1"
select select "6260"
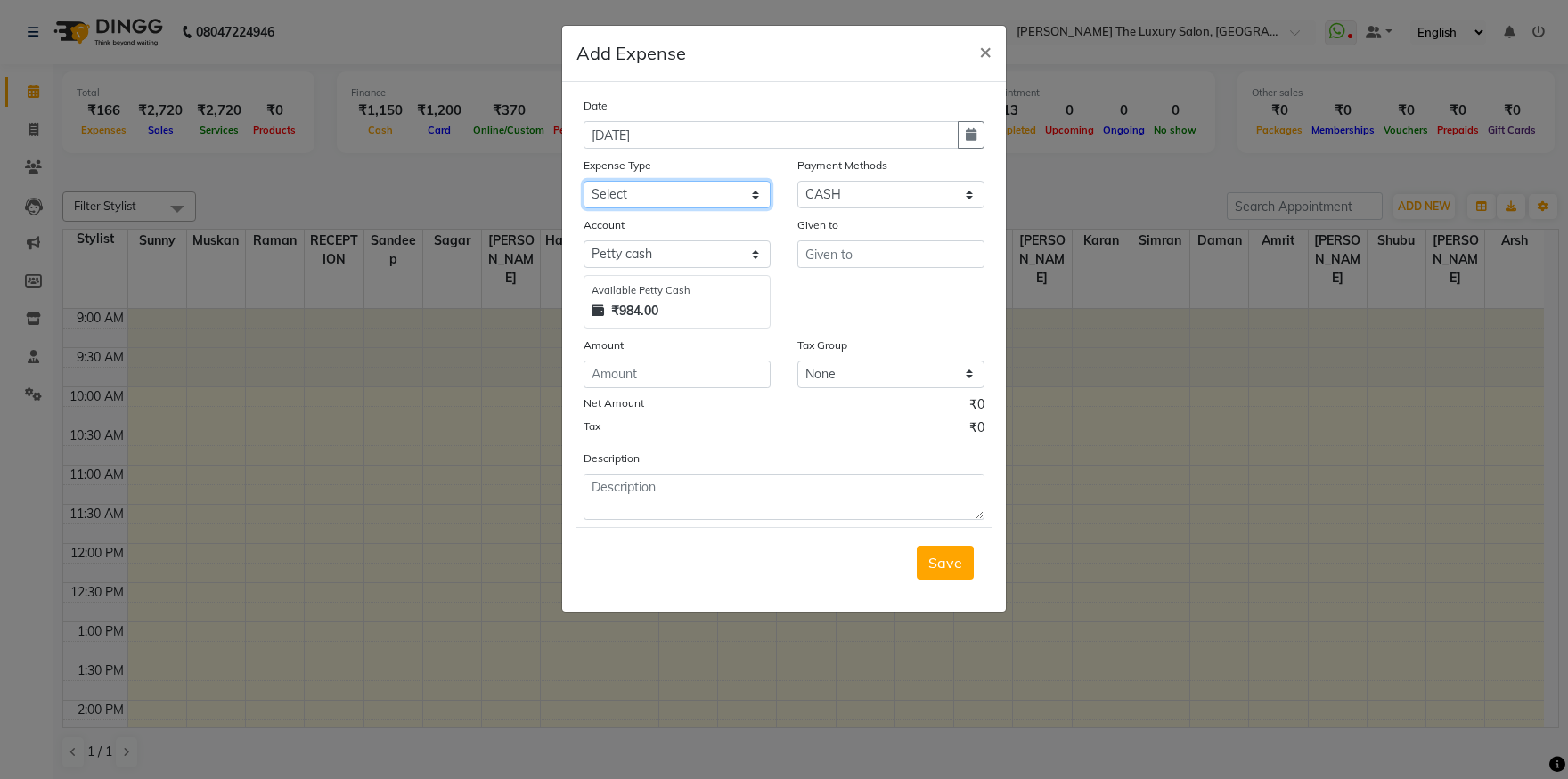
select select "18147"
click option "Other" at bounding box center [0, 0] width 0 height 0
click at [798, 180] on select "Select Points Voucher Prepaid Wallet Bank Online W CASH ONLINE CARD Credit Card…" at bounding box center [890, 194] width 187 height 28
click at [880, 185] on select "Select Points Voucher Prepaid Wallet Bank Online W CASH ONLINE CARD Credit Card…" at bounding box center [890, 194] width 187 height 28
click at [913, 243] on input "text" at bounding box center [890, 254] width 187 height 28
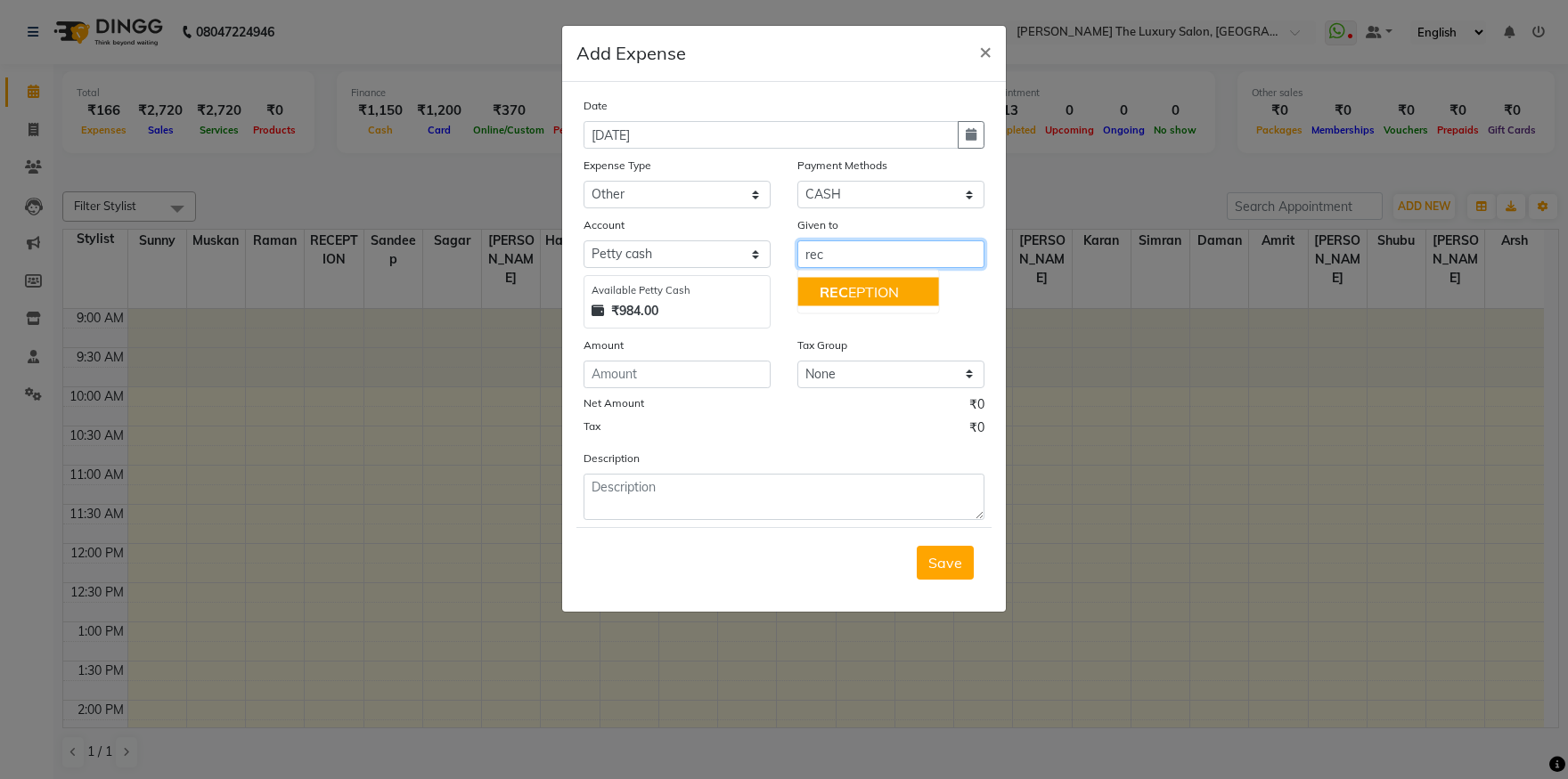
click at [922, 289] on button "REC EPTION" at bounding box center [869, 292] width 141 height 29
type input "RECEPTION"
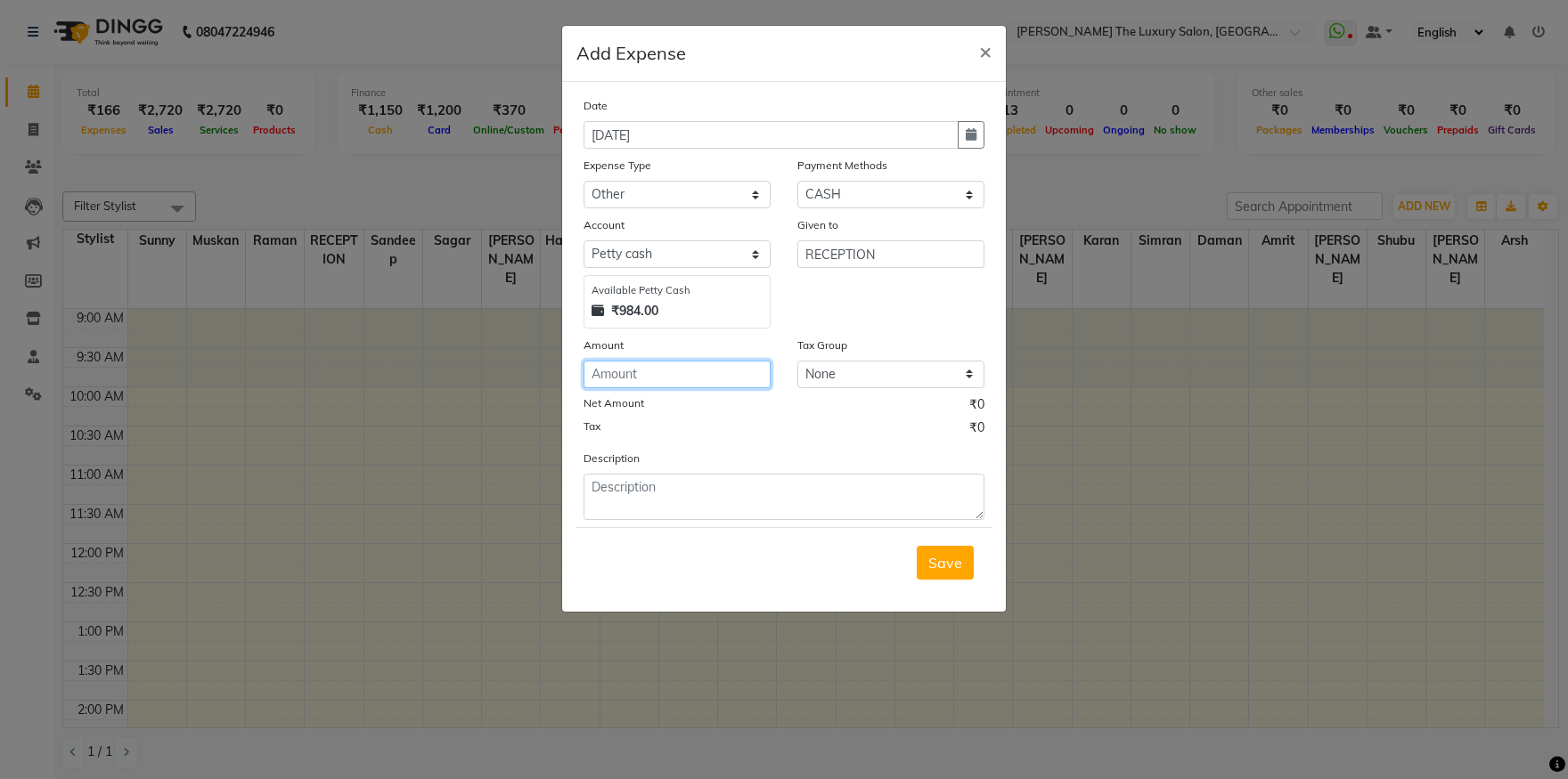
click at [673, 373] on input "number" at bounding box center [677, 374] width 187 height 28
type input "10"
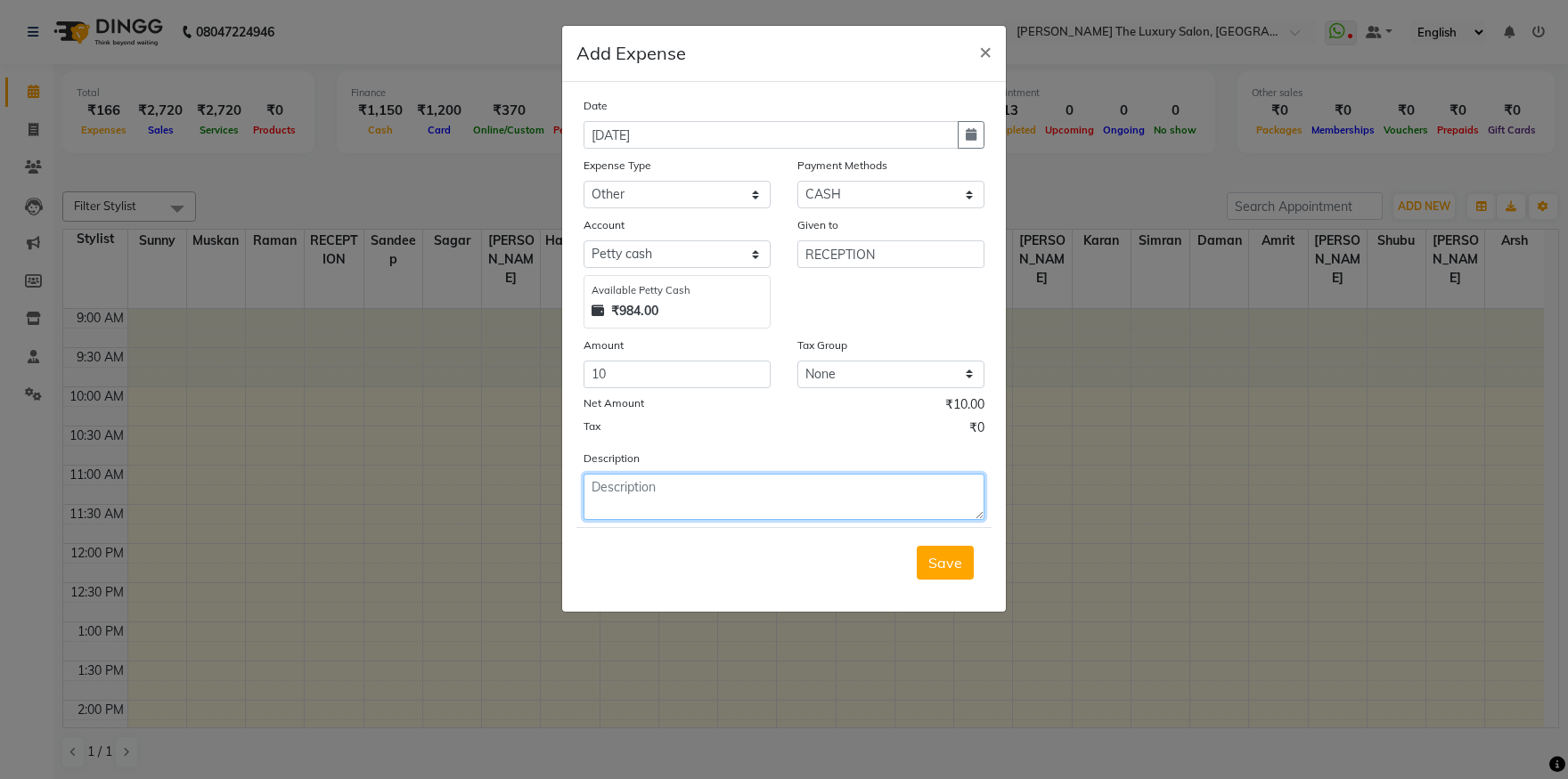
click at [642, 485] on textarea at bounding box center [784, 496] width 401 height 46
type textarea "pen"
click at [936, 562] on span "Save" at bounding box center [945, 563] width 34 height 18
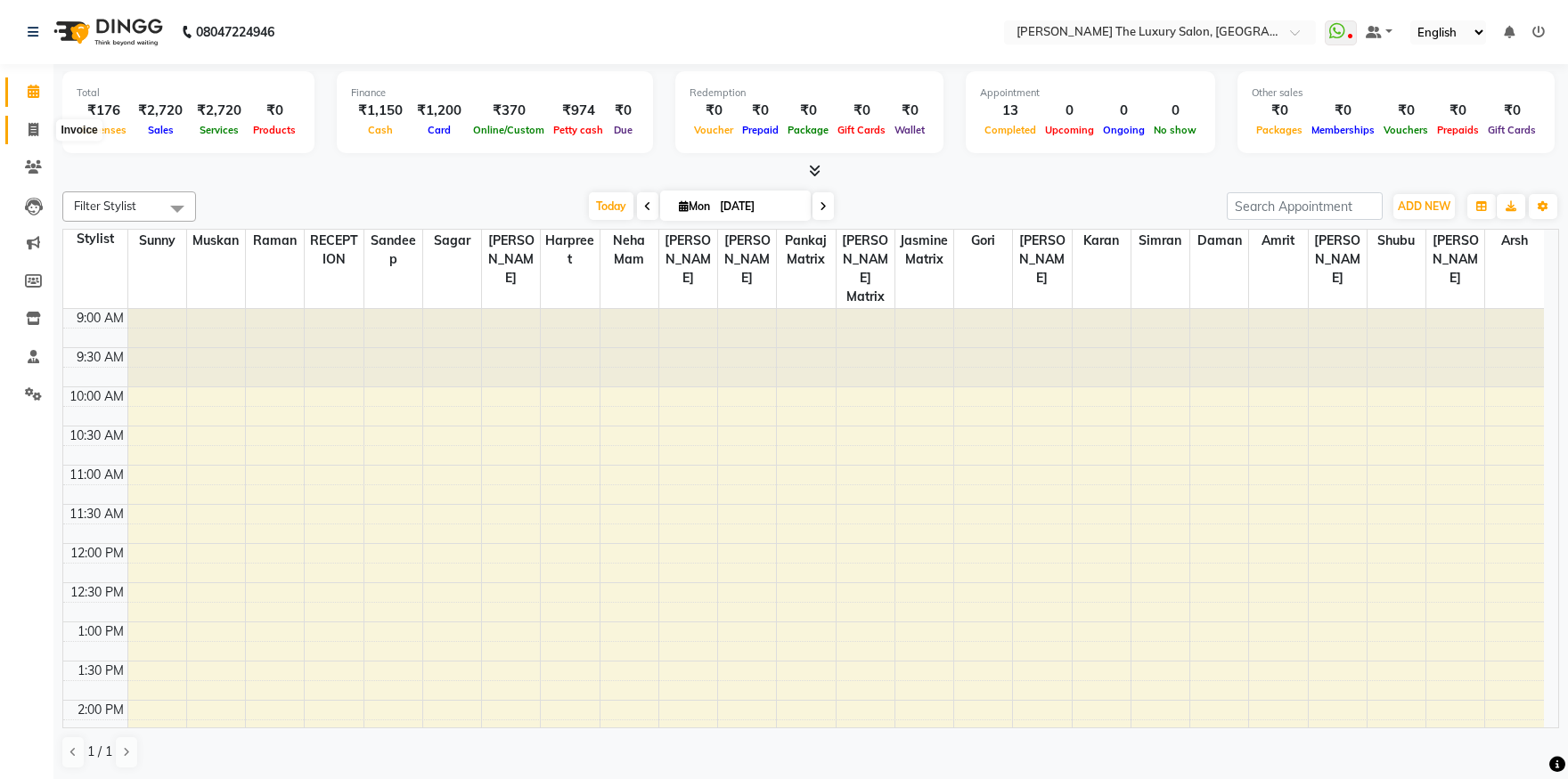
click at [32, 132] on icon at bounding box center [33, 129] width 10 height 14
select select "service"
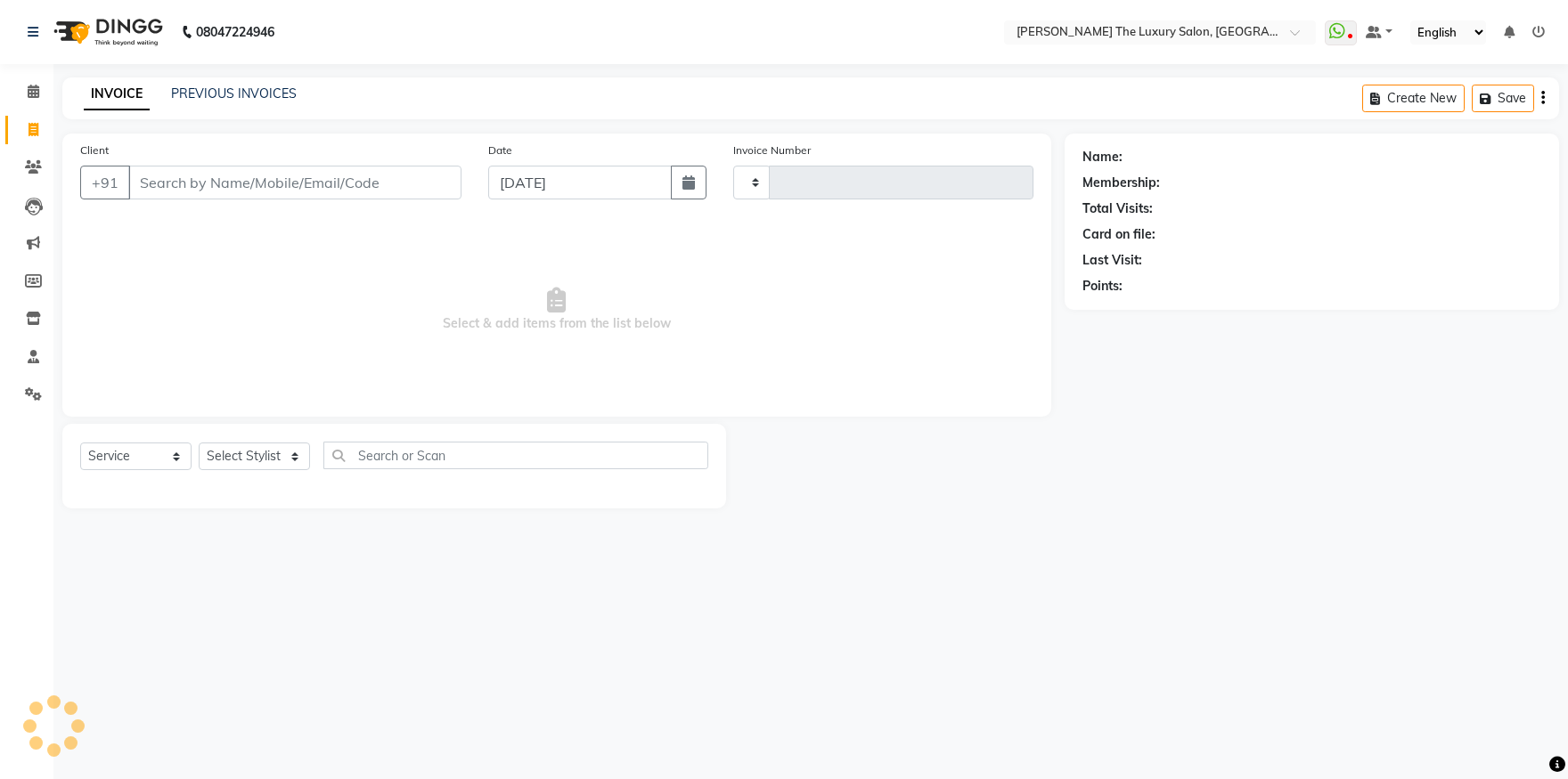
type input "3231"
select select "7179"
click at [325, 178] on input "Client" at bounding box center [294, 183] width 333 height 34
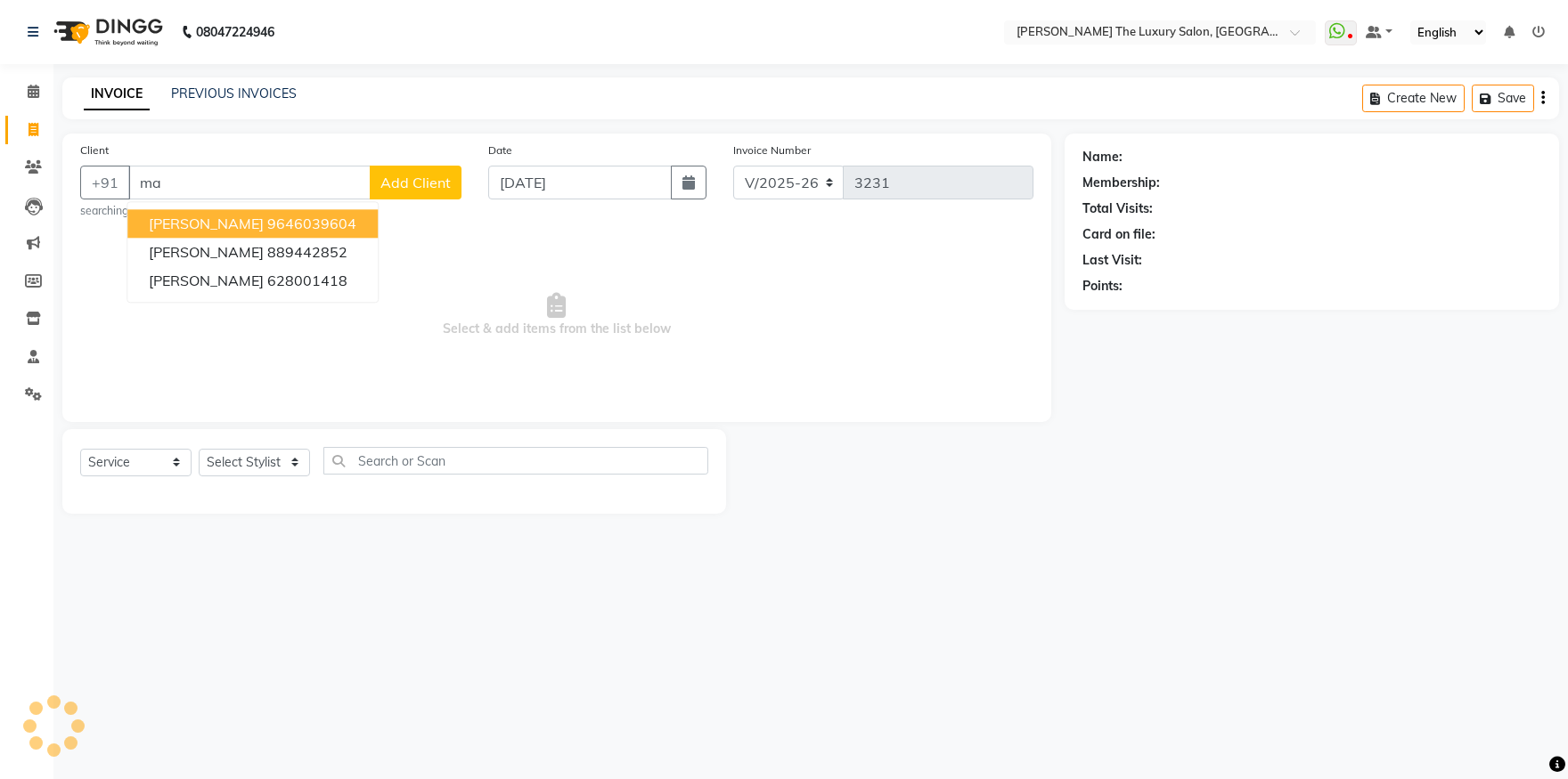
type input "m"
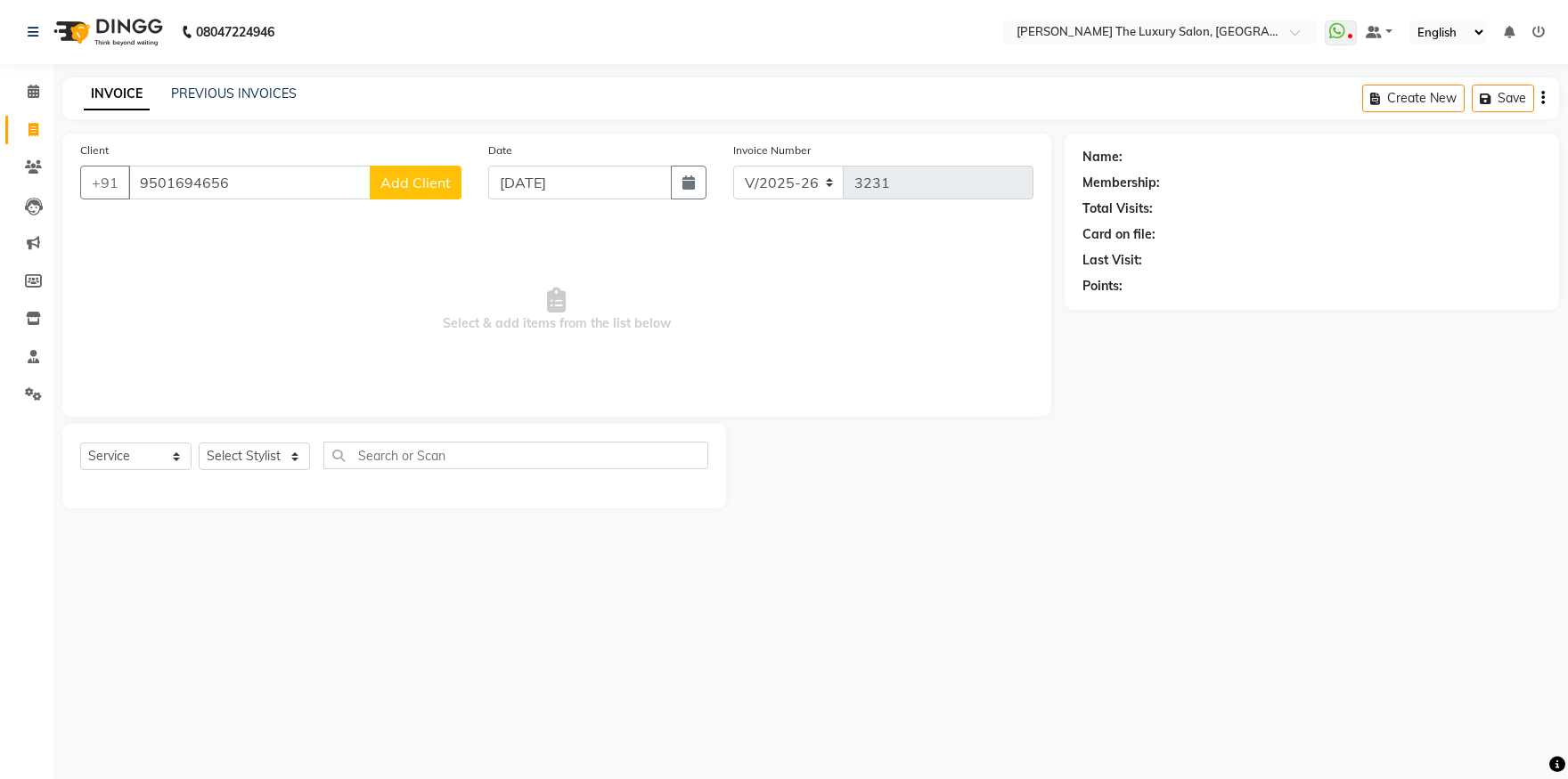
type input "9501694656"
click at [419, 180] on span "Add Client" at bounding box center [416, 183] width 70 height 18
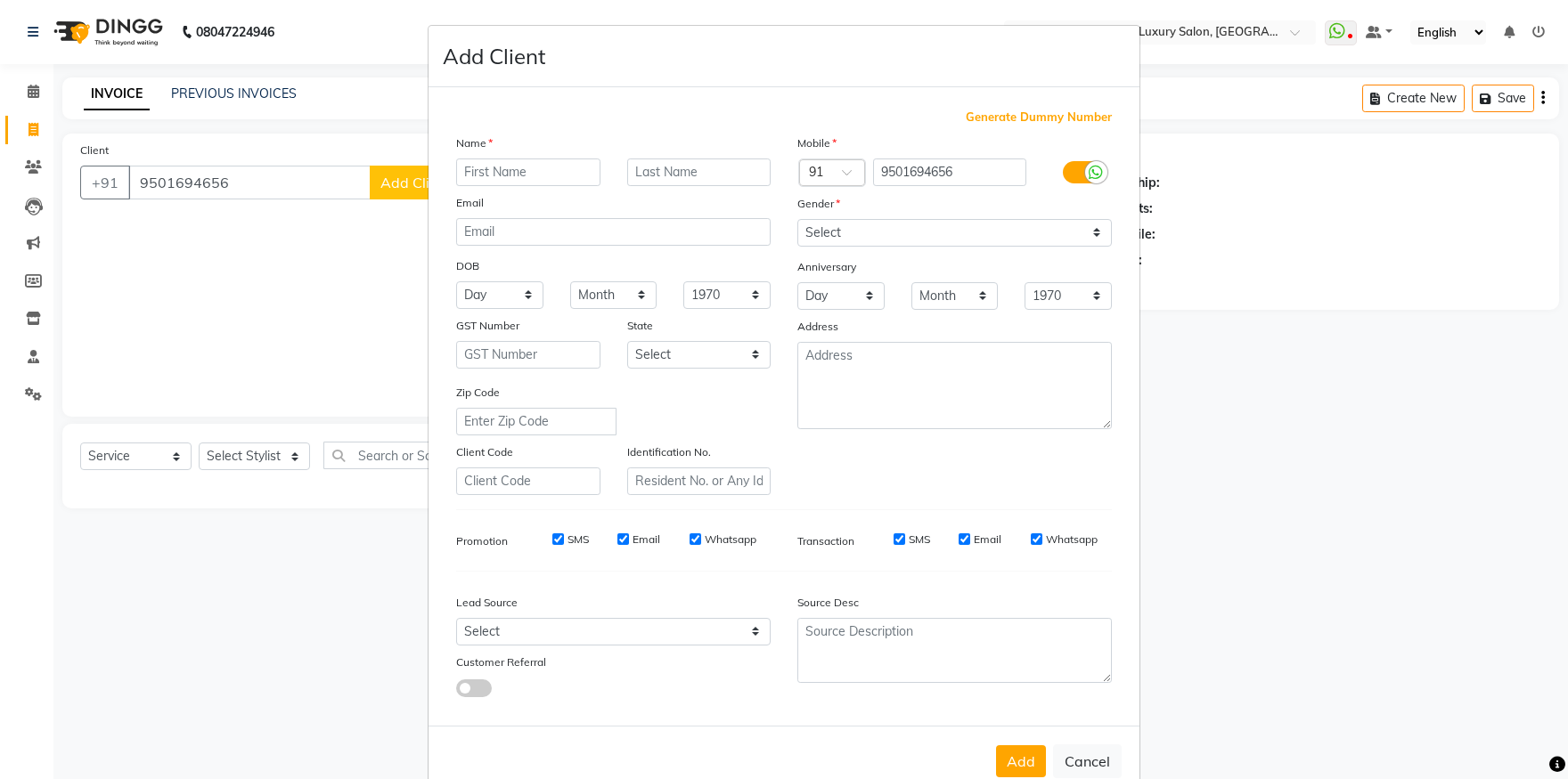
click at [533, 170] on input "text" at bounding box center [529, 172] width 144 height 28
type input "[PERSON_NAME]"
click at [798, 219] on select "Select [DEMOGRAPHIC_DATA] [DEMOGRAPHIC_DATA] Other Prefer Not To Say" at bounding box center [955, 233] width 315 height 28
select select "[DEMOGRAPHIC_DATA]"
click option "[DEMOGRAPHIC_DATA]" at bounding box center [0, 0] width 0 height 0
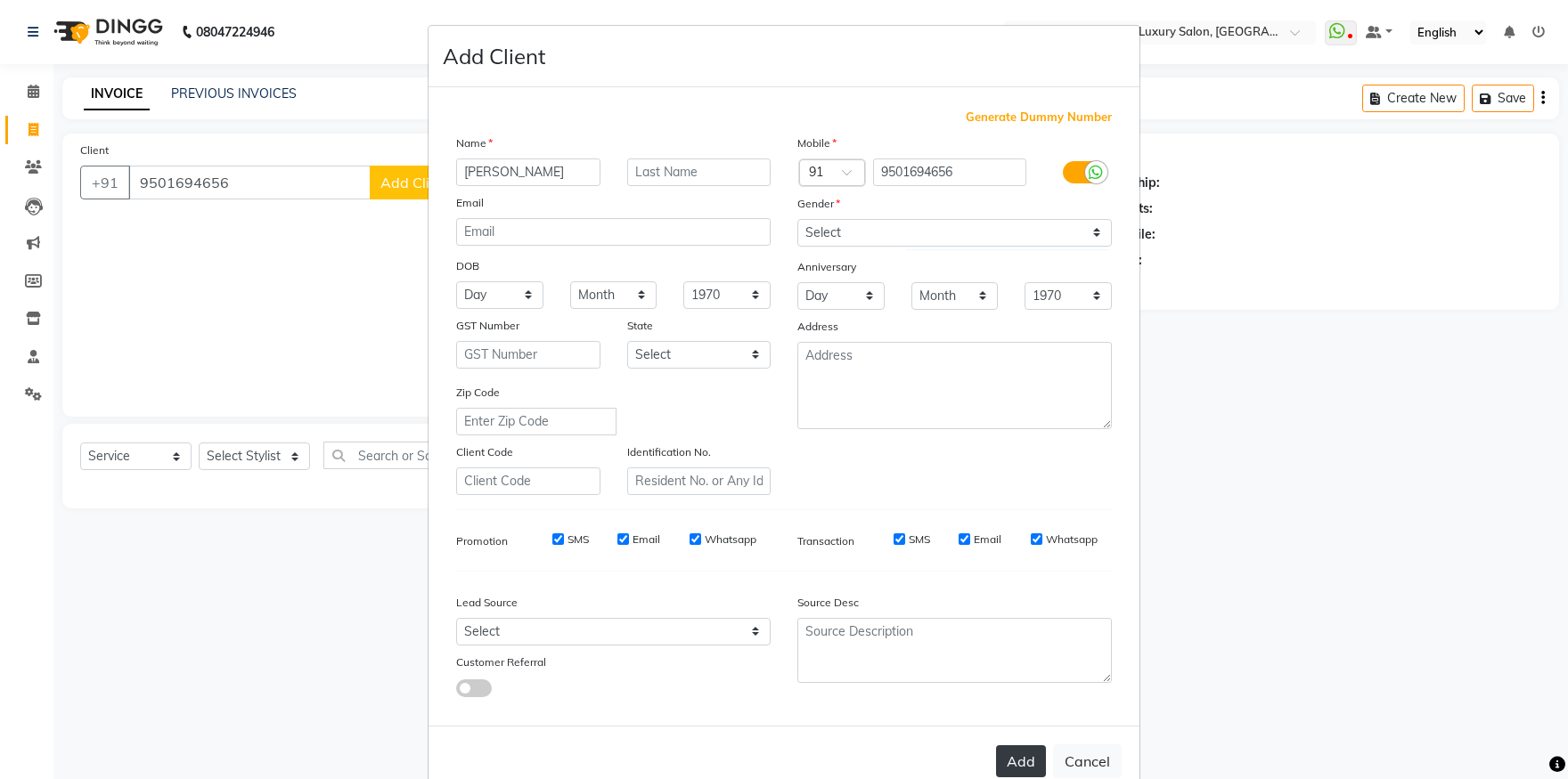
click at [1032, 756] on button "Add" at bounding box center [1020, 762] width 50 height 32
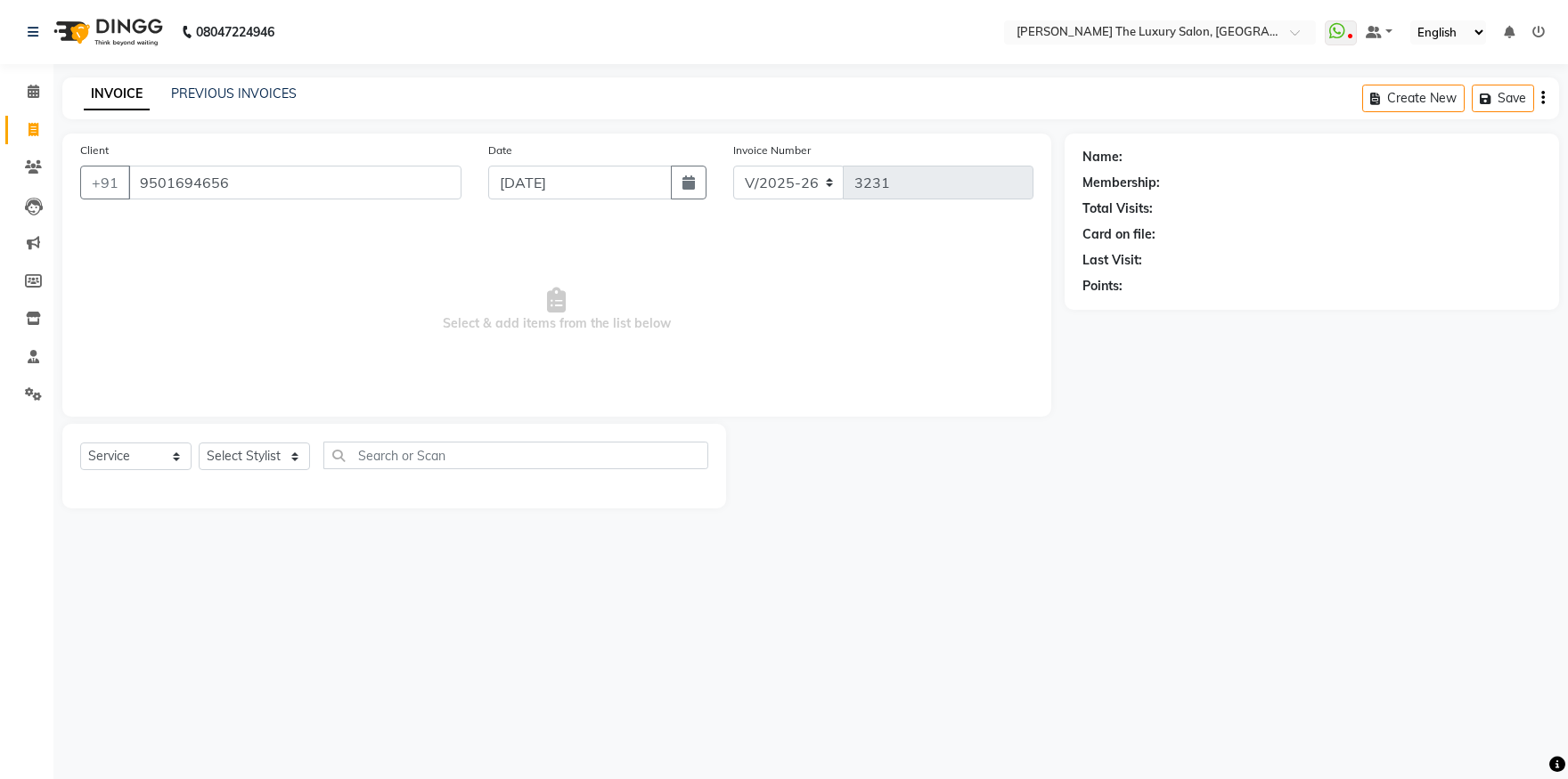
select select
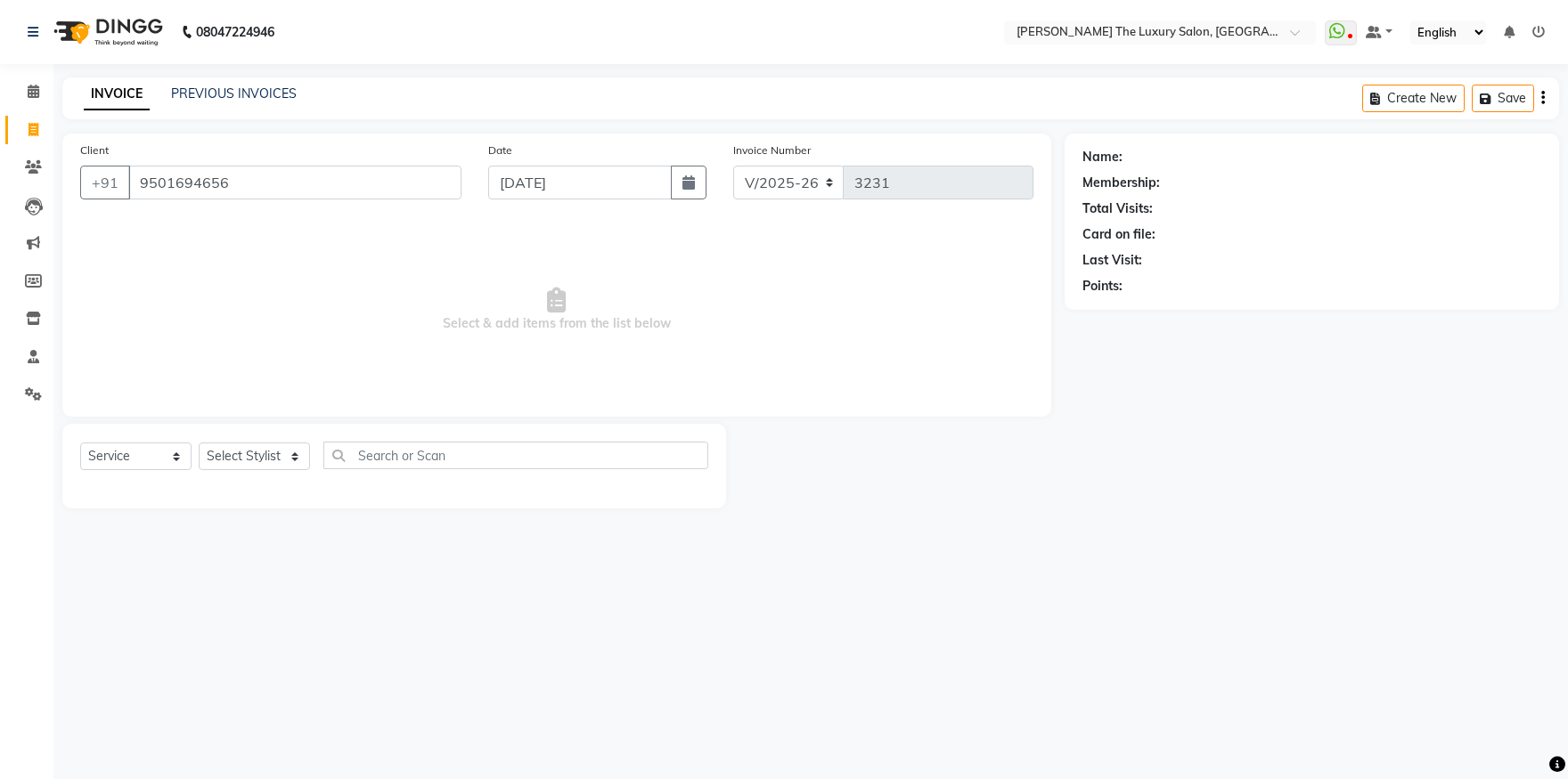
select select
checkbox input "false"
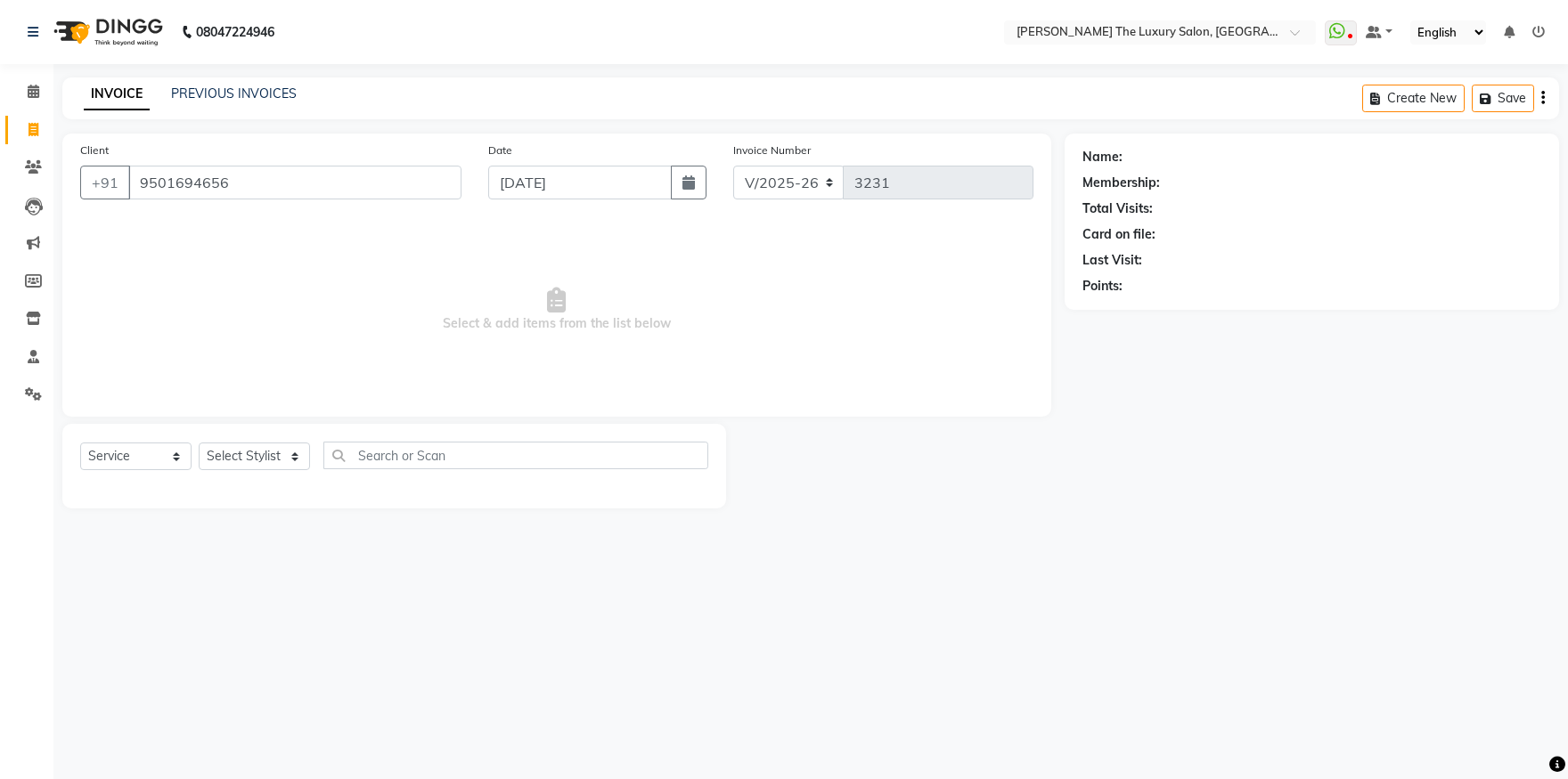
checkbox input "false"
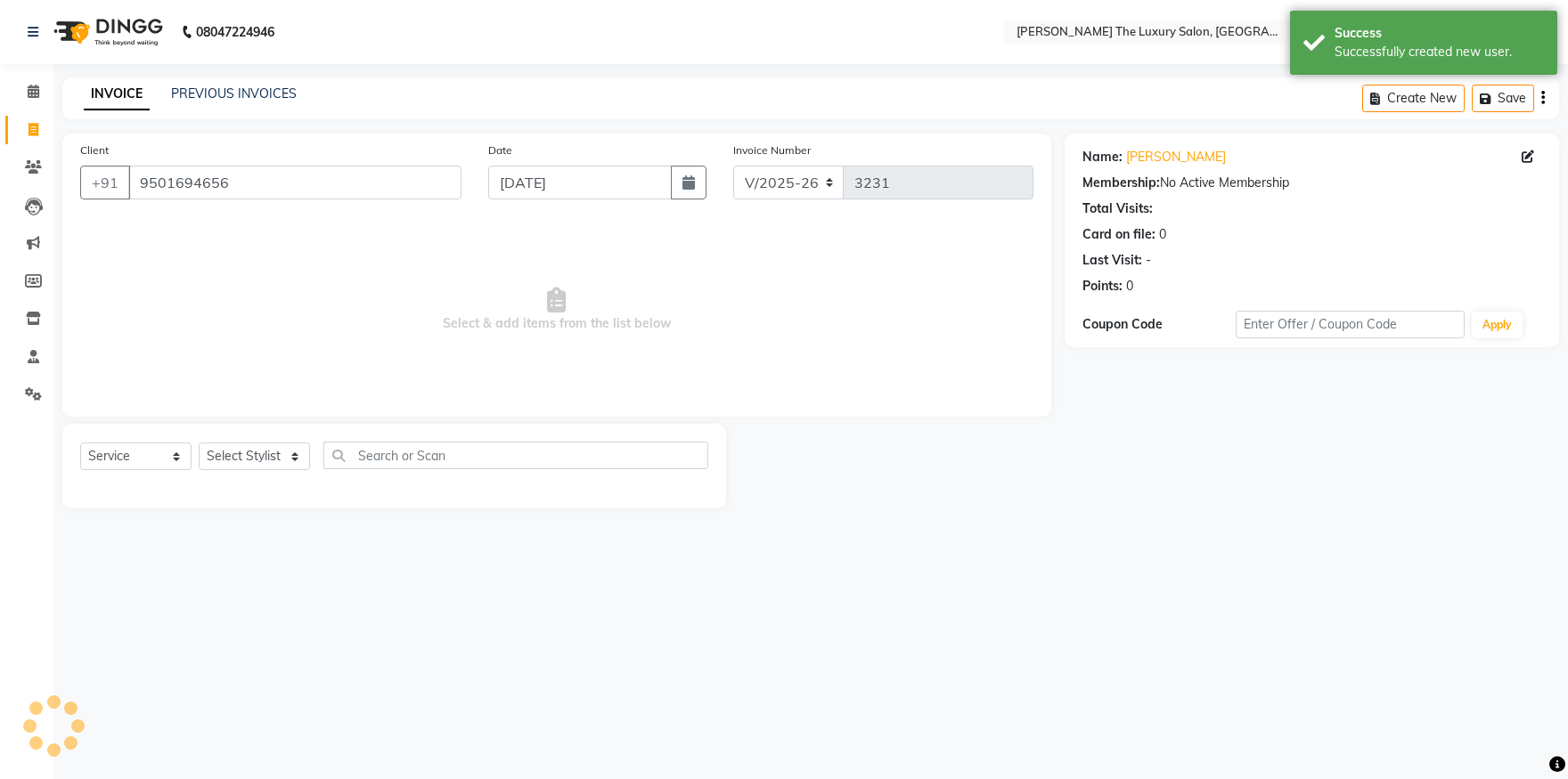
click at [286, 440] on div "Select Service Product Membership Package Voucher Prepaid Gift Card Select Styl…" at bounding box center [394, 466] width 664 height 85
click at [198, 443] on select "Select Stylist amrit arsh [PERSON_NAME] [PERSON_NAME] jasmine matrix [PERSON_NA…" at bounding box center [254, 456] width 111 height 28
select select "74174"
click option "[PERSON_NAME]" at bounding box center [0, 0] width 0 height 0
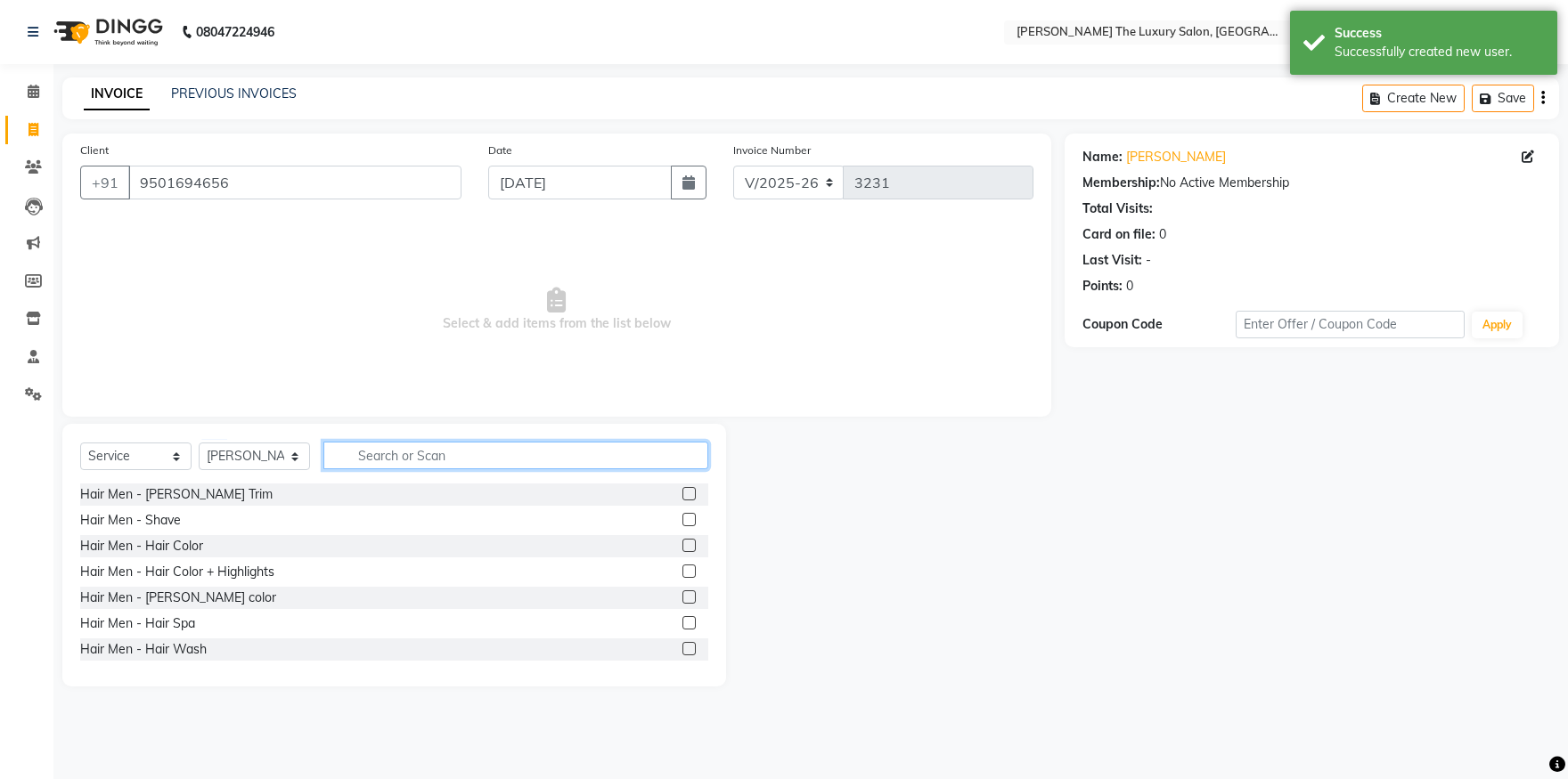
click at [395, 449] on input "text" at bounding box center [516, 455] width 385 height 28
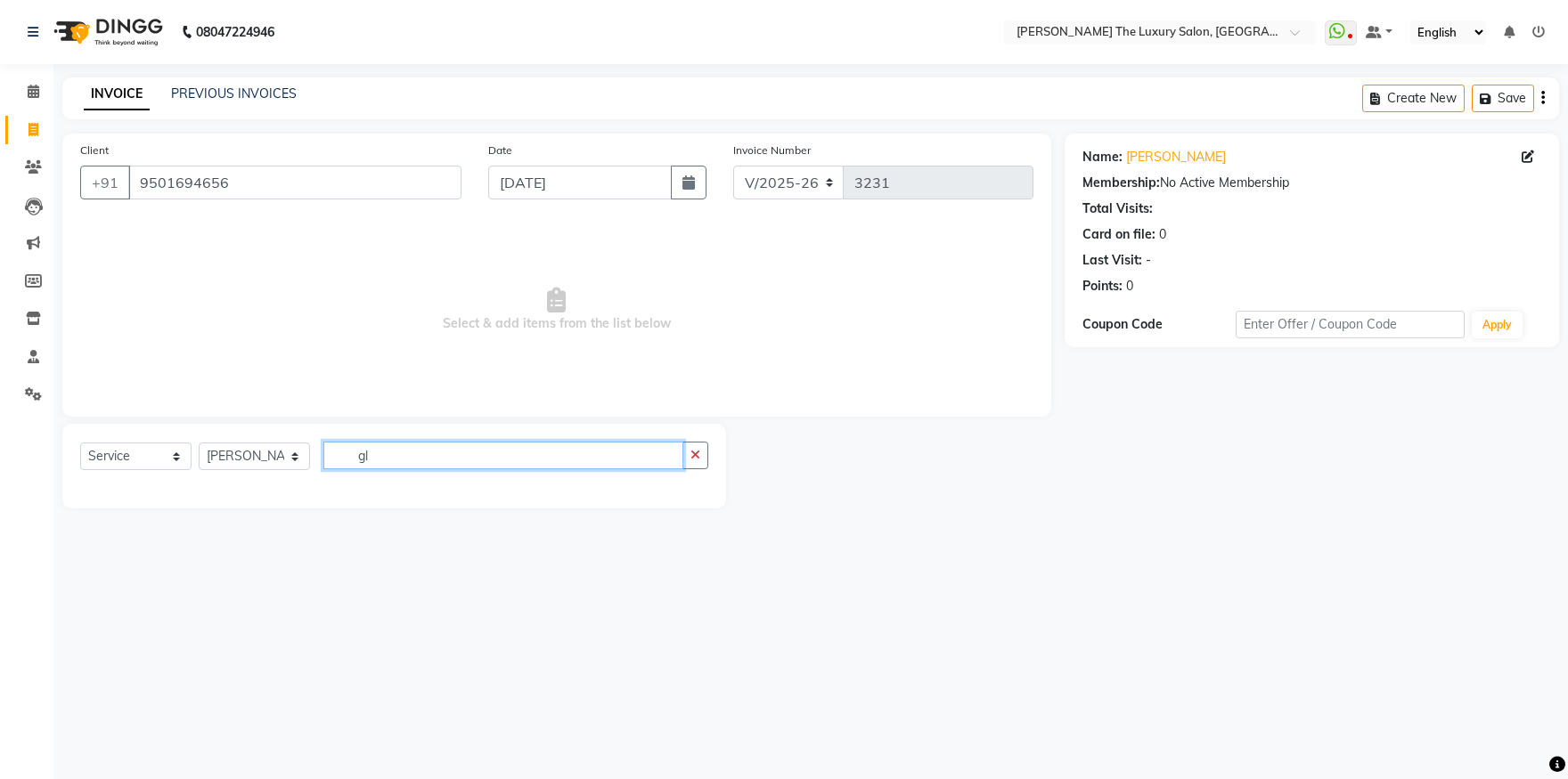
type input "g"
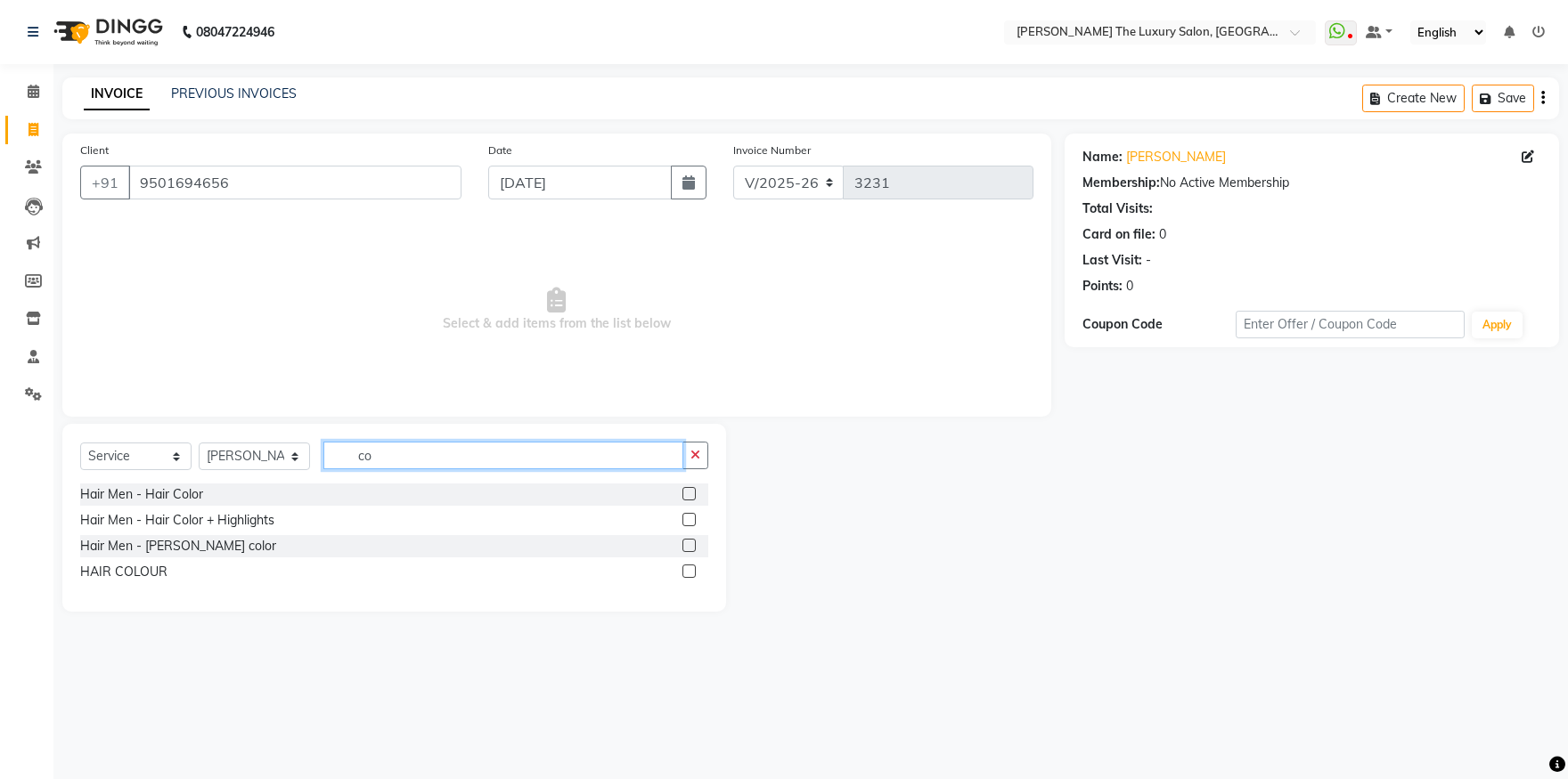
type input "c"
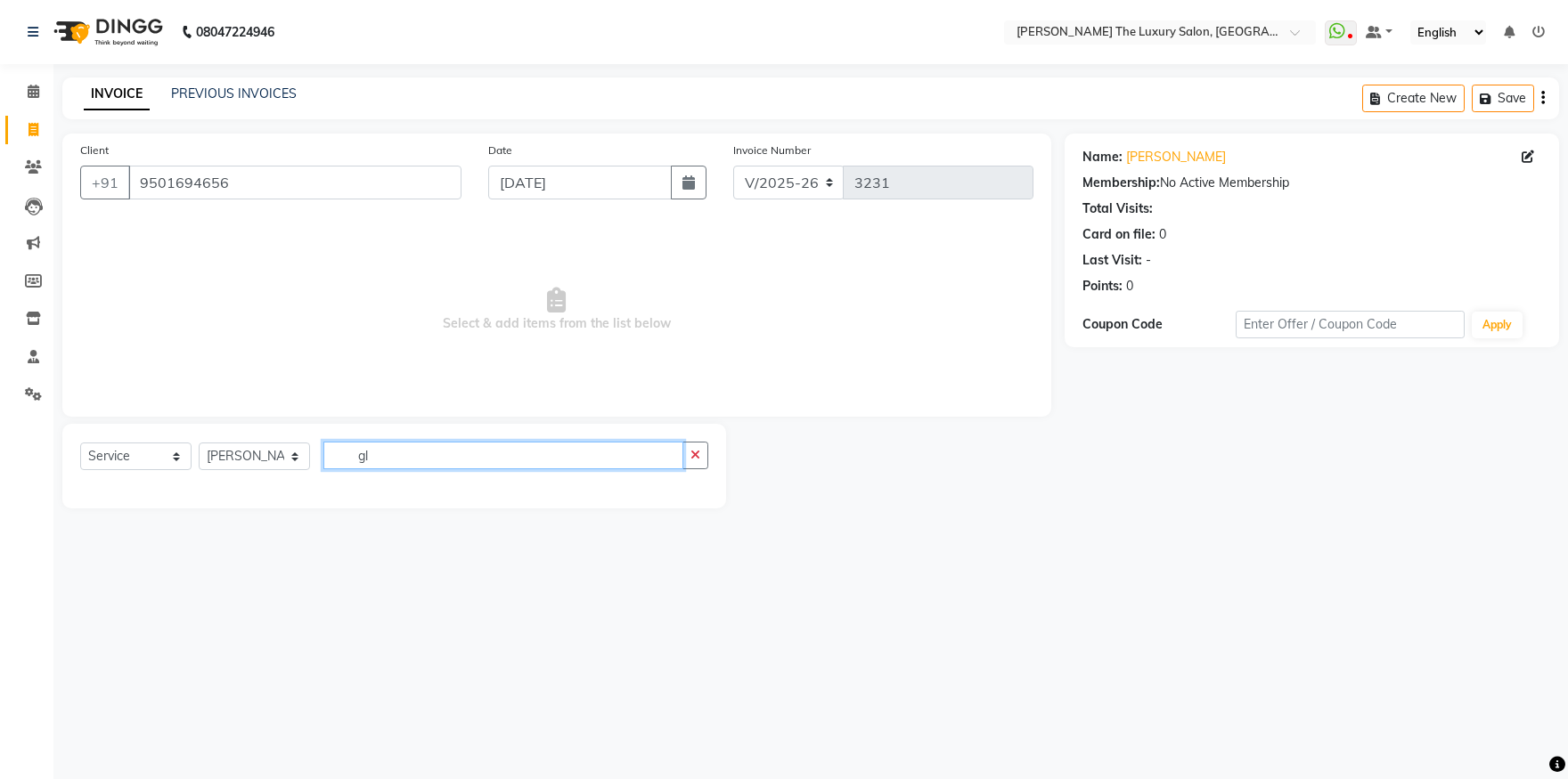
type input "g"
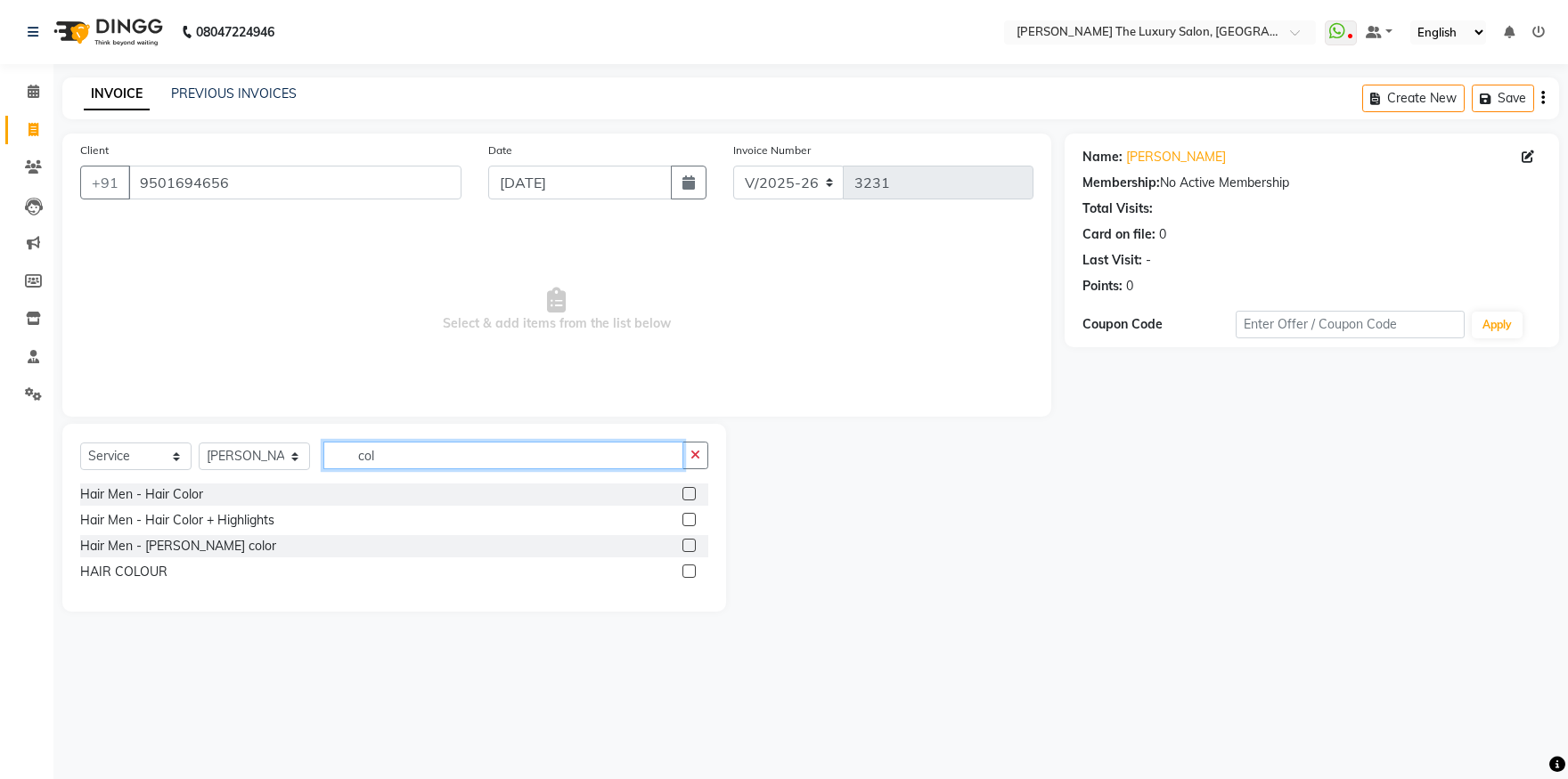
type input "col"
click at [688, 568] on label at bounding box center [689, 571] width 14 height 14
click at [688, 568] on input "checkbox" at bounding box center [688, 572] width 12 height 12
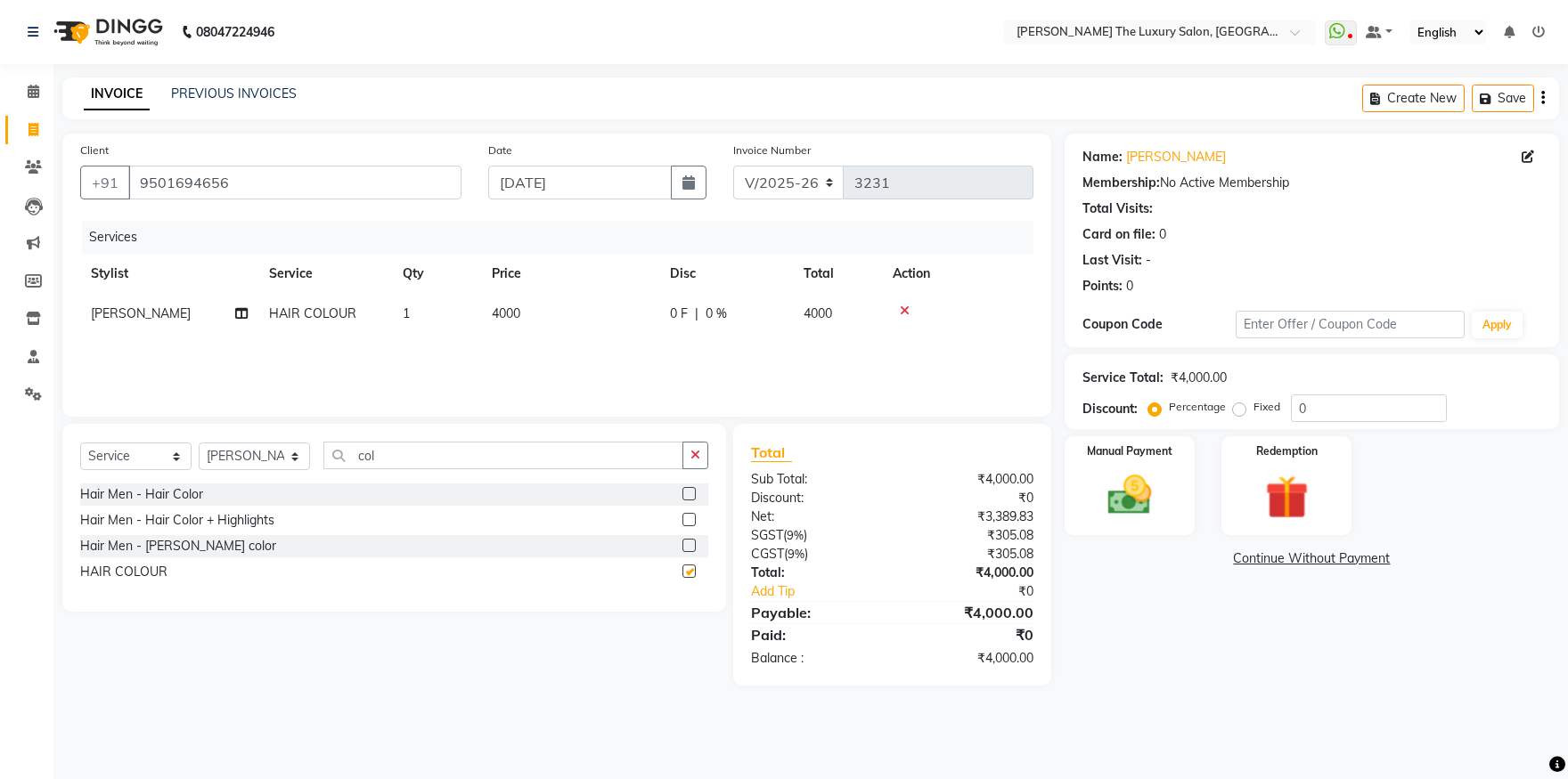
checkbox input "false"
click at [505, 303] on td "4000" at bounding box center [570, 314] width 179 height 40
select select "74174"
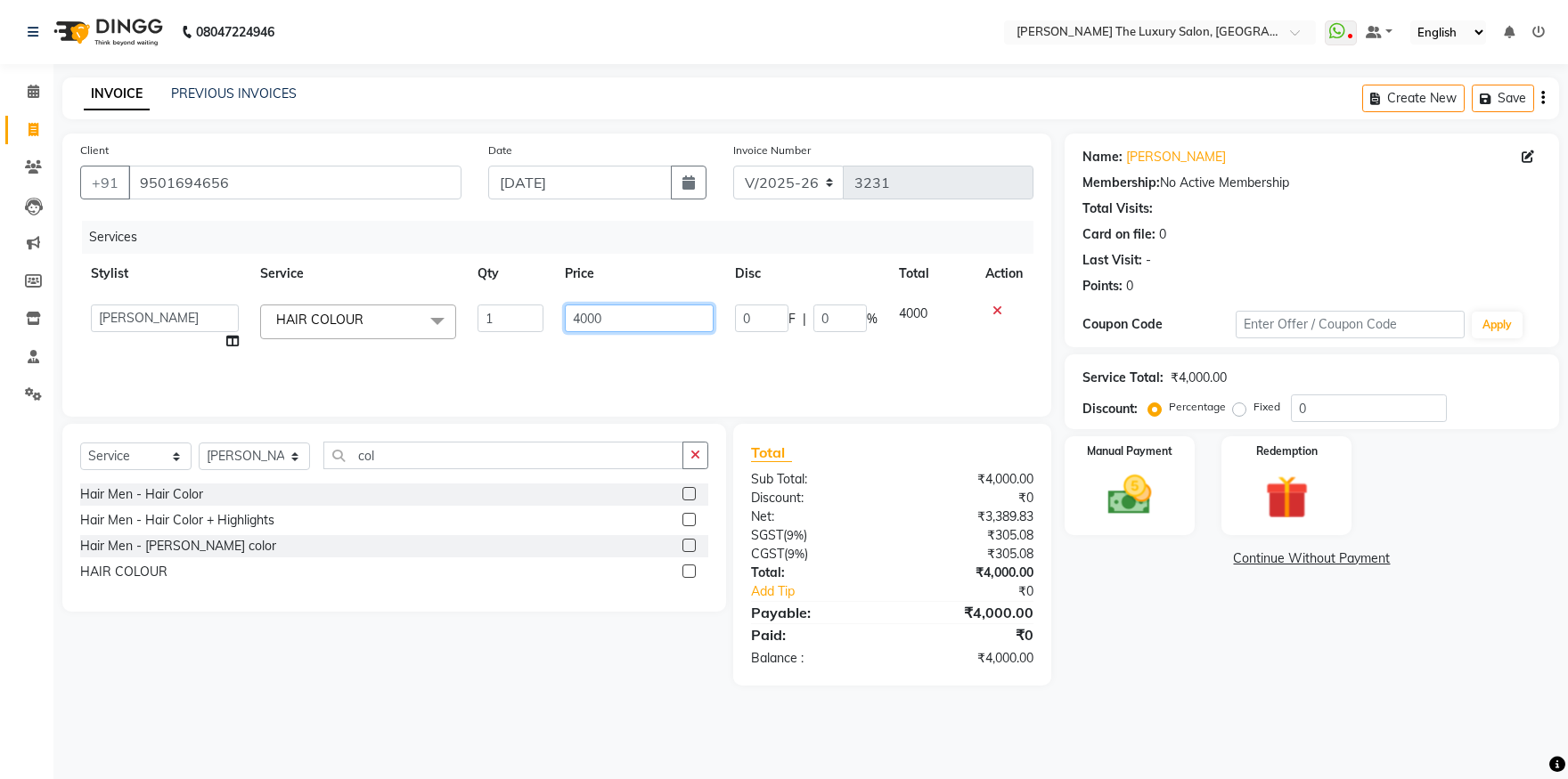
click at [584, 319] on input "4000" at bounding box center [639, 318] width 149 height 28
type input "5500"
click at [594, 353] on div "Services Stylist Service Qty Price Disc Total Action amrit arsh [PERSON_NAME] […" at bounding box center [557, 310] width 954 height 179
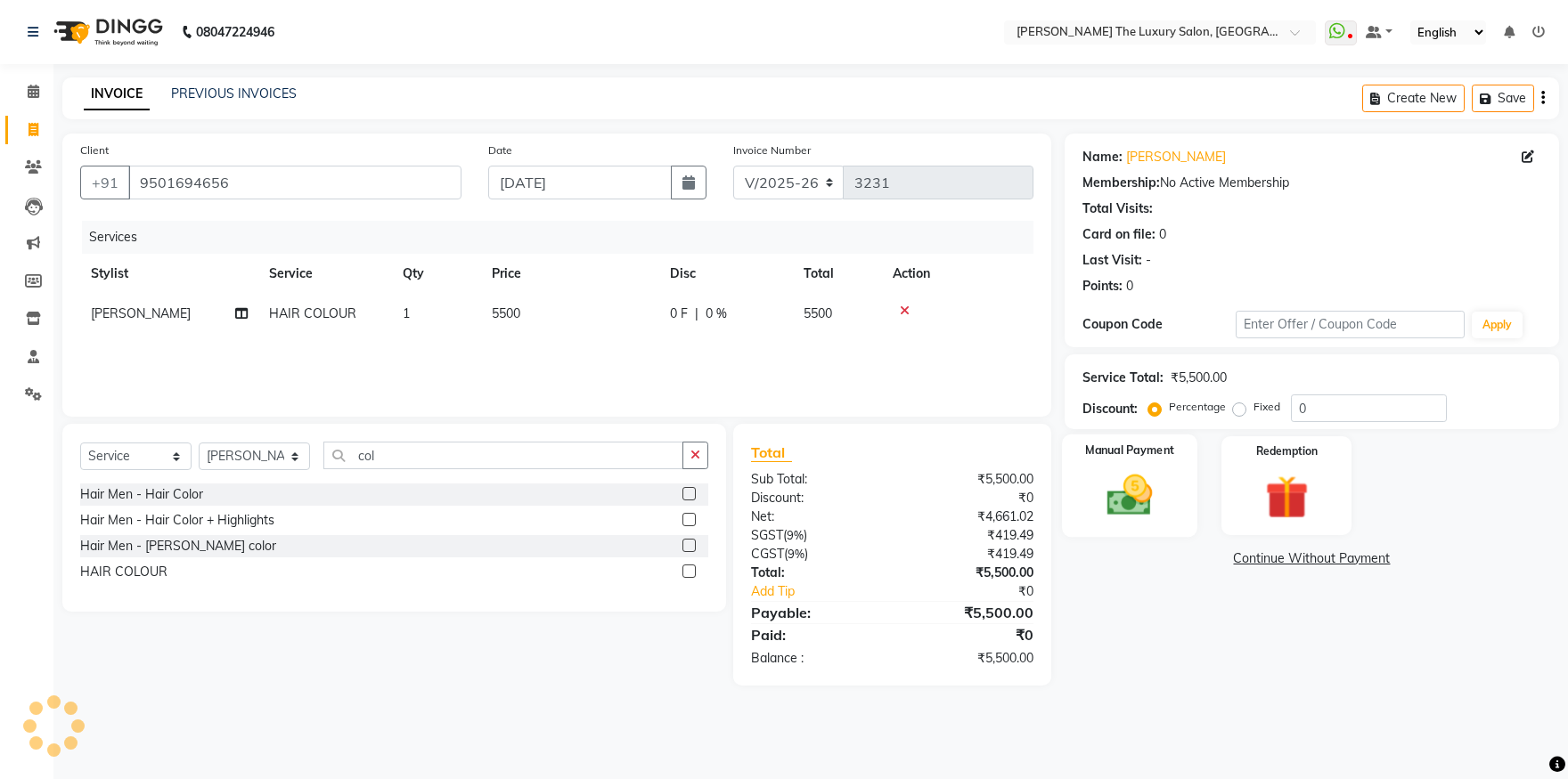
click at [1153, 505] on img at bounding box center [1130, 496] width 74 height 52
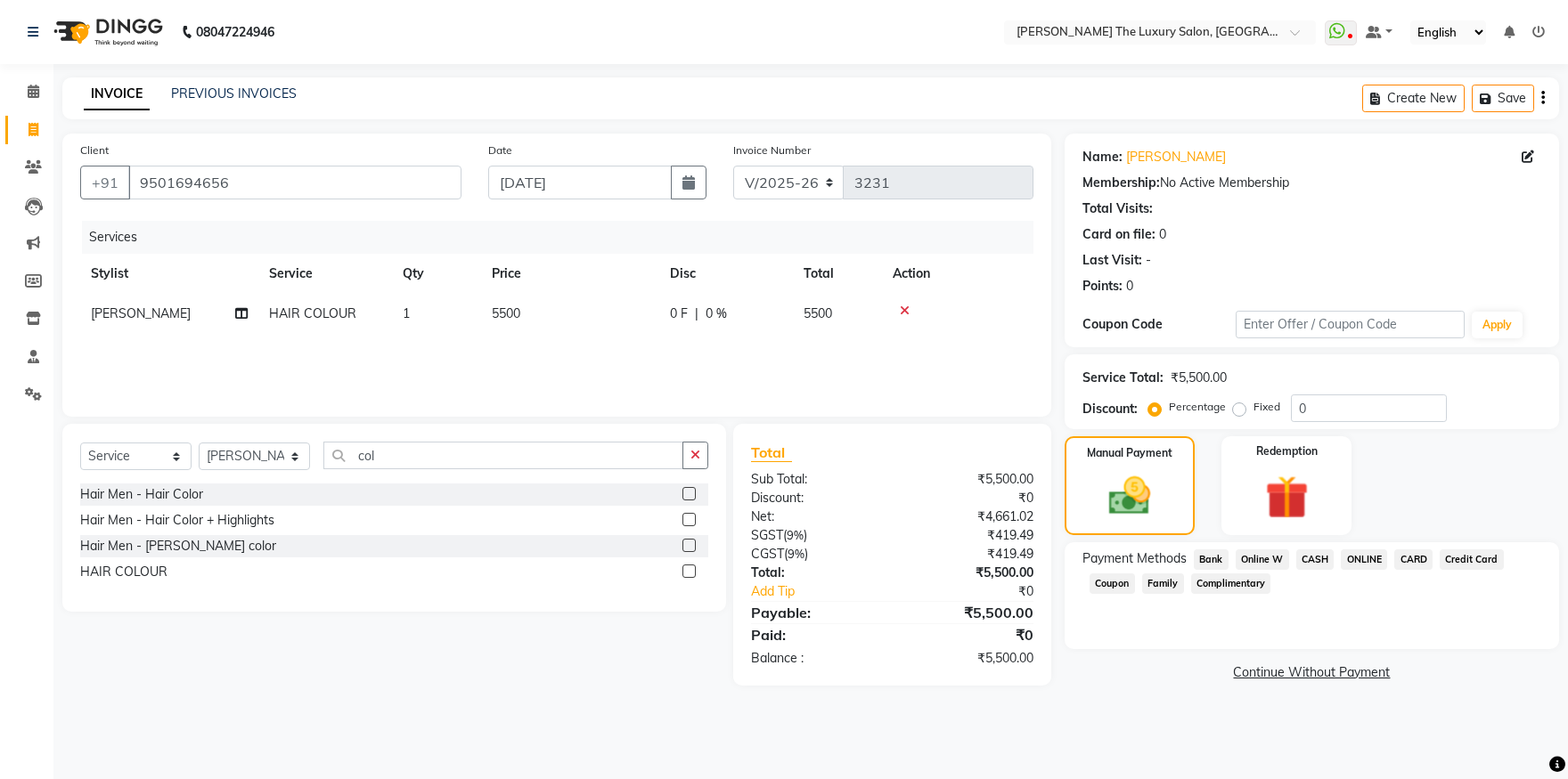
click at [1327, 555] on span "CASH" at bounding box center [1315, 559] width 38 height 21
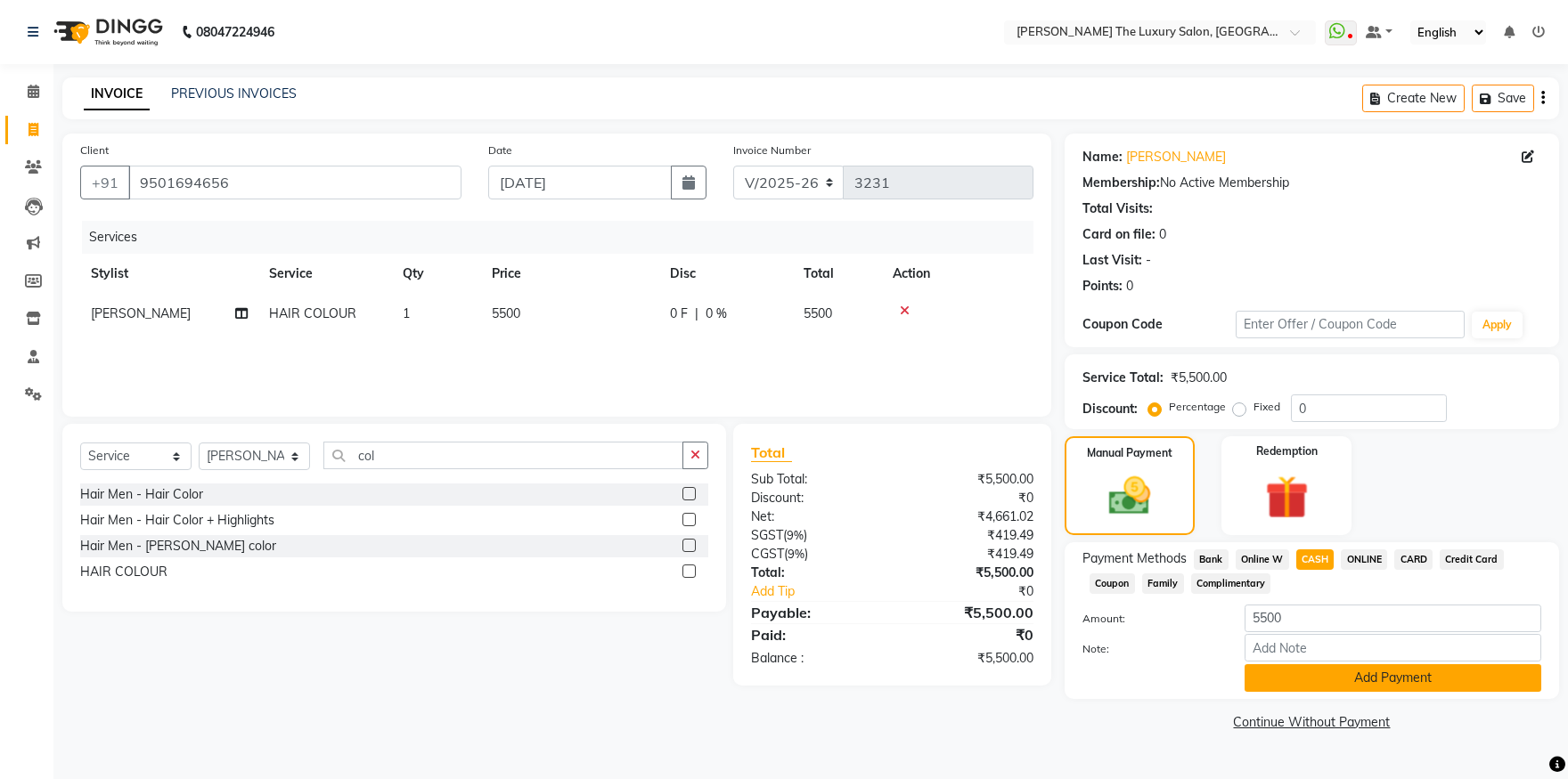
click at [1343, 674] on button "Add Payment" at bounding box center [1393, 678] width 297 height 28
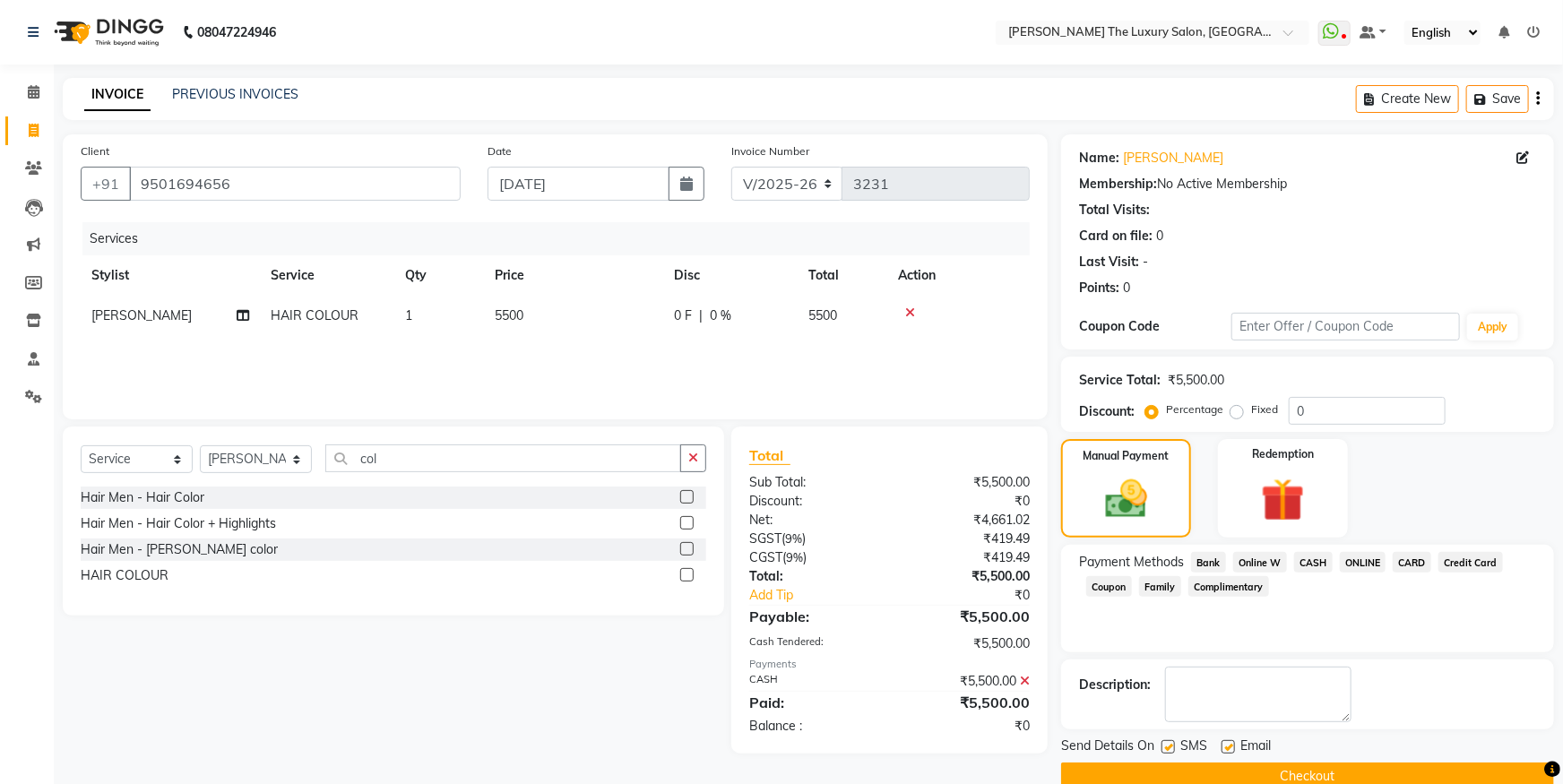
scroll to position [33, 0]
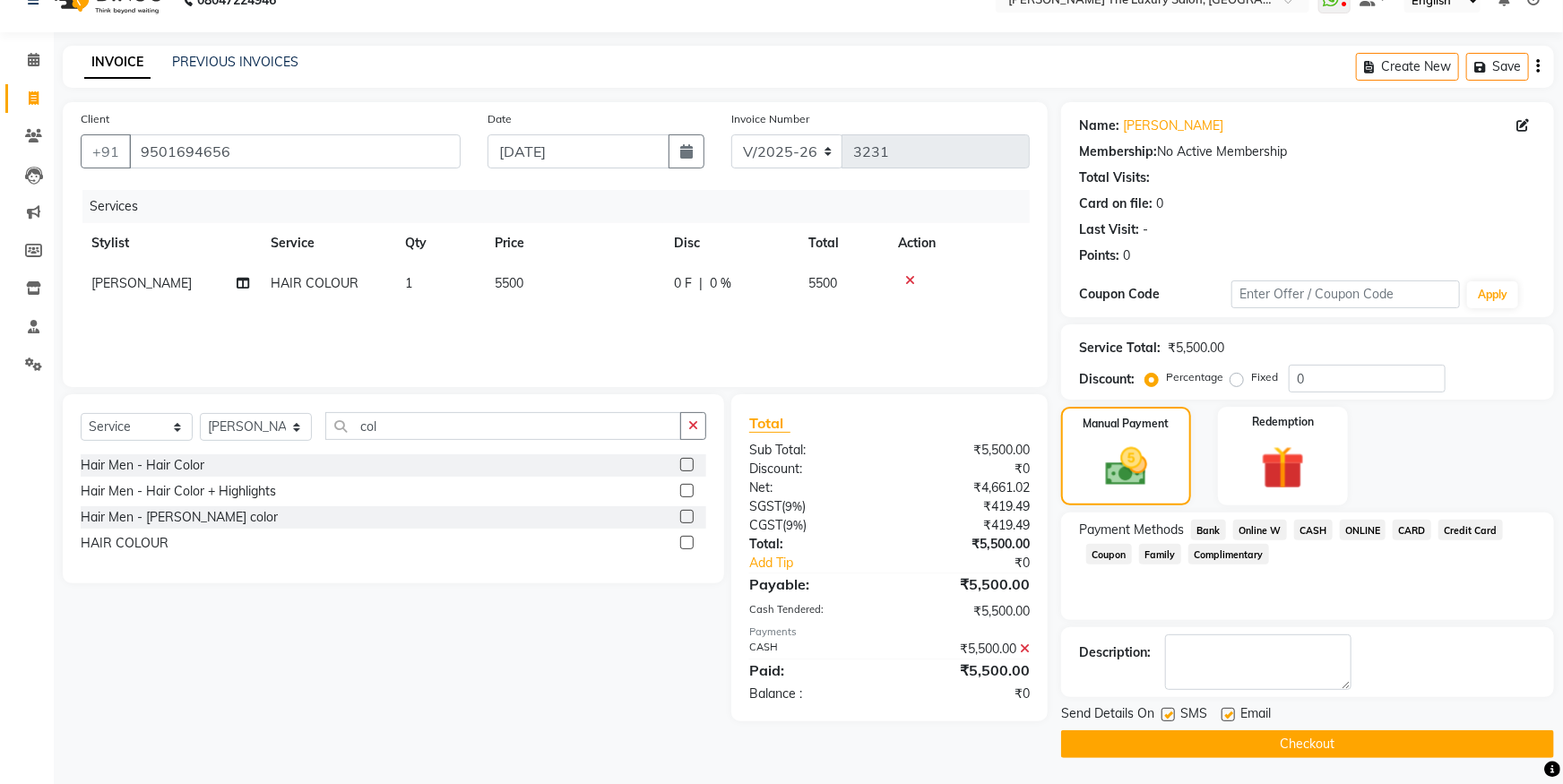
click at [1451, 737] on button "Checkout" at bounding box center [1307, 744] width 493 height 28
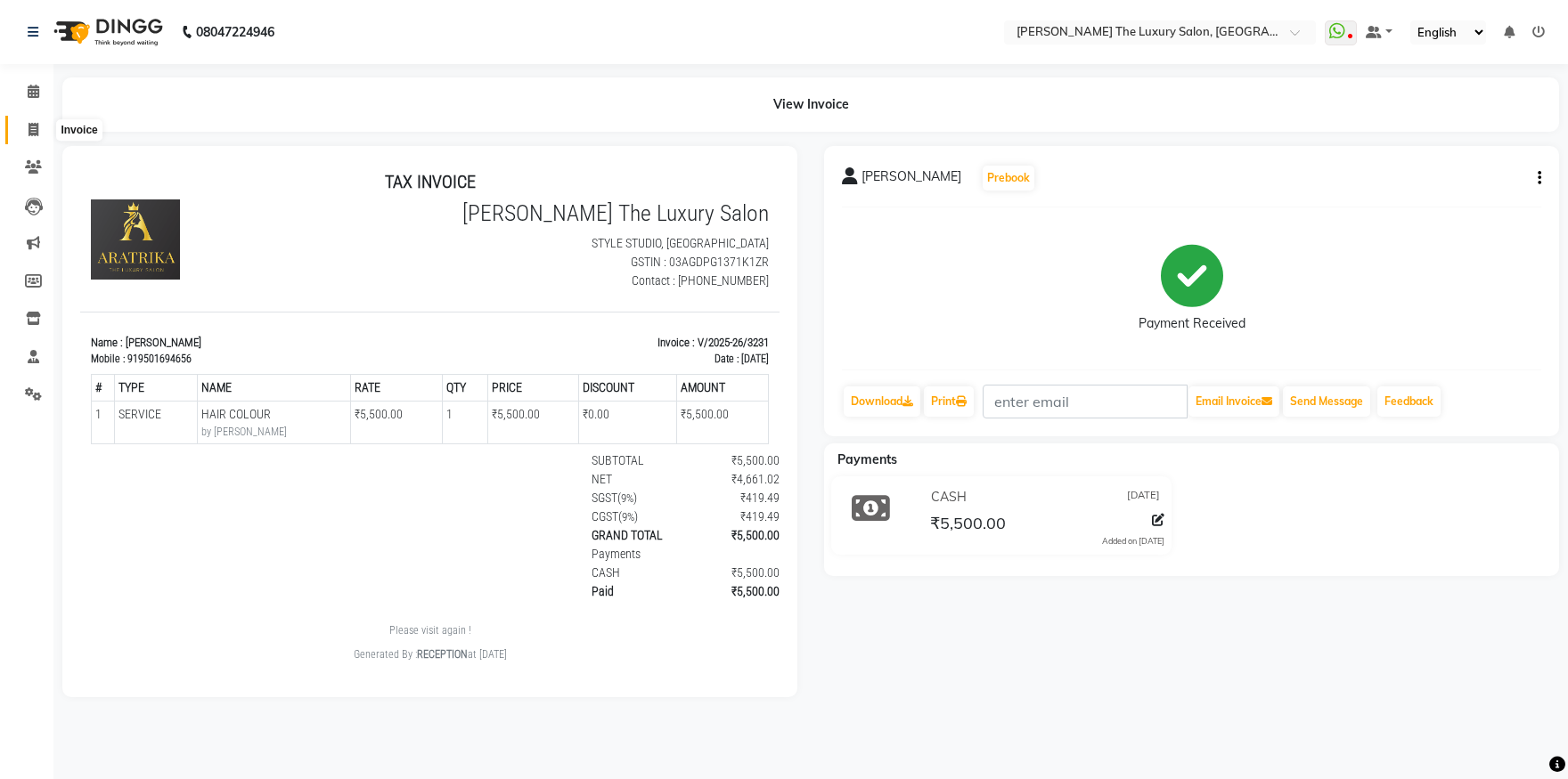
click at [33, 140] on span at bounding box center [33, 130] width 32 height 21
select select "service"
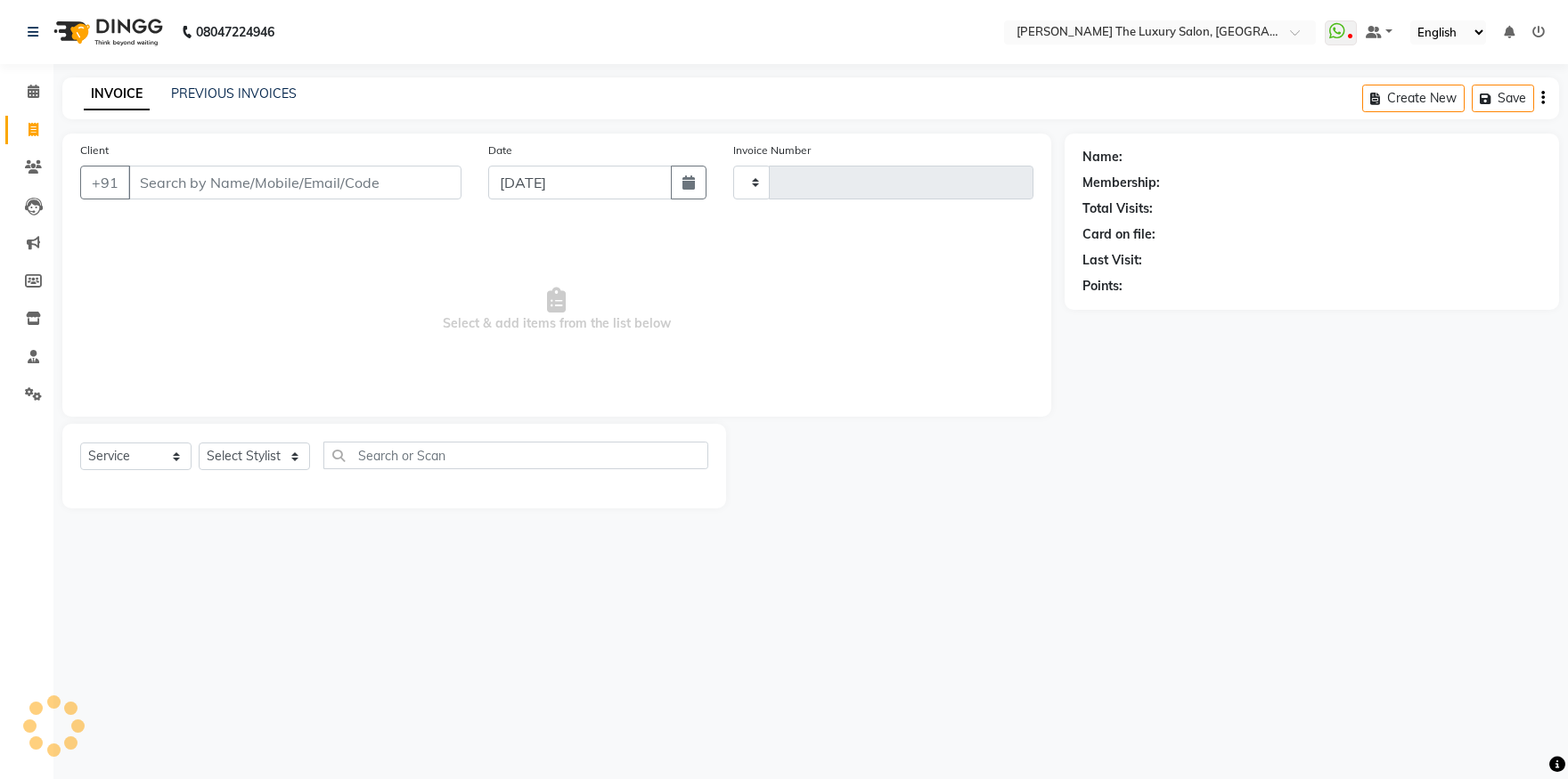
type input "3232"
select select "7179"
click at [180, 182] on input "Client" at bounding box center [294, 183] width 333 height 34
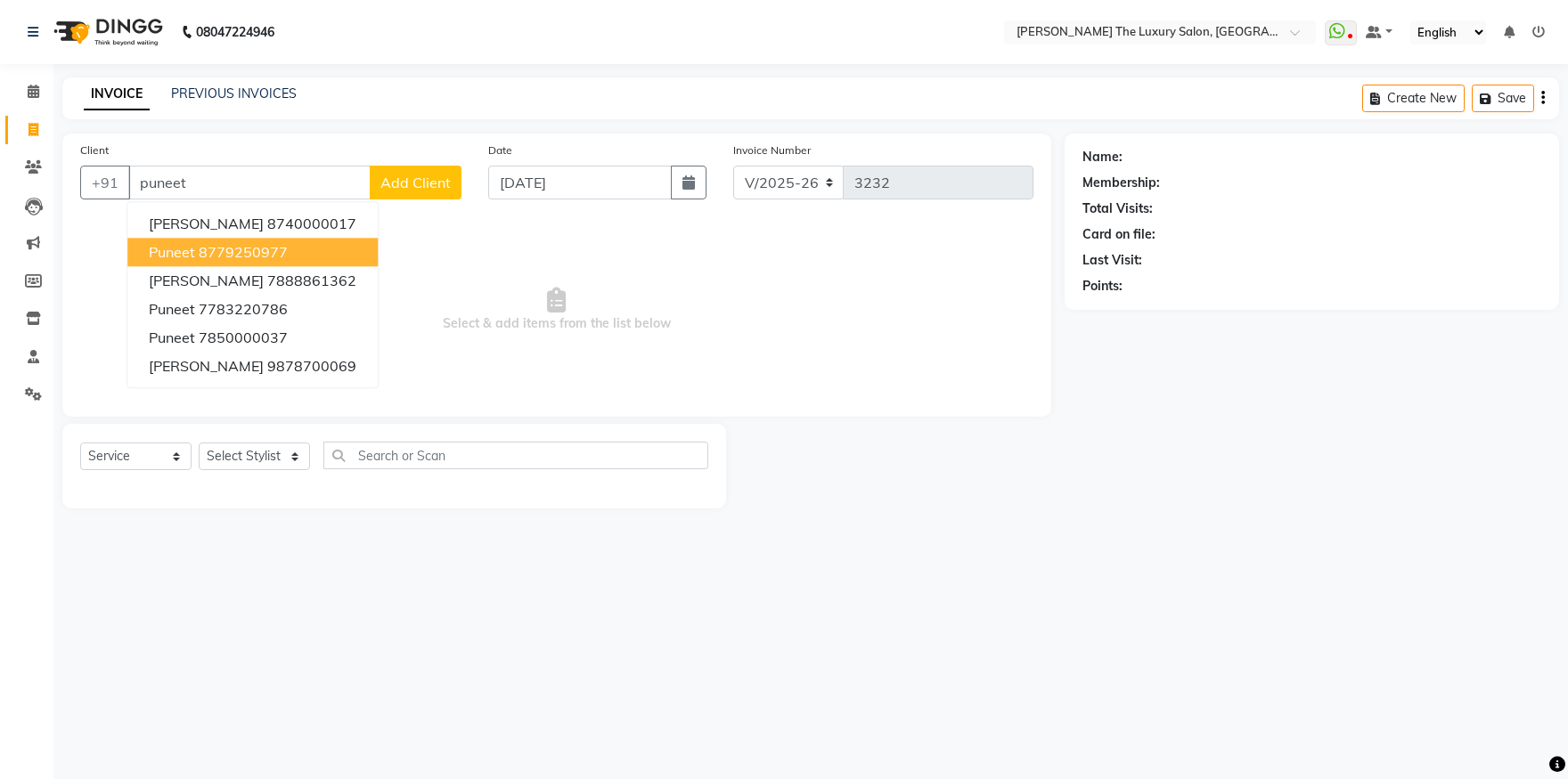
click at [205, 248] on ngb-highlight "8779250977" at bounding box center [243, 252] width 89 height 18
type input "8779250977"
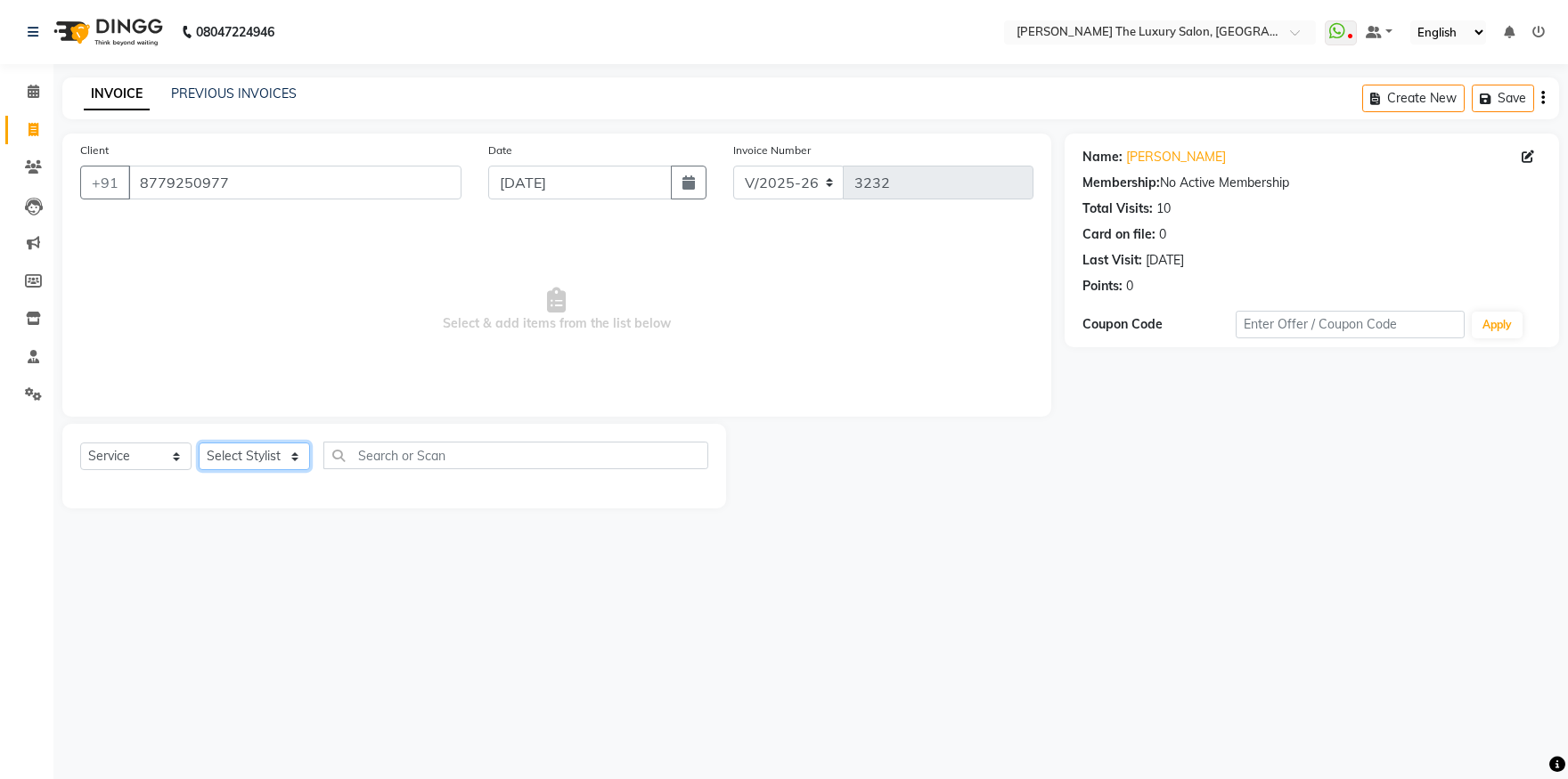
click at [198, 443] on select "Select Stylist amrit arsh [PERSON_NAME] [PERSON_NAME] jasmine matrix [PERSON_NA…" at bounding box center [254, 456] width 111 height 28
select select "86782"
click option "arsh" at bounding box center [0, 0] width 0 height 0
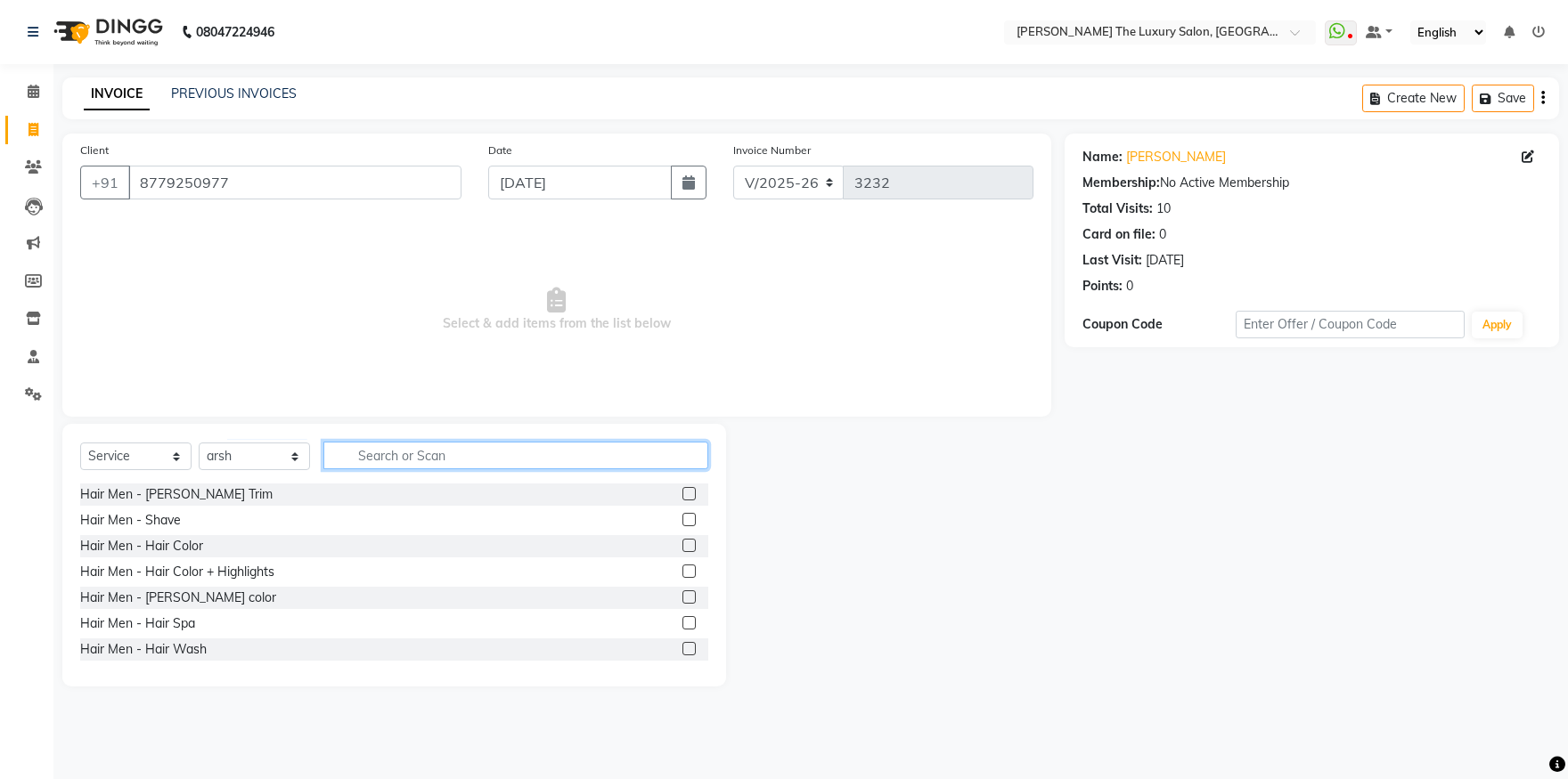
click at [439, 451] on input "text" at bounding box center [516, 455] width 385 height 28
click at [683, 496] on label at bounding box center [689, 493] width 14 height 14
click at [683, 496] on input "checkbox" at bounding box center [688, 494] width 12 height 12
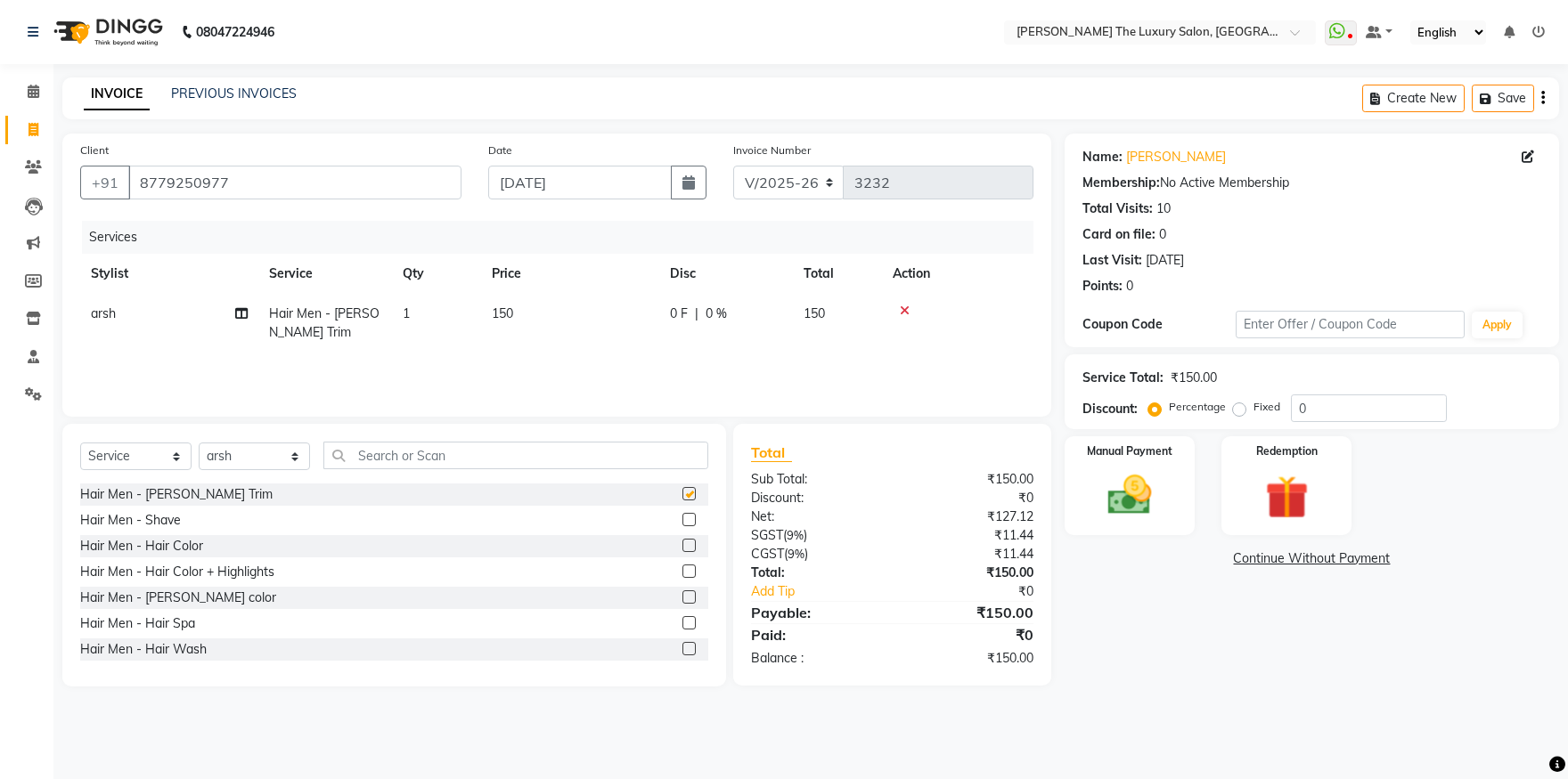
checkbox input "false"
click at [505, 314] on span "150" at bounding box center [503, 314] width 22 height 16
select select "86782"
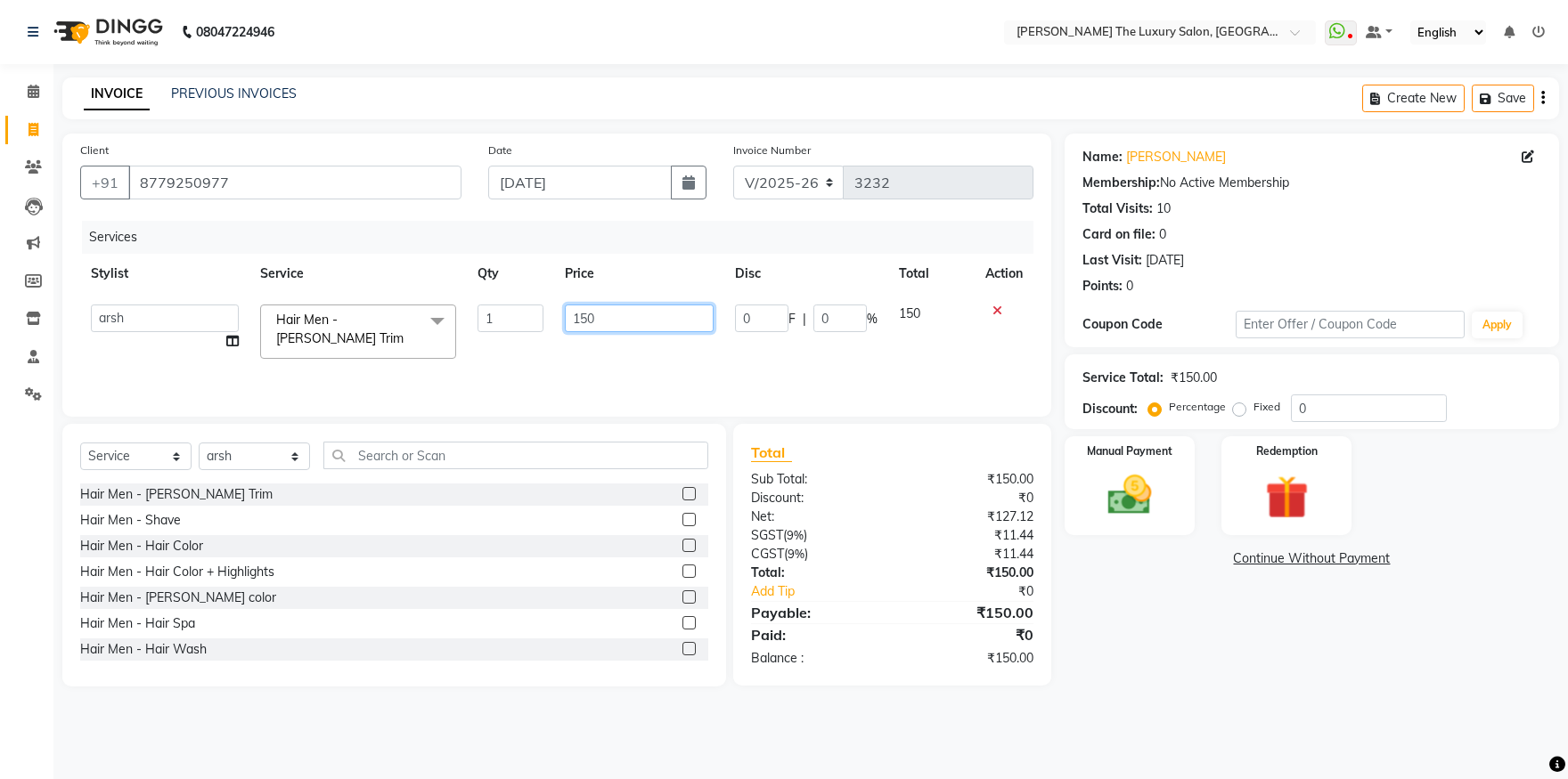
click at [576, 314] on input "150" at bounding box center [639, 318] width 149 height 28
type input "250"
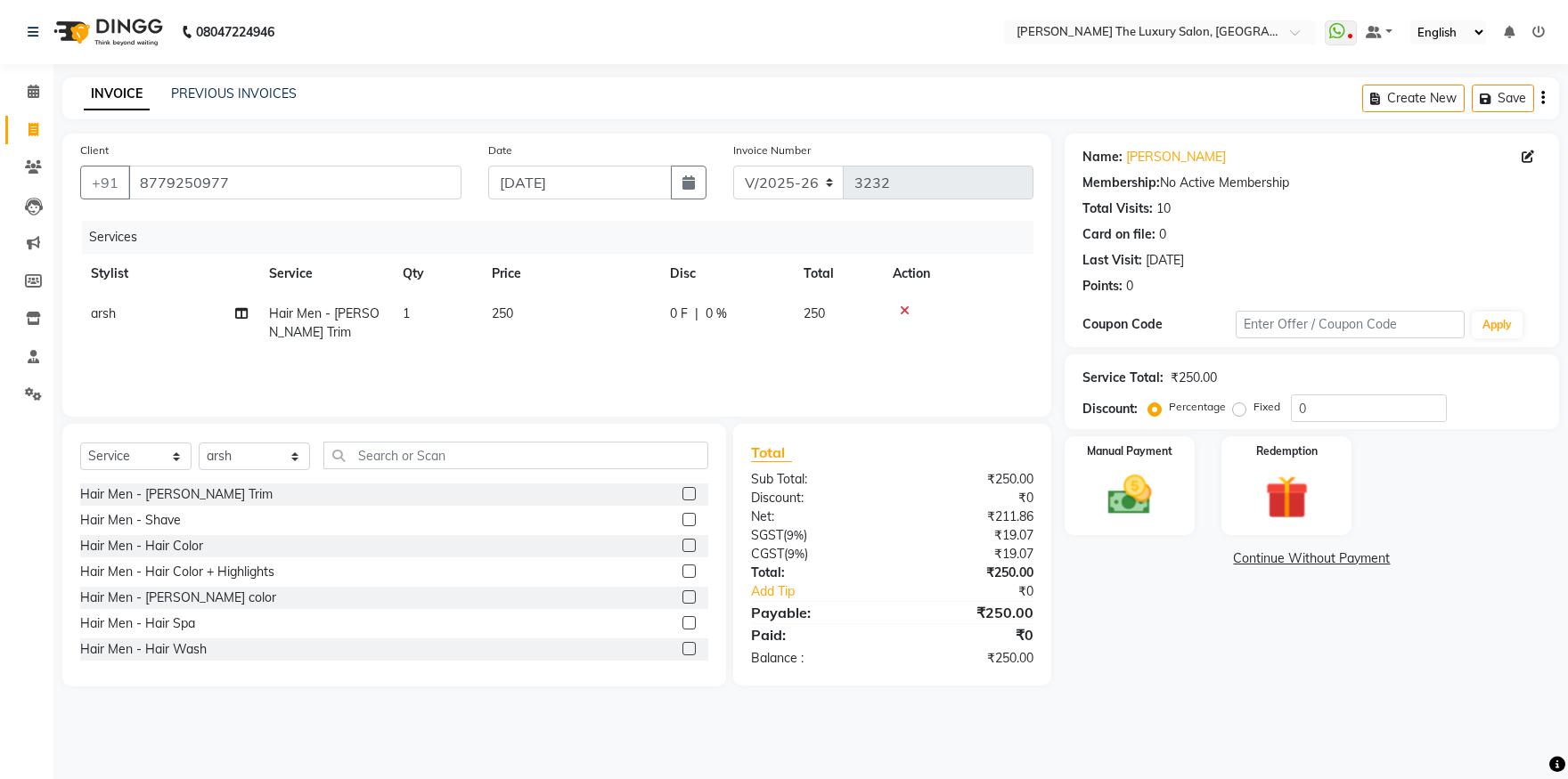
click at [646, 379] on div "Services Stylist Service Qty Price Disc Total Action arsh Hair Men - [PERSON_NA…" at bounding box center [557, 310] width 954 height 179
click at [1143, 496] on img at bounding box center [1130, 496] width 74 height 52
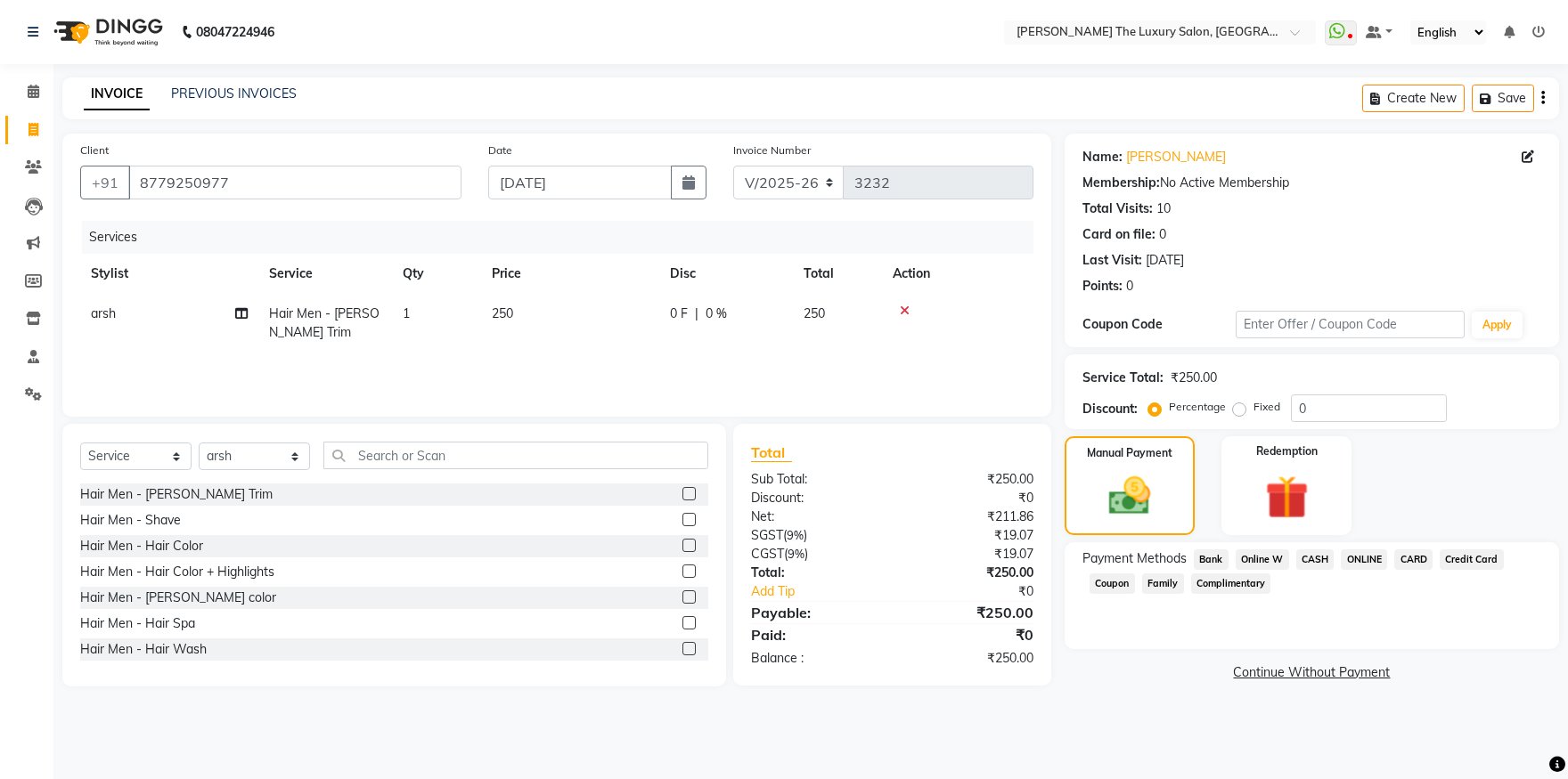
click at [1326, 565] on span "CASH" at bounding box center [1315, 559] width 38 height 21
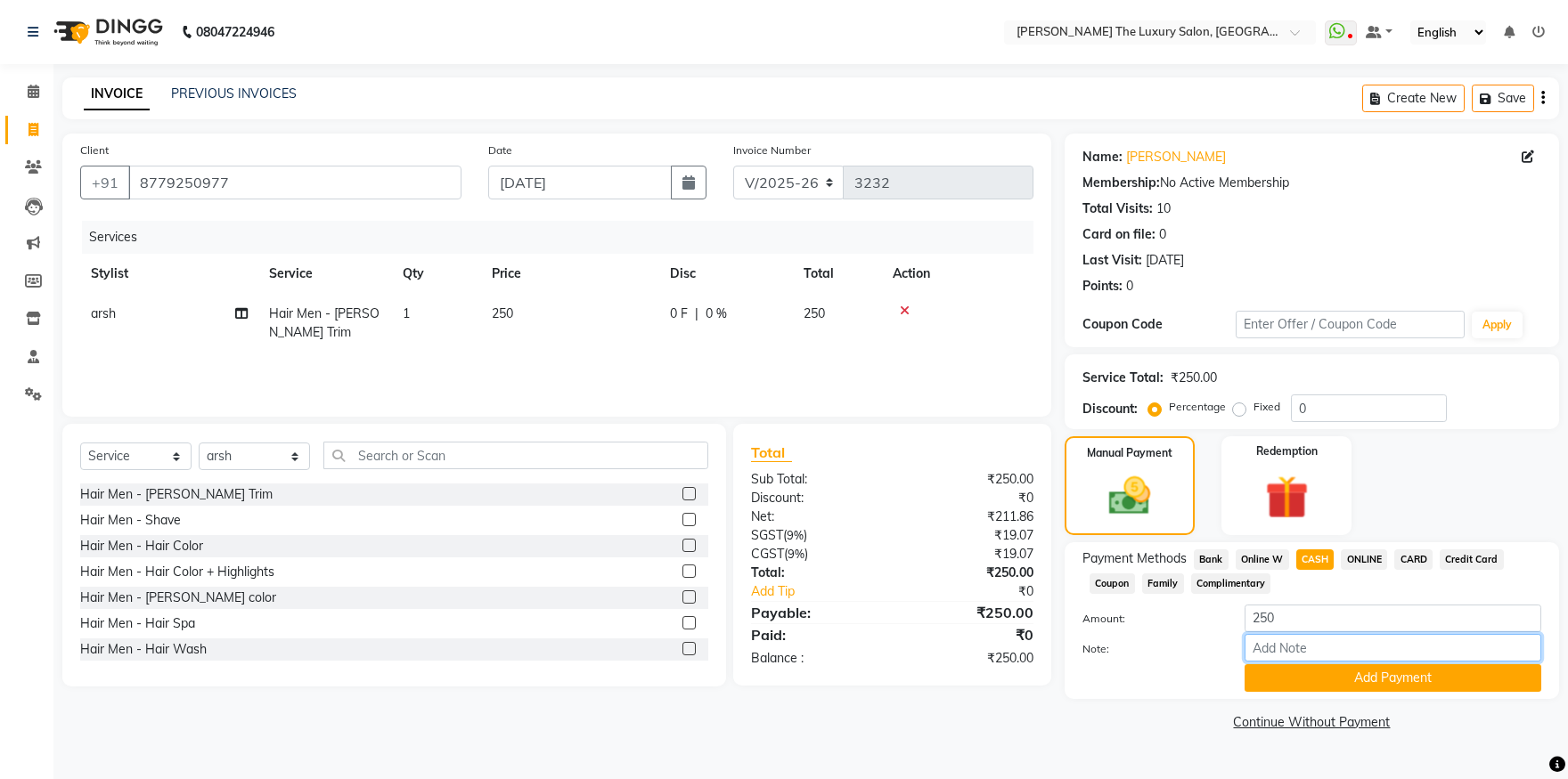
click at [1360, 662] on input "Note:" at bounding box center [1393, 647] width 297 height 28
click at [1364, 674] on button "Add Payment" at bounding box center [1393, 678] width 297 height 28
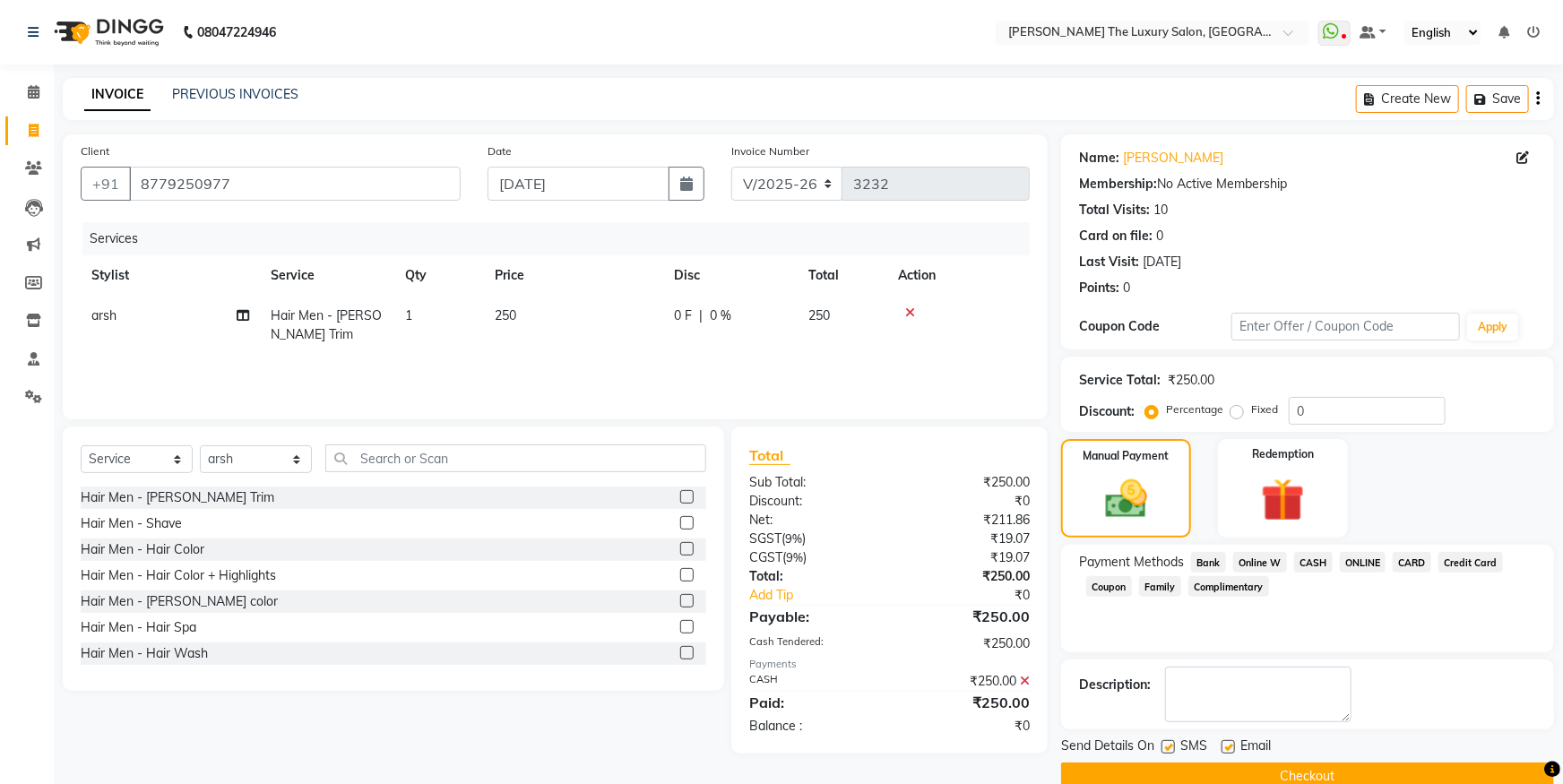
scroll to position [33, 0]
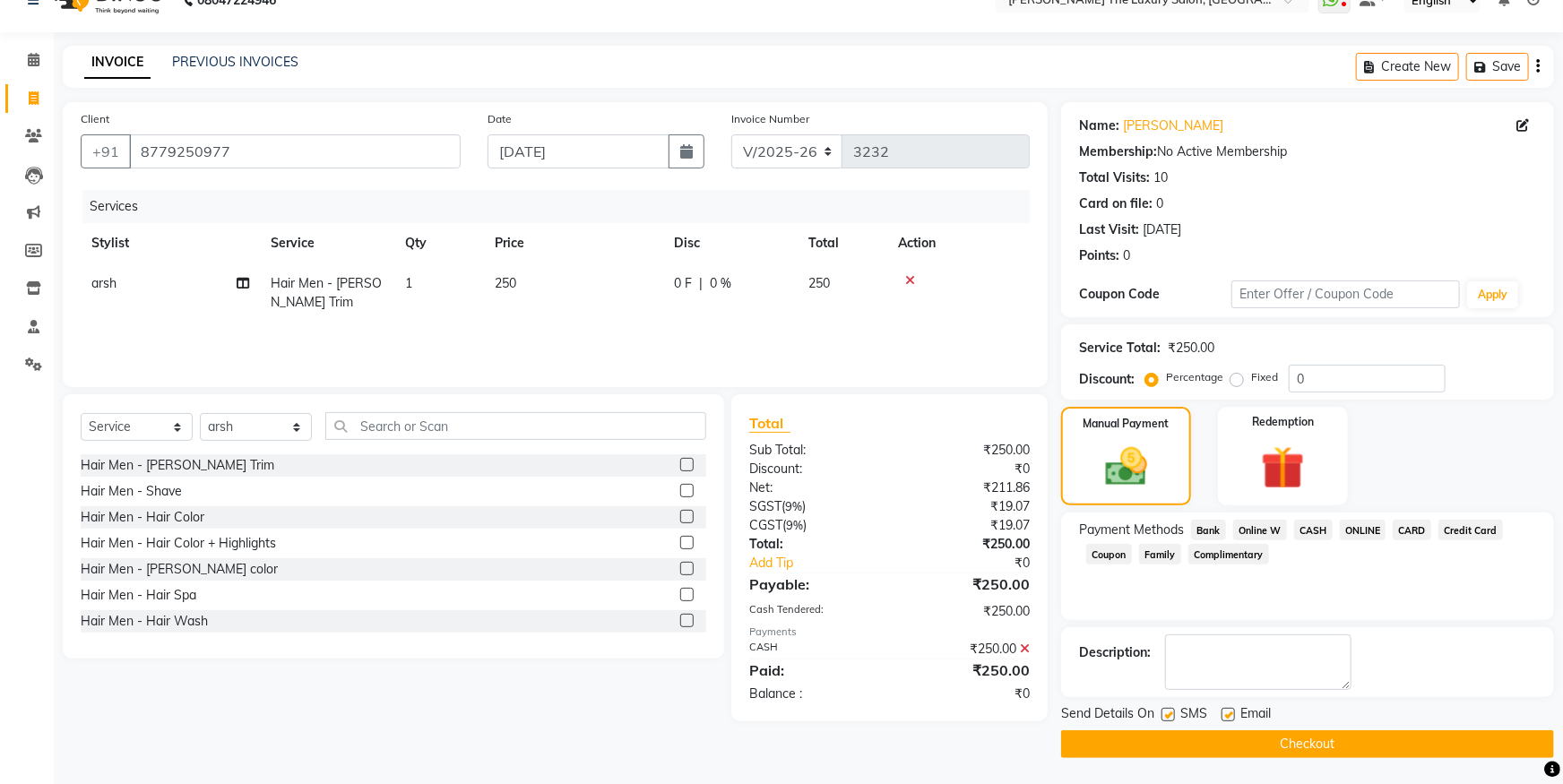
click at [1165, 710] on label at bounding box center [1168, 714] width 14 height 14
click at [1165, 710] on input "checkbox" at bounding box center [1167, 715] width 12 height 12
checkbox input "false"
click at [1233, 714] on label at bounding box center [1228, 714] width 14 height 14
click at [1233, 714] on input "checkbox" at bounding box center [1227, 715] width 12 height 12
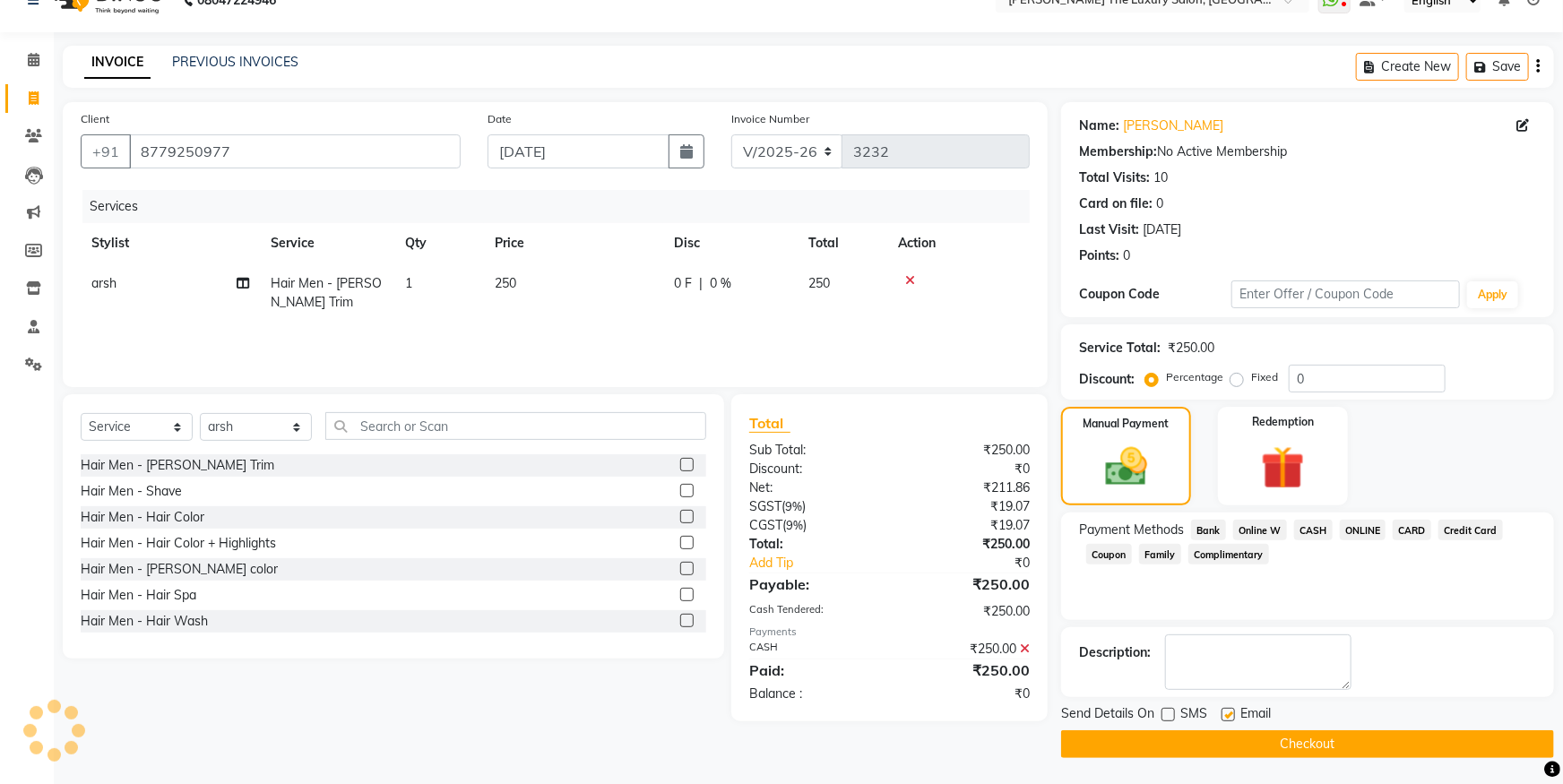
checkbox input "false"
click at [1251, 744] on button "Checkout" at bounding box center [1307, 744] width 493 height 28
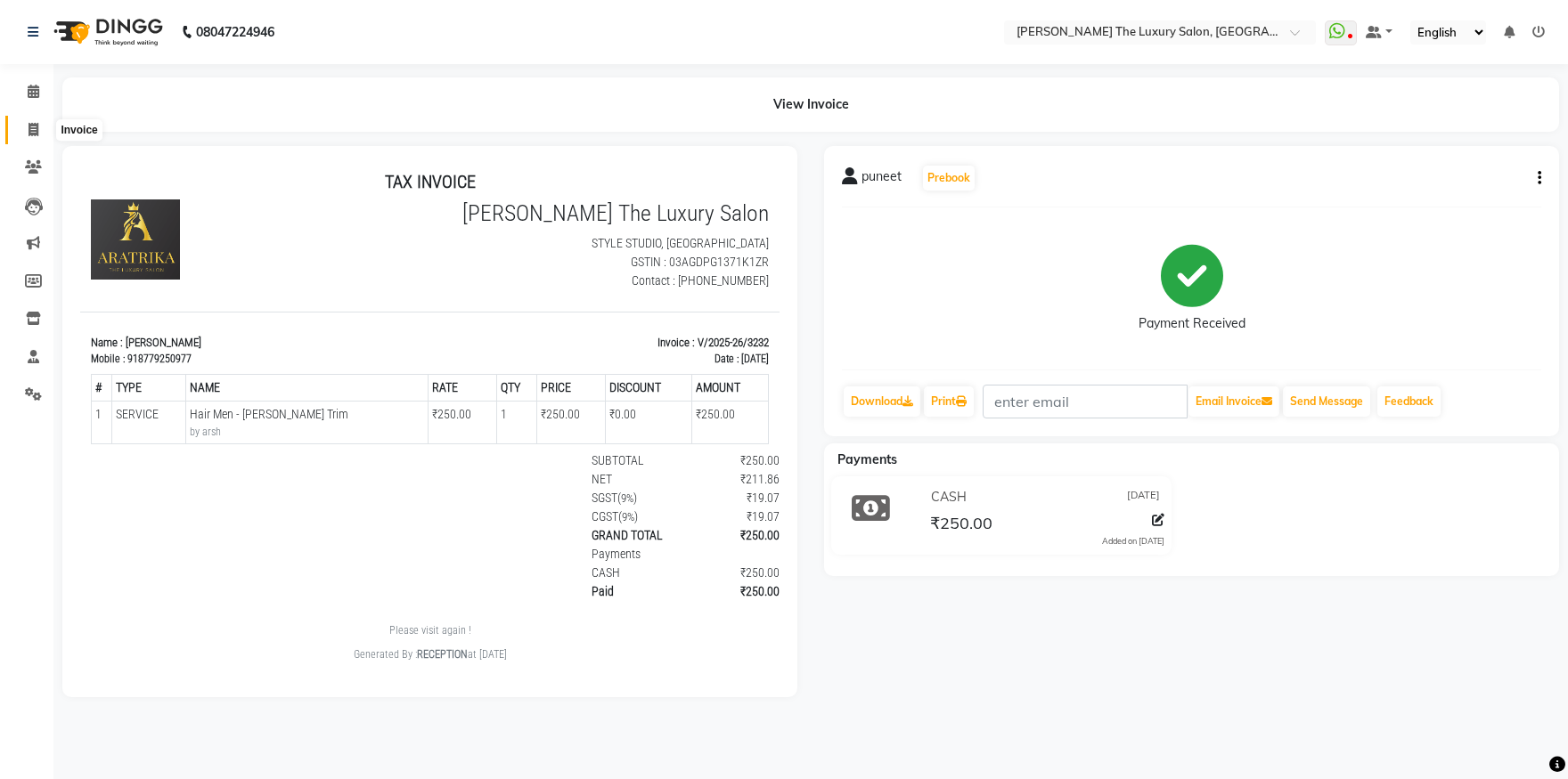
click at [33, 129] on icon at bounding box center [33, 129] width 10 height 14
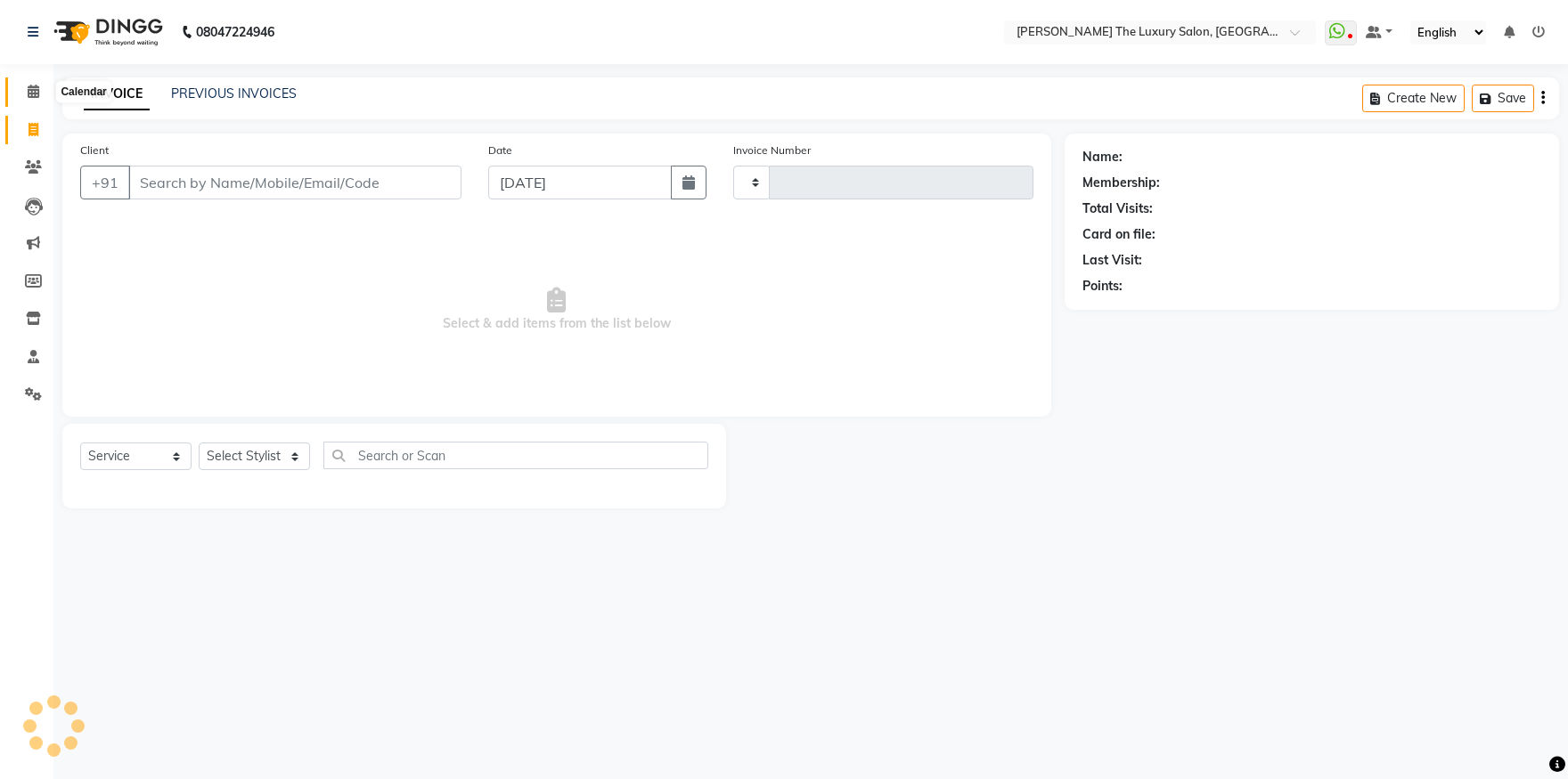
click at [35, 90] on icon at bounding box center [33, 91] width 12 height 14
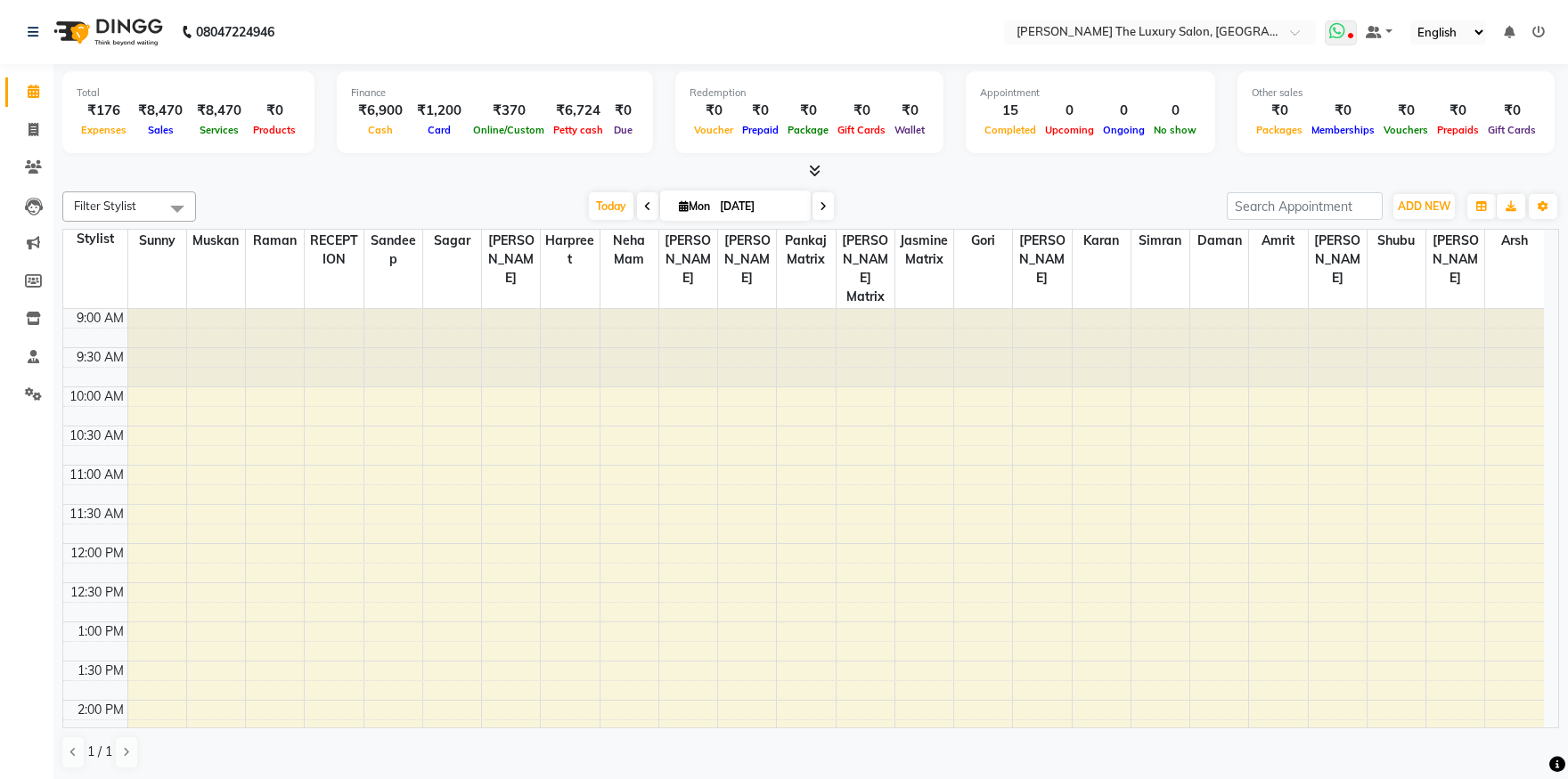
click at [1353, 38] on icon at bounding box center [1351, 38] width 5 height 9
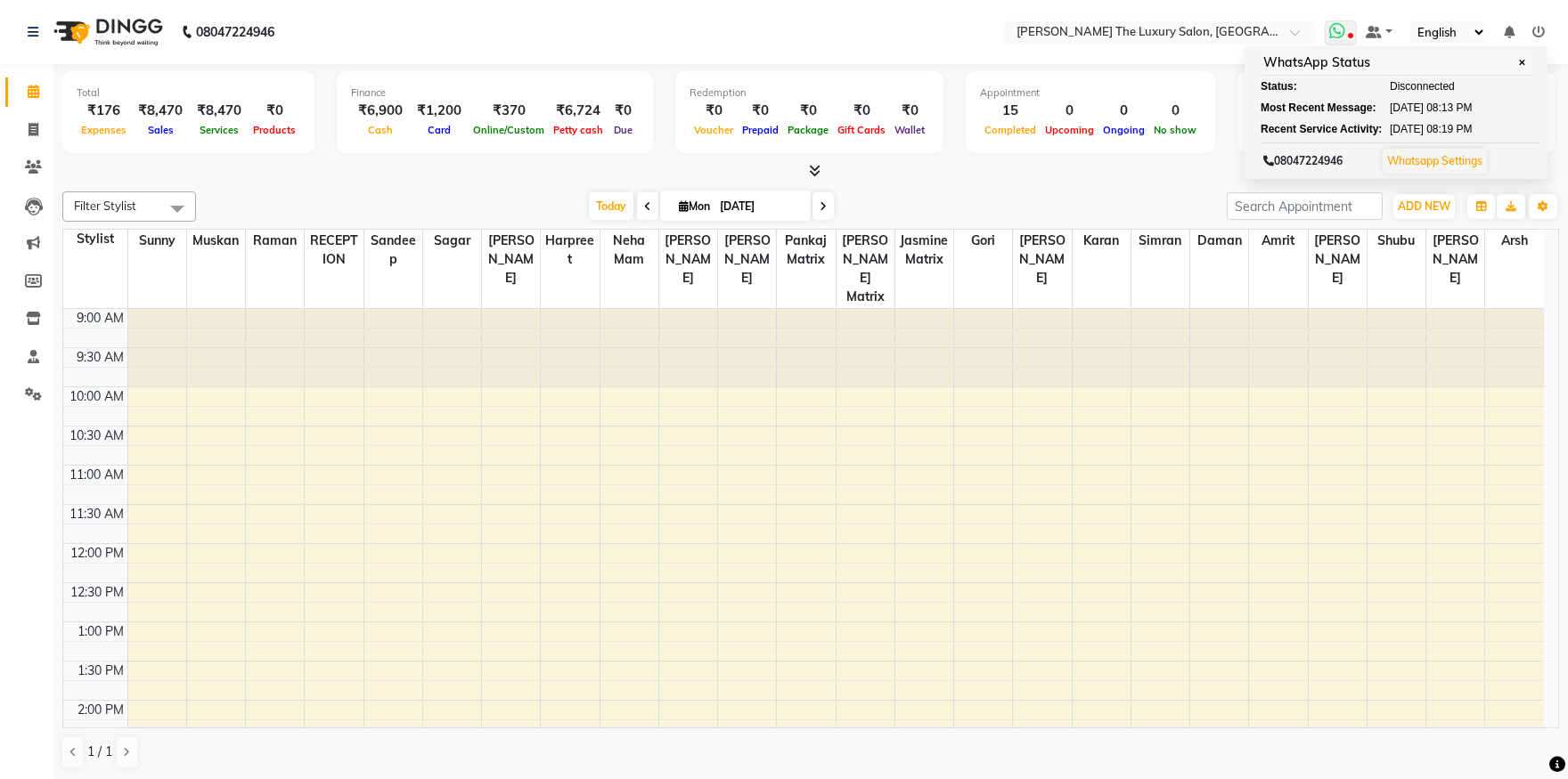
click at [1456, 159] on link "Whatsapp Settings" at bounding box center [1435, 160] width 96 height 14
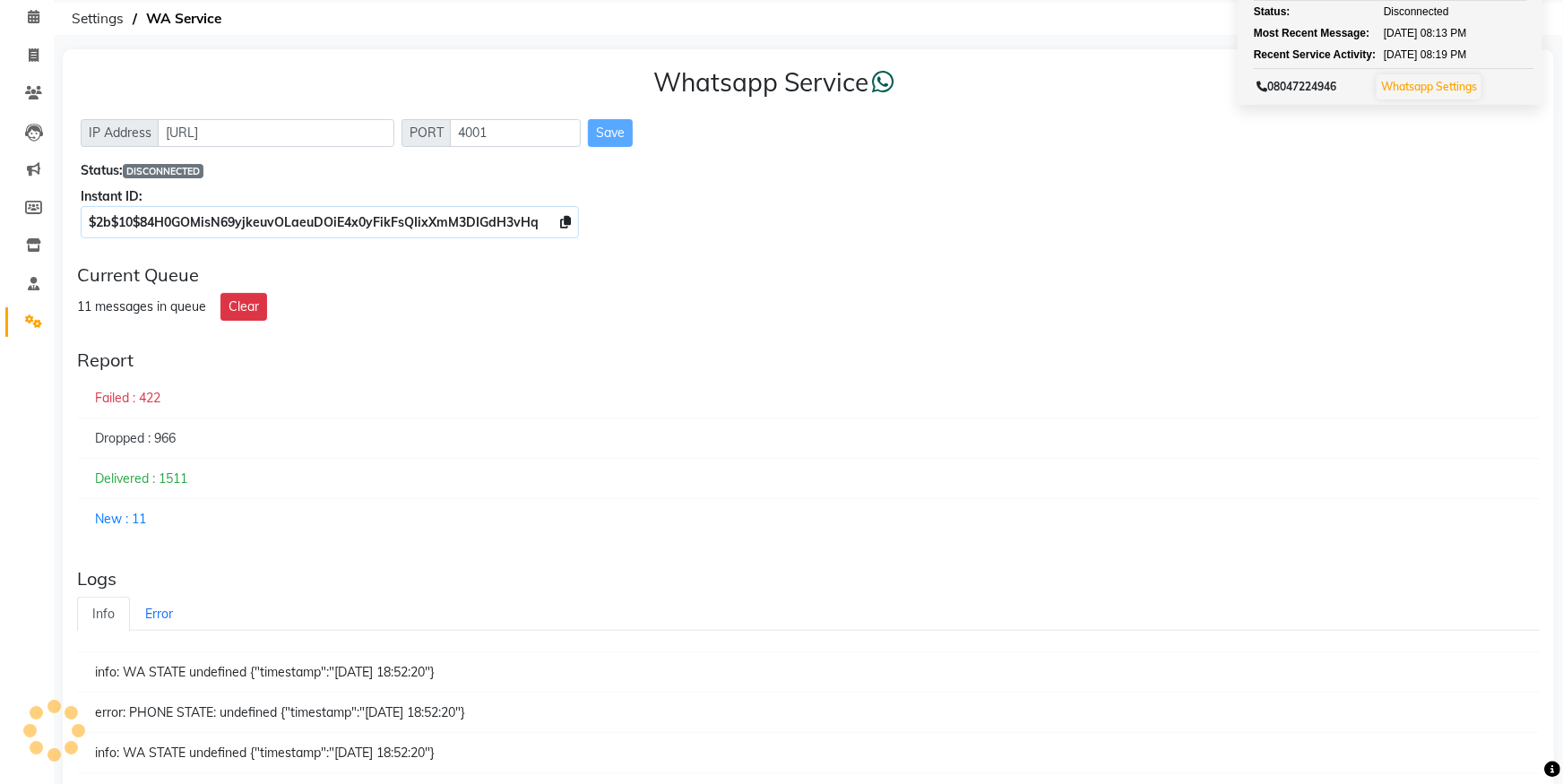
scroll to position [71, 0]
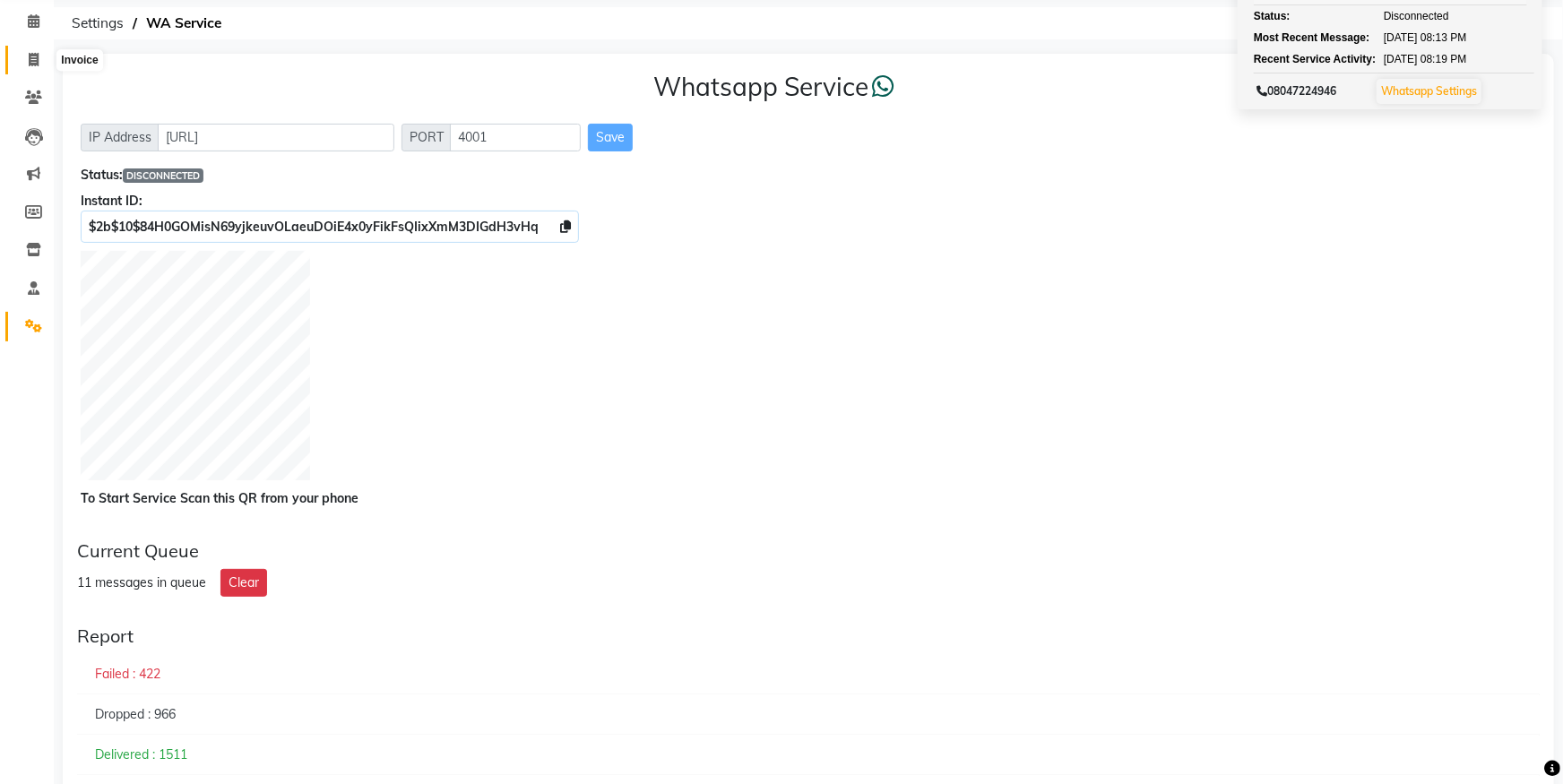
click at [38, 58] on span at bounding box center [34, 60] width 32 height 21
select select "7179"
select select "service"
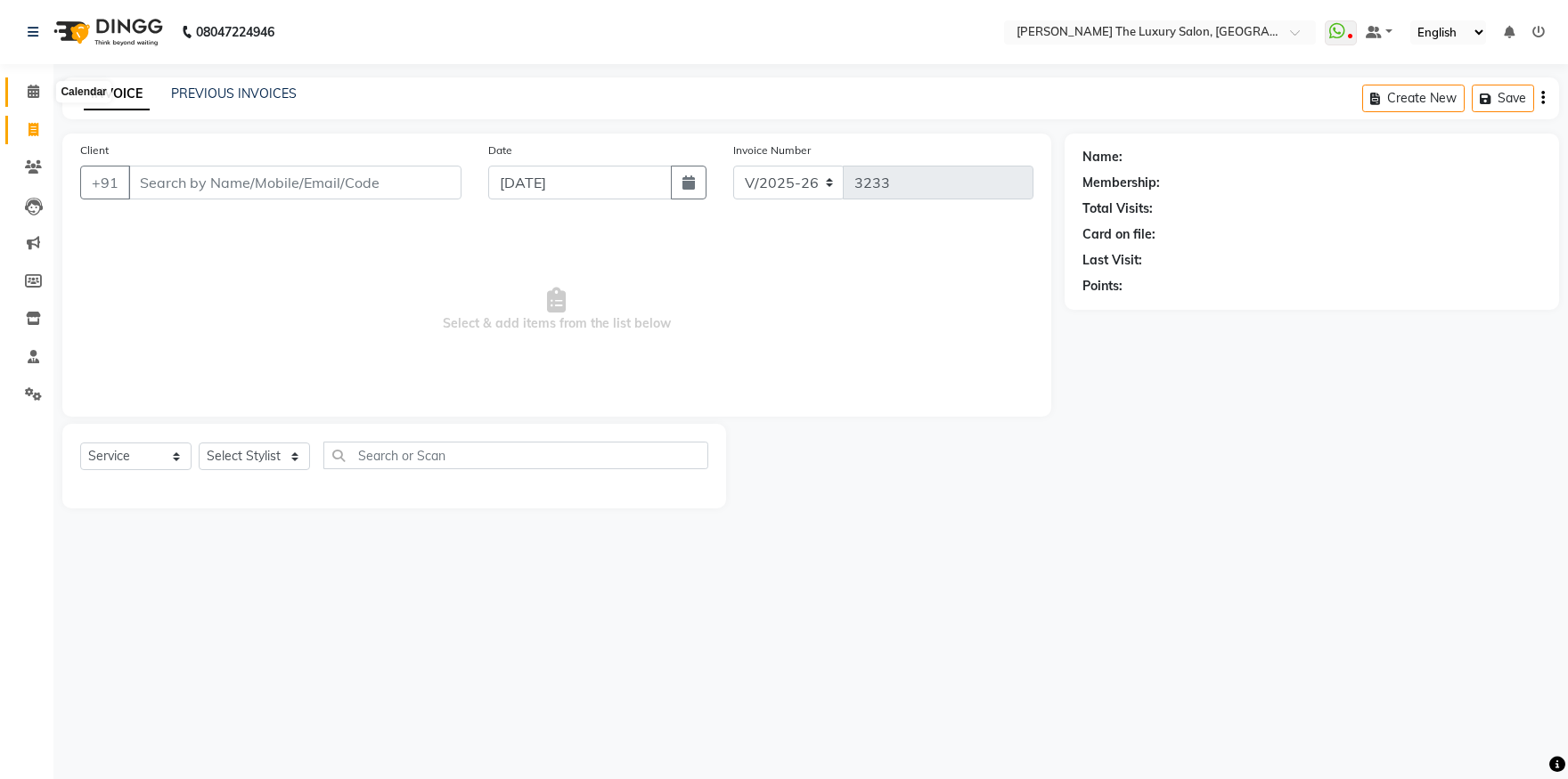
click at [38, 86] on icon at bounding box center [33, 91] width 12 height 14
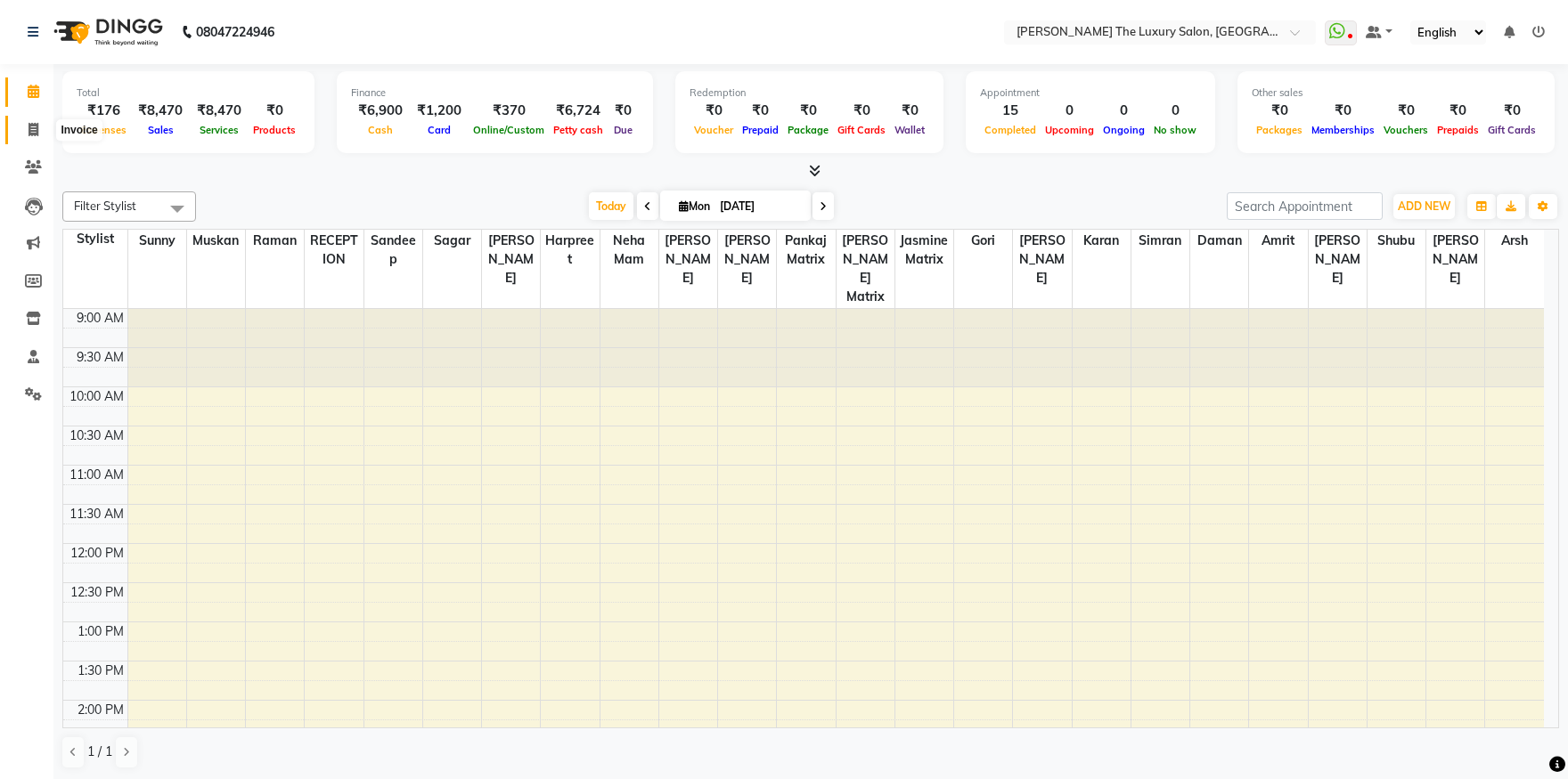
click at [35, 127] on icon at bounding box center [33, 129] width 10 height 14
select select "service"
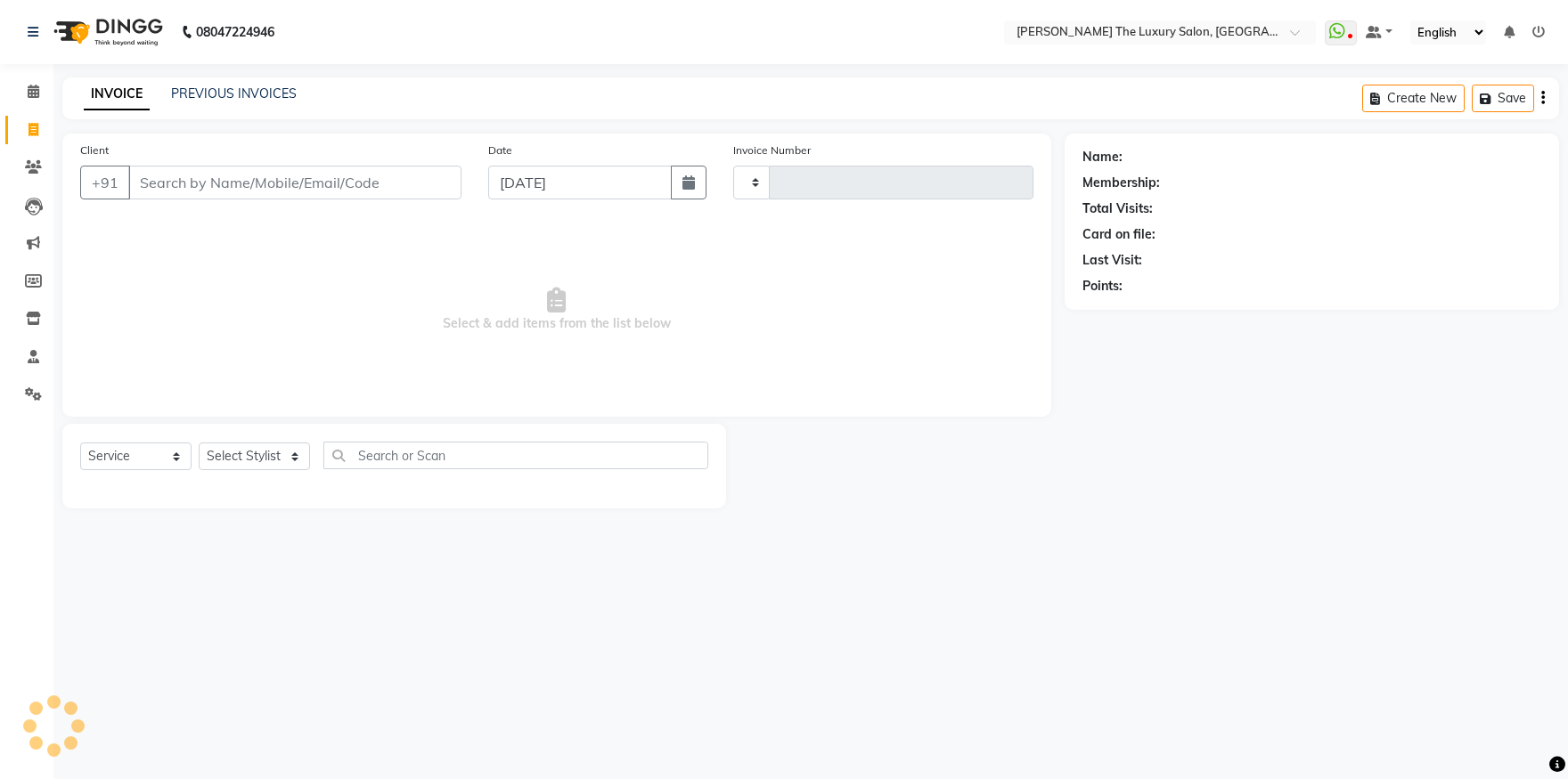
type input "3233"
select select "7179"
click at [251, 179] on input "Client" at bounding box center [294, 183] width 333 height 34
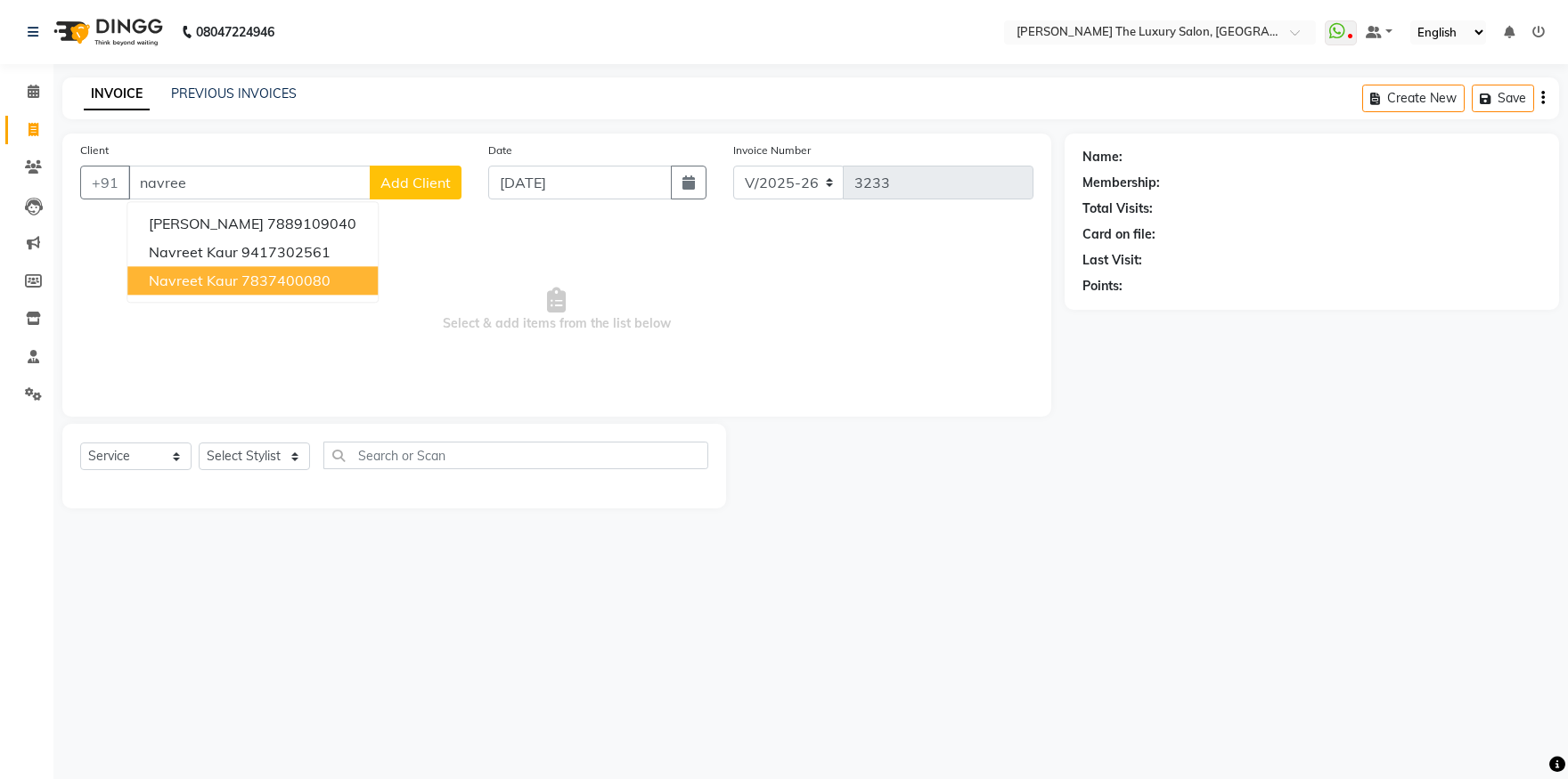
click at [308, 284] on ngb-highlight "7837400080" at bounding box center [286, 280] width 89 height 18
type input "7837400080"
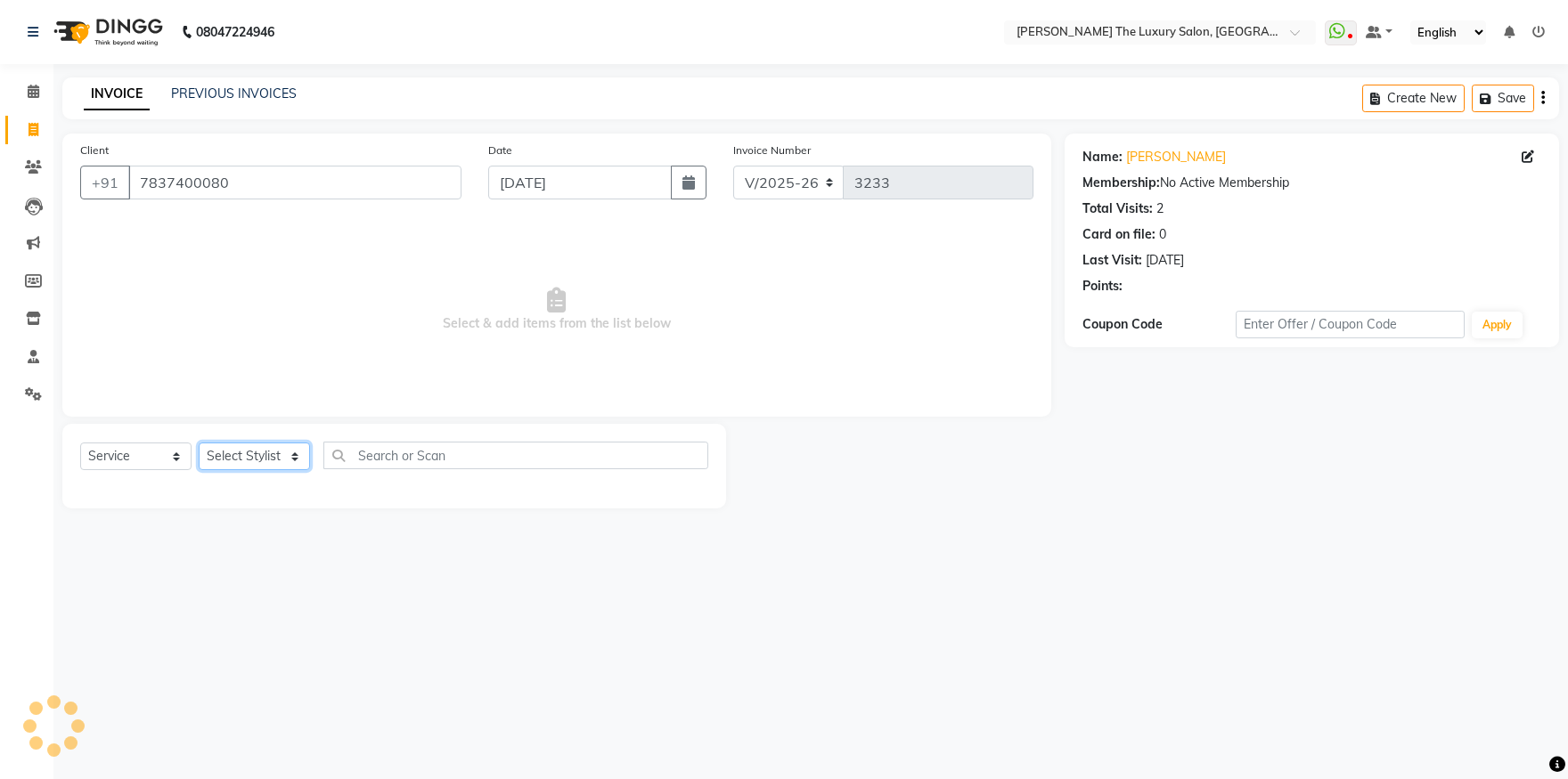
click at [198, 443] on select "Select Stylist amrit arsh ayush Daman Gori Harpreet jasmine matrix Jaswant sing…" at bounding box center [254, 456] width 111 height 28
select select "61750"
click option "sandeep" at bounding box center [0, 0] width 0 height 0
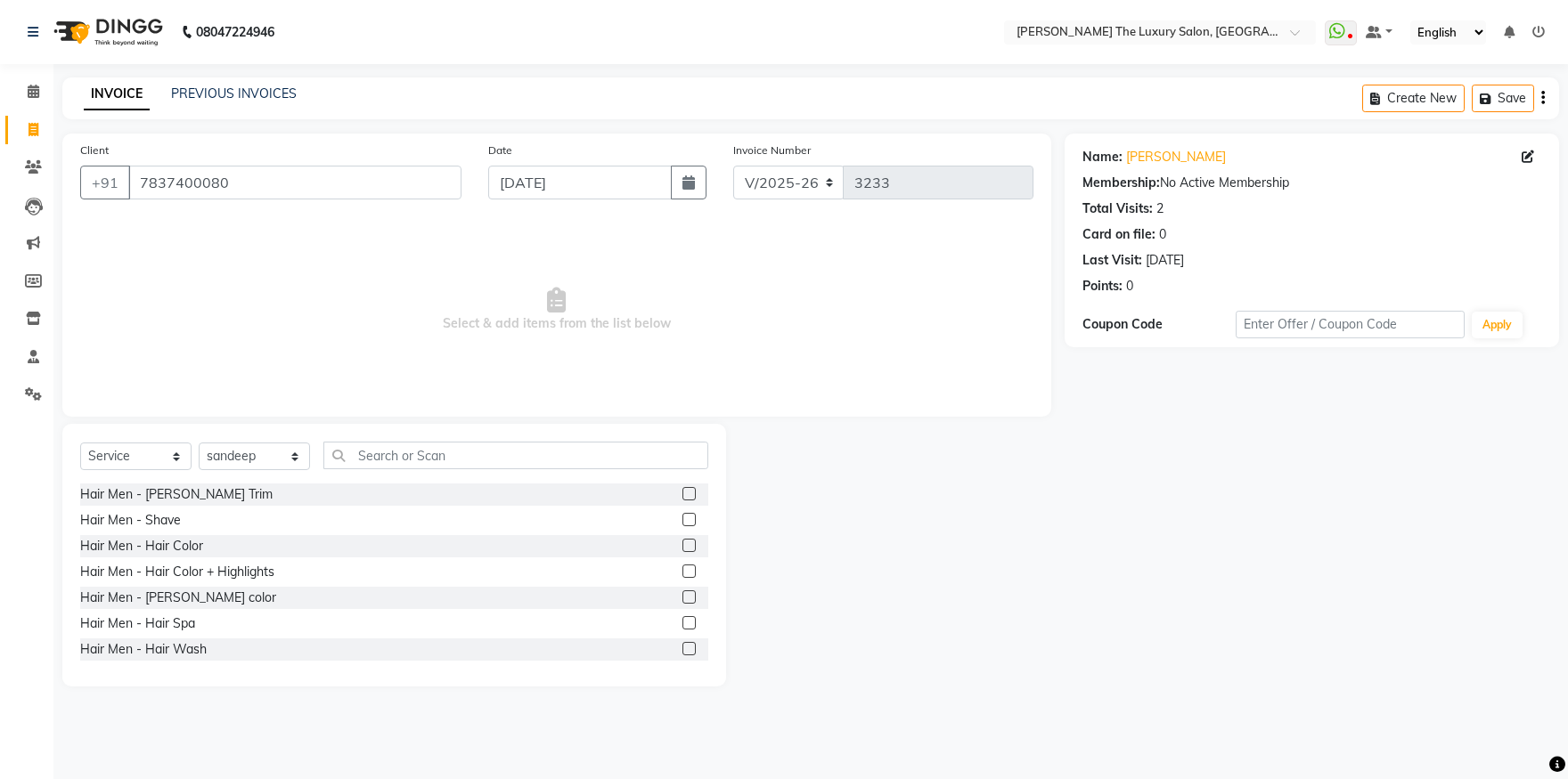
click at [486, 470] on div "Select Service Product Membership Package Voucher Prepaid Gift Card Select Styl…" at bounding box center [394, 463] width 628 height 41
click at [505, 450] on input "text" at bounding box center [516, 455] width 385 height 28
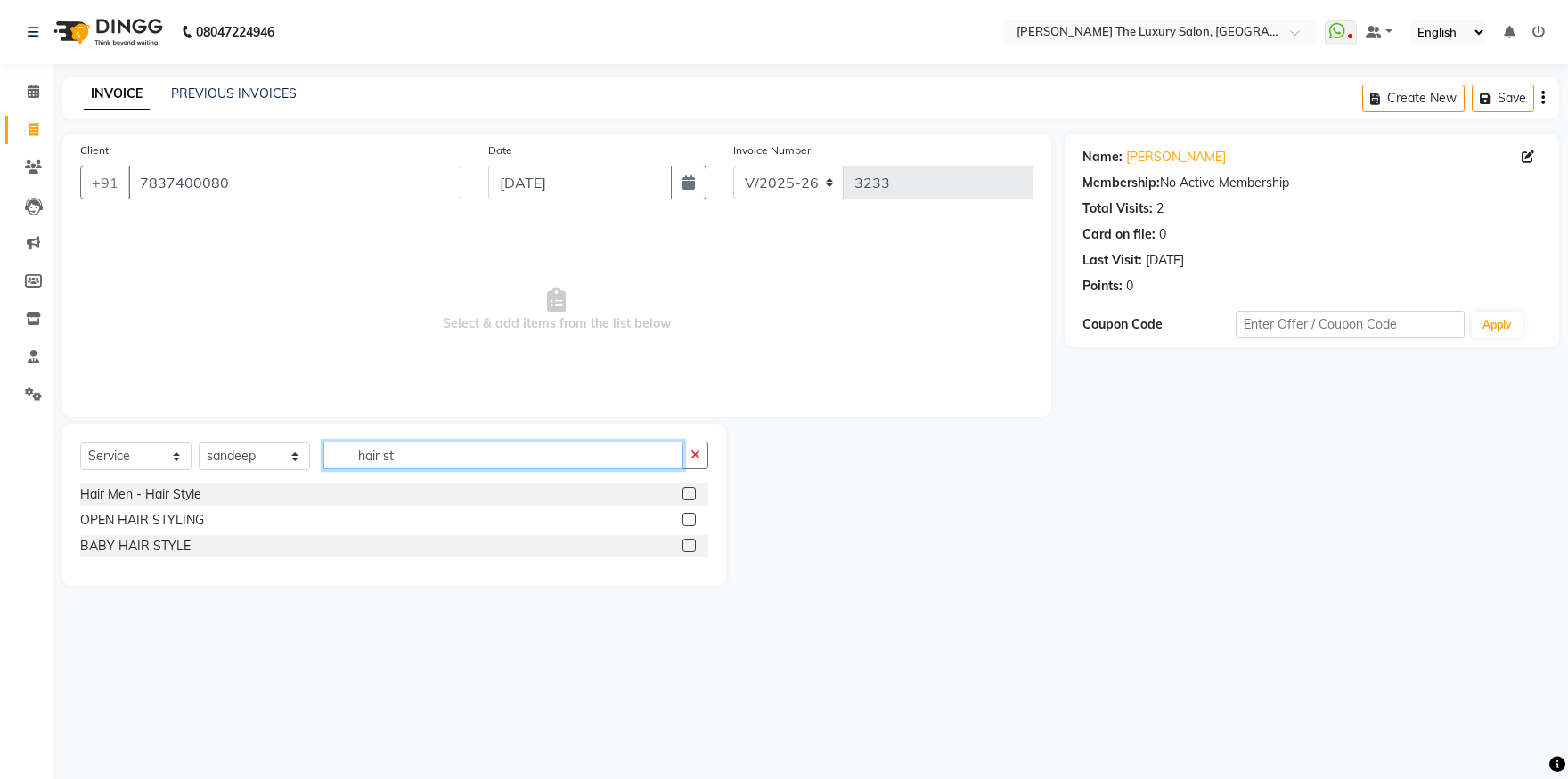
type input "hair st"
click at [688, 518] on label at bounding box center [689, 519] width 14 height 14
click at [688, 518] on input "checkbox" at bounding box center [688, 520] width 12 height 12
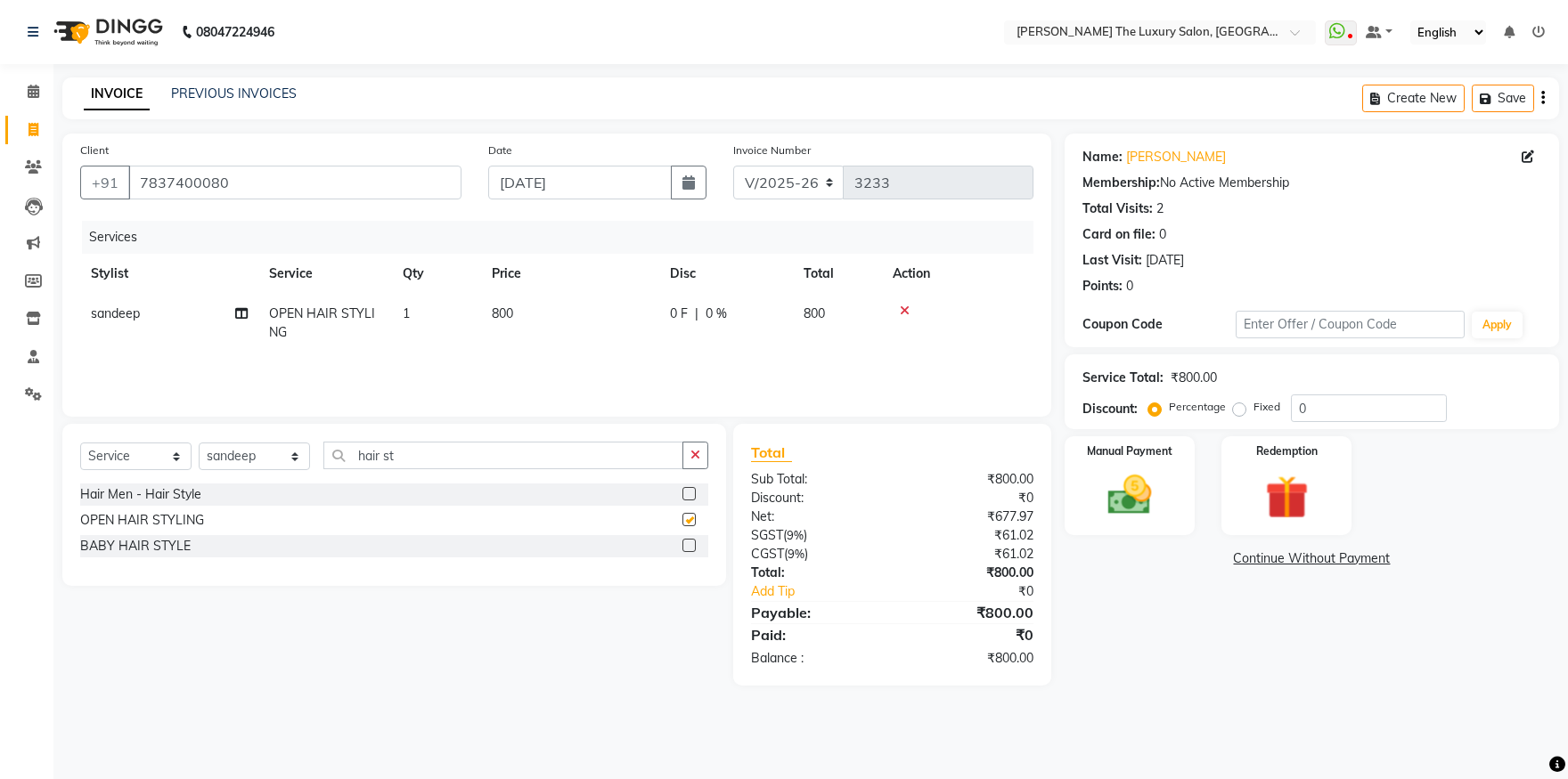
checkbox input "false"
click at [505, 303] on td "800" at bounding box center [570, 323] width 179 height 59
select select "61750"
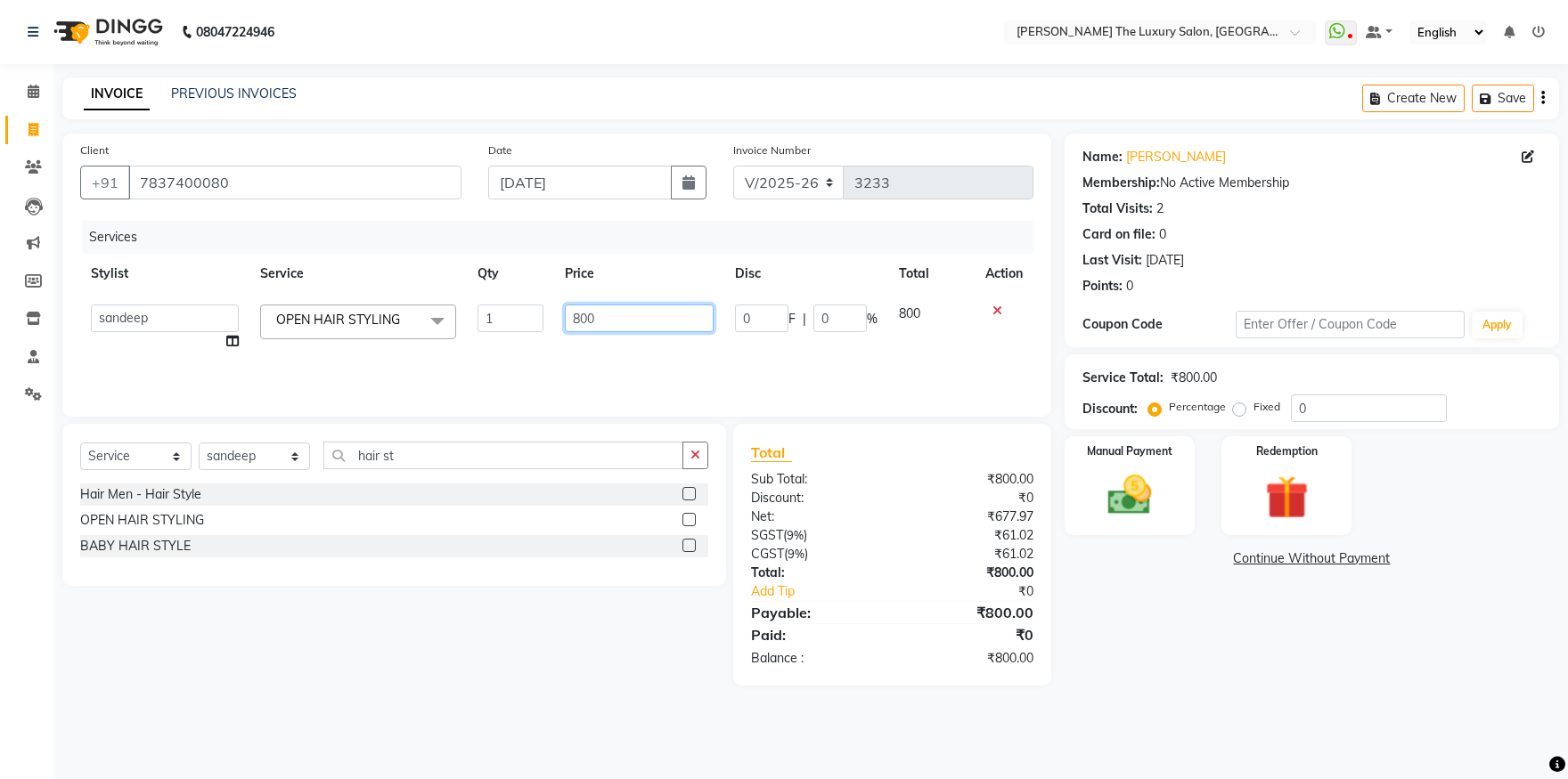
click at [581, 321] on input "800" at bounding box center [639, 318] width 149 height 28
type input "1300"
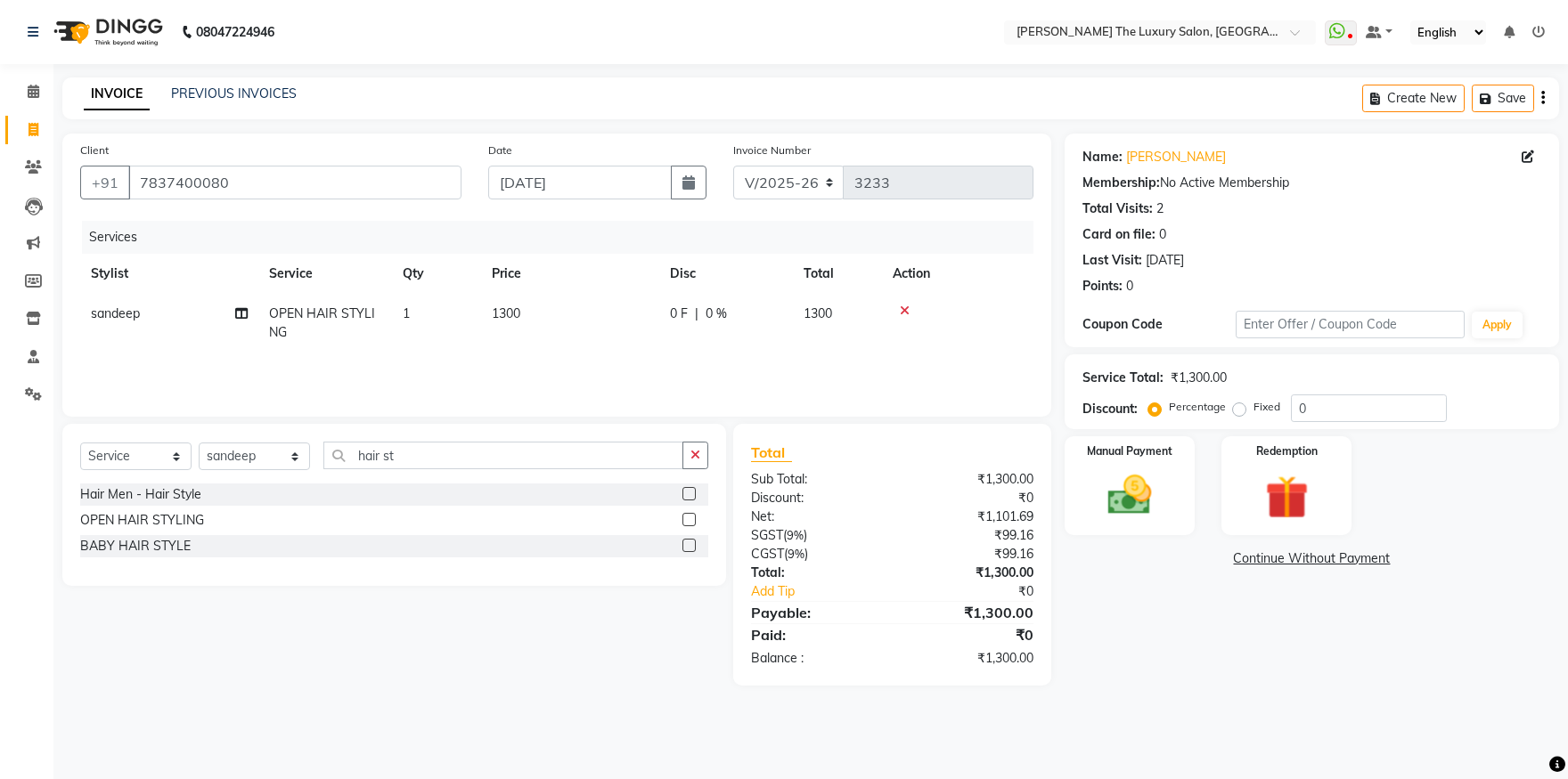
click at [593, 355] on div "Services Stylist Service Qty Price Disc Total Action sandeep OPEN HAIR STYLING …" at bounding box center [557, 310] width 954 height 179
click at [1108, 493] on img at bounding box center [1130, 496] width 74 height 52
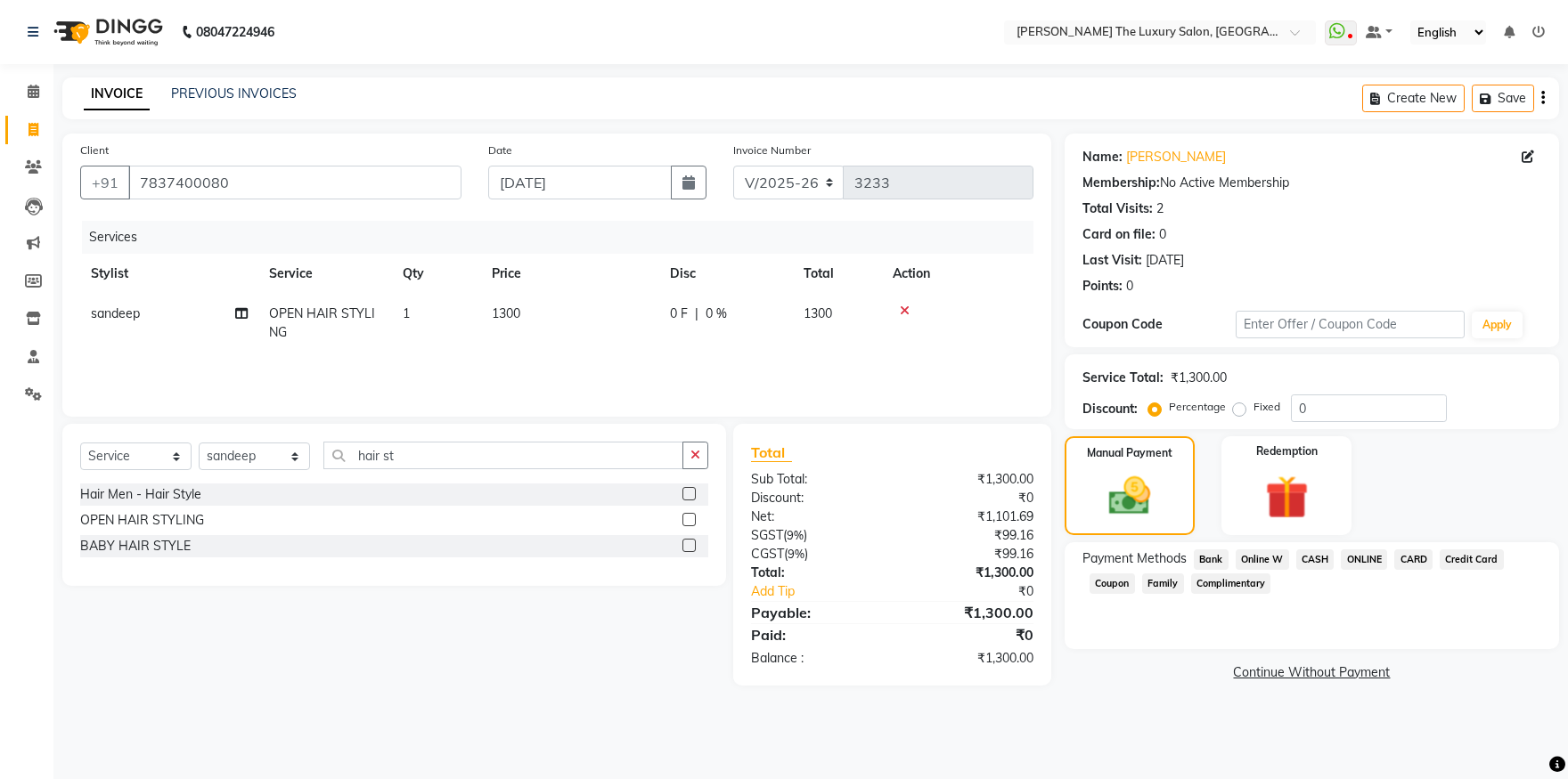
click at [1363, 557] on span "ONLINE" at bounding box center [1363, 559] width 46 height 21
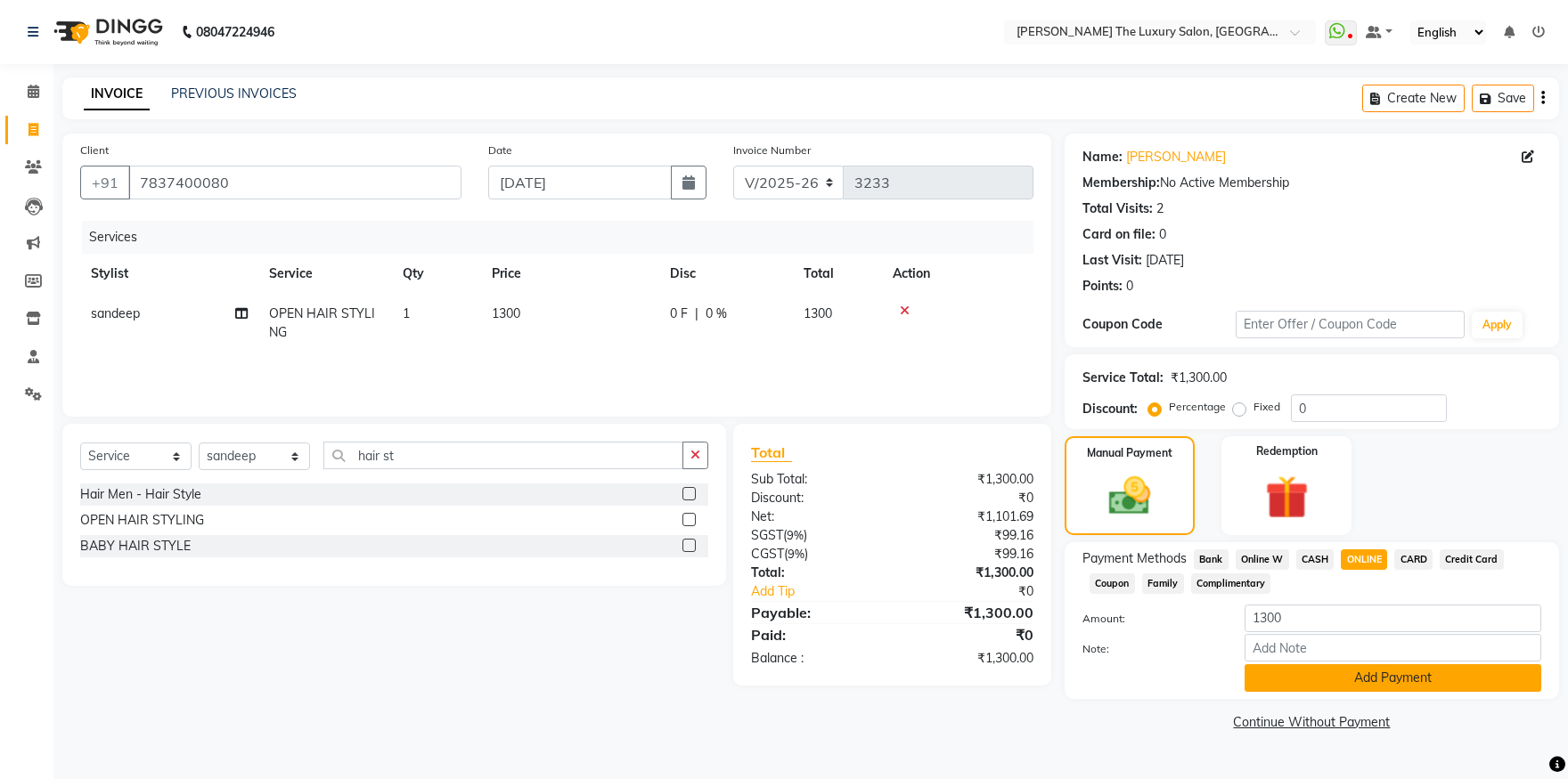
click at [1389, 683] on button "Add Payment" at bounding box center [1393, 678] width 297 height 28
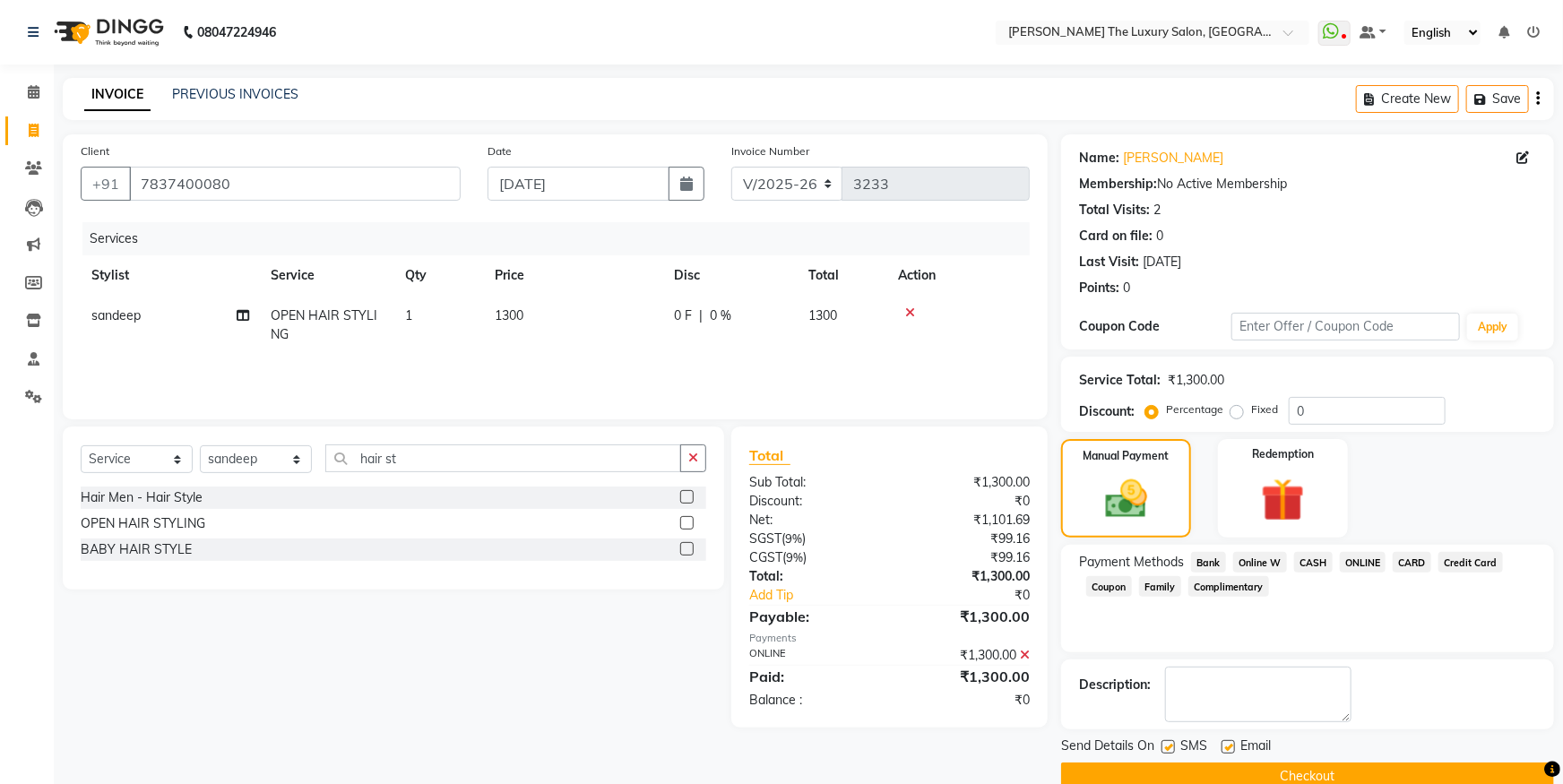
scroll to position [33, 0]
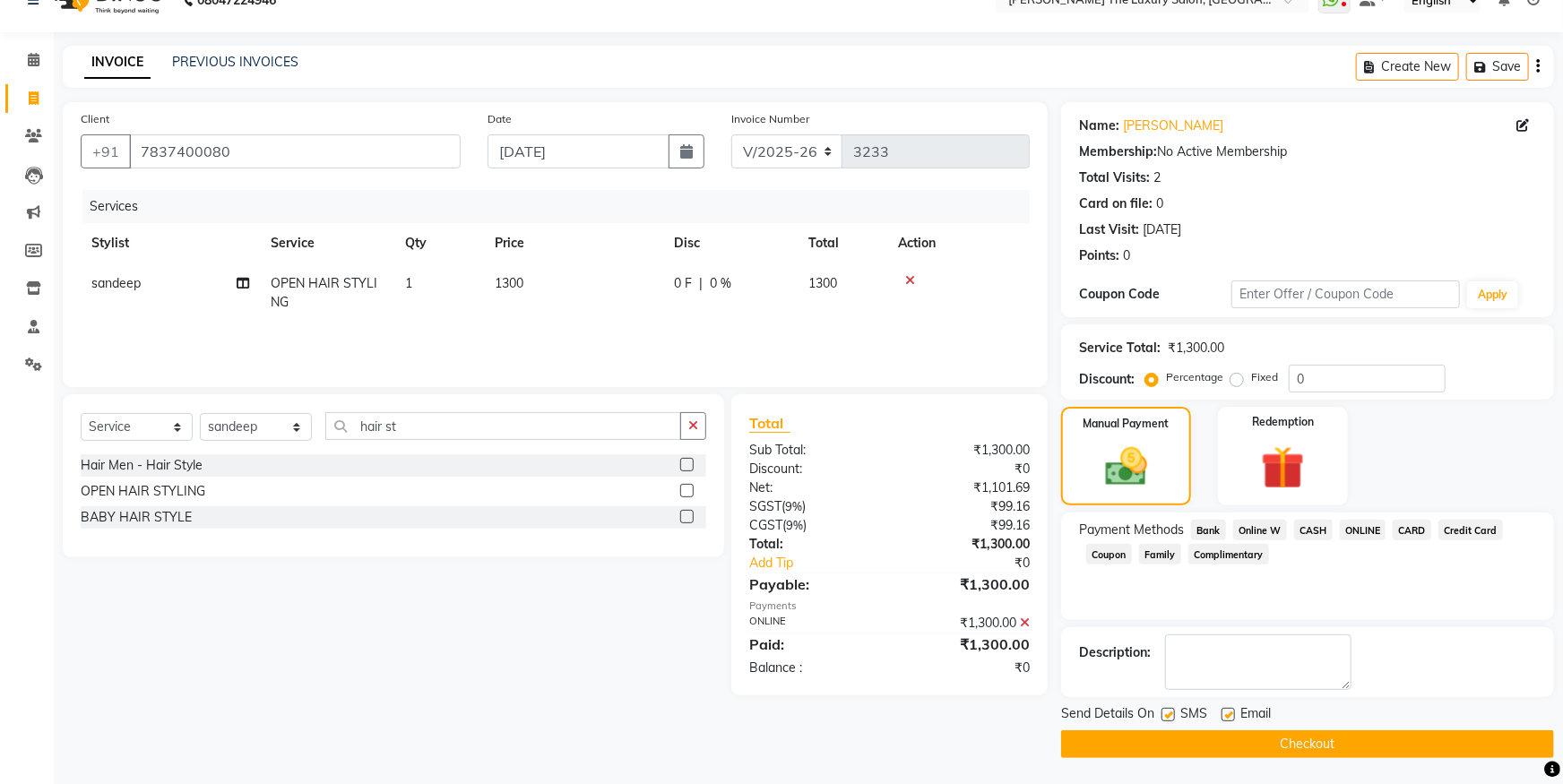
click at [1362, 748] on button "Checkout" at bounding box center [1307, 744] width 493 height 28
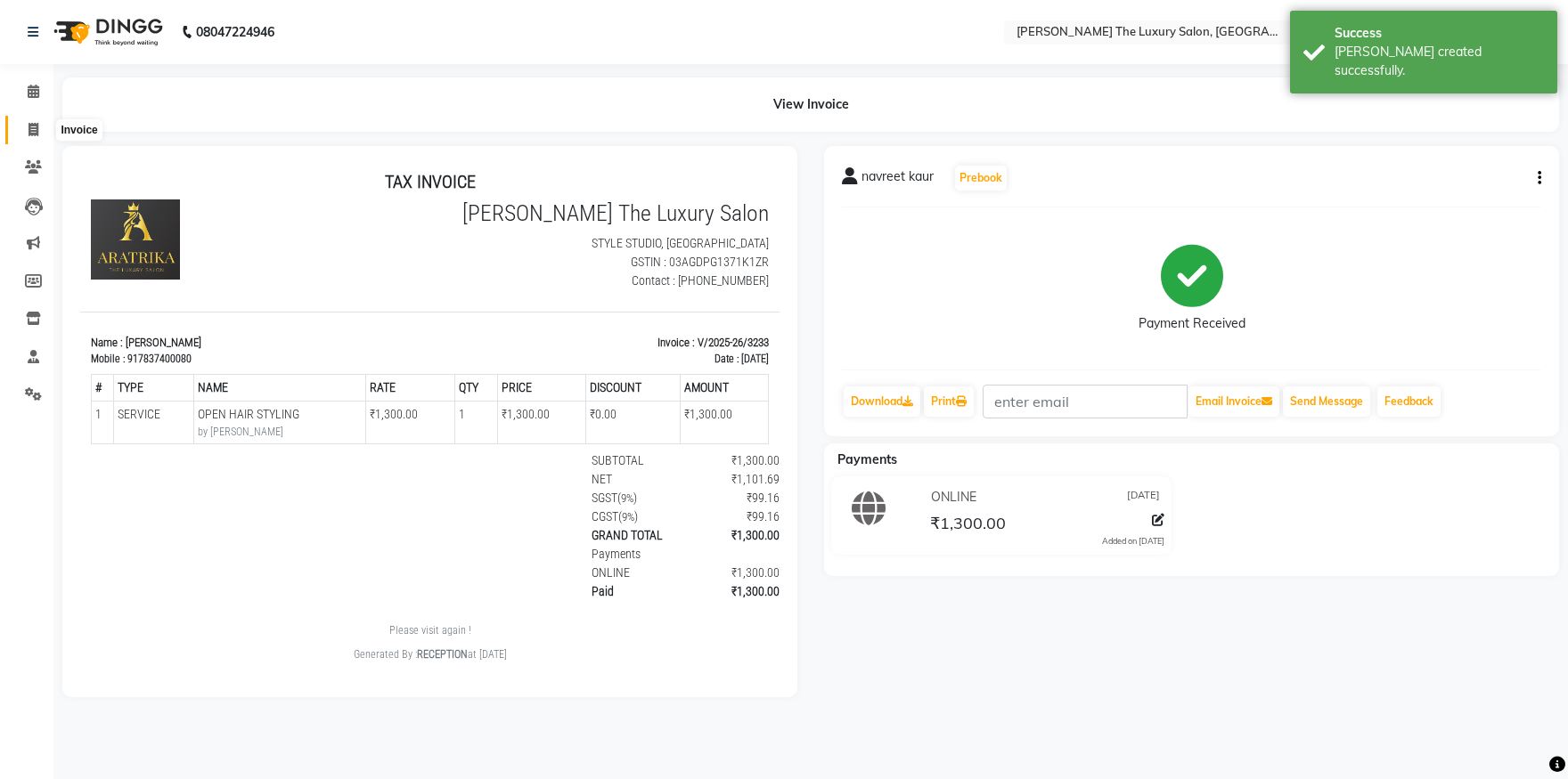
click at [26, 131] on span at bounding box center [33, 130] width 32 height 21
select select "7179"
select select "service"
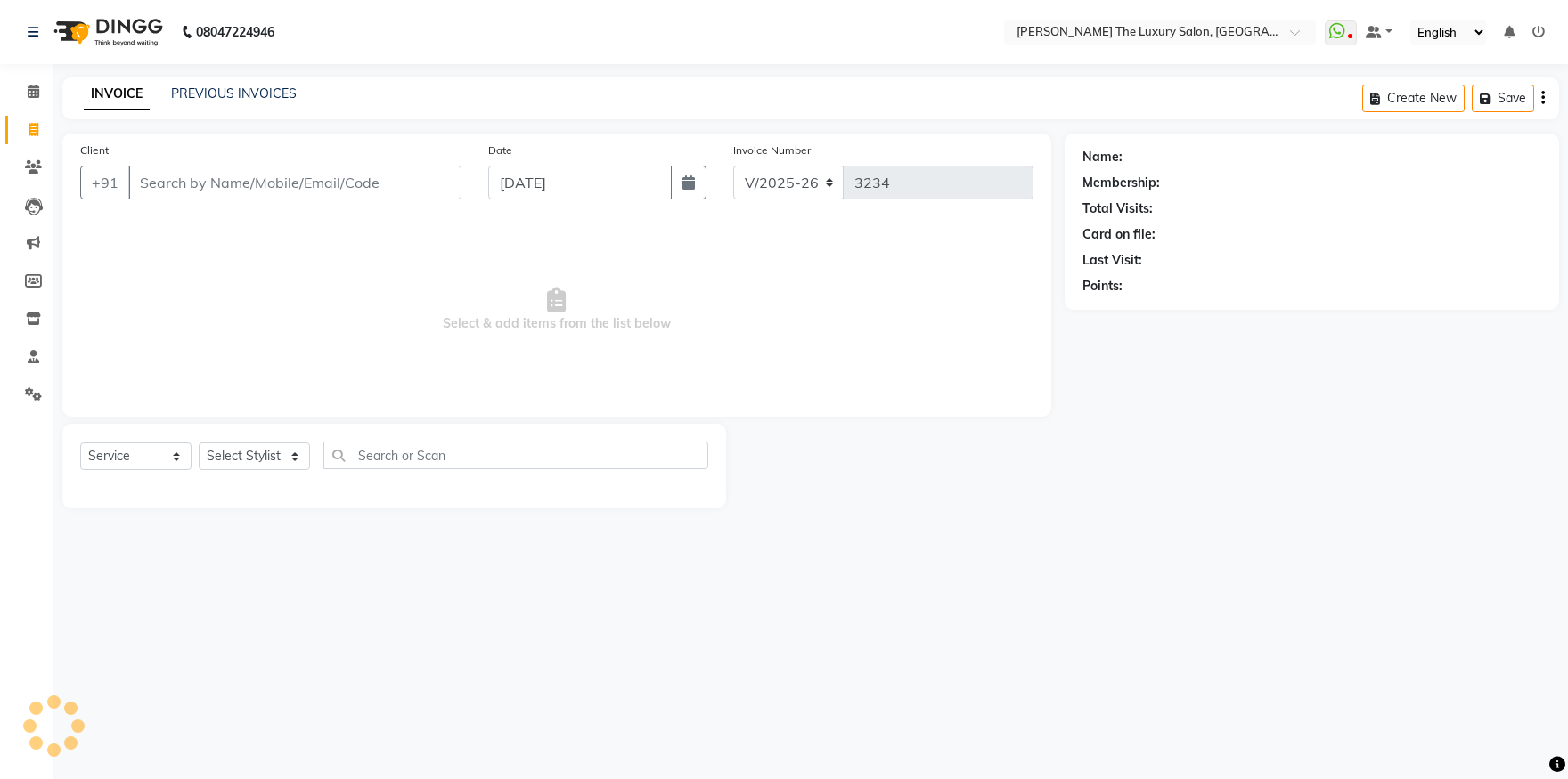
click at [262, 194] on input "Client" at bounding box center [294, 183] width 333 height 34
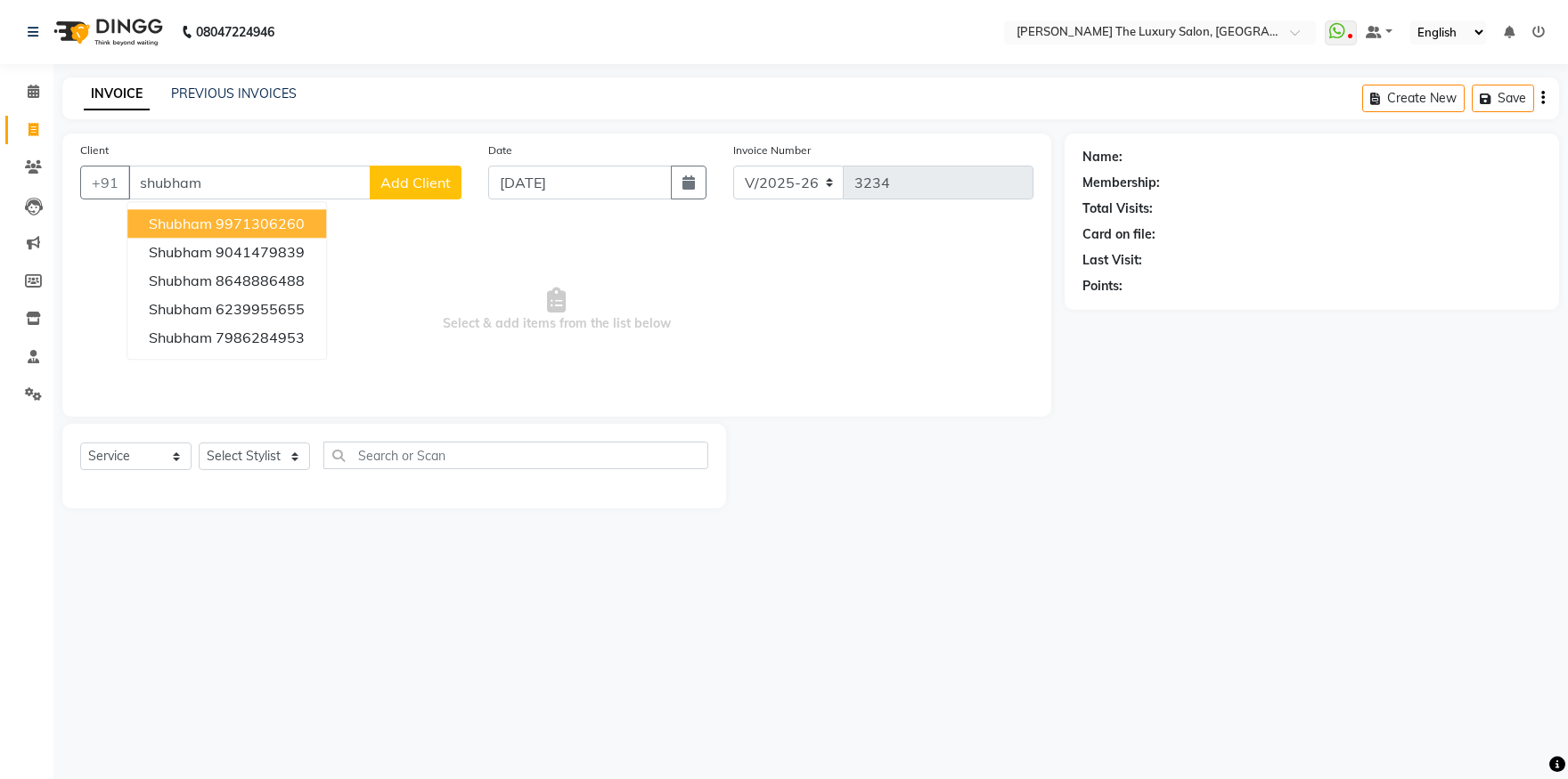
click at [282, 221] on ngb-highlight "9971306260" at bounding box center [260, 224] width 89 height 18
type input "9971306260"
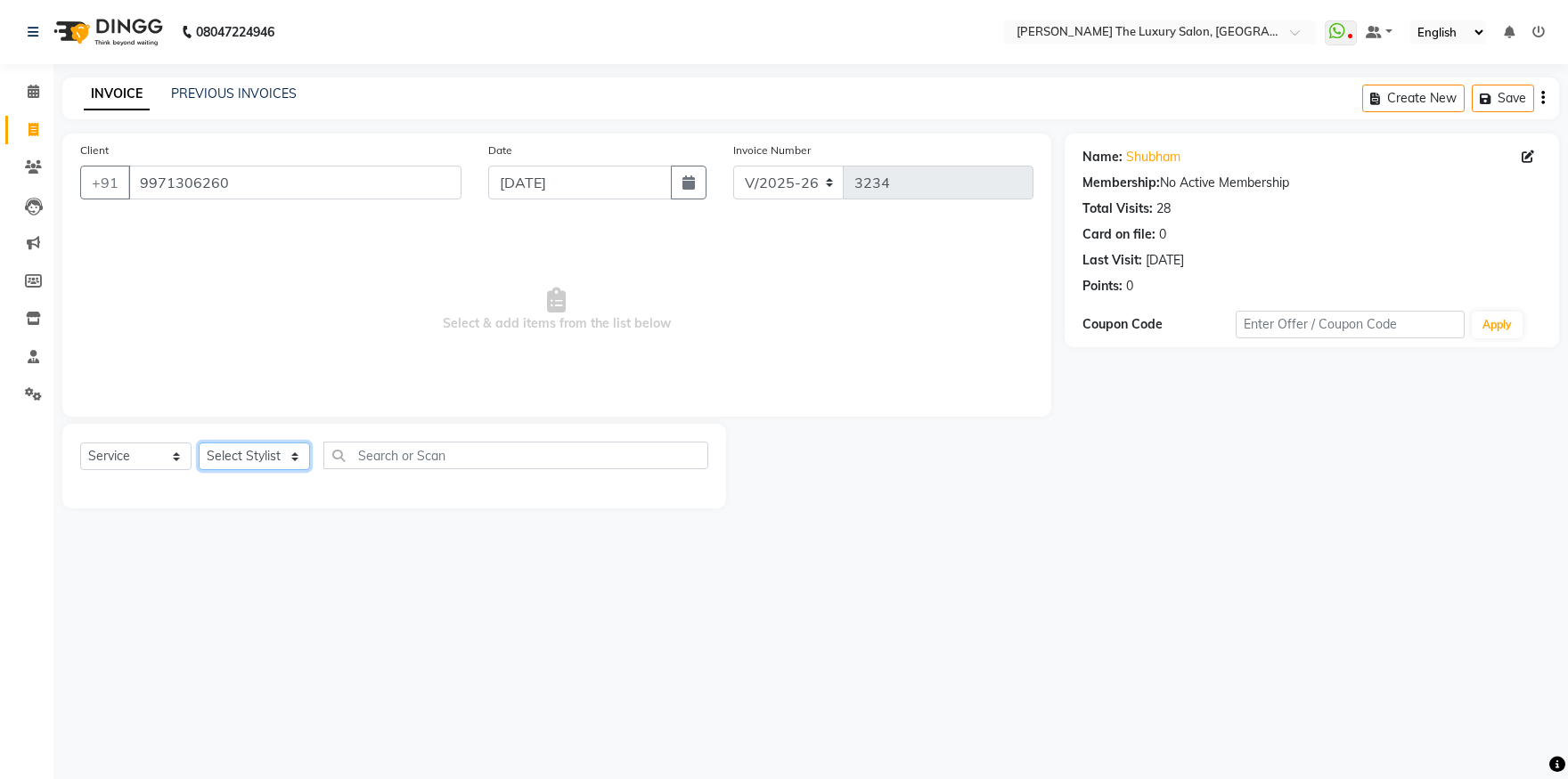
click at [198, 443] on select "Select Stylist amrit arsh [PERSON_NAME] [PERSON_NAME] jasmine matrix [PERSON_NA…" at bounding box center [254, 456] width 111 height 28
select select "60213"
click option "Raman" at bounding box center [0, 0] width 0 height 0
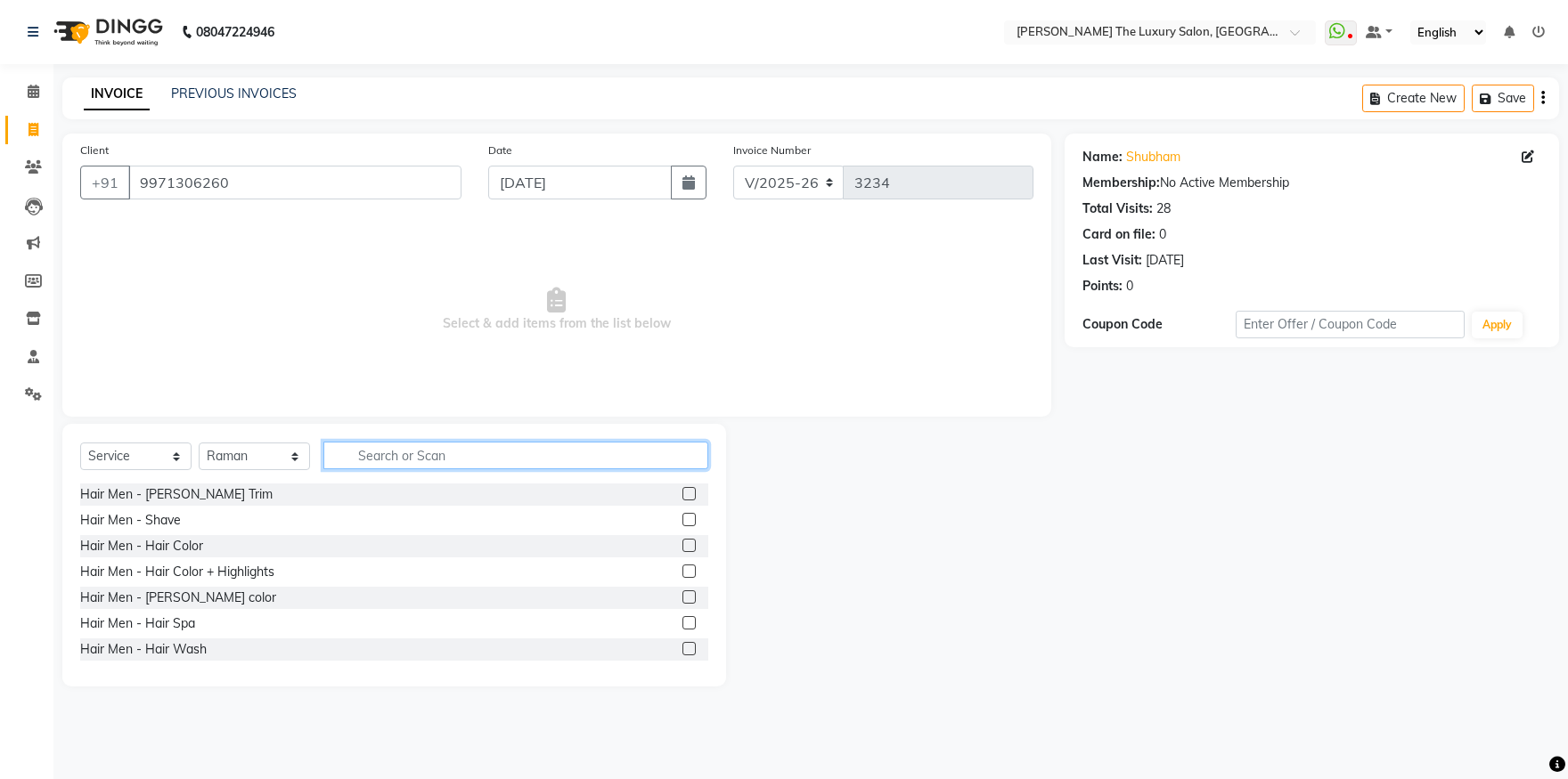
click at [454, 446] on input "text" at bounding box center [516, 455] width 385 height 28
click at [683, 488] on label at bounding box center [689, 493] width 14 height 14
click at [683, 489] on input "checkbox" at bounding box center [688, 494] width 12 height 12
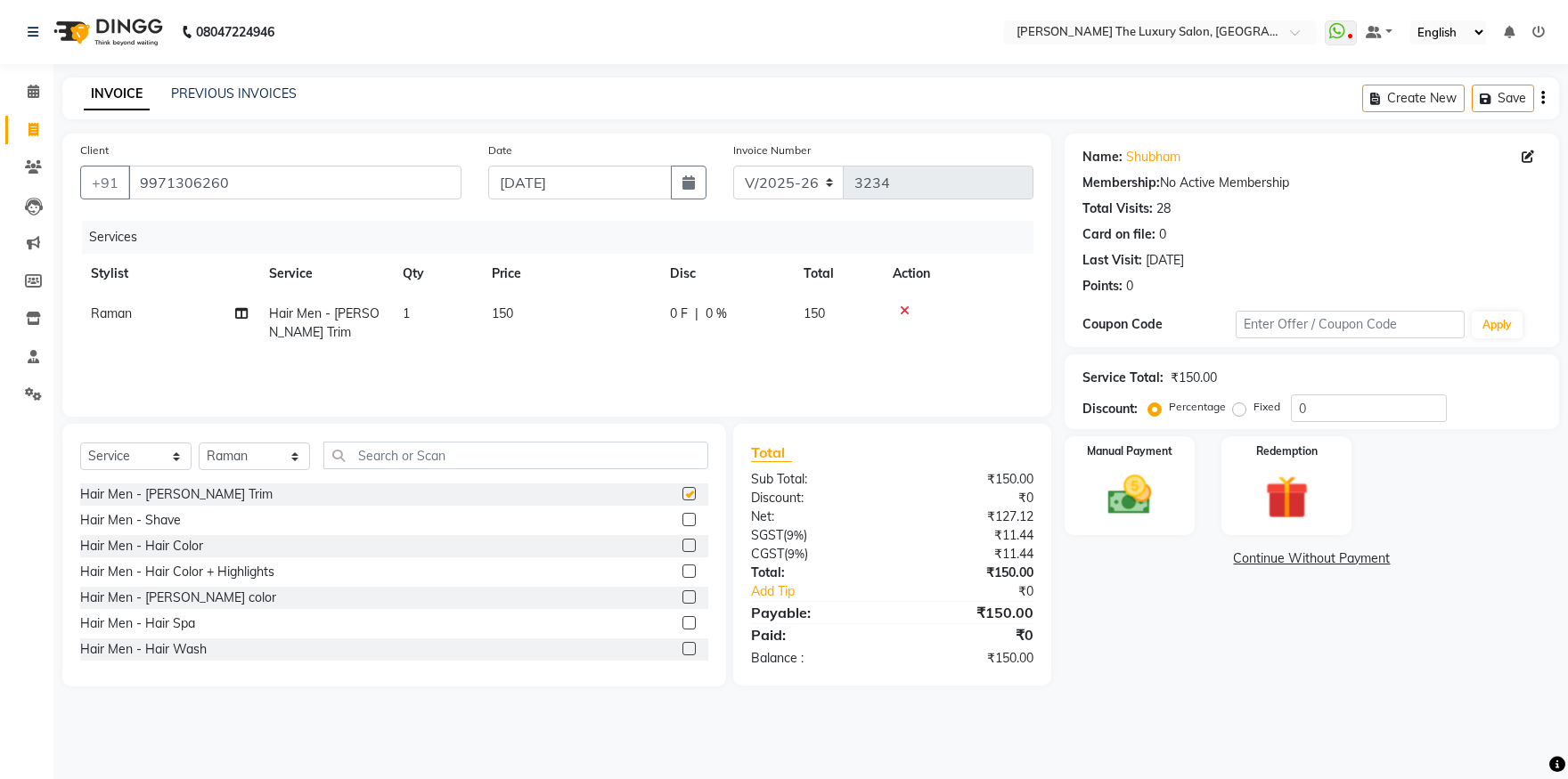
checkbox input "false"
click at [638, 459] on input "text" at bounding box center [516, 455] width 385 height 28
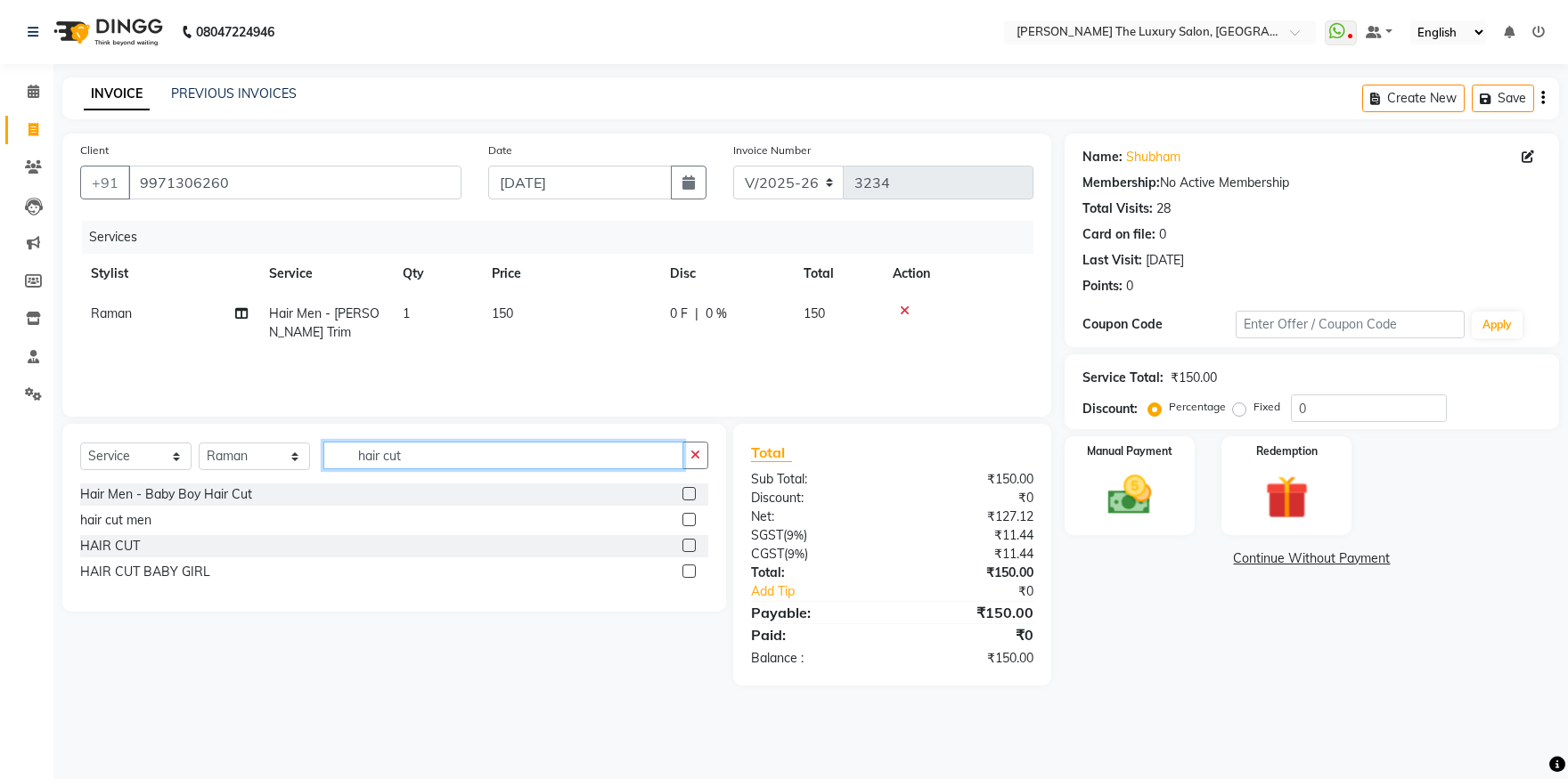
type input "hair cut"
click at [690, 518] on label at bounding box center [689, 519] width 14 height 14
click at [690, 518] on input "checkbox" at bounding box center [688, 520] width 12 height 12
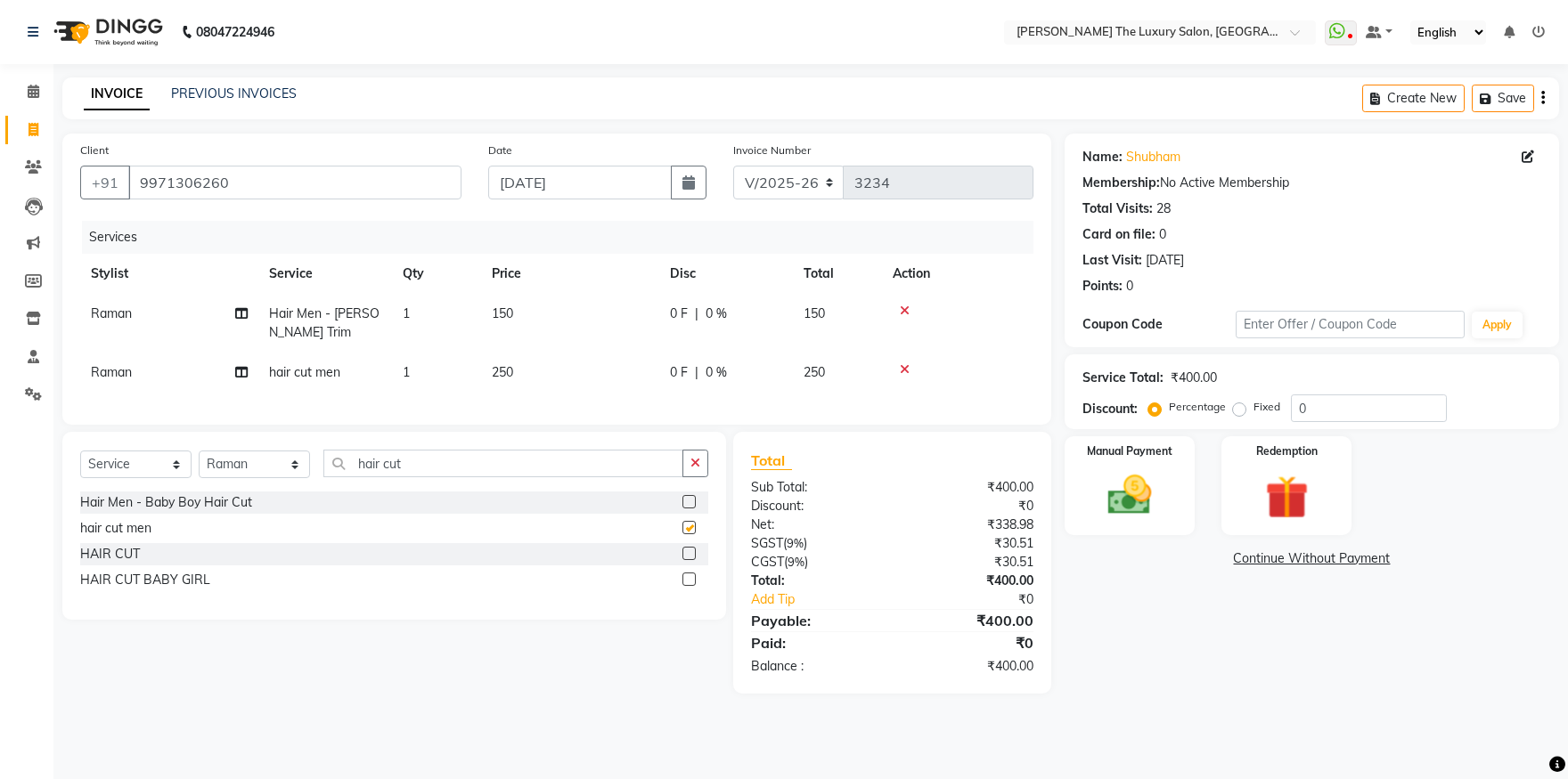
checkbox input "false"
click at [1144, 493] on img at bounding box center [1130, 496] width 74 height 52
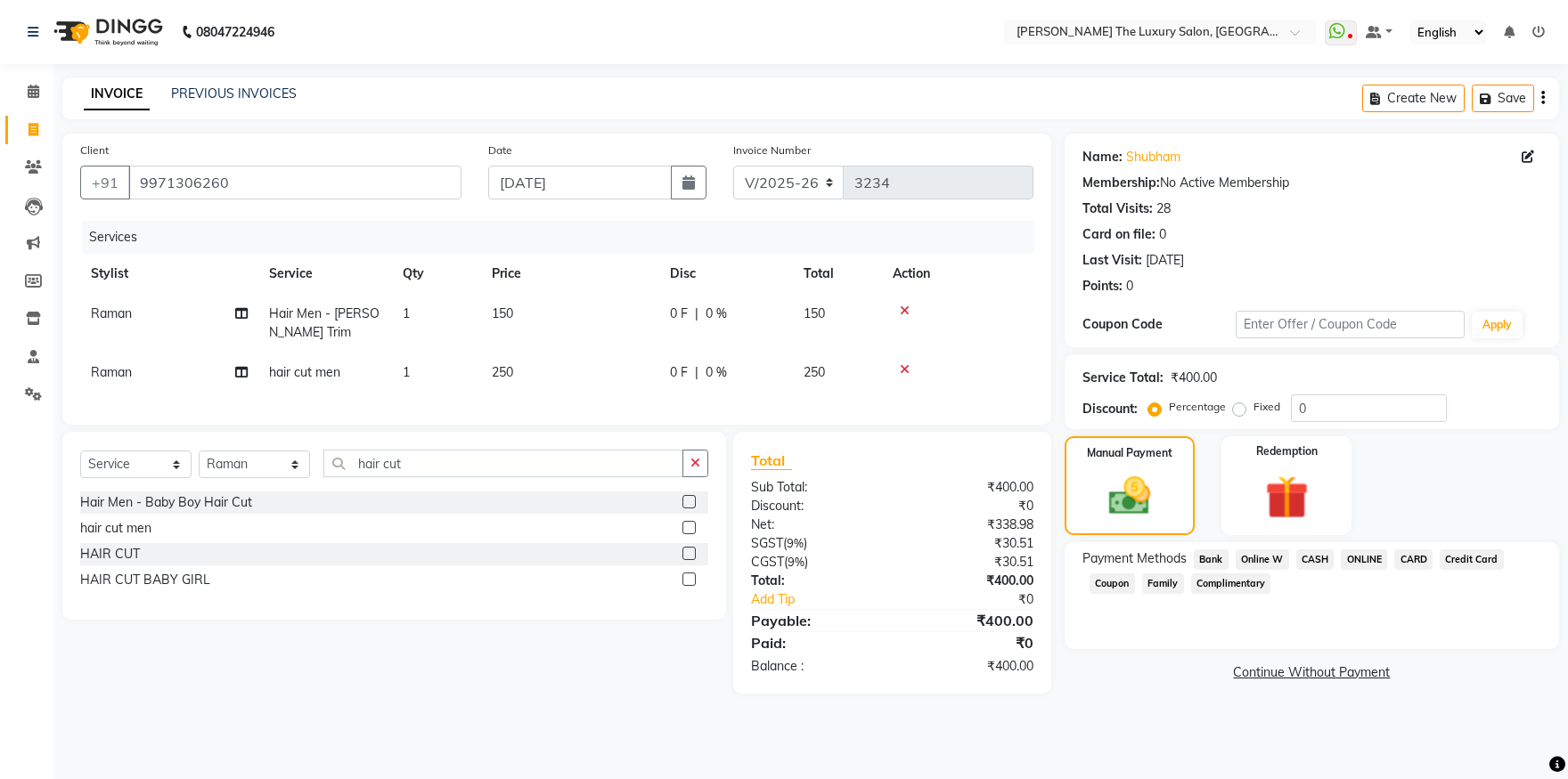
click at [1323, 558] on span "CASH" at bounding box center [1315, 559] width 38 height 21
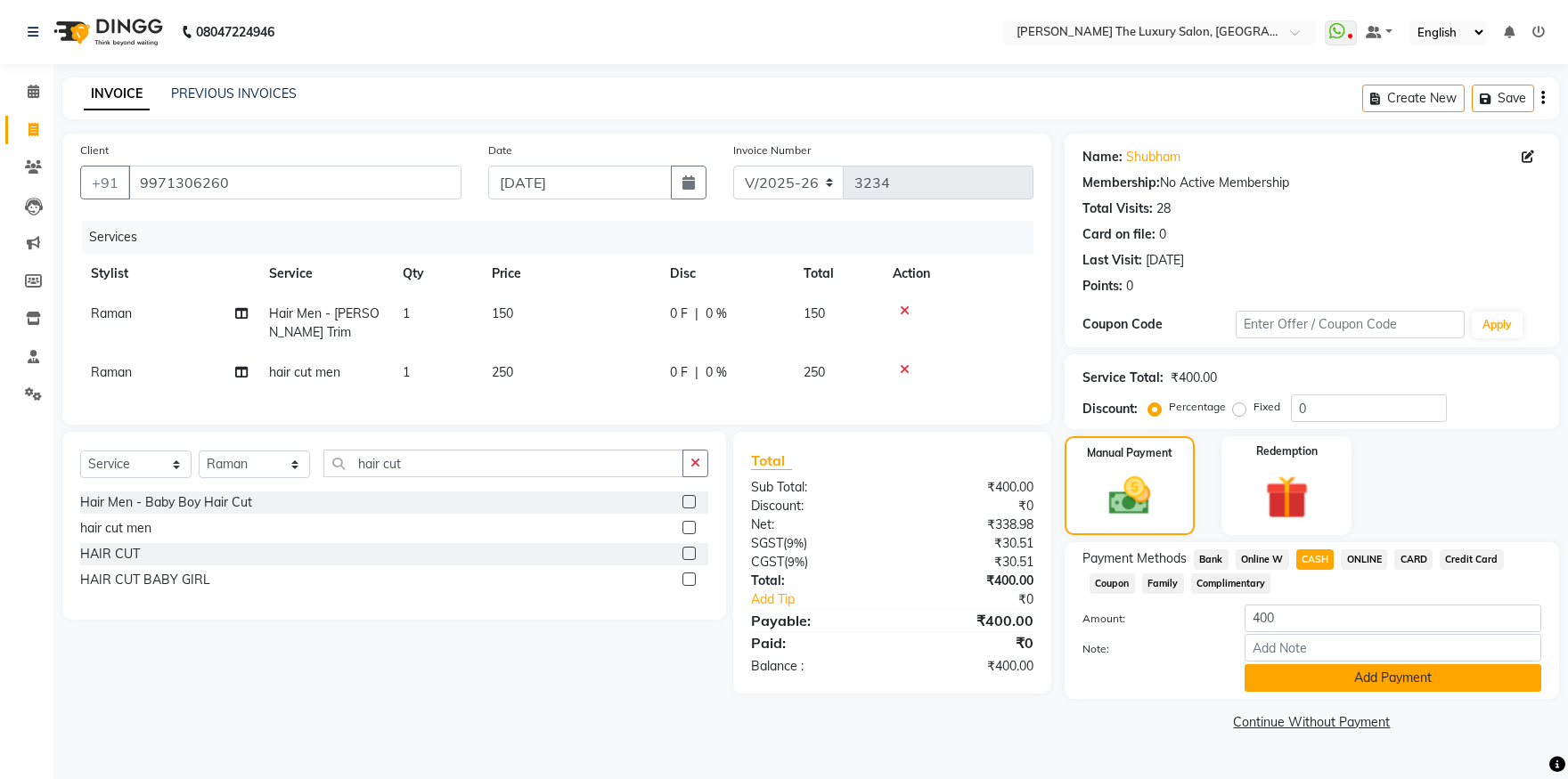
click at [1366, 675] on button "Add Payment" at bounding box center [1393, 678] width 297 height 28
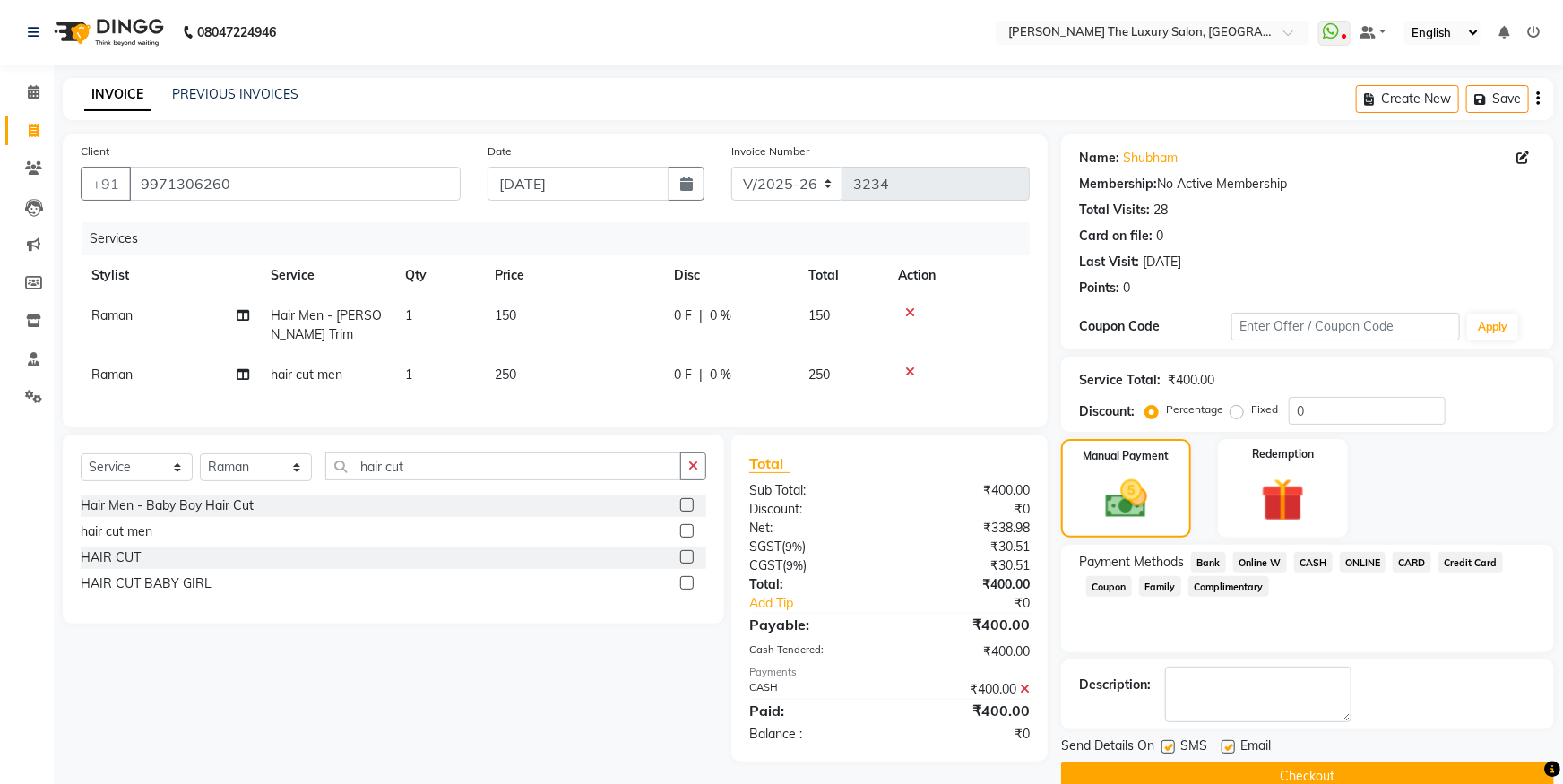
scroll to position [33, 0]
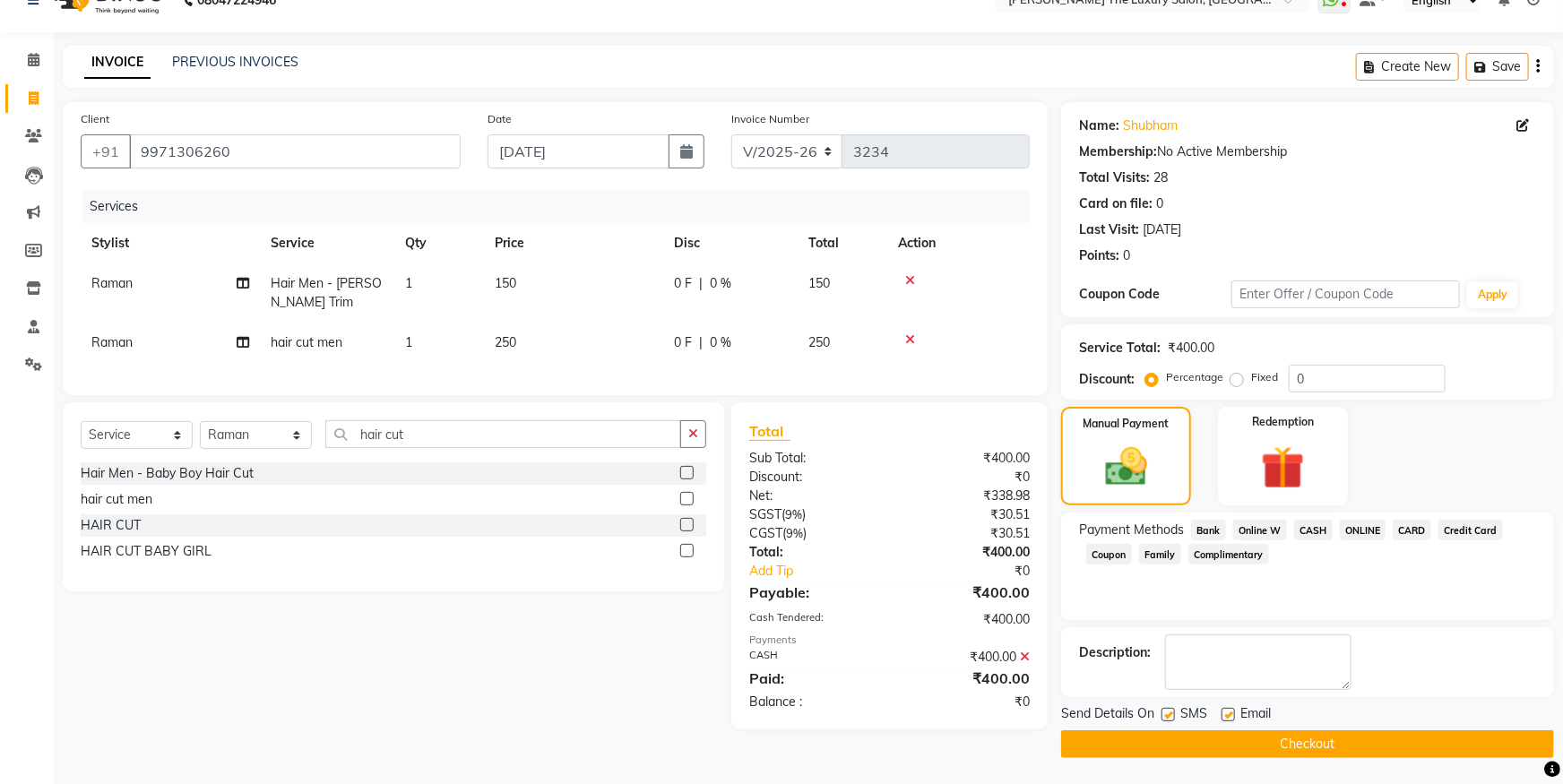
click at [1171, 714] on label at bounding box center [1168, 714] width 14 height 14
click at [1171, 714] on input "checkbox" at bounding box center [1167, 715] width 12 height 12
checkbox input "false"
click at [1234, 718] on label at bounding box center [1228, 714] width 14 height 14
click at [1234, 718] on input "checkbox" at bounding box center [1227, 715] width 12 height 12
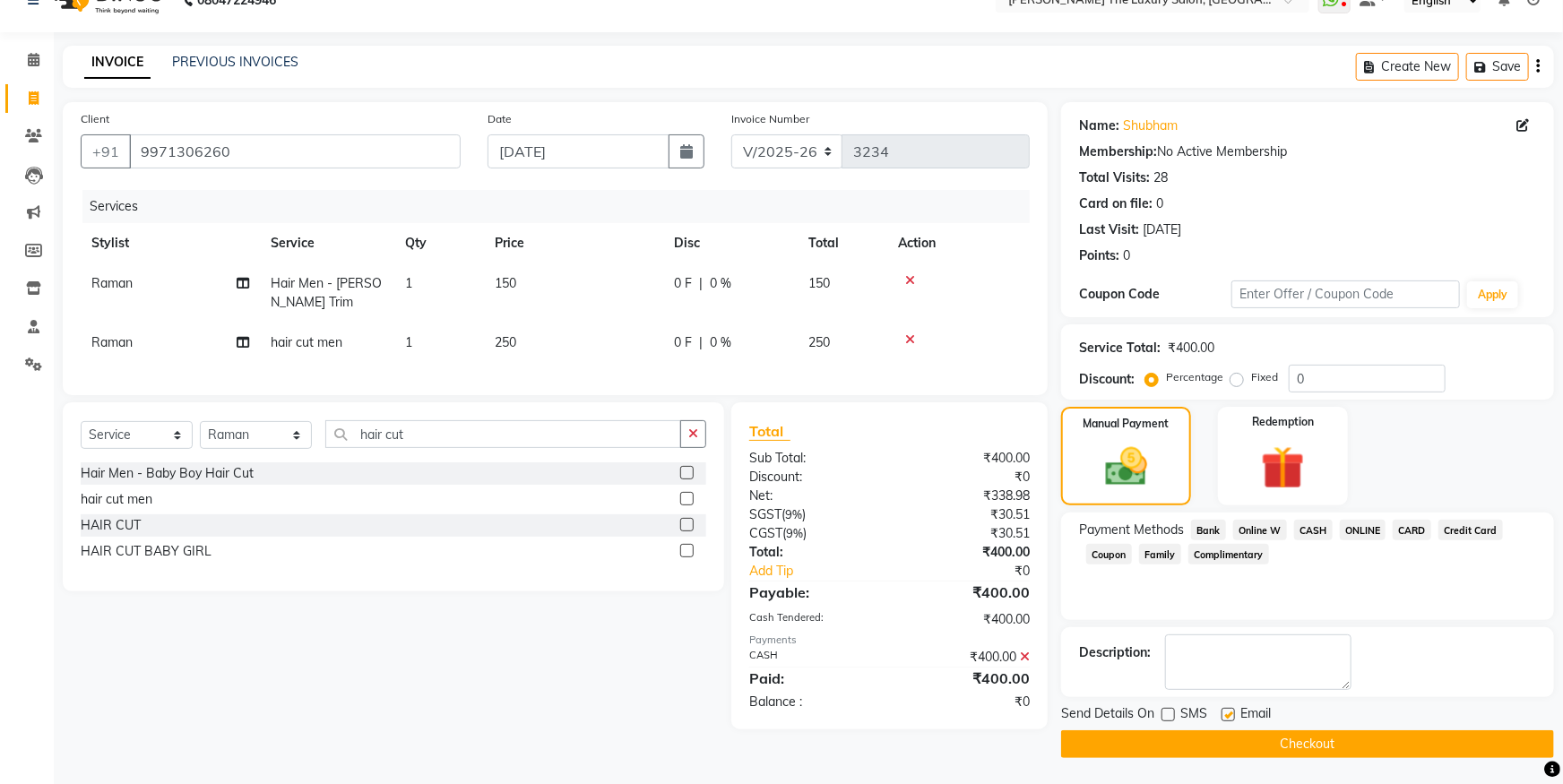
checkbox input "false"
click at [1240, 739] on button "Checkout" at bounding box center [1307, 744] width 493 height 28
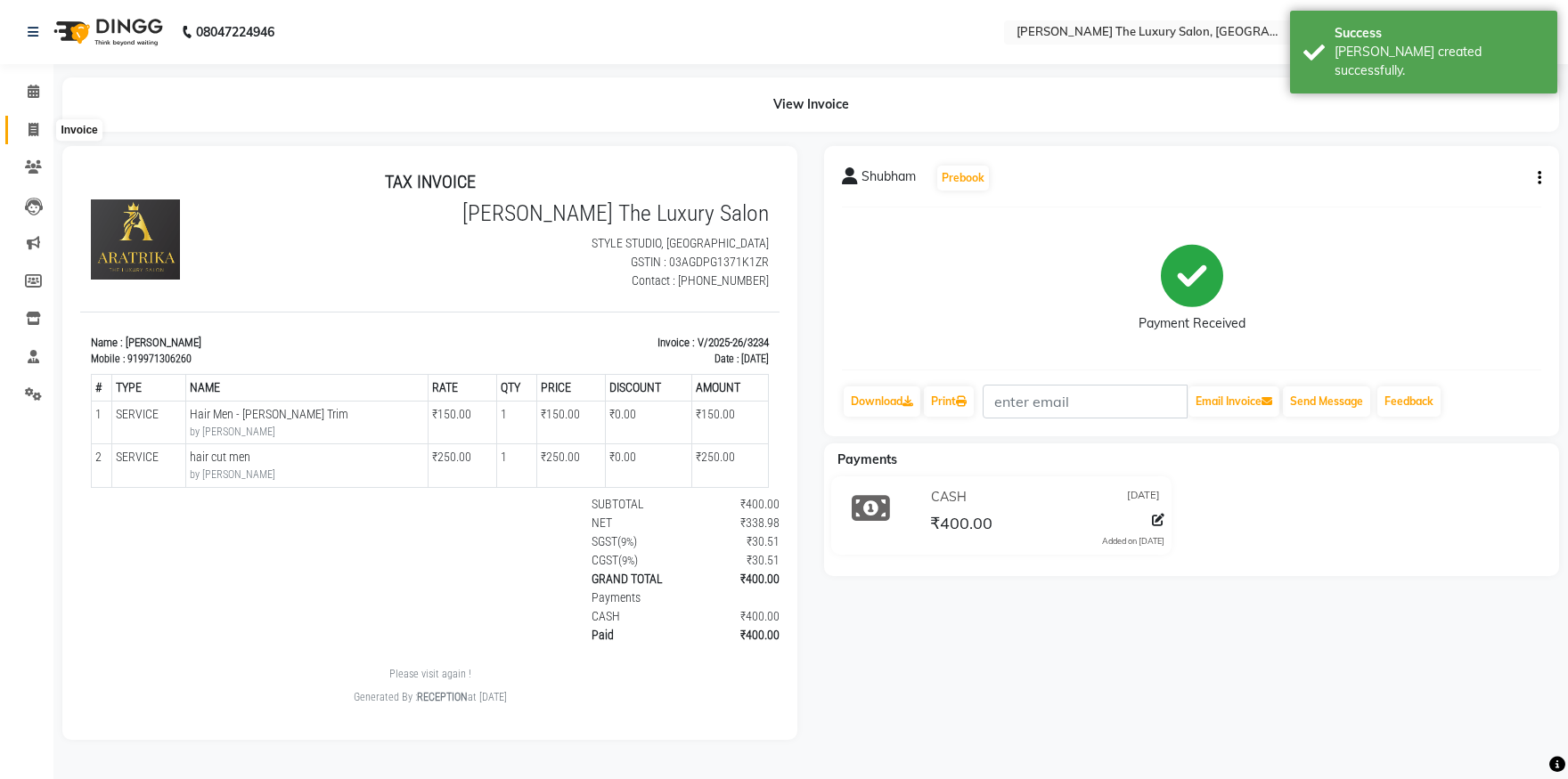
click at [34, 128] on icon at bounding box center [33, 129] width 10 height 14
select select "service"
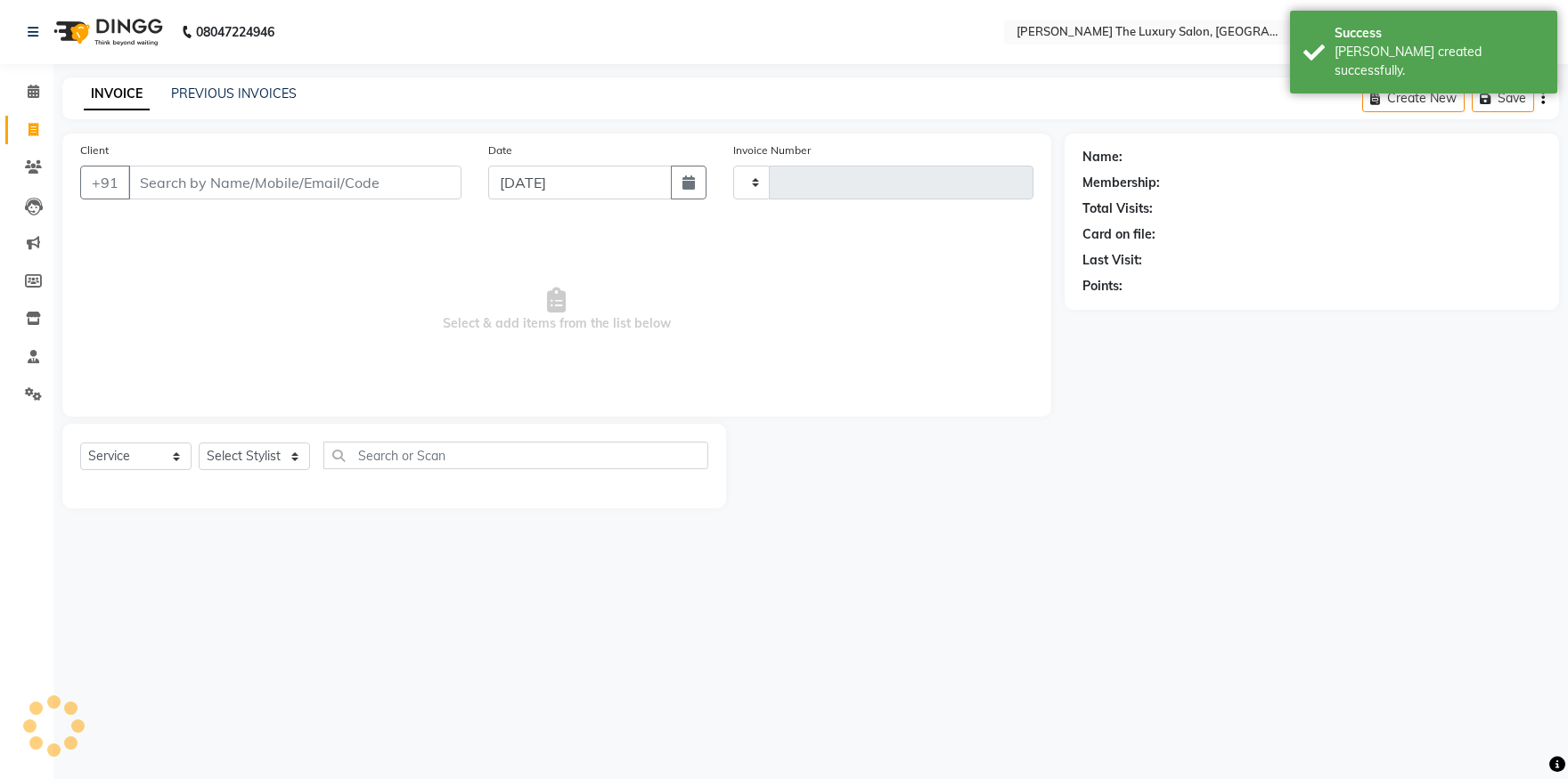
type input "3235"
select select "7179"
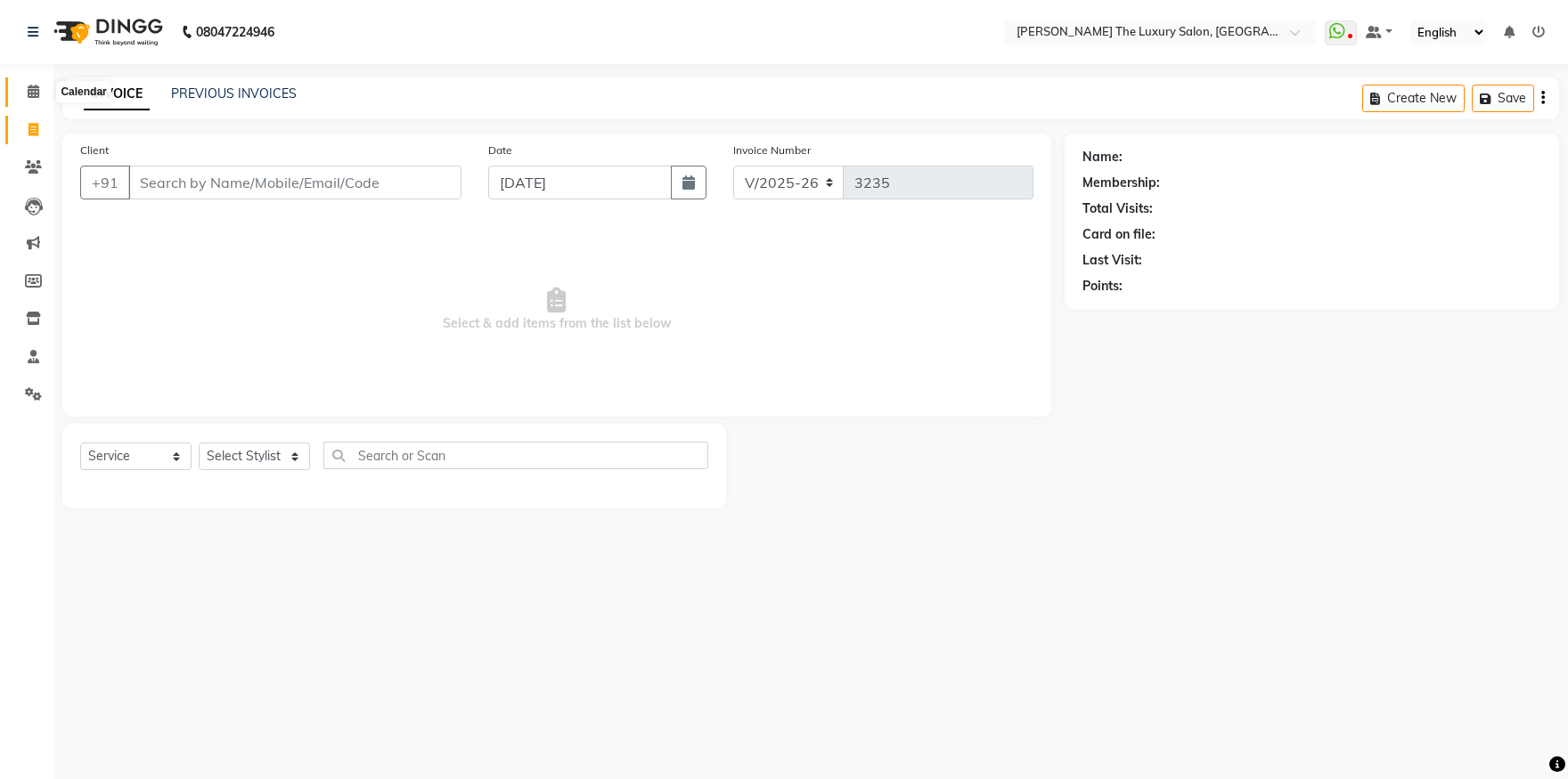
click at [36, 89] on icon at bounding box center [33, 91] width 12 height 14
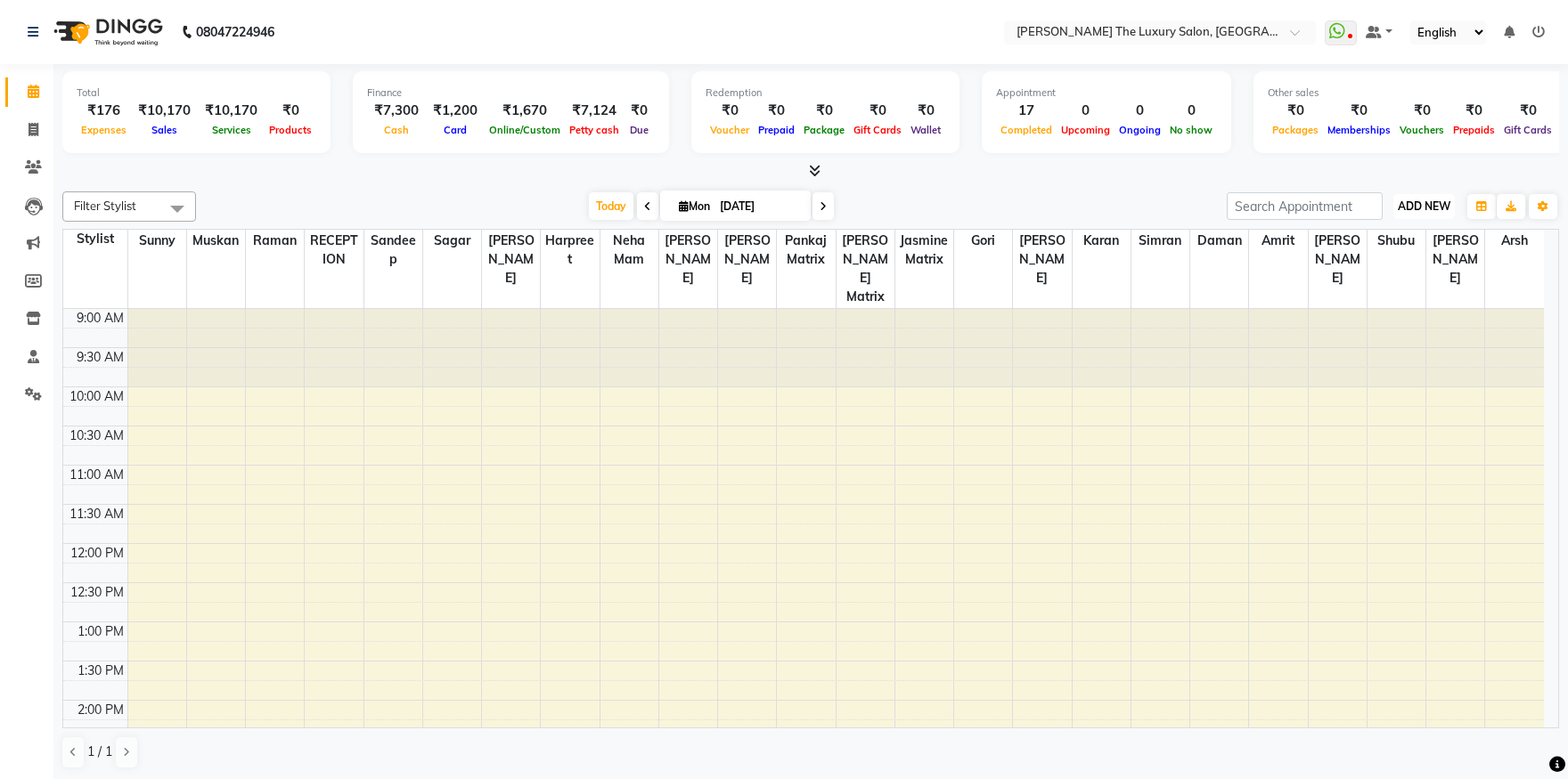
click at [1436, 205] on span "ADD NEW" at bounding box center [1425, 206] width 52 height 14
click at [1357, 283] on link "Add Expense" at bounding box center [1384, 286] width 141 height 23
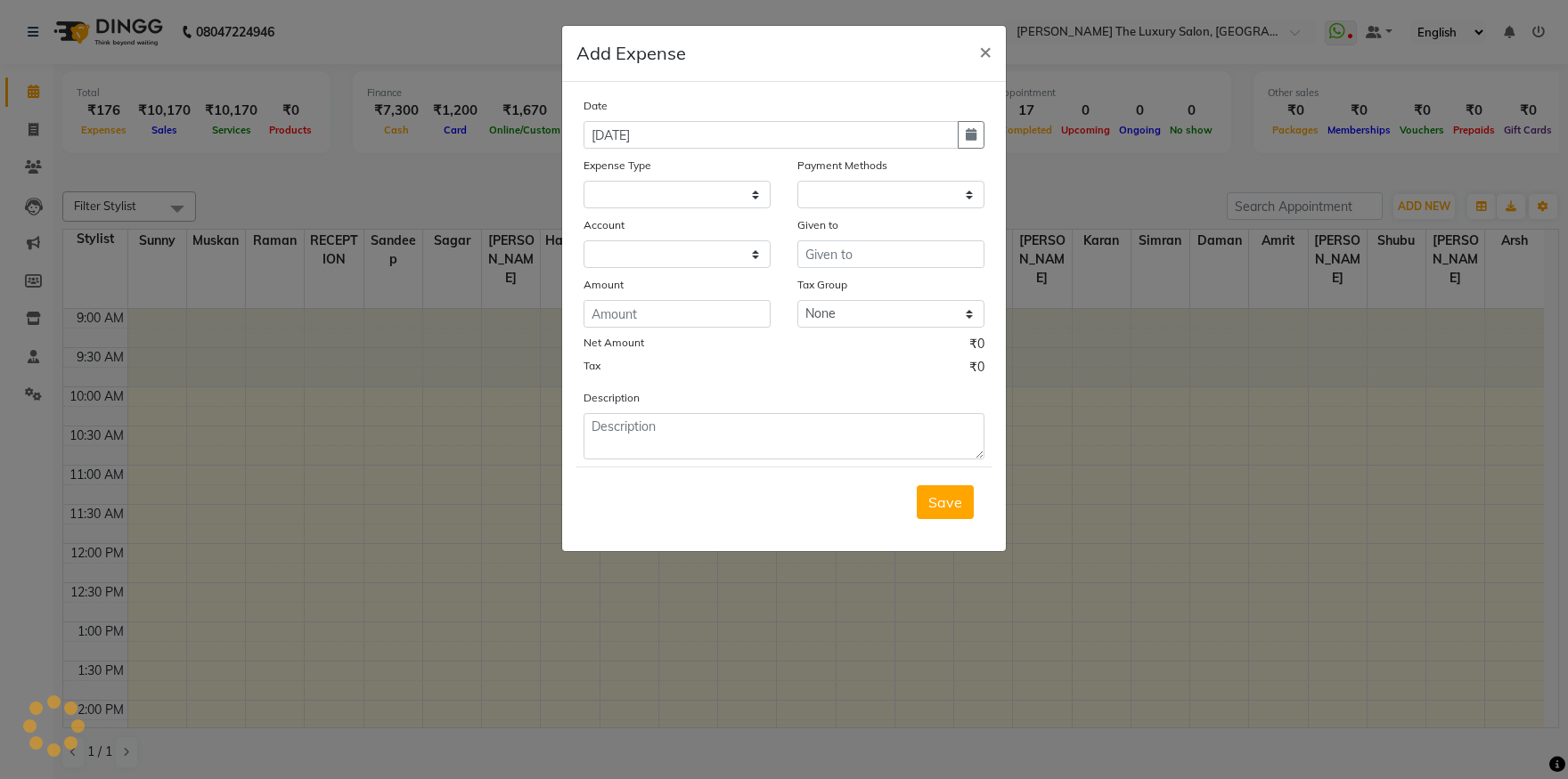
select select
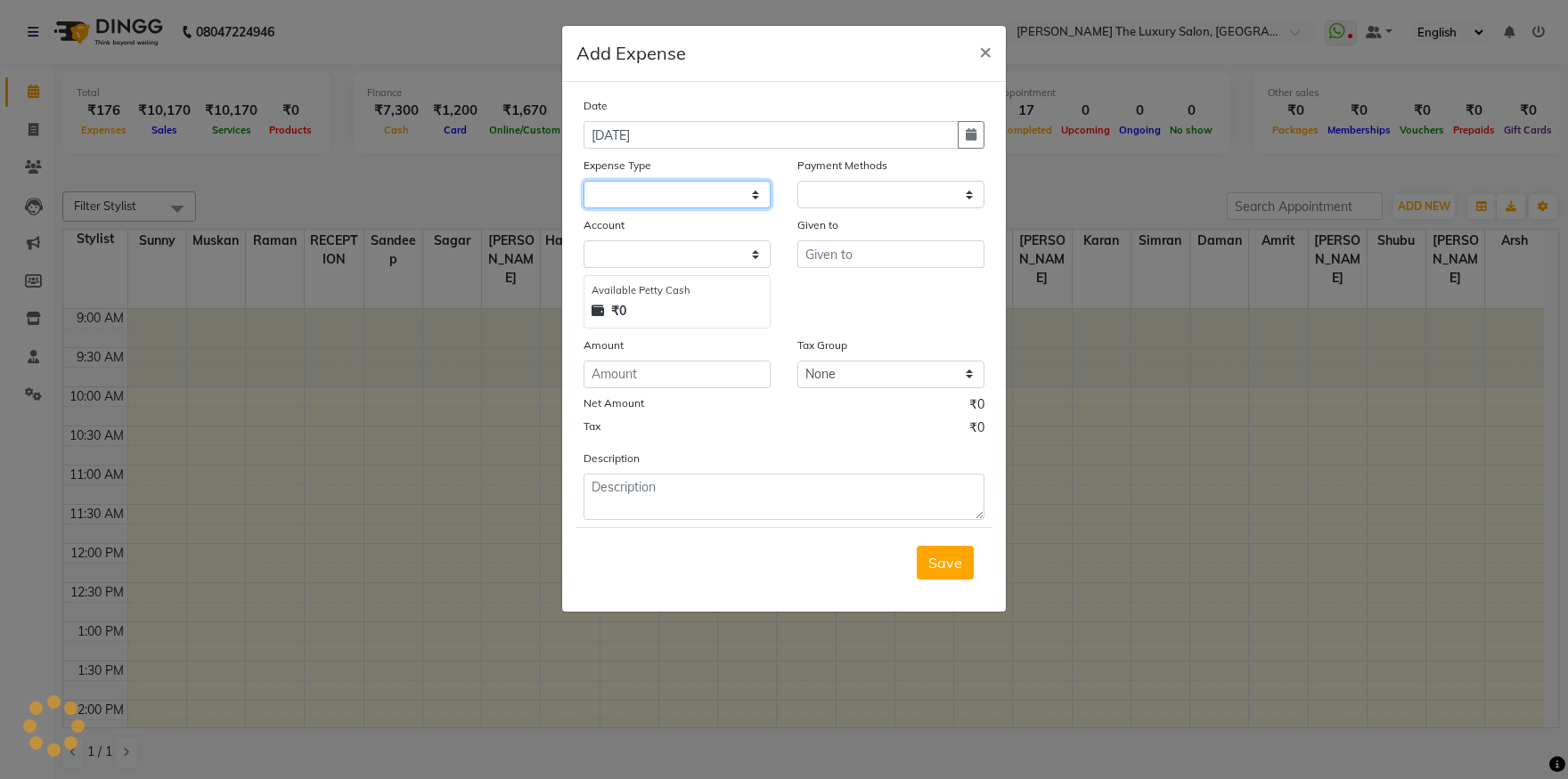
click at [685, 195] on select at bounding box center [677, 194] width 187 height 28
select select "1"
select select "6260"
click at [584, 180] on select "Select Advance Salary Bank charges Car maintenance Cash transfer to bank Cash t…" at bounding box center [677, 194] width 187 height 28
select select "18163"
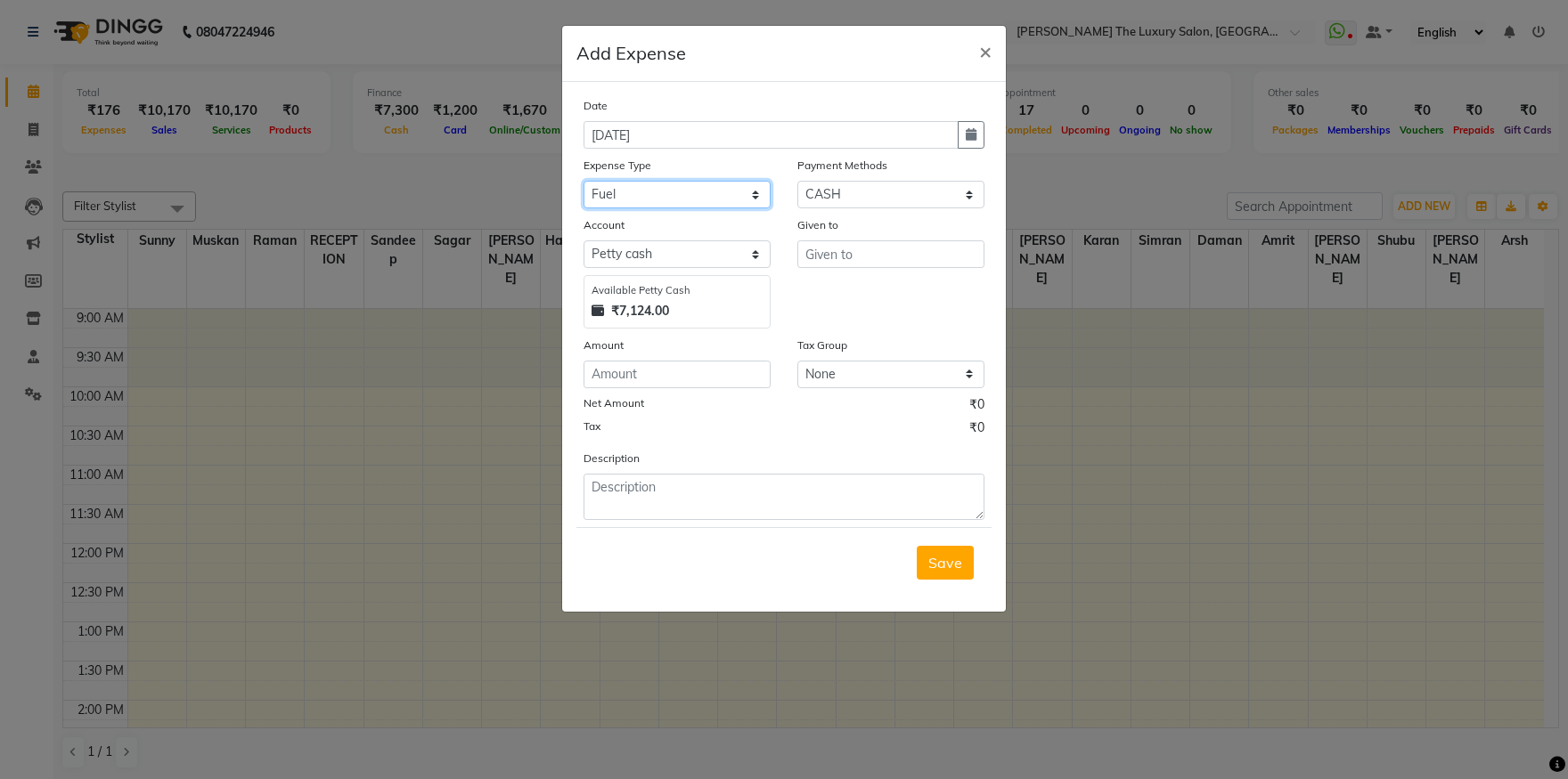
click option "Fuel" at bounding box center [0, 0] width 0 height 0
click at [881, 246] on input "text" at bounding box center [890, 254] width 187 height 28
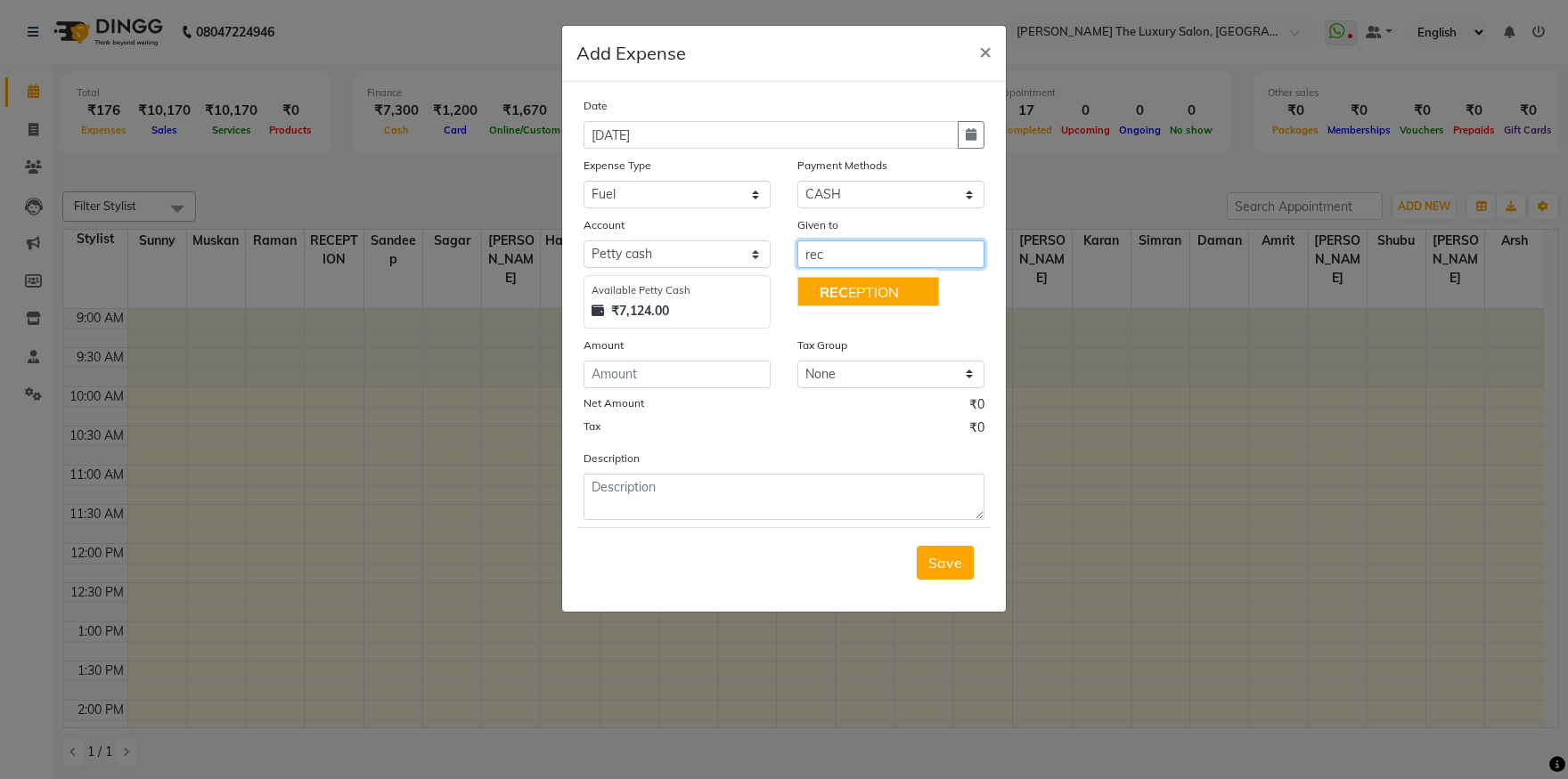
click at [893, 294] on ngb-highlight "REC EPTION" at bounding box center [860, 292] width 79 height 18
type input "RECEPTION"
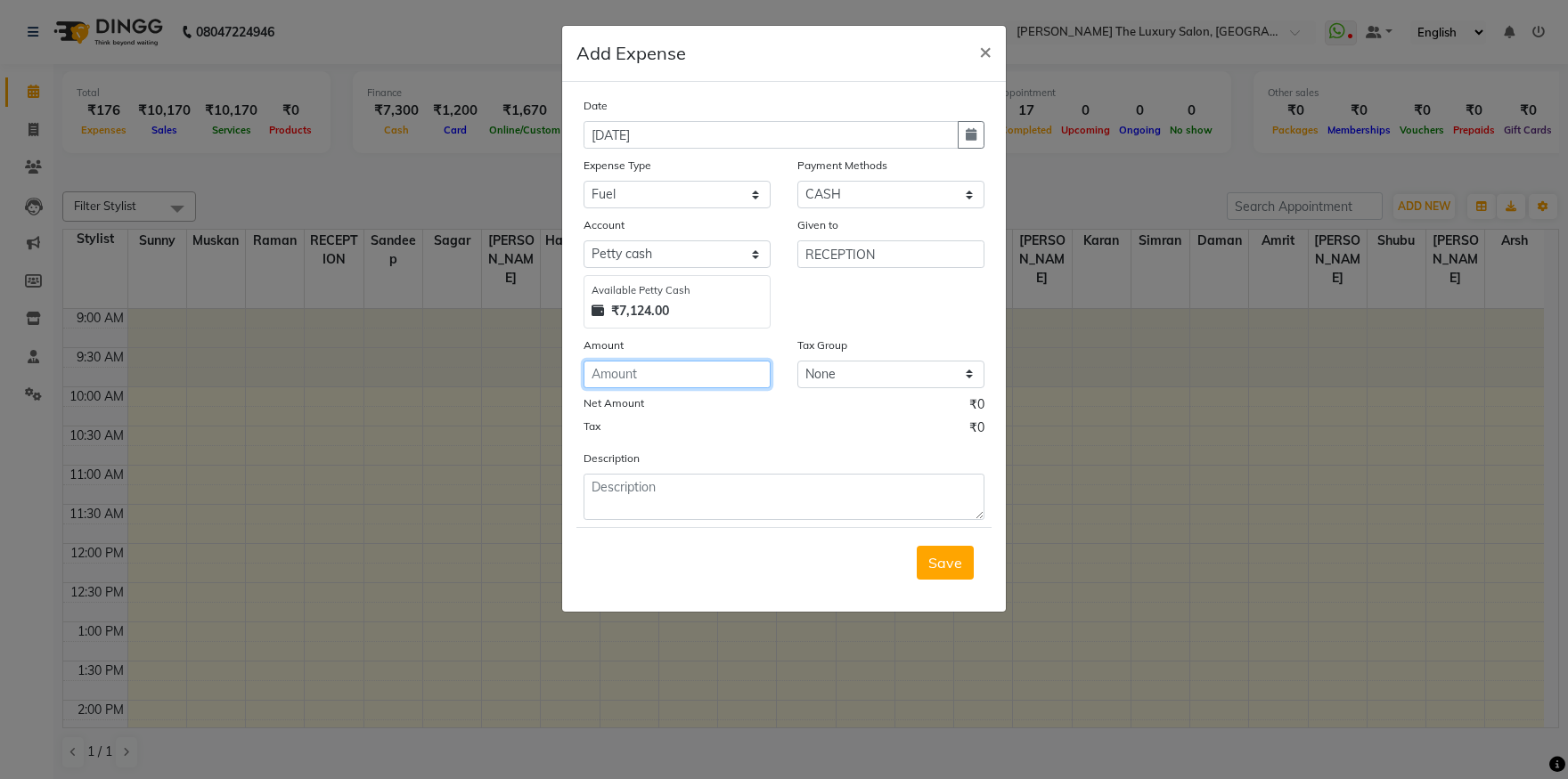
click at [656, 371] on input "number" at bounding box center [677, 374] width 187 height 28
type input "1800"
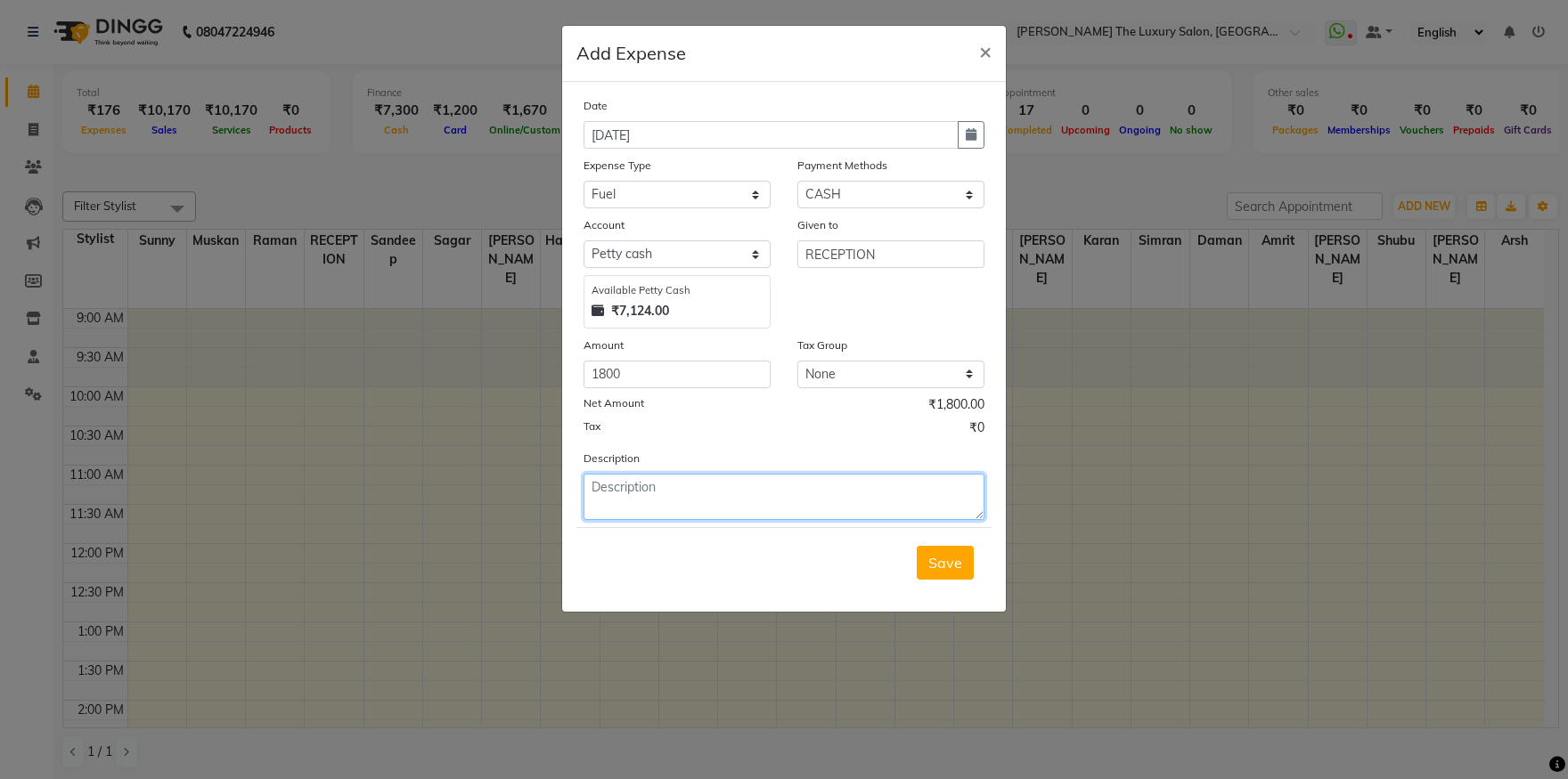
click at [745, 479] on textarea at bounding box center [784, 496] width 401 height 46
type textarea "diseal"
click at [941, 568] on span "Save" at bounding box center [945, 563] width 34 height 18
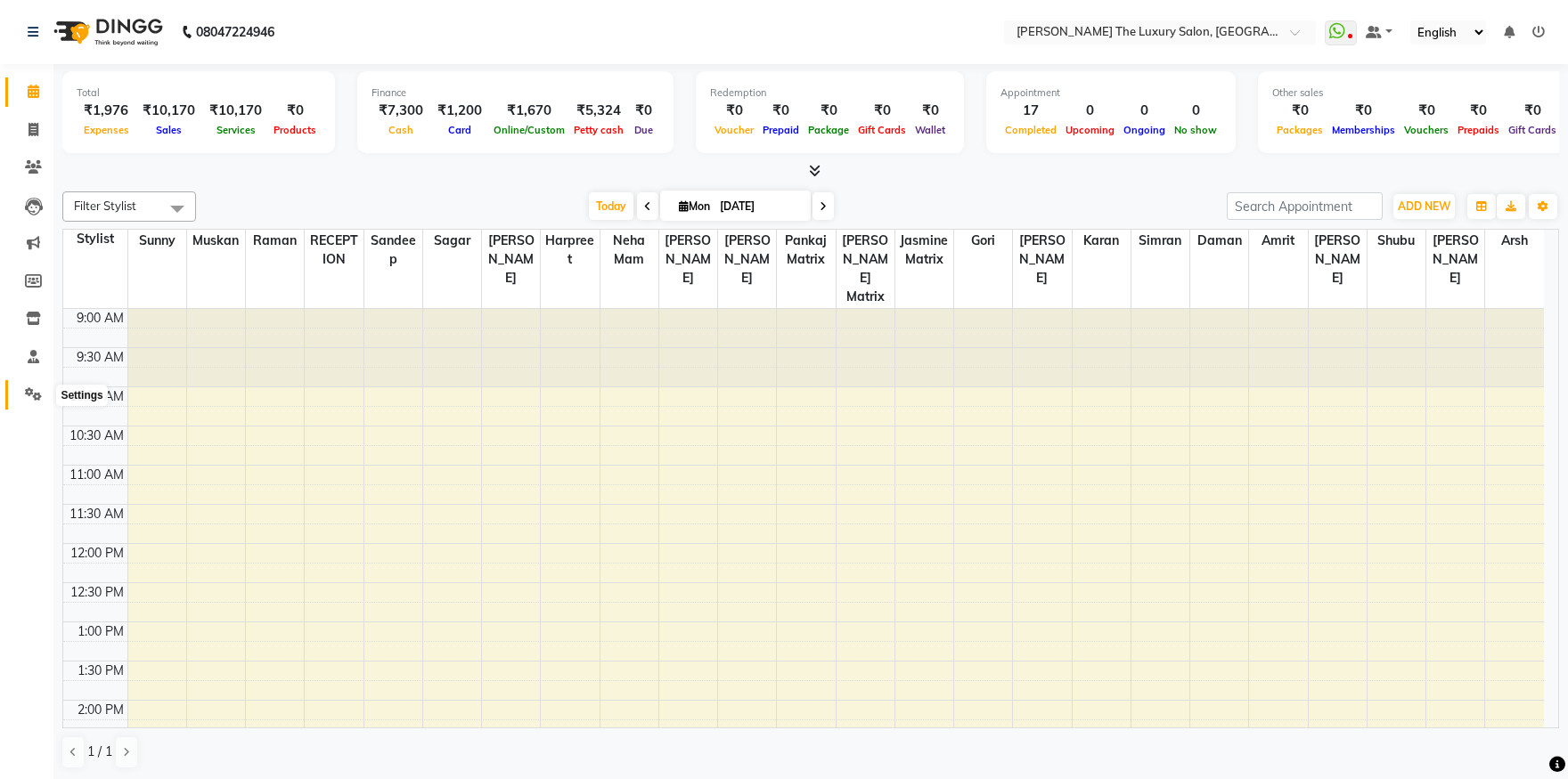
click at [36, 395] on icon at bounding box center [33, 394] width 17 height 14
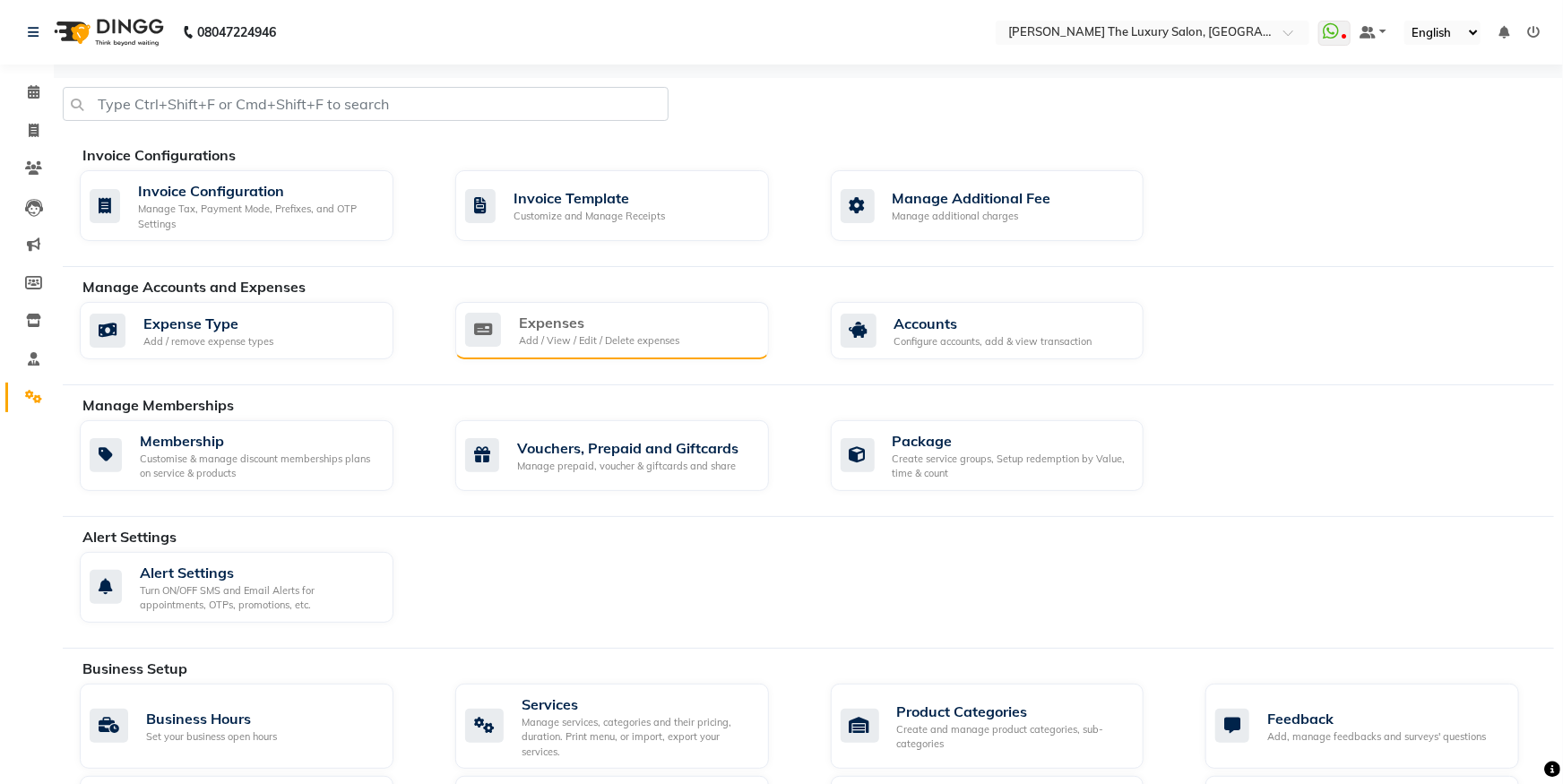
click at [616, 337] on div "Add / View / Edit / Delete expenses" at bounding box center [599, 340] width 161 height 15
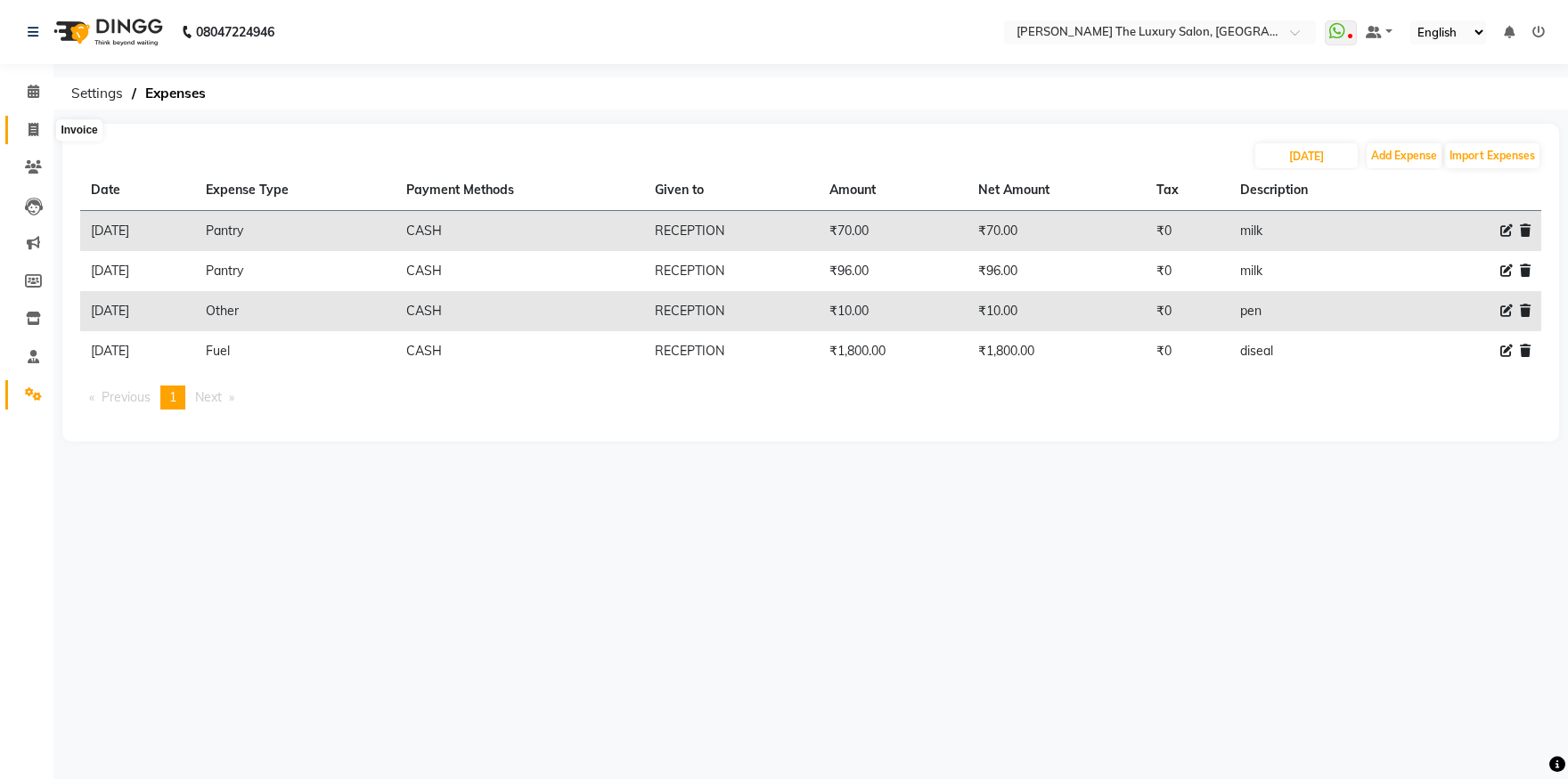
click at [32, 123] on icon at bounding box center [33, 129] width 10 height 14
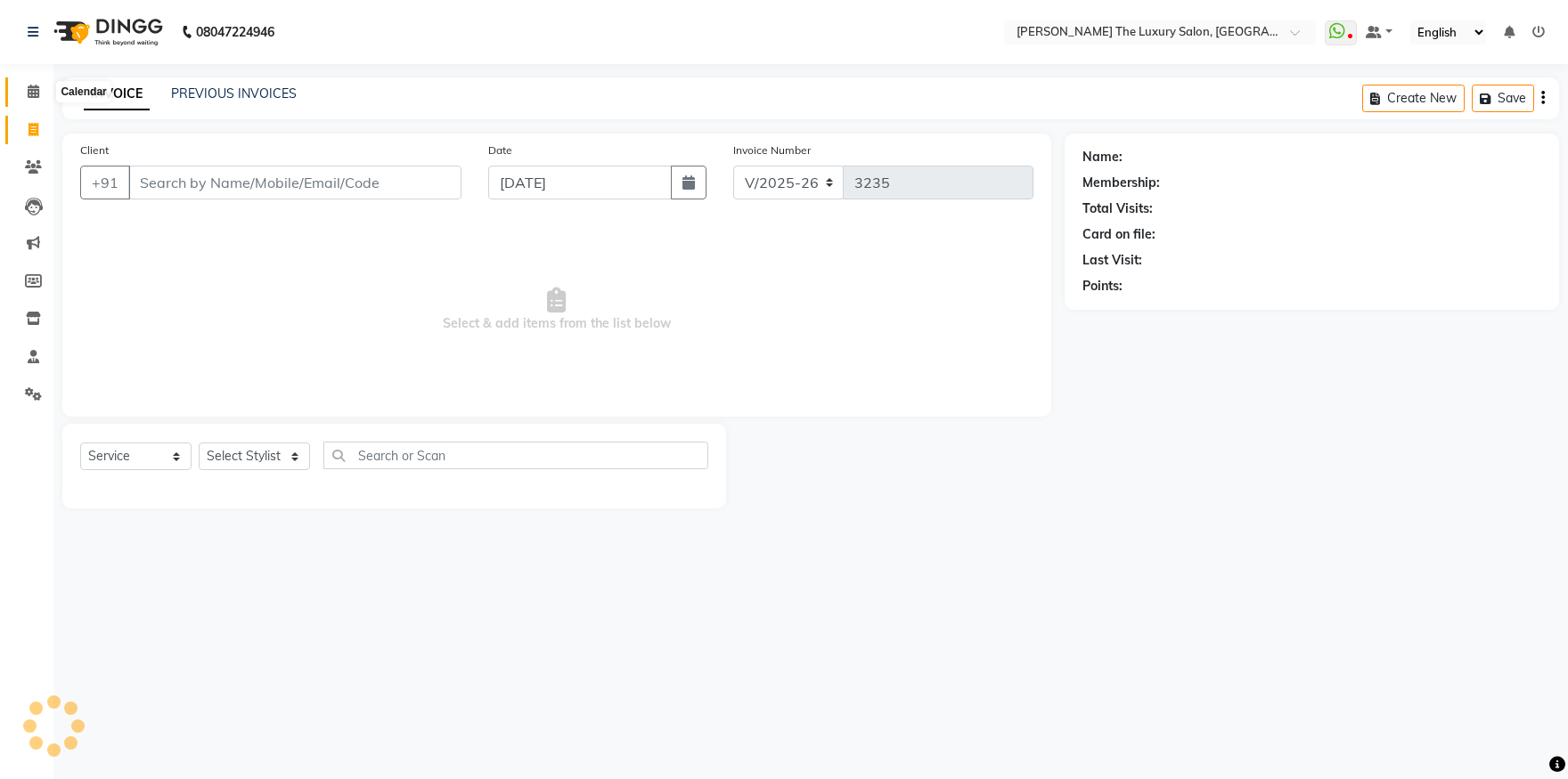
click at [33, 93] on icon at bounding box center [33, 91] width 12 height 14
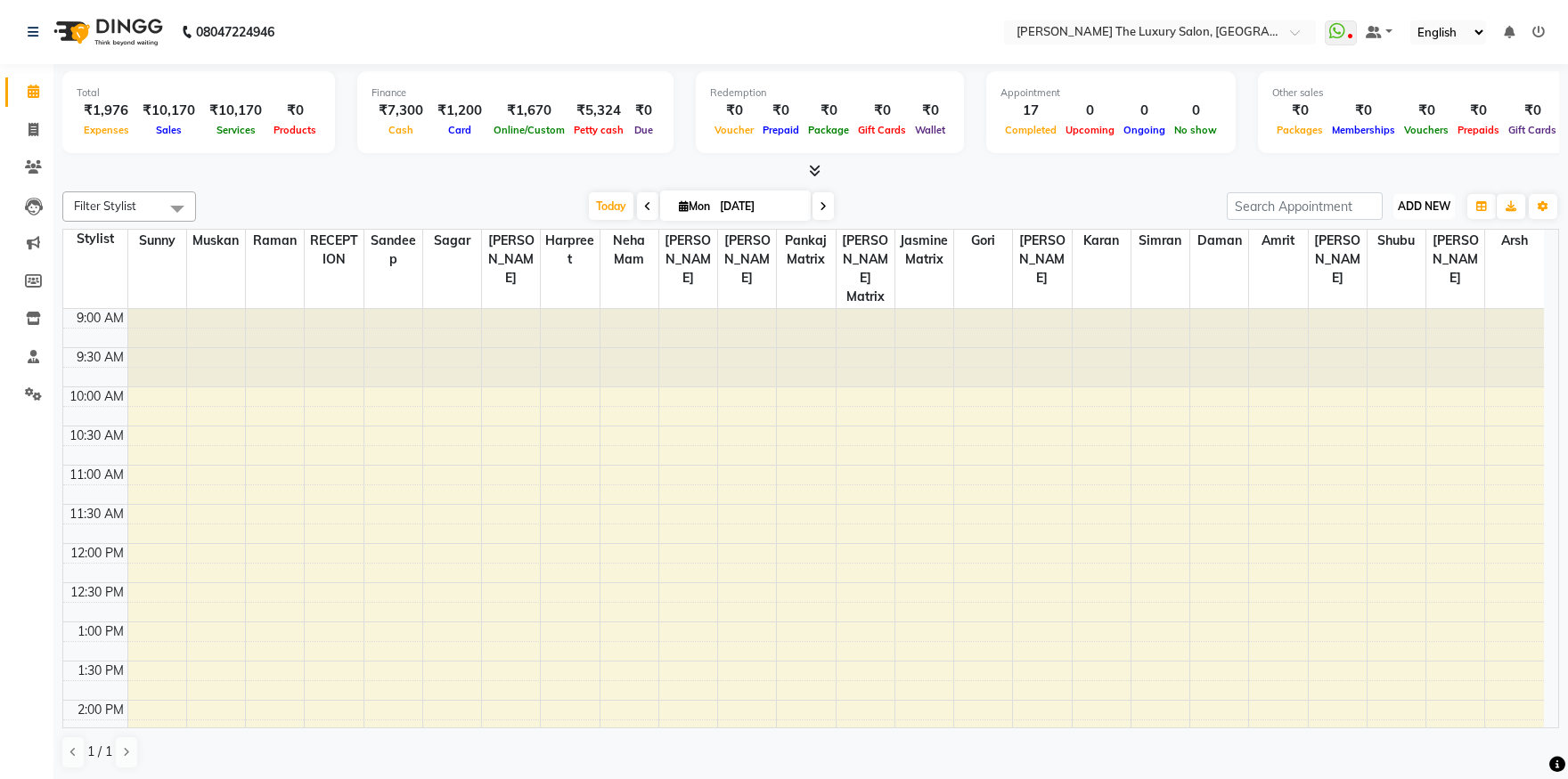
click at [1436, 210] on span "ADD NEW" at bounding box center [1425, 206] width 52 height 14
click at [1360, 290] on link "Add Expense" at bounding box center [1384, 286] width 141 height 23
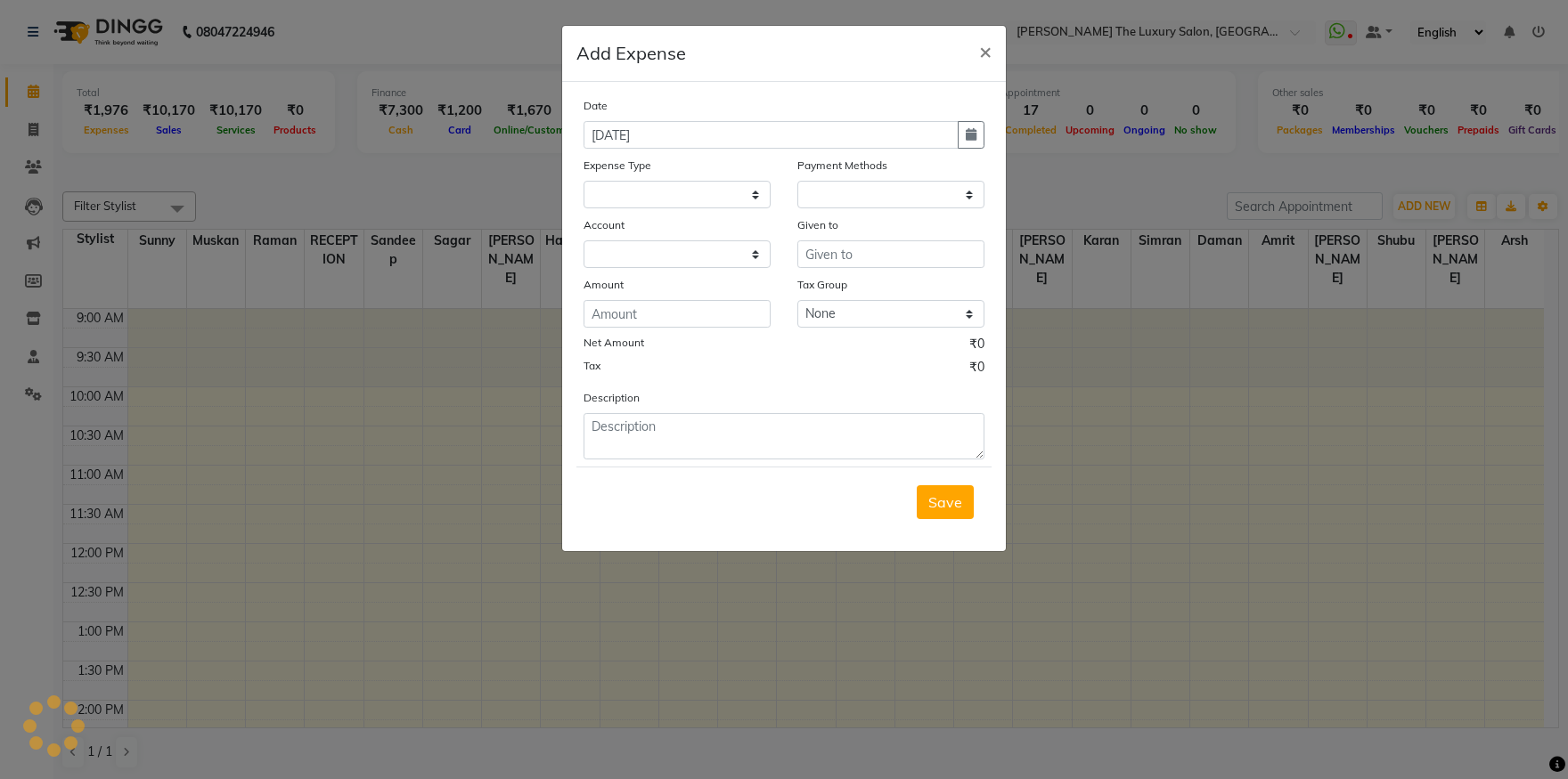
select select
select select "1"
select select "6260"
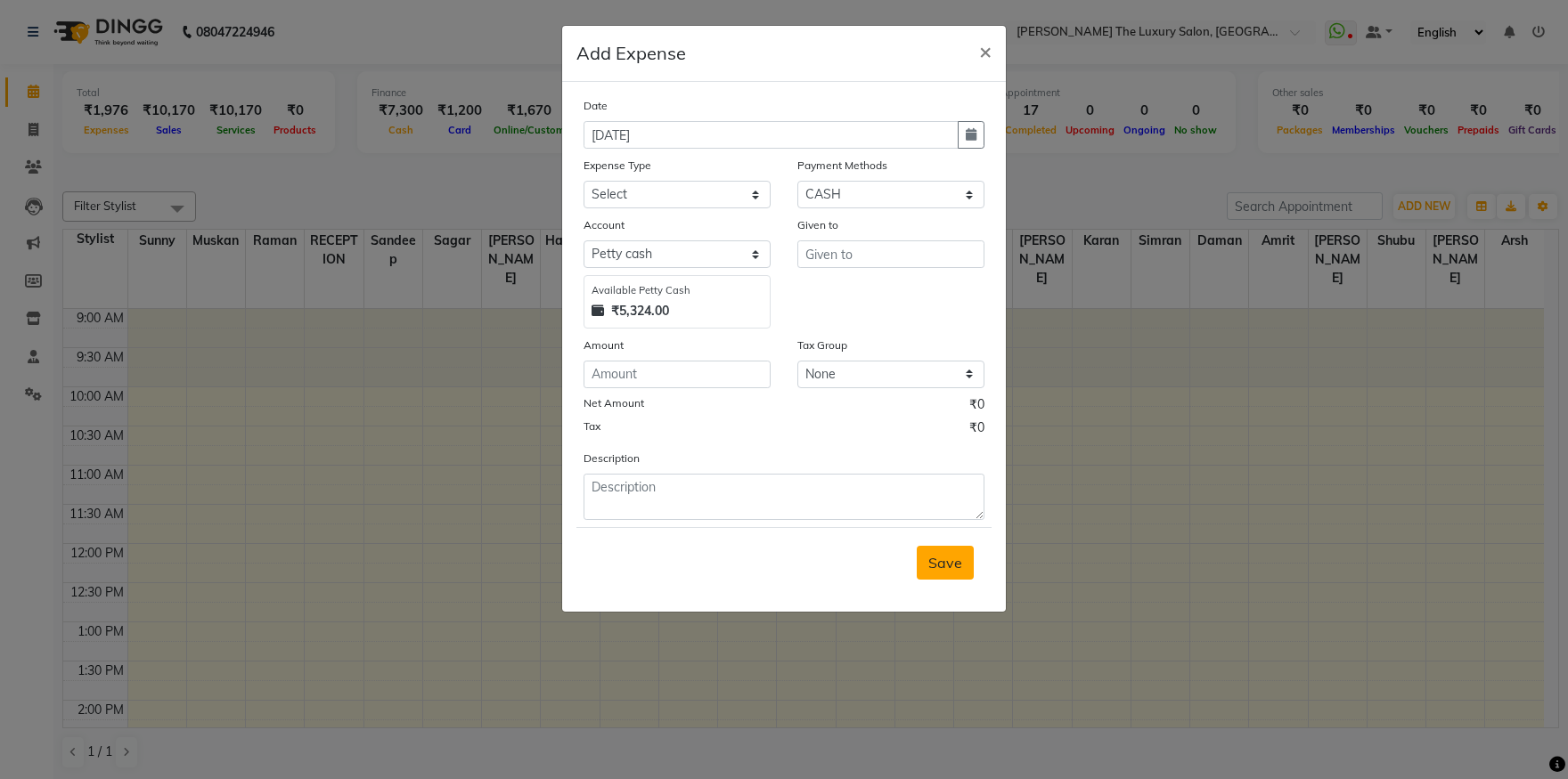
click at [955, 572] on button "Save" at bounding box center [945, 563] width 57 height 34
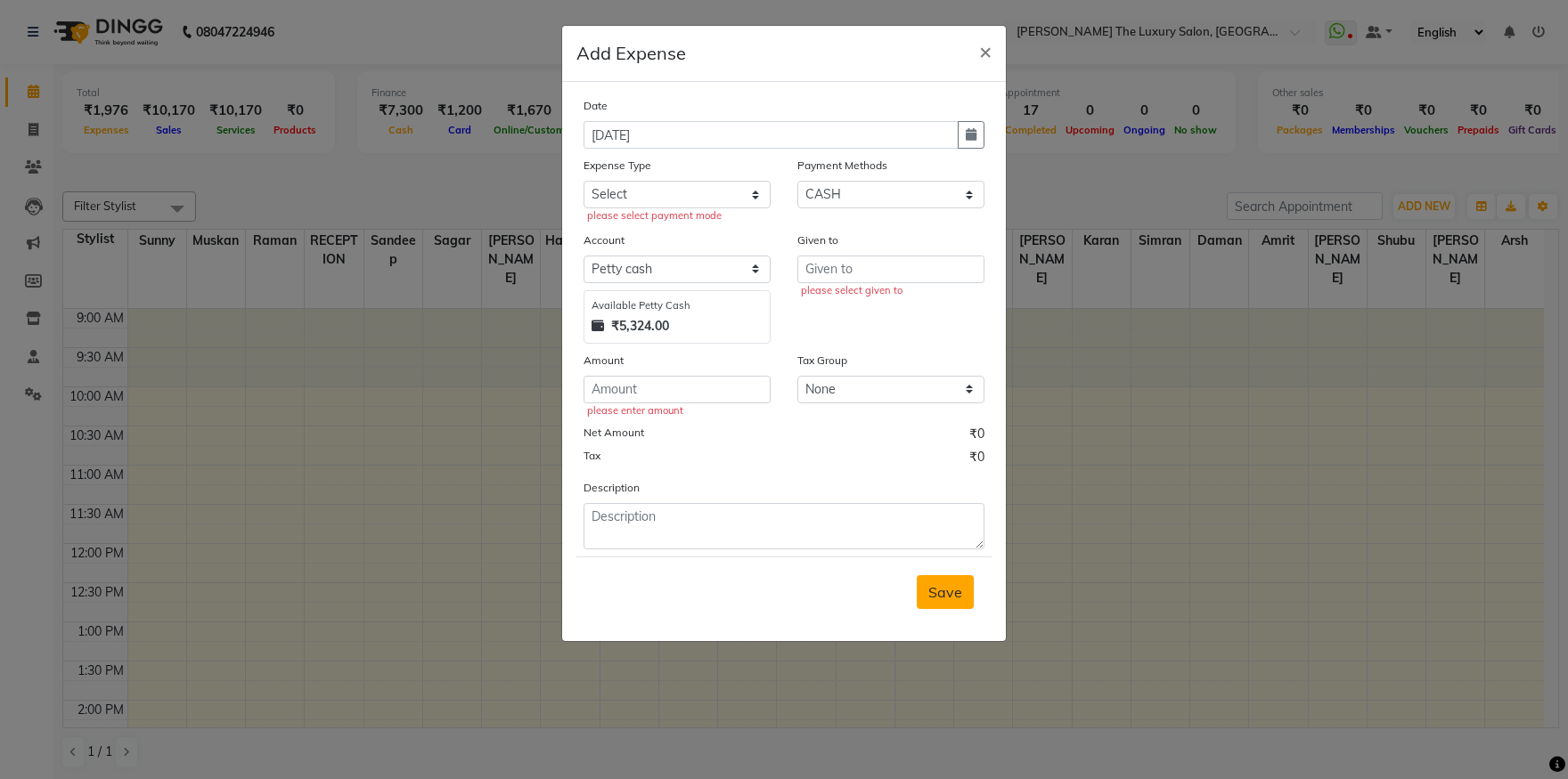
click at [962, 608] on button "Save" at bounding box center [945, 592] width 57 height 34
click at [960, 605] on button "Save" at bounding box center [945, 592] width 57 height 34
click at [983, 53] on span "×" at bounding box center [985, 50] width 13 height 27
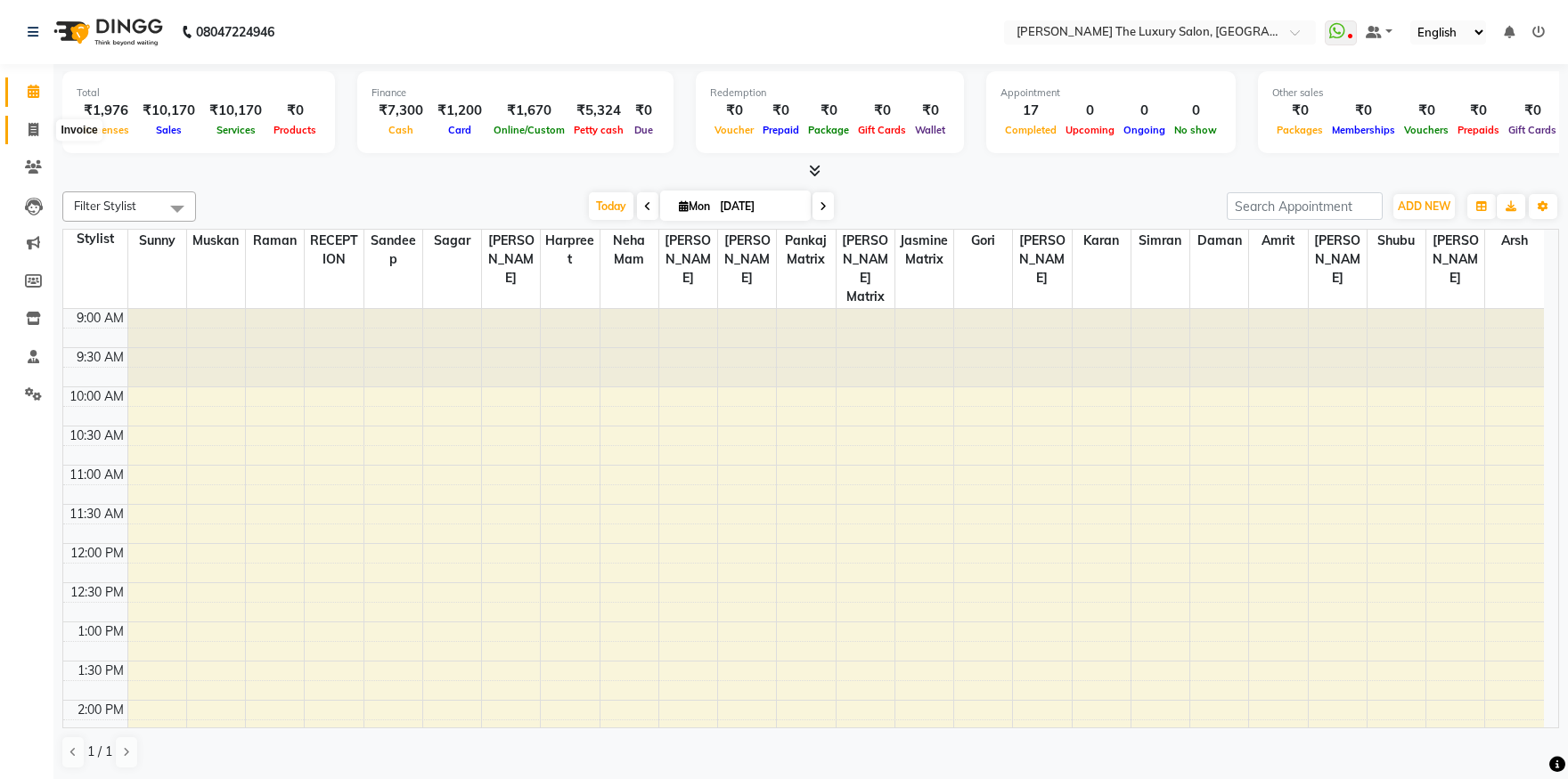
click at [36, 128] on icon at bounding box center [33, 129] width 10 height 14
select select "7179"
select select "service"
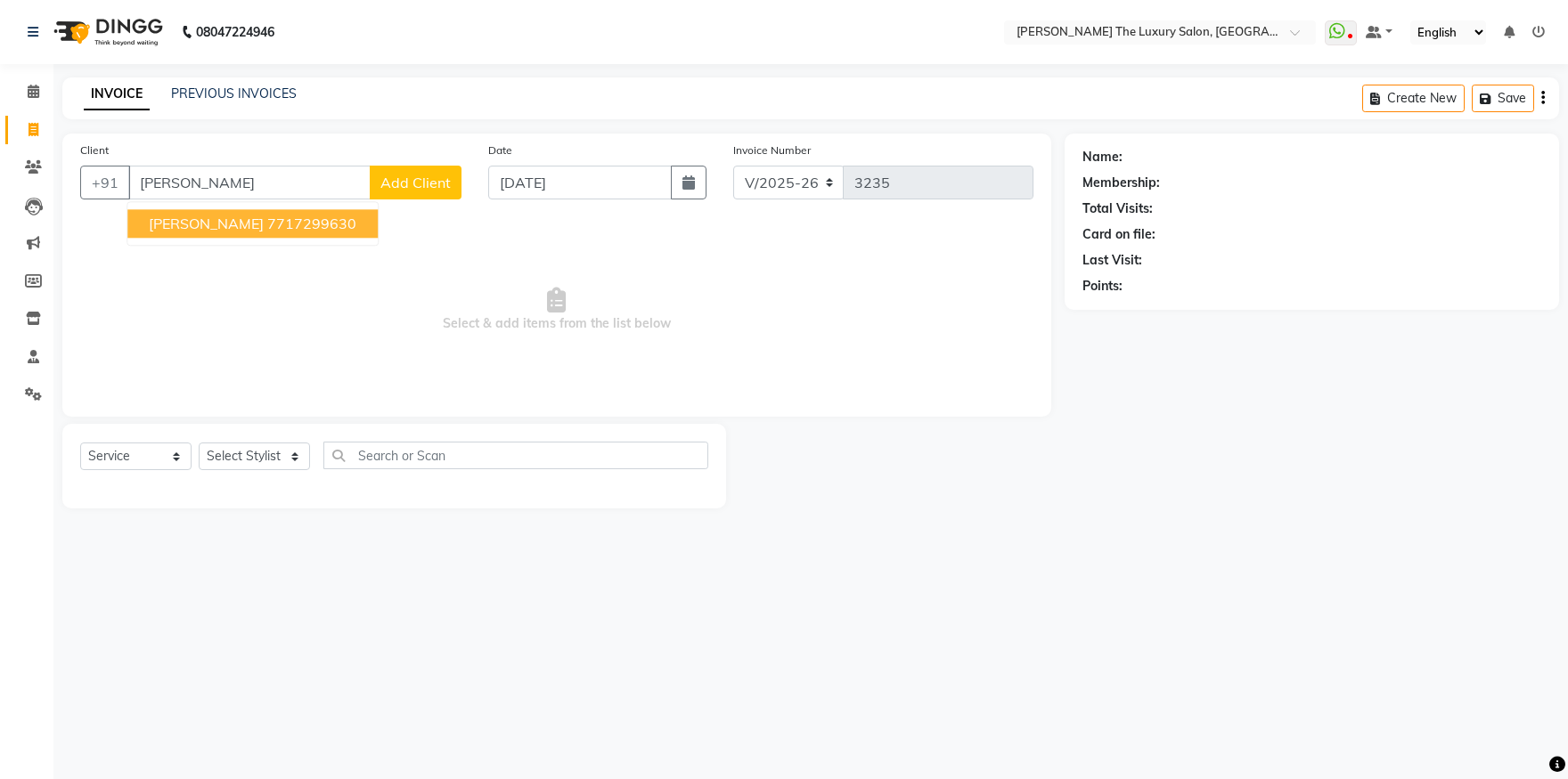
click at [267, 221] on ngb-highlight "7717299630" at bounding box center [311, 224] width 89 height 18
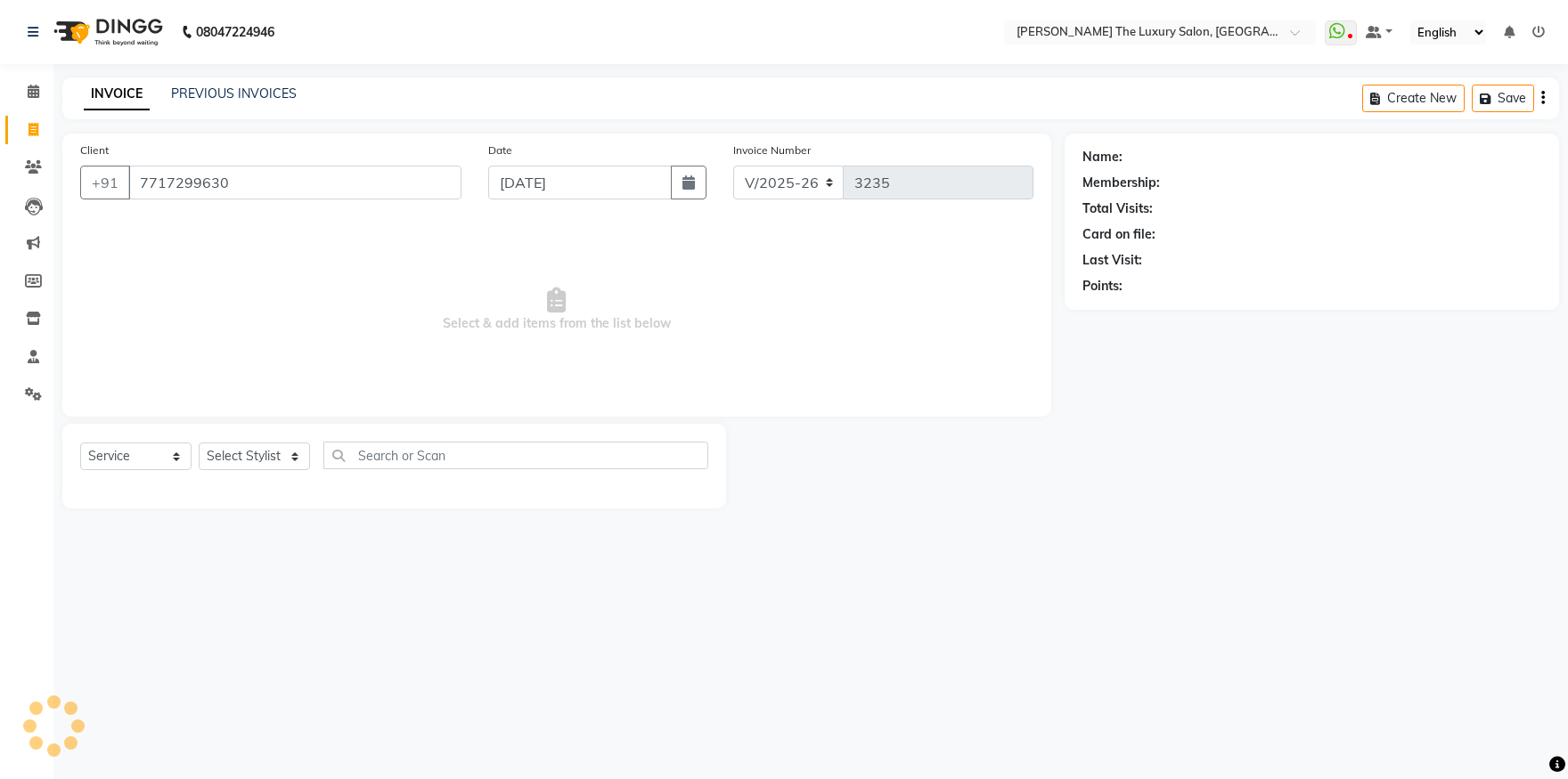
type input "7717299630"
click at [198, 443] on select "Select Stylist amrit arsh [PERSON_NAME] [PERSON_NAME] jasmine matrix [PERSON_NA…" at bounding box center [254, 456] width 111 height 28
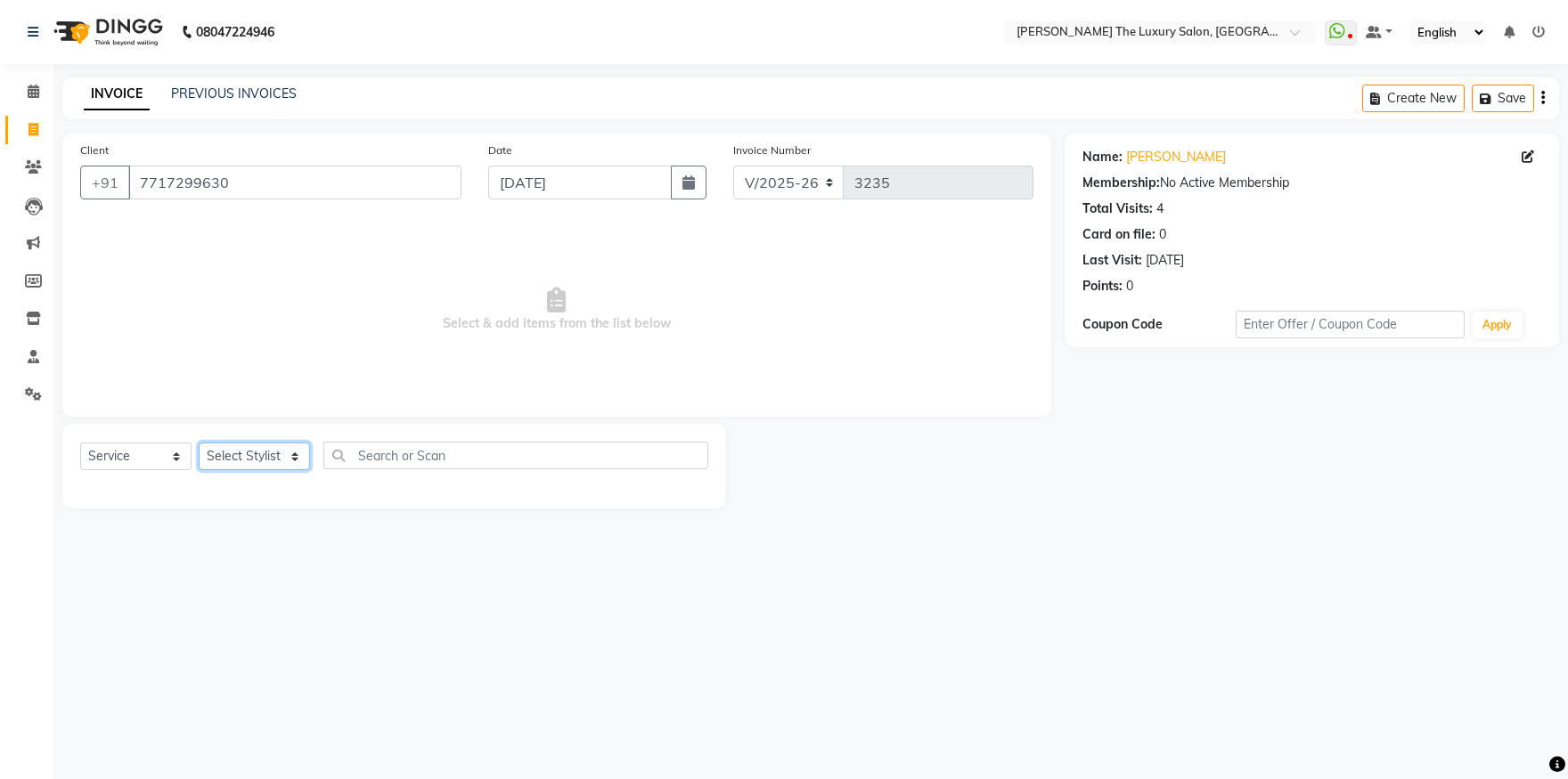
select select "83972"
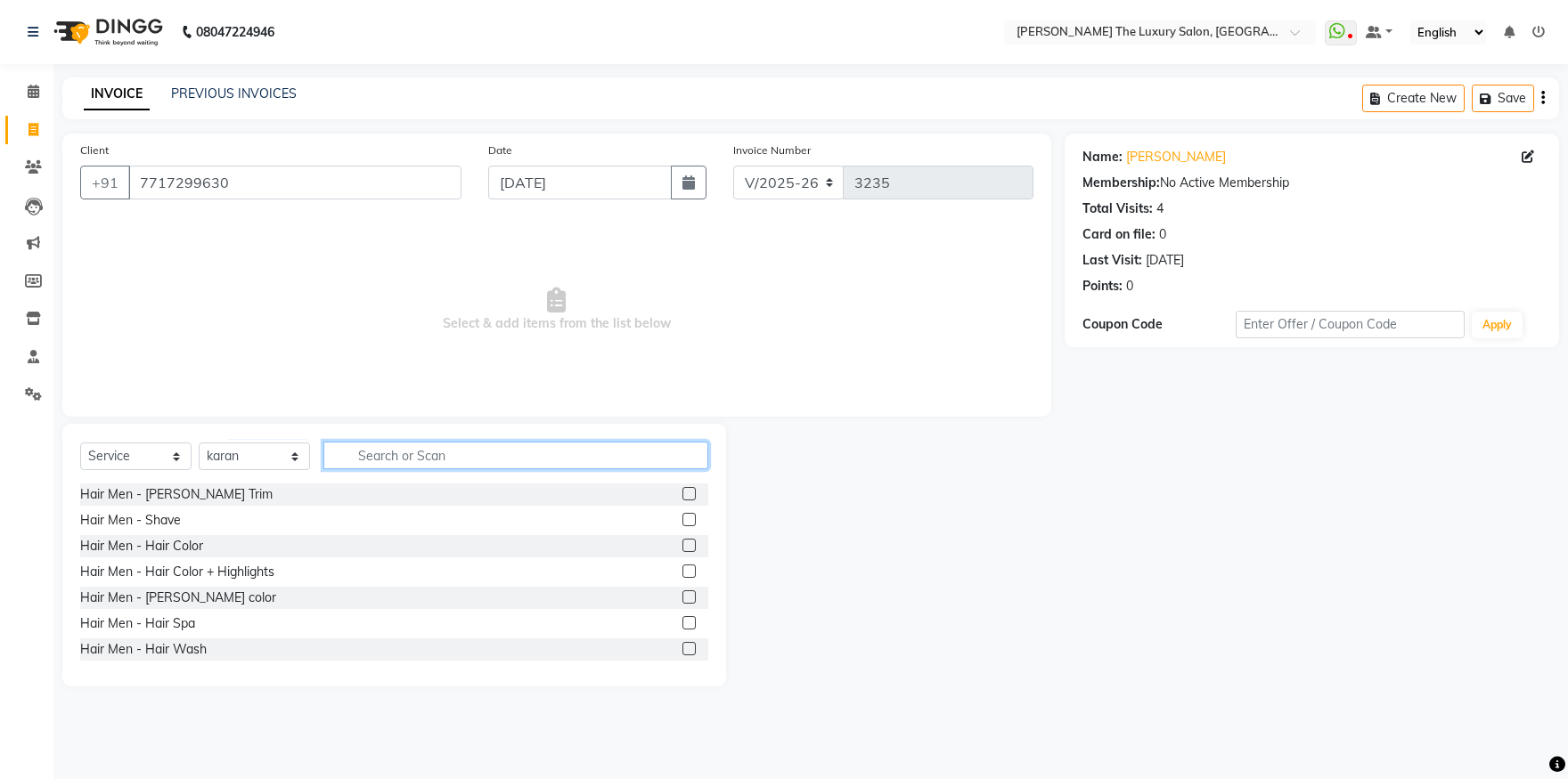
click at [465, 463] on input "text" at bounding box center [516, 455] width 385 height 28
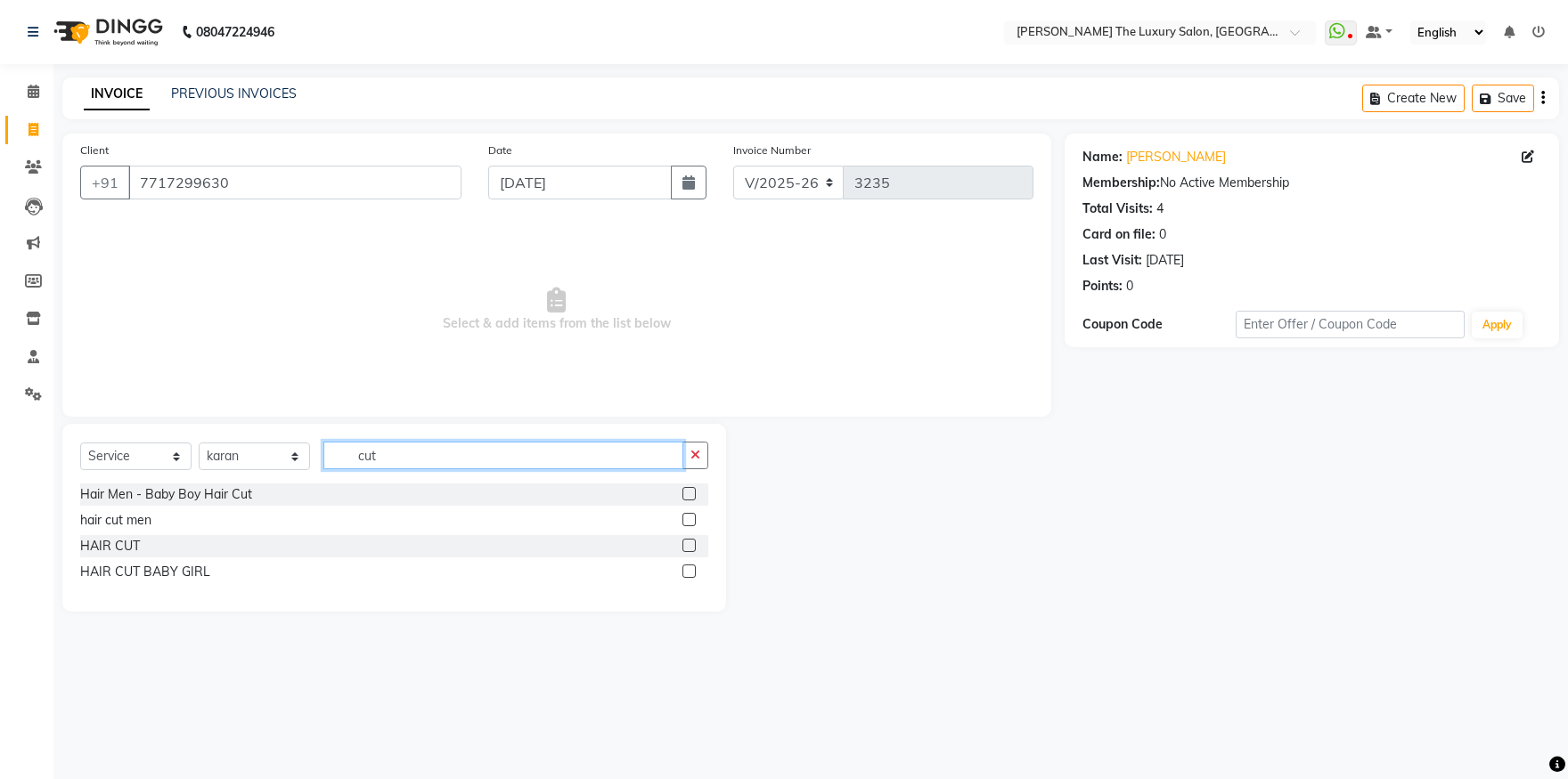
type input "cut"
click at [689, 523] on label at bounding box center [689, 519] width 14 height 14
click at [689, 523] on input "checkbox" at bounding box center [688, 520] width 12 height 12
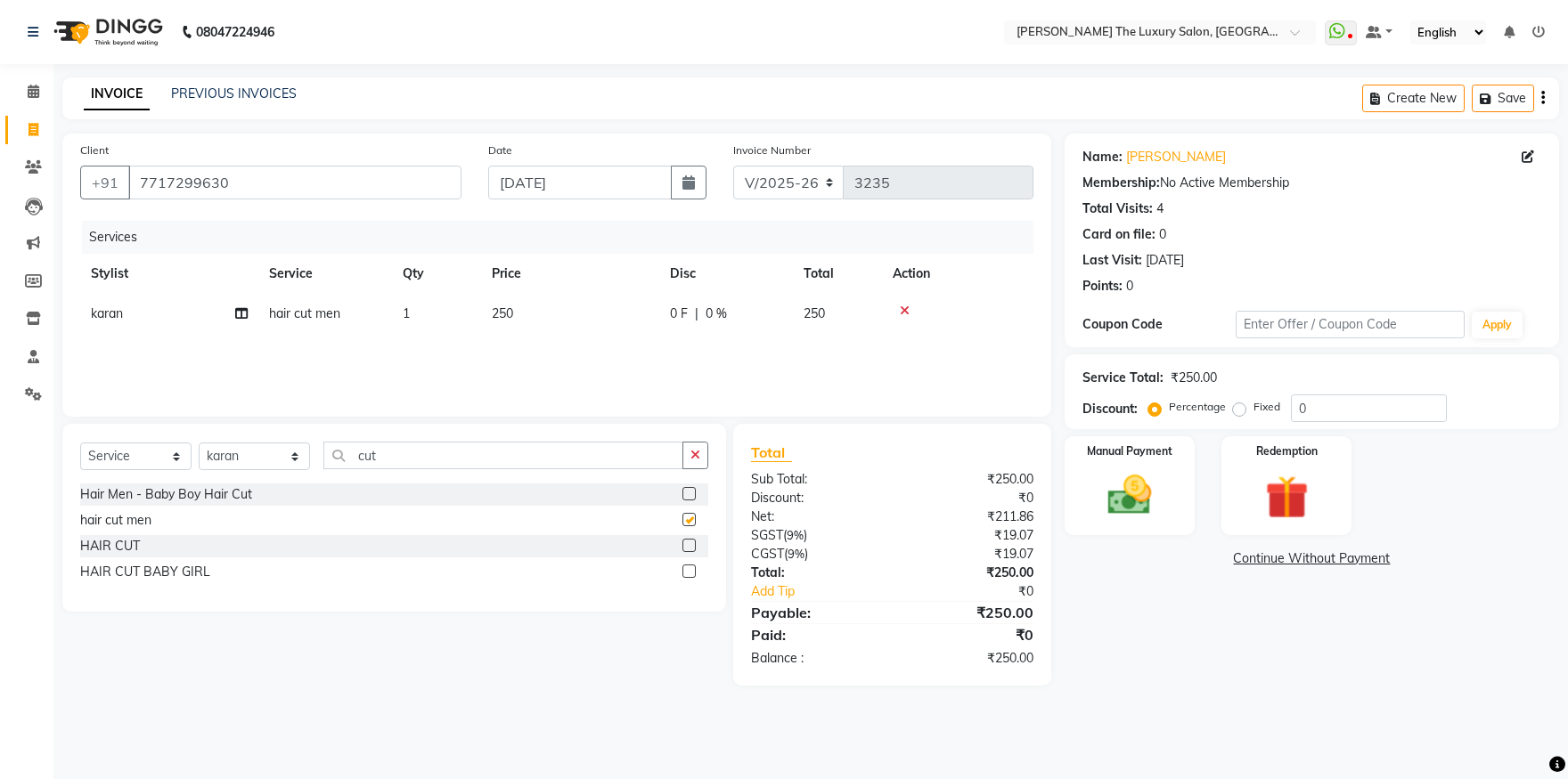
checkbox input "false"
click at [618, 466] on input "cut" at bounding box center [503, 455] width 360 height 28
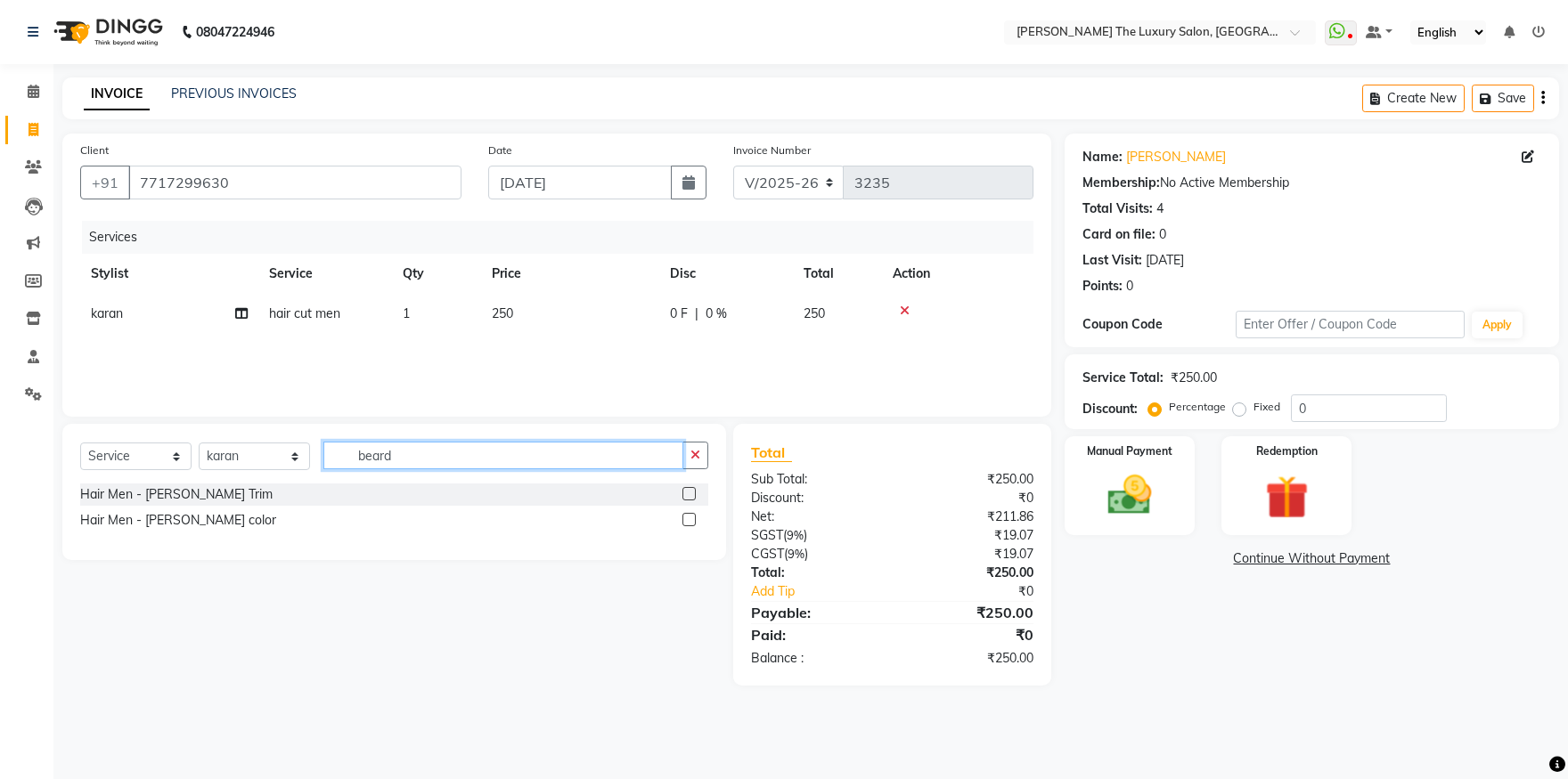
type input "beard"
click at [691, 494] on label at bounding box center [689, 493] width 14 height 14
click at [691, 494] on input "checkbox" at bounding box center [688, 494] width 12 height 12
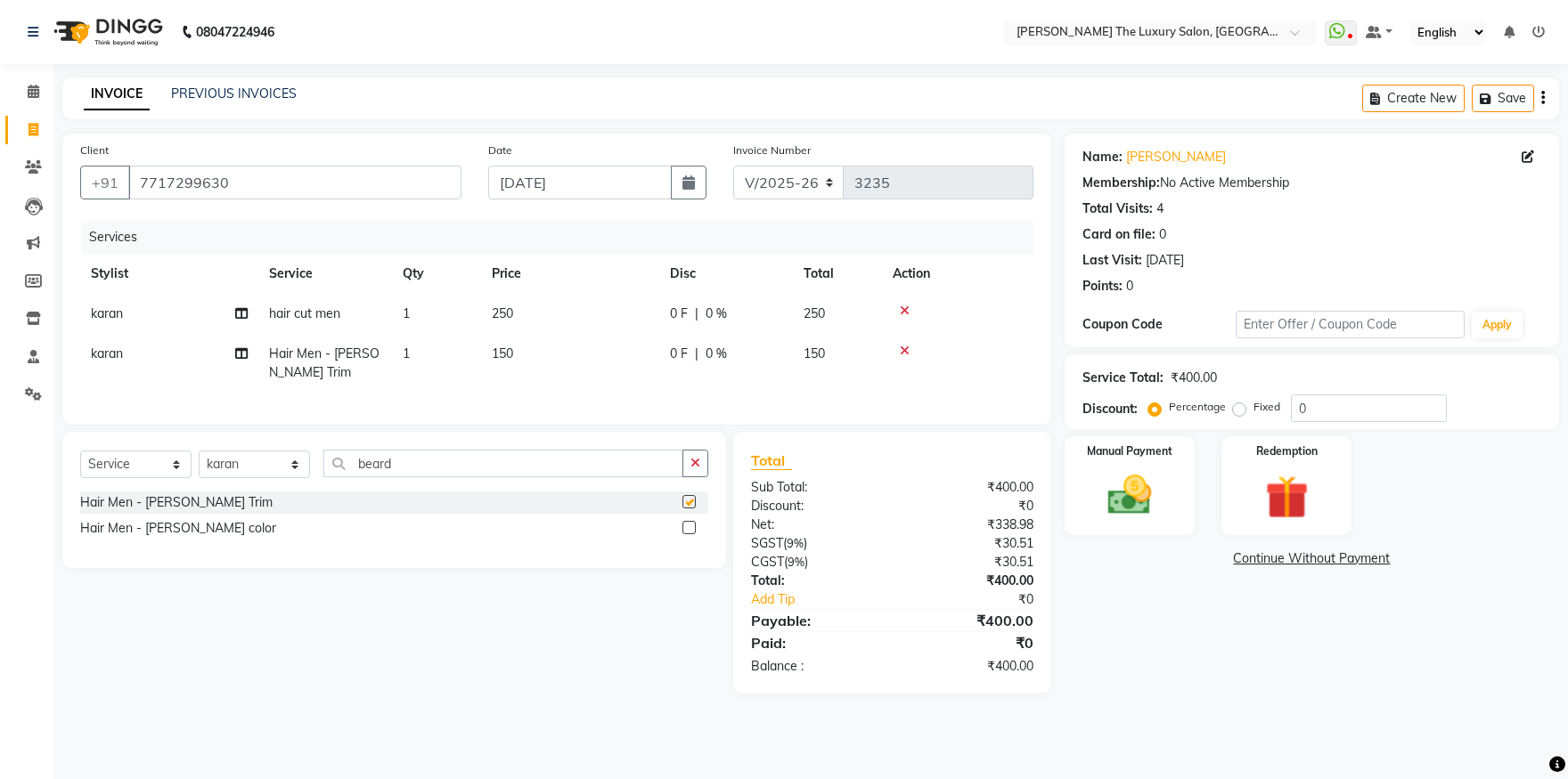
checkbox input "false"
click at [1132, 511] on img at bounding box center [1130, 496] width 74 height 52
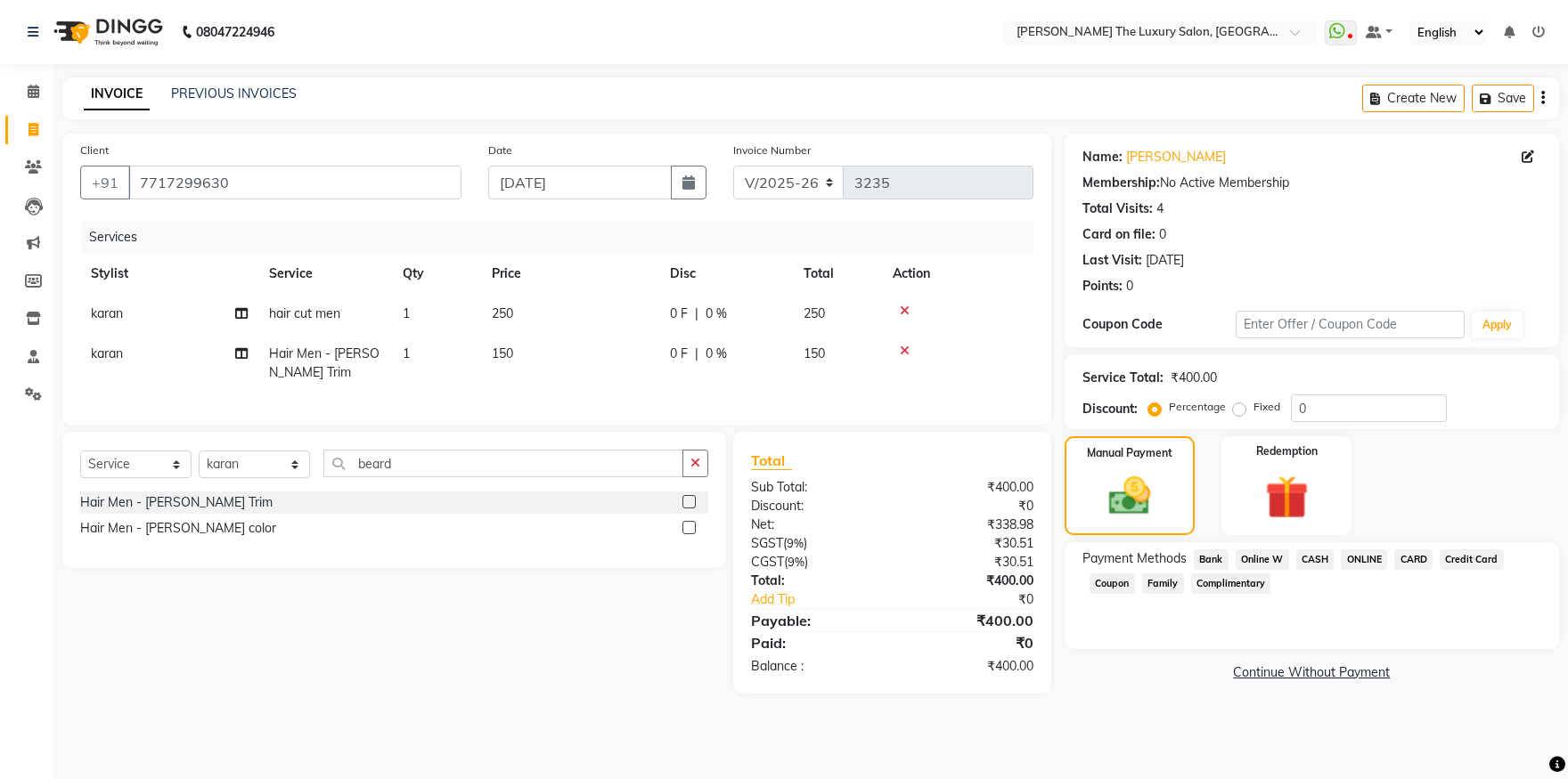
click at [1322, 558] on span "CASH" at bounding box center [1315, 559] width 38 height 21
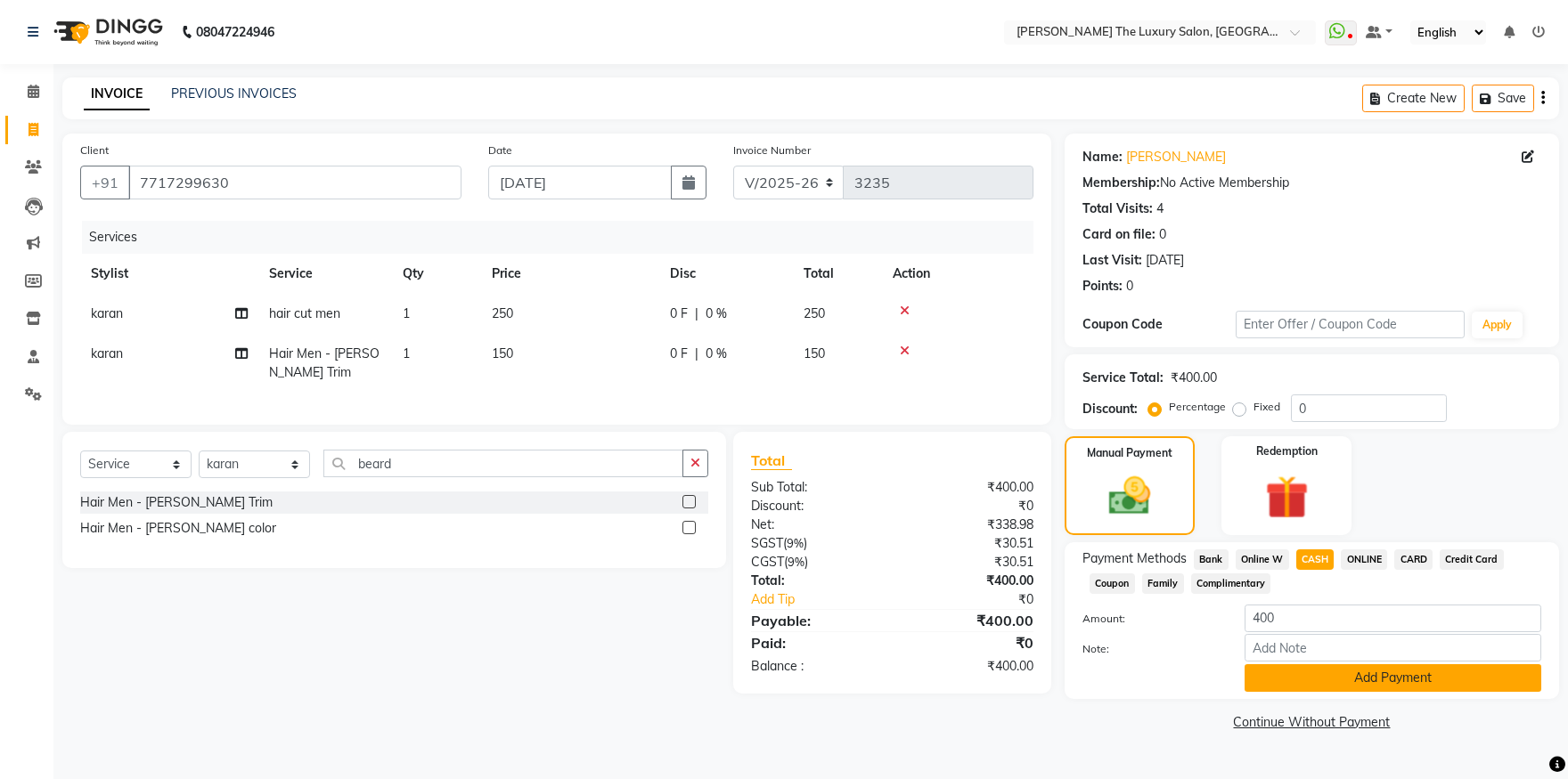
click at [1339, 683] on button "Add Payment" at bounding box center [1393, 678] width 297 height 28
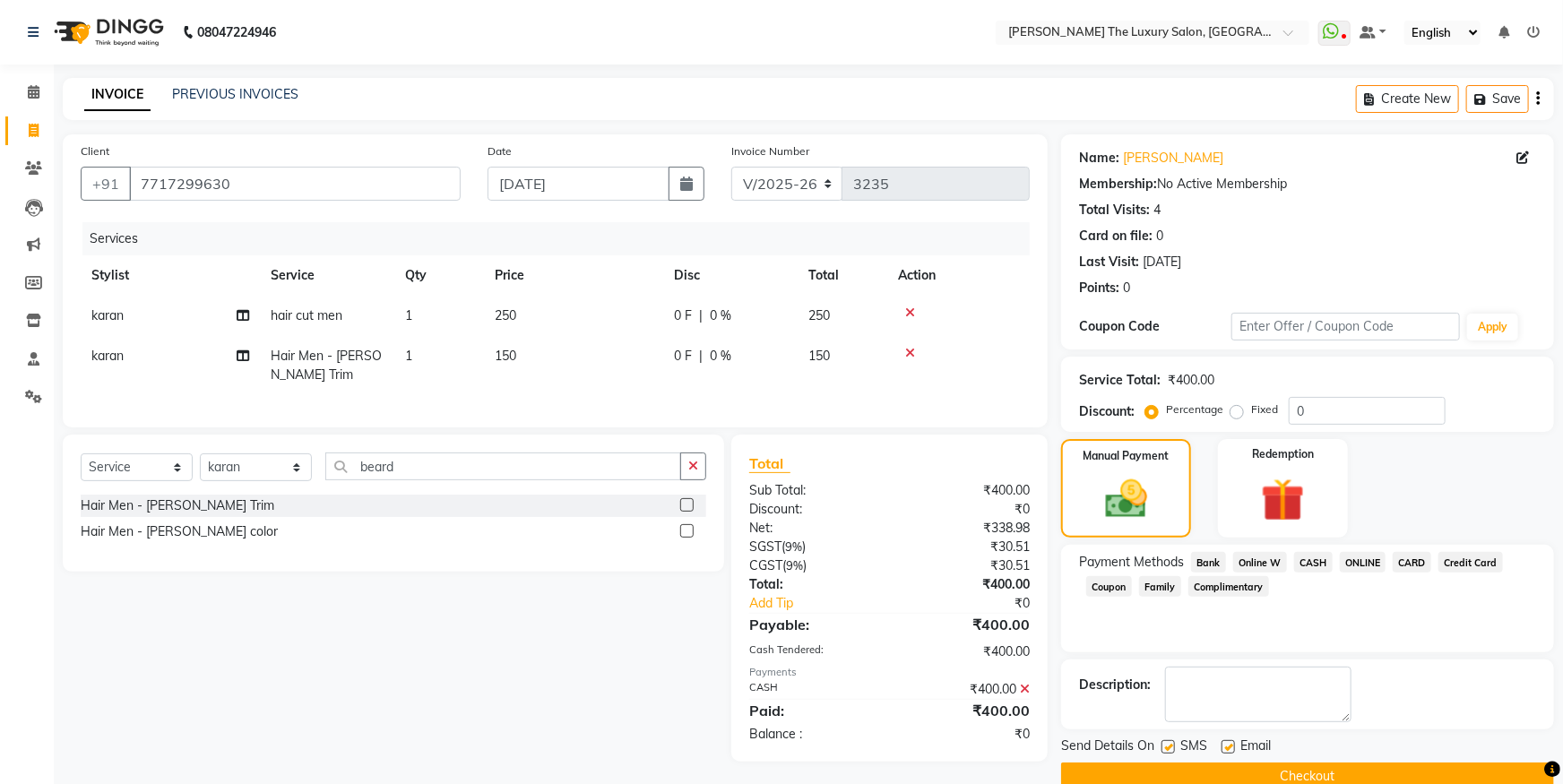
click at [1337, 770] on button "Checkout" at bounding box center [1307, 777] width 493 height 28
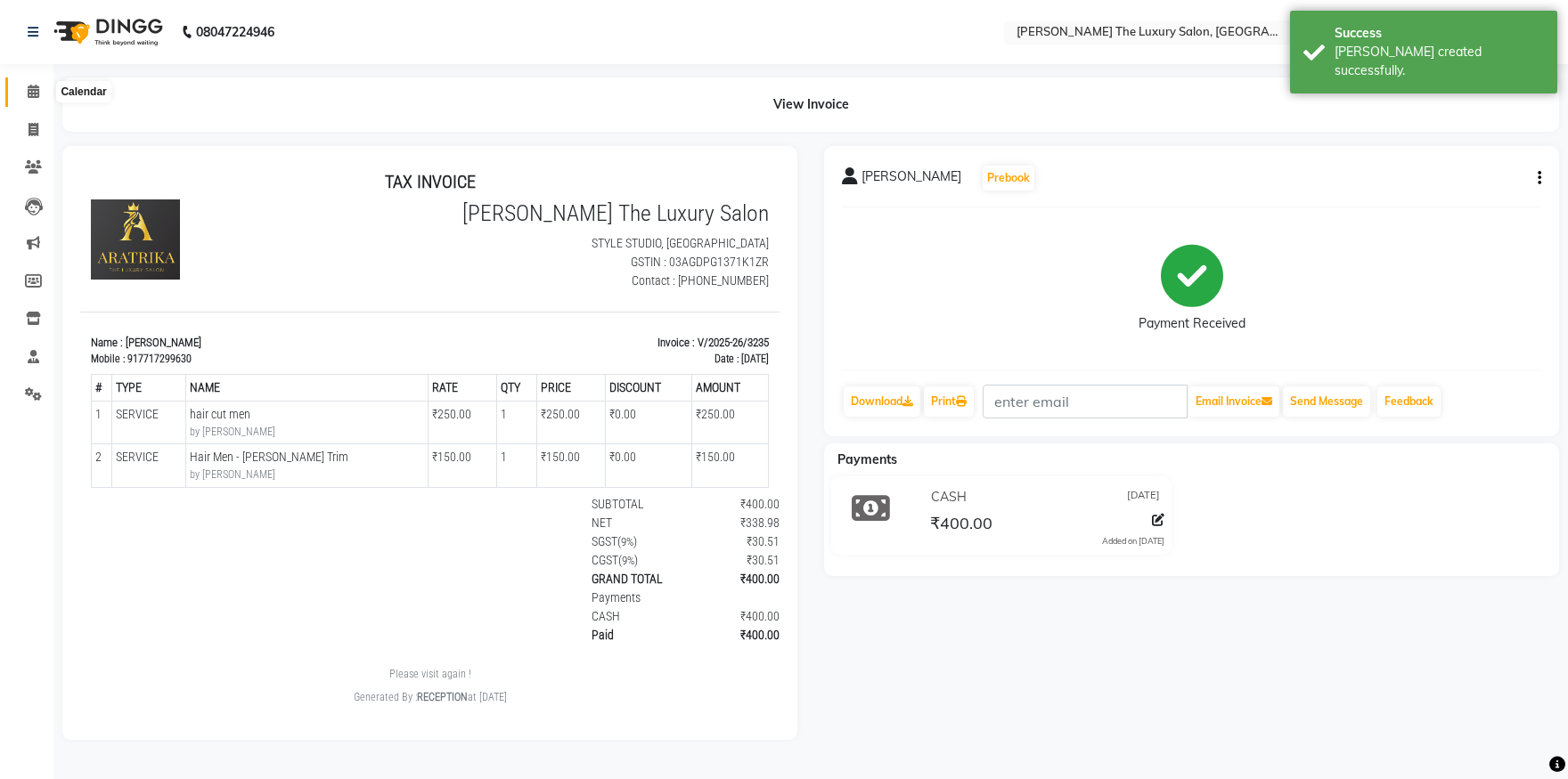
click at [37, 96] on icon at bounding box center [33, 91] width 12 height 14
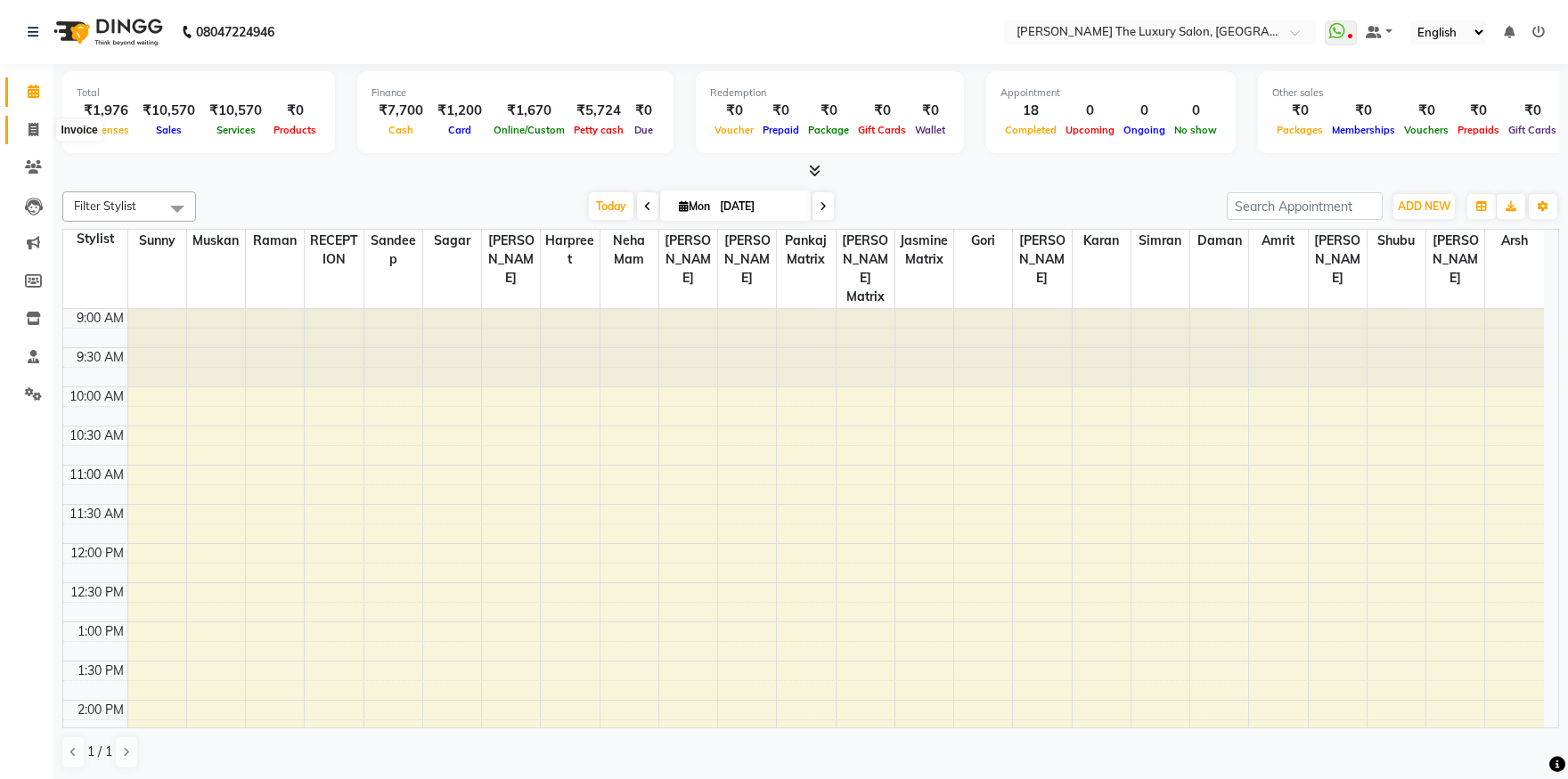
click at [36, 131] on icon at bounding box center [33, 129] width 10 height 14
select select "7179"
select select "service"
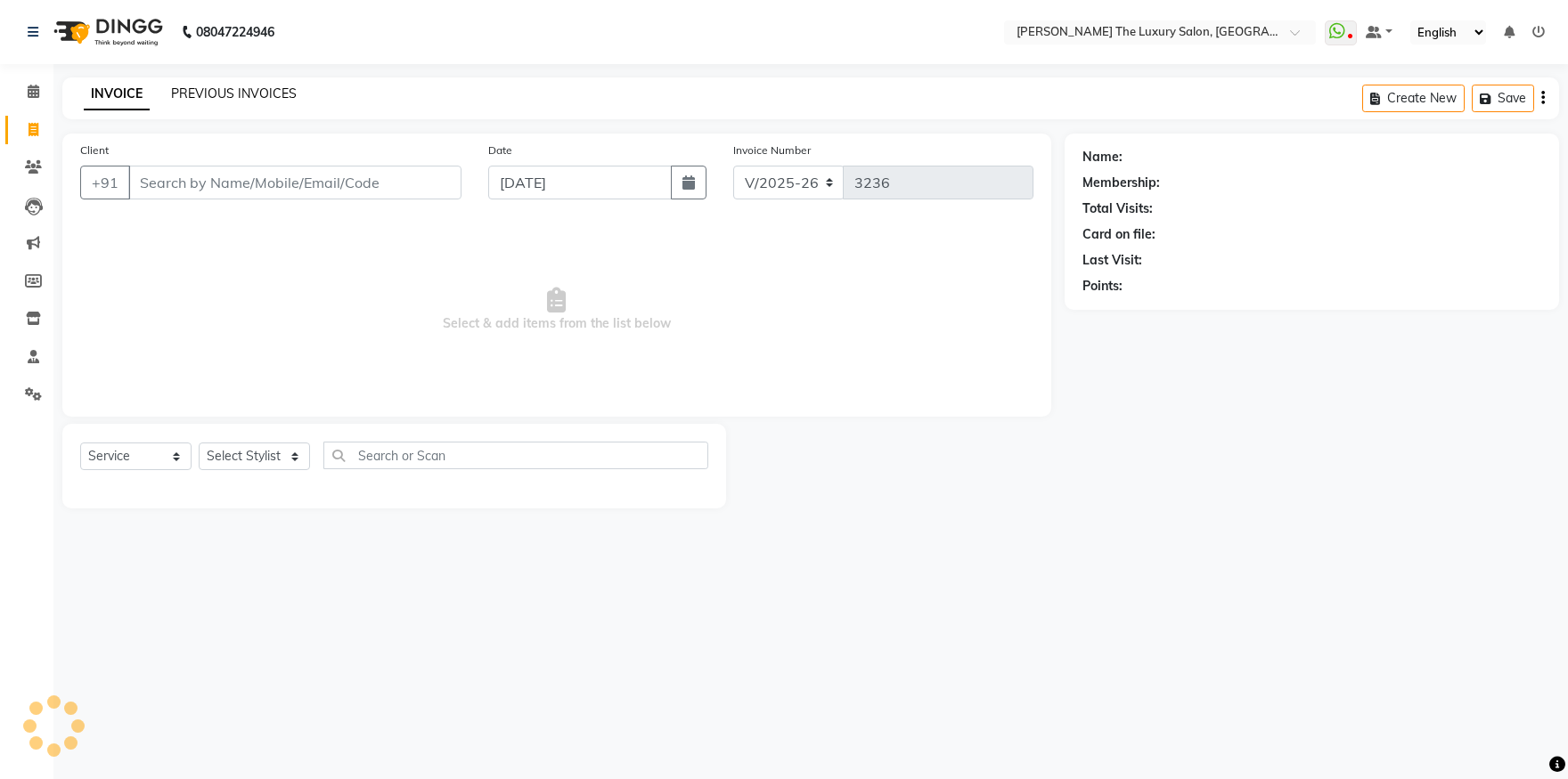
click at [281, 91] on link "PREVIOUS INVOICES" at bounding box center [234, 94] width 125 height 16
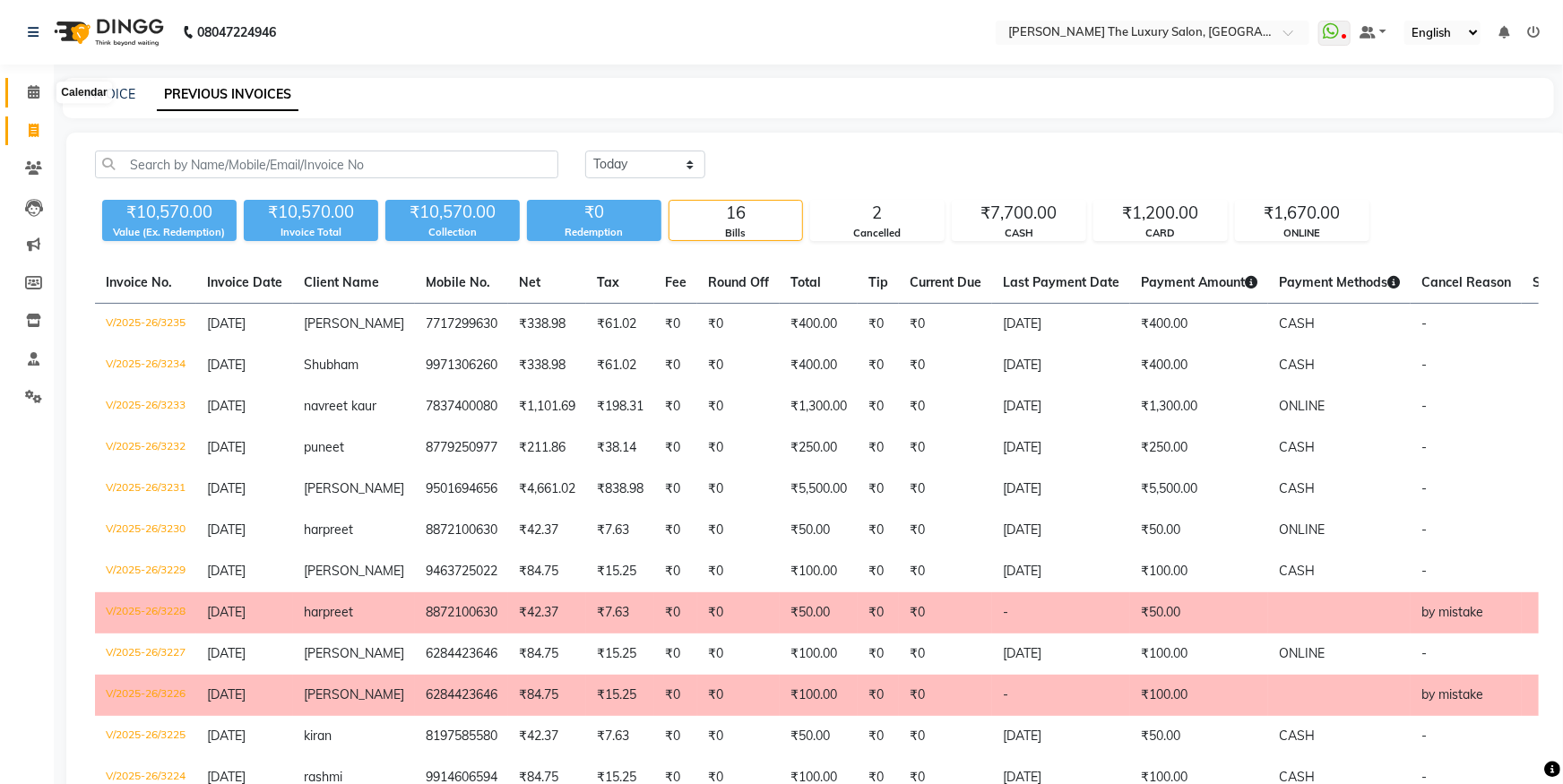
click at [36, 95] on icon at bounding box center [34, 92] width 12 height 14
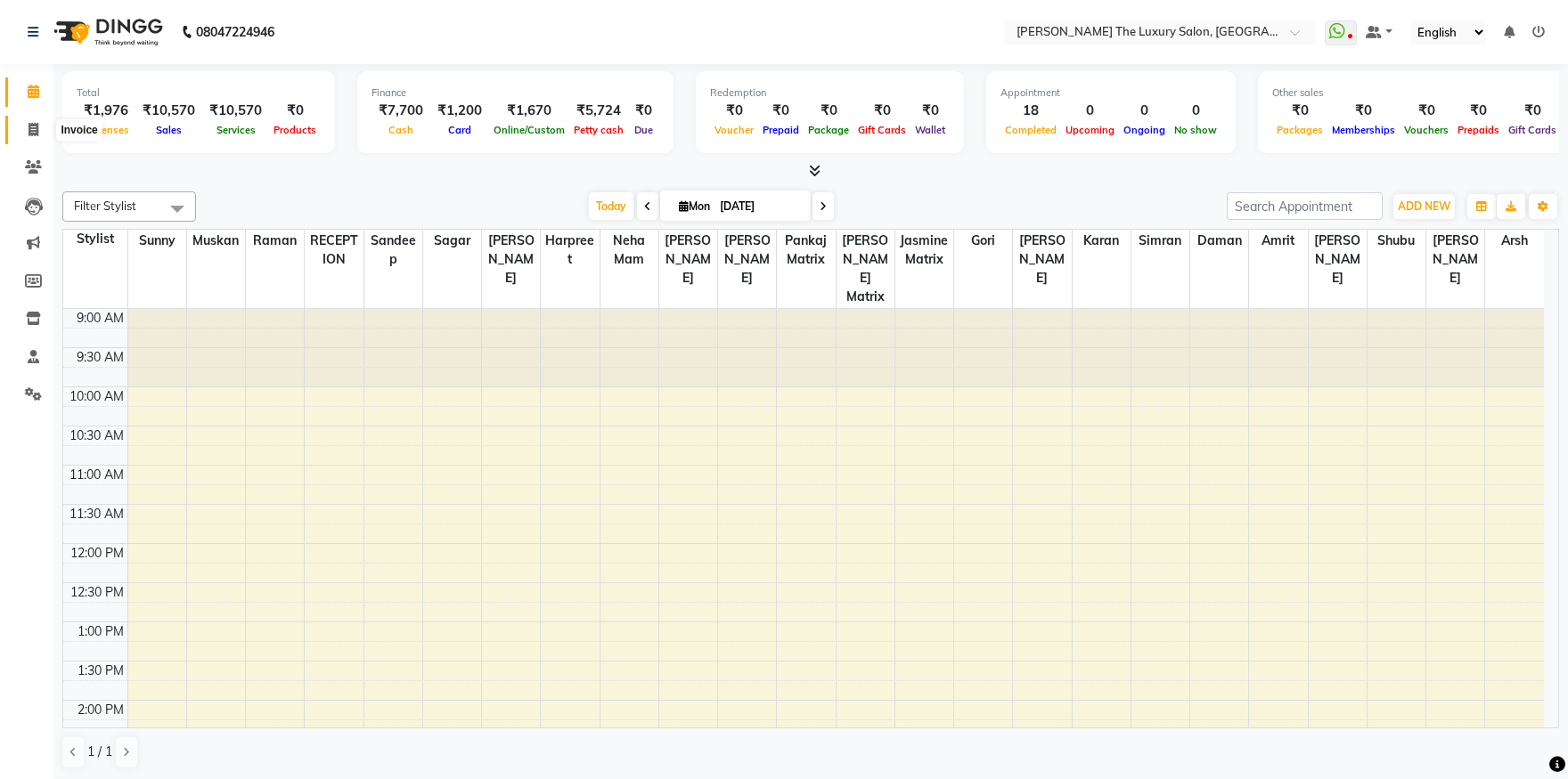
click at [32, 126] on icon at bounding box center [33, 129] width 10 height 14
select select "service"
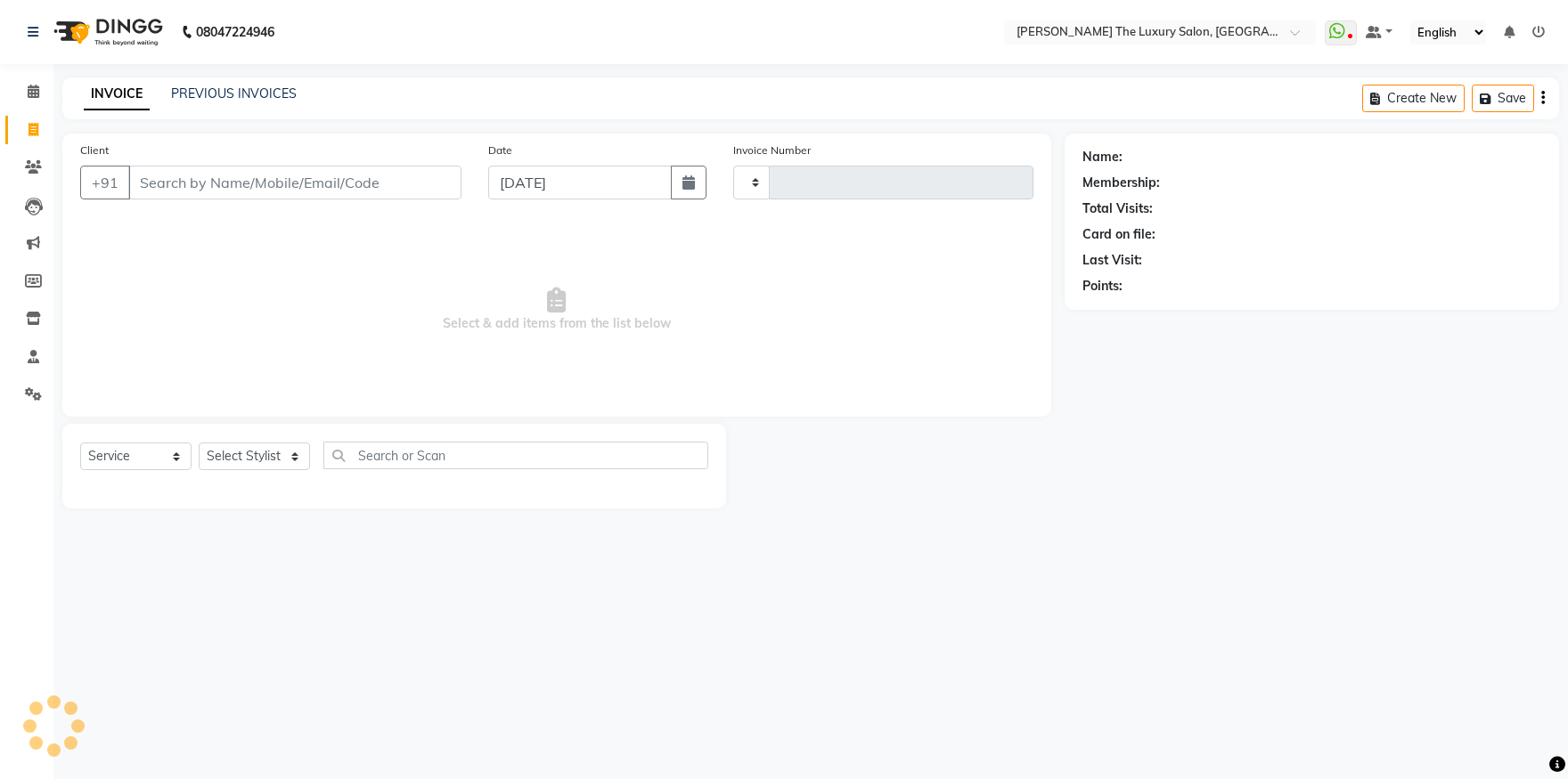
select select "7179"
type input "3236"
click at [195, 172] on input "Client" at bounding box center [294, 183] width 333 height 34
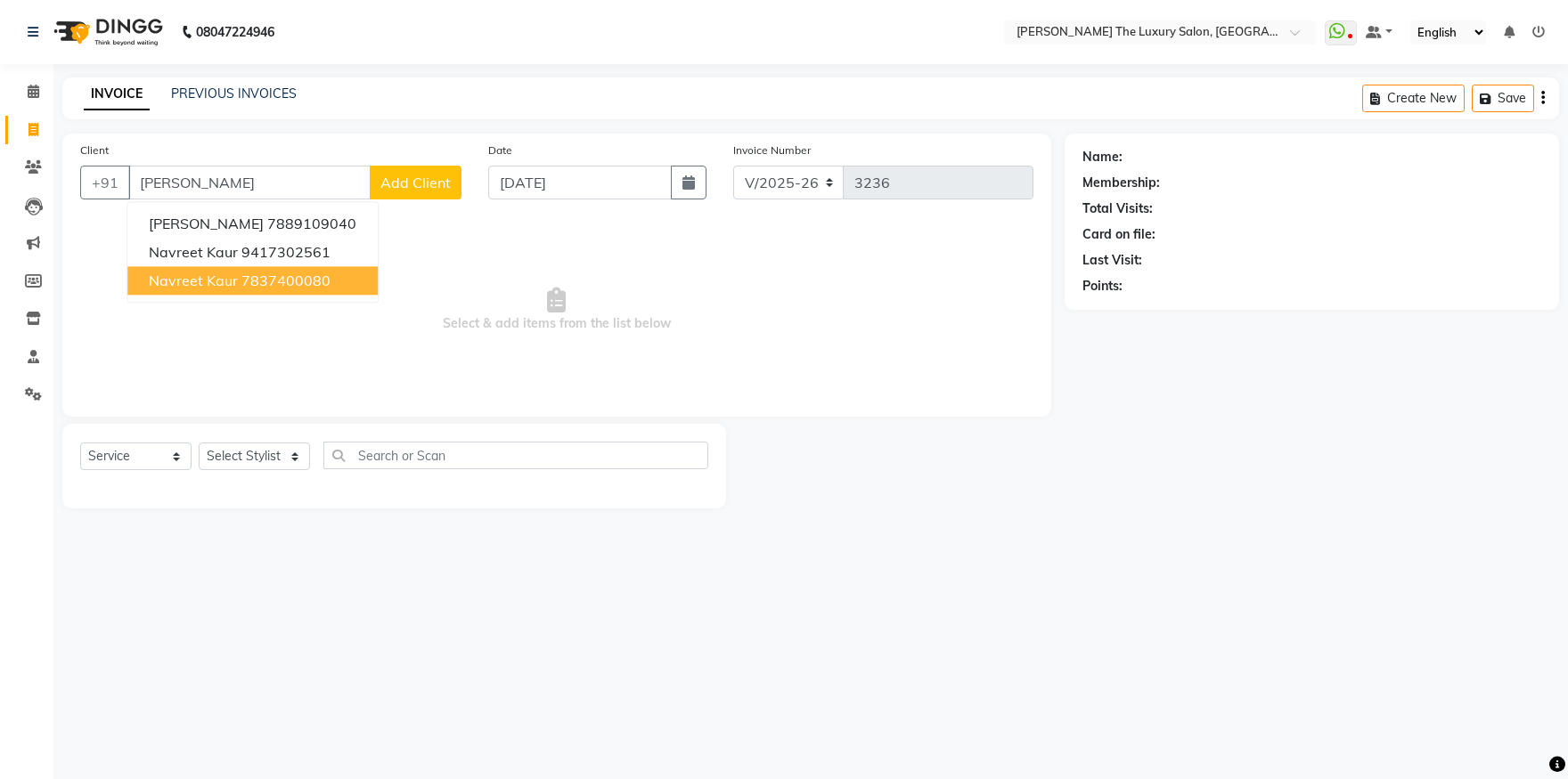
click at [300, 271] on ngb-highlight "7837400080" at bounding box center [286, 280] width 89 height 18
type input "7837400080"
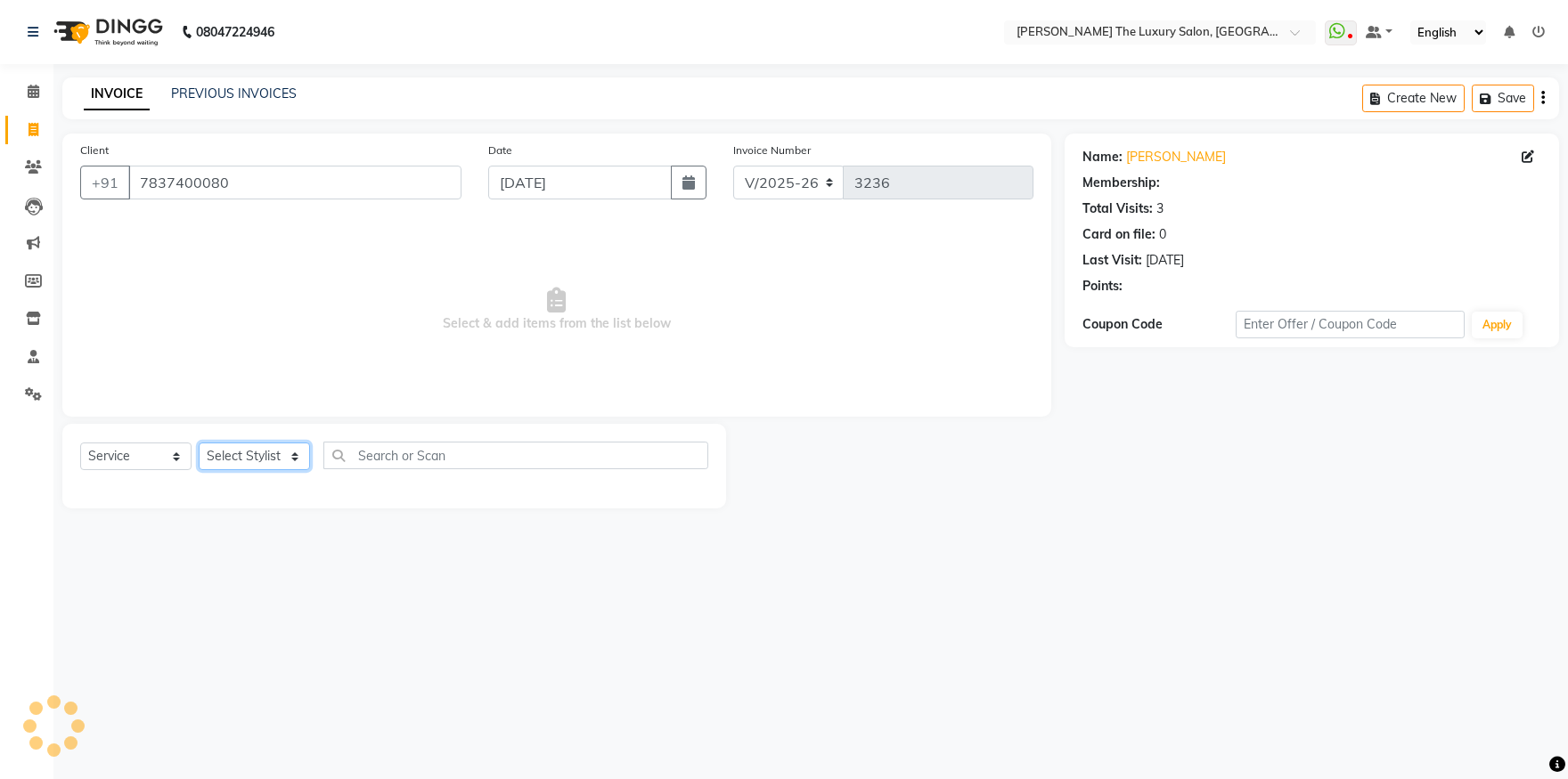
click at [198, 443] on select "Select Stylist amrit arsh [PERSON_NAME] [PERSON_NAME] jasmine matrix [PERSON_NA…" at bounding box center [254, 456] width 111 height 28
select select "74174"
click option "[PERSON_NAME]" at bounding box center [0, 0] width 0 height 0
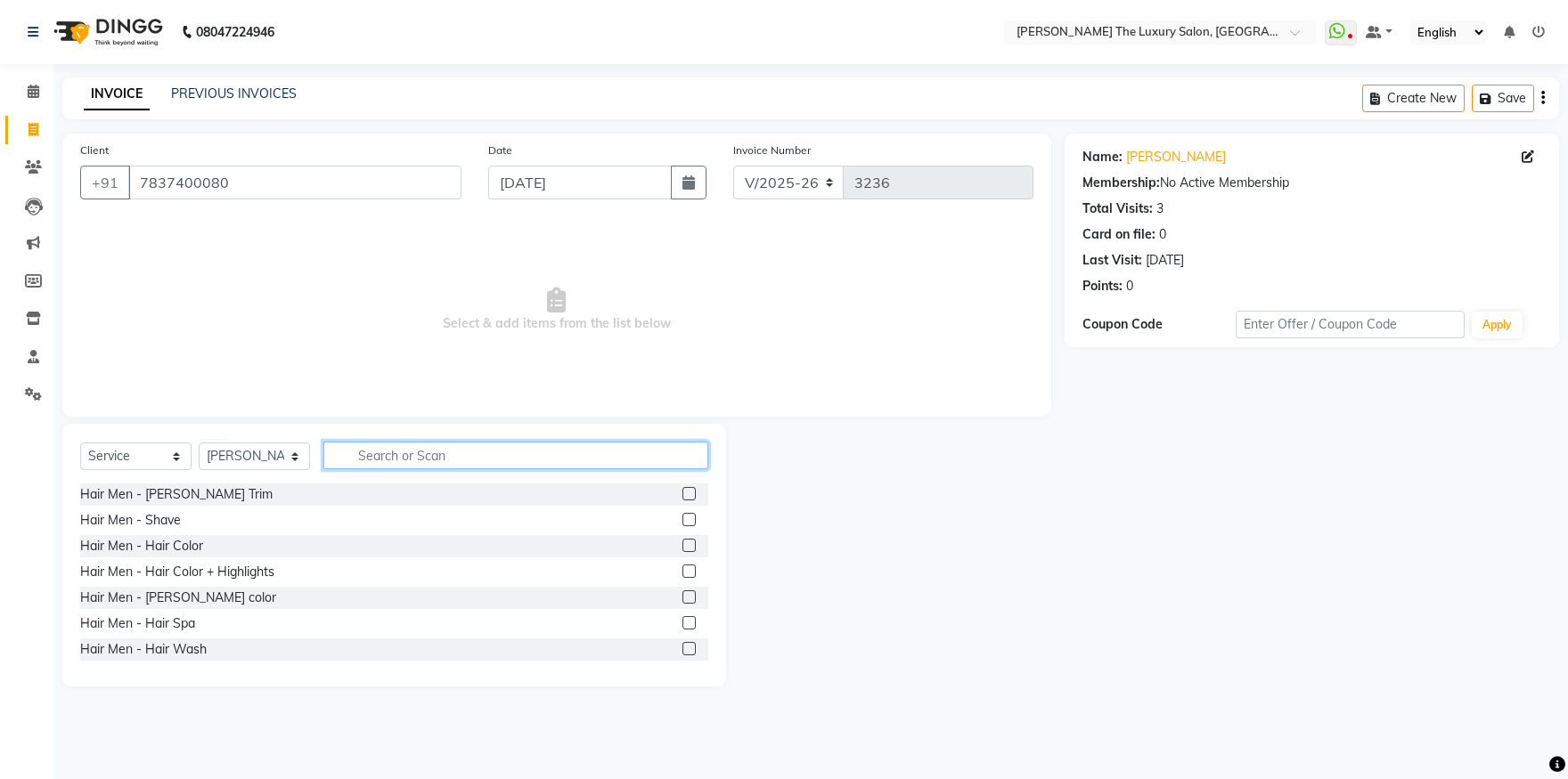
click at [390, 461] on input "text" at bounding box center [516, 455] width 385 height 28
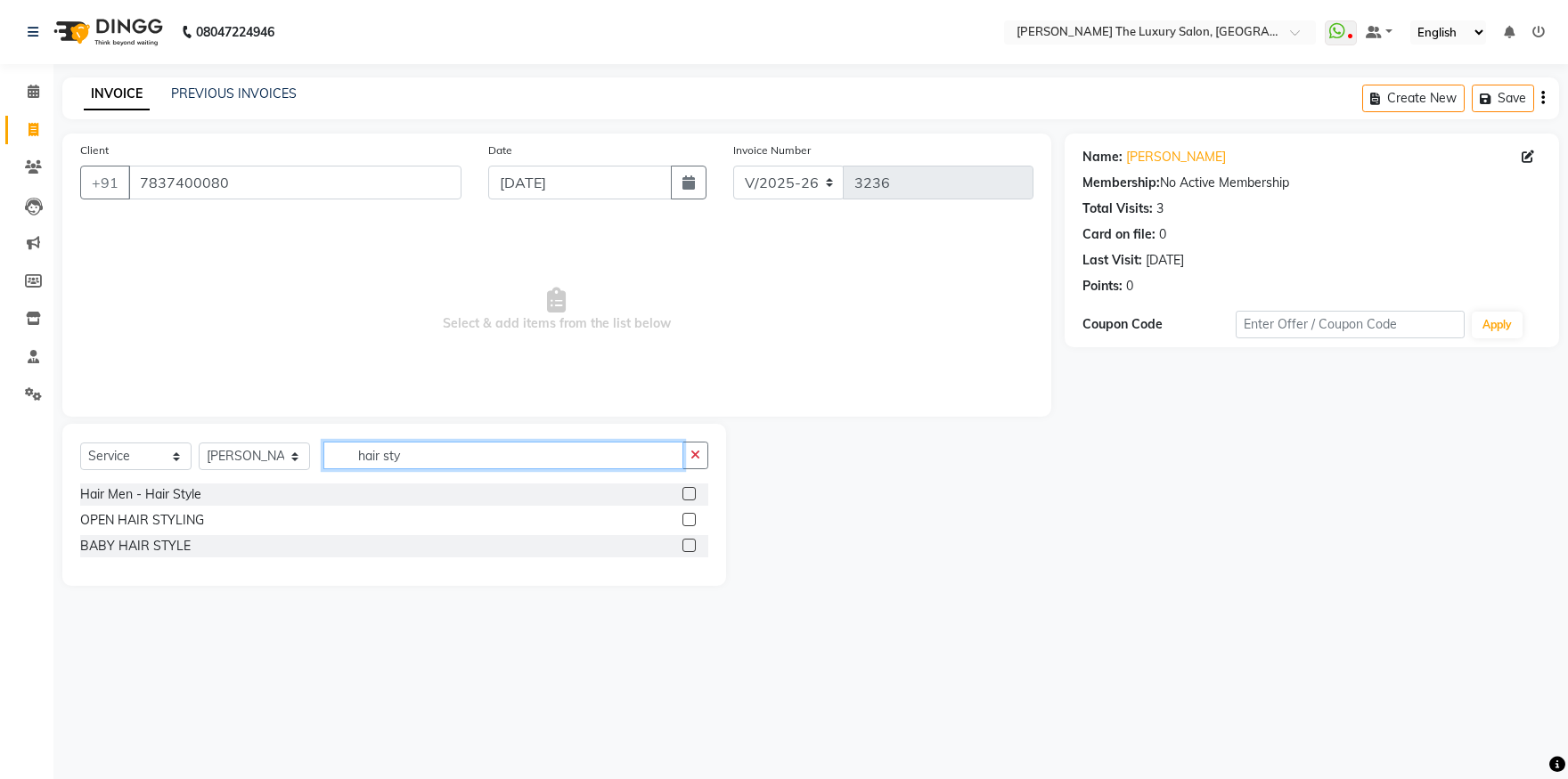
type input "hair sty"
click at [687, 515] on label at bounding box center [689, 519] width 14 height 14
click at [687, 515] on input "checkbox" at bounding box center [688, 520] width 12 height 12
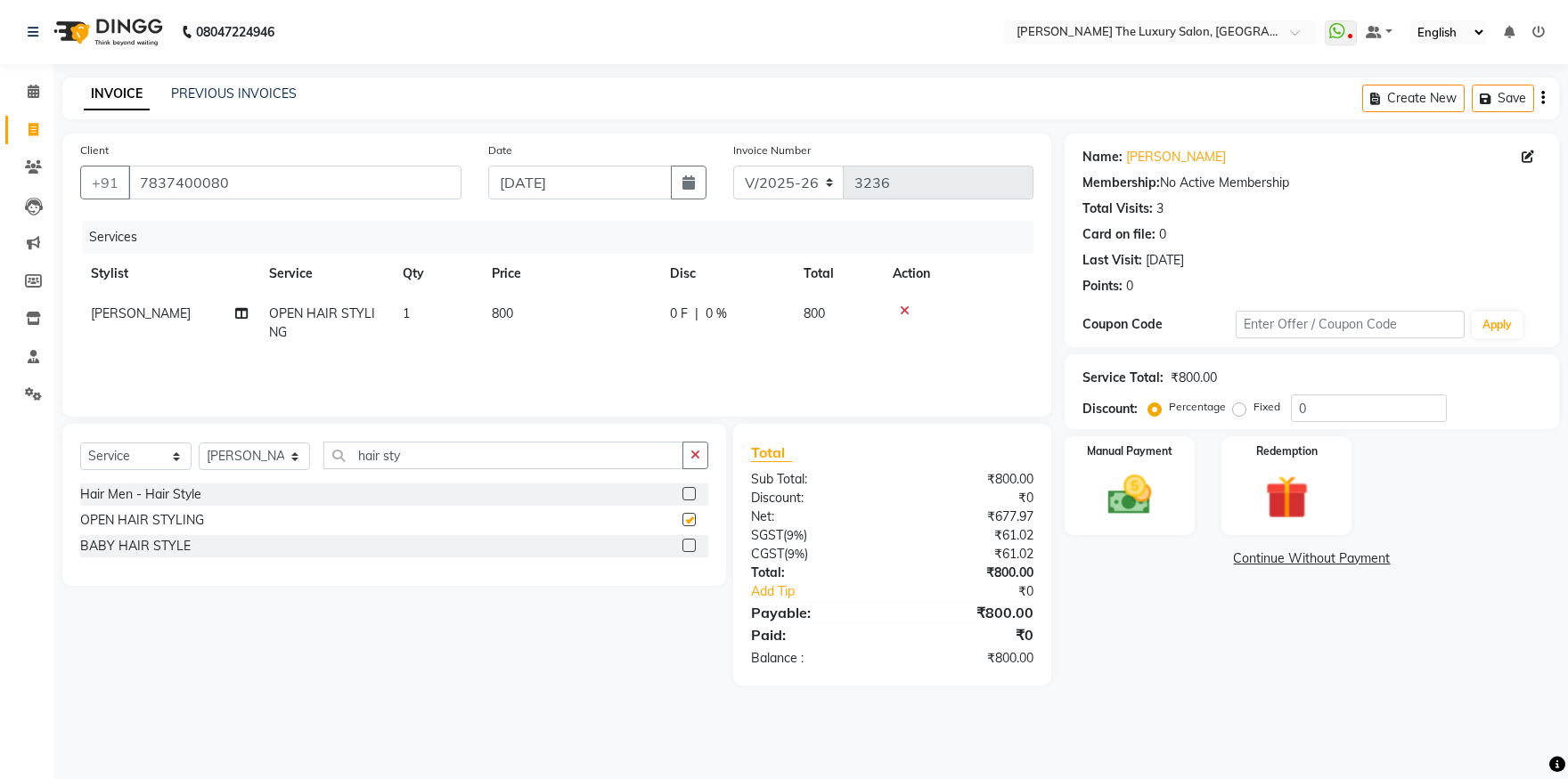
checkbox input "false"
click at [506, 306] on td "800" at bounding box center [570, 323] width 179 height 59
select select "74174"
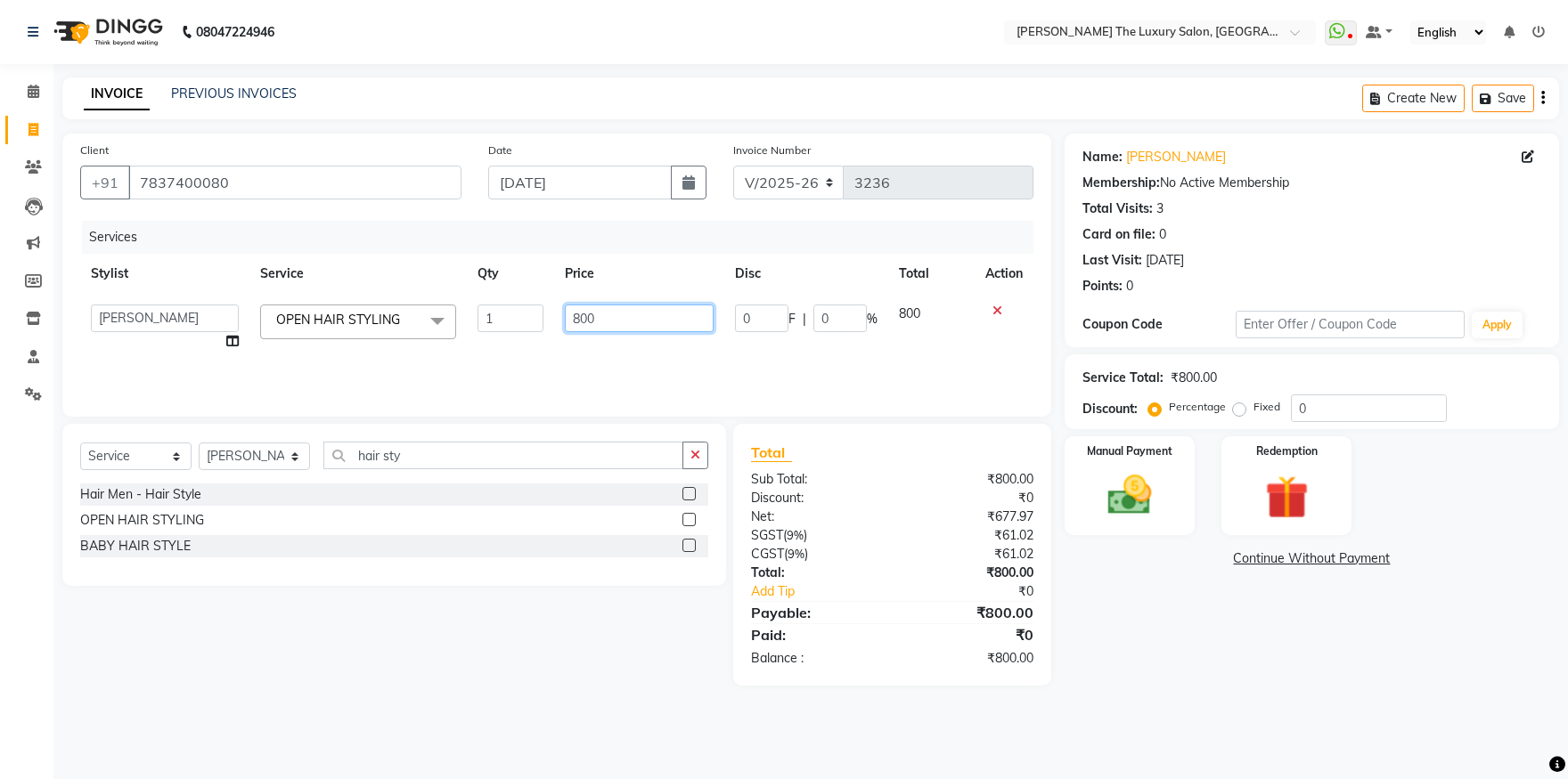
click at [578, 320] on input "800" at bounding box center [639, 318] width 149 height 28
type input "1000"
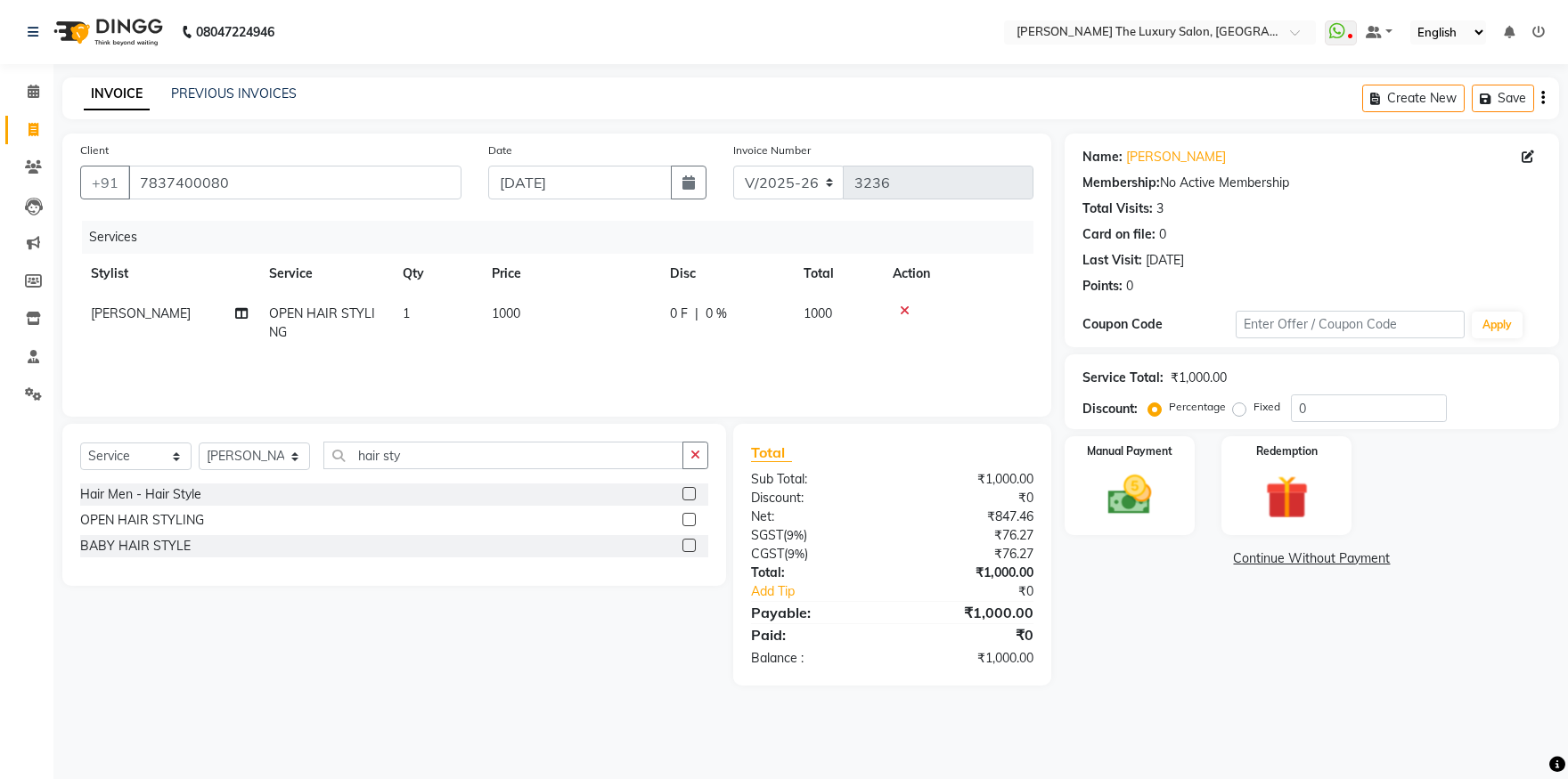
click at [605, 368] on div "Services Stylist Service Qty Price Disc Total Action [PERSON_NAME] OPEN HAIR ST…" at bounding box center [557, 310] width 954 height 179
click at [1131, 497] on img at bounding box center [1130, 496] width 74 height 52
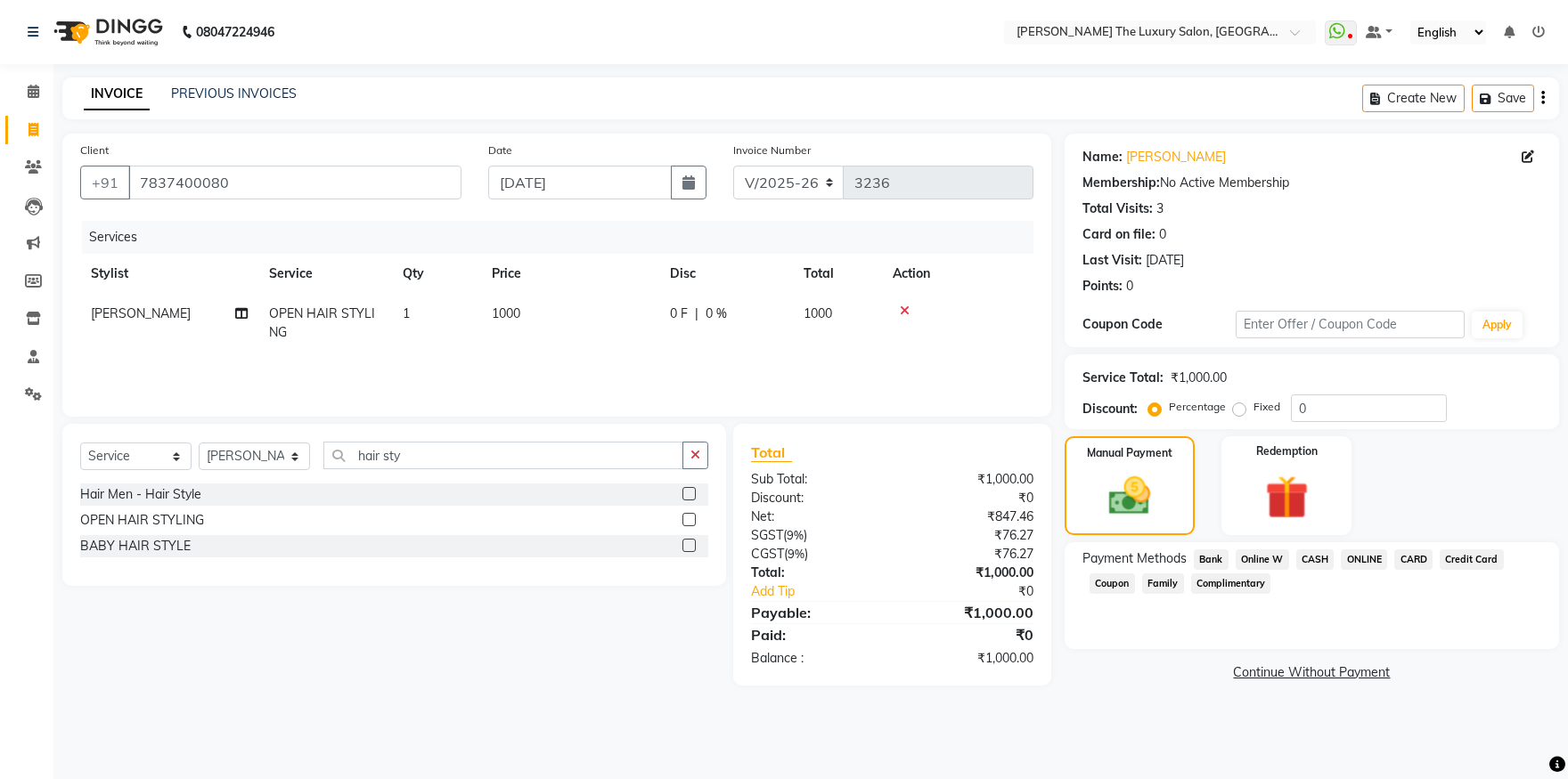
click at [1306, 563] on span "CASH" at bounding box center [1315, 559] width 38 height 21
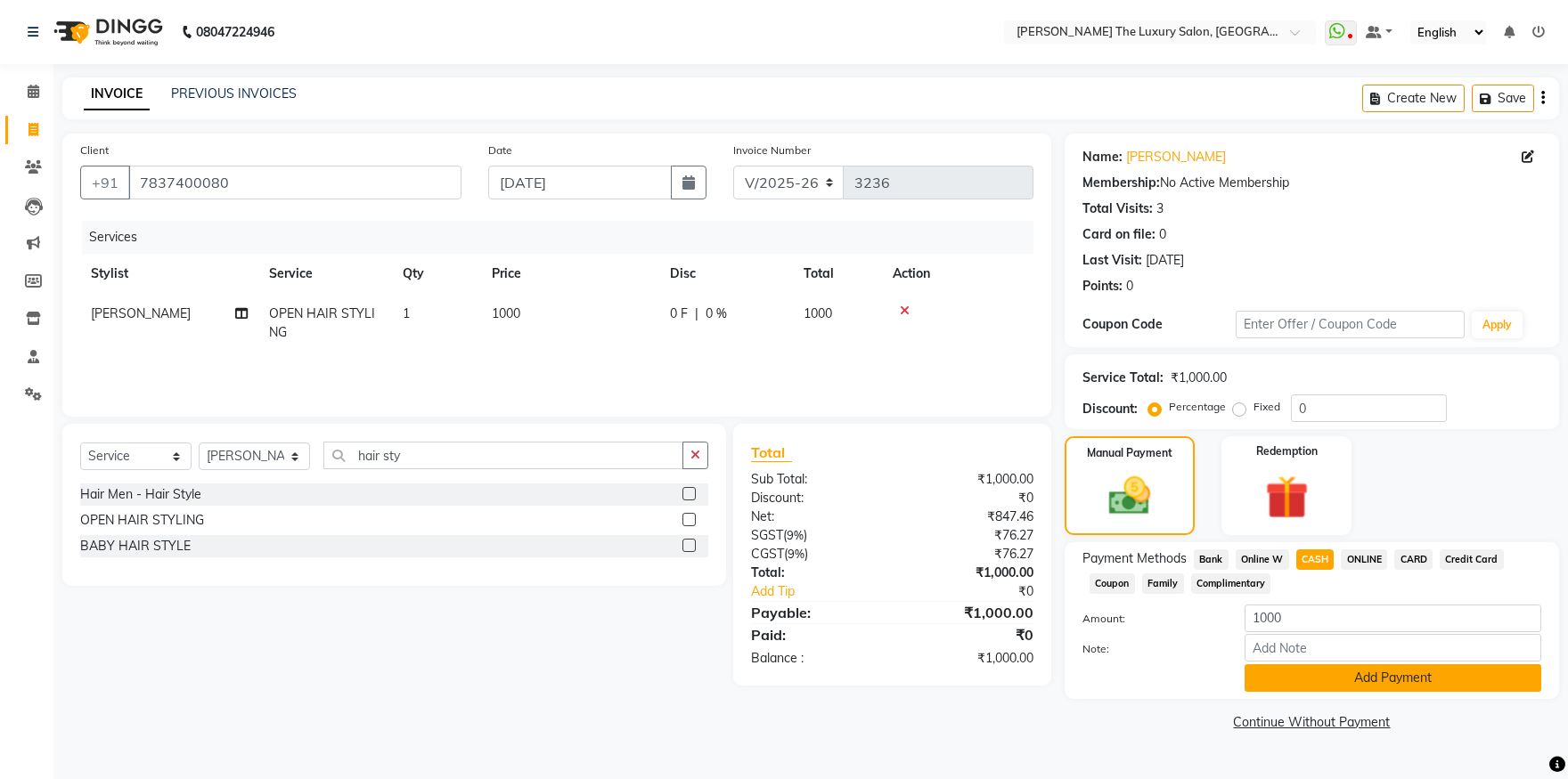
click at [1352, 674] on button "Add Payment" at bounding box center [1393, 678] width 297 height 28
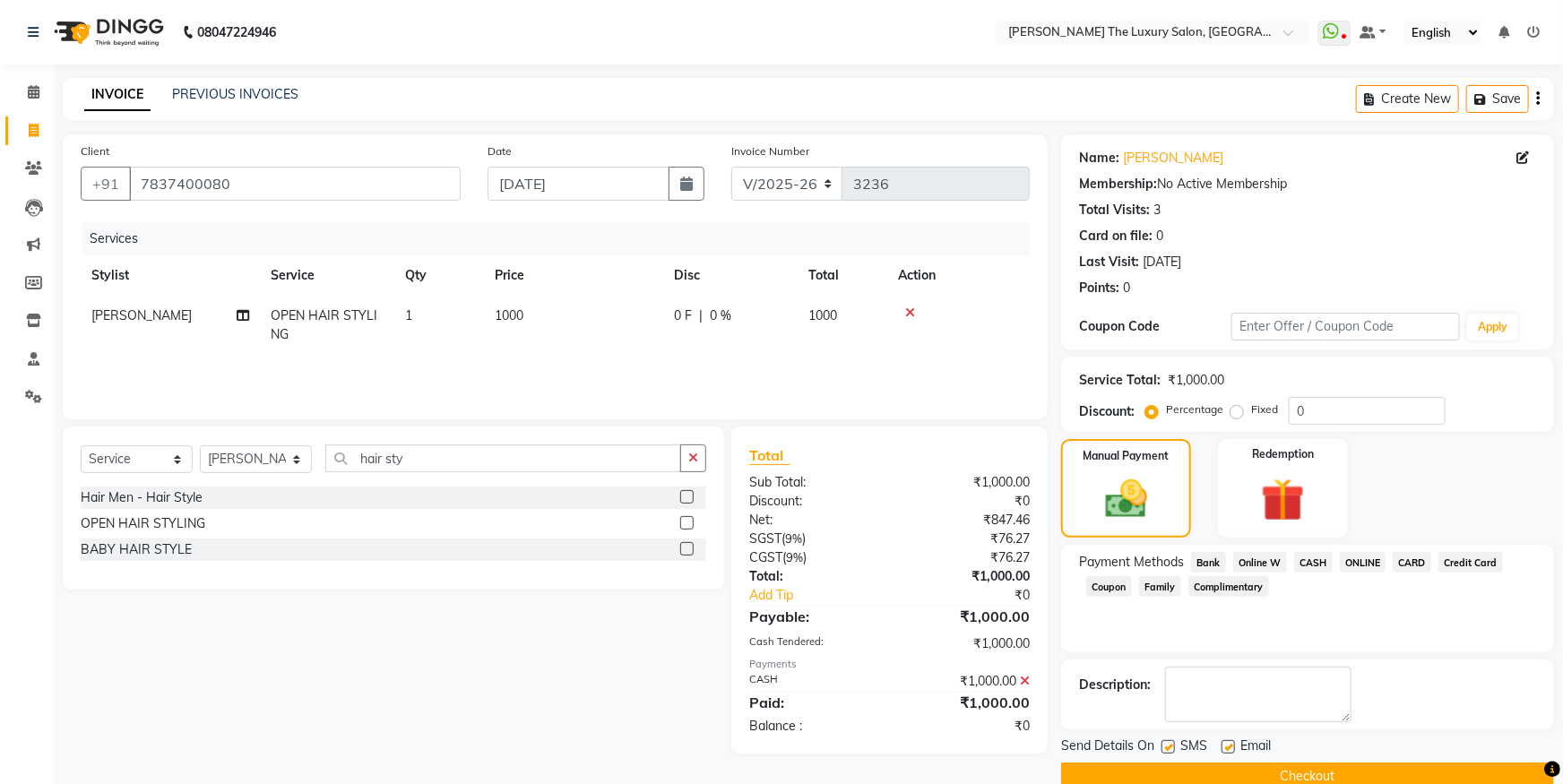
scroll to position [33, 0]
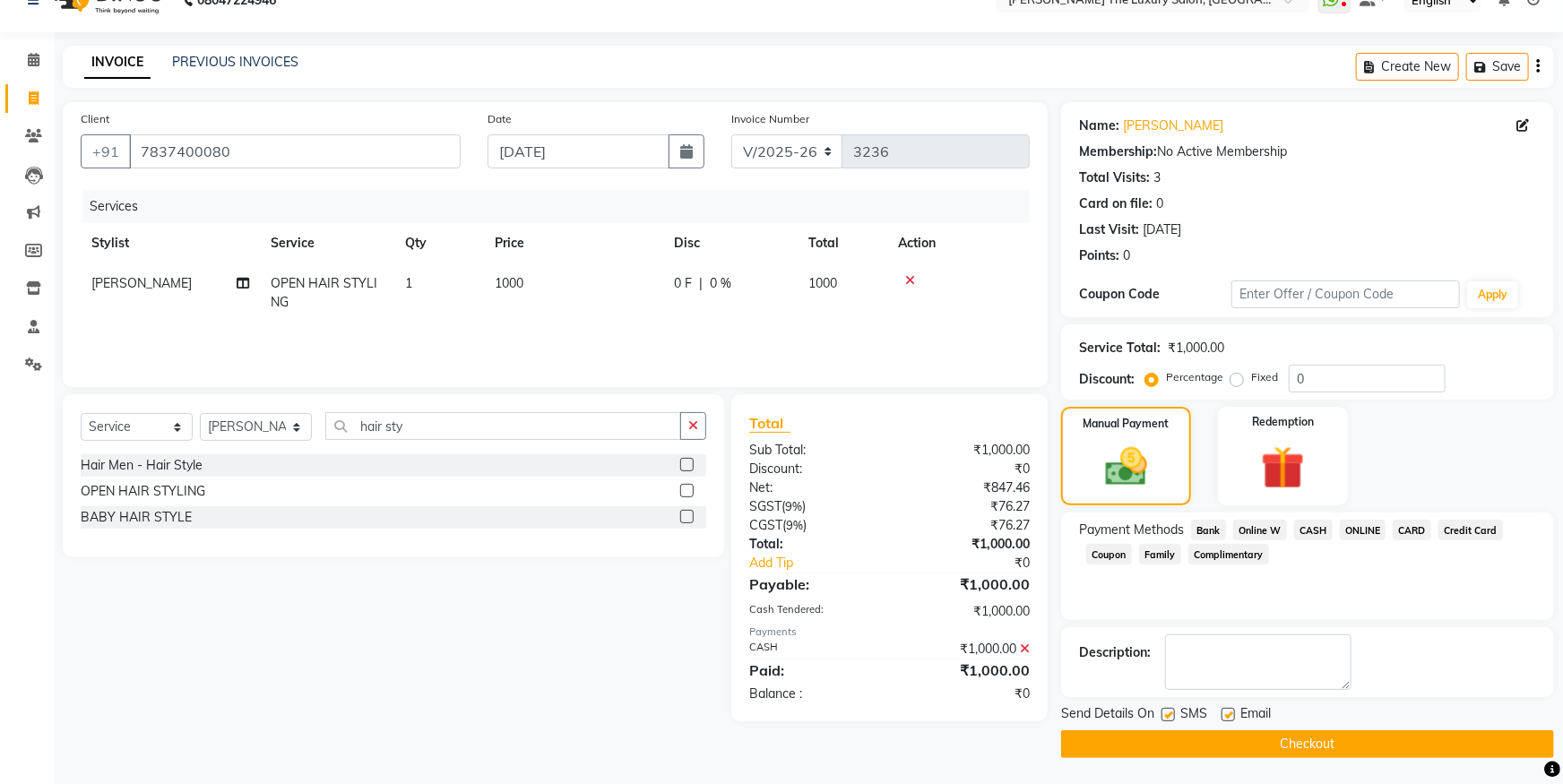
click at [1443, 741] on button "Checkout" at bounding box center [1307, 744] width 493 height 28
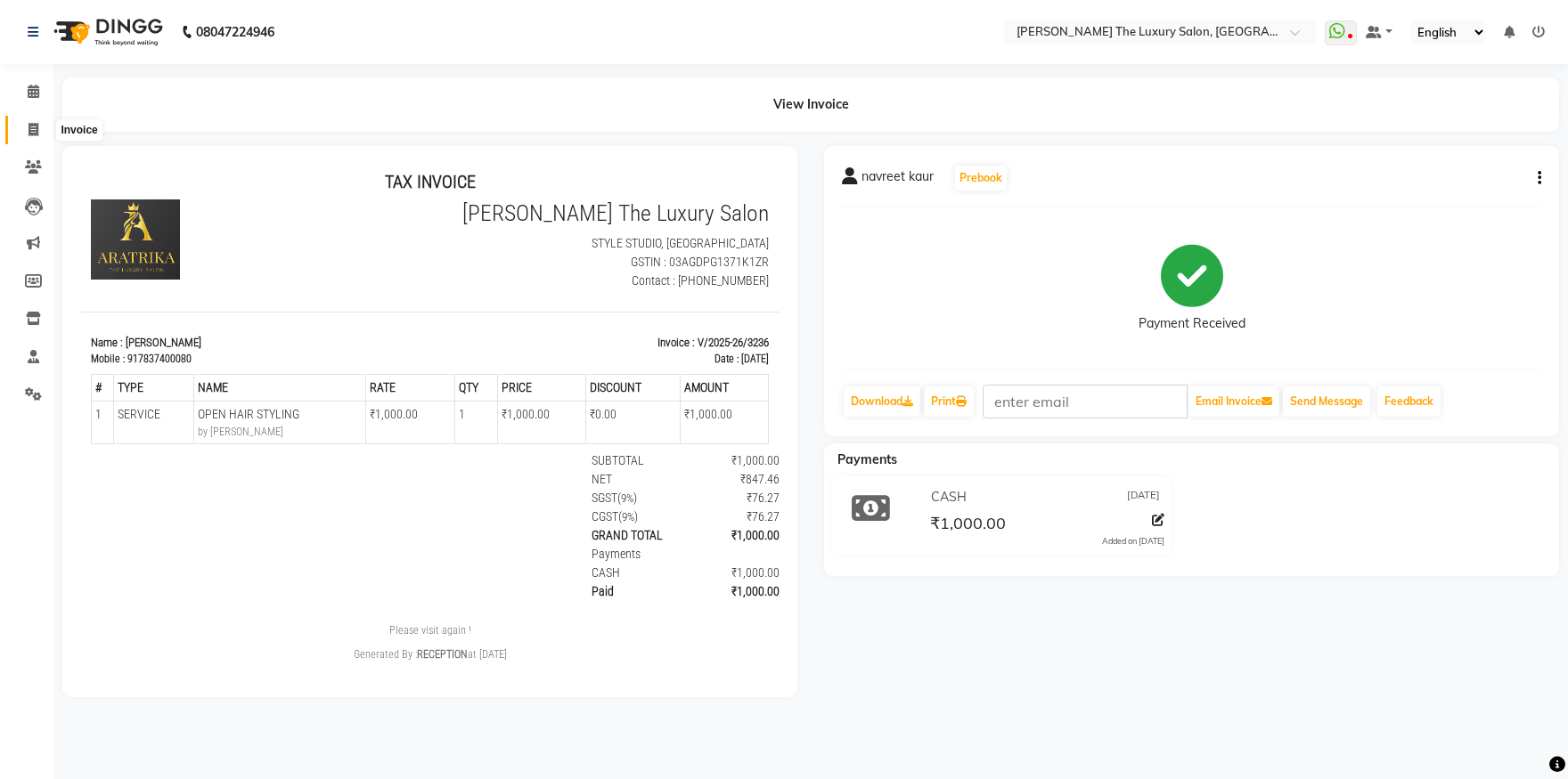
click at [30, 133] on icon at bounding box center [33, 129] width 10 height 14
select select "7179"
select select "service"
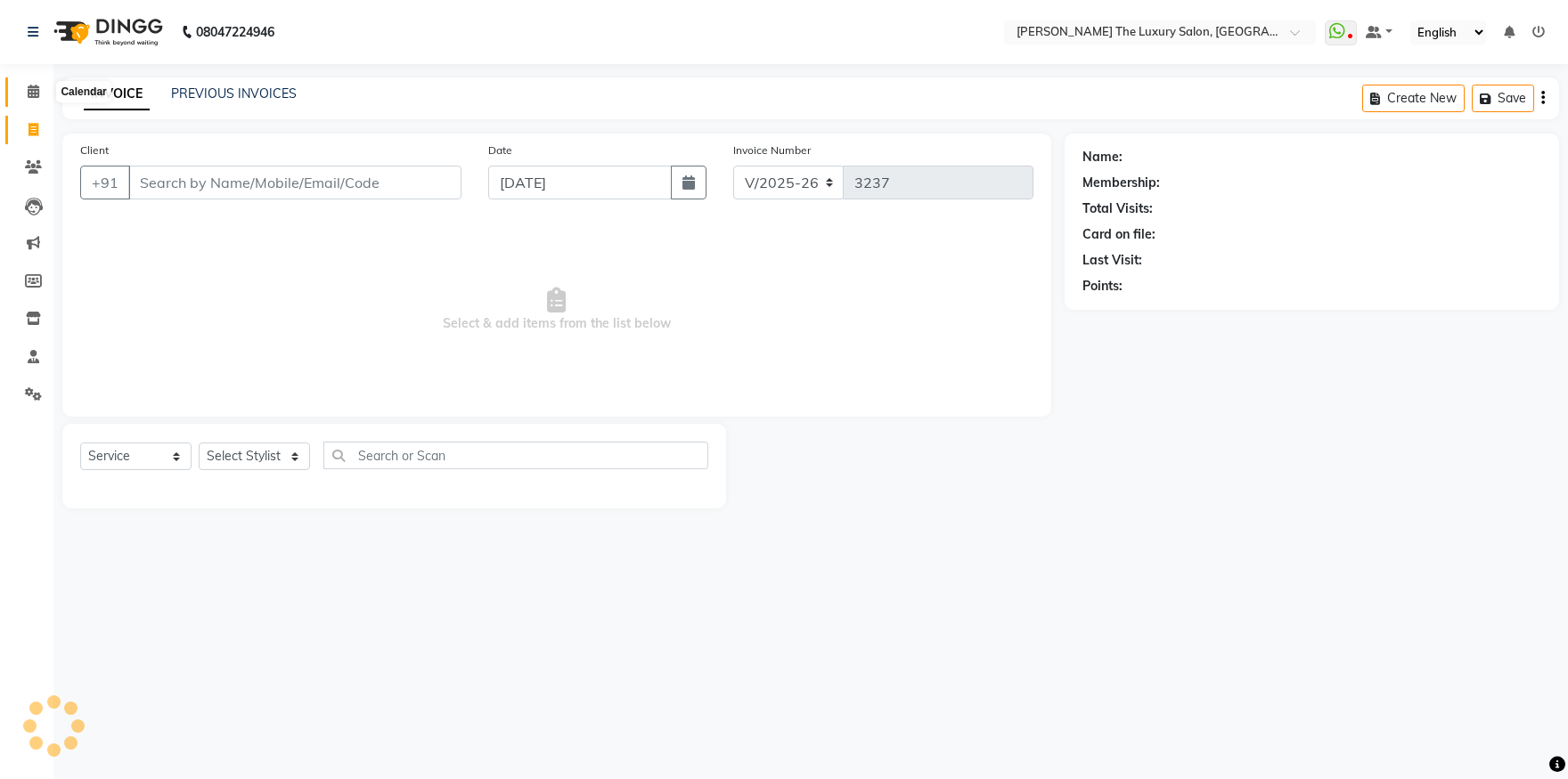
click at [28, 88] on icon at bounding box center [33, 91] width 12 height 14
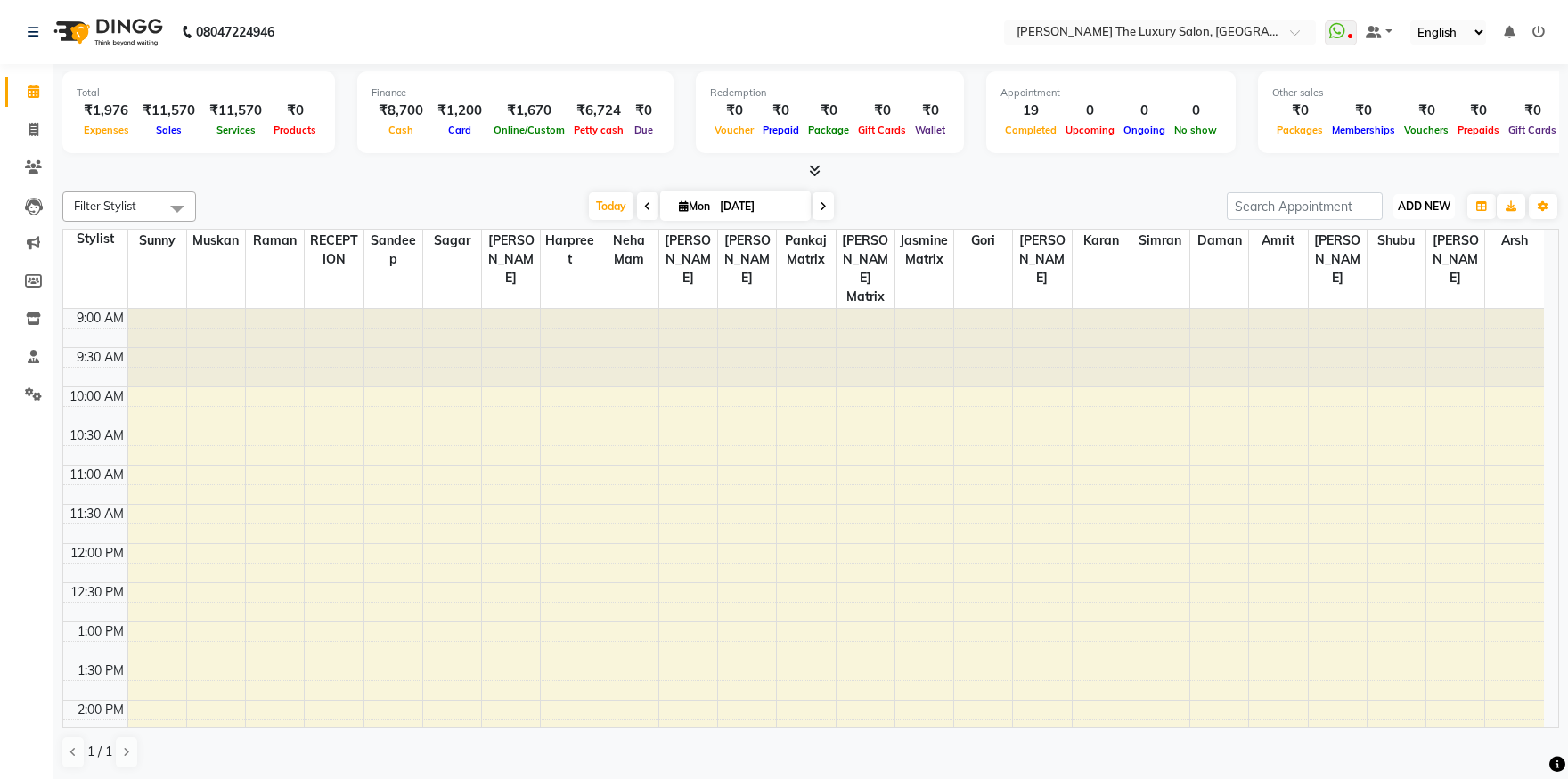
click at [1441, 207] on span "ADD NEW" at bounding box center [1425, 206] width 52 height 14
click at [1370, 287] on link "Add Expense" at bounding box center [1384, 286] width 141 height 23
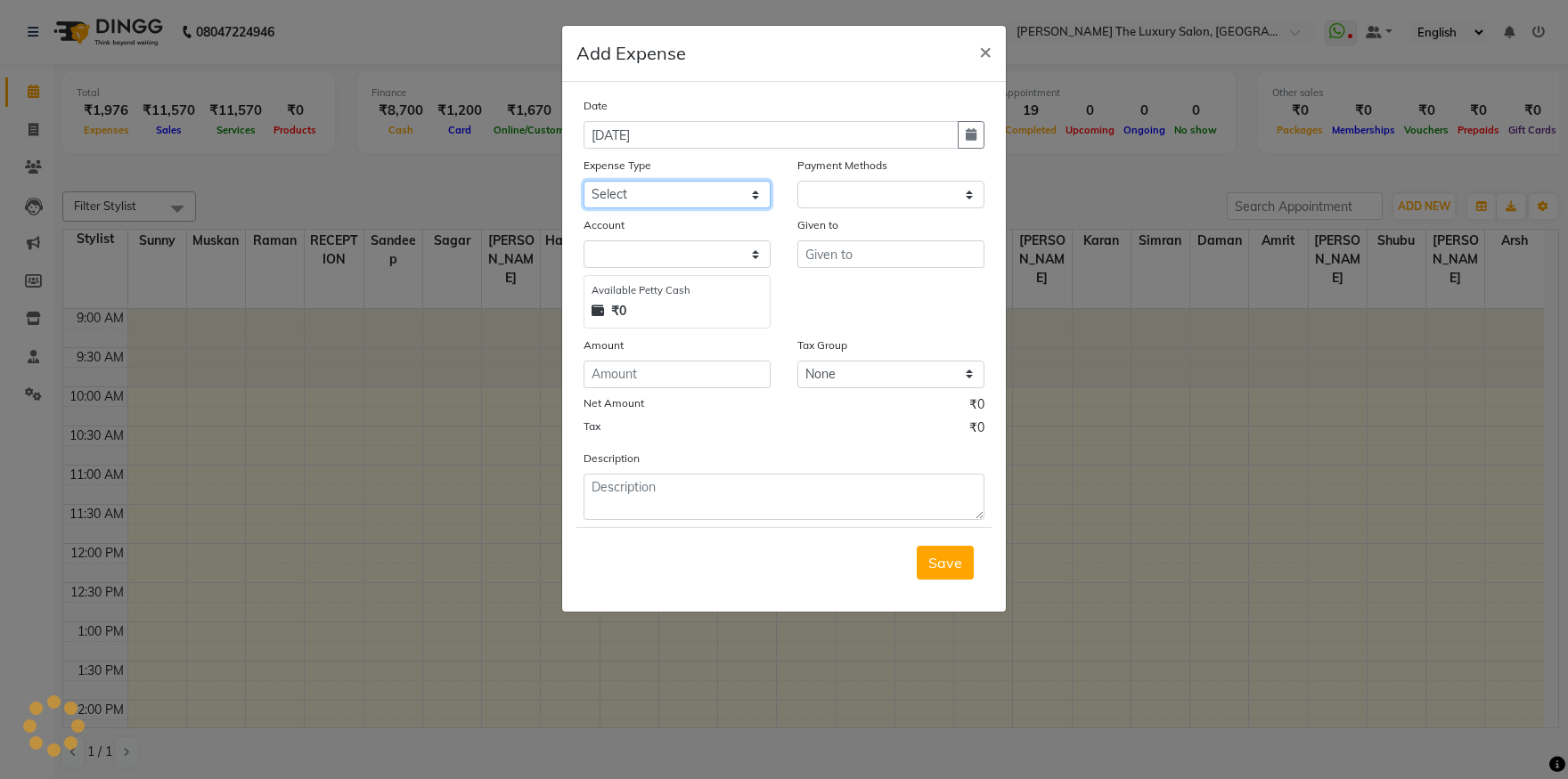
click at [584, 180] on select "Select Advance Salary Bank charges Car maintenance Cash transfer to bank Cash t…" at bounding box center [677, 194] width 187 height 28
select select "1"
select select "6260"
select select "18150"
click option "Cash transfer to hub" at bounding box center [0, 0] width 0 height 0
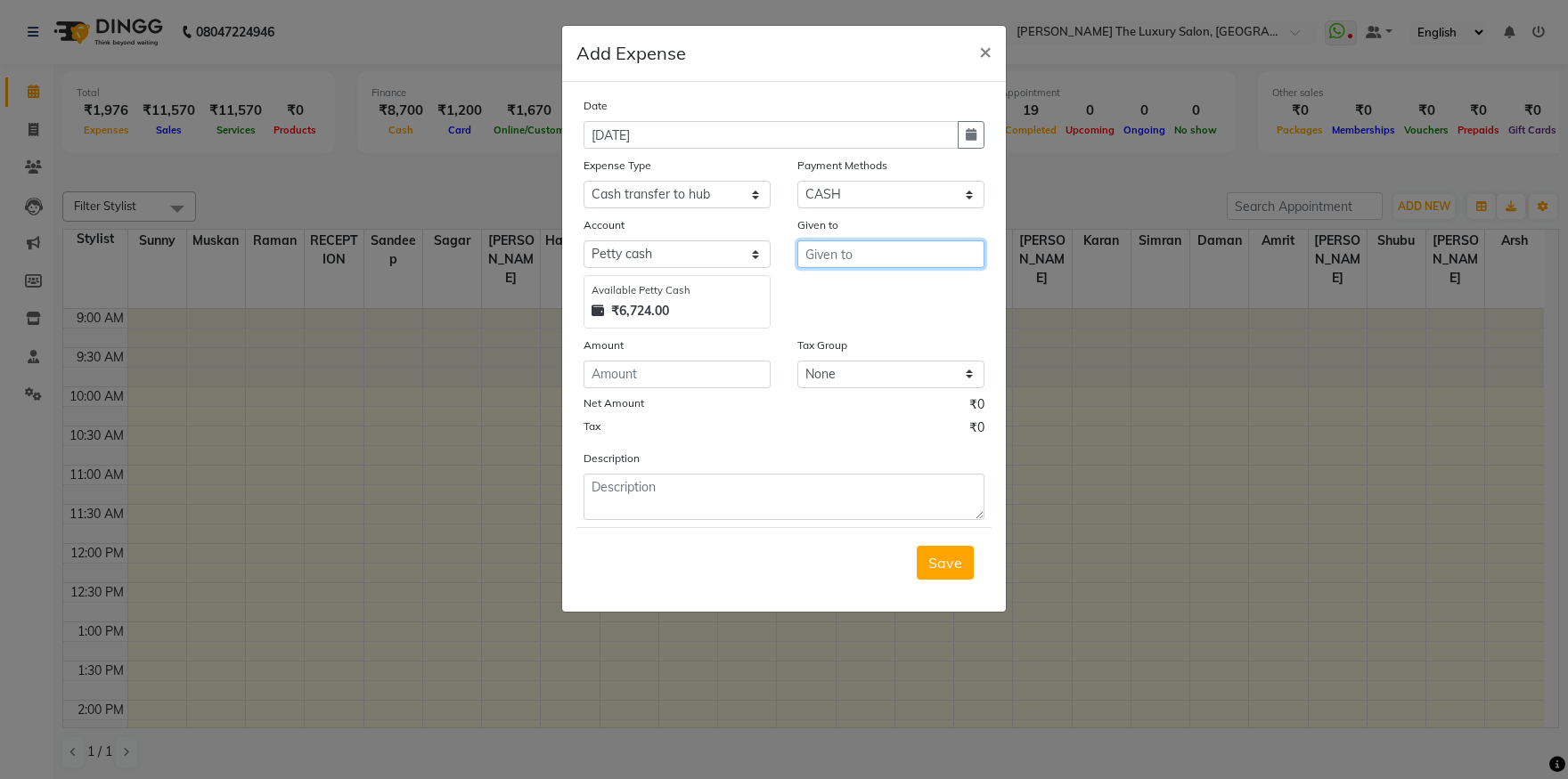
click at [833, 256] on input "text" at bounding box center [890, 254] width 187 height 28
click at [835, 296] on span "neha" at bounding box center [837, 292] width 35 height 18
type input "neha mam"
click at [693, 365] on input "number" at bounding box center [677, 374] width 187 height 28
type input "9"
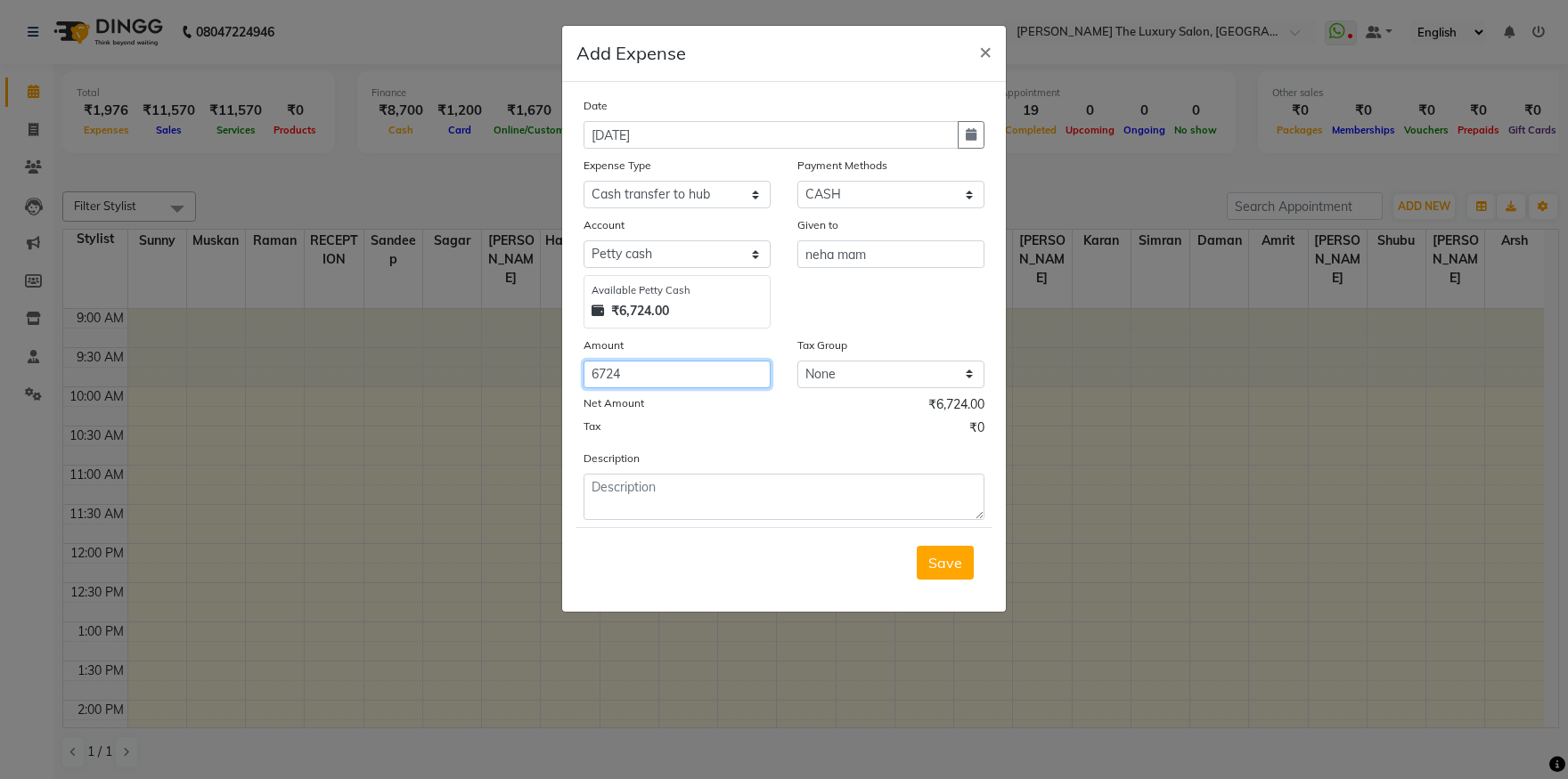
type input "6724"
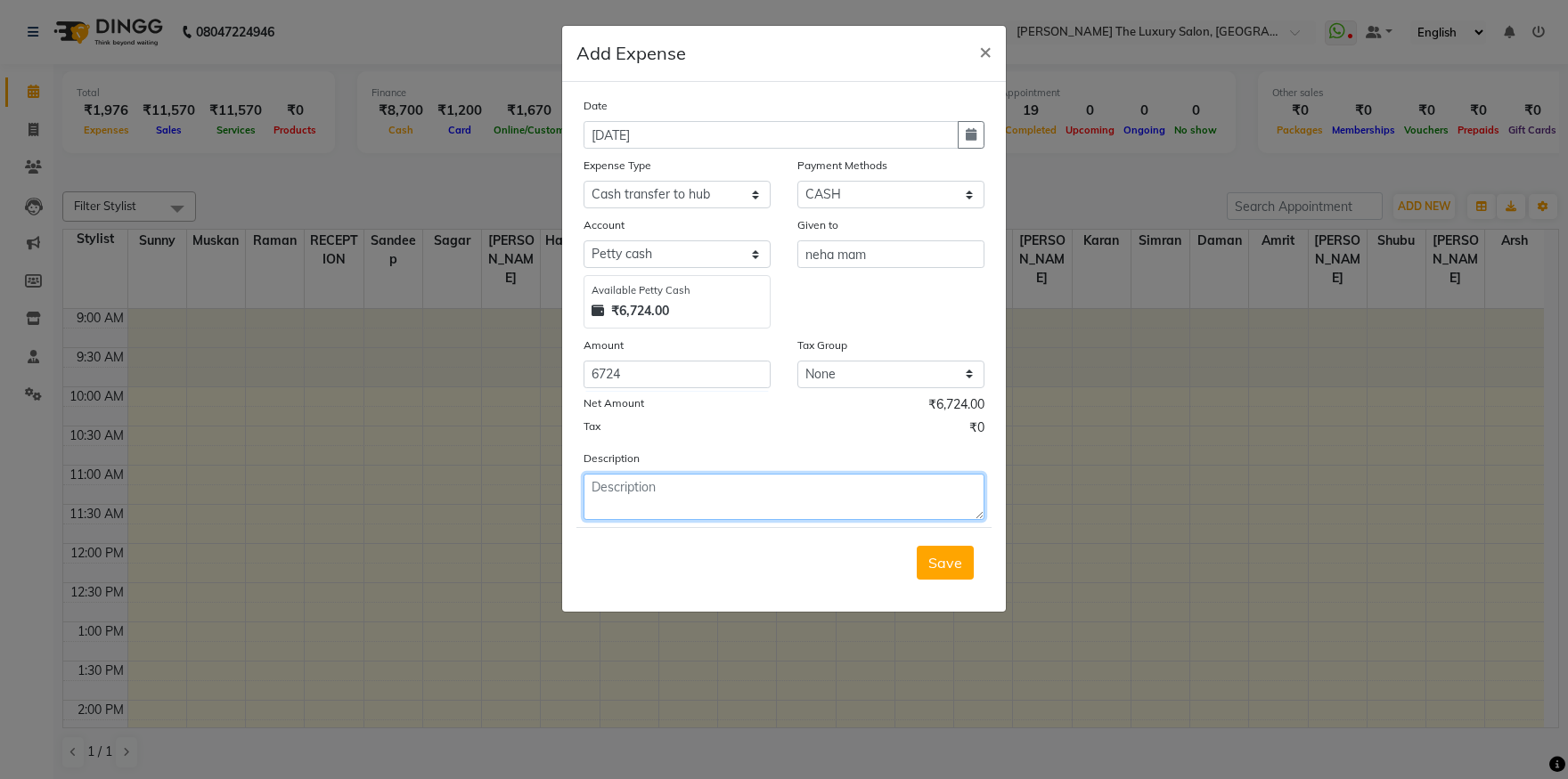
click at [862, 496] on textarea at bounding box center [784, 496] width 401 height 46
type textarea "[PERSON_NAME] cash"
click at [954, 564] on span "Save" at bounding box center [945, 563] width 34 height 18
